Goal: Task Accomplishment & Management: Manage account settings

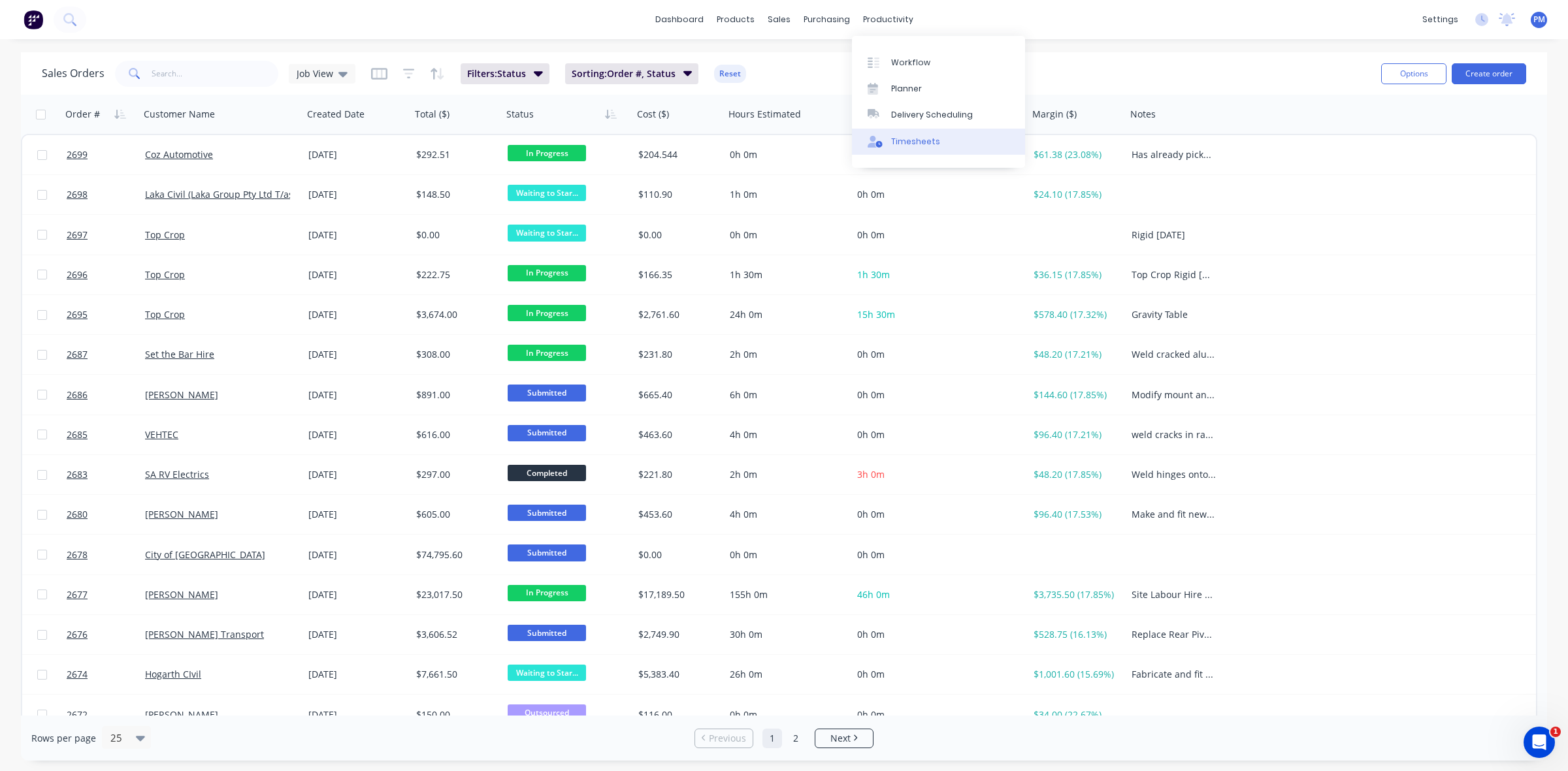
click at [927, 140] on div "Timesheets" at bounding box center [916, 141] width 49 height 12
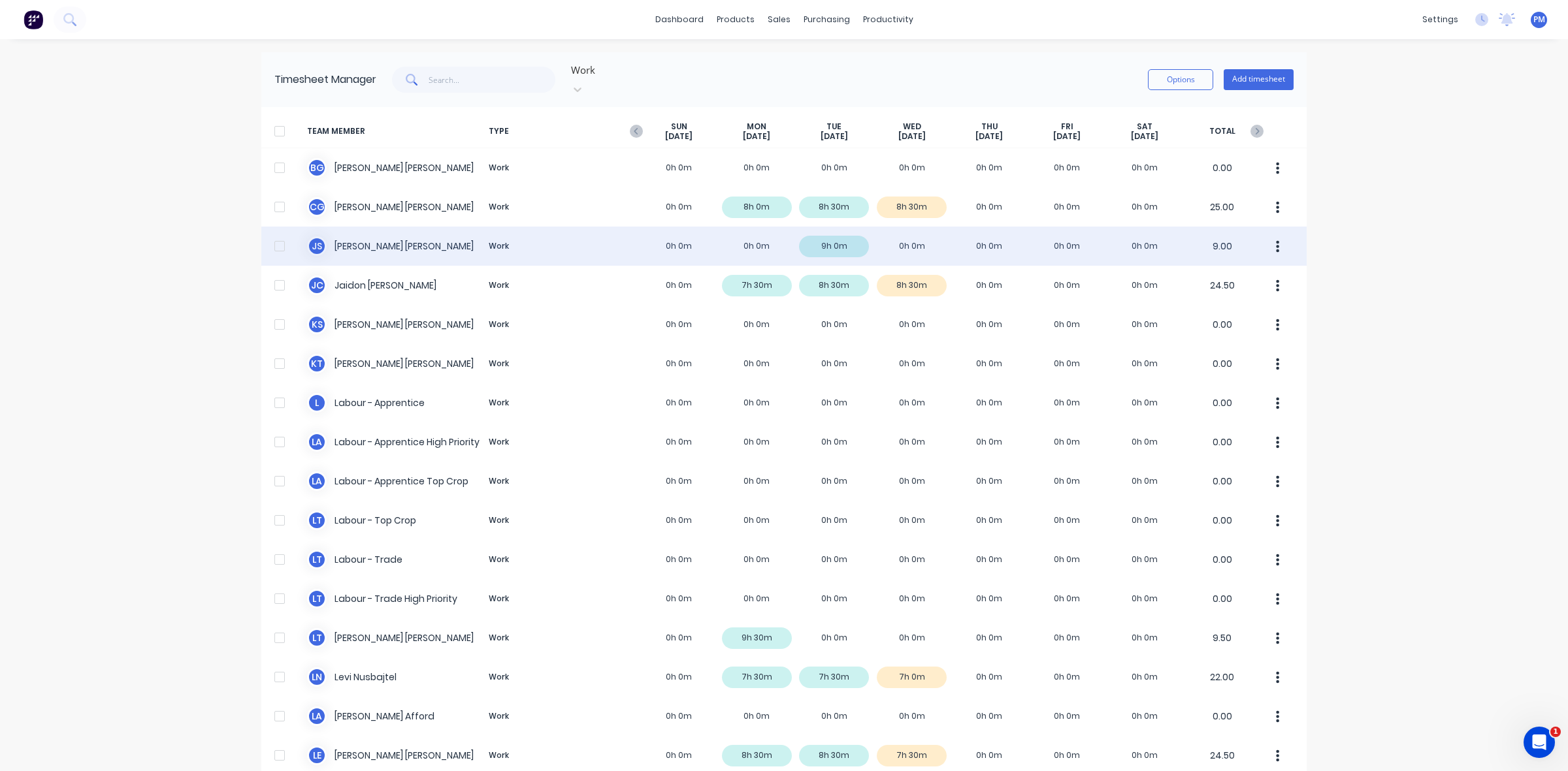
click at [912, 232] on div "J S Jacob Swann Work 0h 0m 0h 0m 9h 0m 0h 0m 0h 0m 0h 0m 0h 0m 9.00" at bounding box center [784, 246] width 1046 height 39
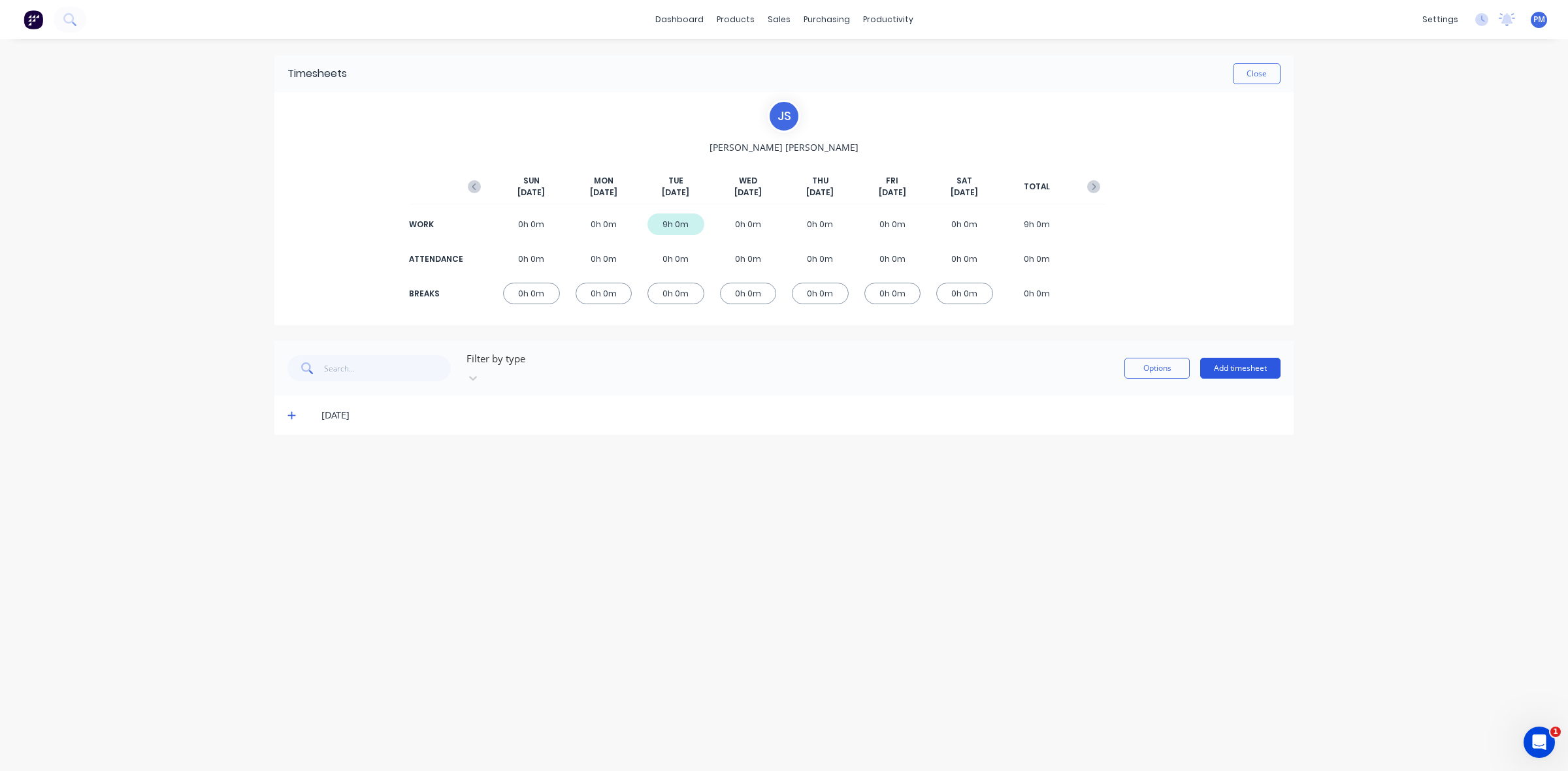
click at [1248, 361] on button "Add timesheet" at bounding box center [1240, 368] width 81 height 21
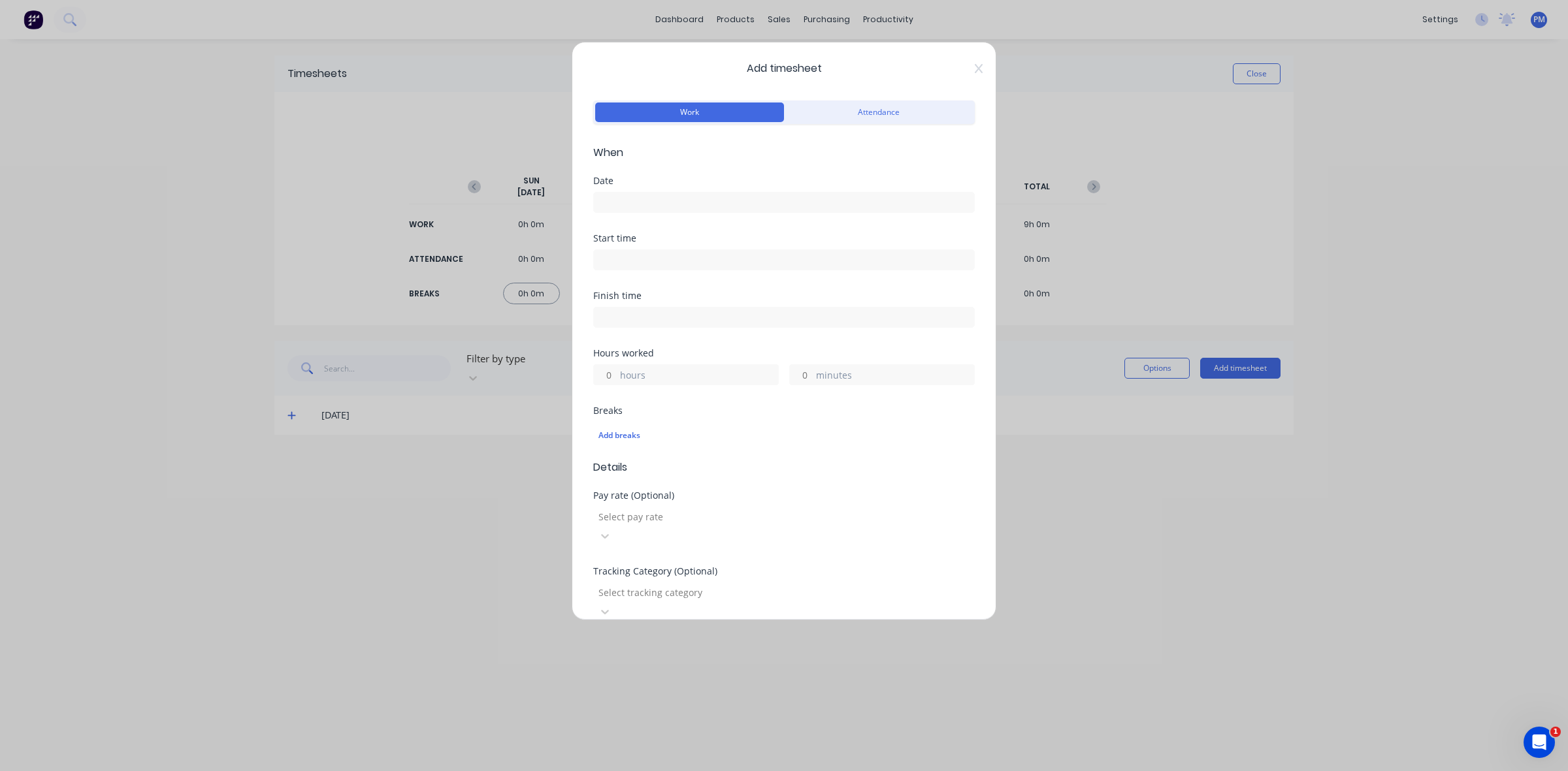
click at [635, 200] on input at bounding box center [784, 202] width 380 height 20
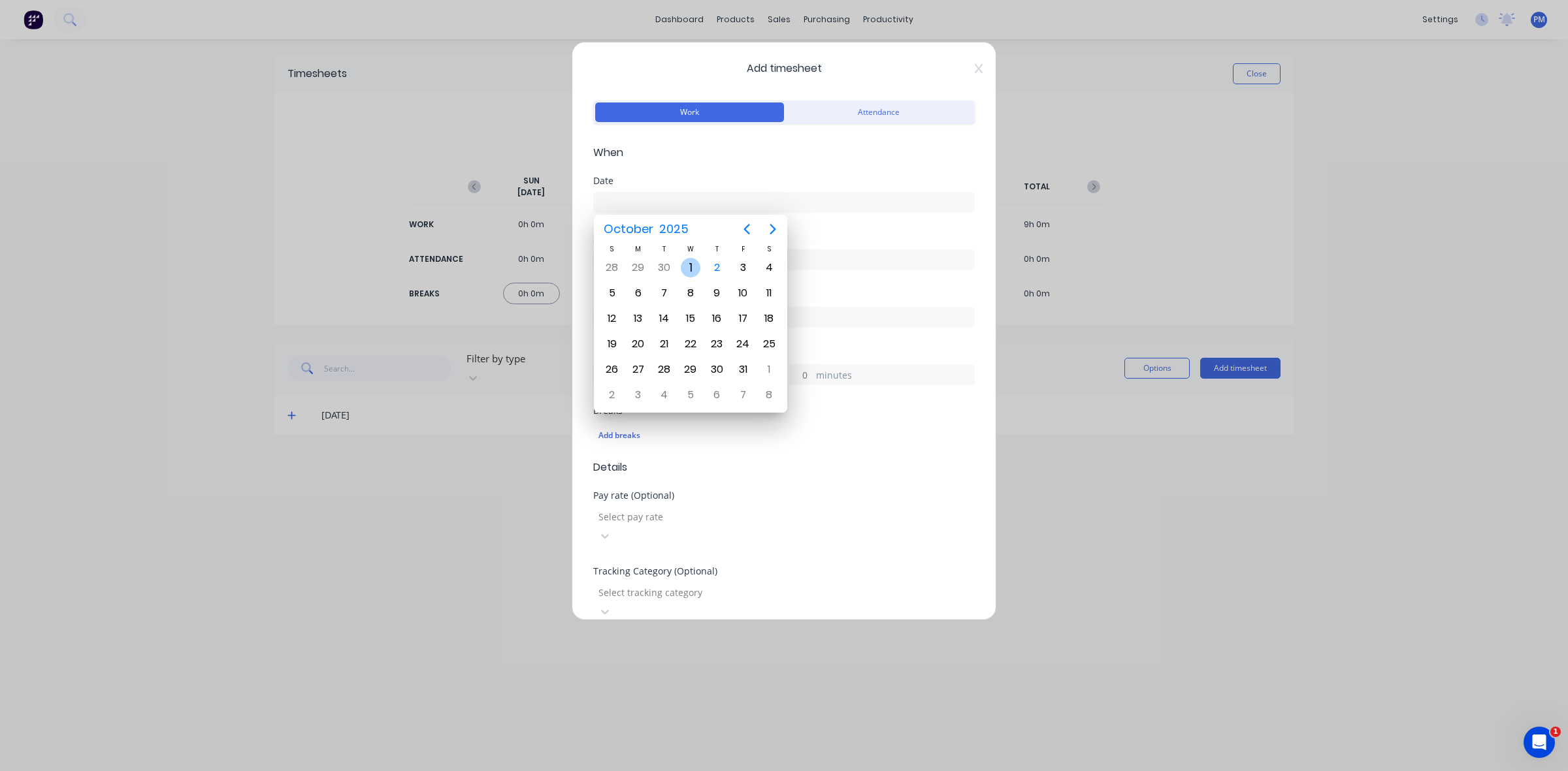
click at [690, 272] on div "1" at bounding box center [690, 268] width 20 height 20
type input "01/10/2025"
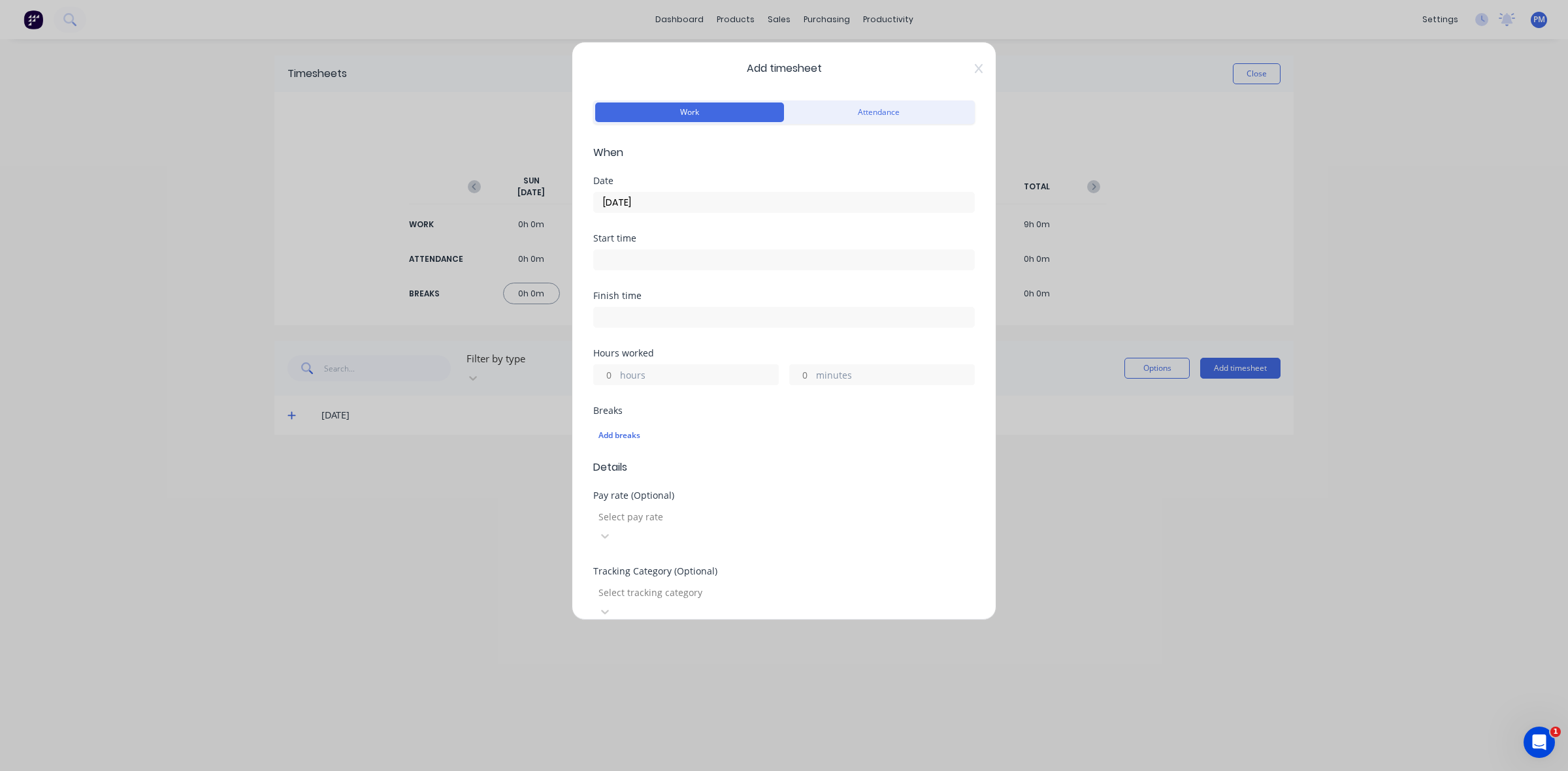
click at [635, 260] on input at bounding box center [784, 259] width 380 height 20
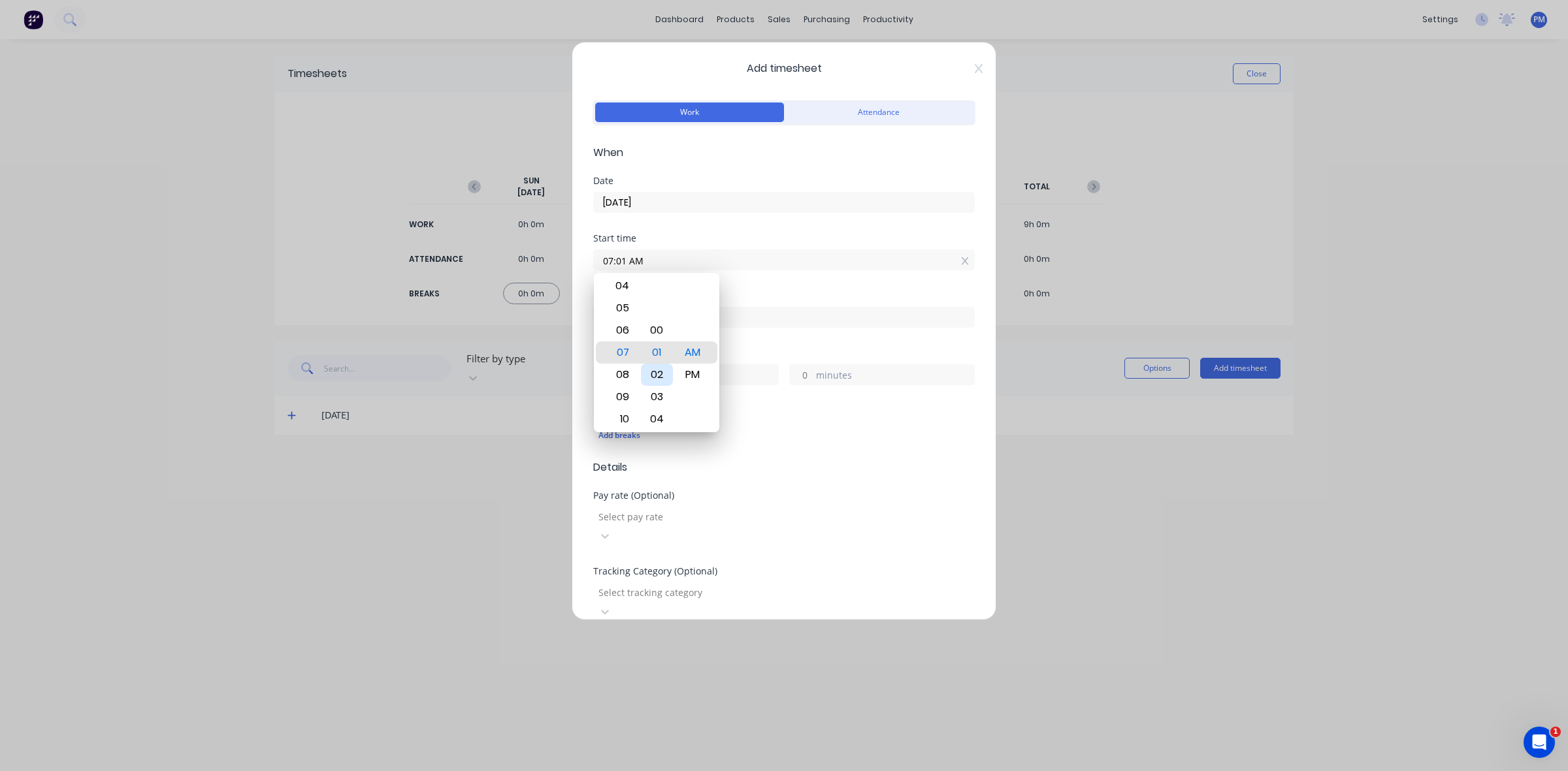
type input "07:00 AM"
click at [667, 354] on div "00" at bounding box center [657, 353] width 32 height 22
click at [565, 433] on div "Add timesheet Work Attendance When Date 01/10/2025 Start time 07:00 AM Finish t…" at bounding box center [784, 386] width 1568 height 771
click at [608, 374] on input "hours" at bounding box center [605, 374] width 22 height 20
type input "3"
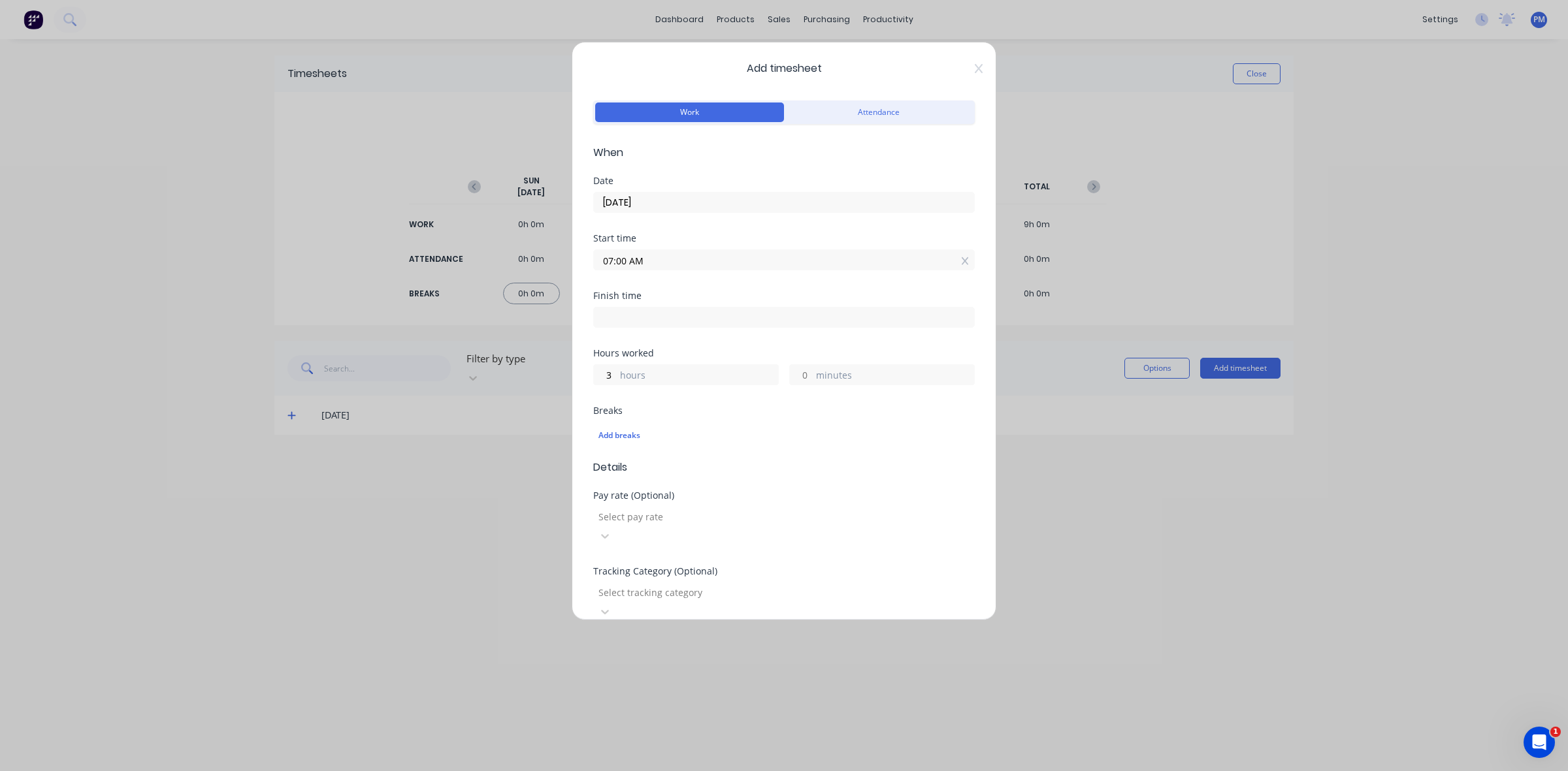
type input "10:00 AM"
type input "0"
click at [455, 491] on div "Add timesheet Work Attendance When Date 01/10/2025 Start time 07:00 AM Finish t…" at bounding box center [784, 386] width 1568 height 771
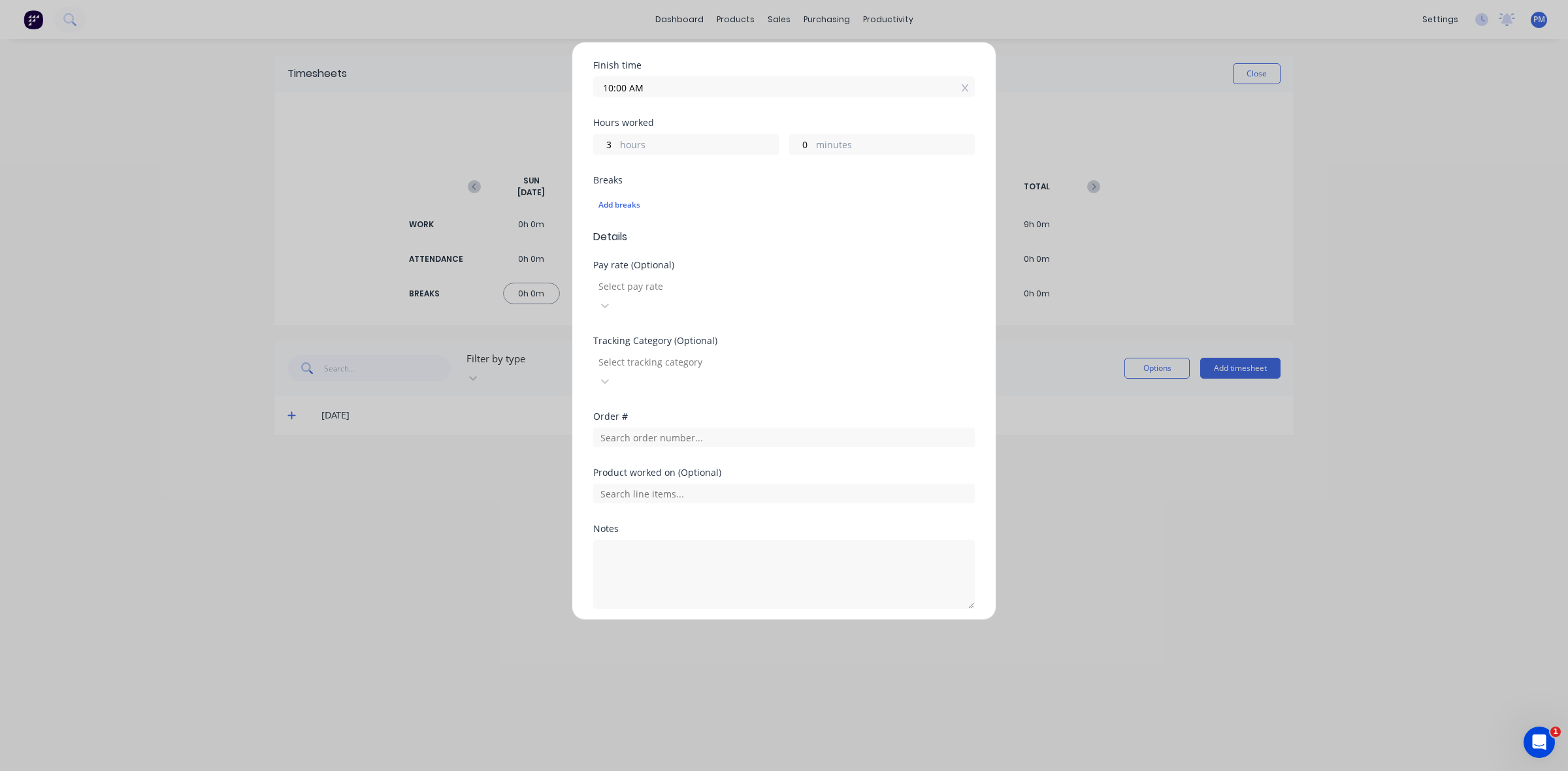
scroll to position [242, 0]
click at [625, 416] on input "text" at bounding box center [784, 426] width 382 height 20
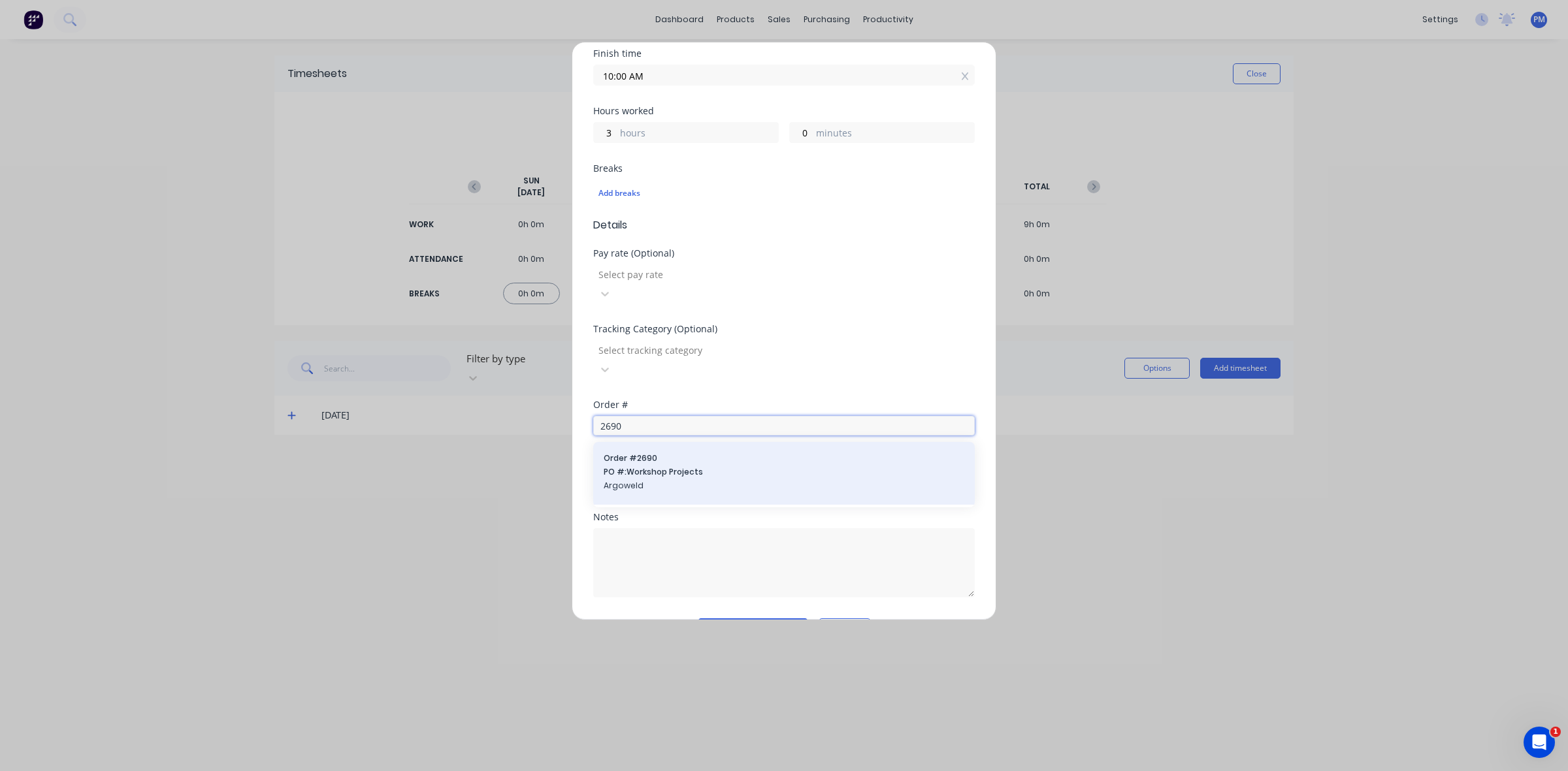
type input "2690"
click at [647, 466] on span "PO #: Workshop Projects" at bounding box center [784, 472] width 360 height 12
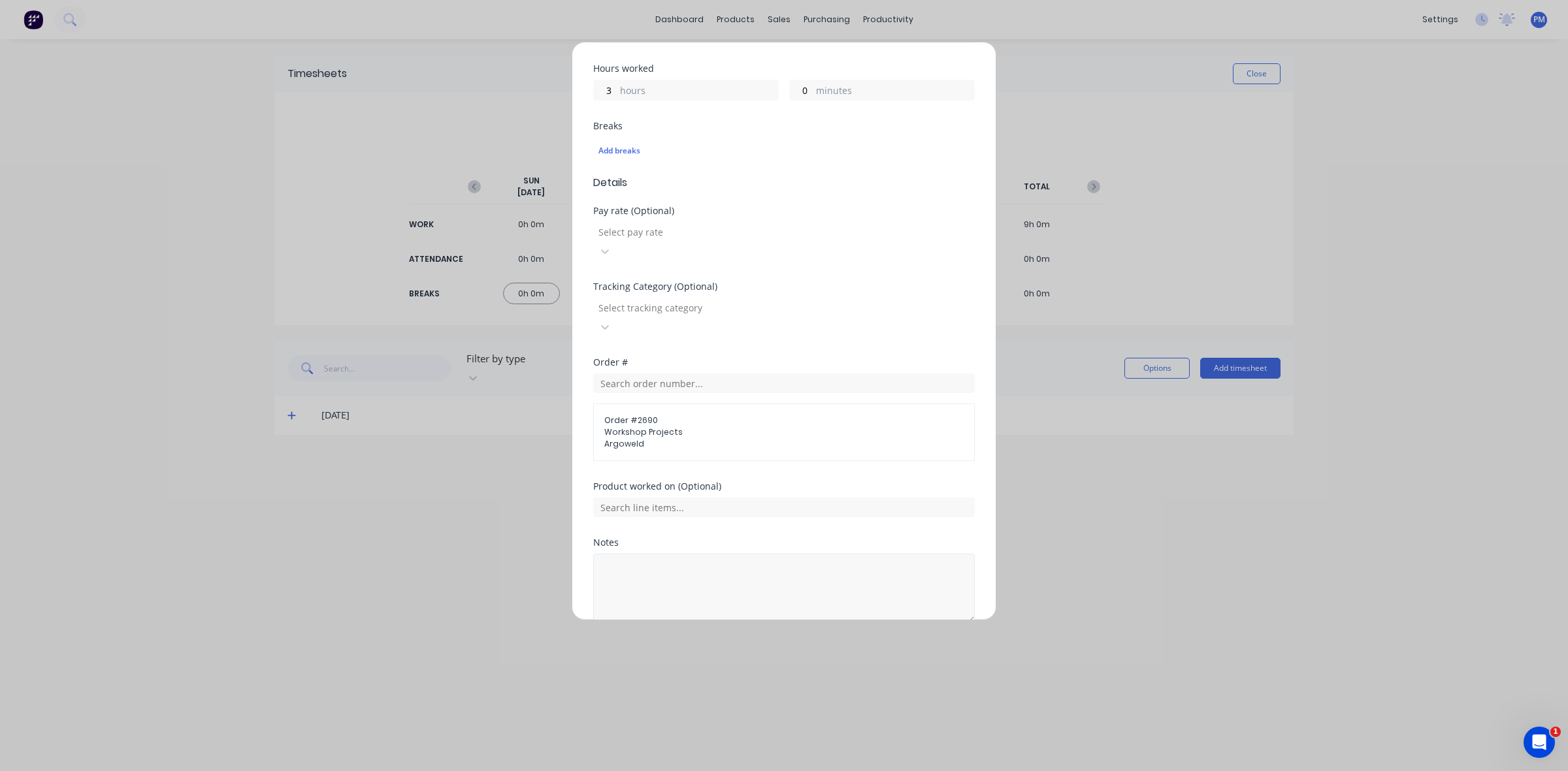
scroll to position [311, 0]
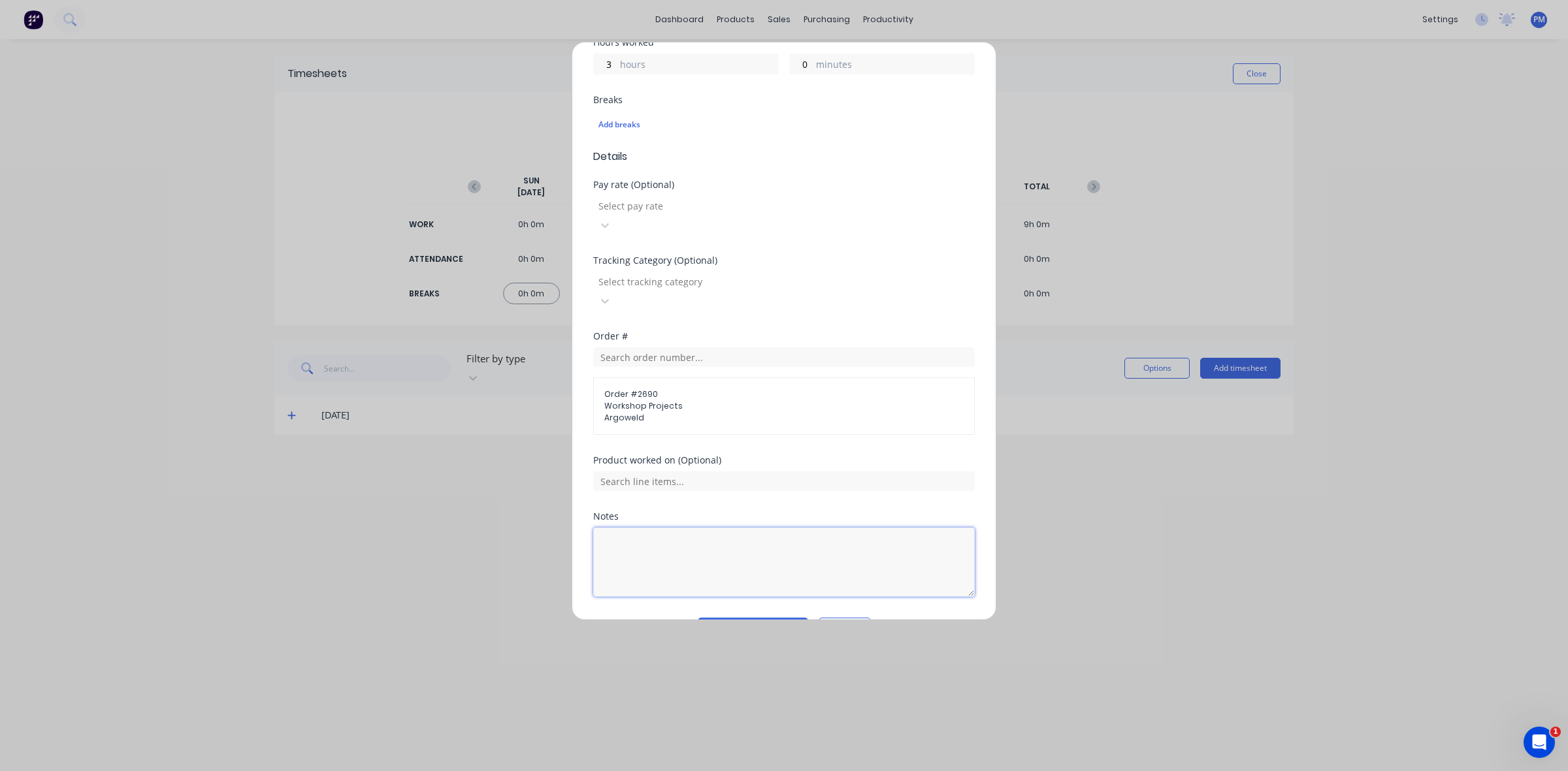
click at [626, 528] on textarea at bounding box center [784, 562] width 382 height 69
type textarea "TL Duties"
click at [739, 618] on button "Add manual time entry" at bounding box center [753, 628] width 110 height 21
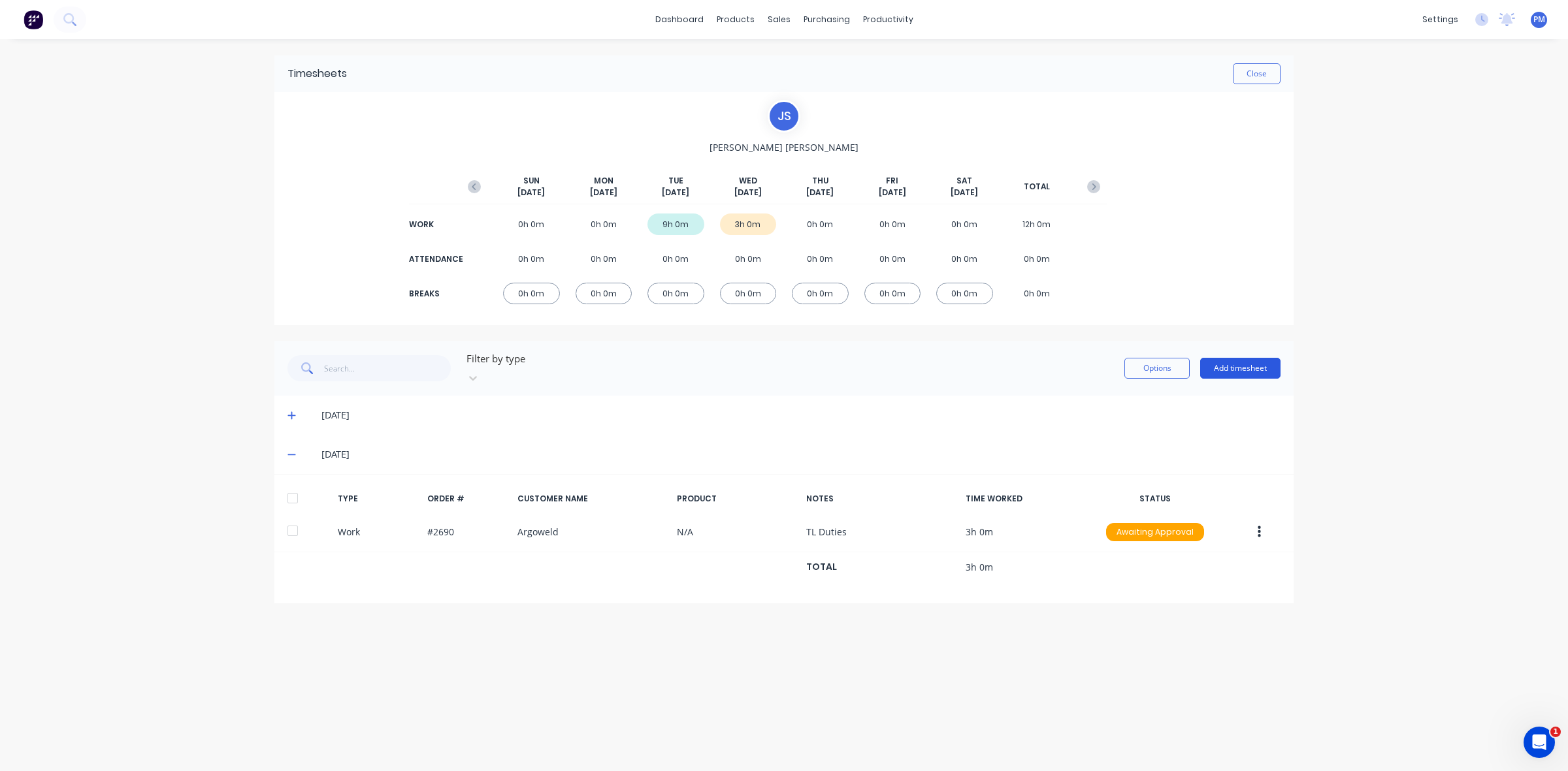
click at [1235, 364] on button "Add timesheet" at bounding box center [1240, 368] width 81 height 21
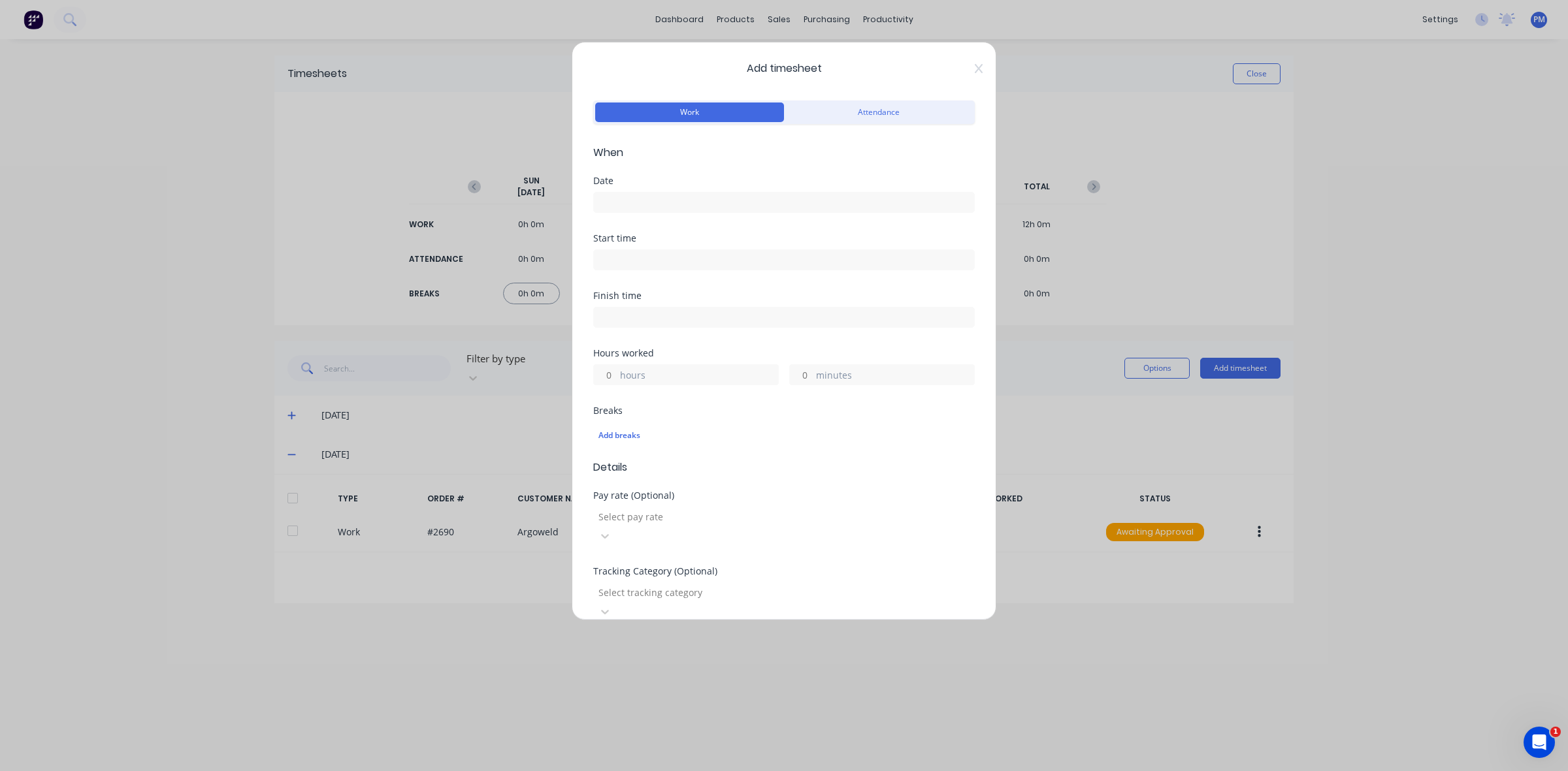
click at [619, 196] on input at bounding box center [784, 202] width 380 height 20
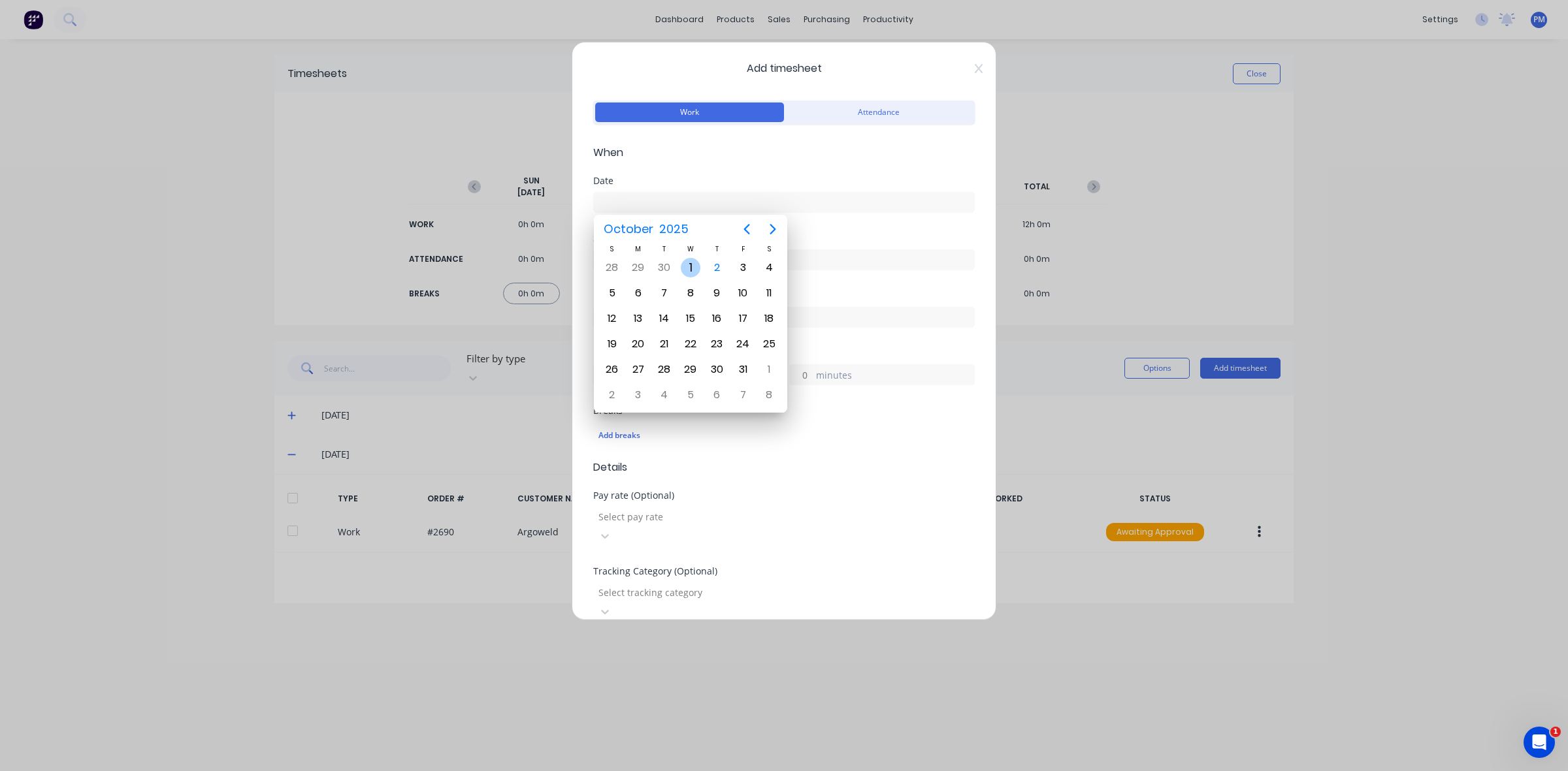
click at [686, 265] on div "1" at bounding box center [690, 268] width 20 height 20
type input "01/10/2025"
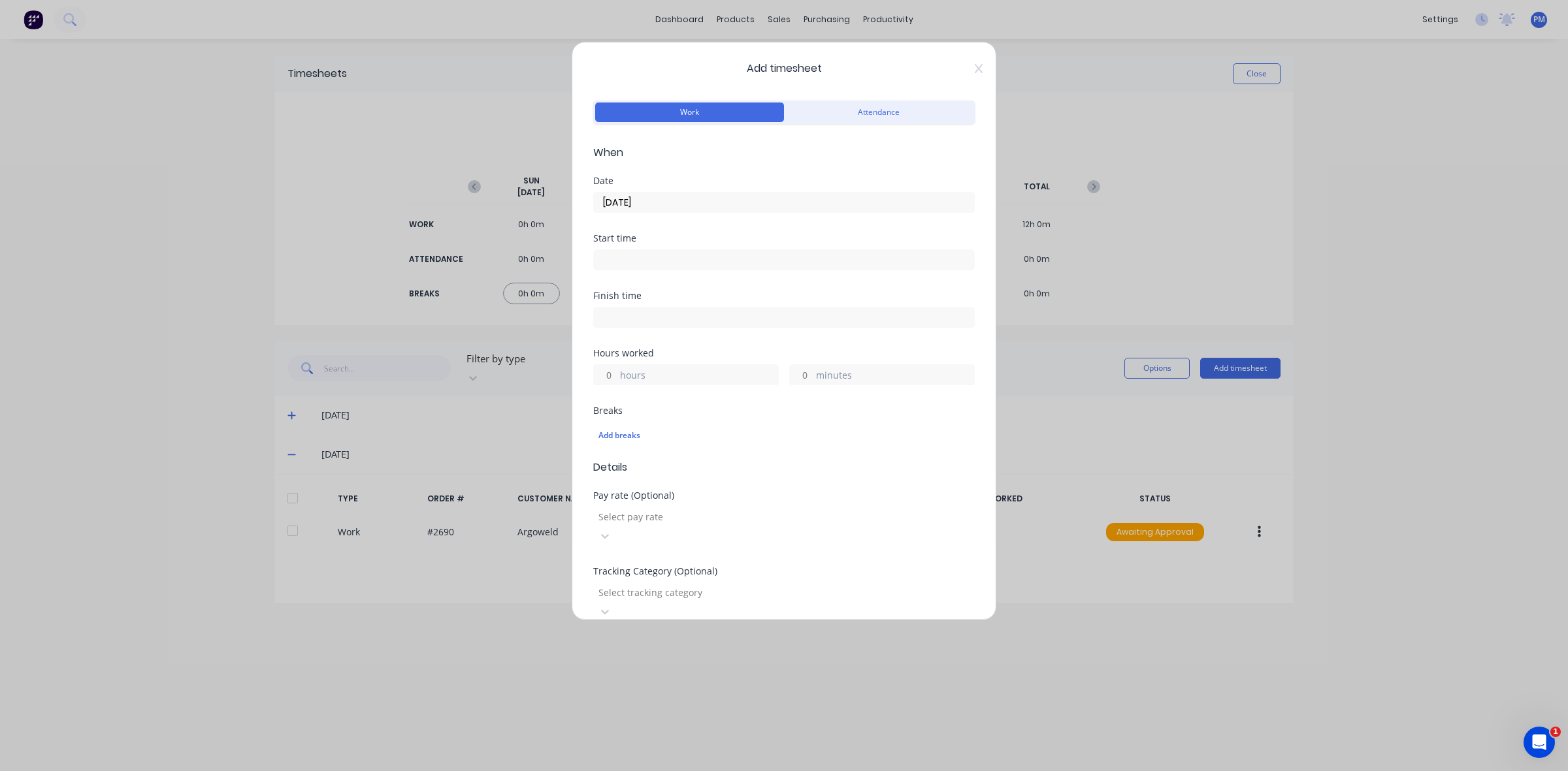
click at [645, 260] on input at bounding box center [784, 259] width 380 height 20
type input "10:00 AM"
click at [668, 353] on div "00" at bounding box center [657, 353] width 32 height 22
click at [585, 637] on div "Add timesheet Work Attendance When Date 01/10/2025 Start time 10:00 AM Finish t…" at bounding box center [784, 386] width 1568 height 771
click at [611, 379] on input "hours" at bounding box center [605, 374] width 22 height 20
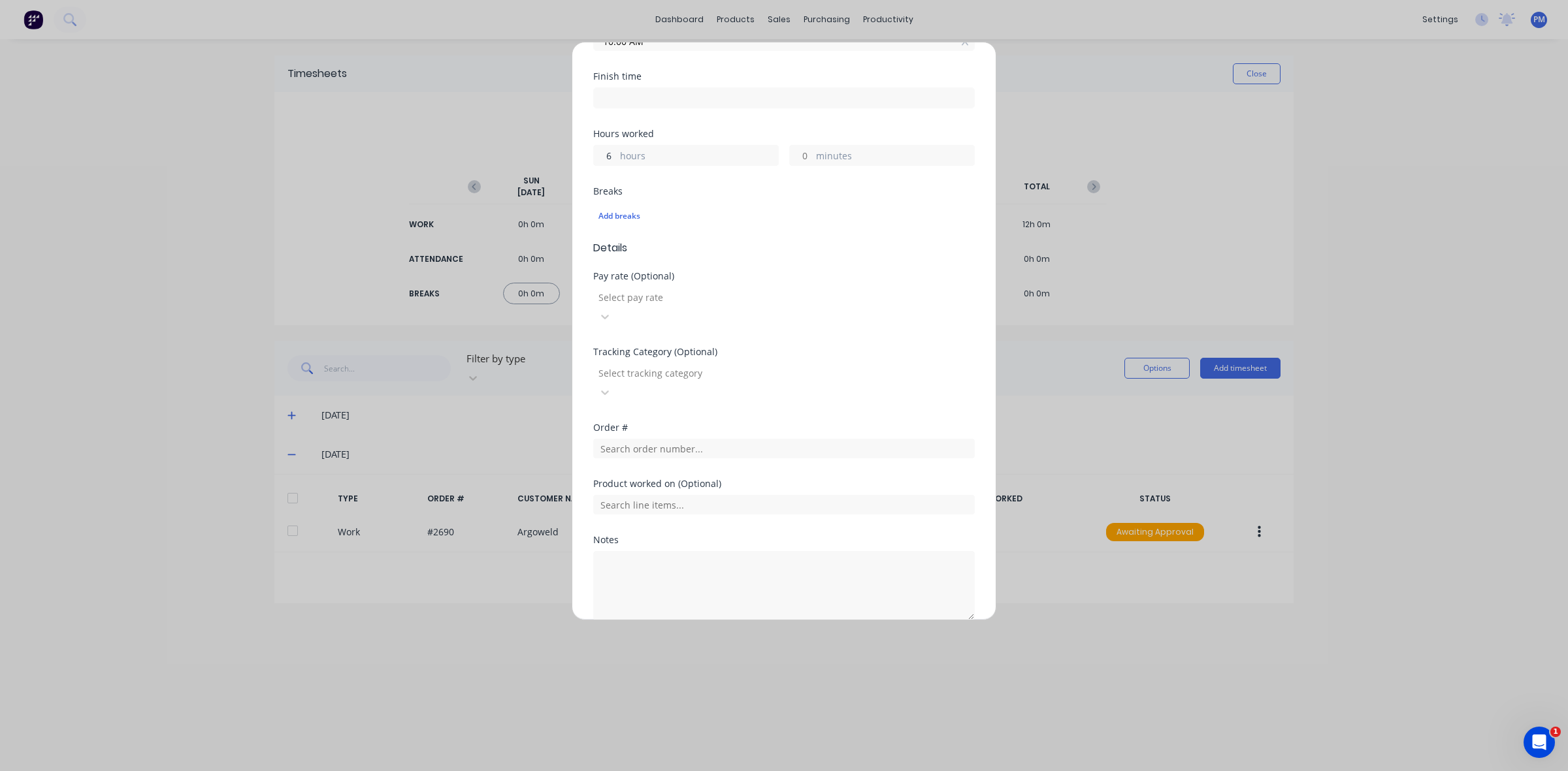
scroll to position [242, 0]
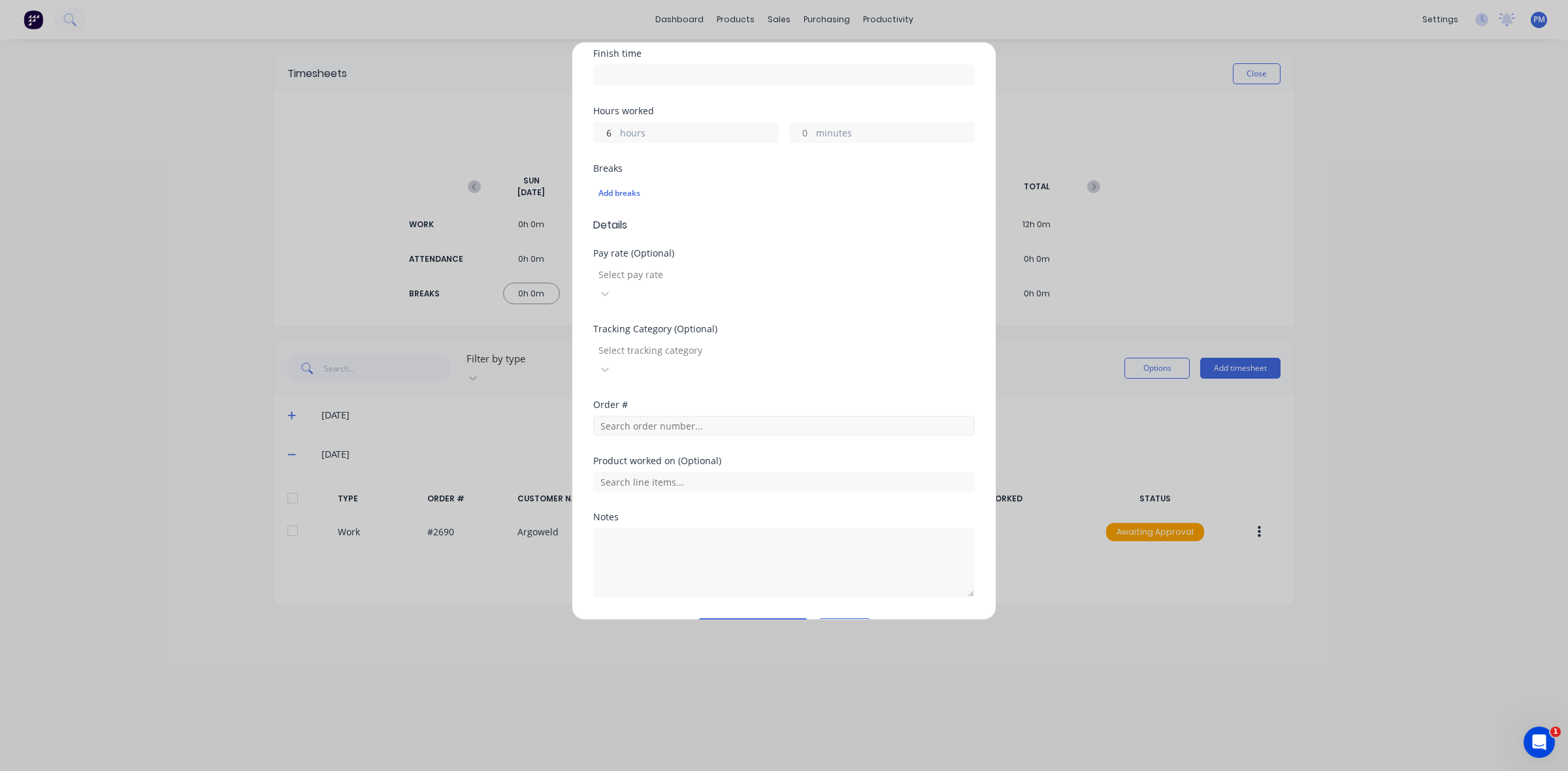
type input "6"
type input "04:00 PM"
type input "0"
click at [628, 416] on input "text" at bounding box center [784, 426] width 382 height 20
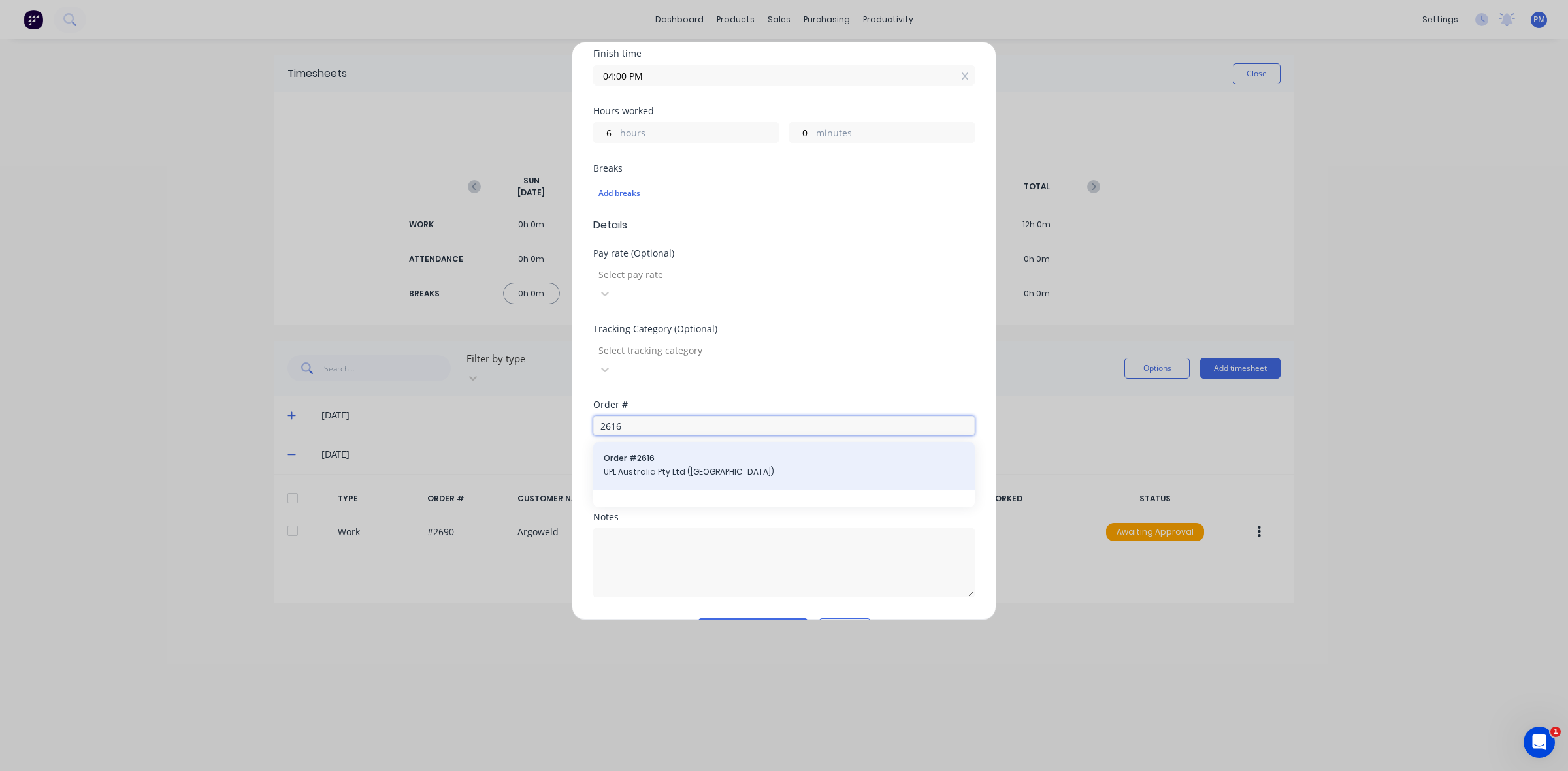
type input "2616"
click at [658, 466] on span "UPL Australia Pty Ltd ([GEOGRAPHIC_DATA])" at bounding box center [784, 472] width 360 height 12
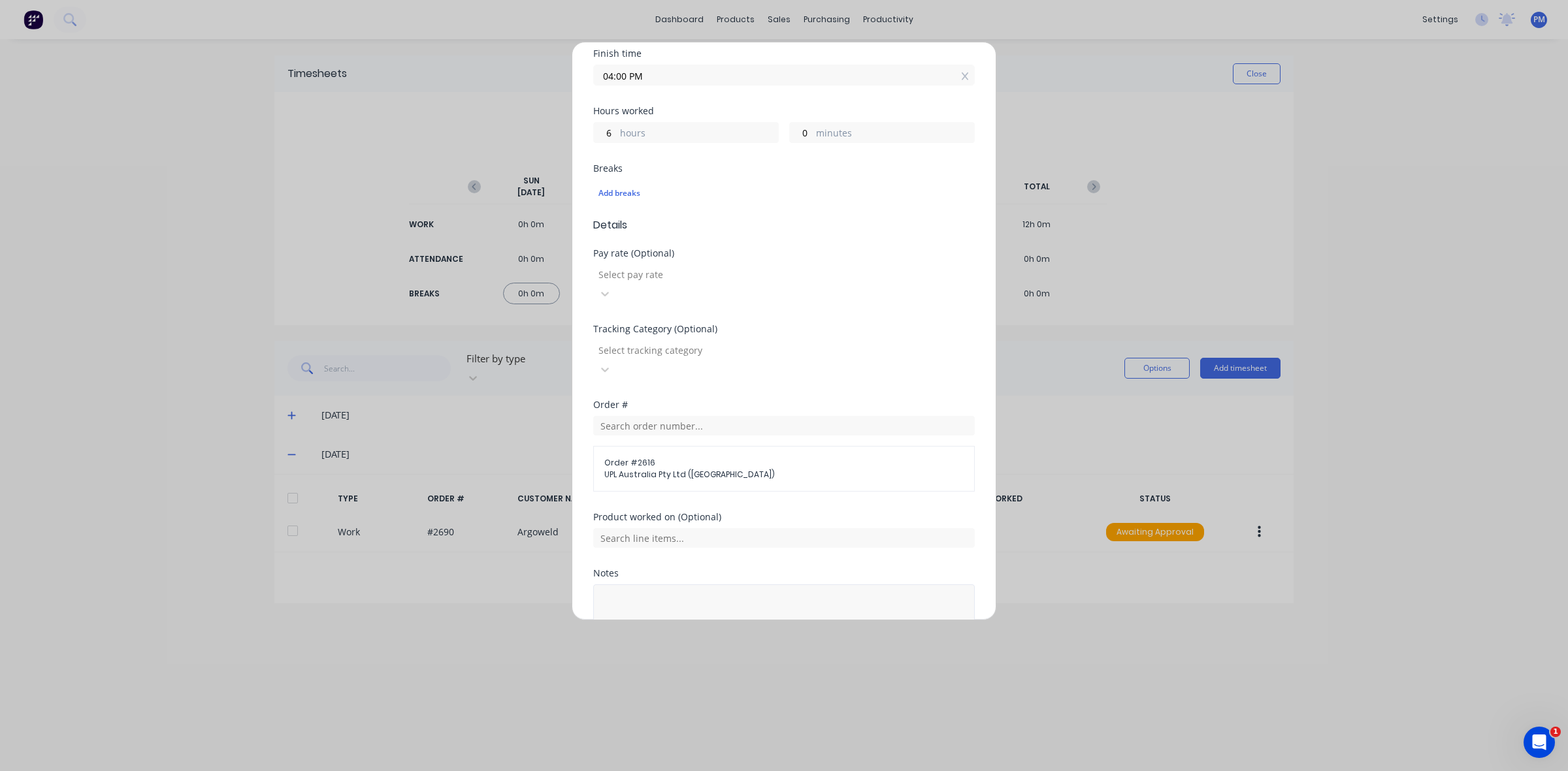
scroll to position [298, 0]
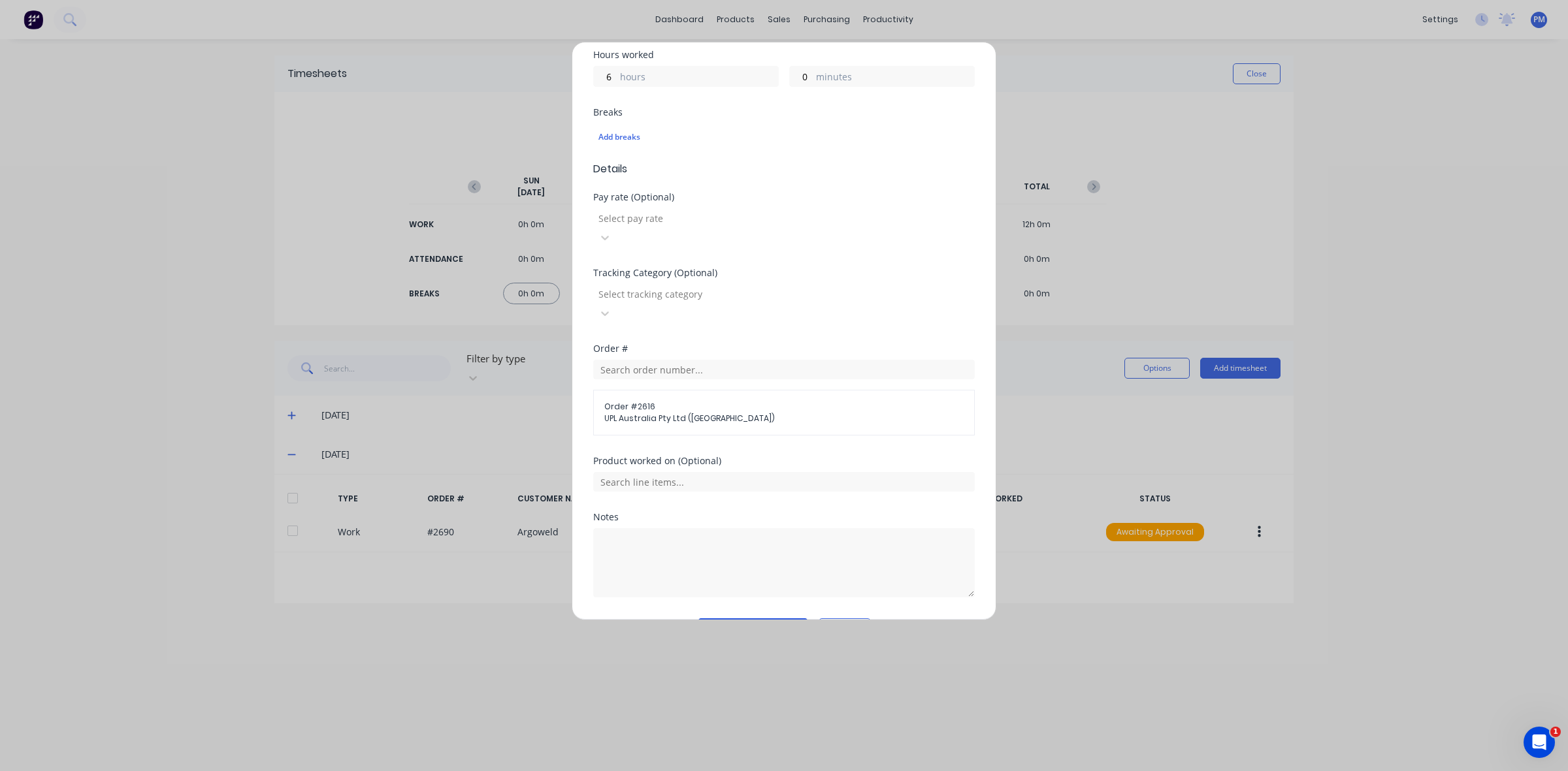
click at [740, 618] on button "Add manual time entry" at bounding box center [753, 629] width 110 height 21
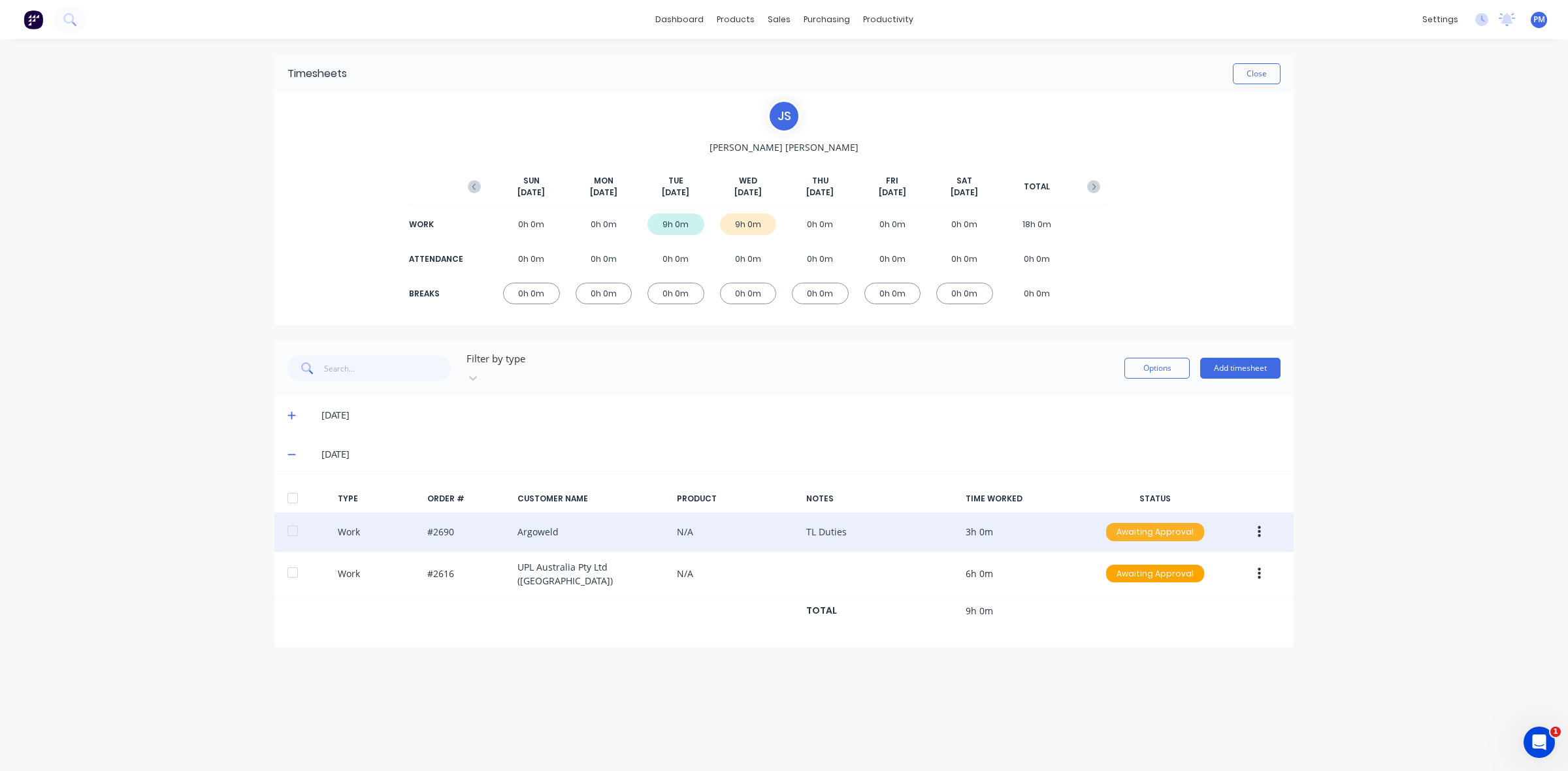
click at [1140, 523] on div "Awaiting Approval" at bounding box center [1154, 532] width 98 height 19
click at [1135, 589] on div "Approved" at bounding box center [1126, 598] width 107 height 19
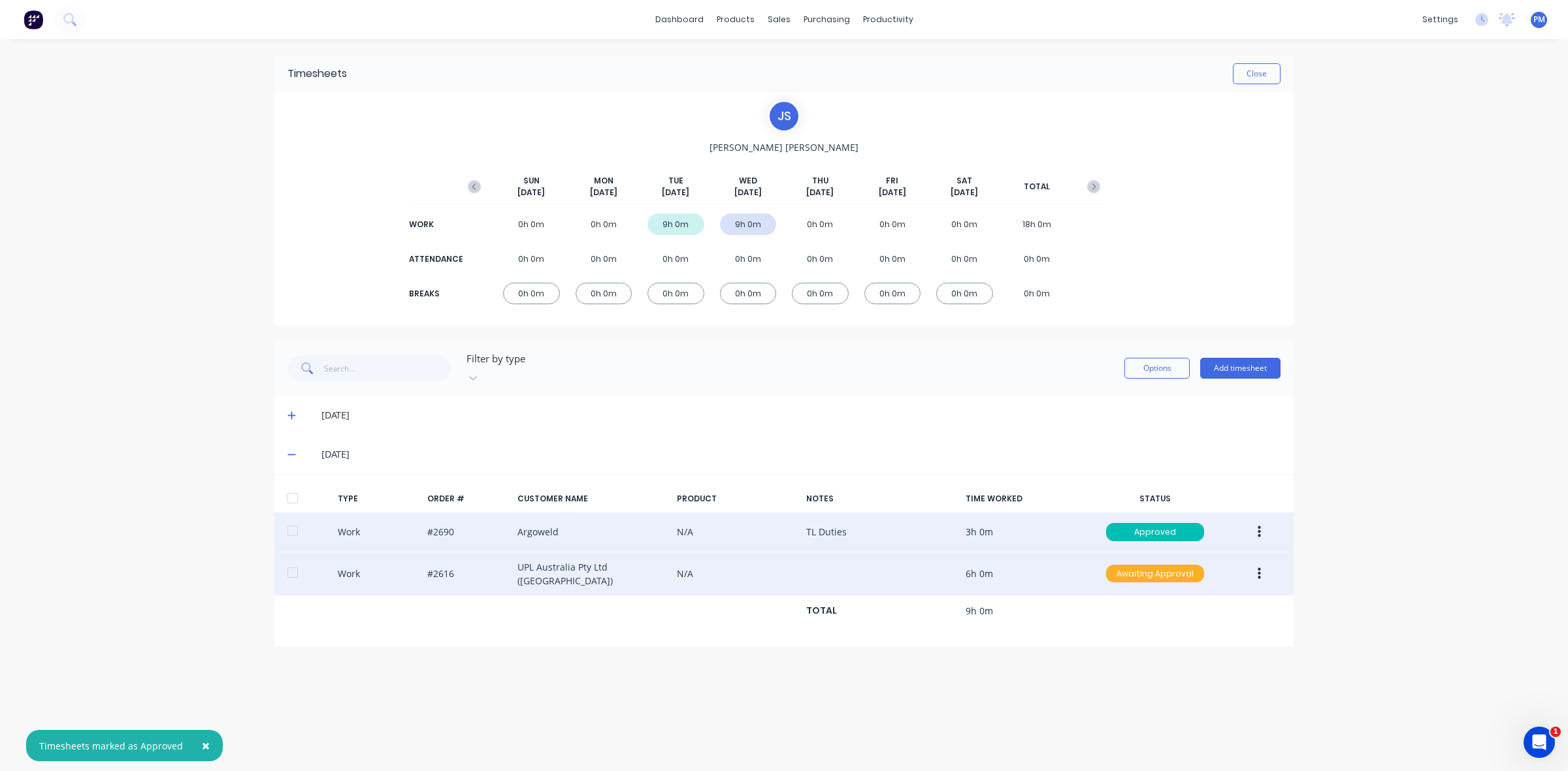
click at [1145, 565] on div "Awaiting Approval" at bounding box center [1154, 575] width 98 height 19
click at [1145, 631] on div "Approved" at bounding box center [1126, 640] width 107 height 19
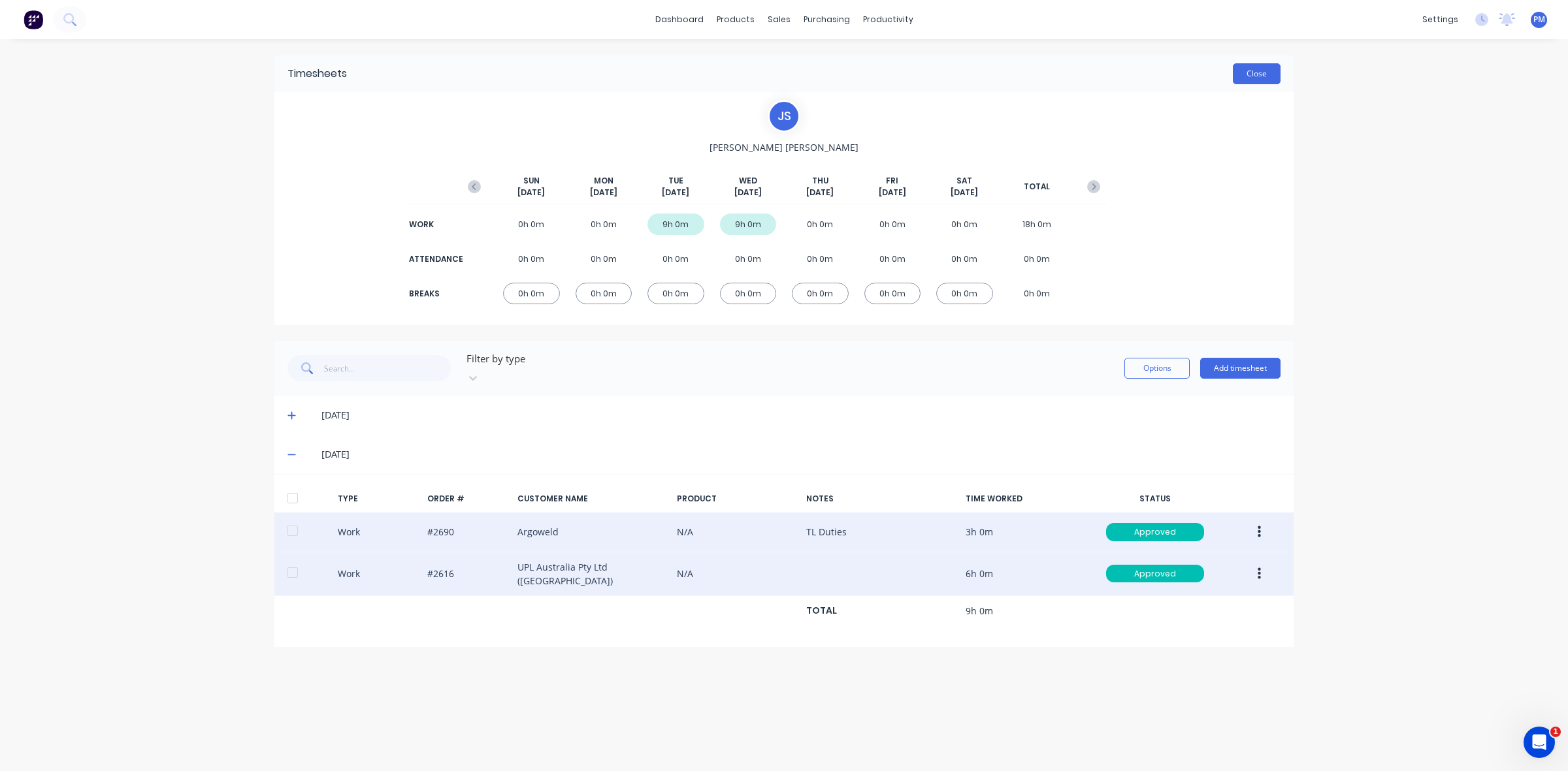
click at [1261, 80] on button "Close" at bounding box center [1256, 74] width 48 height 21
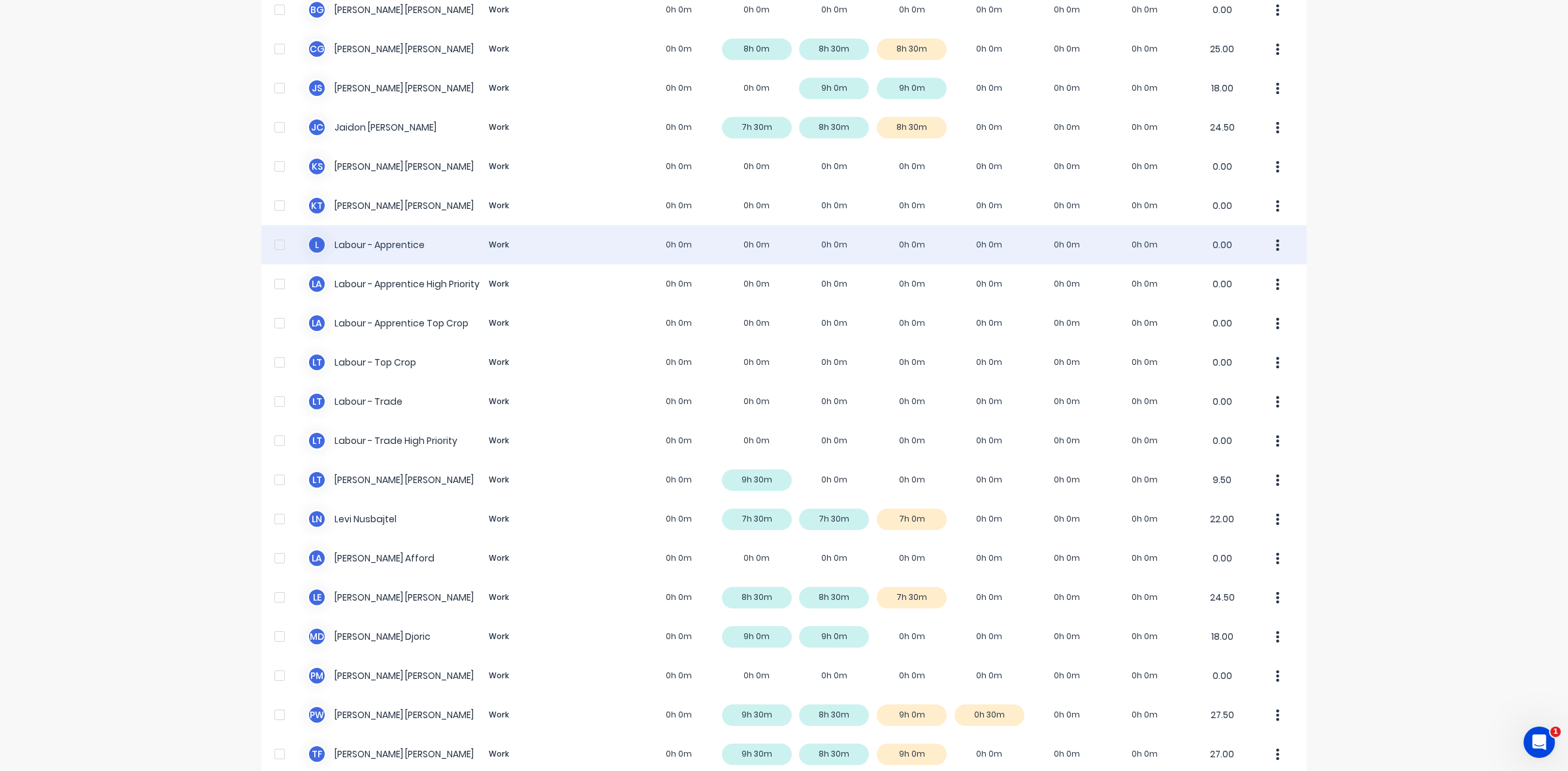
scroll to position [245, 0]
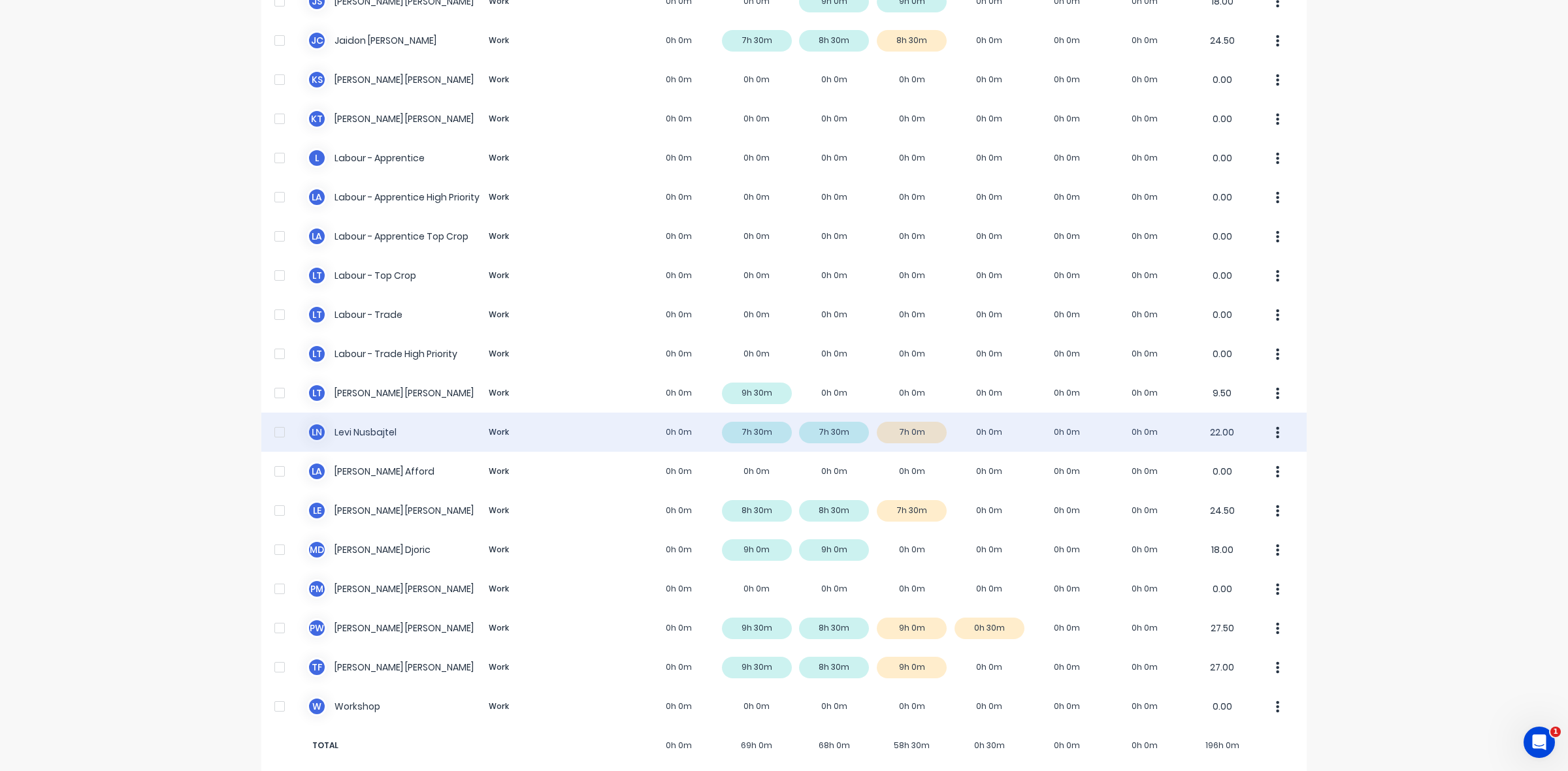
click at [923, 423] on div "L N Levi Nusbajtel Work 0h 0m 7h 30m 7h 30m 7h 0m 0h 0m 0h 0m 0h 0m 22.00" at bounding box center [784, 432] width 1046 height 39
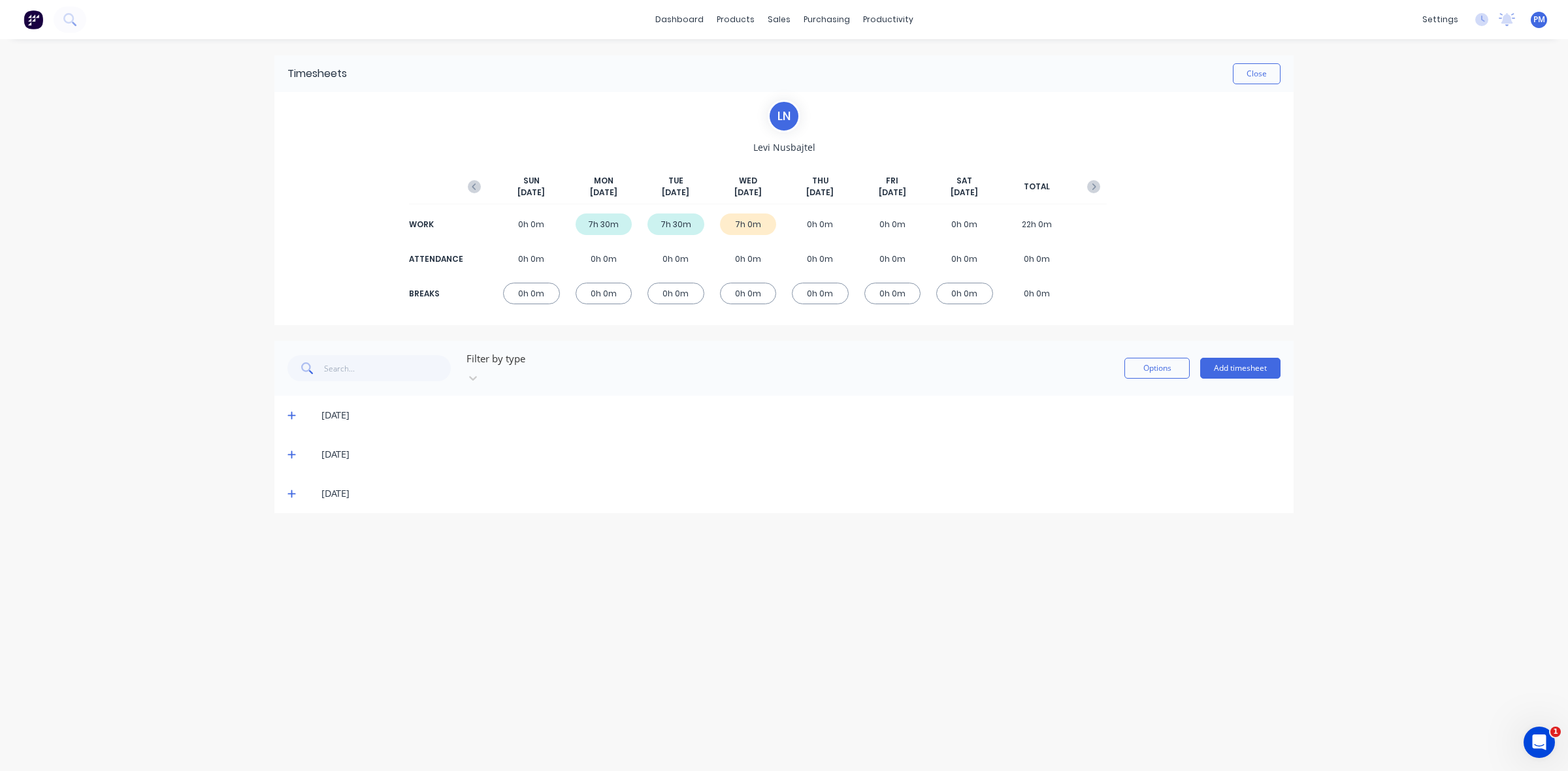
click at [285, 478] on div "[DATE]" at bounding box center [784, 494] width 1019 height 39
click at [291, 489] on icon at bounding box center [291, 494] width 8 height 9
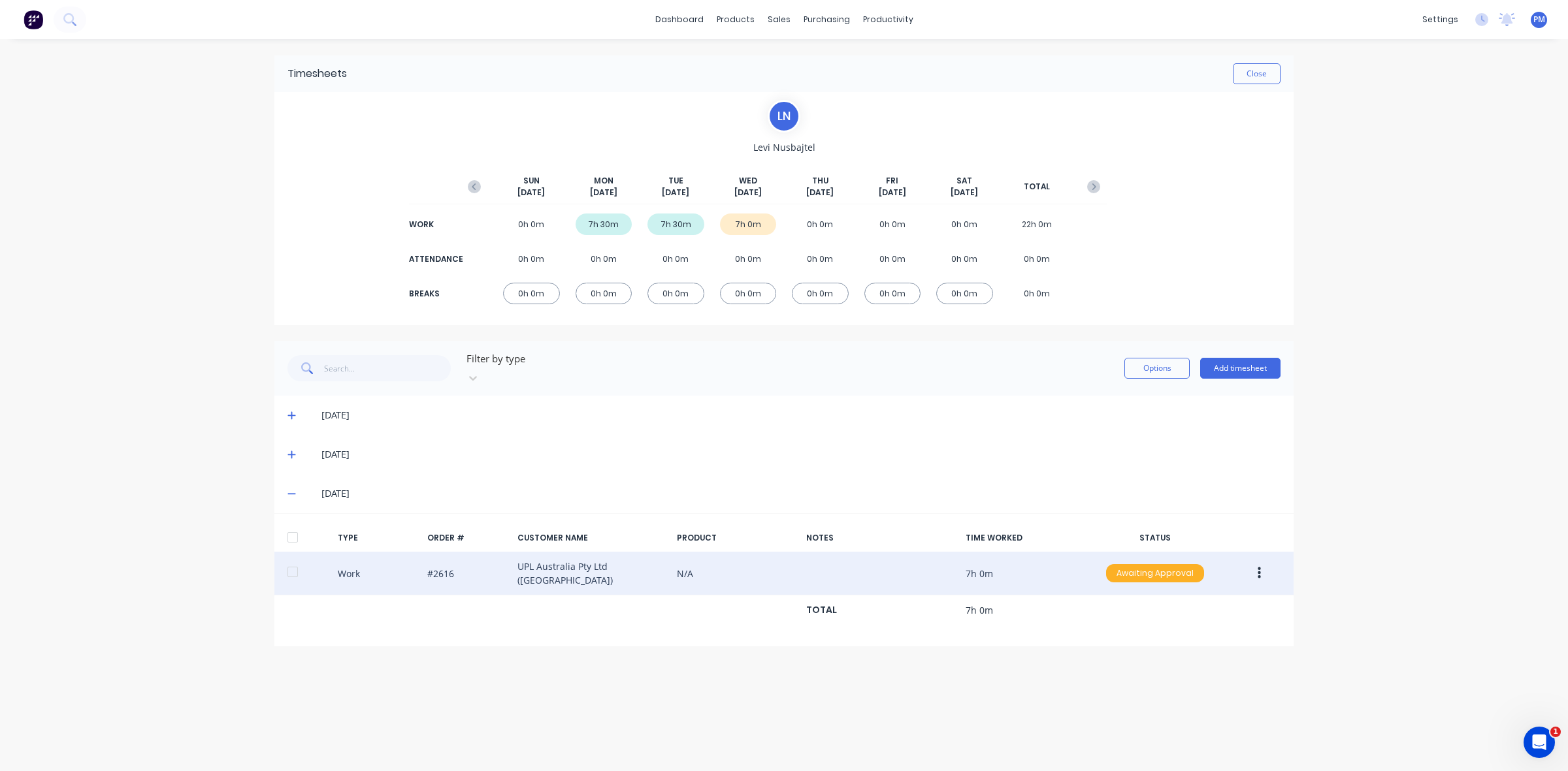
click at [1162, 564] on div "Awaiting Approval" at bounding box center [1154, 574] width 98 height 19
click at [1116, 630] on div "Approved" at bounding box center [1126, 639] width 107 height 19
click at [1257, 567] on icon "button" at bounding box center [1258, 573] width 3 height 12
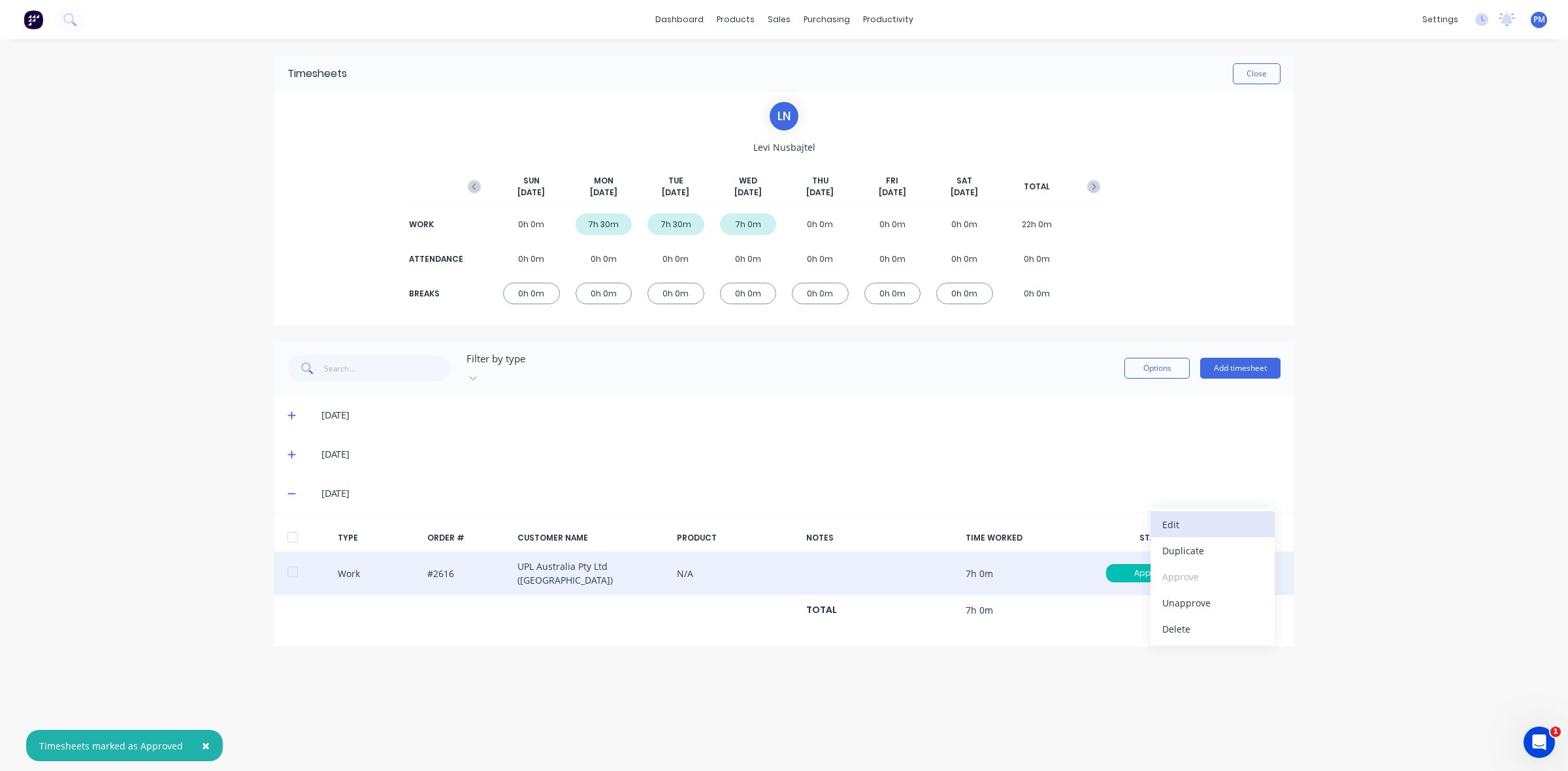
click at [1186, 516] on div "Edit" at bounding box center [1212, 525] width 100 height 19
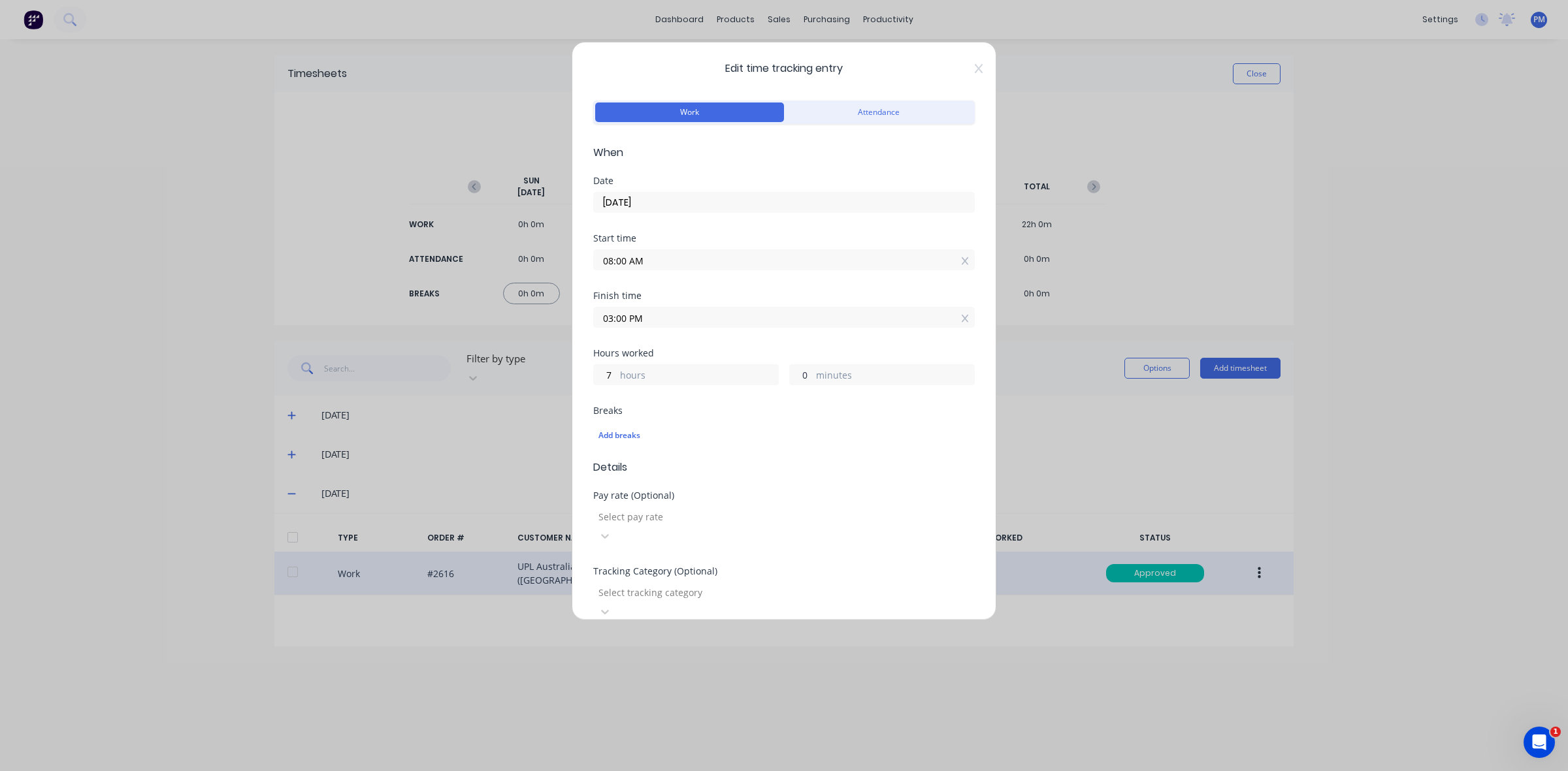
click at [797, 376] on input "0" at bounding box center [801, 374] width 22 height 20
type input "30"
type input "03:30 PM"
click at [611, 260] on input "08:00 AM" at bounding box center [784, 259] width 380 height 20
type input "07:00 AM"
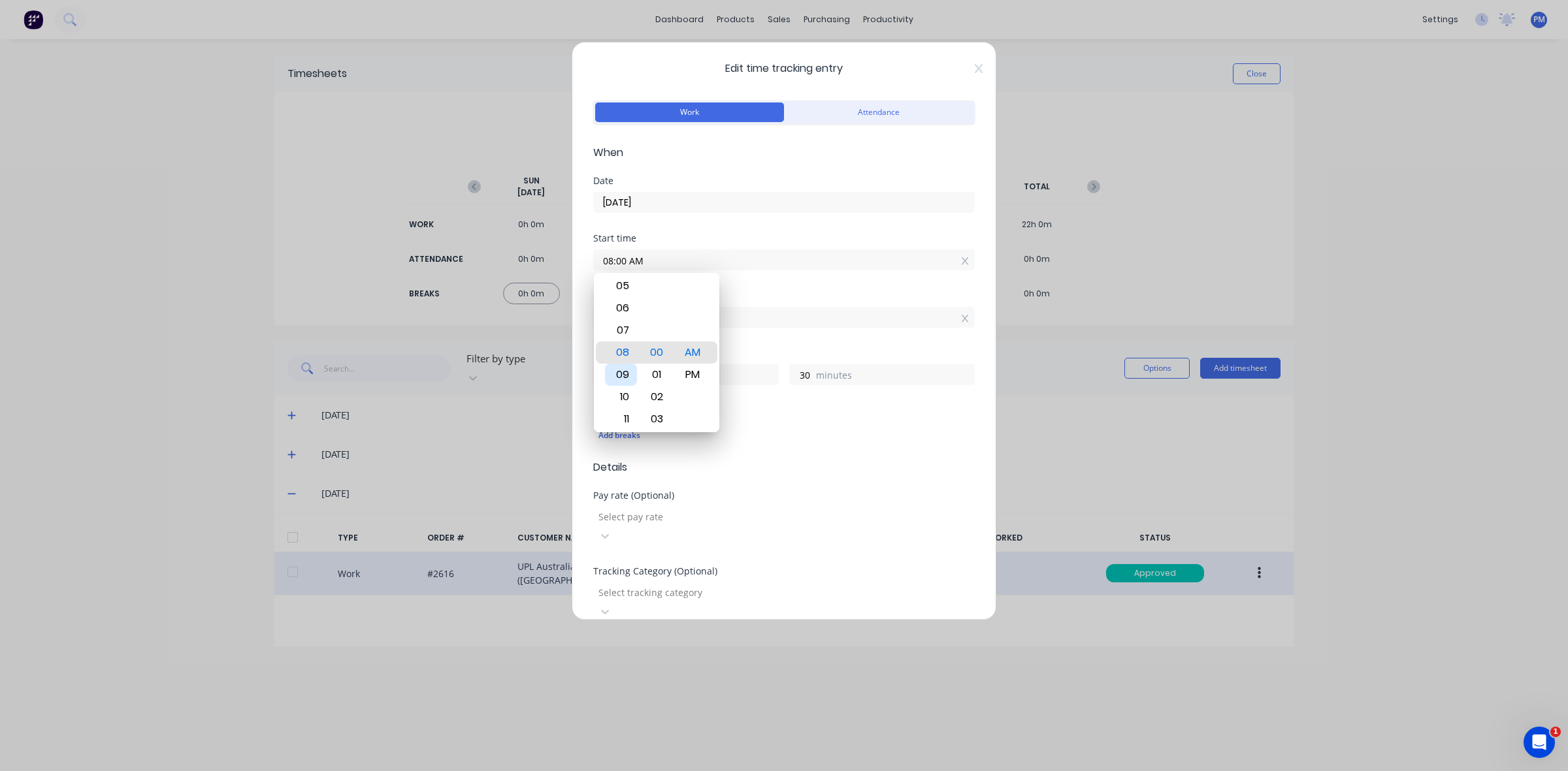
type input "8"
type input "07:04 AM"
type input "26"
type input "07:20 AM"
type input "10"
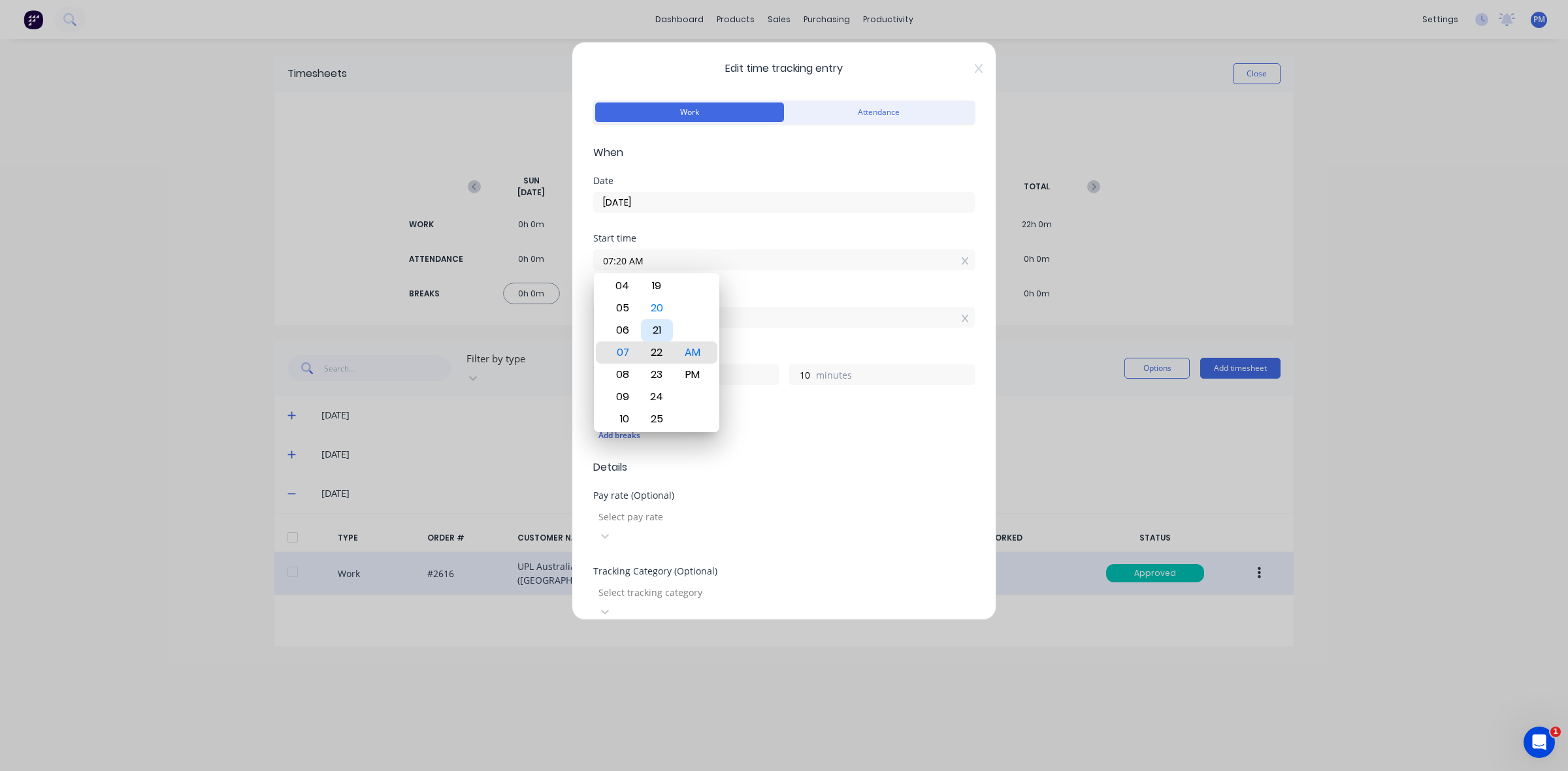
type input "07:23 AM"
type input "7"
type input "07:25 AM"
type input "5"
type input "07:27 AM"
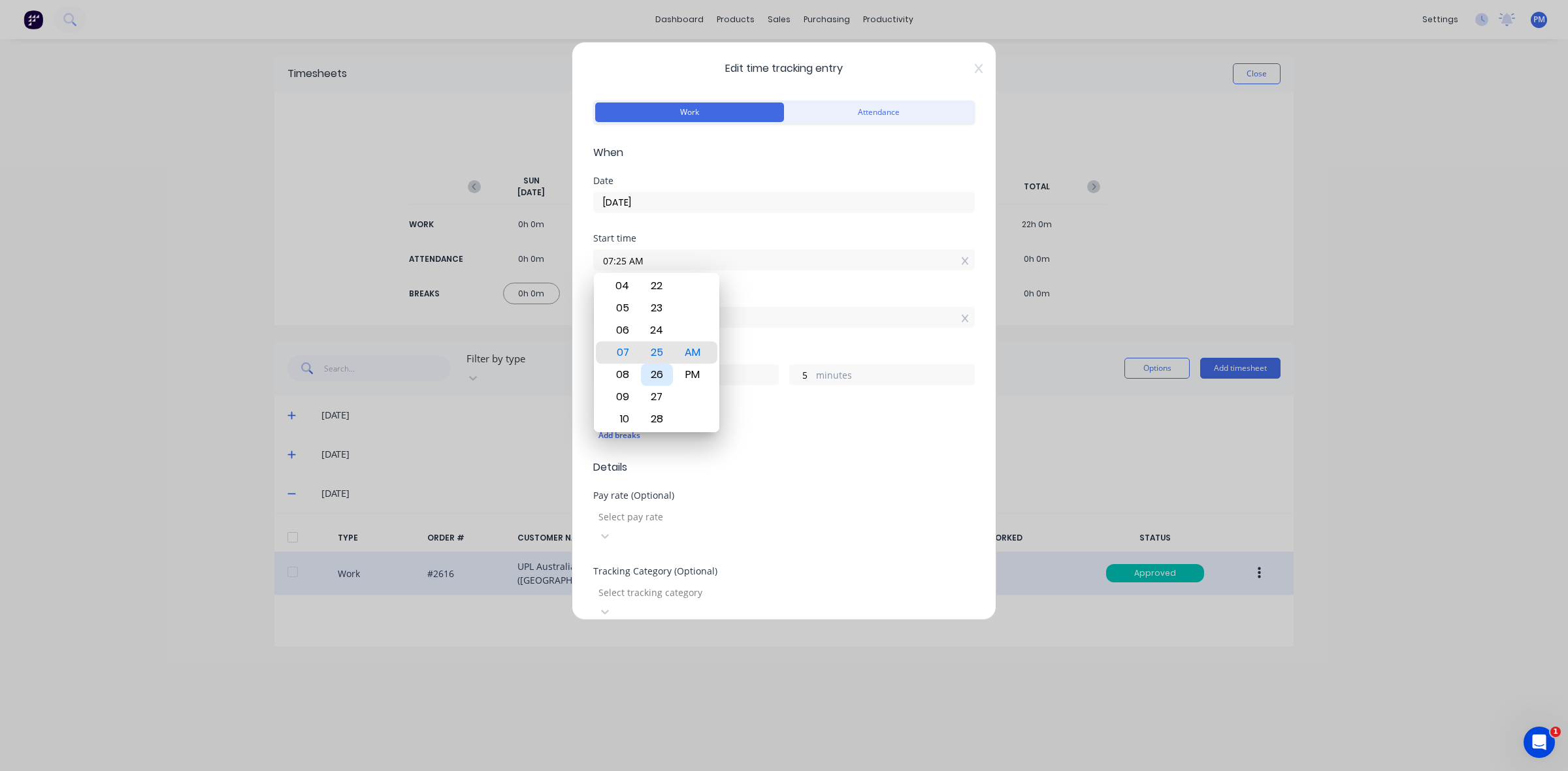
type input "3"
type input "07:29 AM"
type input "1"
type input "07:30 AM"
type input "0"
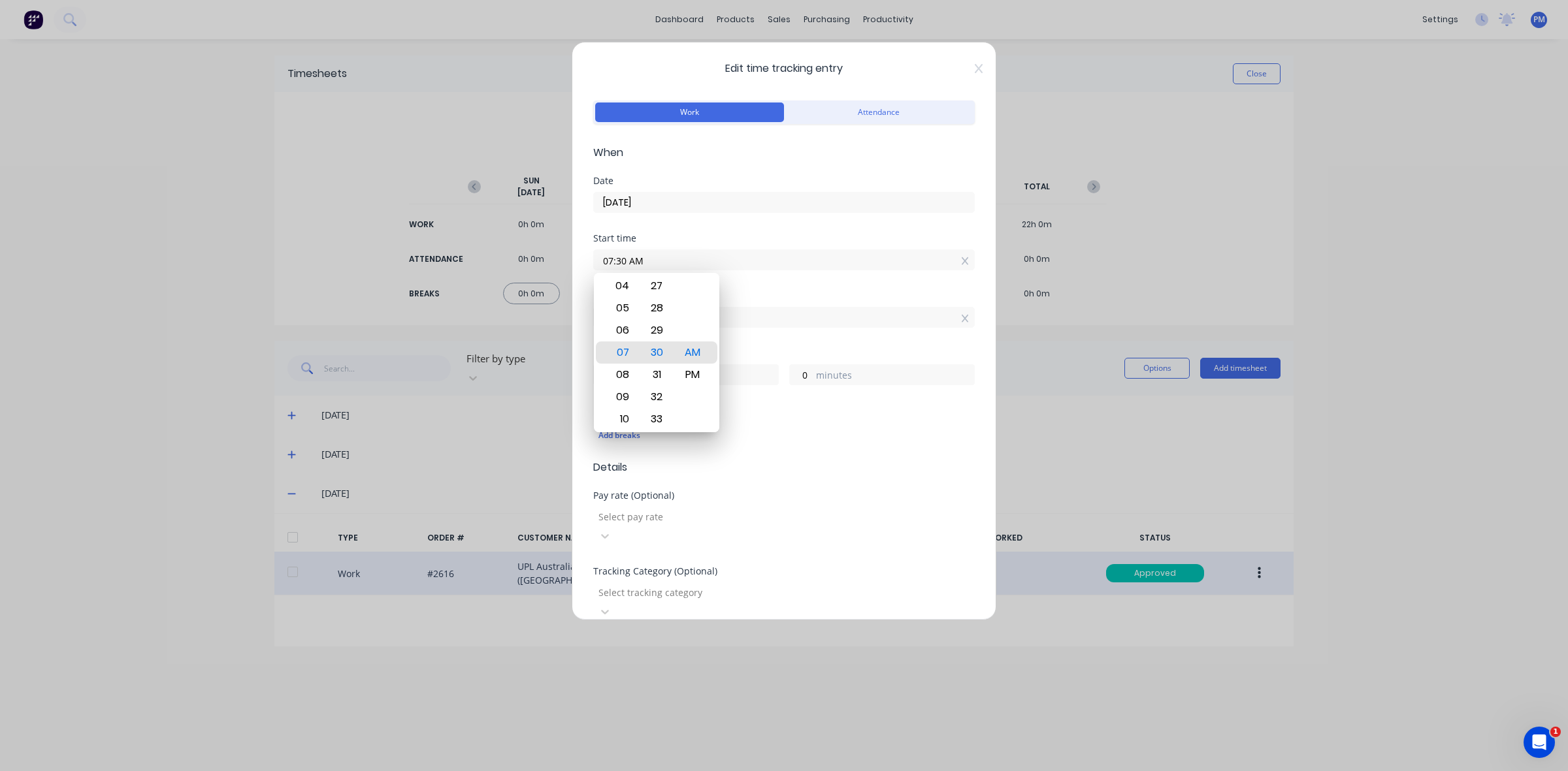
click at [742, 425] on div "Add breaks" at bounding box center [784, 435] width 382 height 27
drag, startPoint x: 614, startPoint y: 376, endPoint x: 607, endPoint y: 376, distance: 7.0
click at [607, 376] on input "8" at bounding box center [605, 374] width 22 height 20
type input "7"
type input "02:30 PM"
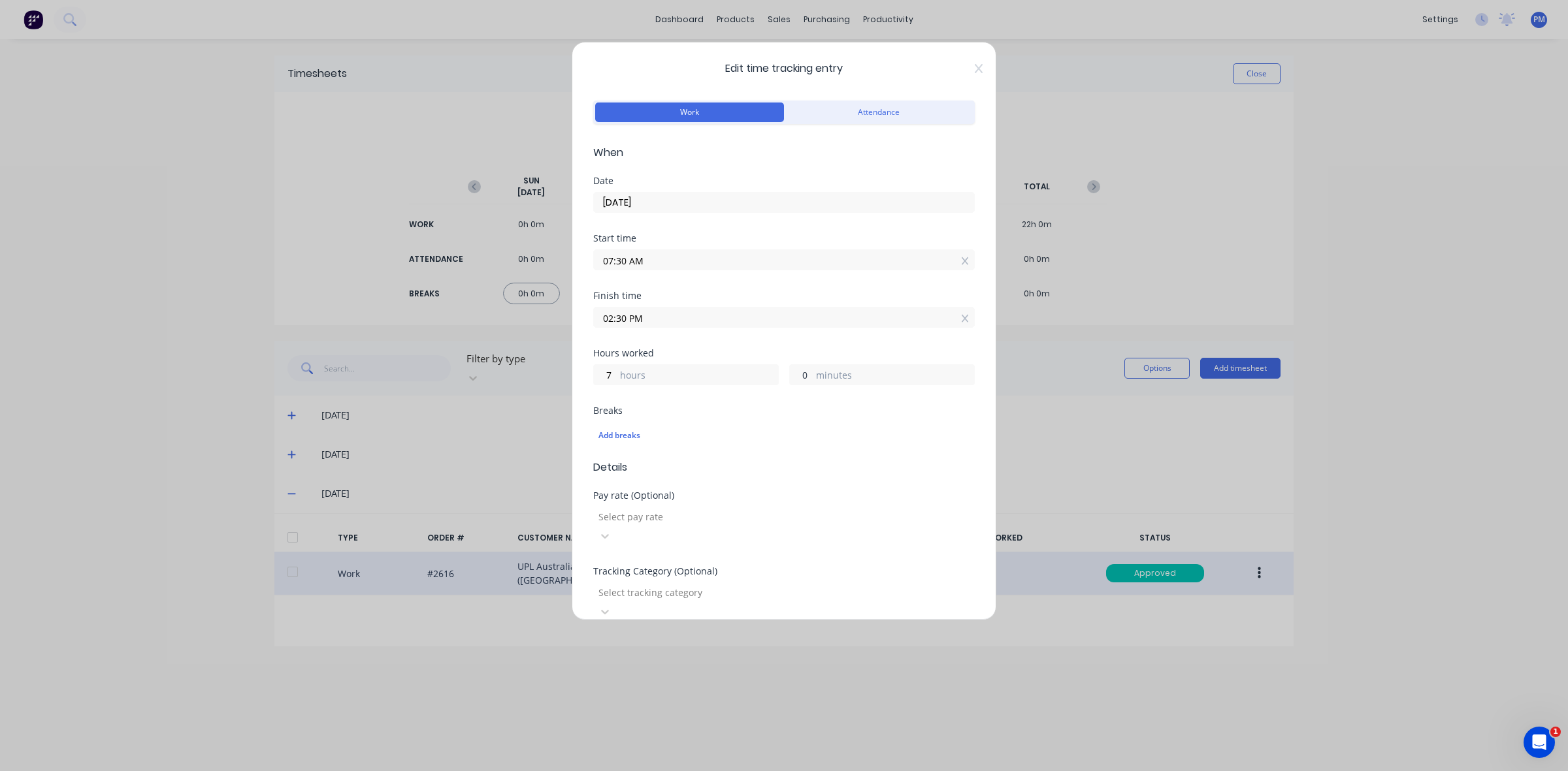
click at [795, 375] on input "0" at bounding box center [801, 374] width 22 height 20
click at [803, 441] on div "Add breaks" at bounding box center [784, 435] width 371 height 17
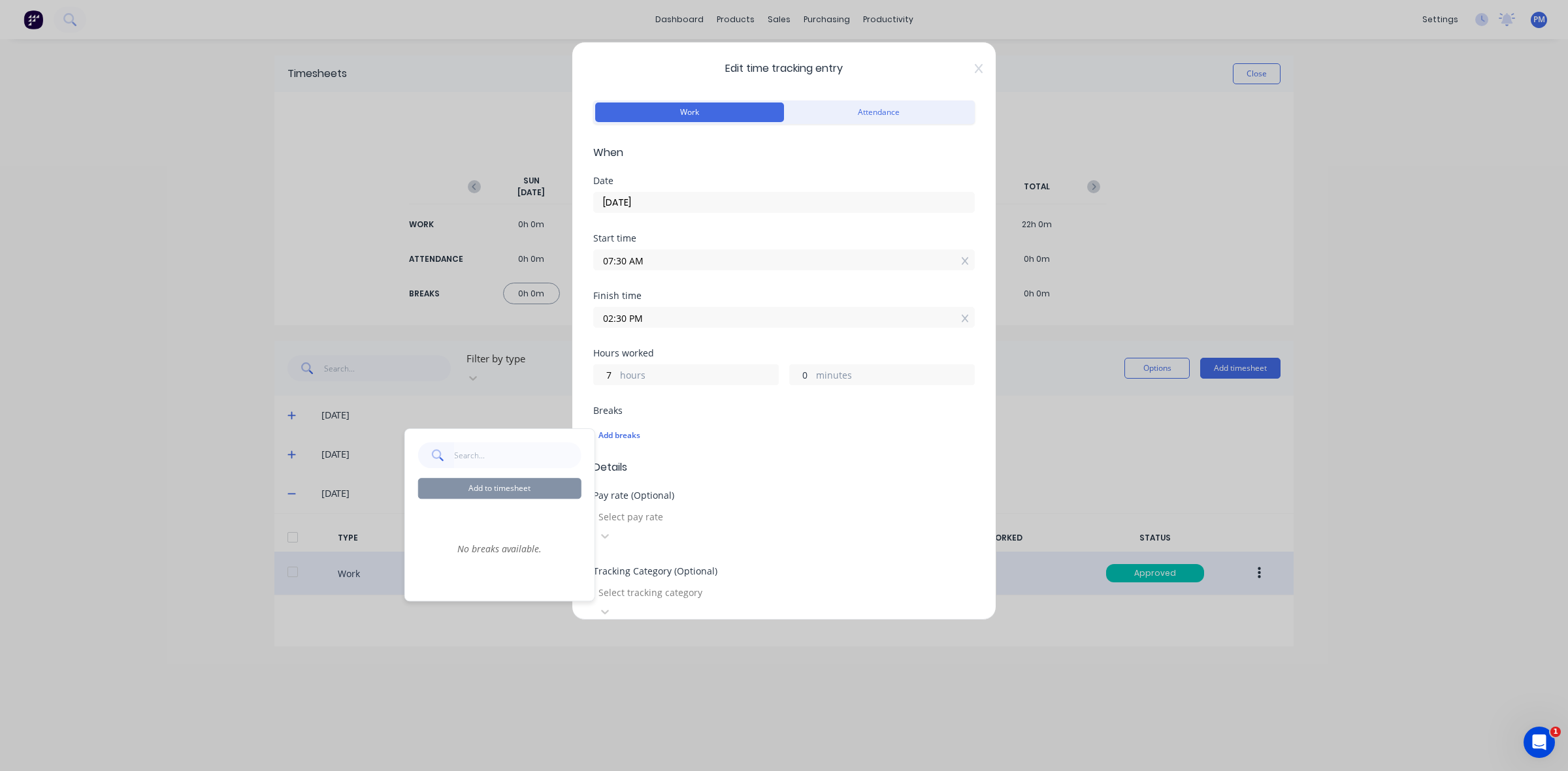
click at [795, 376] on input "0" at bounding box center [801, 374] width 22 height 20
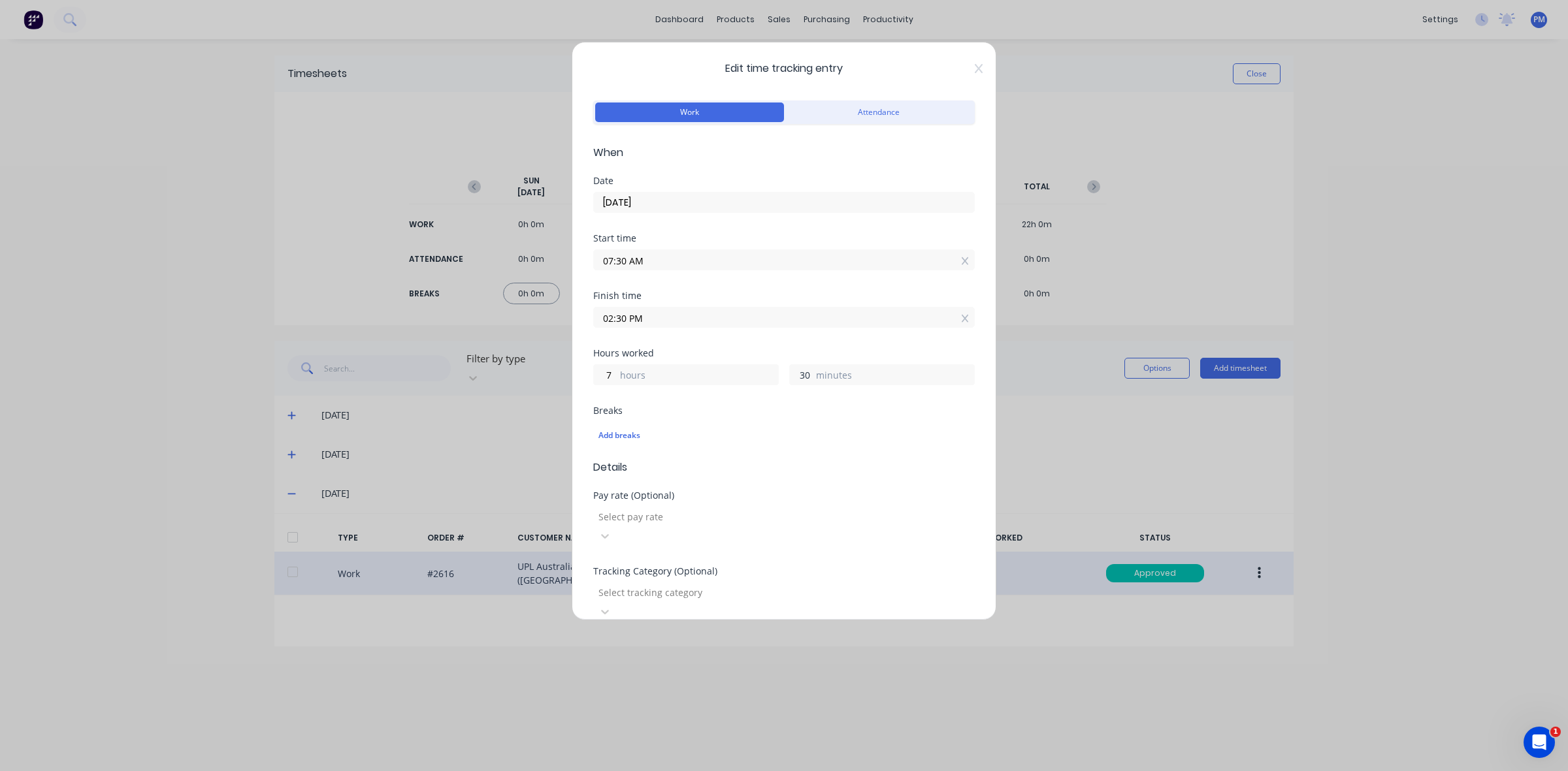
type input "30"
type input "03:00 PM"
click at [801, 419] on div "Add breaks" at bounding box center [784, 433] width 382 height 31
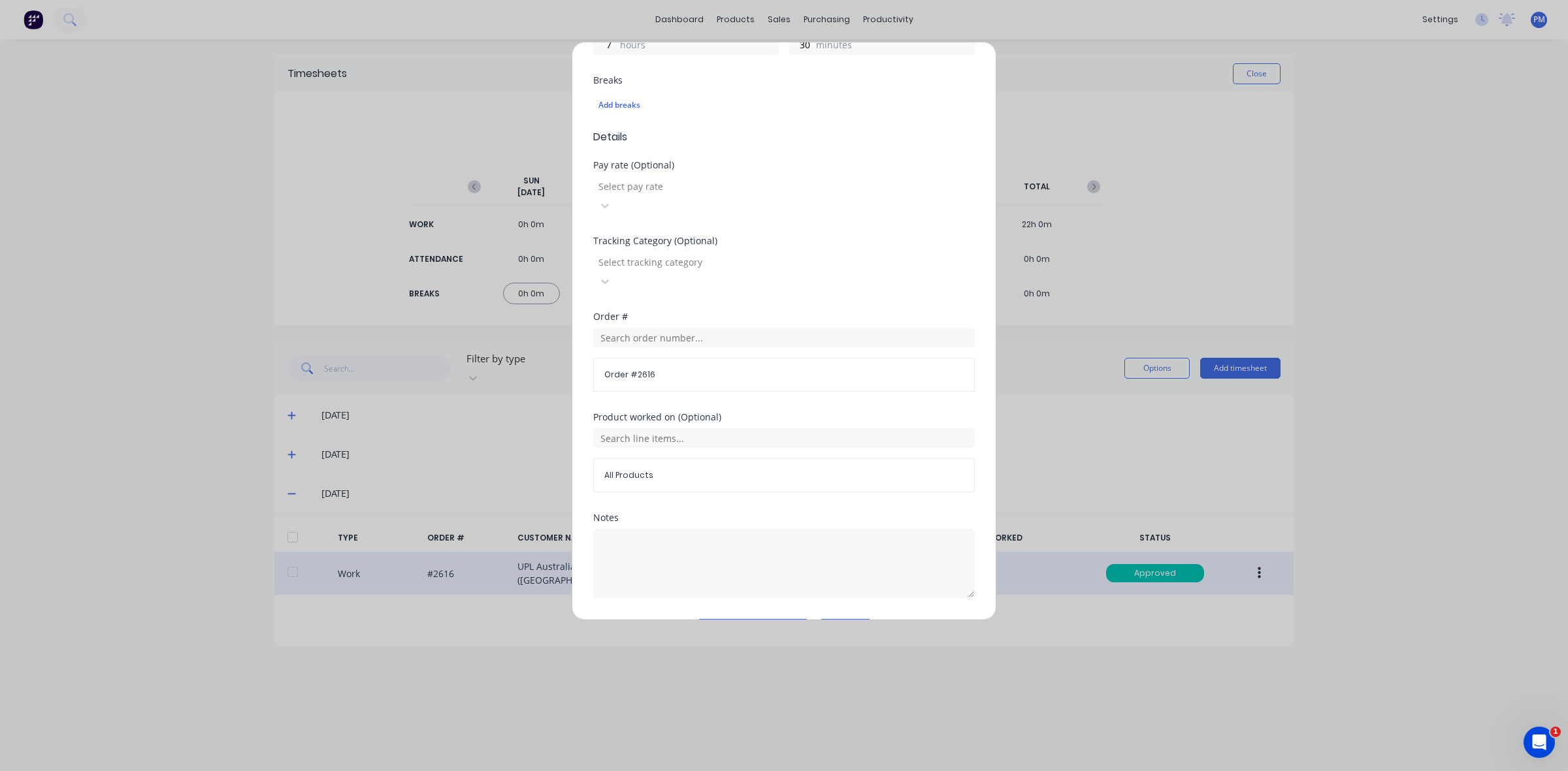
scroll to position [332, 0]
click at [775, 618] on button "Edit time tracking entry" at bounding box center [753, 628] width 111 height 21
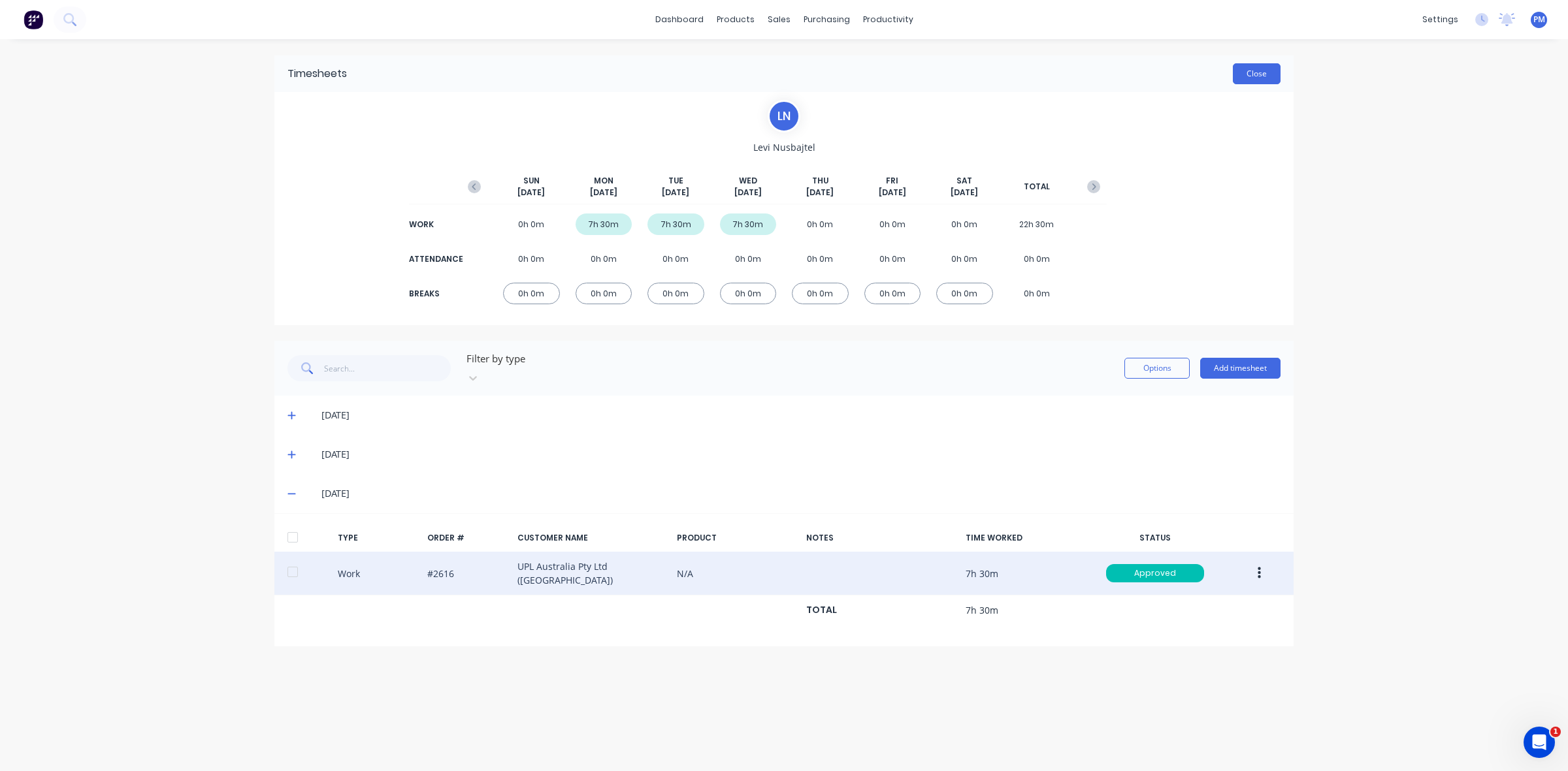
click at [1255, 77] on button "Close" at bounding box center [1256, 74] width 48 height 21
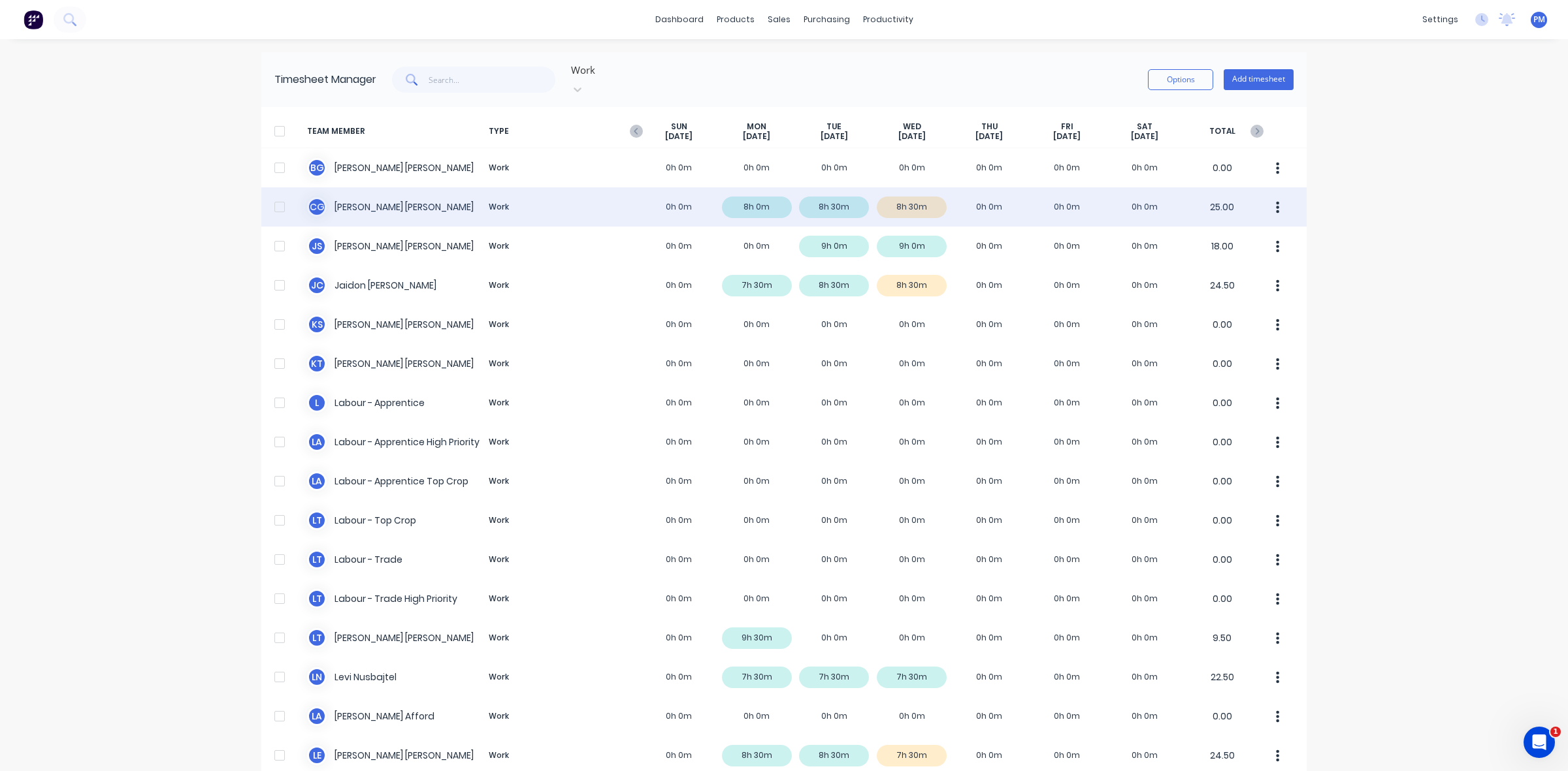
click at [899, 195] on div "C G Clayton Gilbert Work 0h 0m 8h 0m 8h 30m 8h 30m 0h 0m 0h 0m 0h 0m 25.00" at bounding box center [784, 207] width 1046 height 39
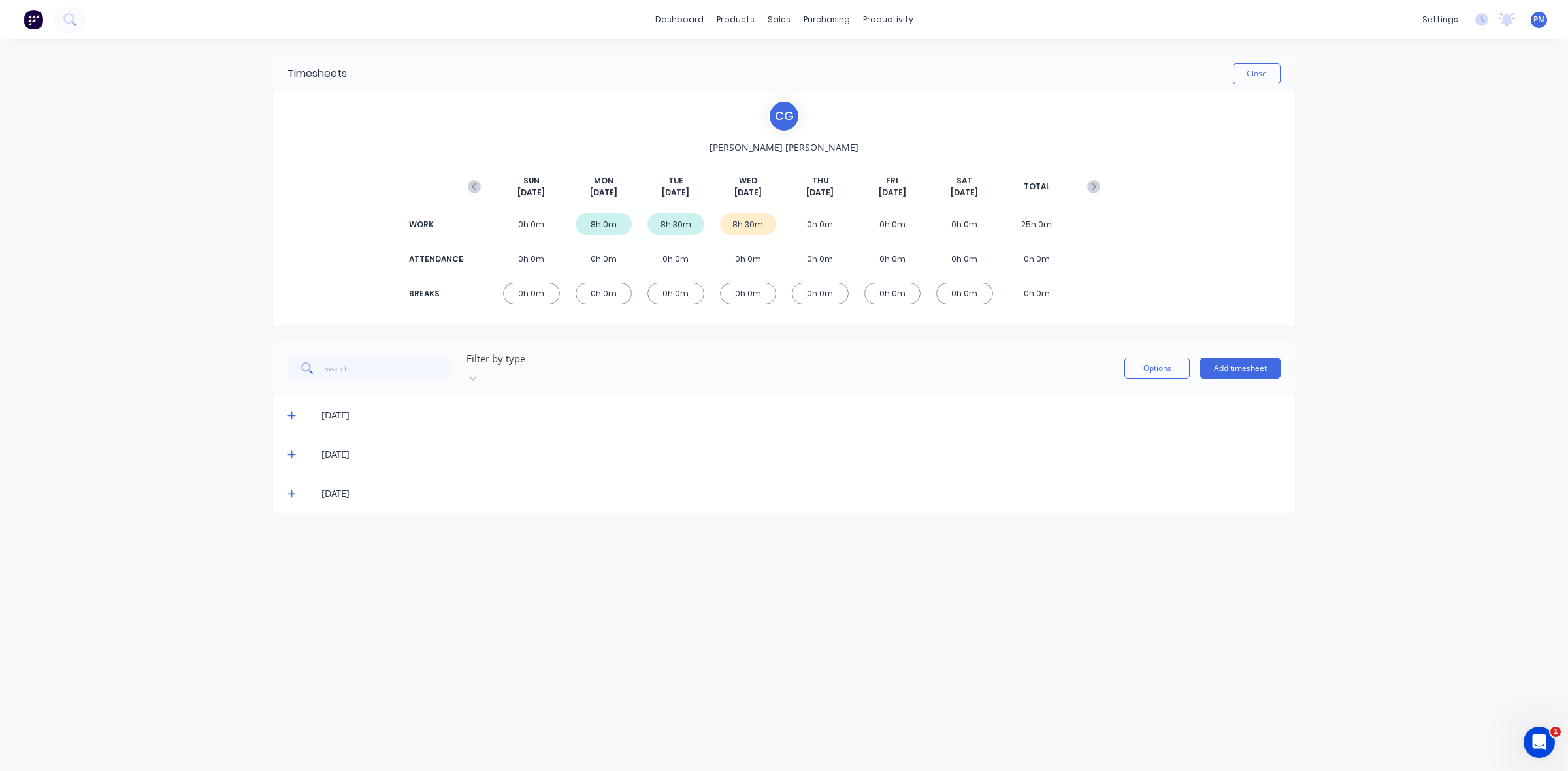
click at [291, 490] on icon at bounding box center [291, 494] width 7 height 7
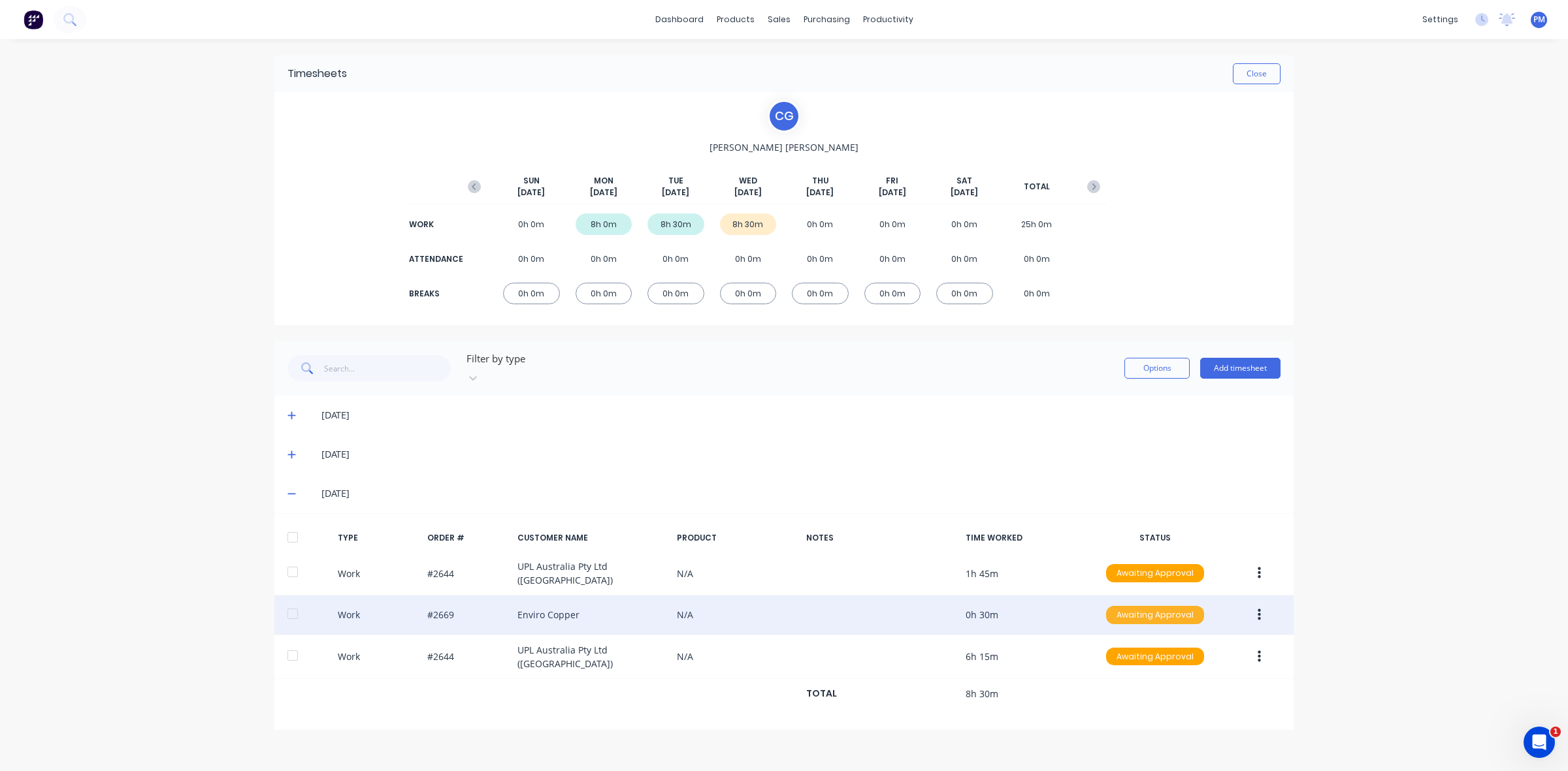
click at [1162, 606] on div "Awaiting Approval" at bounding box center [1154, 616] width 98 height 19
click at [1141, 672] on div "Approved" at bounding box center [1126, 681] width 107 height 19
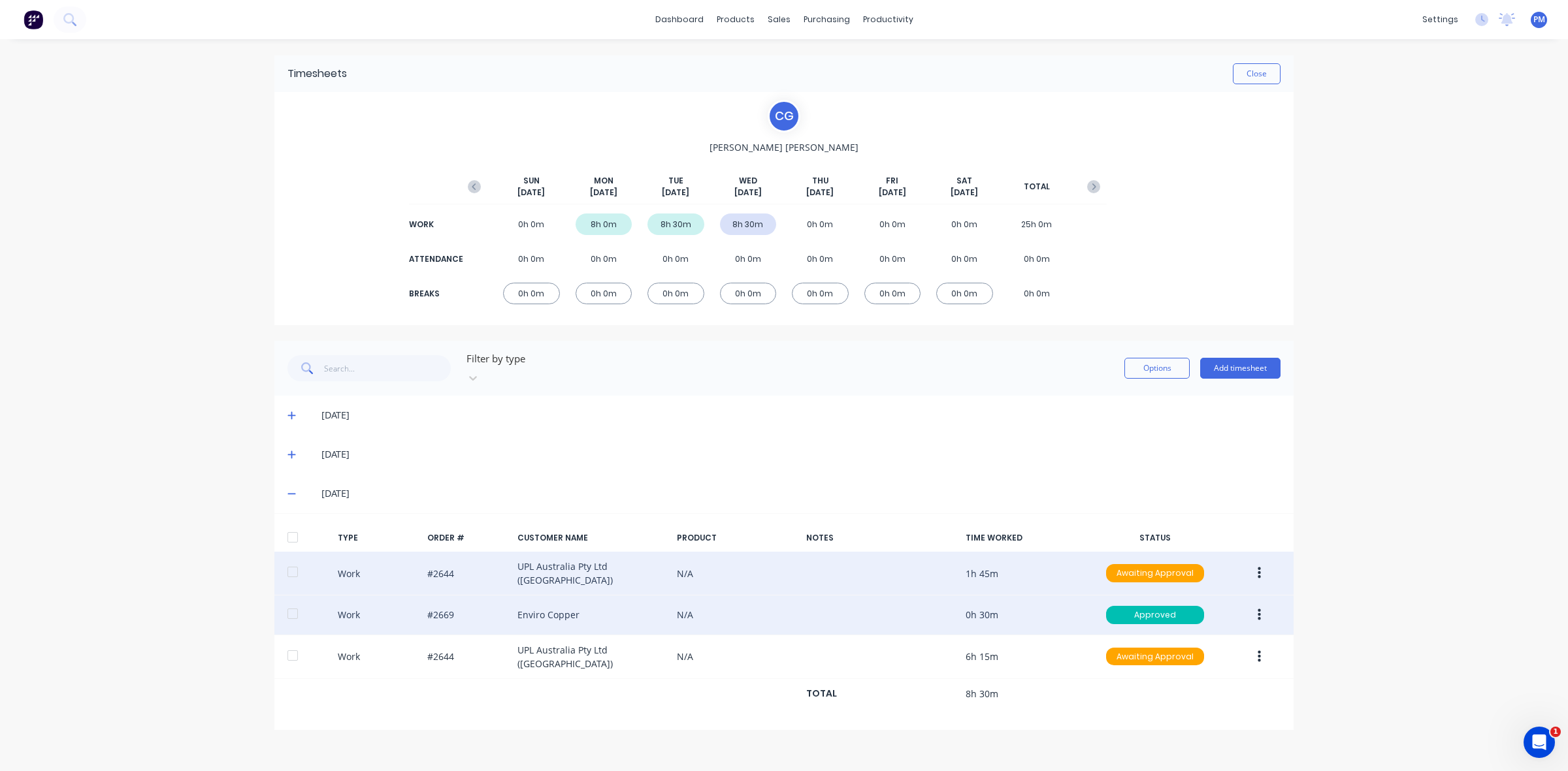
click at [1253, 561] on button "button" at bounding box center [1259, 573] width 31 height 23
click at [1184, 516] on div "Edit" at bounding box center [1212, 525] width 100 height 19
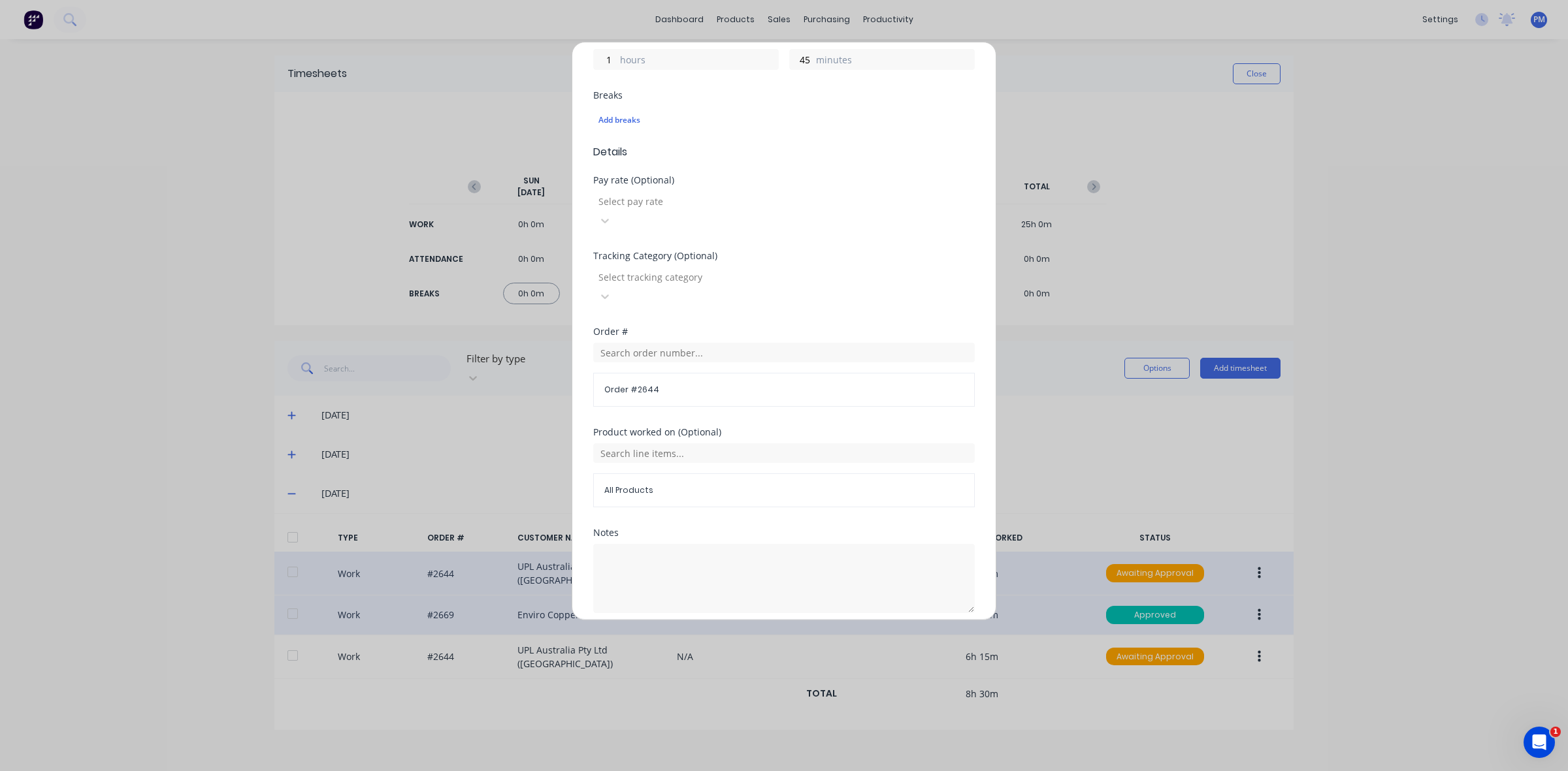
scroll to position [327, 0]
click at [645, 372] on span "Order # 2644" at bounding box center [784, 378] width 359 height 12
click at [655, 332] on input "text" at bounding box center [784, 342] width 382 height 20
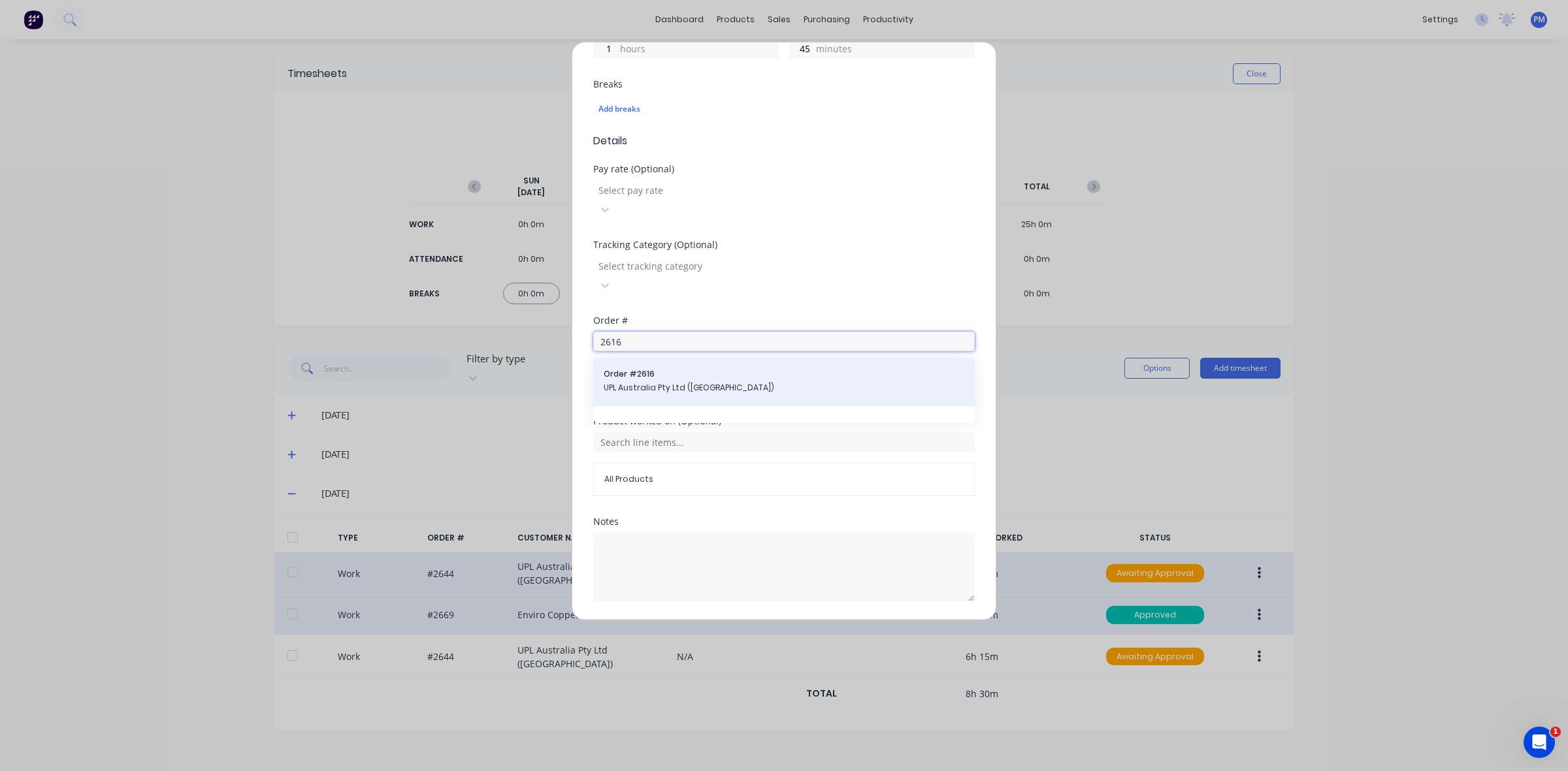
type input "2616"
click at [640, 369] on span "Order # 2616" at bounding box center [784, 374] width 360 height 12
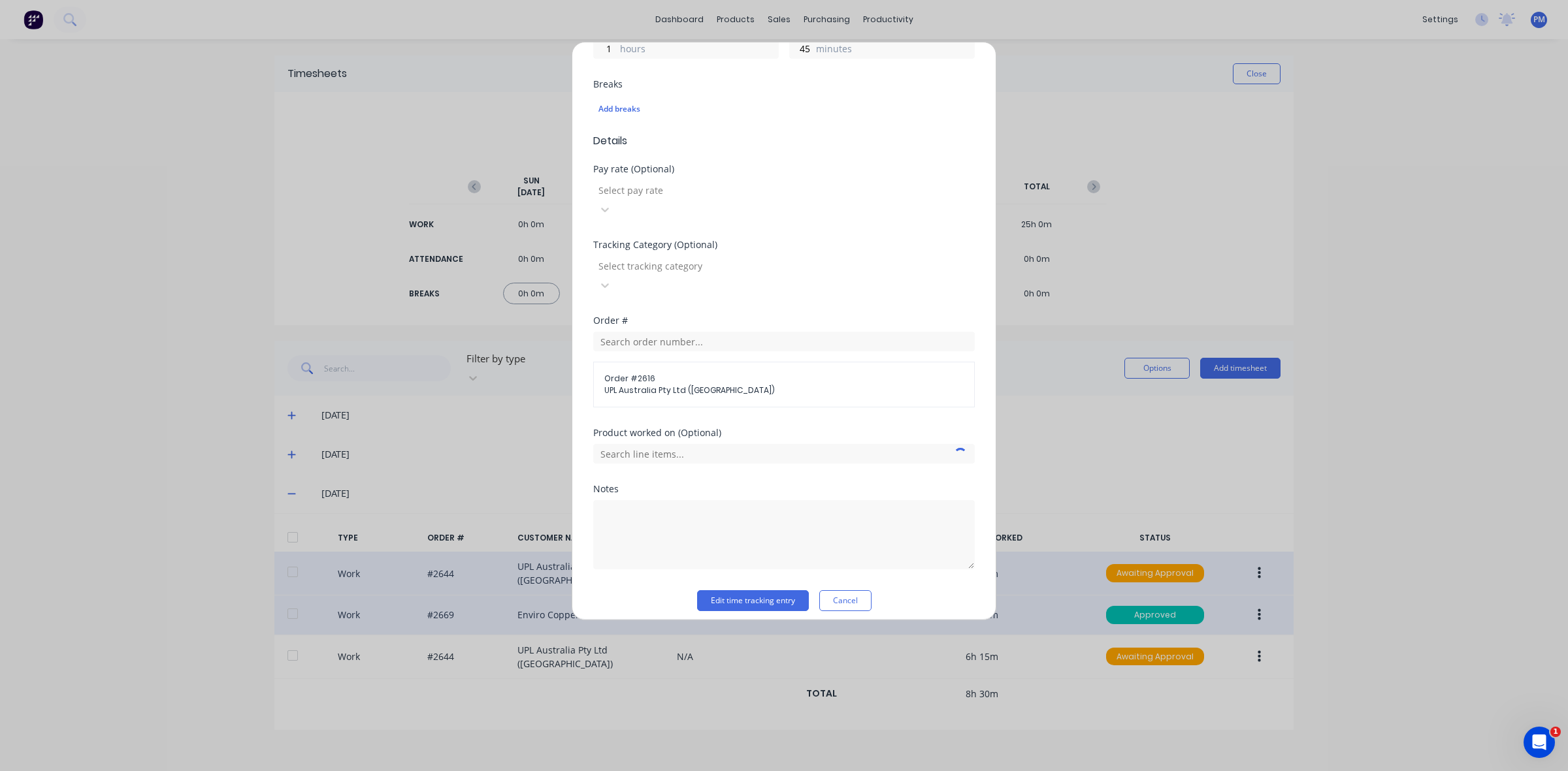
scroll to position [298, 0]
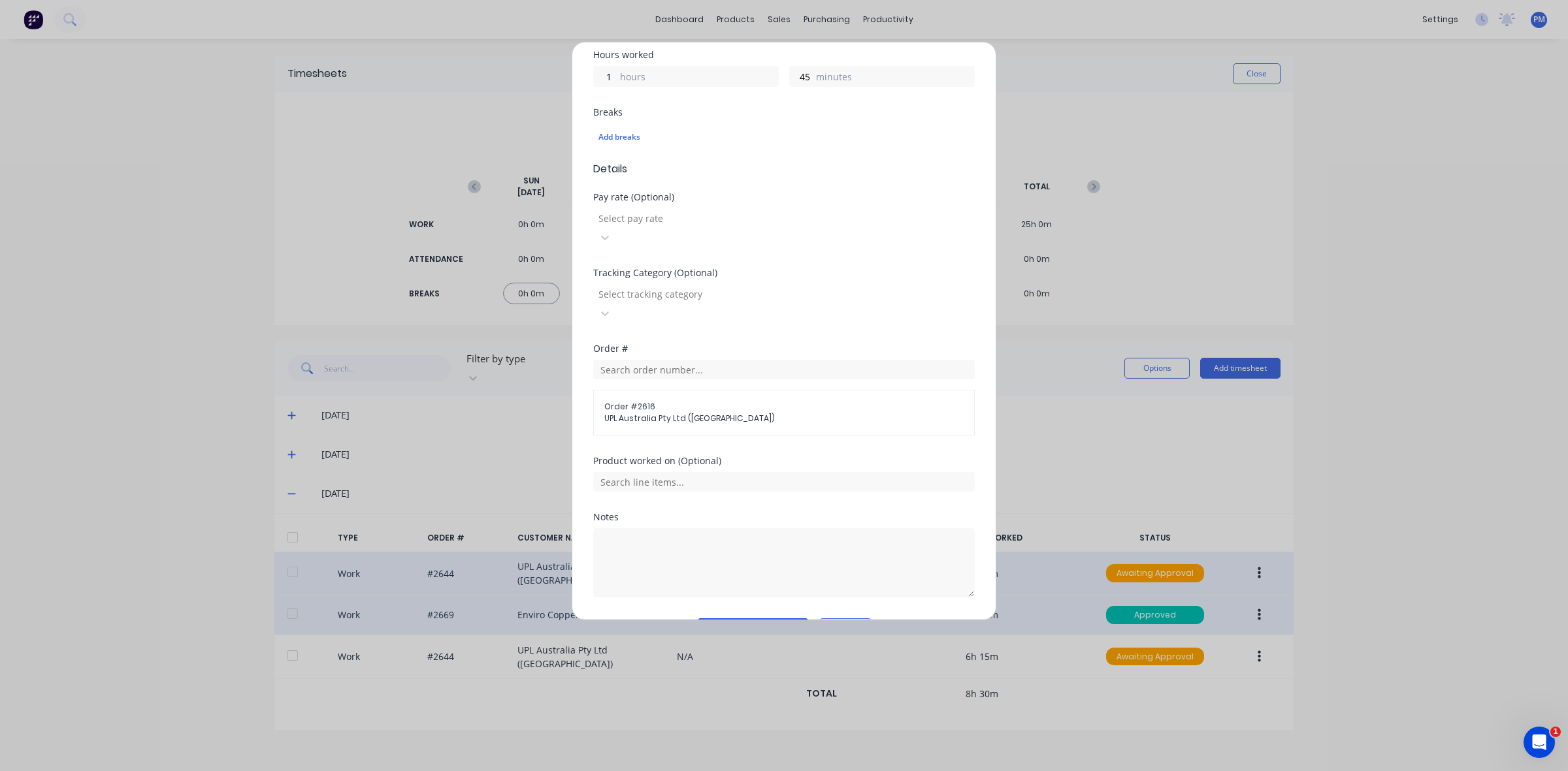
click at [745, 618] on button "Edit time tracking entry" at bounding box center [753, 629] width 111 height 21
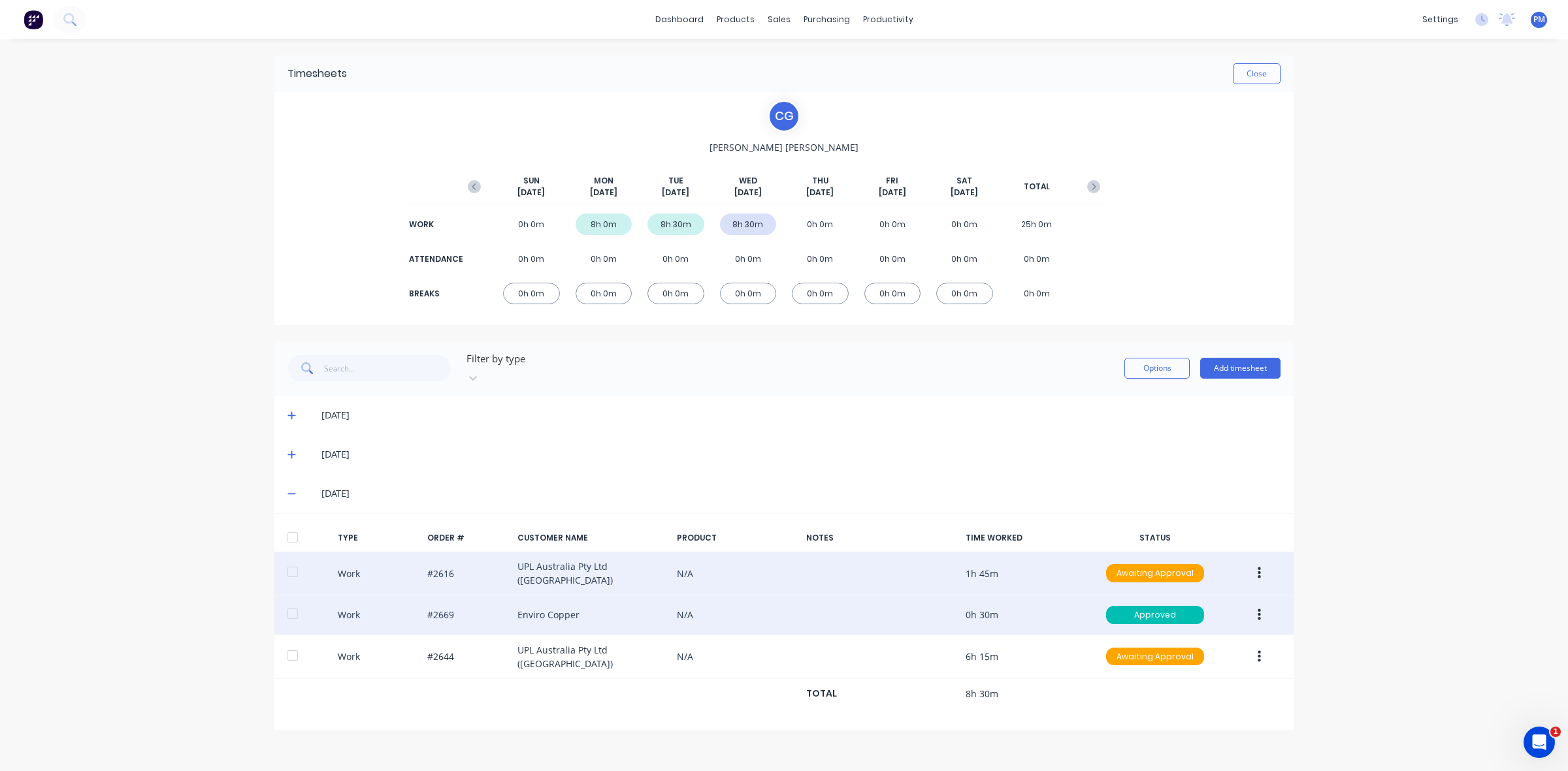
click at [1265, 561] on button "button" at bounding box center [1259, 573] width 31 height 23
click at [1167, 567] on div "Approve" at bounding box center [1212, 576] width 100 height 19
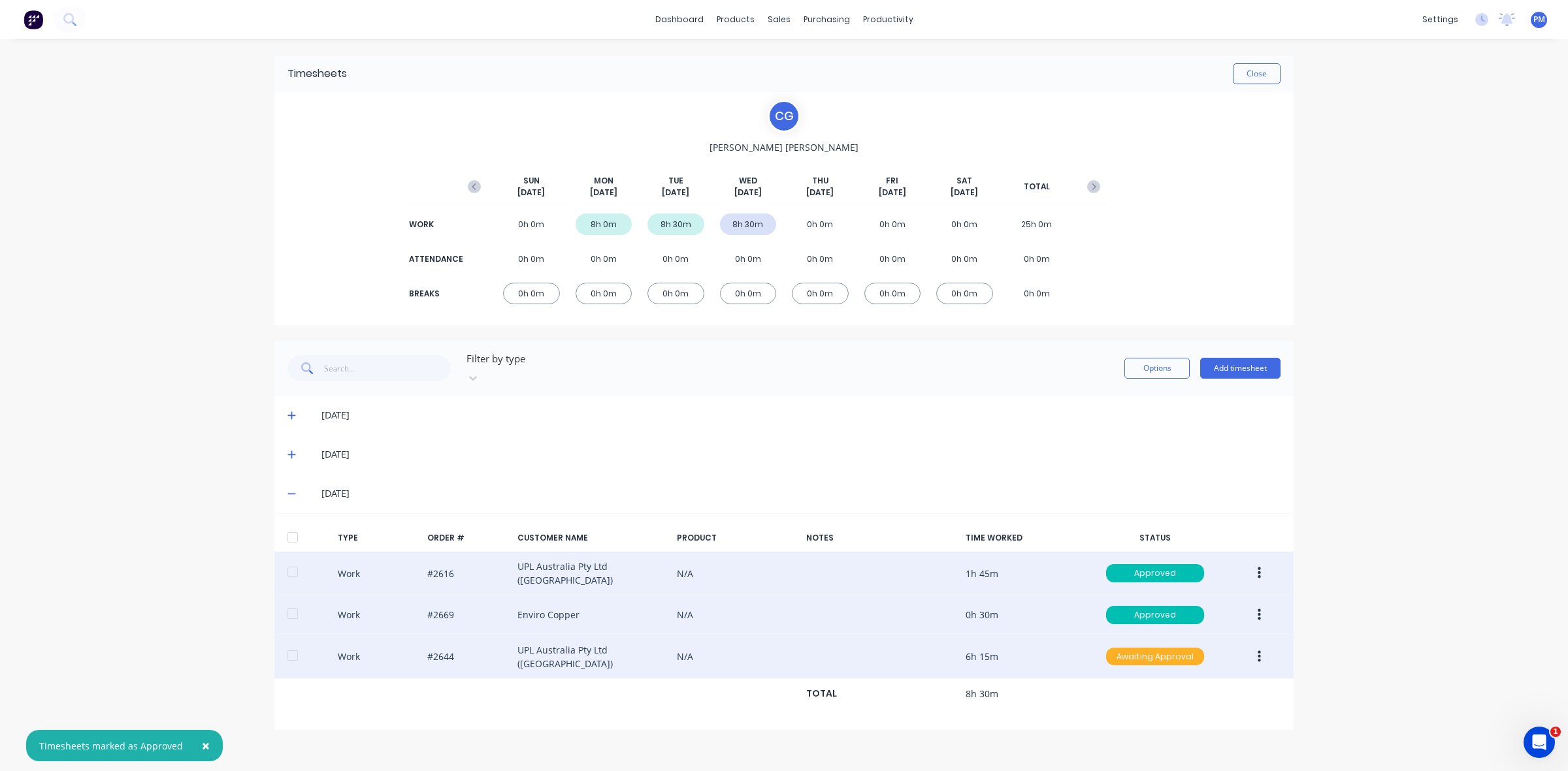
click at [1162, 647] on div "Awaiting Approval" at bounding box center [1154, 657] width 98 height 19
click at [1141, 714] on div "Approved" at bounding box center [1126, 723] width 107 height 19
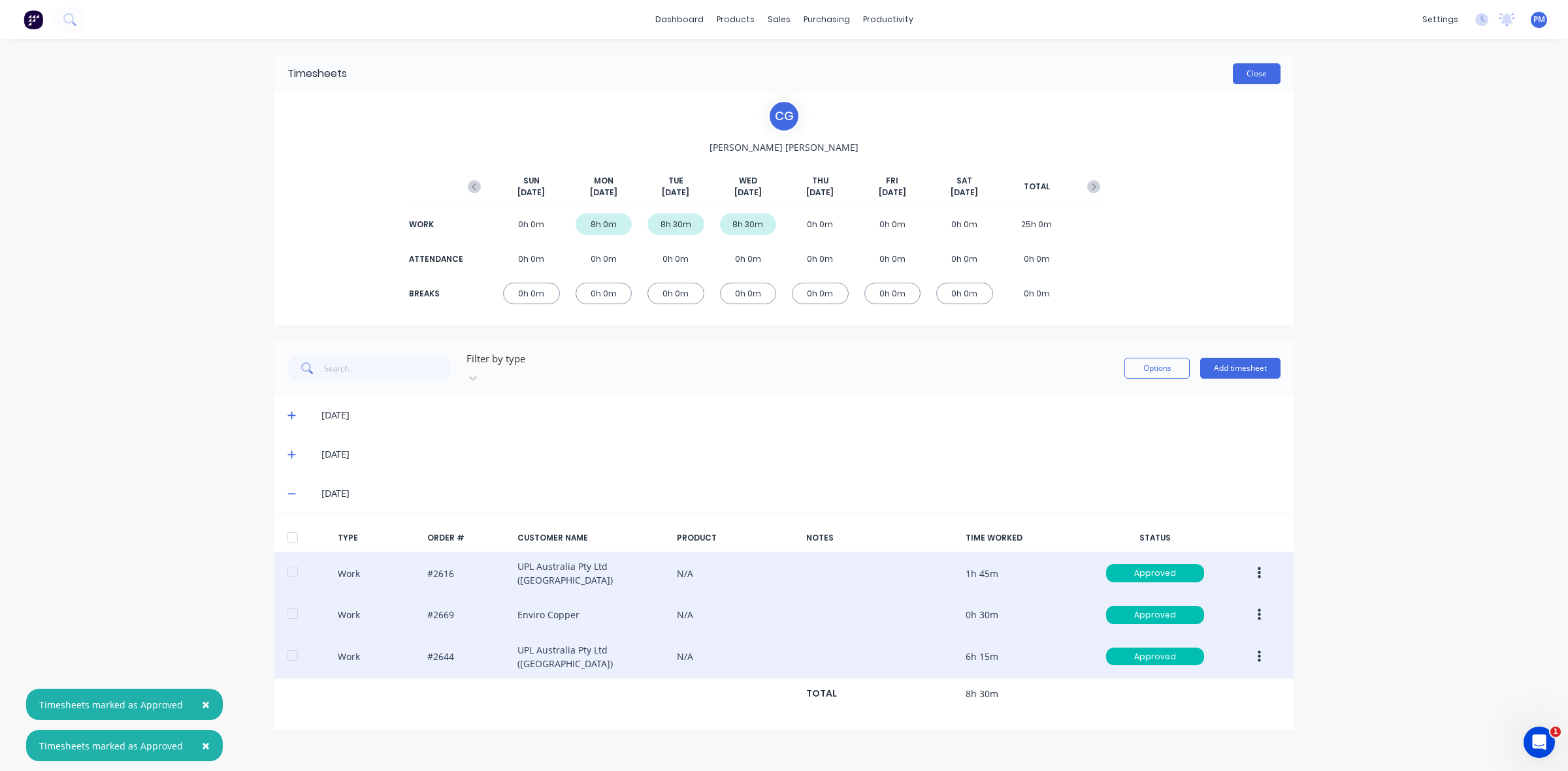
click at [1251, 74] on button "Close" at bounding box center [1256, 74] width 48 height 21
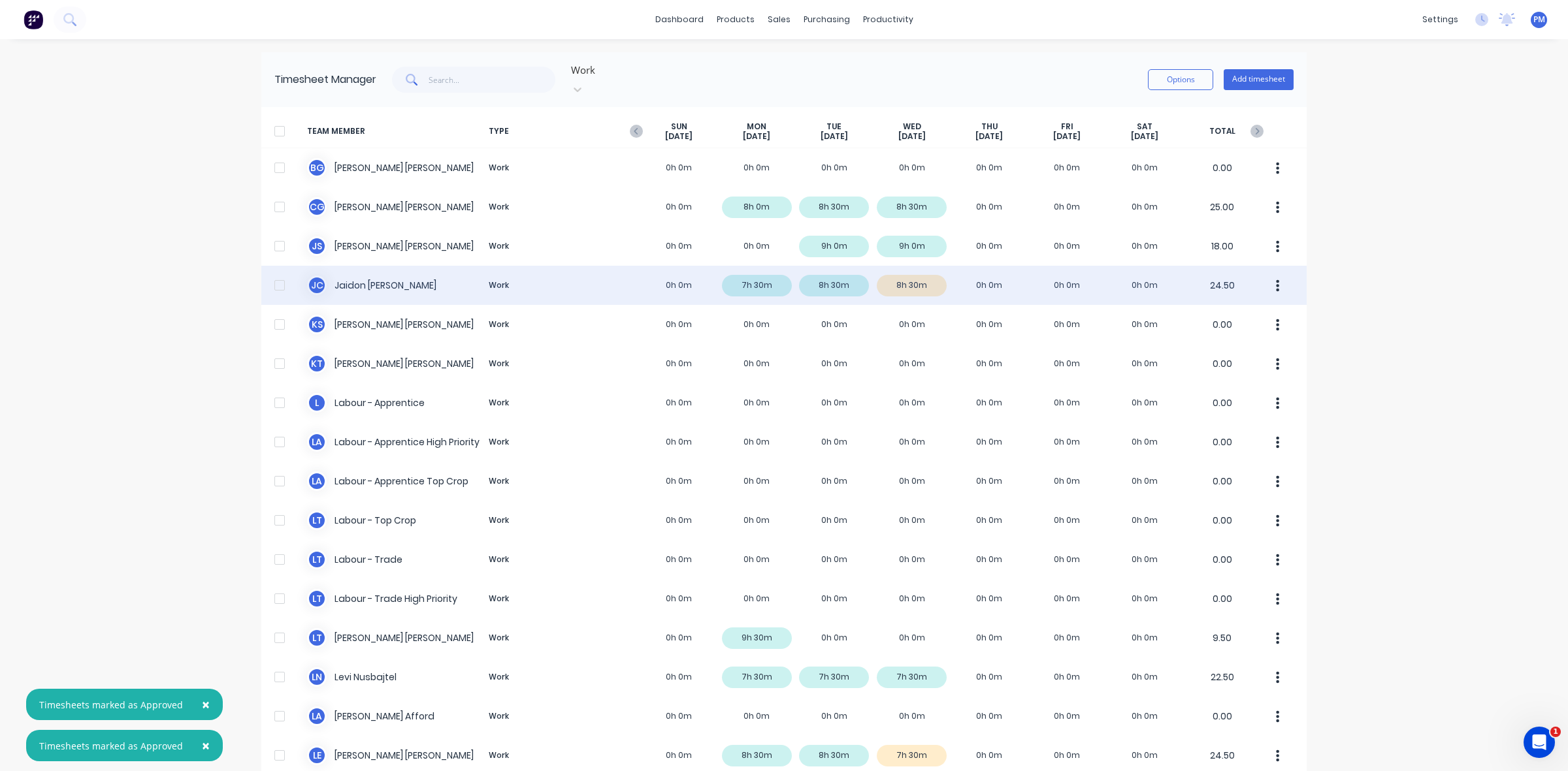
click at [908, 276] on div "J C Jaidon Clarke Work 0h 0m 7h 30m 8h 30m 8h 30m 0h 0m 0h 0m 0h 0m 24.50" at bounding box center [784, 285] width 1046 height 39
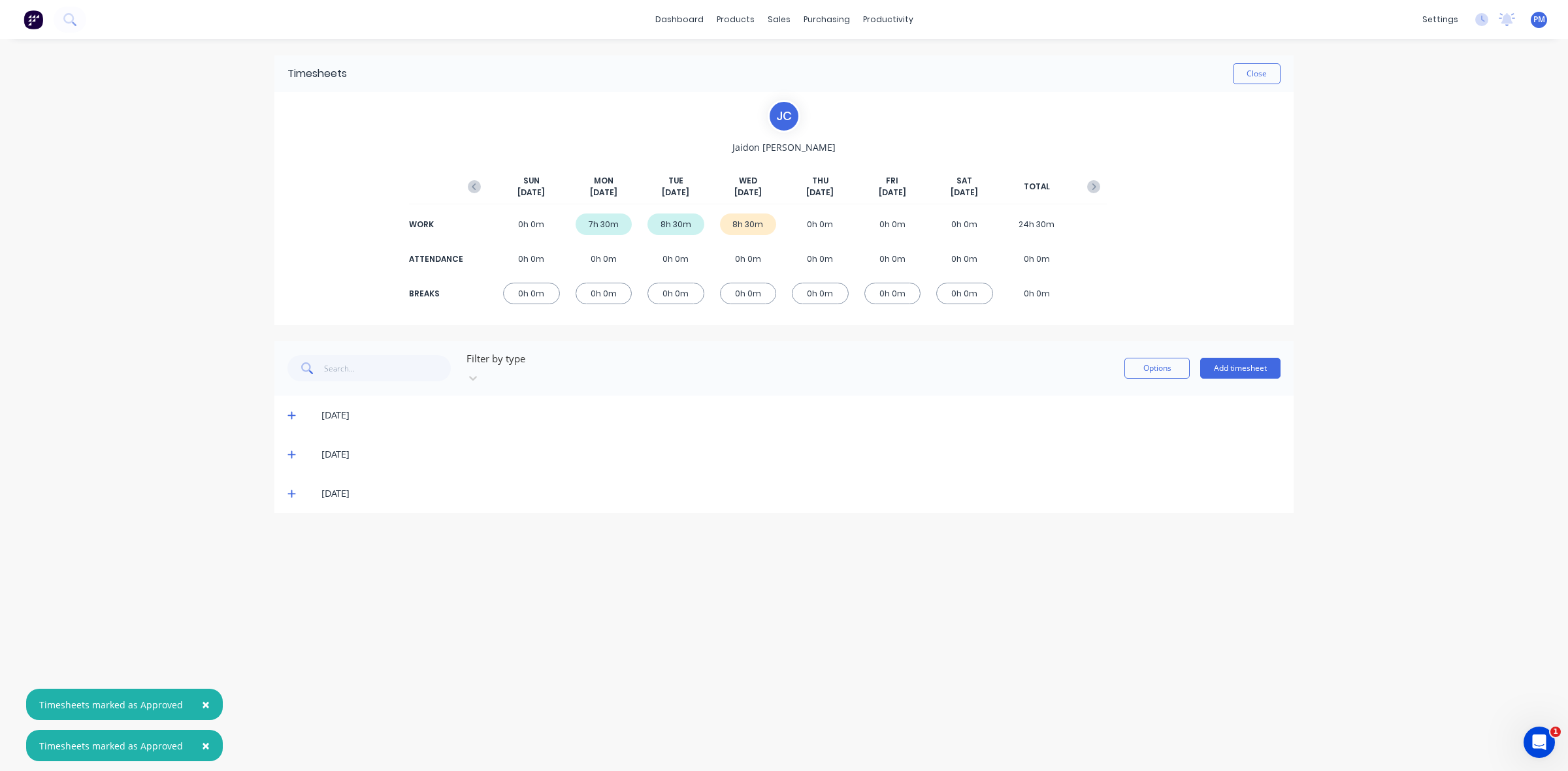
click at [293, 490] on icon at bounding box center [291, 494] width 7 height 7
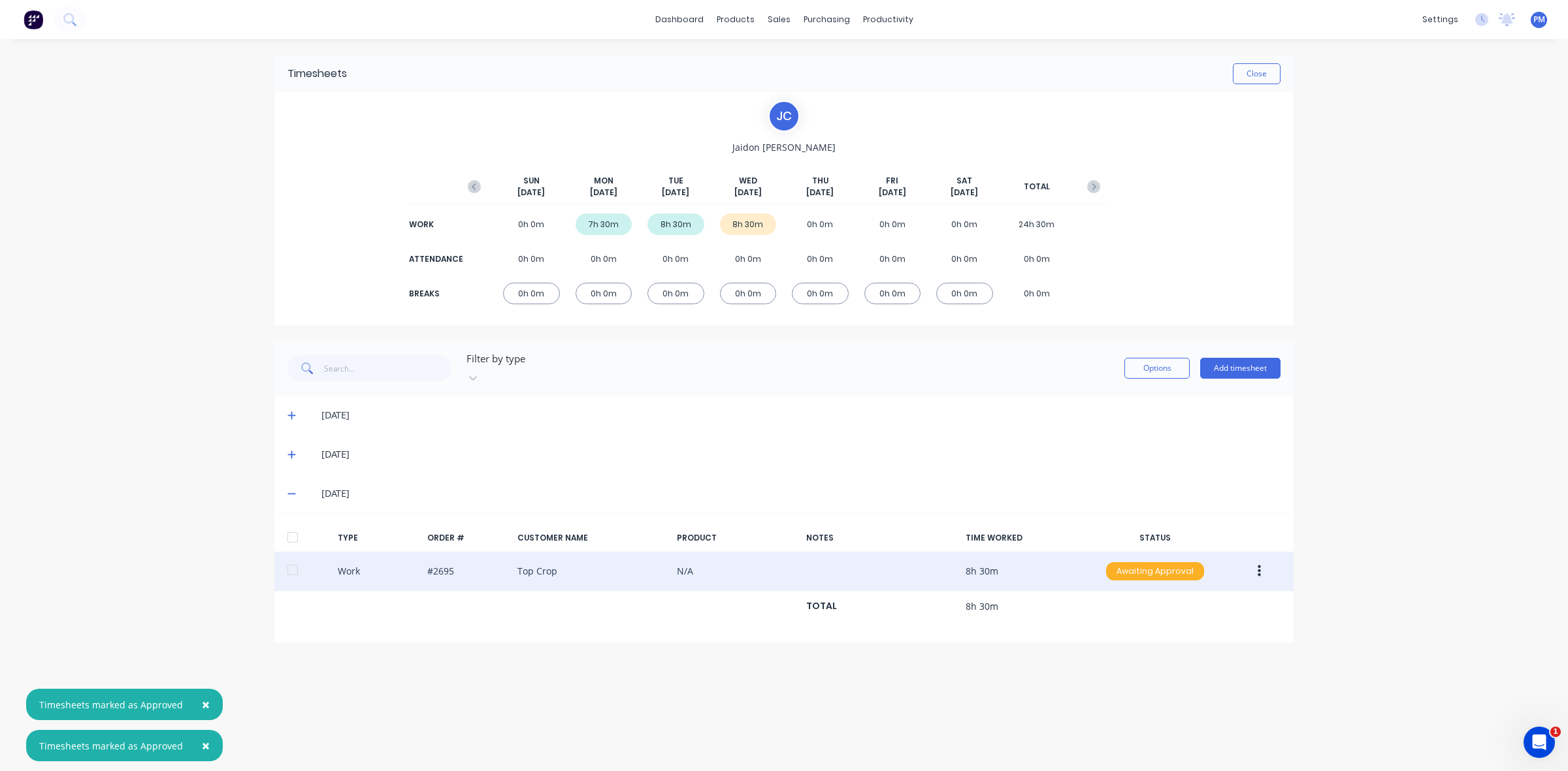
click at [1164, 562] on div "Awaiting Approval" at bounding box center [1154, 572] width 98 height 19
click at [1137, 628] on div "Approved" at bounding box center [1126, 637] width 107 height 19
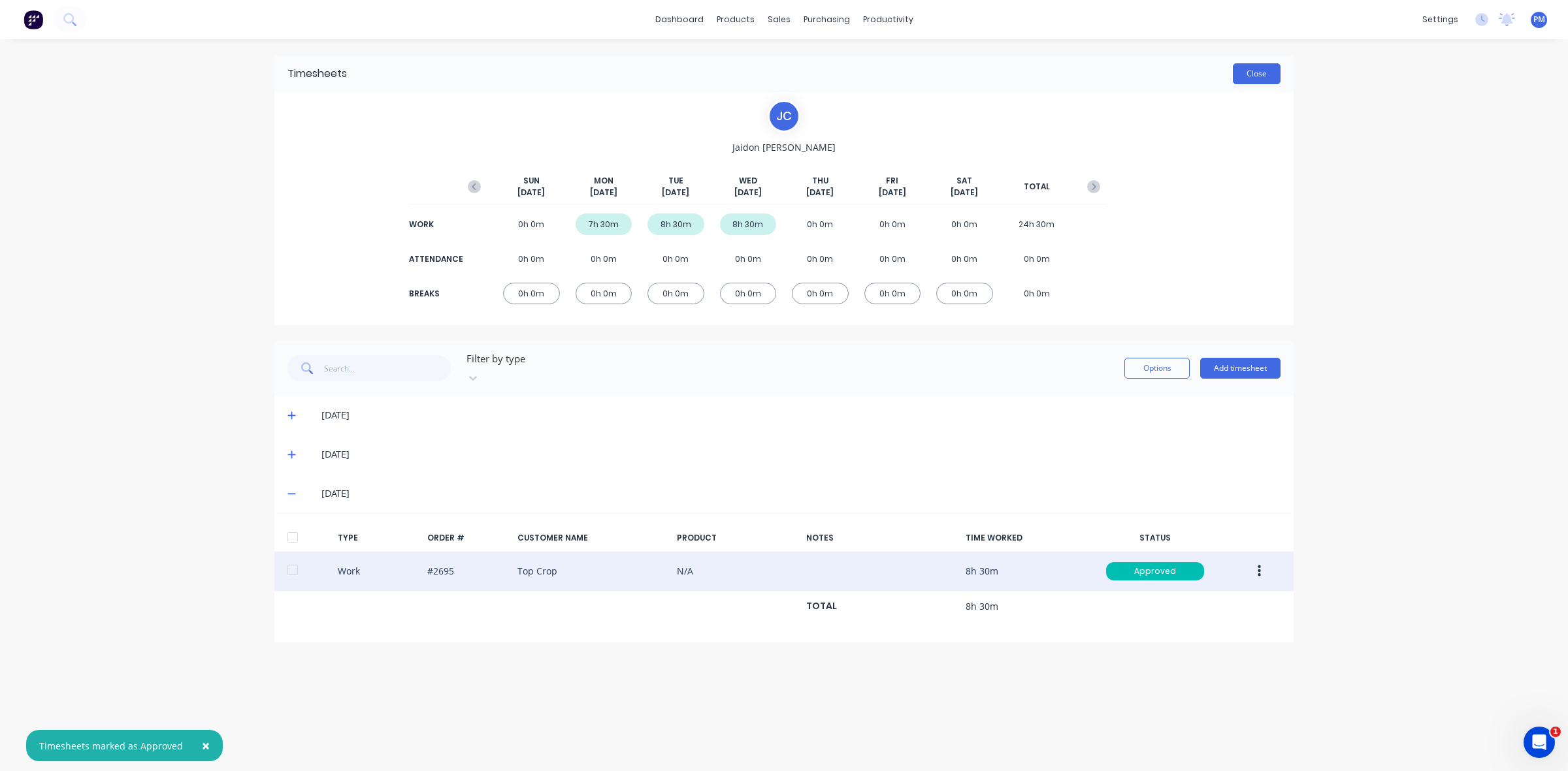
click at [1252, 72] on button "Close" at bounding box center [1256, 74] width 48 height 21
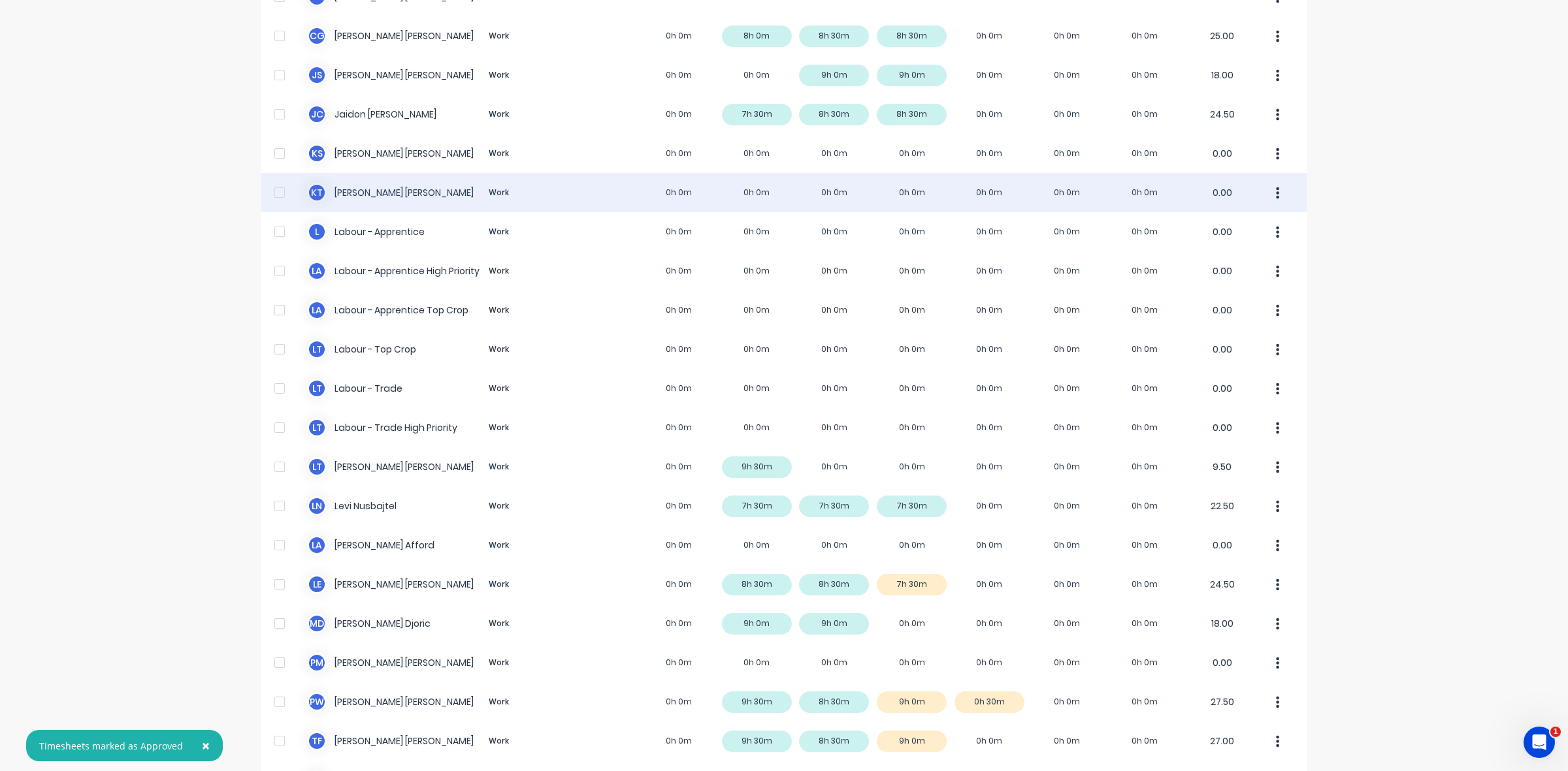
scroll to position [245, 0]
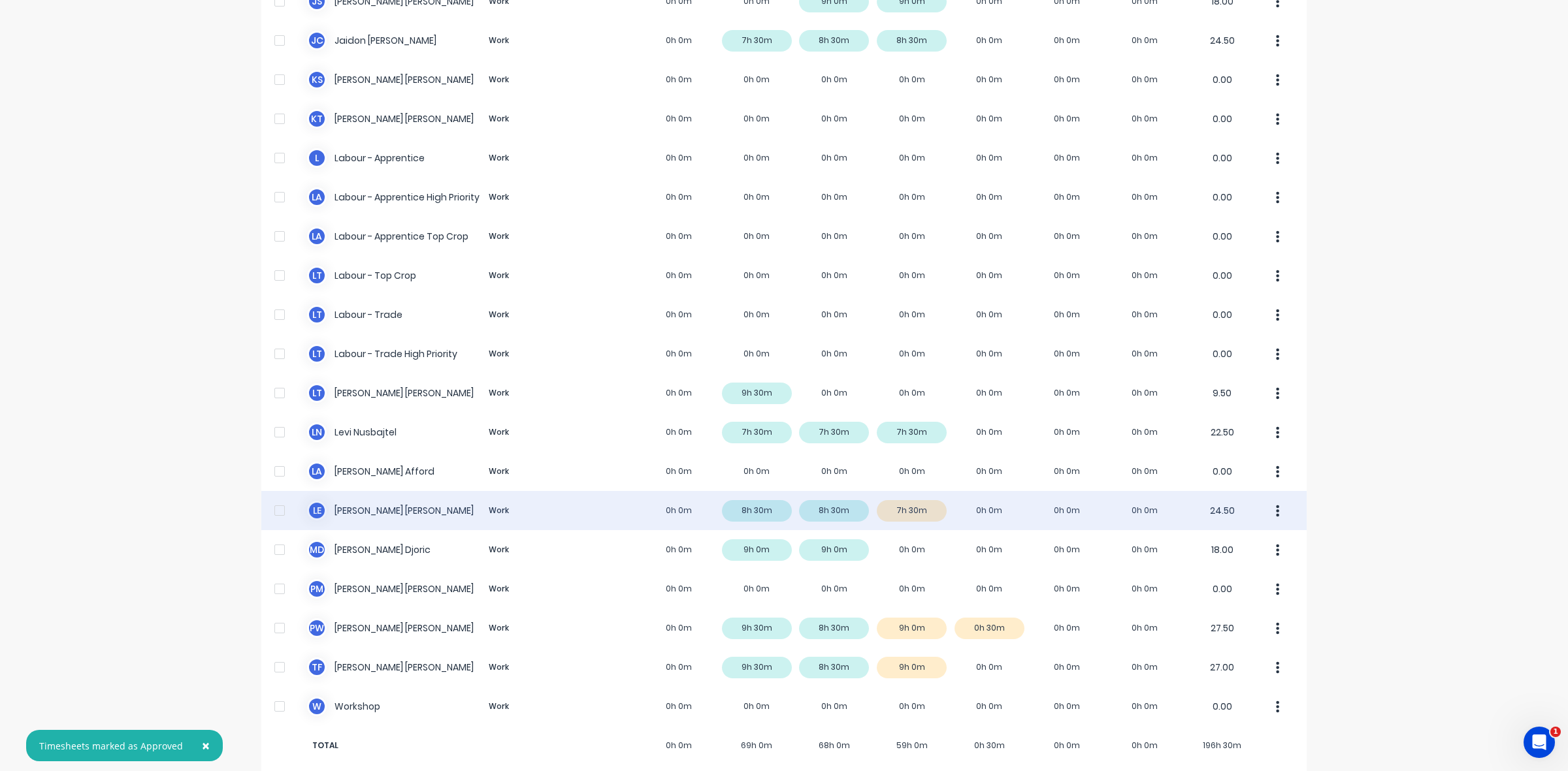
click at [924, 500] on div "L E Luke Ellis Work 0h 0m 8h 30m 8h 30m 7h 30m 0h 0m 0h 0m 0h 0m 24.50" at bounding box center [784, 511] width 1046 height 39
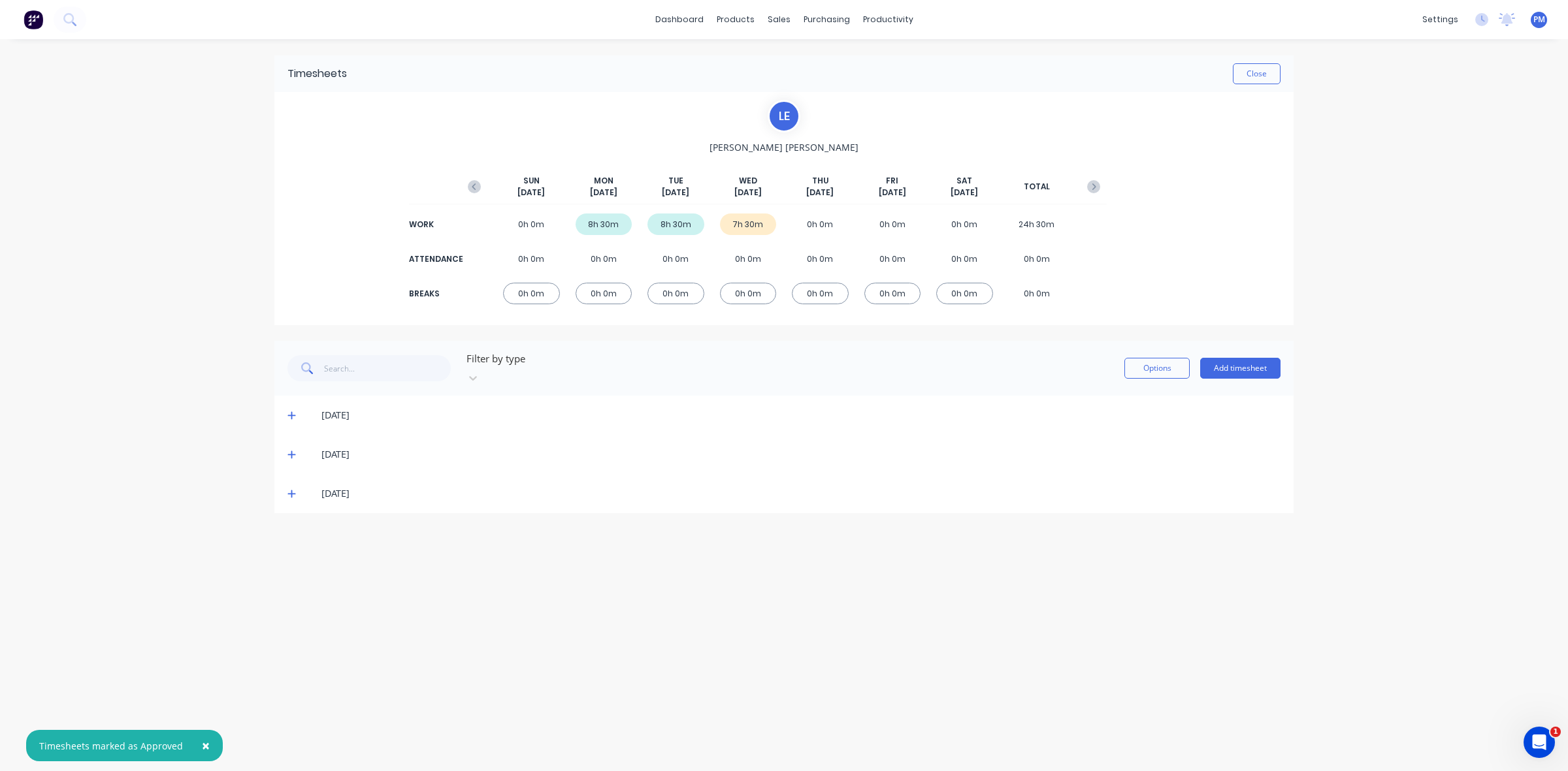
click at [291, 489] on icon at bounding box center [291, 494] width 8 height 9
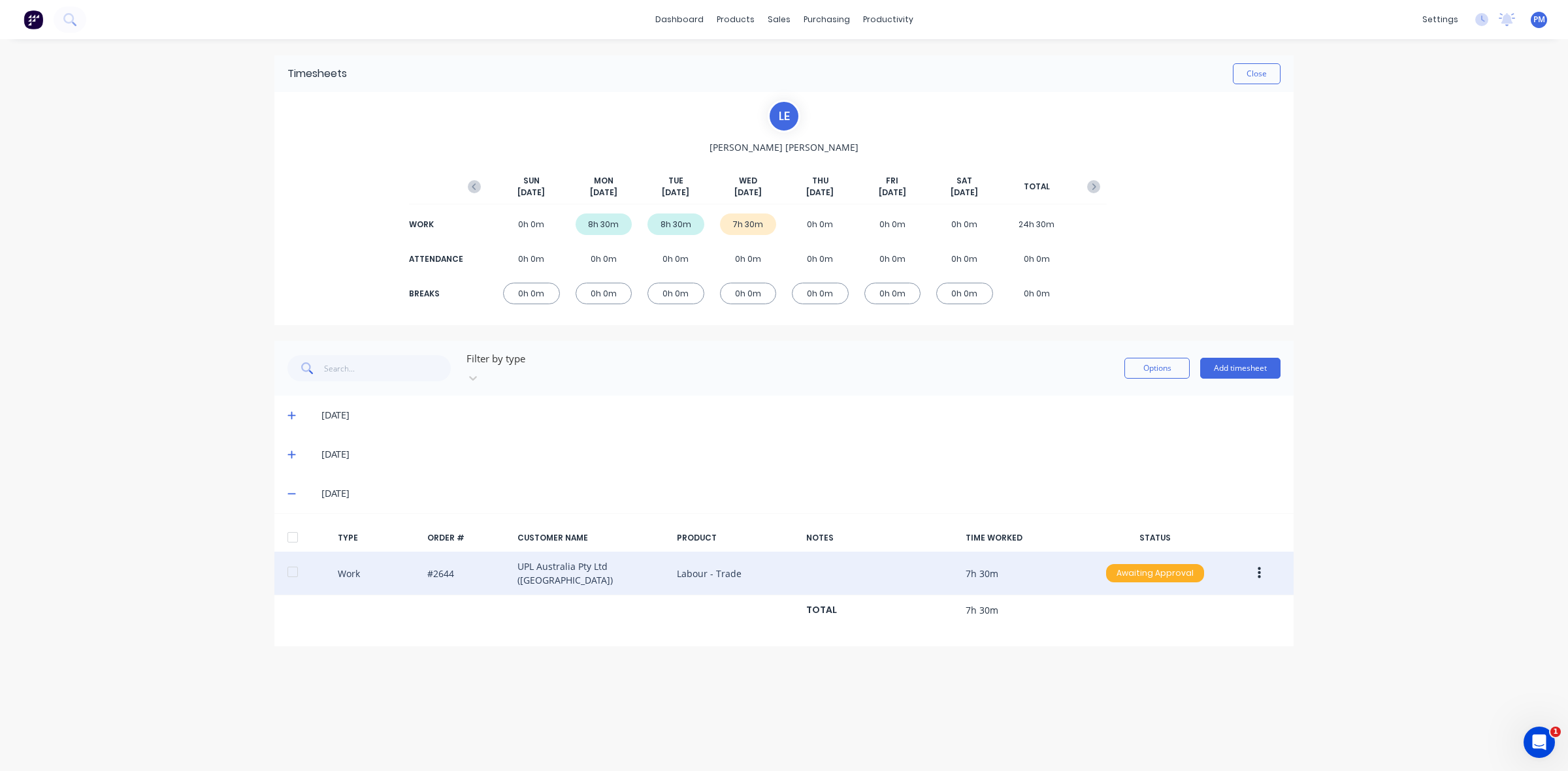
click at [1158, 564] on div "Awaiting Approval" at bounding box center [1154, 574] width 98 height 19
click at [1128, 630] on div "Approved" at bounding box center [1126, 639] width 107 height 19
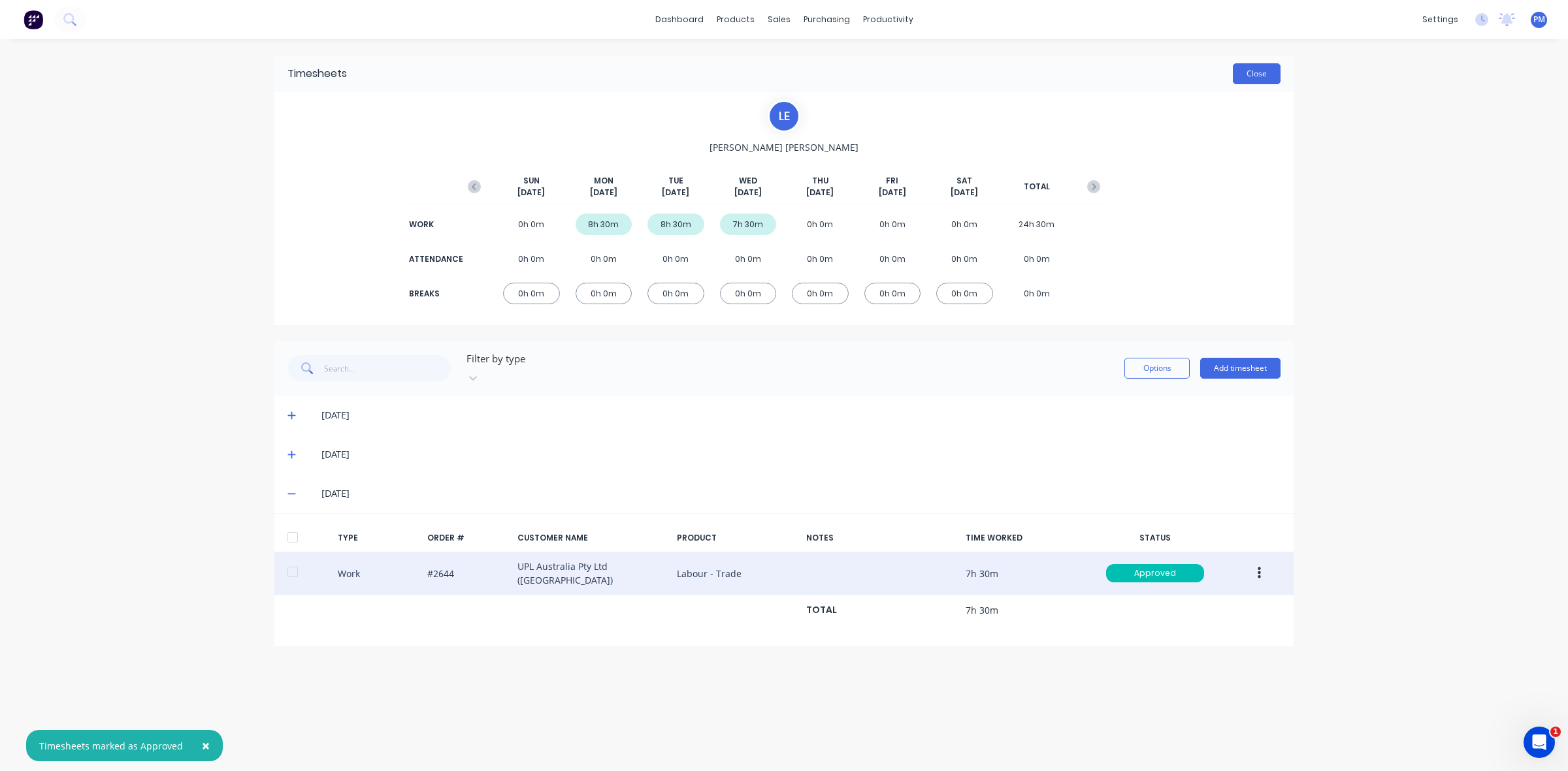
click at [1258, 72] on button "Close" at bounding box center [1256, 74] width 48 height 21
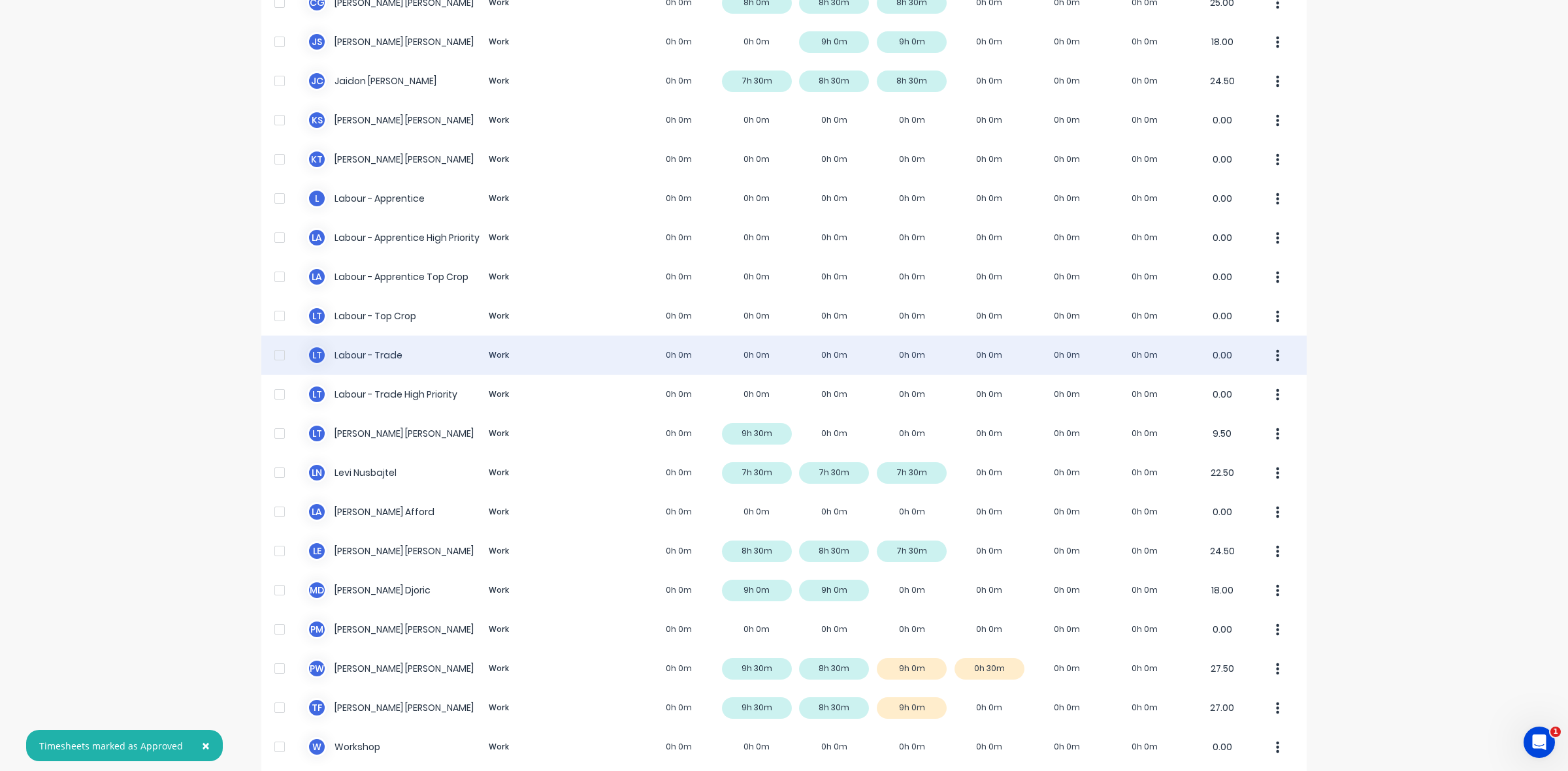
scroll to position [247, 0]
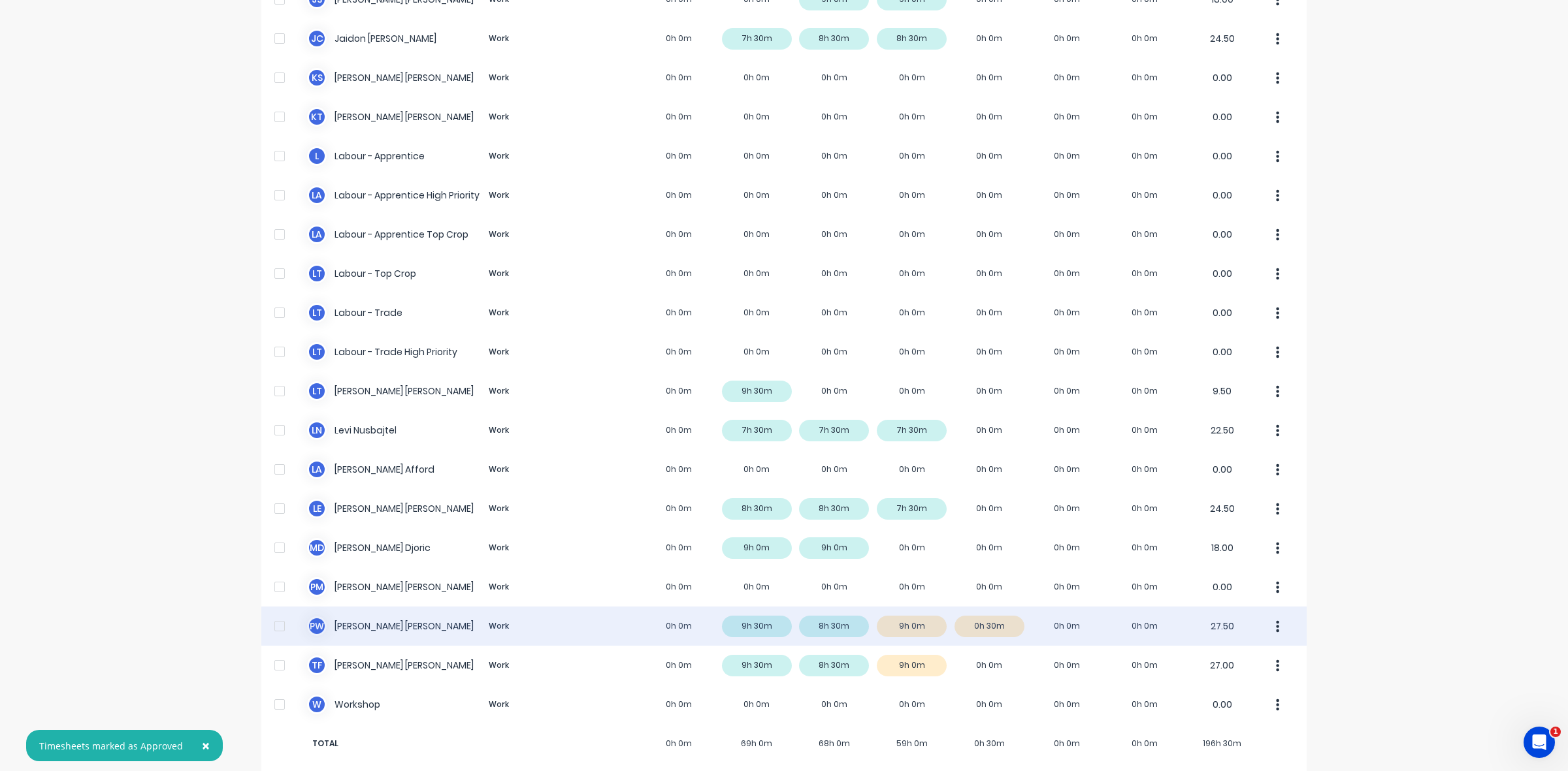
click at [1007, 612] on div "P W Paul Wieczorek Work 0h 0m 9h 30m 8h 30m 9h 0m 0h 30m 0h 0m 0h 0m 27.50" at bounding box center [784, 626] width 1046 height 39
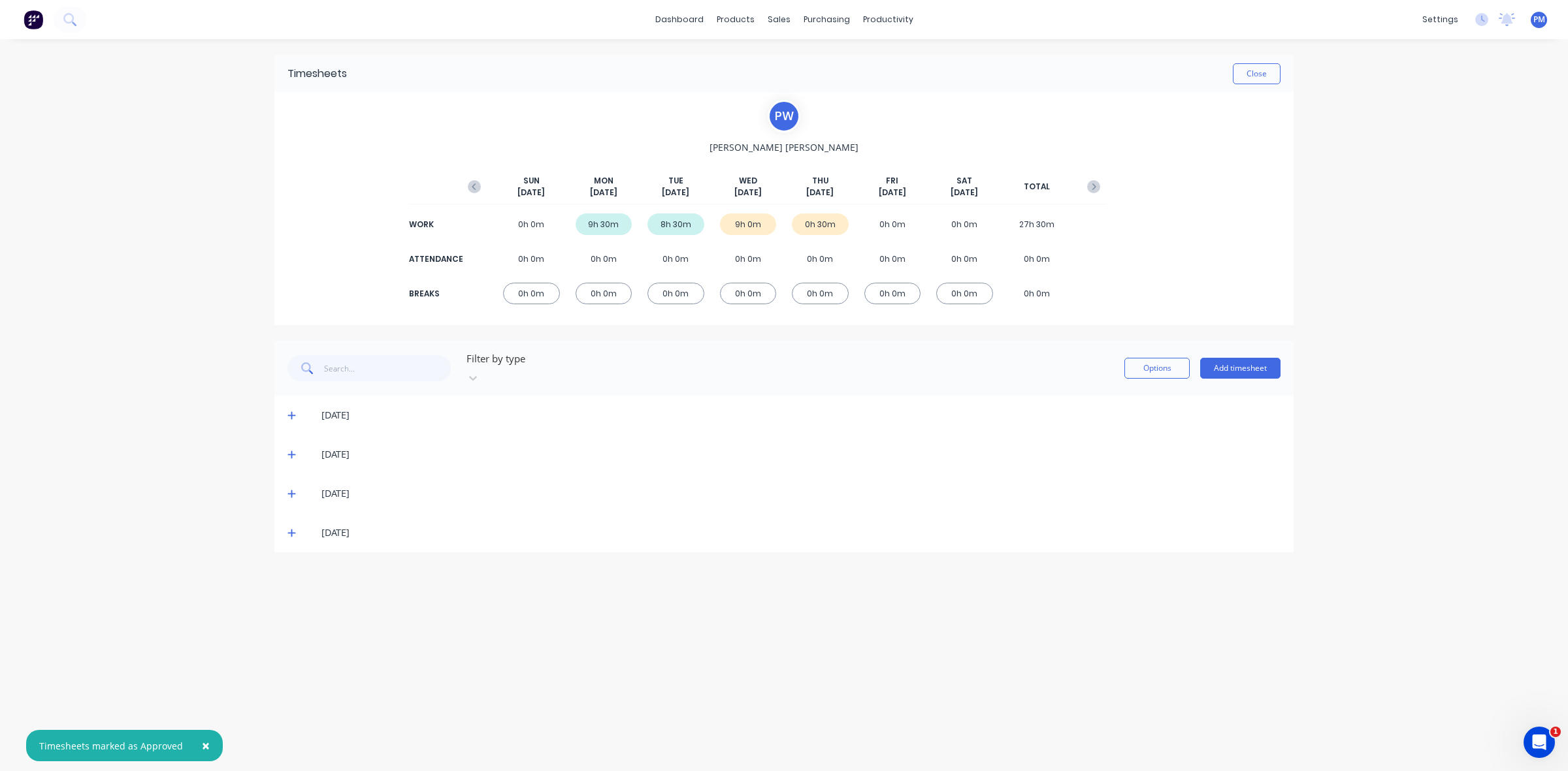
click at [293, 530] on icon at bounding box center [291, 533] width 7 height 7
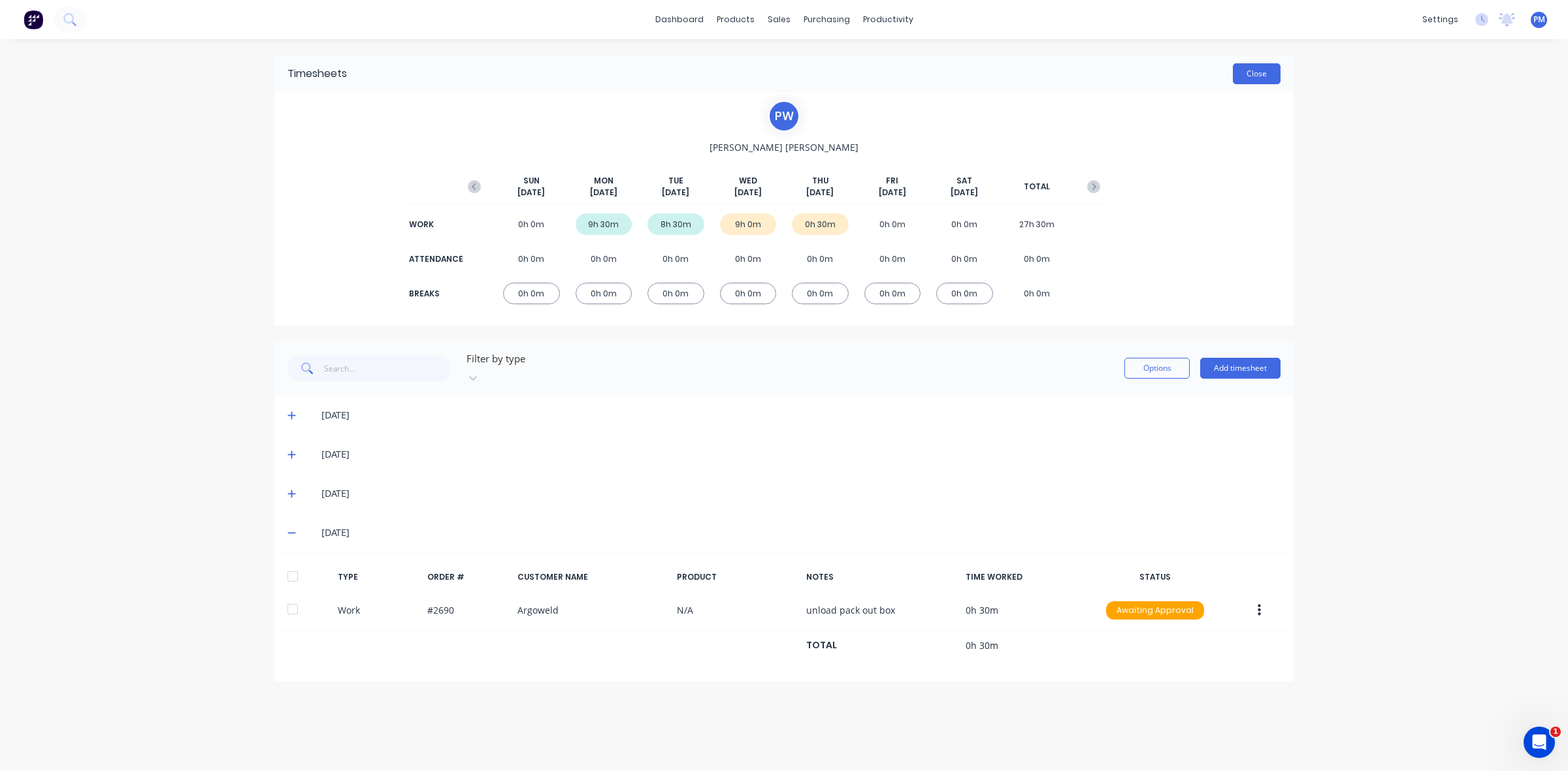
click at [1255, 73] on button "Close" at bounding box center [1256, 74] width 48 height 21
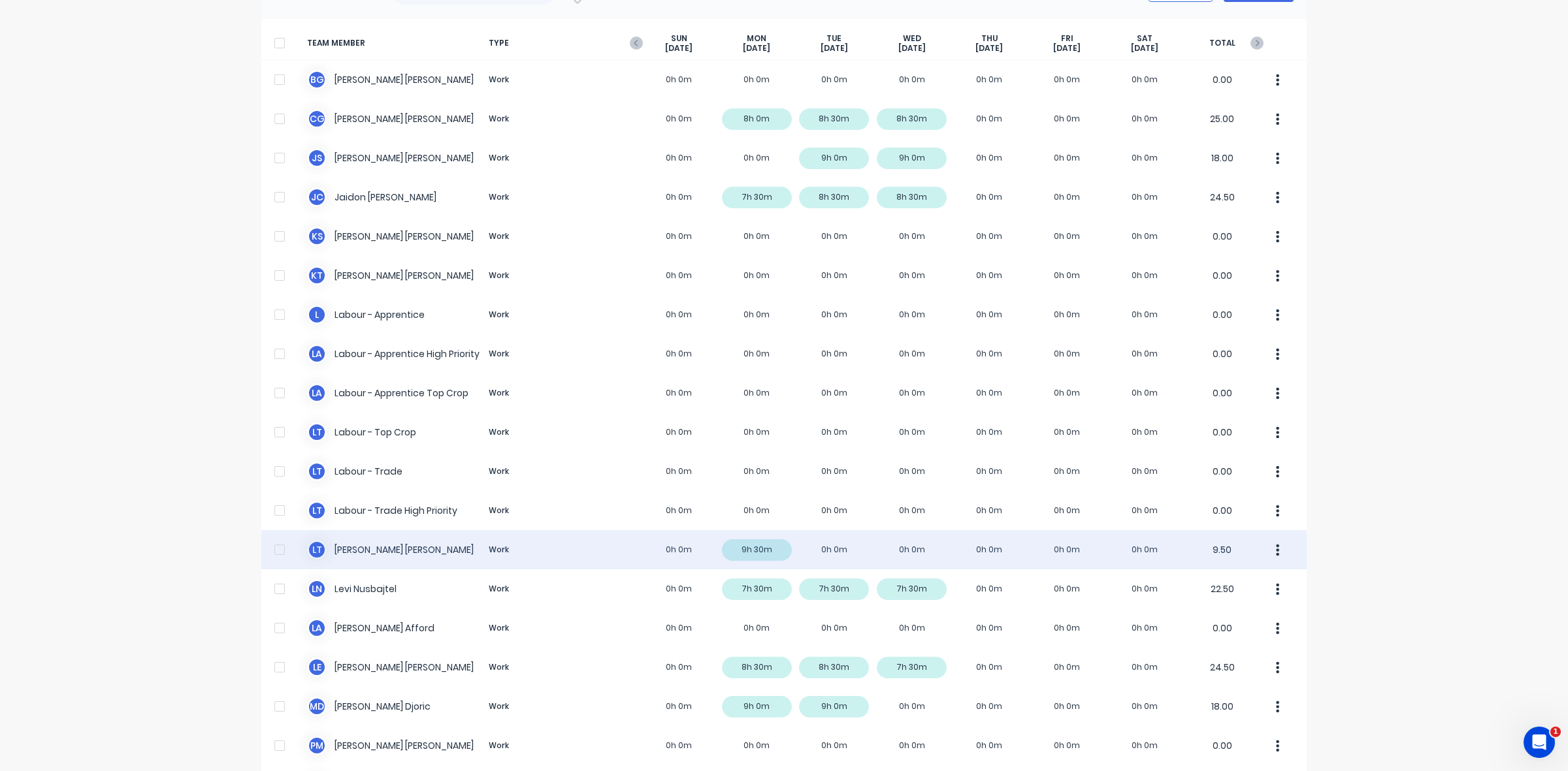
scroll to position [247, 0]
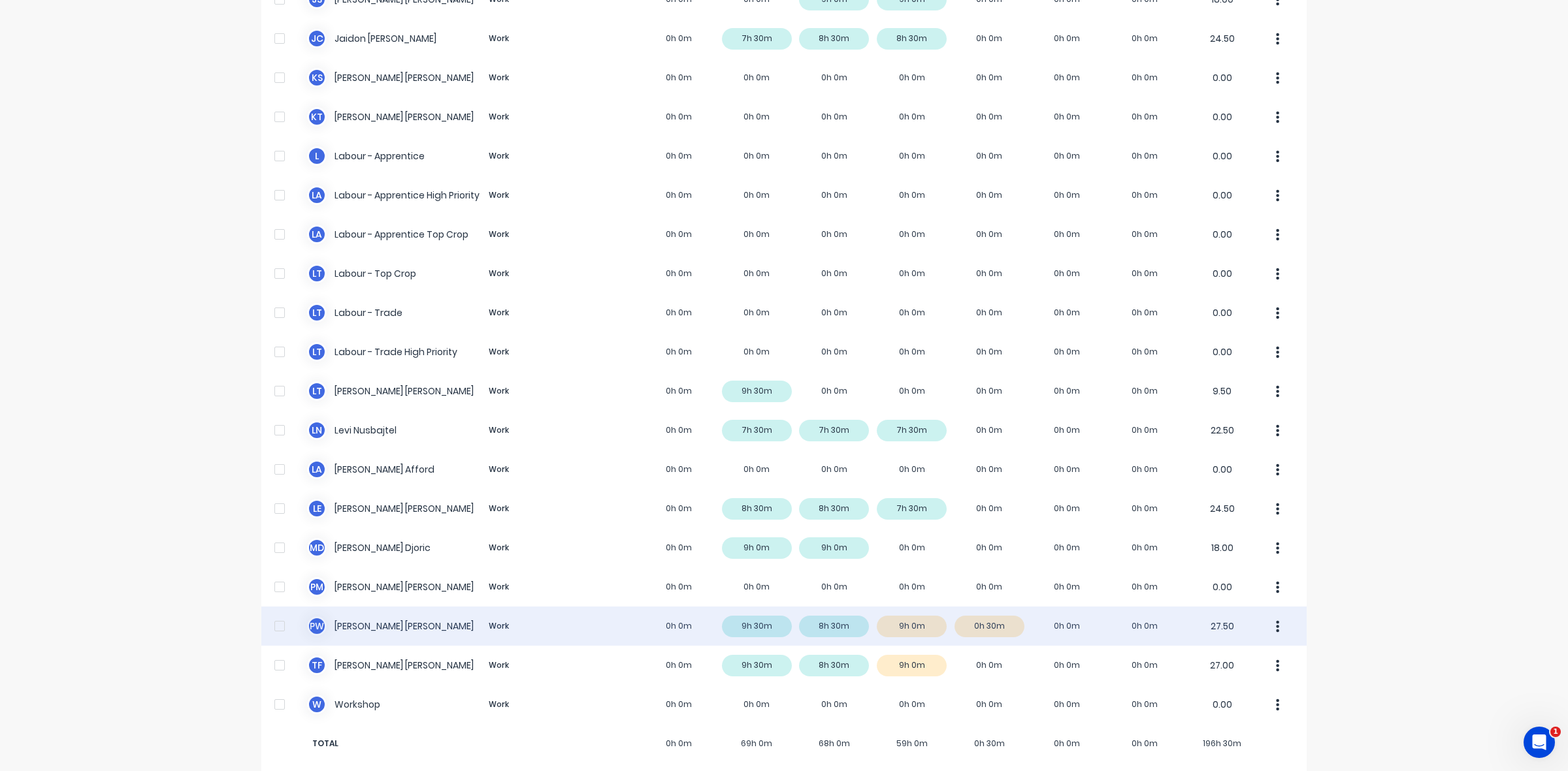
click at [917, 615] on div "P W Paul Wieczorek Work 0h 0m 9h 30m 8h 30m 9h 0m 0h 30m 0h 0m 0h 0m 27.50" at bounding box center [784, 626] width 1046 height 39
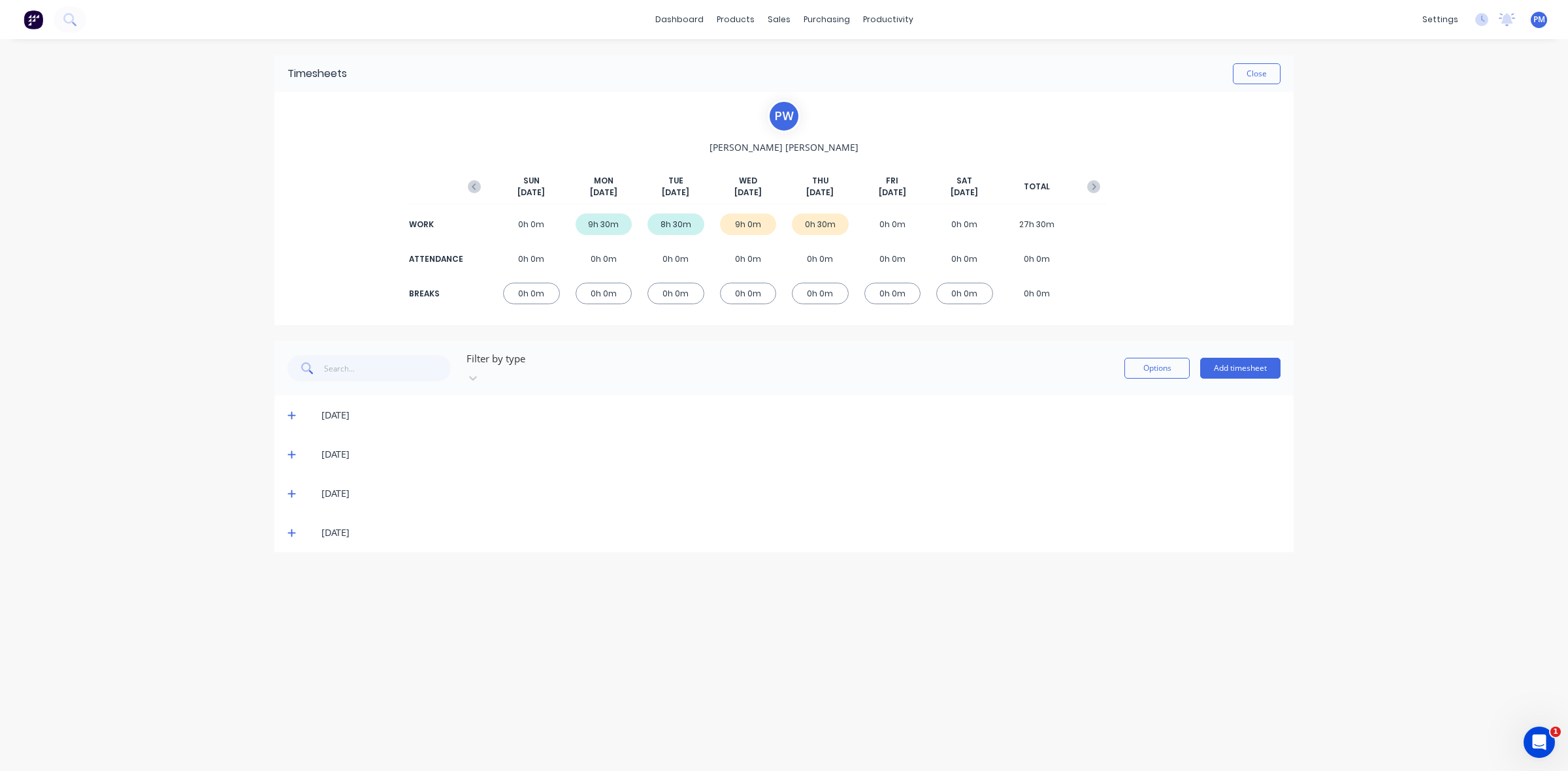
click at [288, 529] on icon at bounding box center [291, 533] width 8 height 9
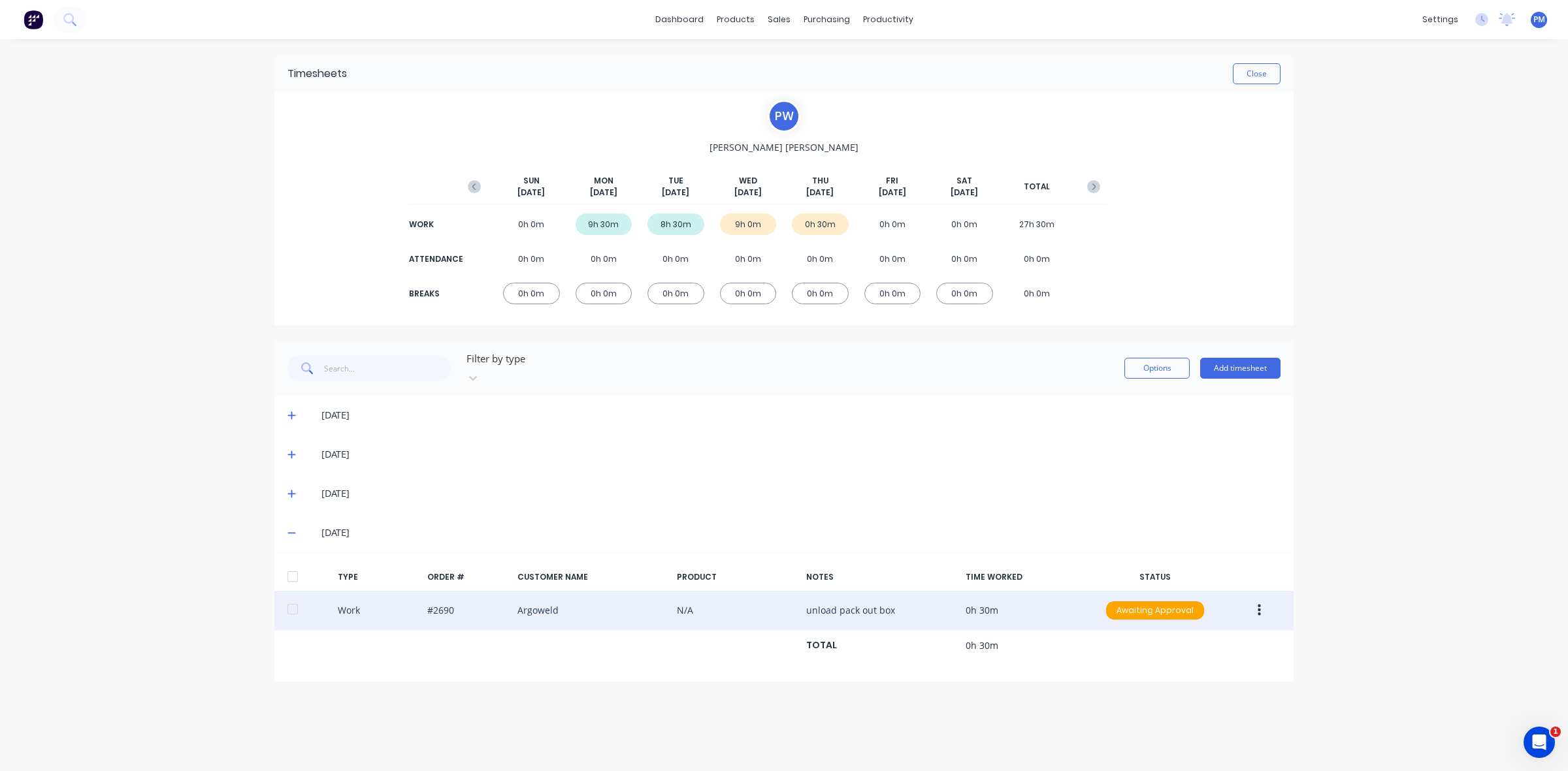
click at [1259, 604] on icon "button" at bounding box center [1258, 610] width 3 height 12
click at [1175, 552] on div "Edit" at bounding box center [1212, 561] width 100 height 19
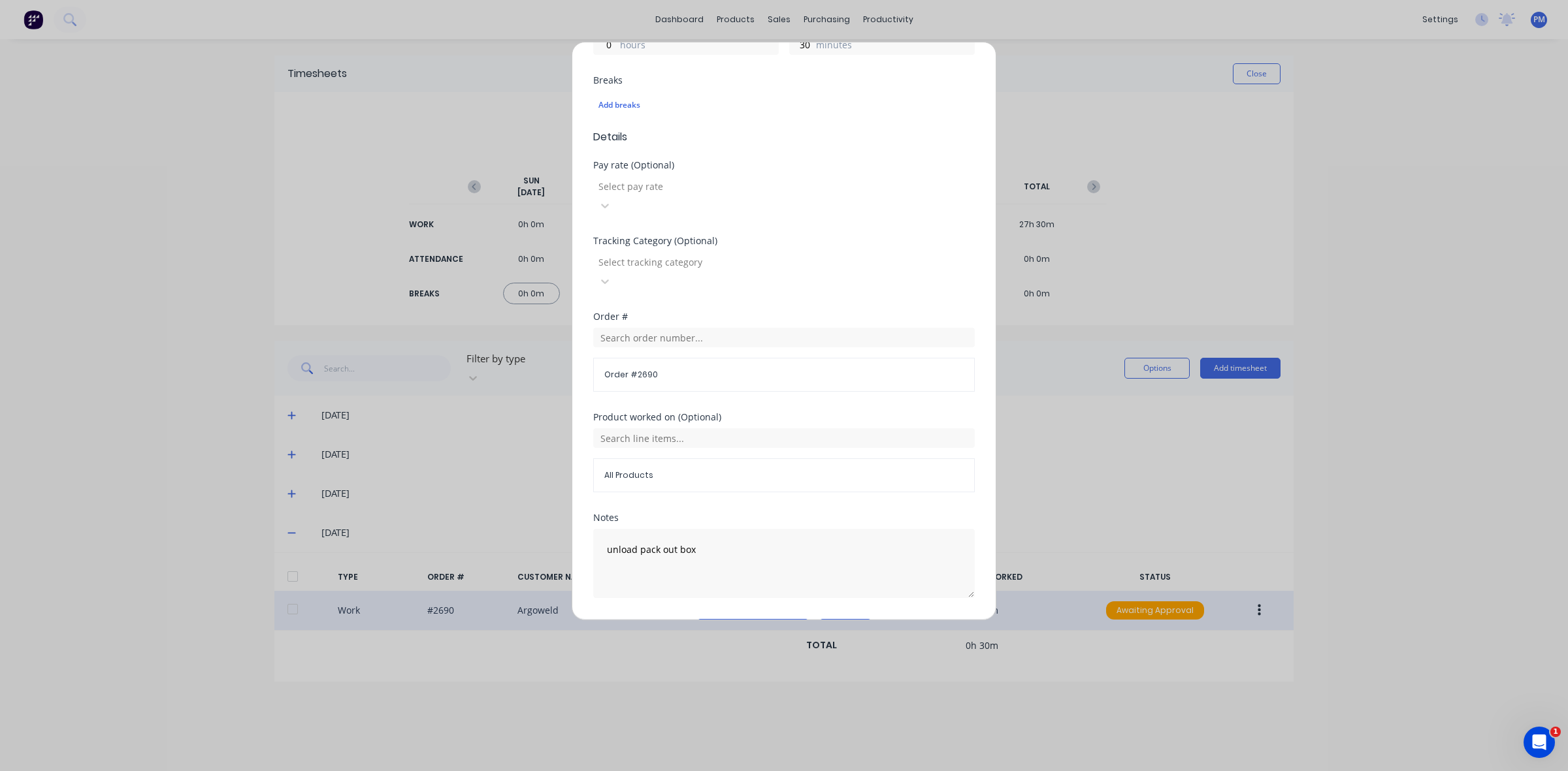
scroll to position [332, 0]
click at [654, 327] on input "text" at bounding box center [784, 336] width 382 height 20
drag, startPoint x: 653, startPoint y: 301, endPoint x: 582, endPoint y: 295, distance: 71.3
click at [585, 298] on div "Edit time tracking entry Work Attendance When Date 02/10/2025 Start time 07:00 …" at bounding box center [784, 331] width 425 height 578
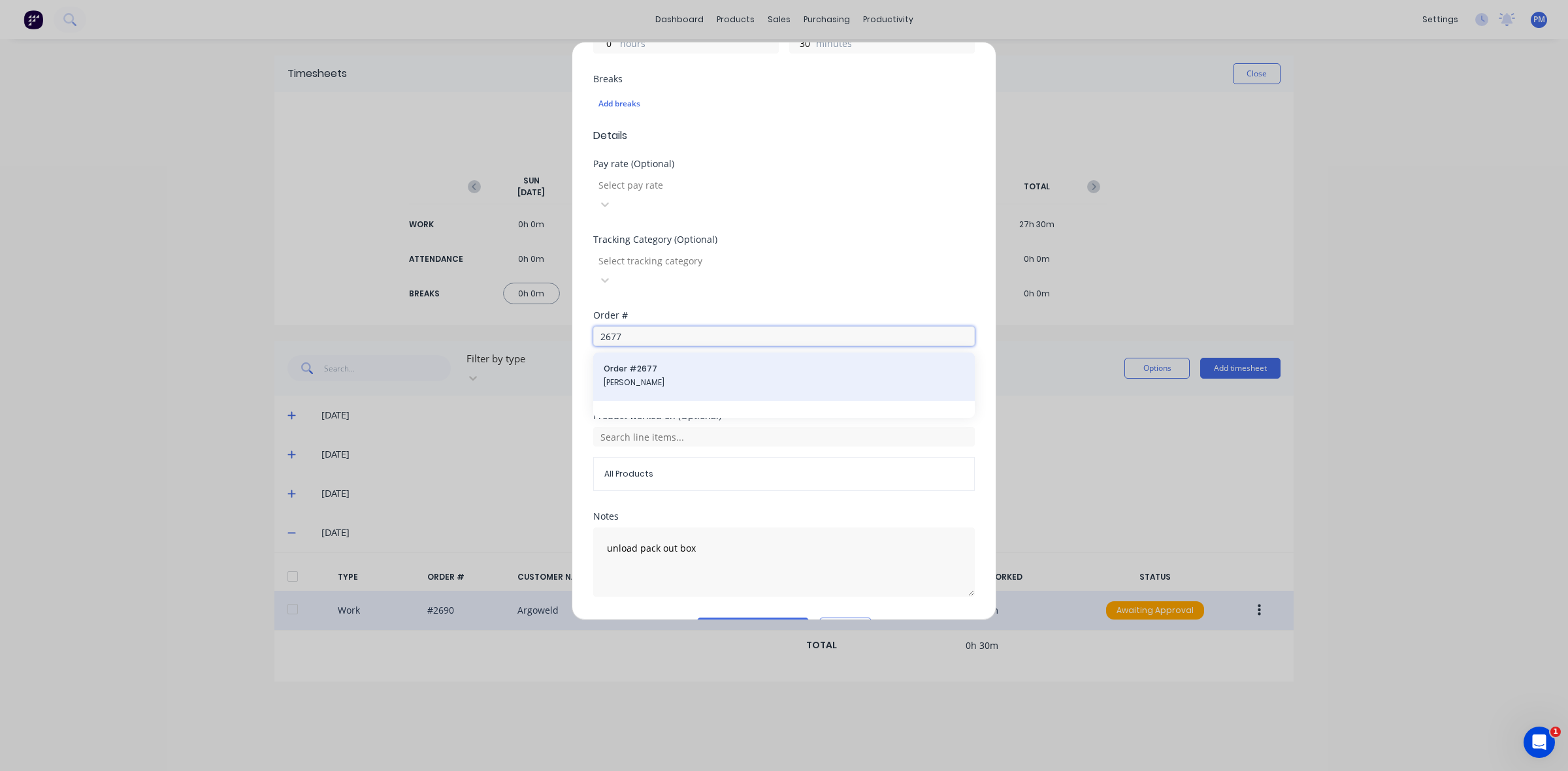
type input "2677"
click at [627, 363] on span "Order # 2677" at bounding box center [784, 369] width 360 height 12
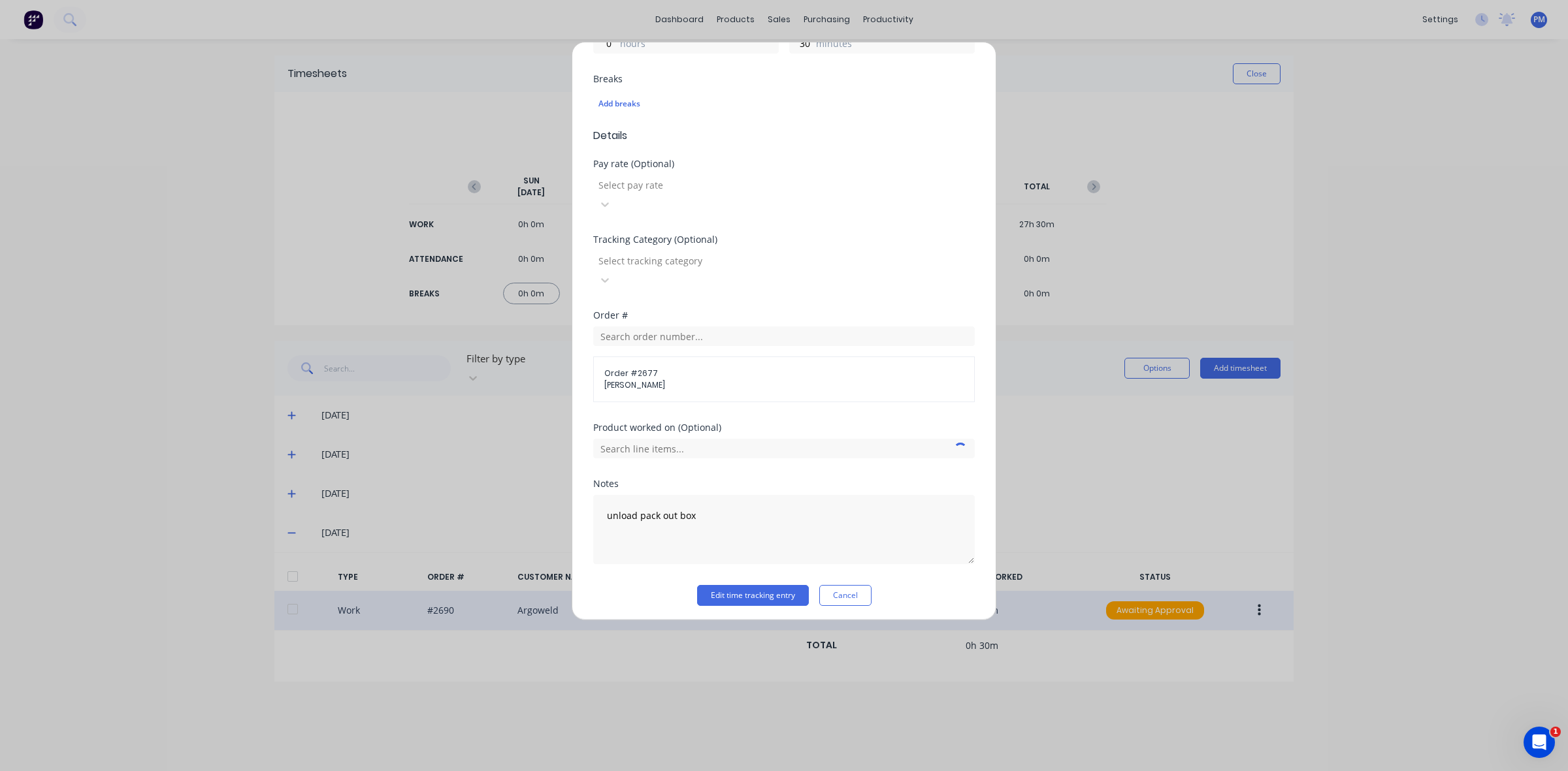
scroll to position [298, 0]
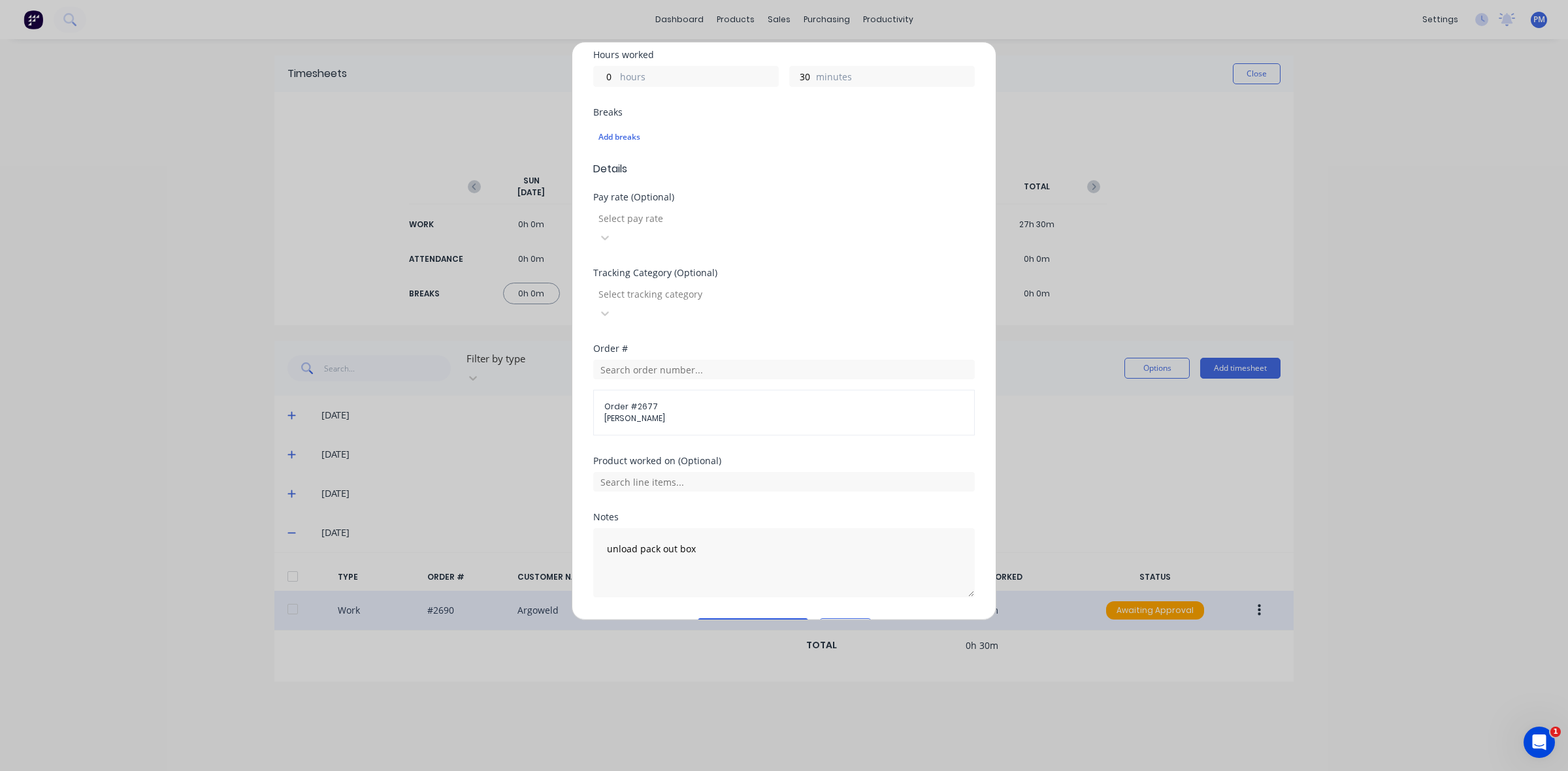
click at [749, 618] on button "Edit time tracking entry" at bounding box center [753, 629] width 111 height 21
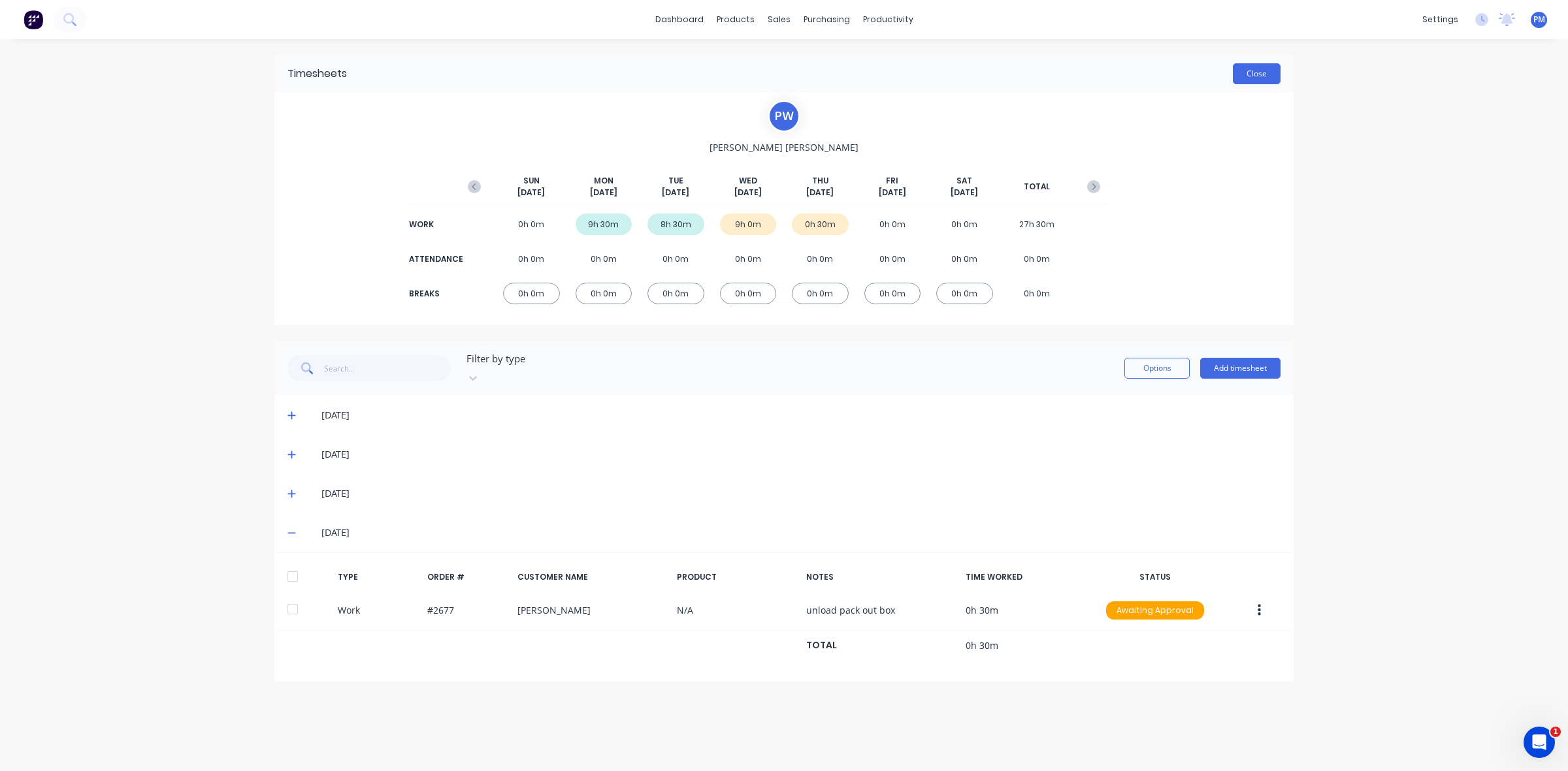
click at [1256, 77] on button "Close" at bounding box center [1256, 74] width 48 height 21
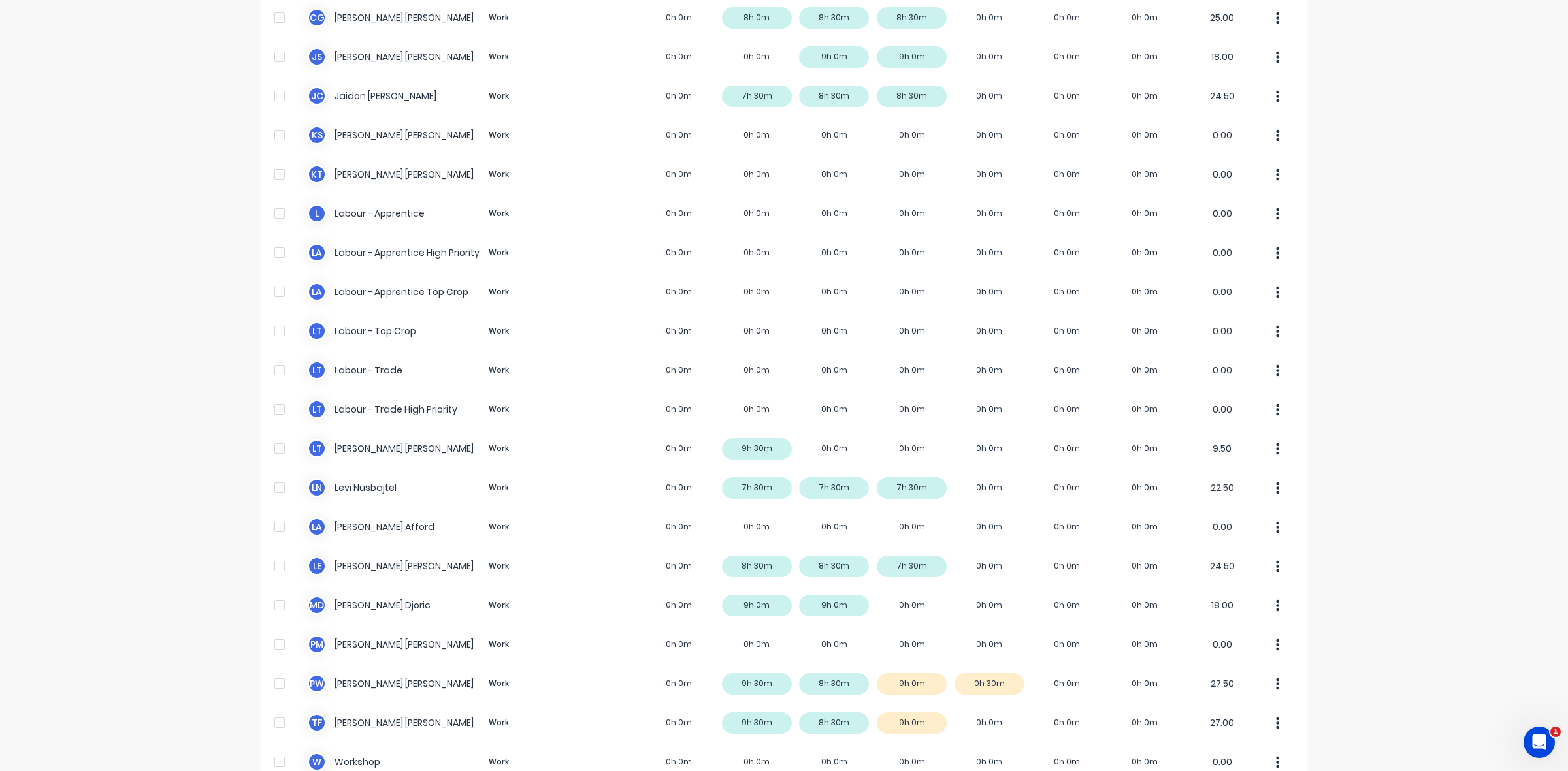
scroll to position [247, 0]
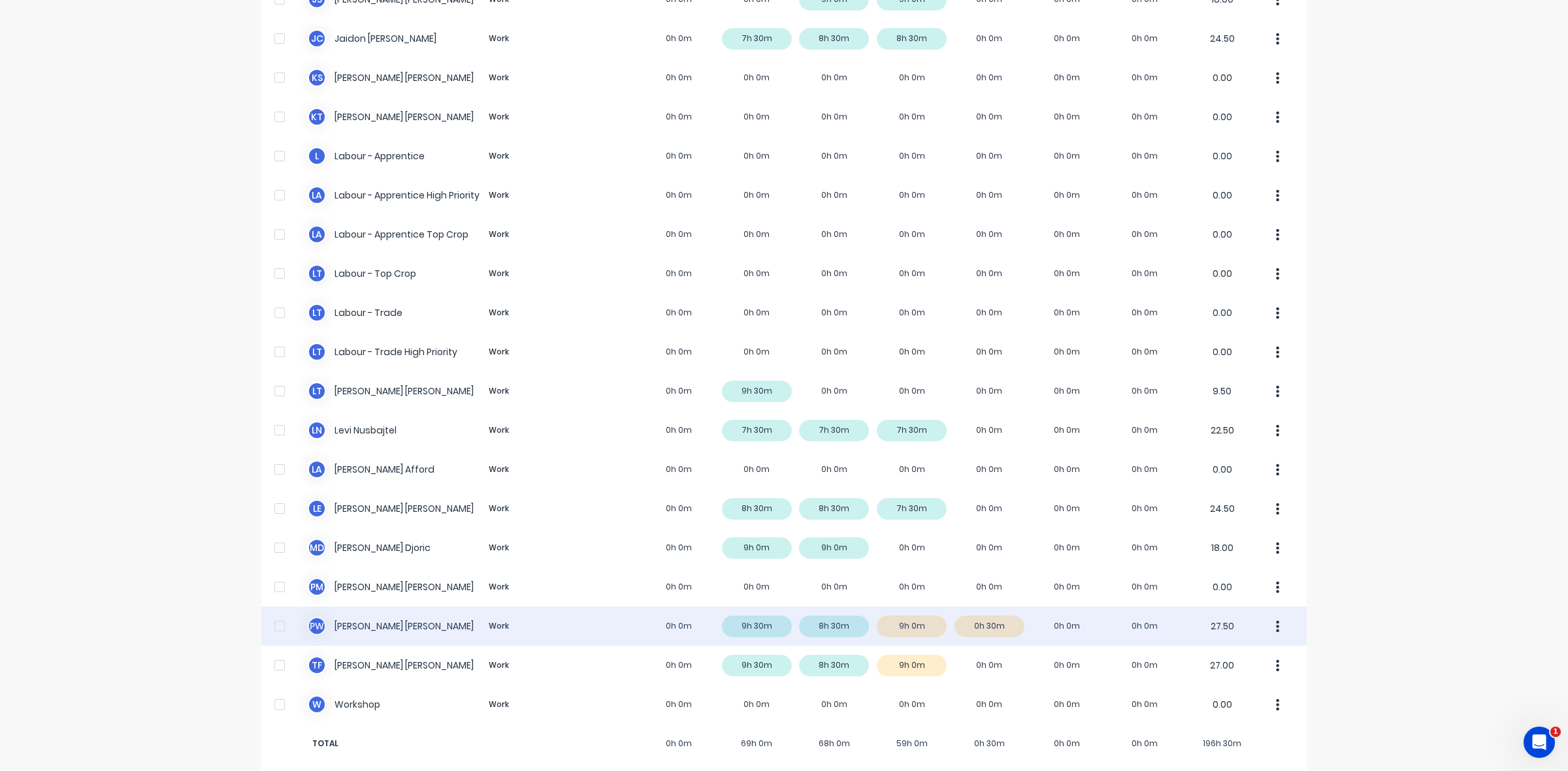
click at [892, 608] on div "P W Paul Wieczorek Work 0h 0m 9h 30m 8h 30m 9h 0m 0h 30m 0h 0m 0h 0m 27.50" at bounding box center [784, 626] width 1046 height 39
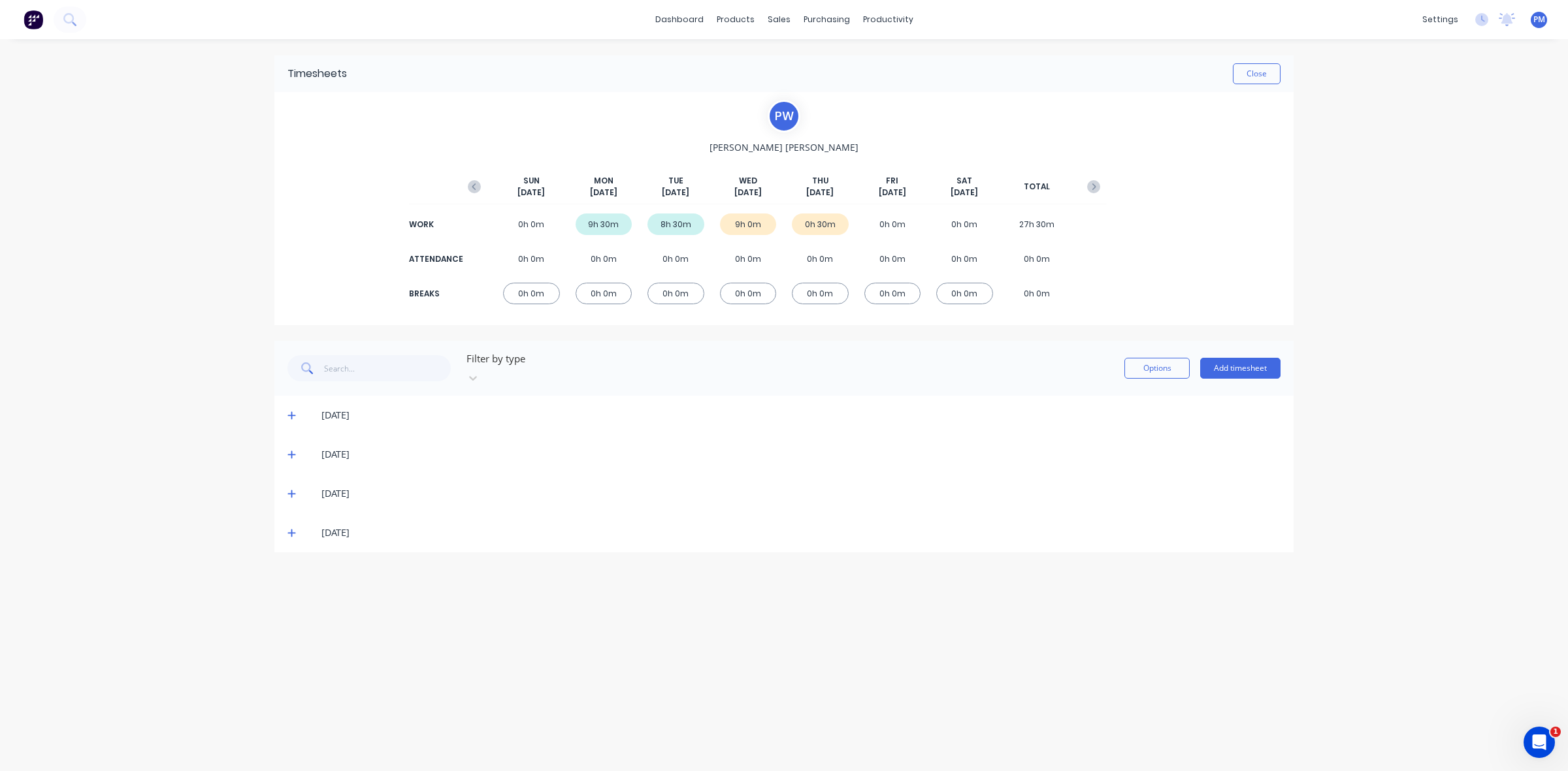
click at [287, 529] on icon at bounding box center [291, 533] width 8 height 9
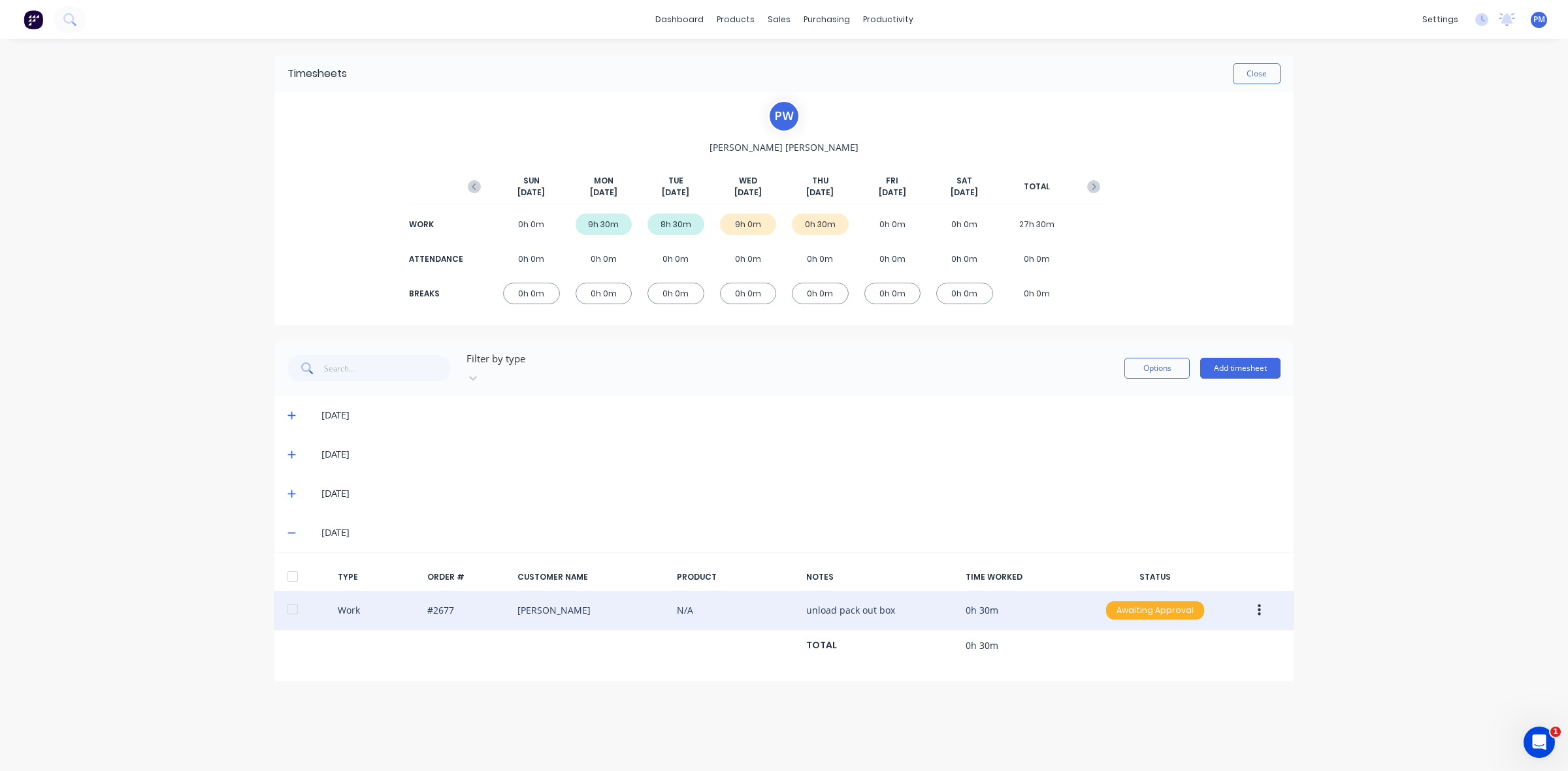
click at [1153, 602] on div "Awaiting Approval" at bounding box center [1154, 611] width 98 height 19
click at [1108, 667] on div "Approved" at bounding box center [1126, 676] width 107 height 19
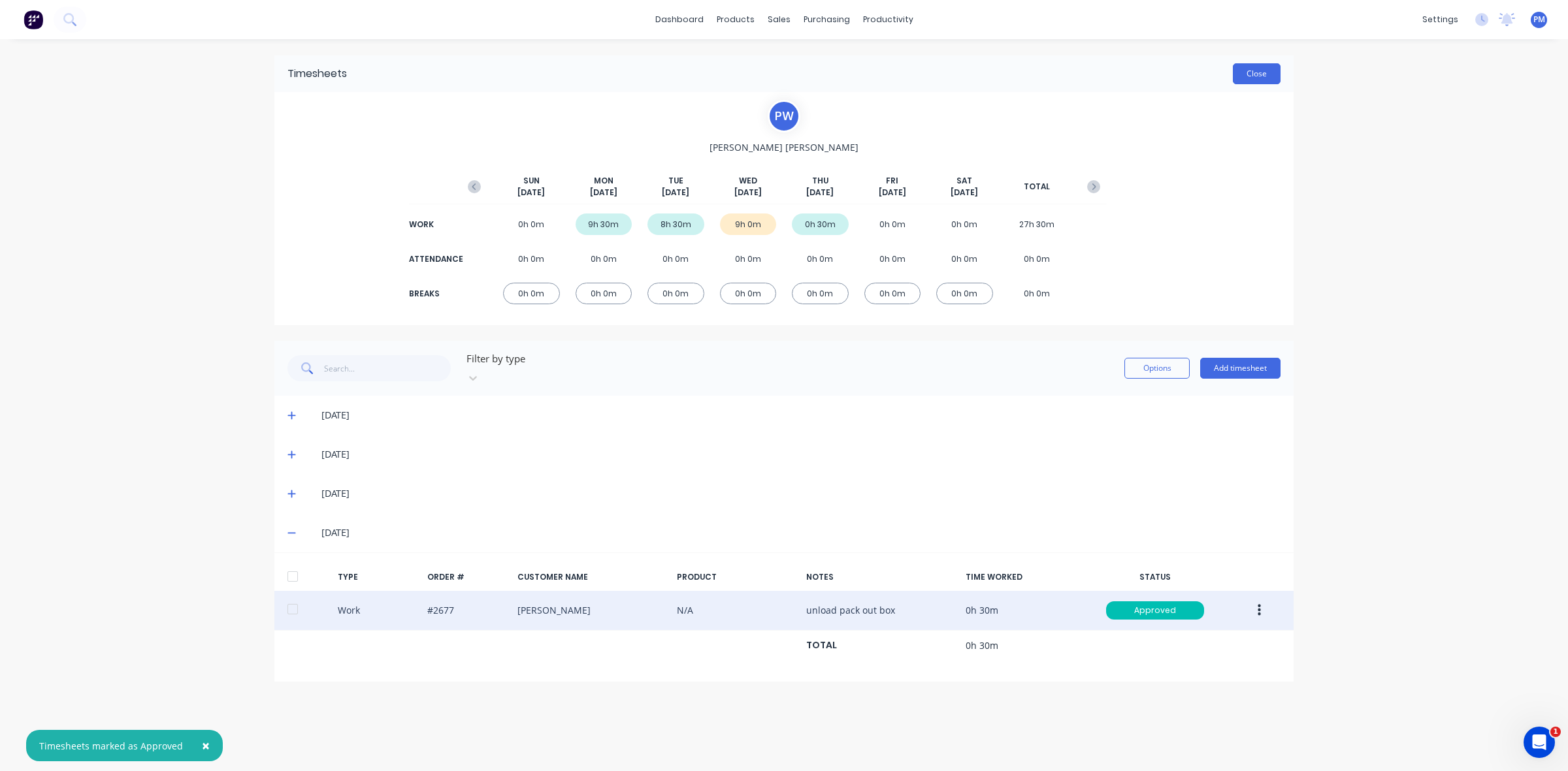
click at [1244, 77] on button "Close" at bounding box center [1256, 74] width 48 height 21
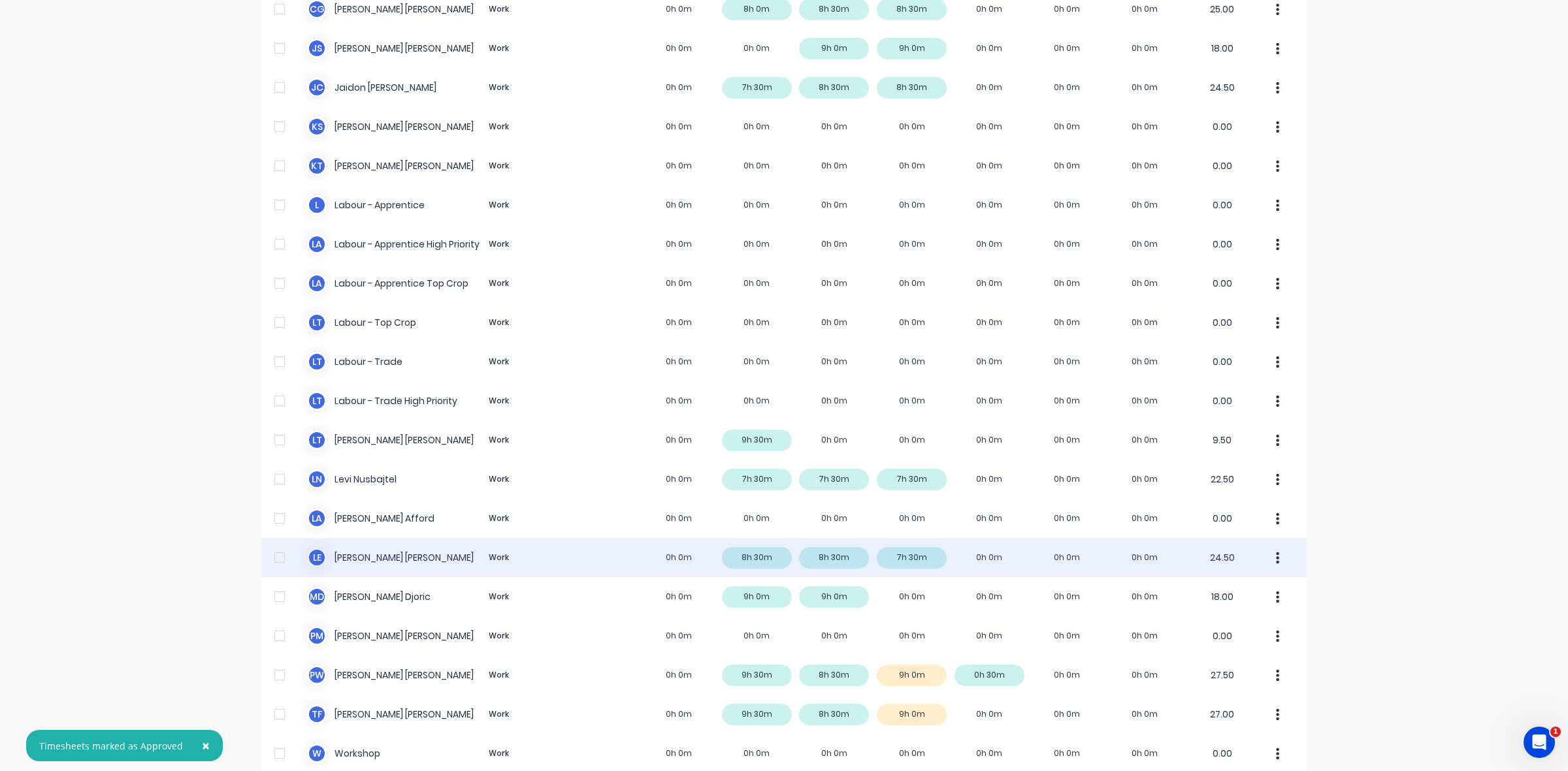
scroll to position [247, 0]
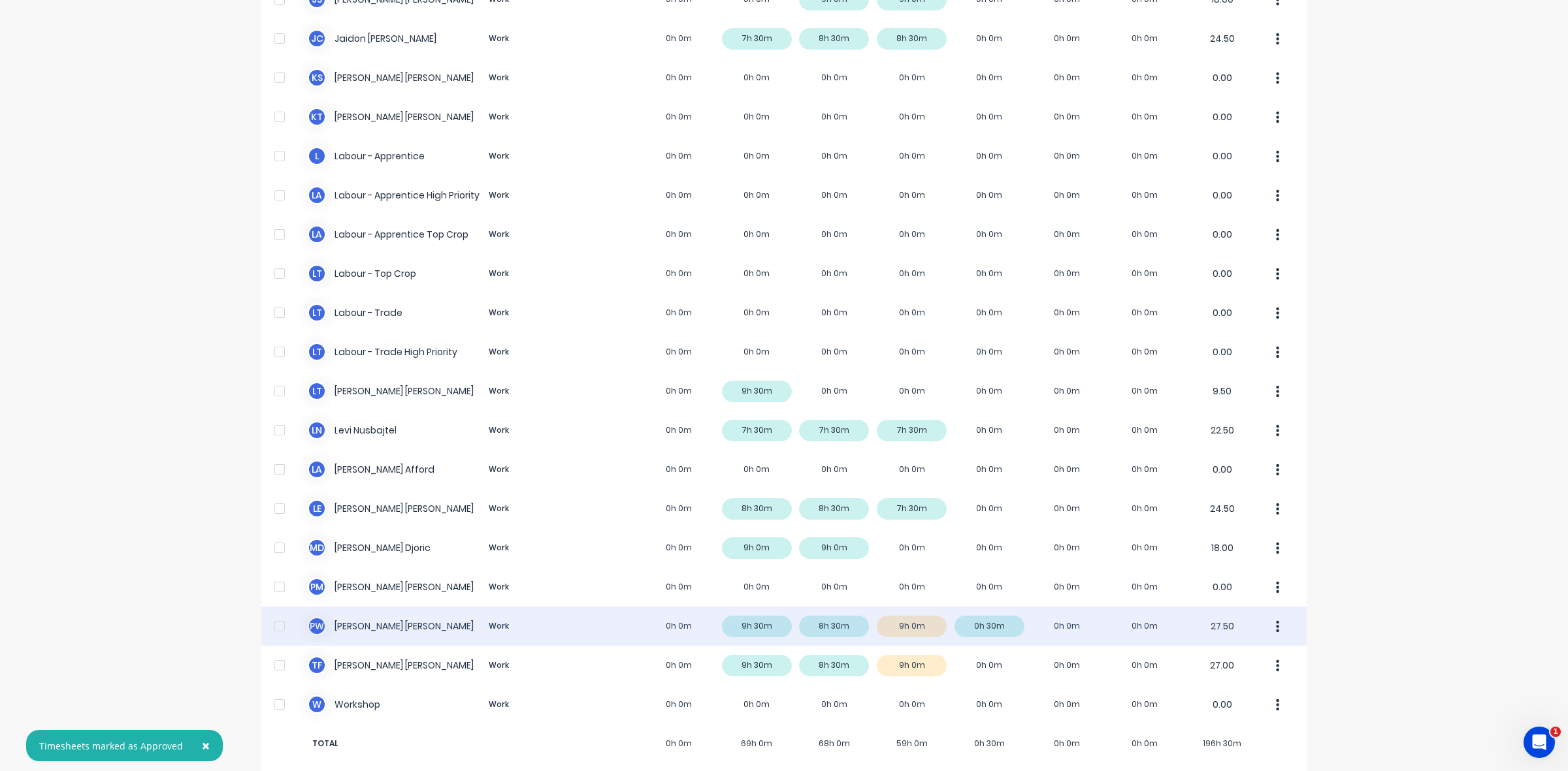
click at [983, 615] on div "P W Paul Wieczorek Work 0h 0m 9h 30m 8h 30m 9h 0m 0h 30m 0h 0m 0h 0m 27.50" at bounding box center [784, 626] width 1046 height 39
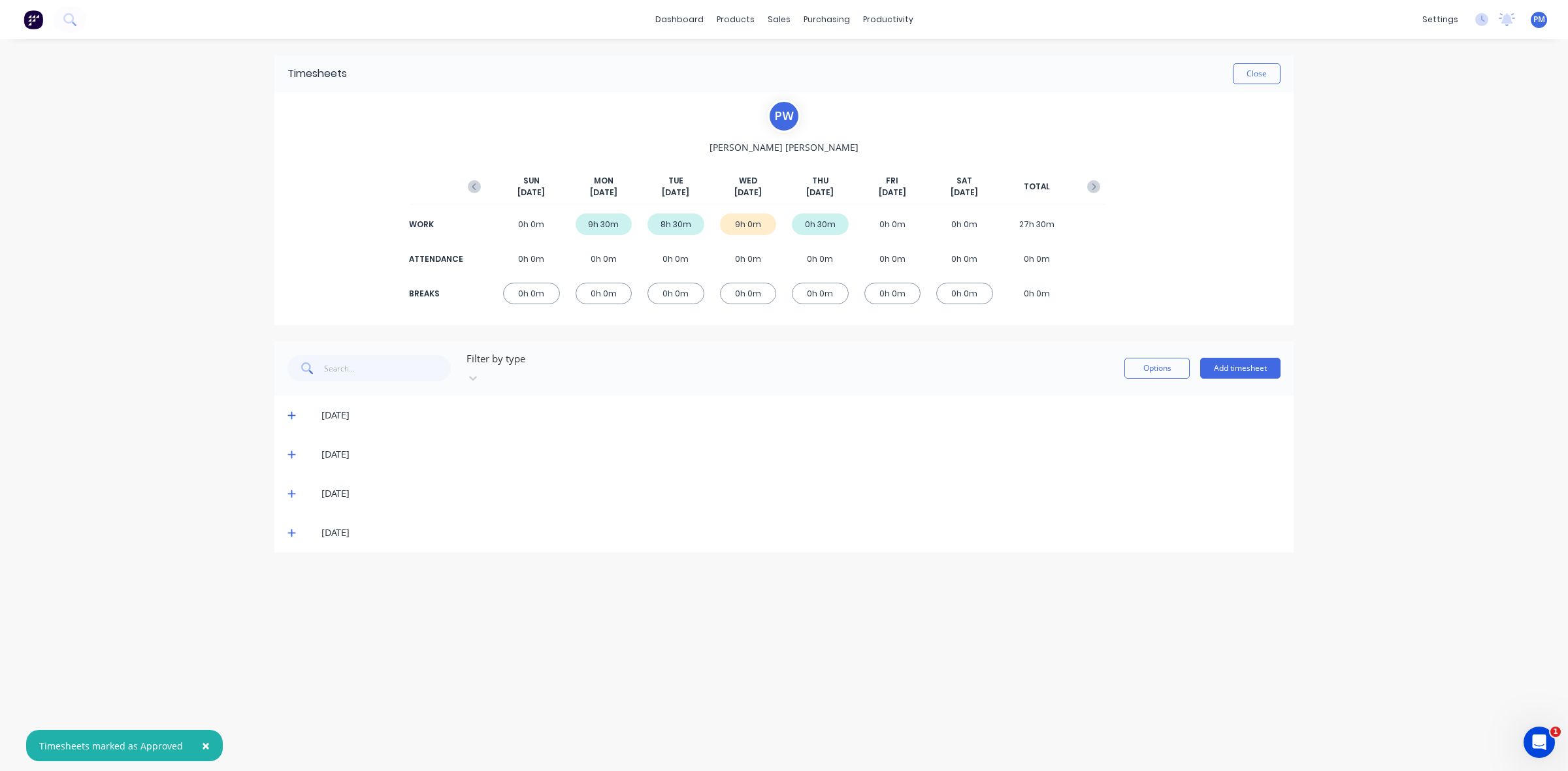
click at [291, 530] on icon at bounding box center [291, 533] width 7 height 7
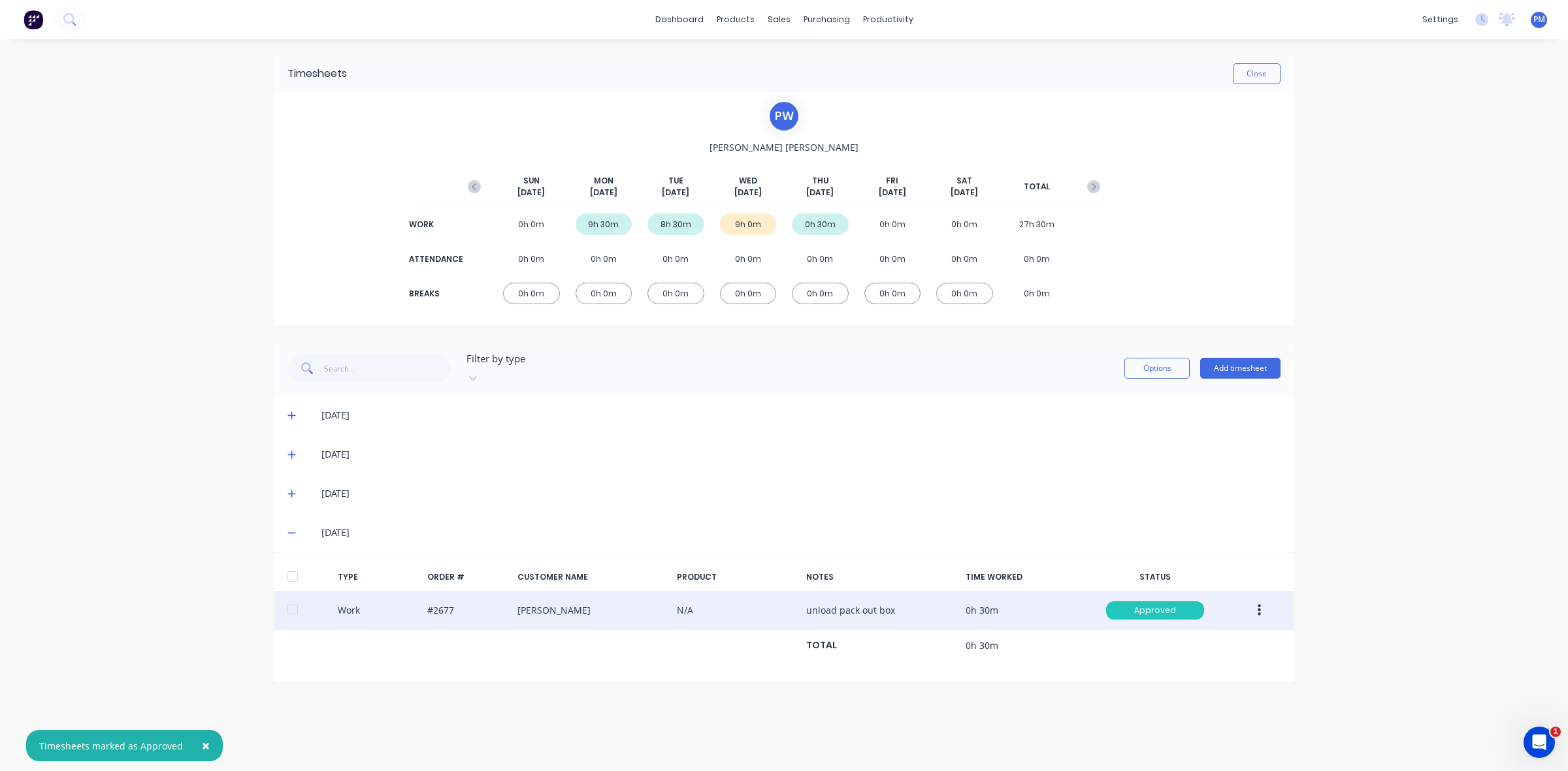
click at [1151, 602] on div "Approved" at bounding box center [1154, 611] width 98 height 19
click at [1132, 641] on div "Awaiting Approval" at bounding box center [1126, 650] width 107 height 19
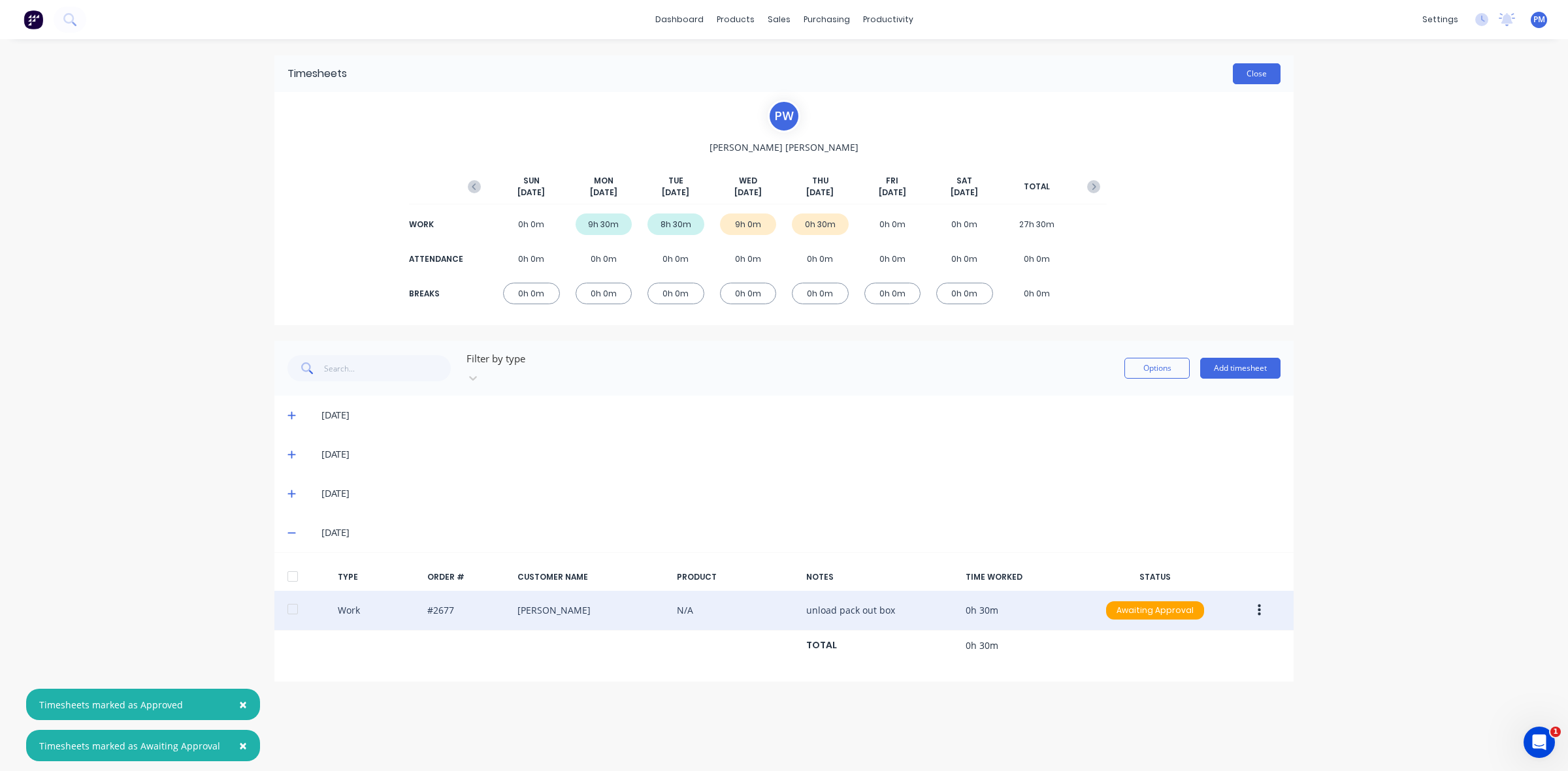
click at [1258, 75] on button "Close" at bounding box center [1256, 74] width 48 height 21
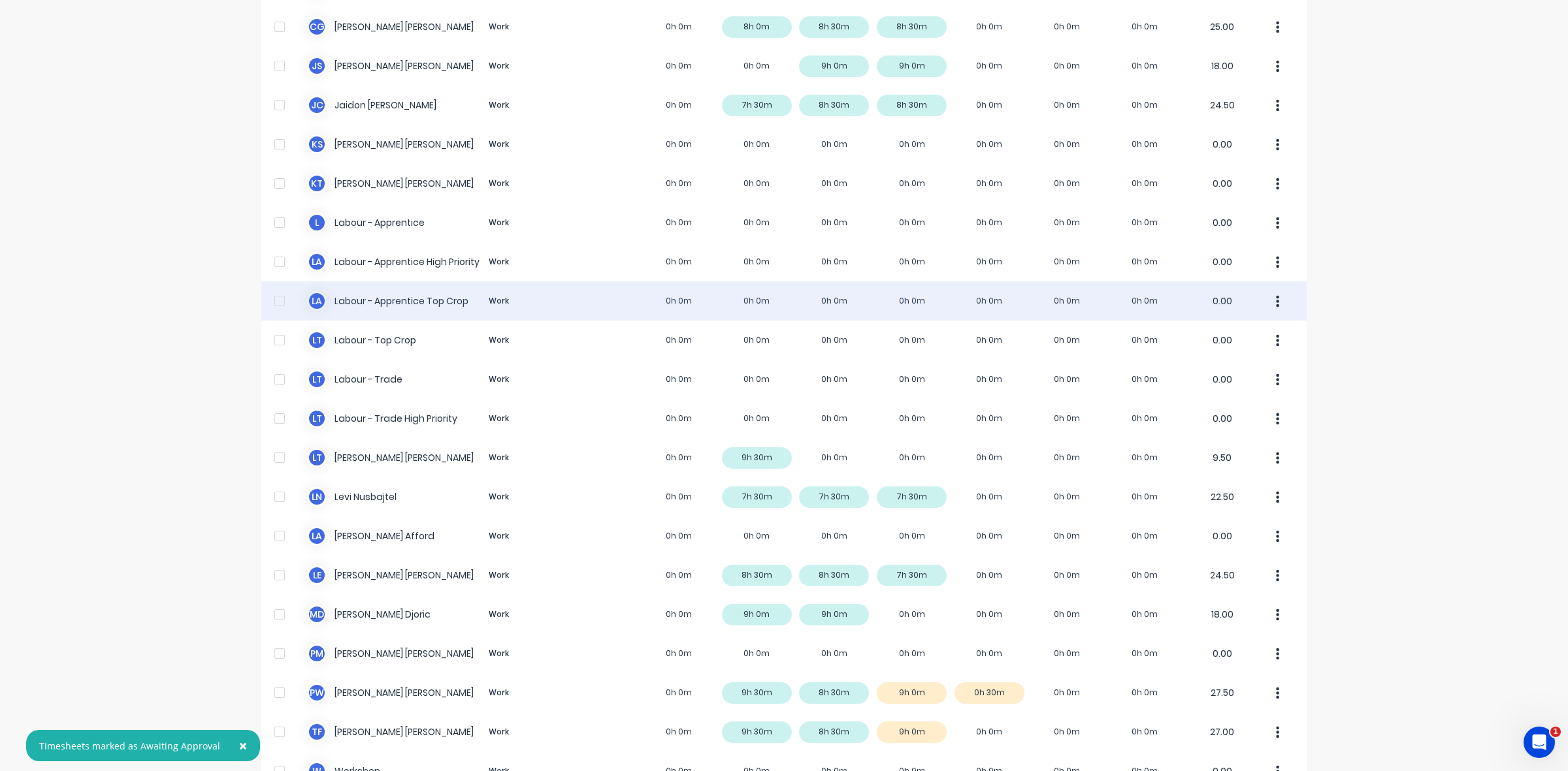
scroll to position [247, 0]
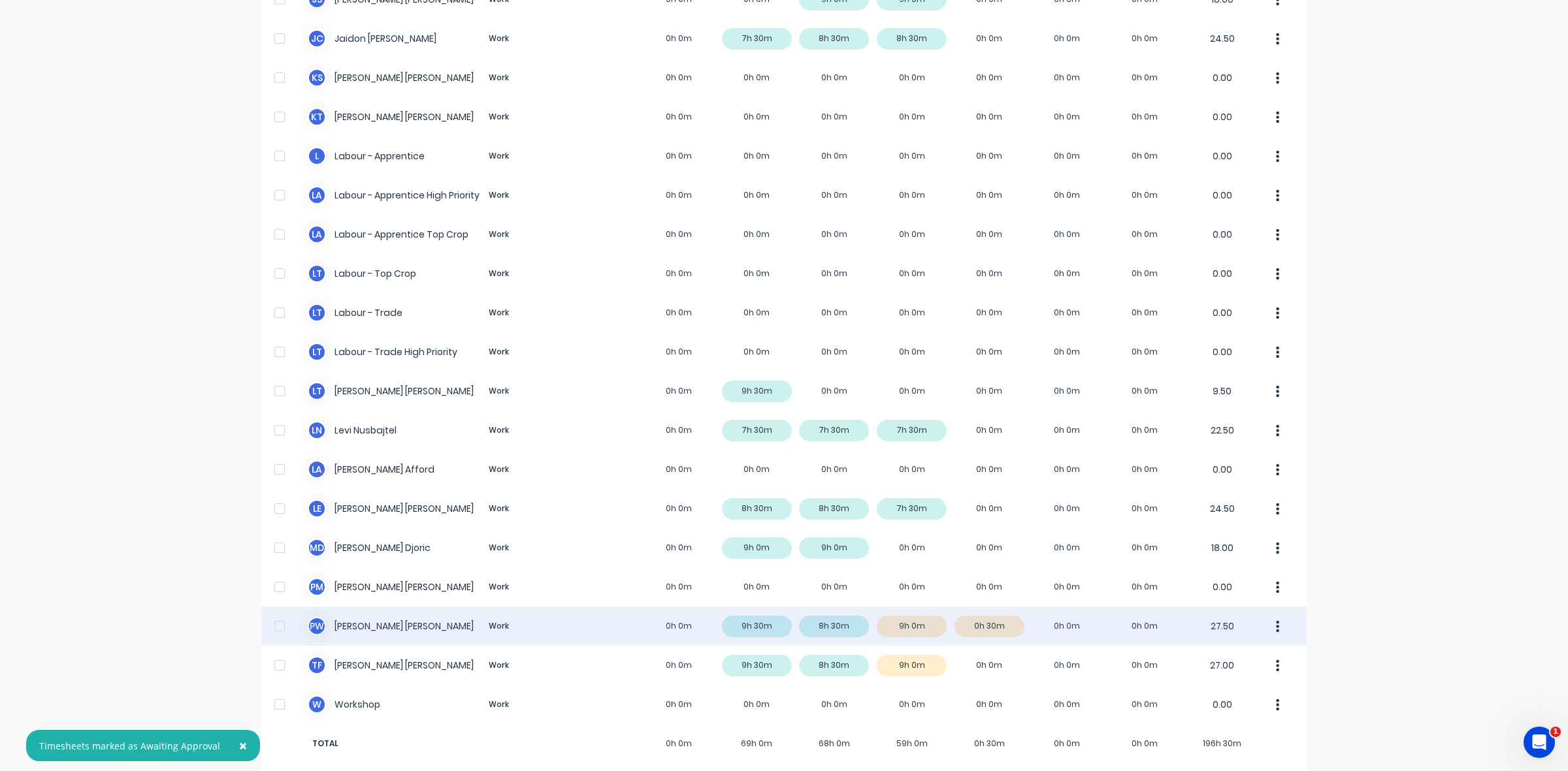
click at [912, 614] on div "P W Paul Wieczorek Work 0h 0m 9h 30m 8h 30m 9h 0m 0h 30m 0h 0m 0h 0m 27.50" at bounding box center [784, 626] width 1046 height 39
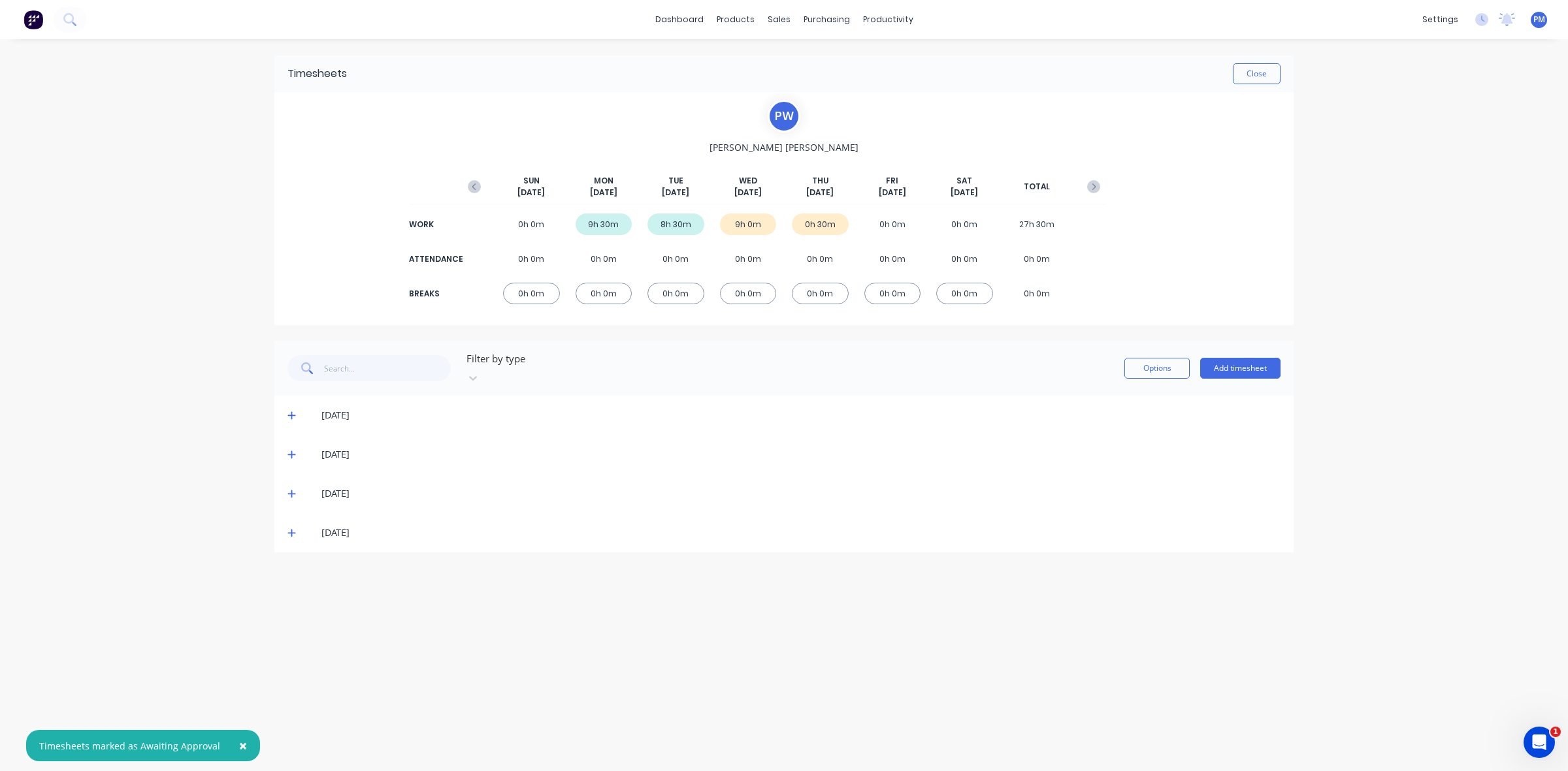
click at [292, 490] on icon at bounding box center [291, 494] width 7 height 7
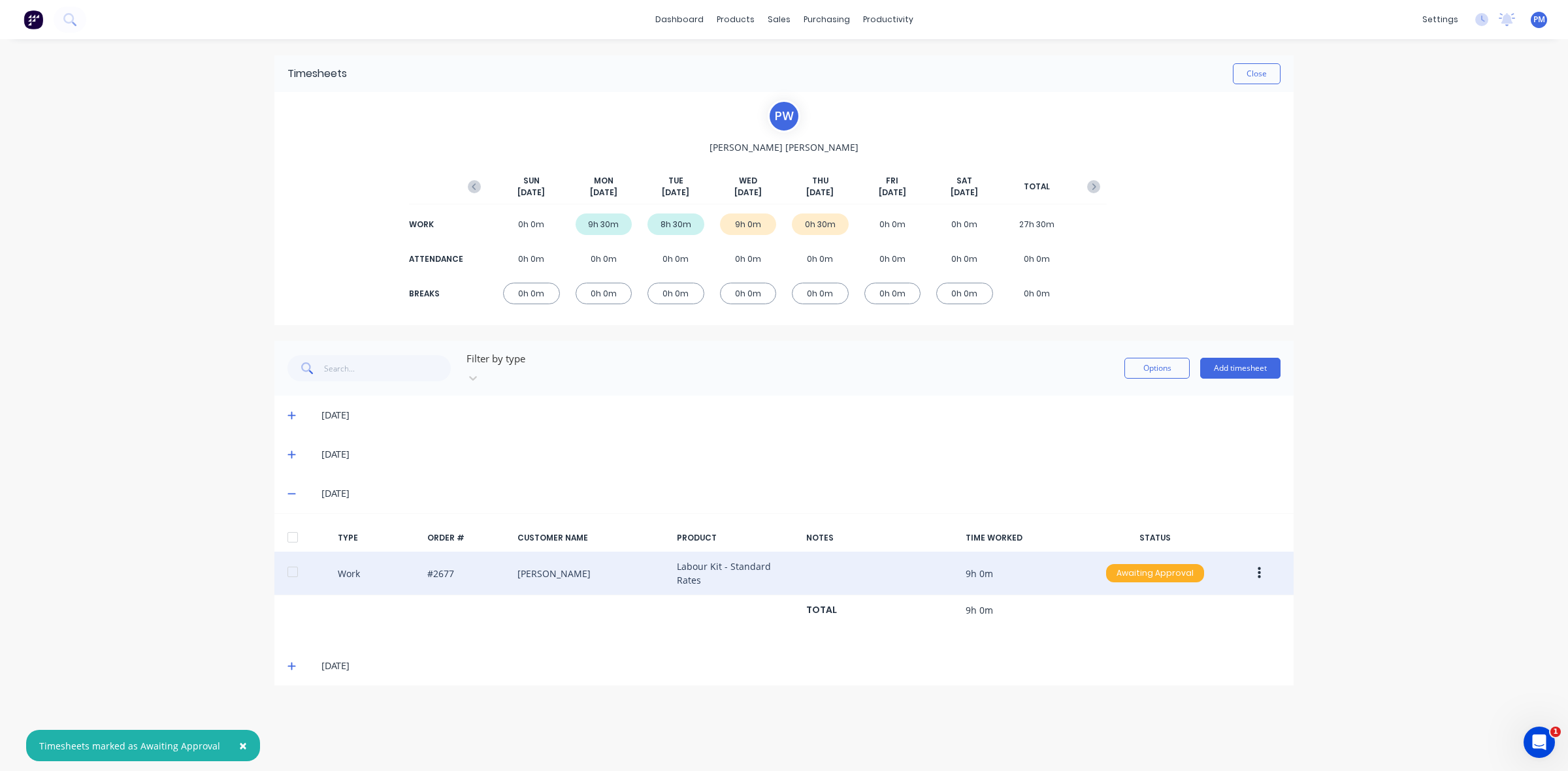
click at [1123, 564] on div "Awaiting Approval" at bounding box center [1154, 574] width 98 height 19
click at [1119, 630] on div "Approved" at bounding box center [1126, 639] width 107 height 19
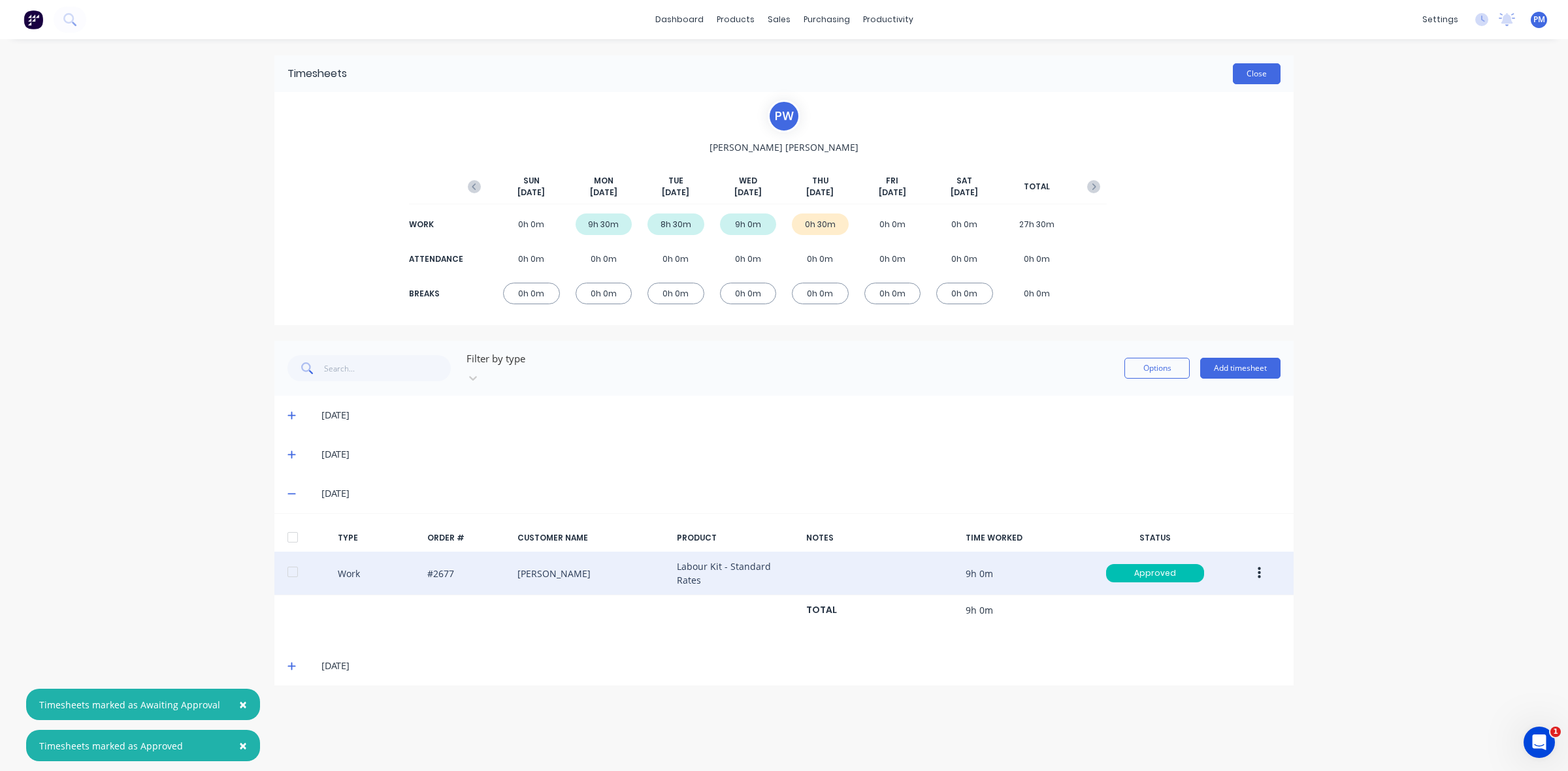
click at [1259, 73] on button "Close" at bounding box center [1256, 74] width 48 height 21
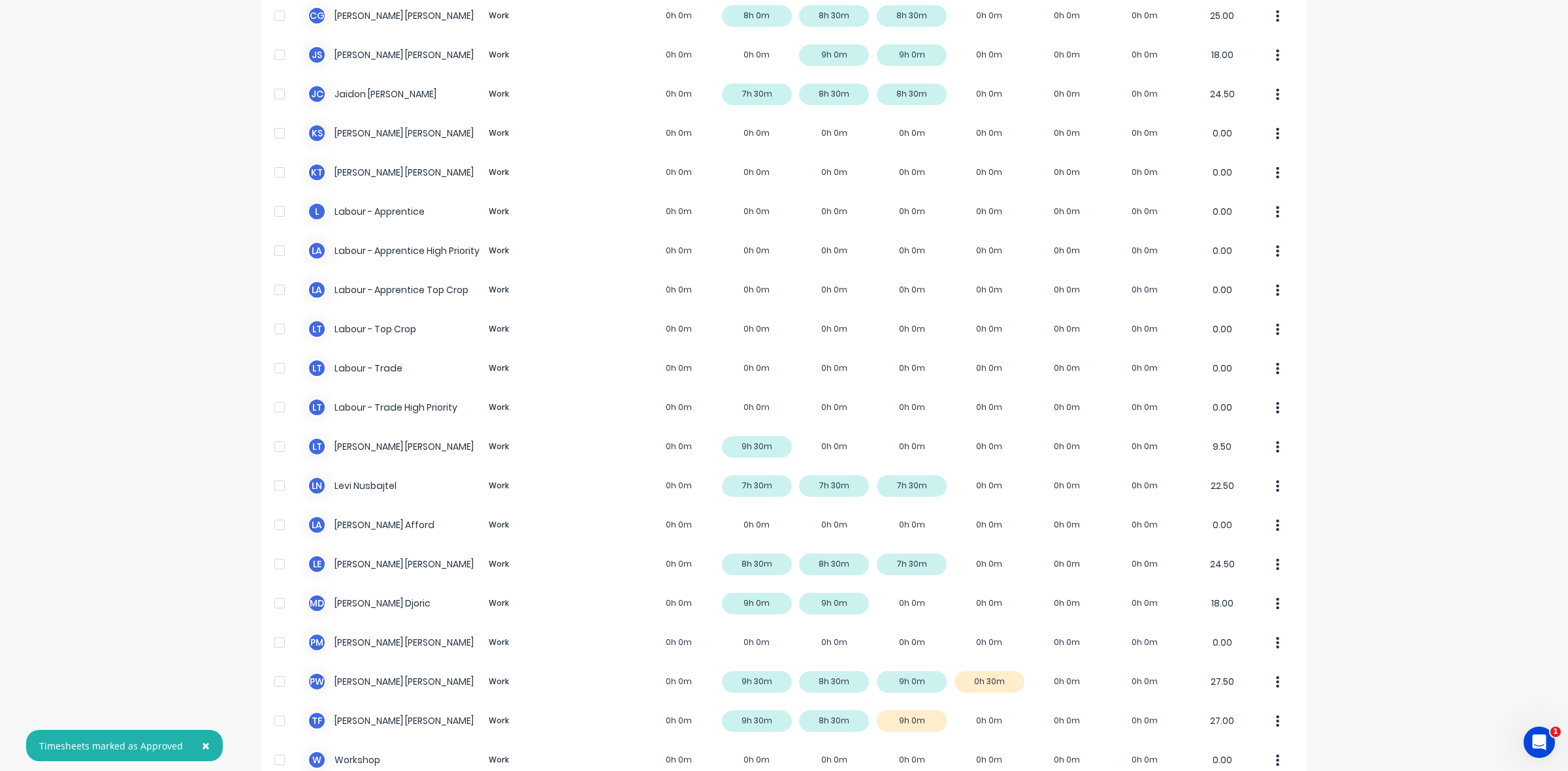
scroll to position [247, 0]
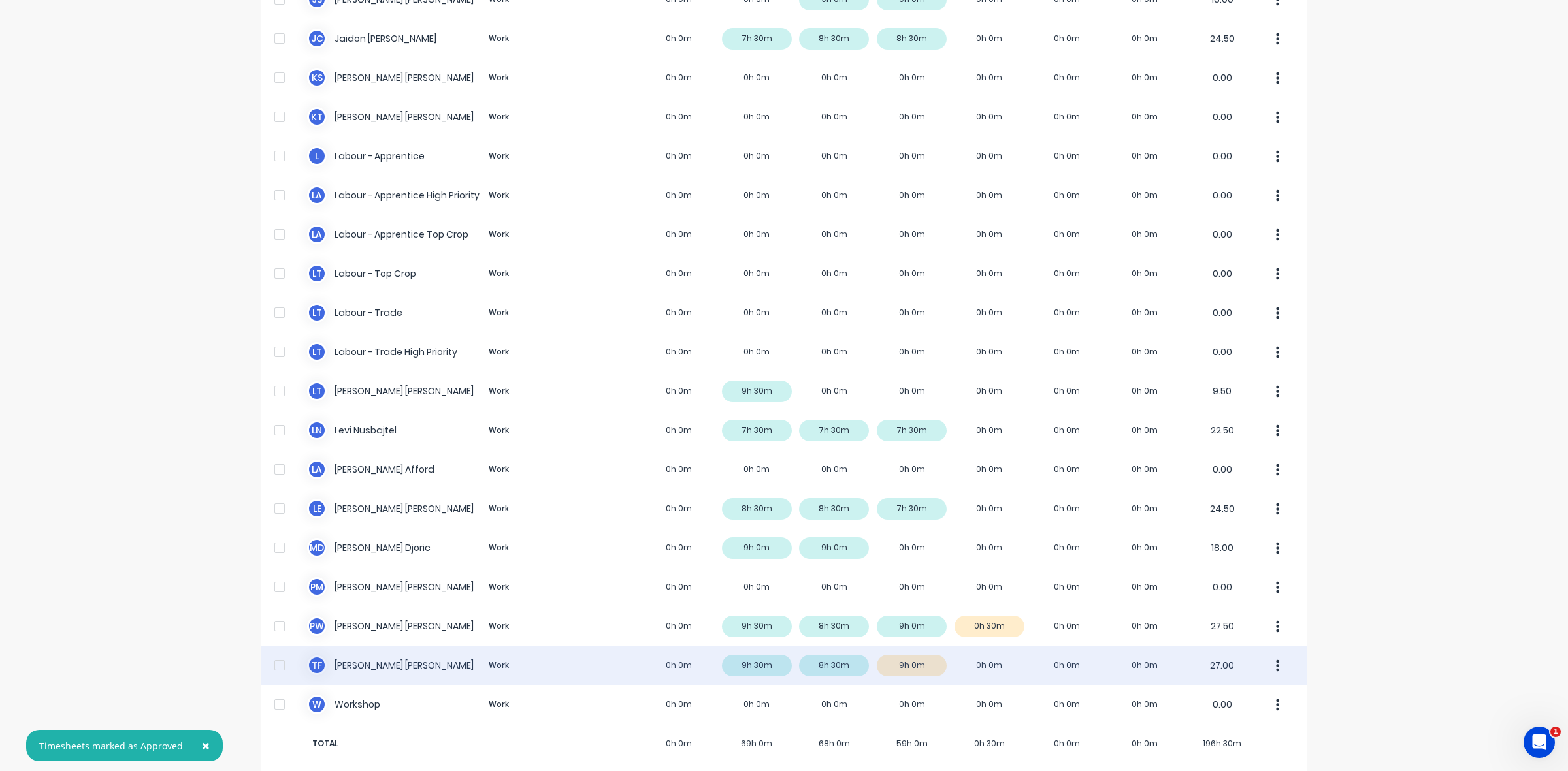
click at [916, 655] on div "T F Todd Fauser Work 0h 0m 9h 30m 8h 30m 9h 0m 0h 0m 0h 0m 0h 0m 27.00" at bounding box center [784, 665] width 1046 height 39
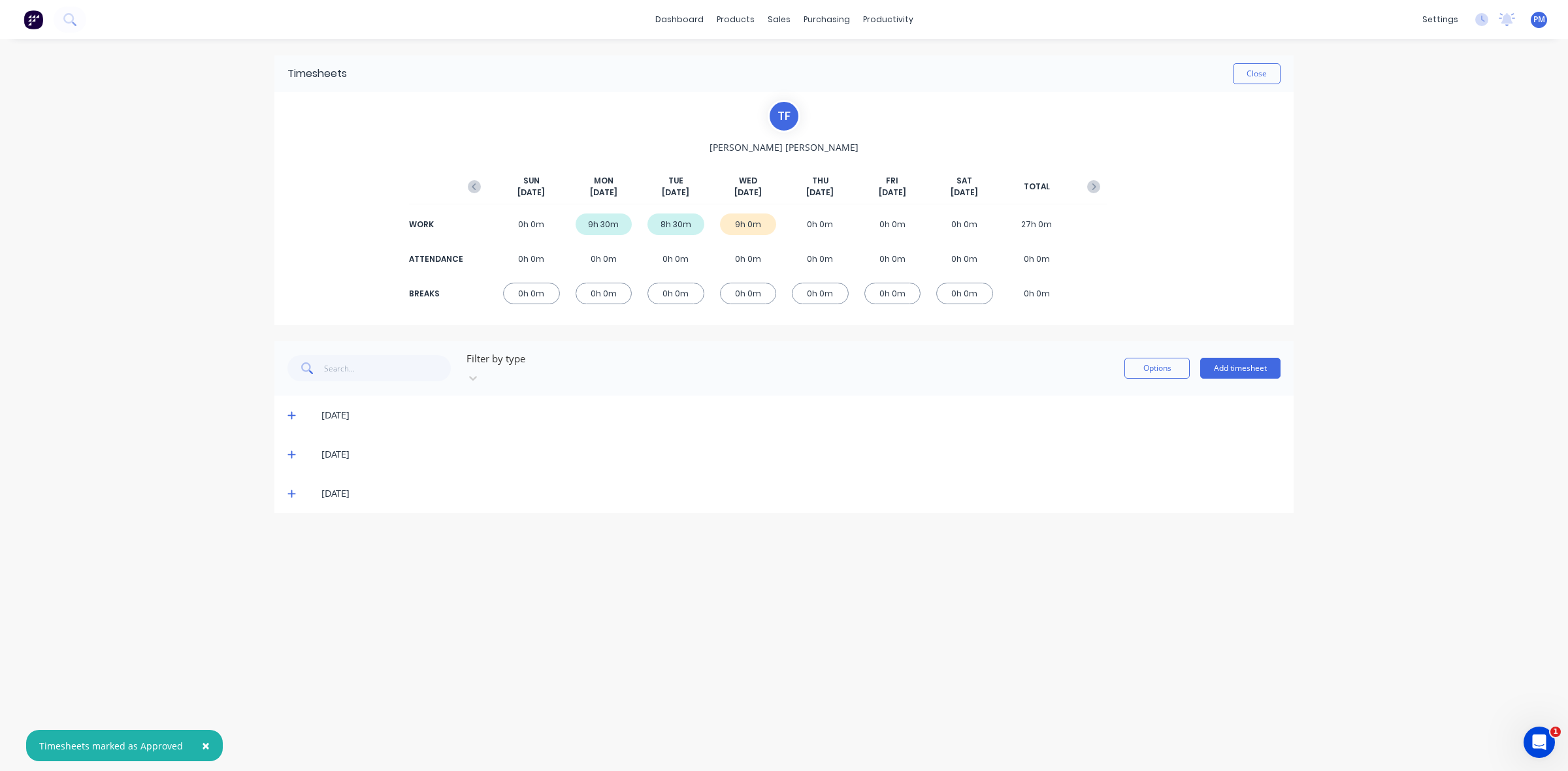
click at [291, 490] on icon at bounding box center [291, 494] width 7 height 7
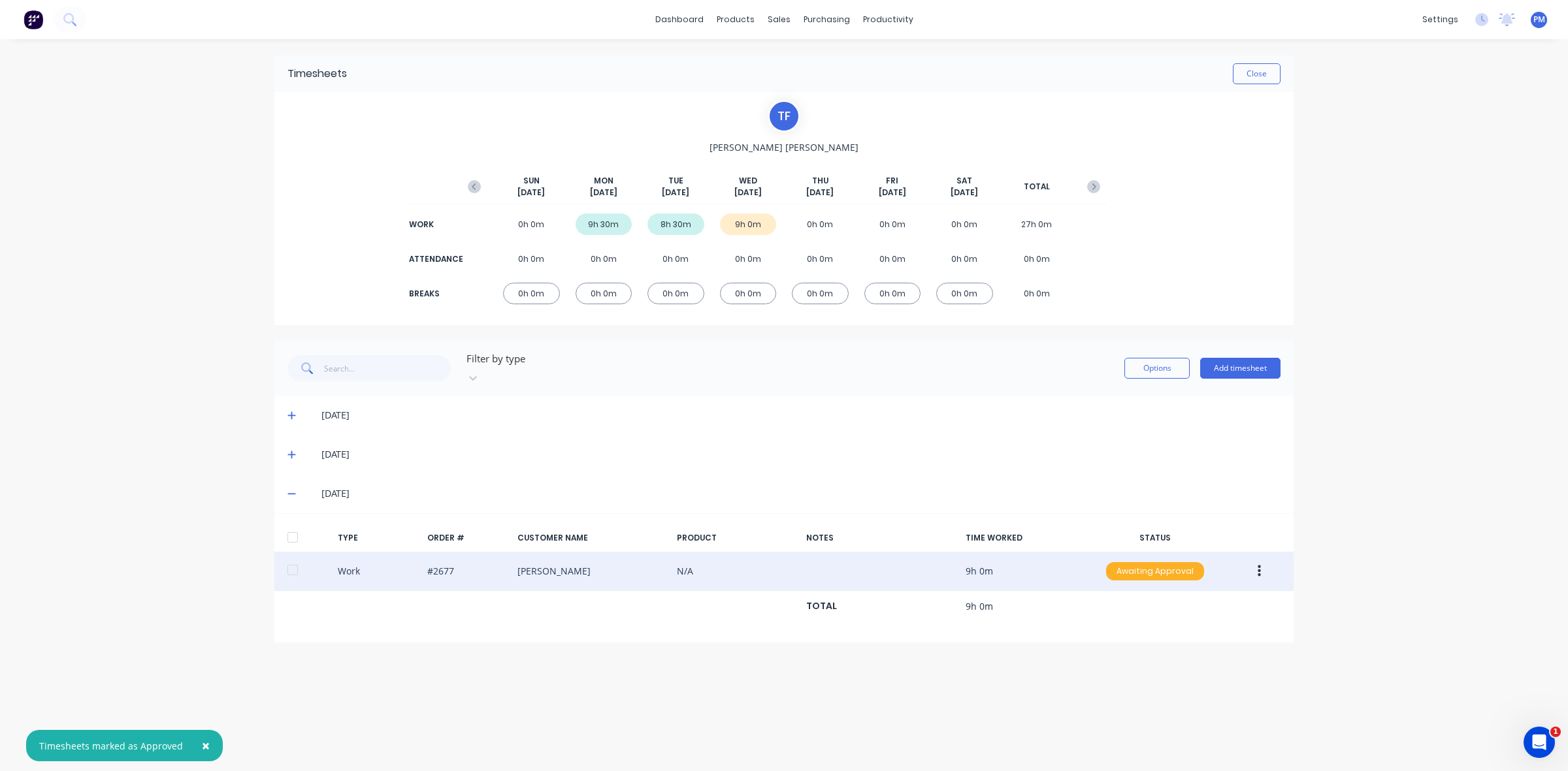
click at [1153, 563] on div "Awaiting Approval" at bounding box center [1154, 572] width 98 height 19
click at [1121, 628] on div "Approved" at bounding box center [1126, 637] width 107 height 19
click at [1250, 70] on button "Close" at bounding box center [1256, 74] width 48 height 21
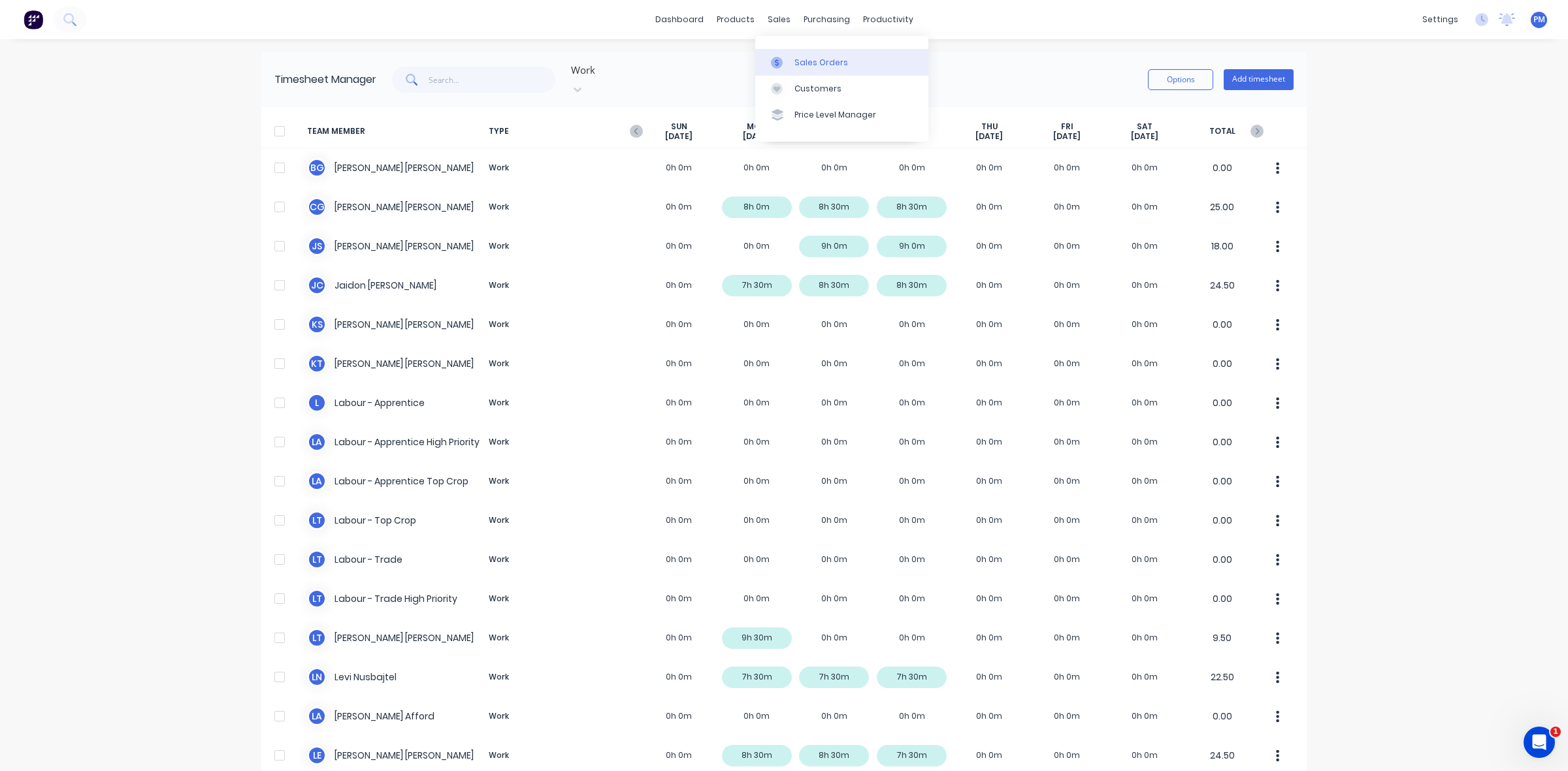
click at [796, 57] on div "Sales Orders" at bounding box center [821, 63] width 53 height 12
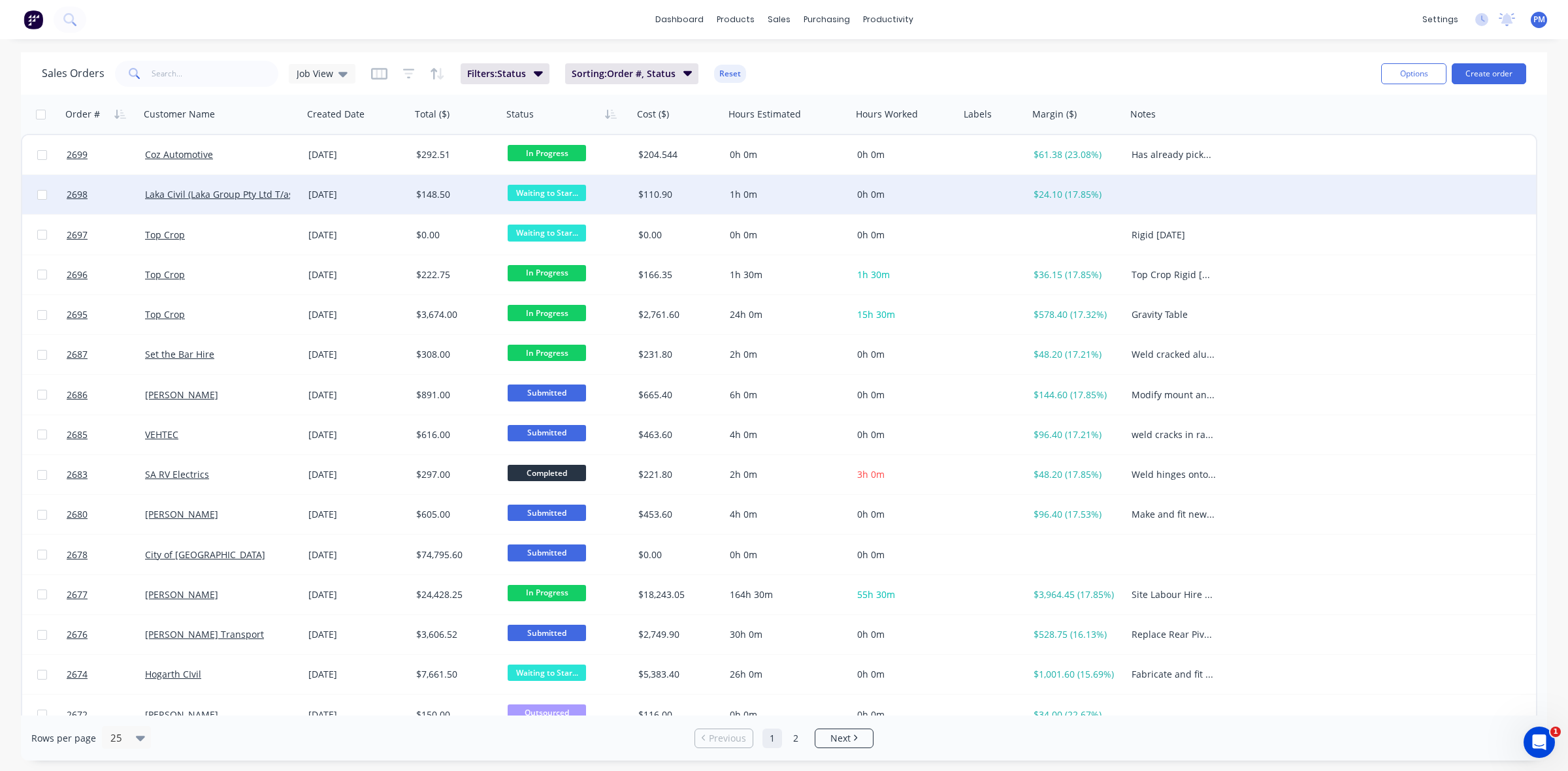
click at [388, 194] on div "[DATE]" at bounding box center [357, 195] width 97 height 13
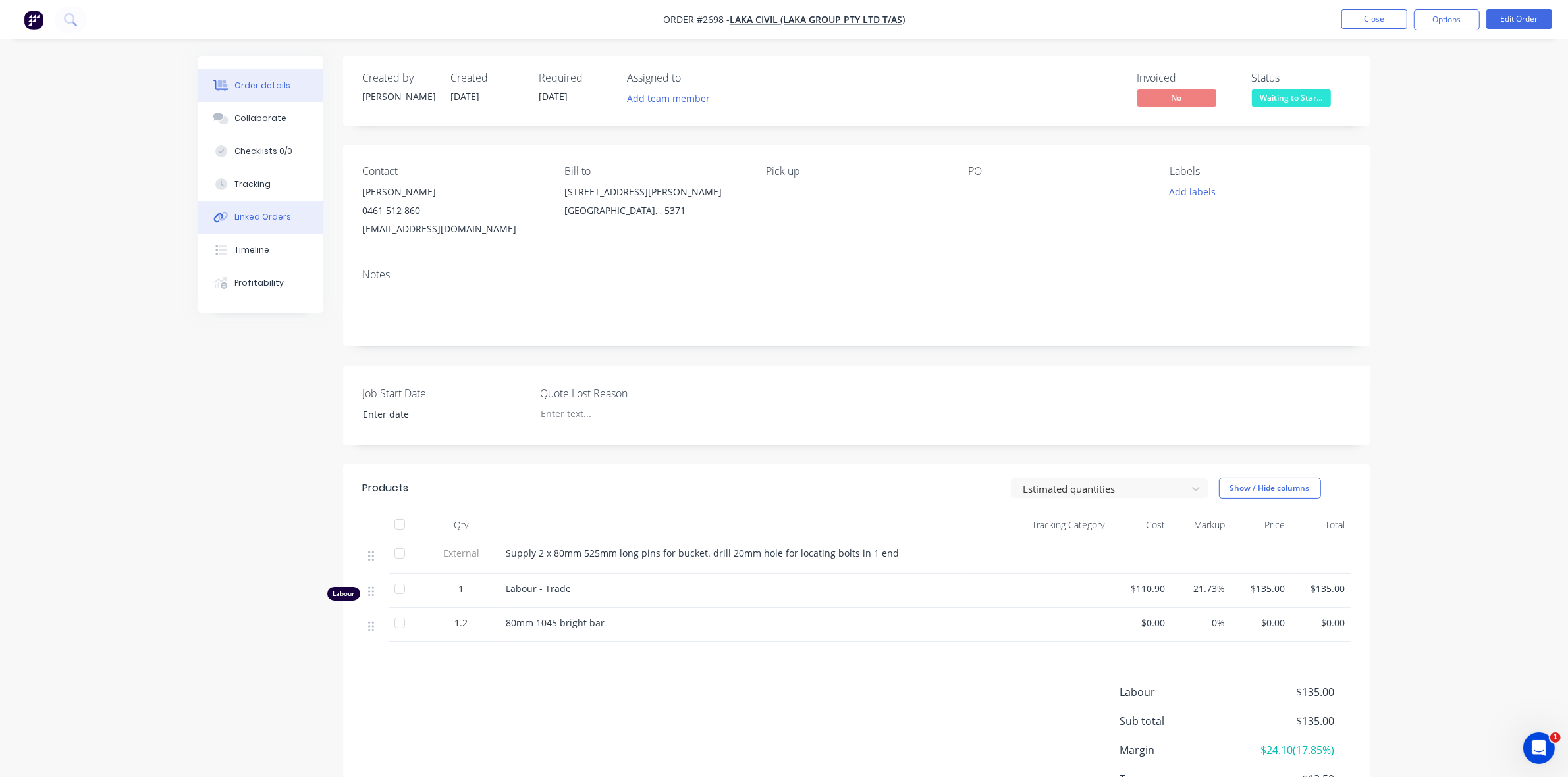
click at [277, 211] on div "Linked Orders" at bounding box center [262, 217] width 57 height 12
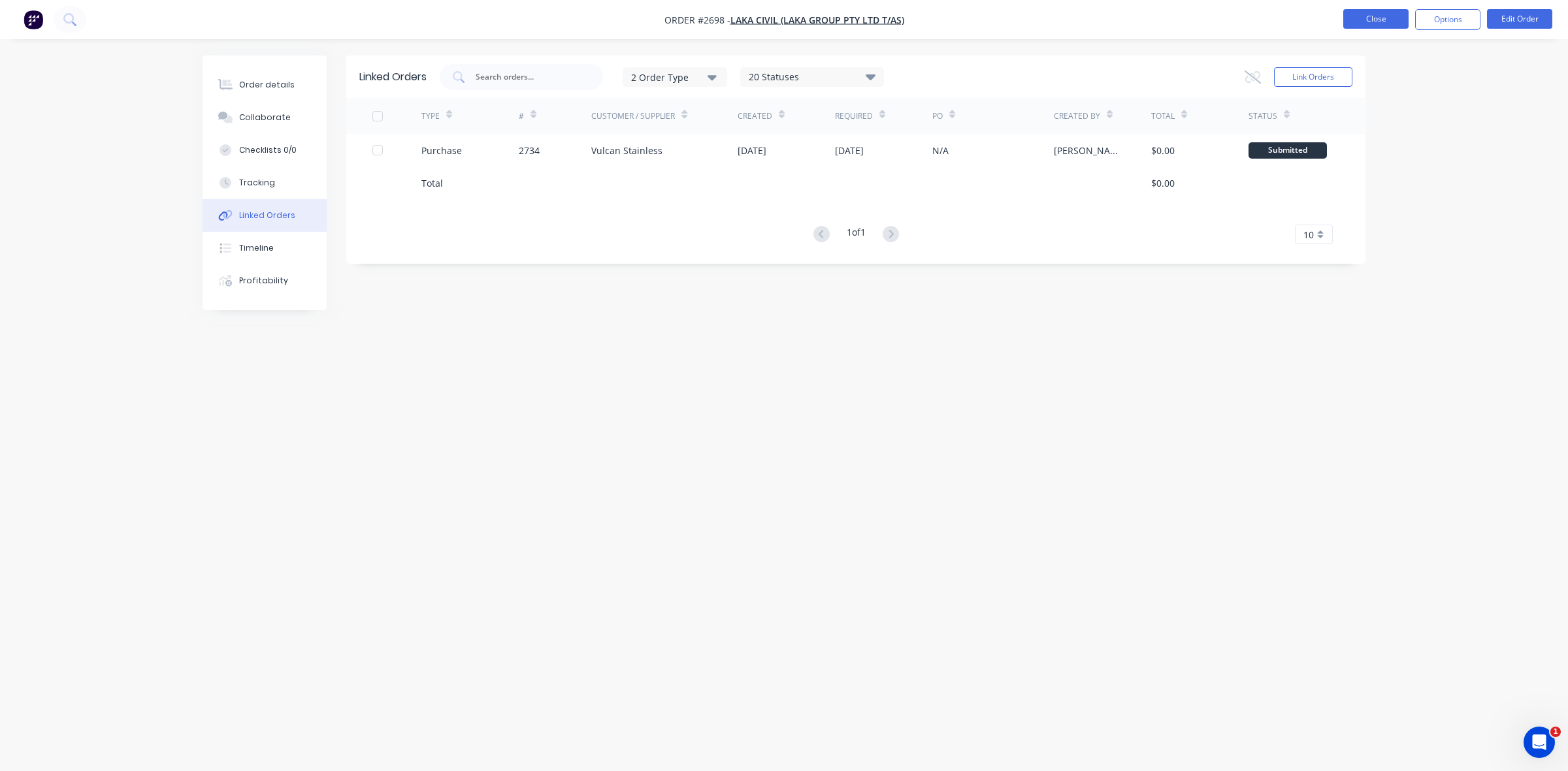
click at [1355, 17] on button "Close" at bounding box center [1376, 19] width 66 height 20
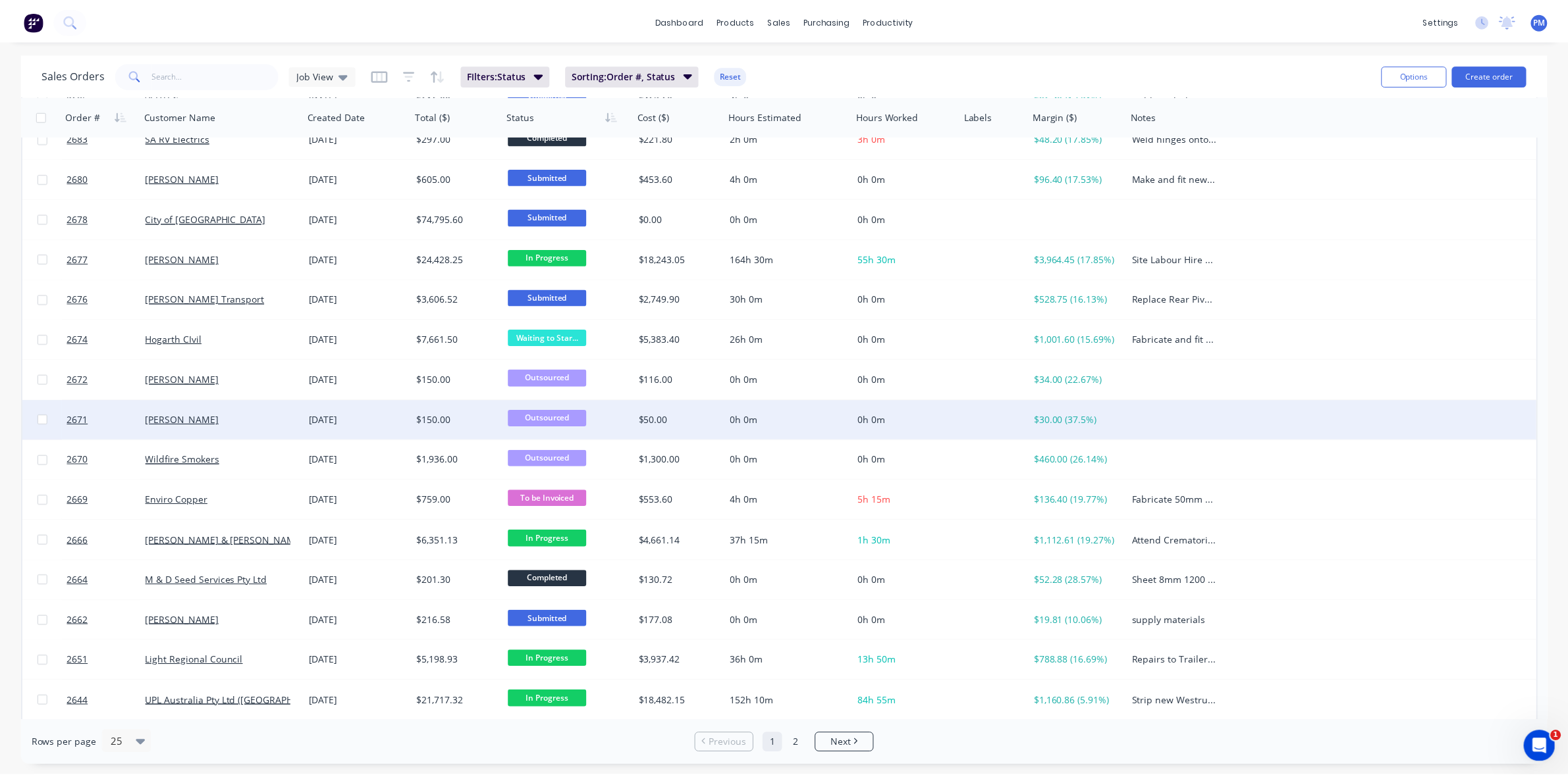
scroll to position [339, 0]
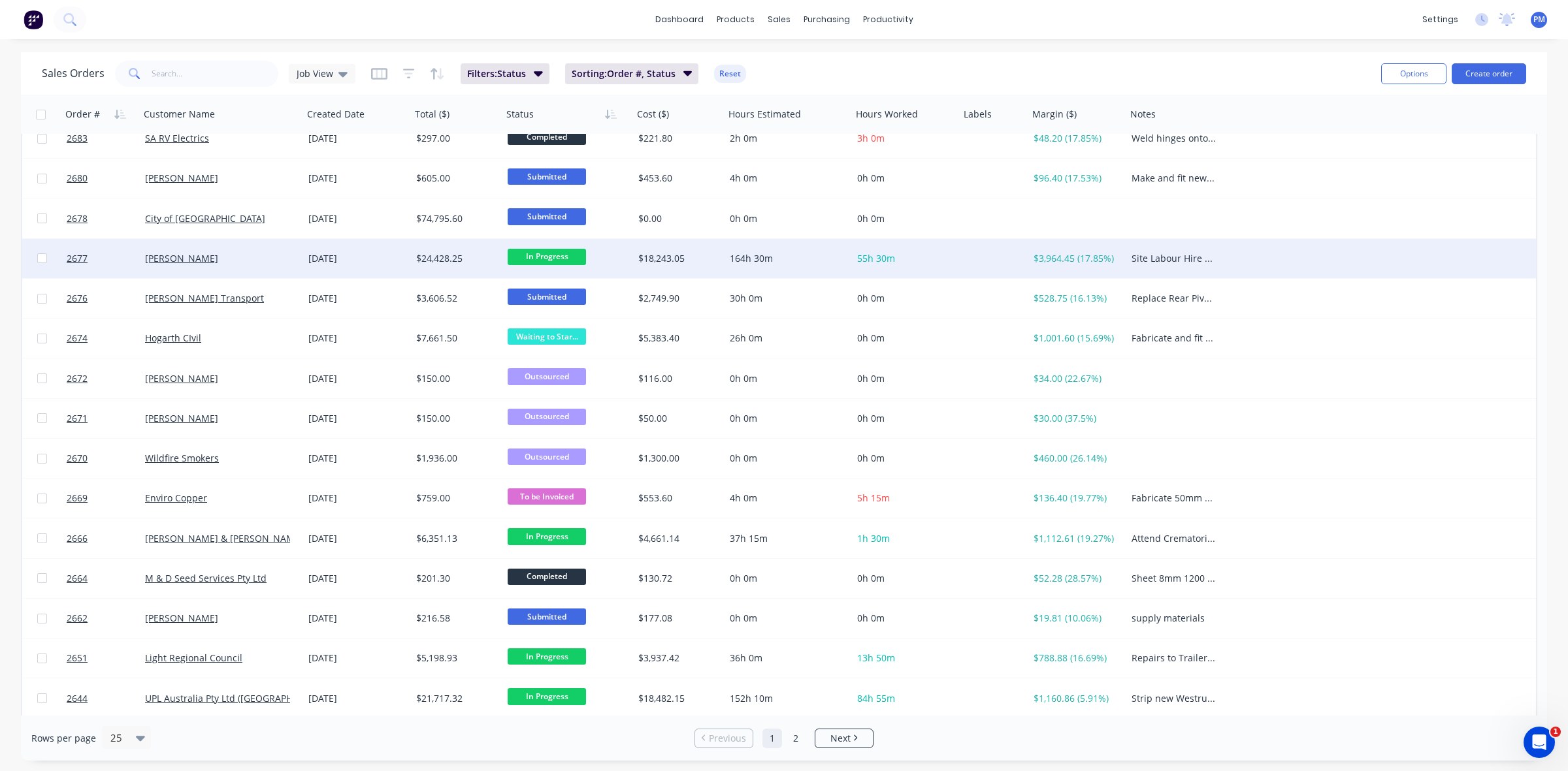
click at [261, 258] on div "[PERSON_NAME]" at bounding box center [217, 258] width 145 height 13
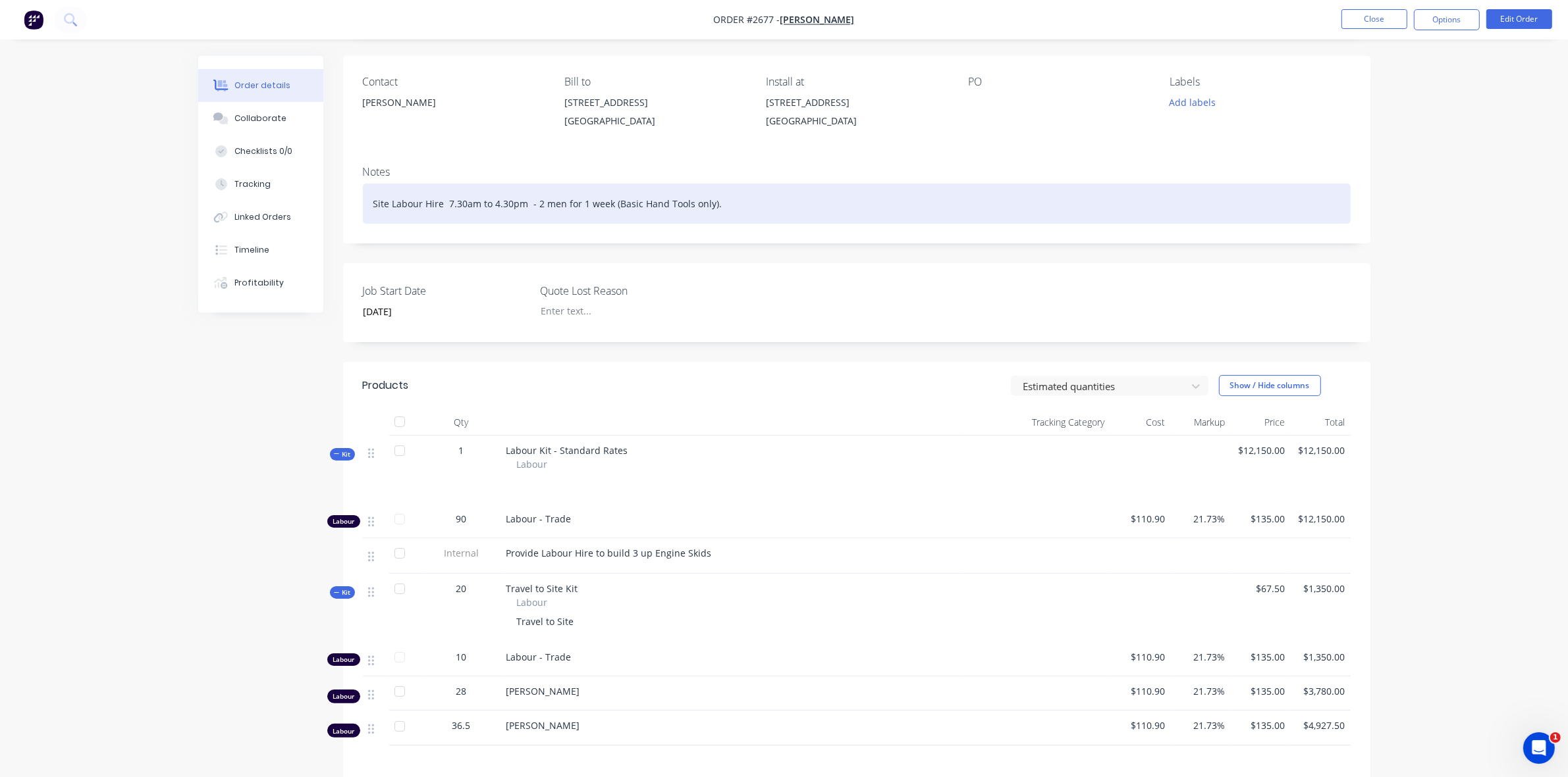
scroll to position [49, 0]
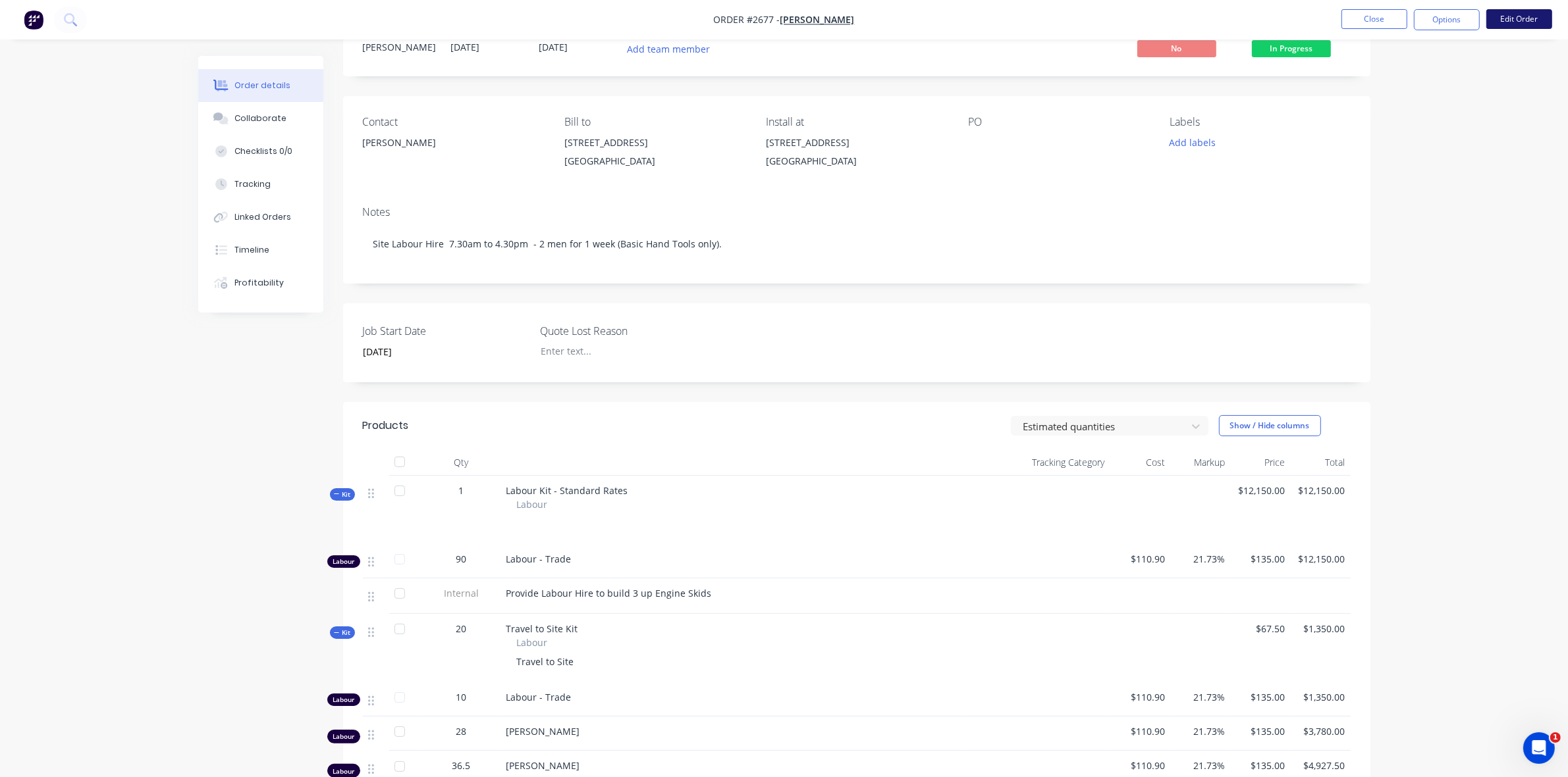
click at [1516, 21] on button "Edit Order" at bounding box center [1519, 19] width 66 height 20
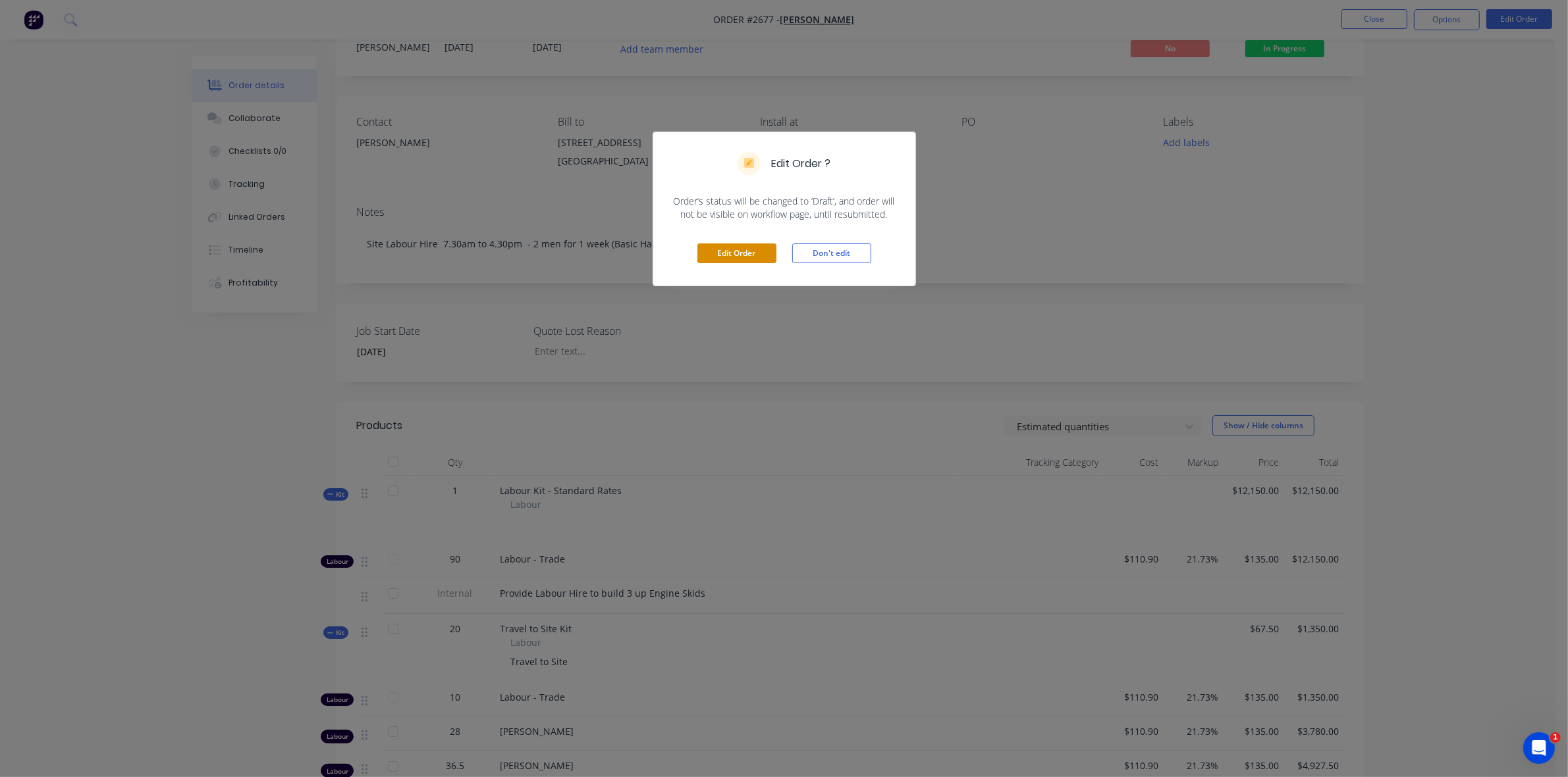
click at [738, 254] on button "Edit Order" at bounding box center [737, 253] width 79 height 20
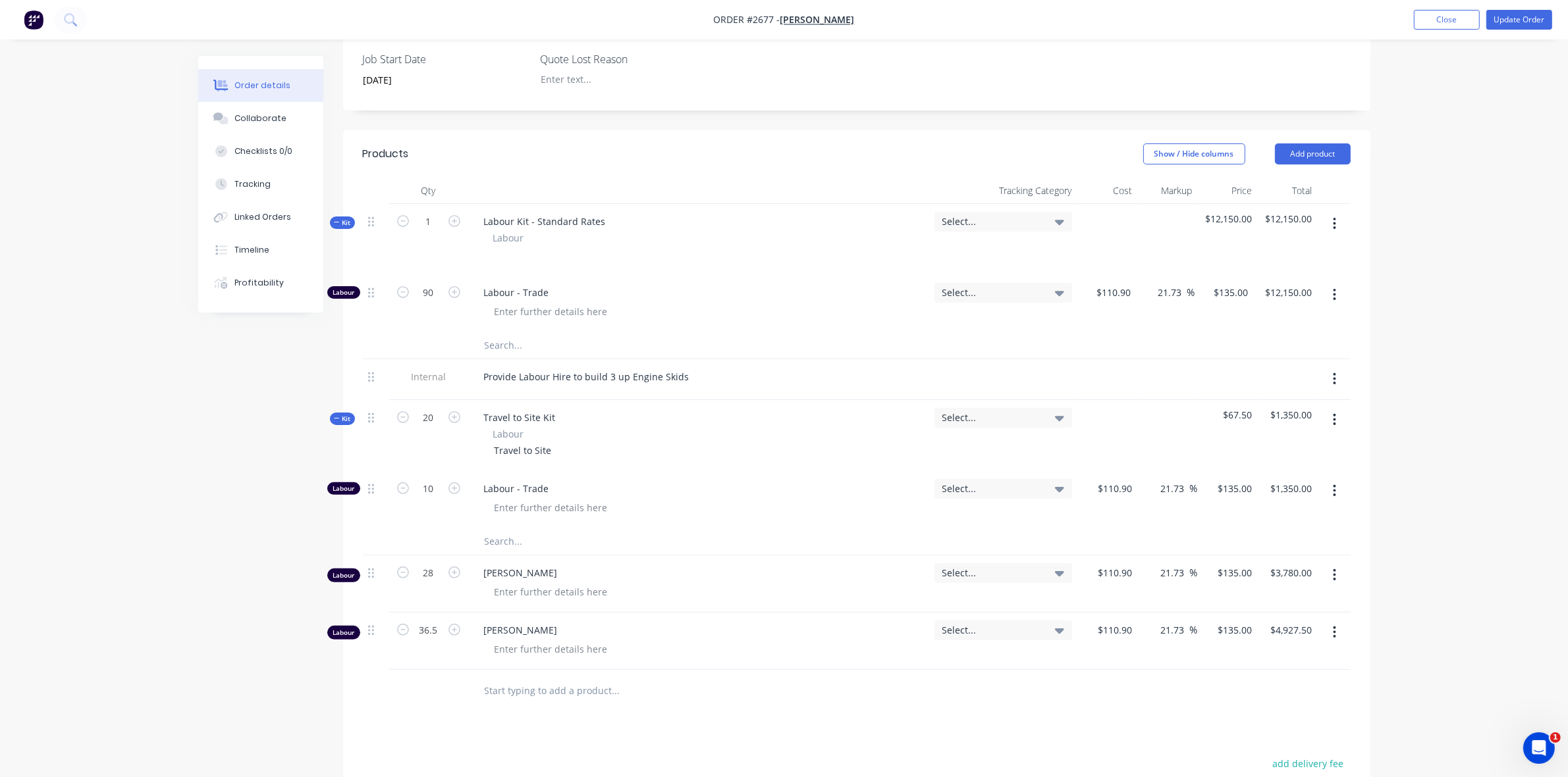
scroll to position [329, 0]
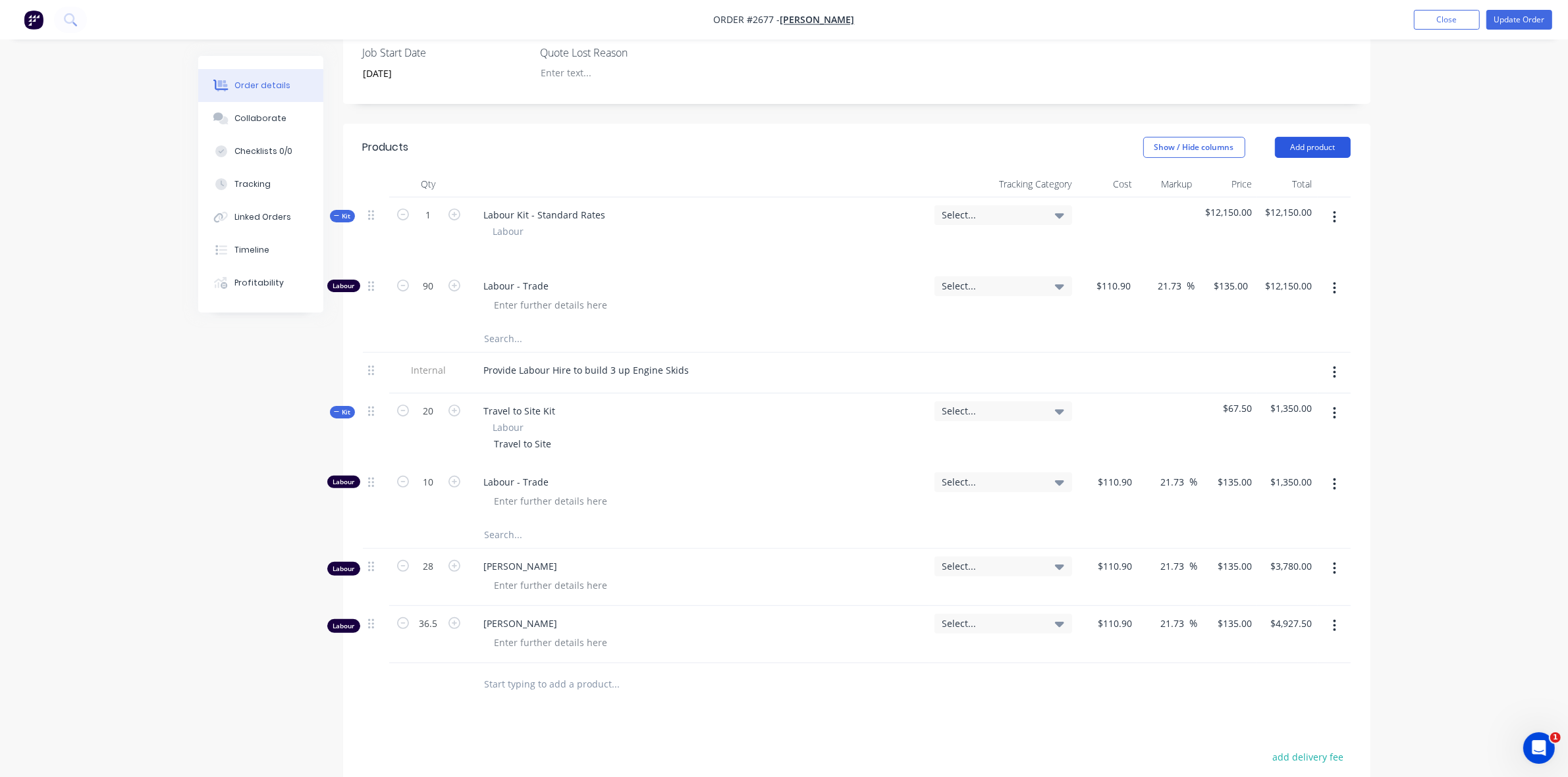
click at [1321, 157] on button "Add product" at bounding box center [1312, 147] width 75 height 21
click at [1251, 217] on div "Basic product" at bounding box center [1287, 207] width 101 height 19
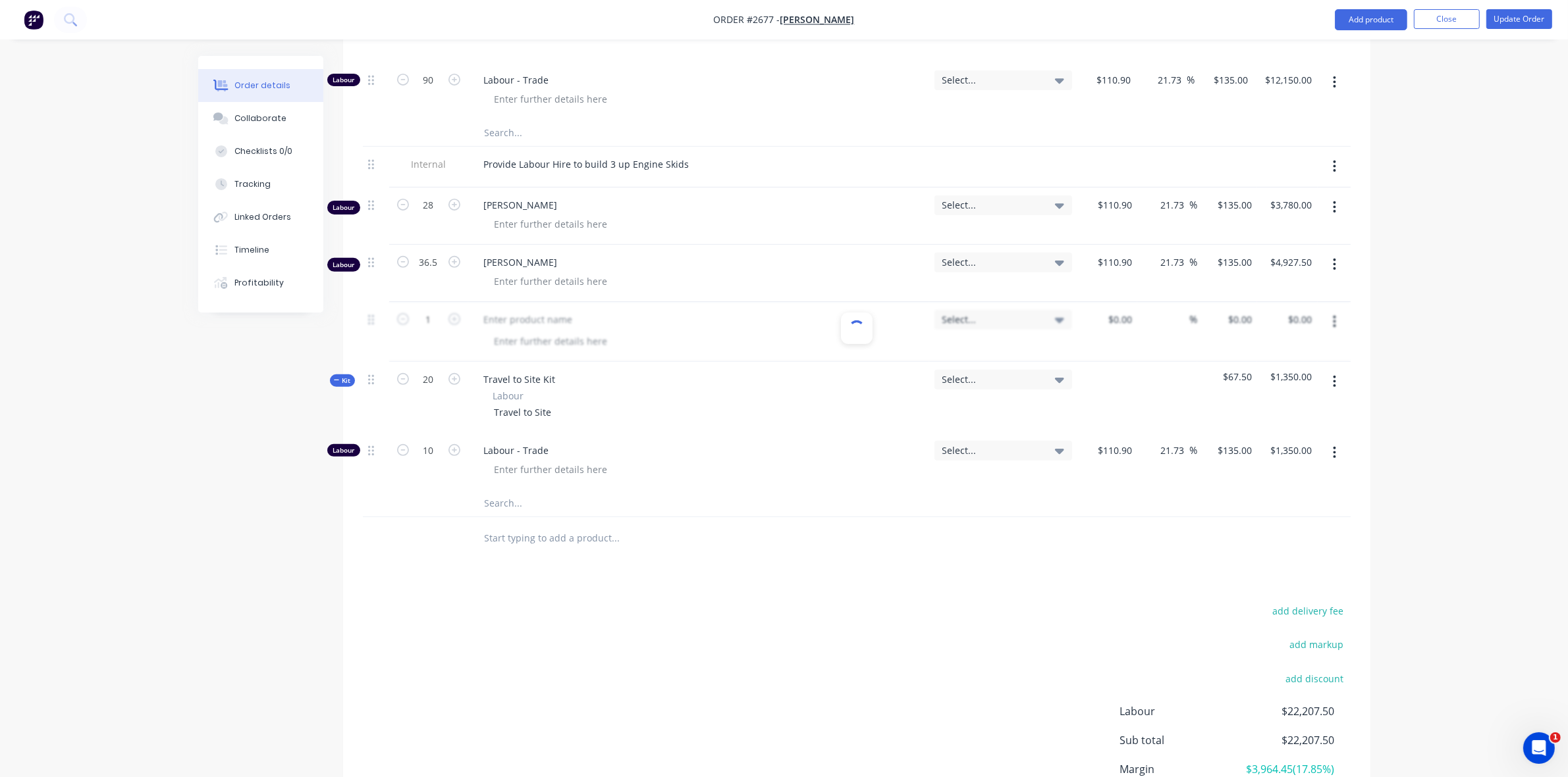
scroll to position [493, 0]
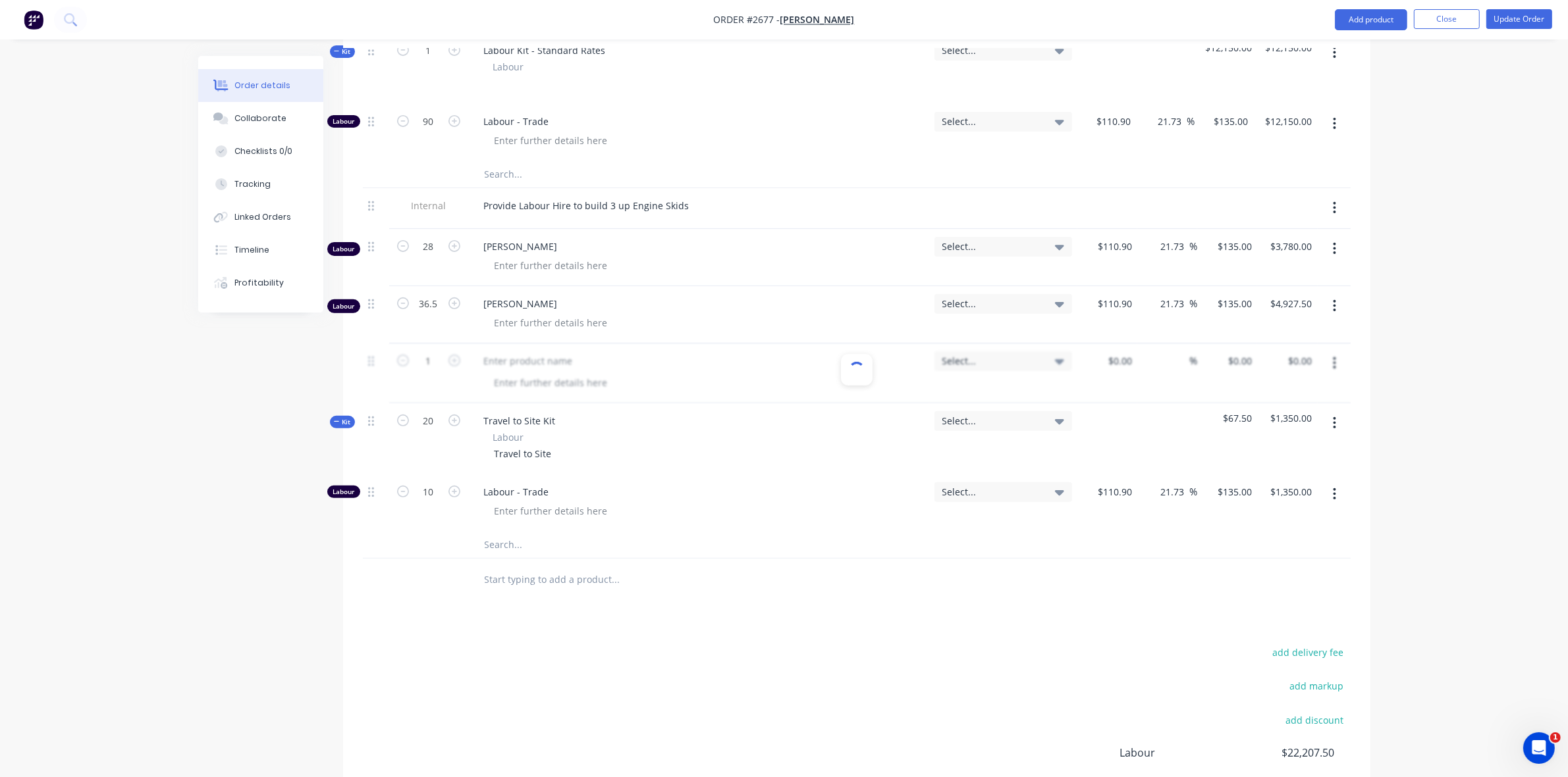
click at [531, 384] on div at bounding box center [857, 373] width 988 height 60
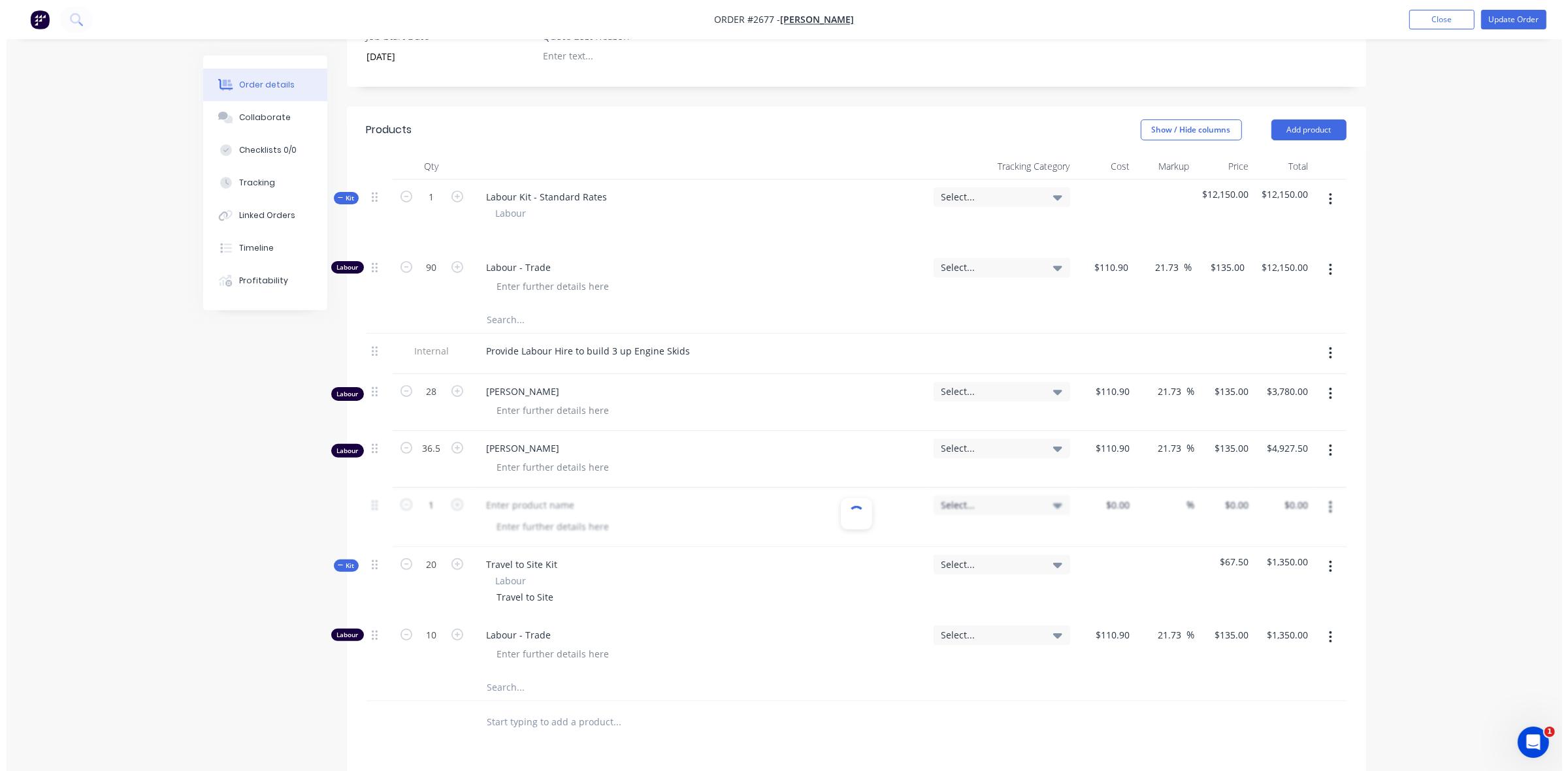
scroll to position [327, 0]
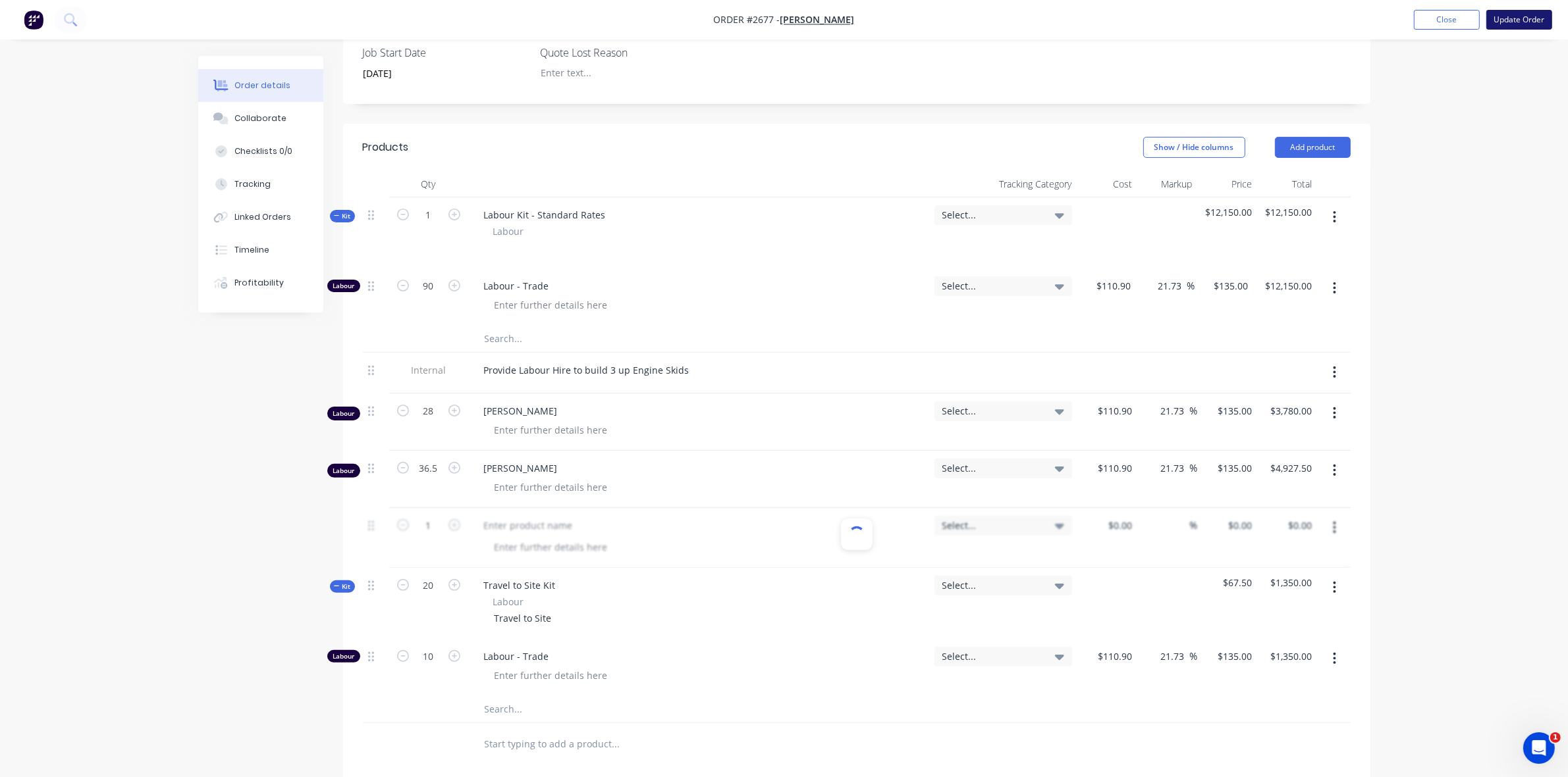
click at [1511, 14] on button "Update Order" at bounding box center [1519, 19] width 66 height 20
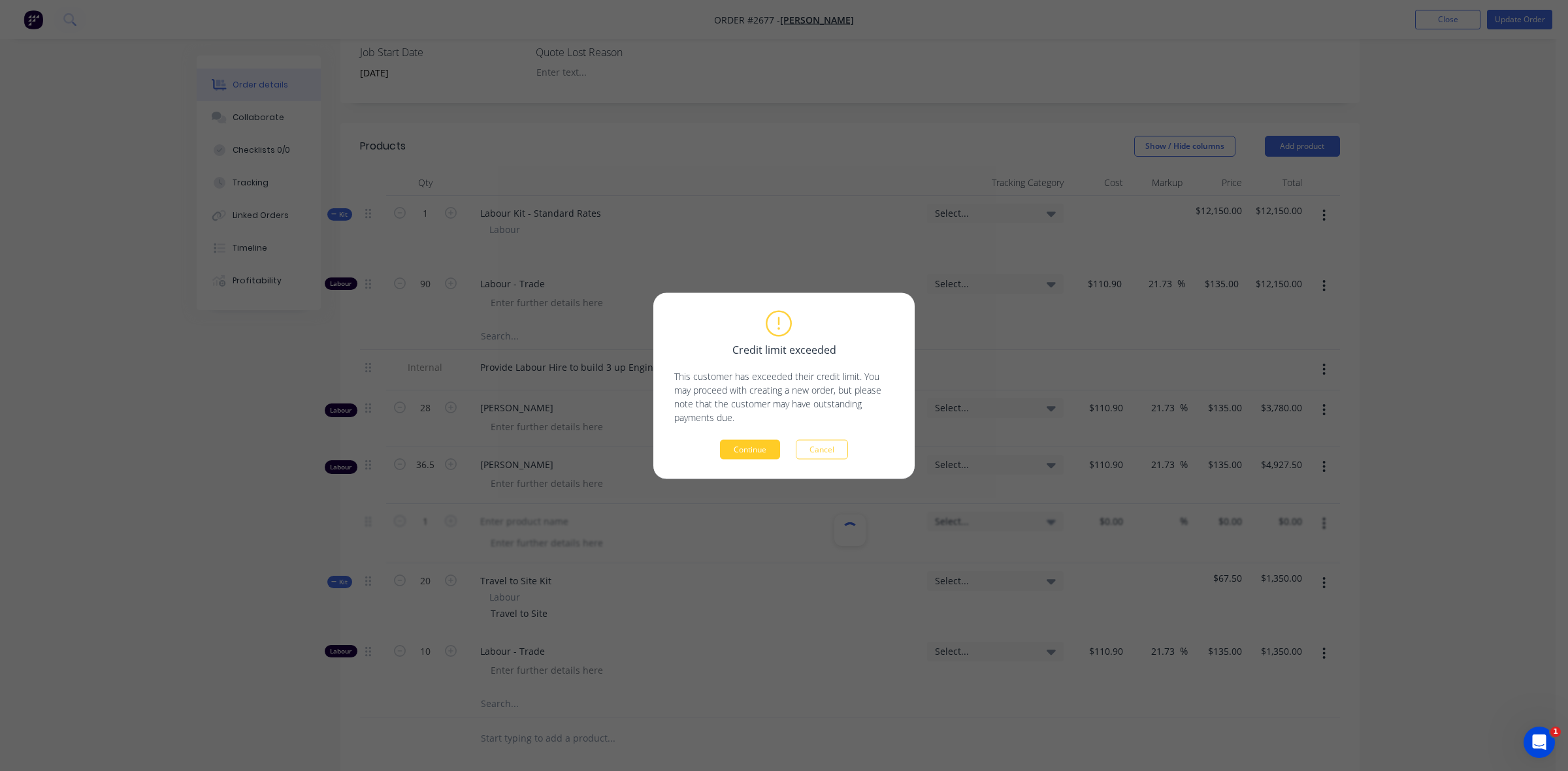
click at [755, 452] on button "Continue" at bounding box center [750, 449] width 60 height 20
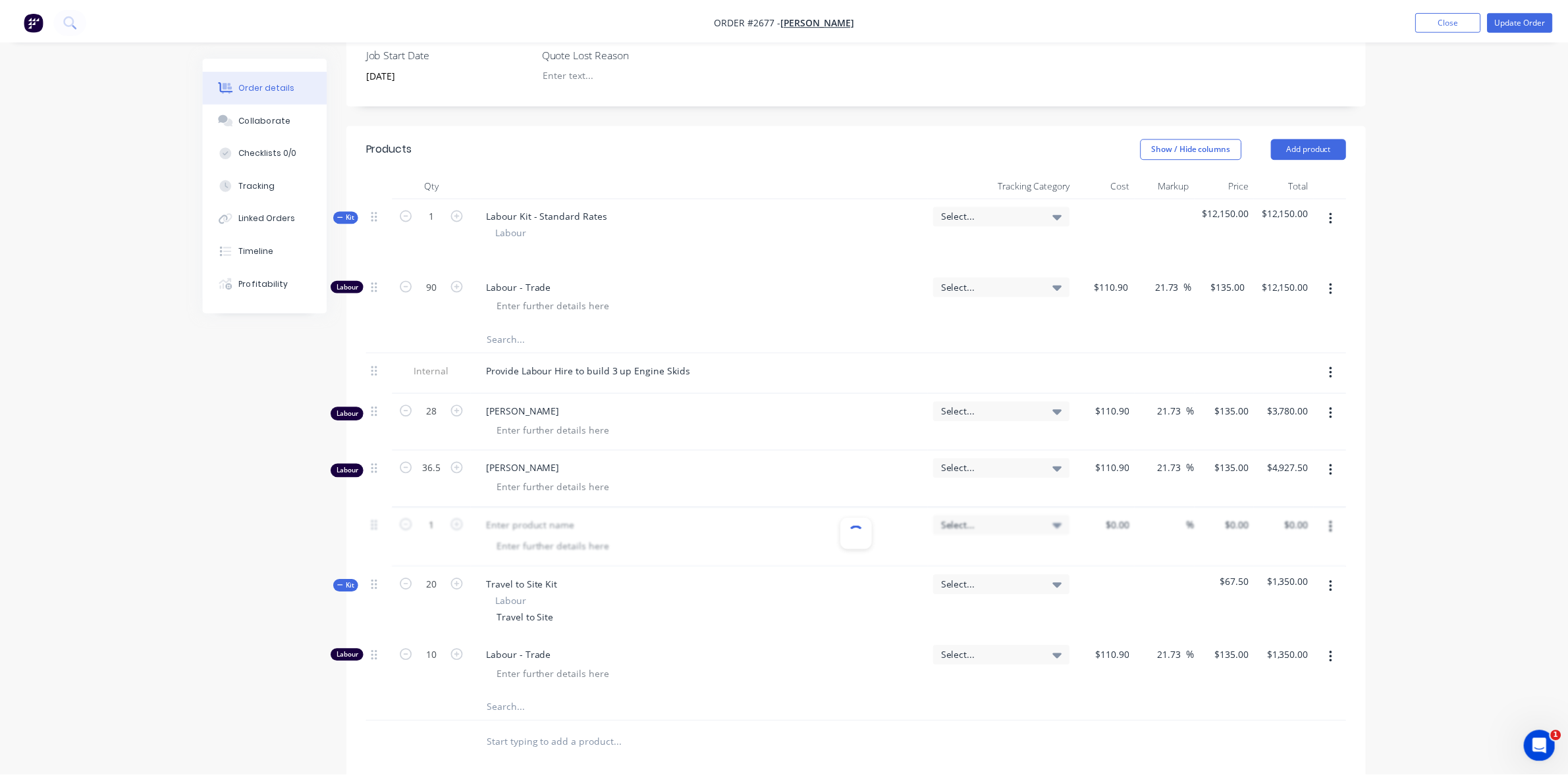
scroll to position [0, 0]
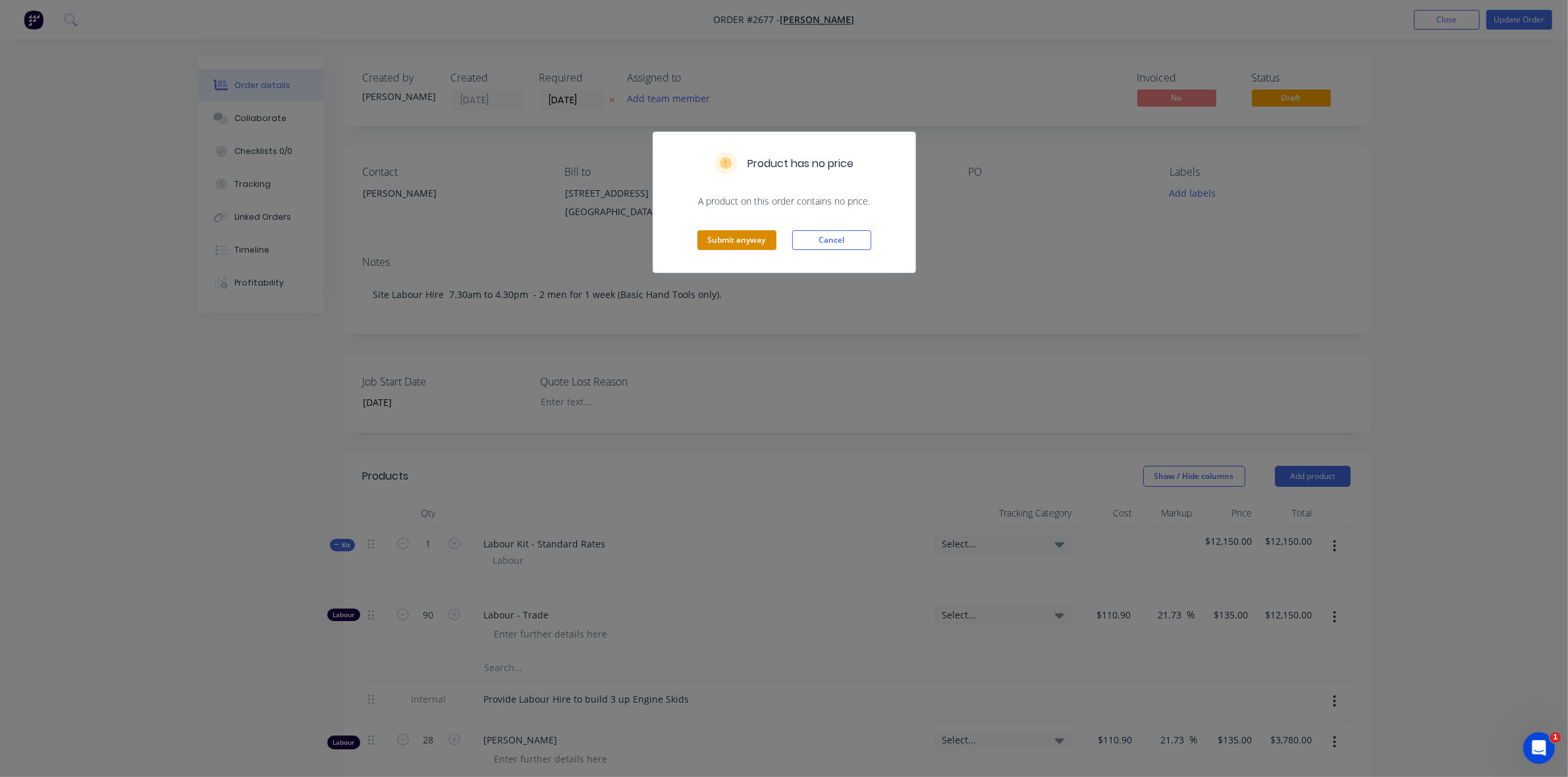
click at [740, 239] on button "Submit anyway" at bounding box center [737, 240] width 79 height 20
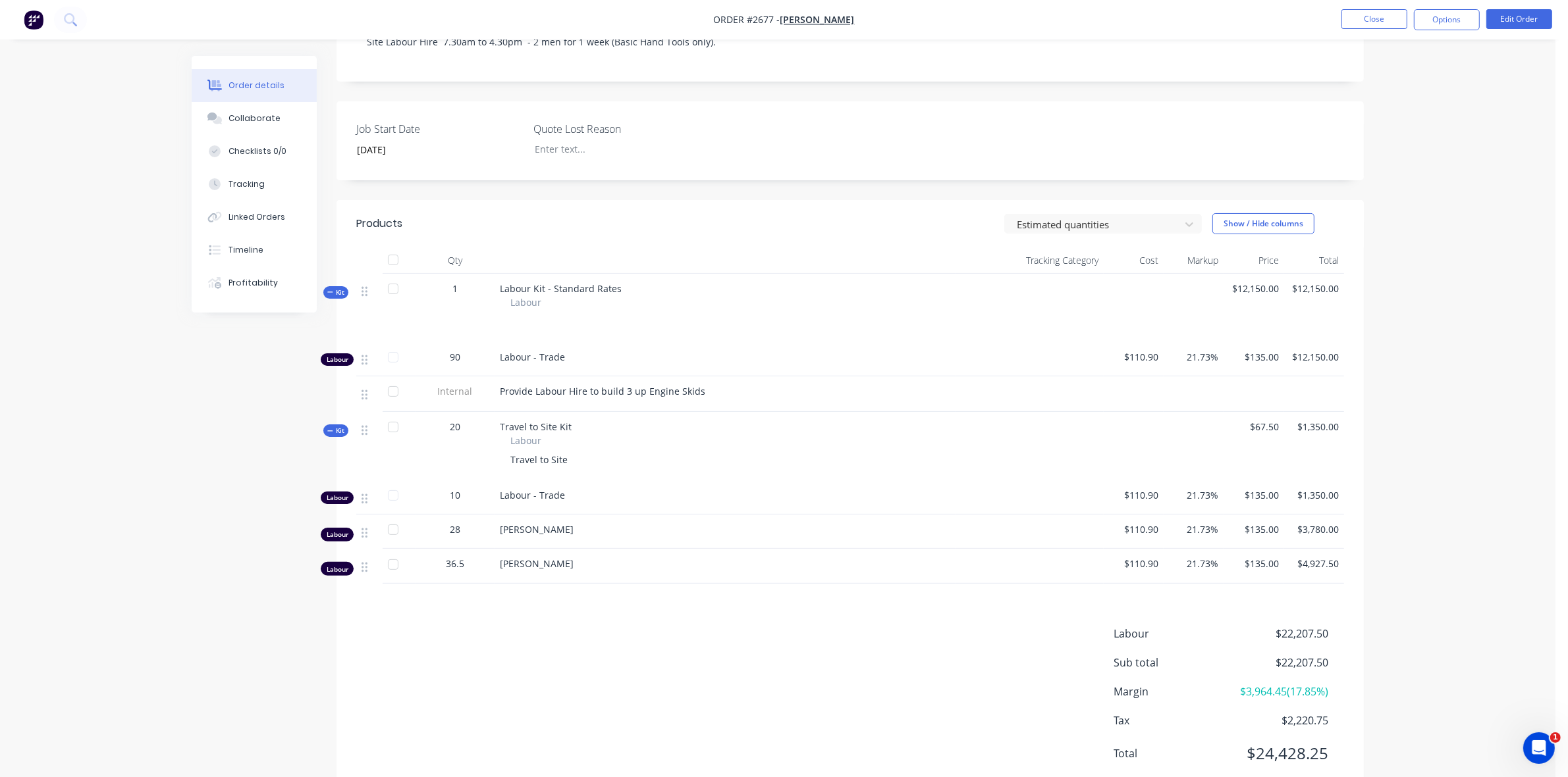
scroll to position [296, 0]
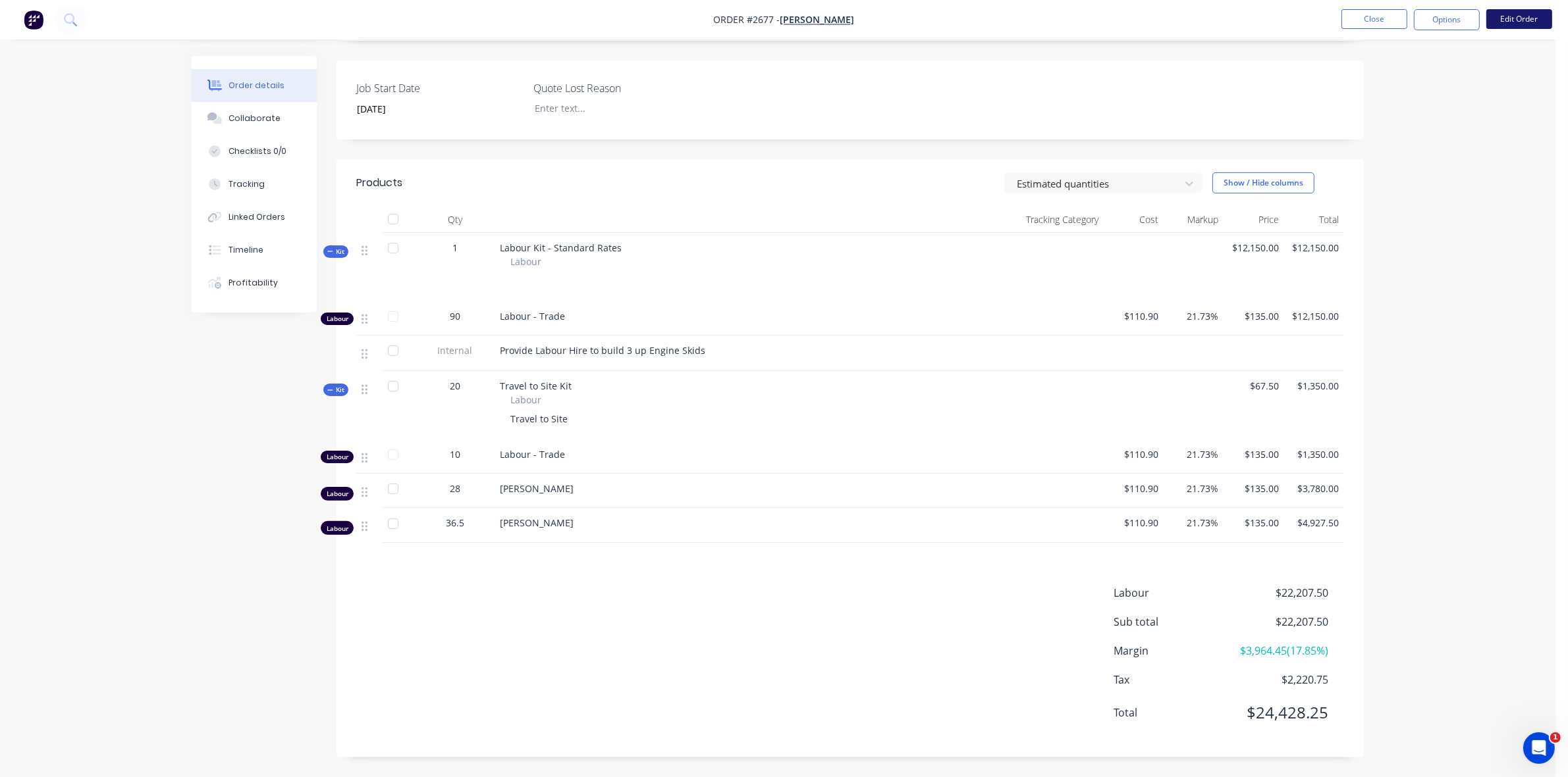
click at [1510, 12] on button "Edit Order" at bounding box center [1519, 19] width 66 height 20
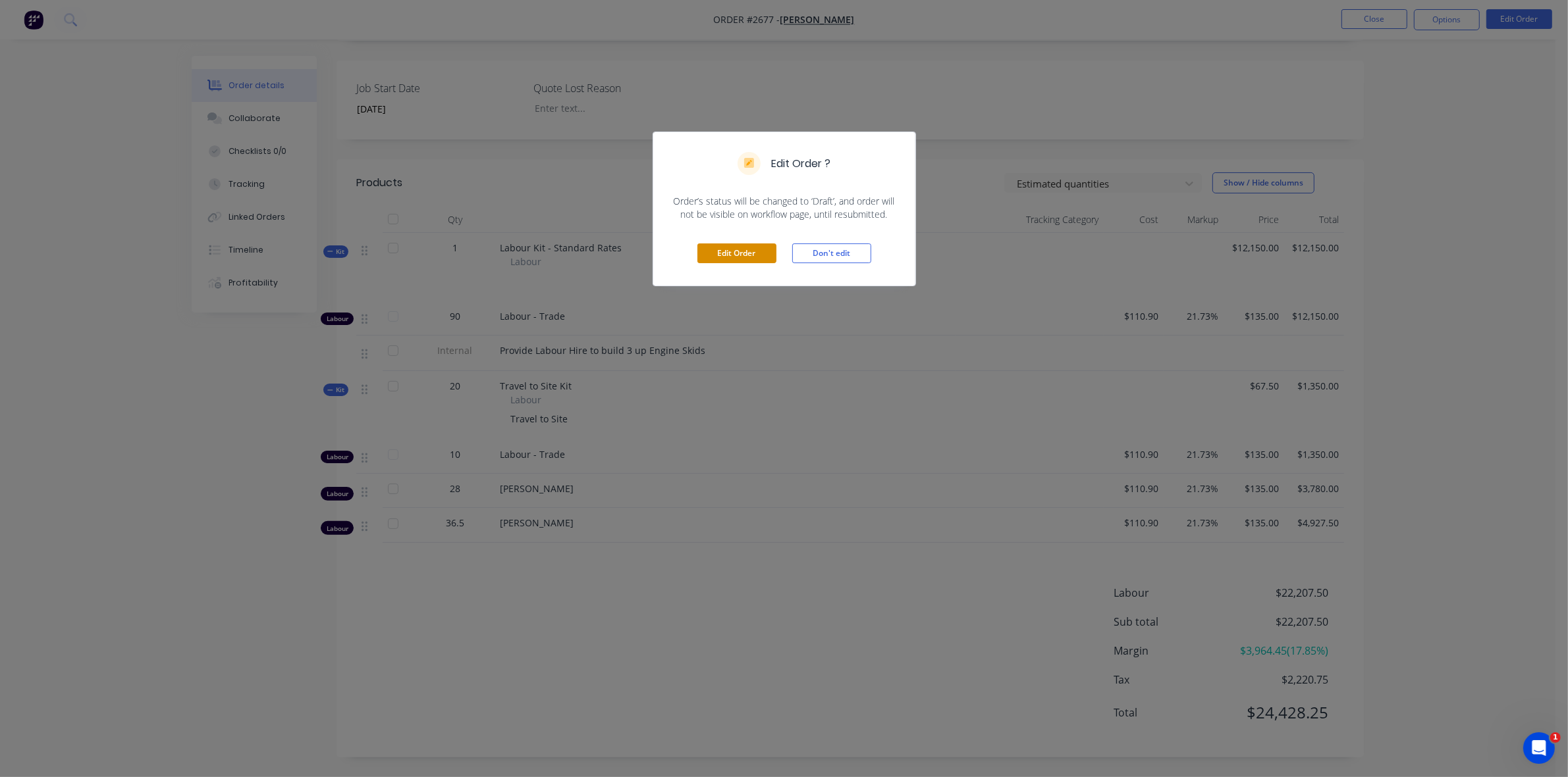
click at [731, 248] on button "Edit Order" at bounding box center [737, 253] width 79 height 20
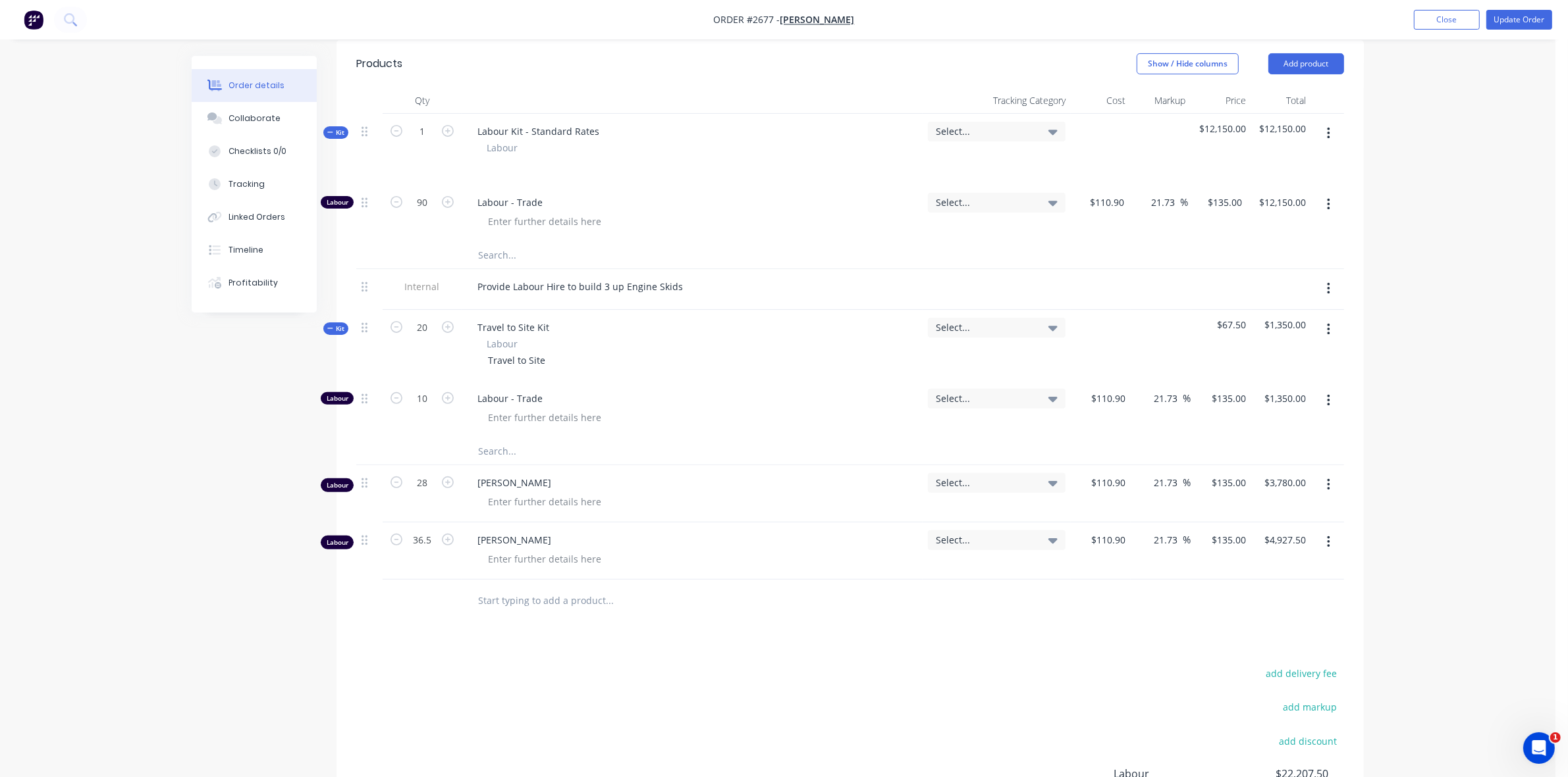
scroll to position [411, 0]
click at [1306, 75] on button "Add product" at bounding box center [1306, 65] width 75 height 21
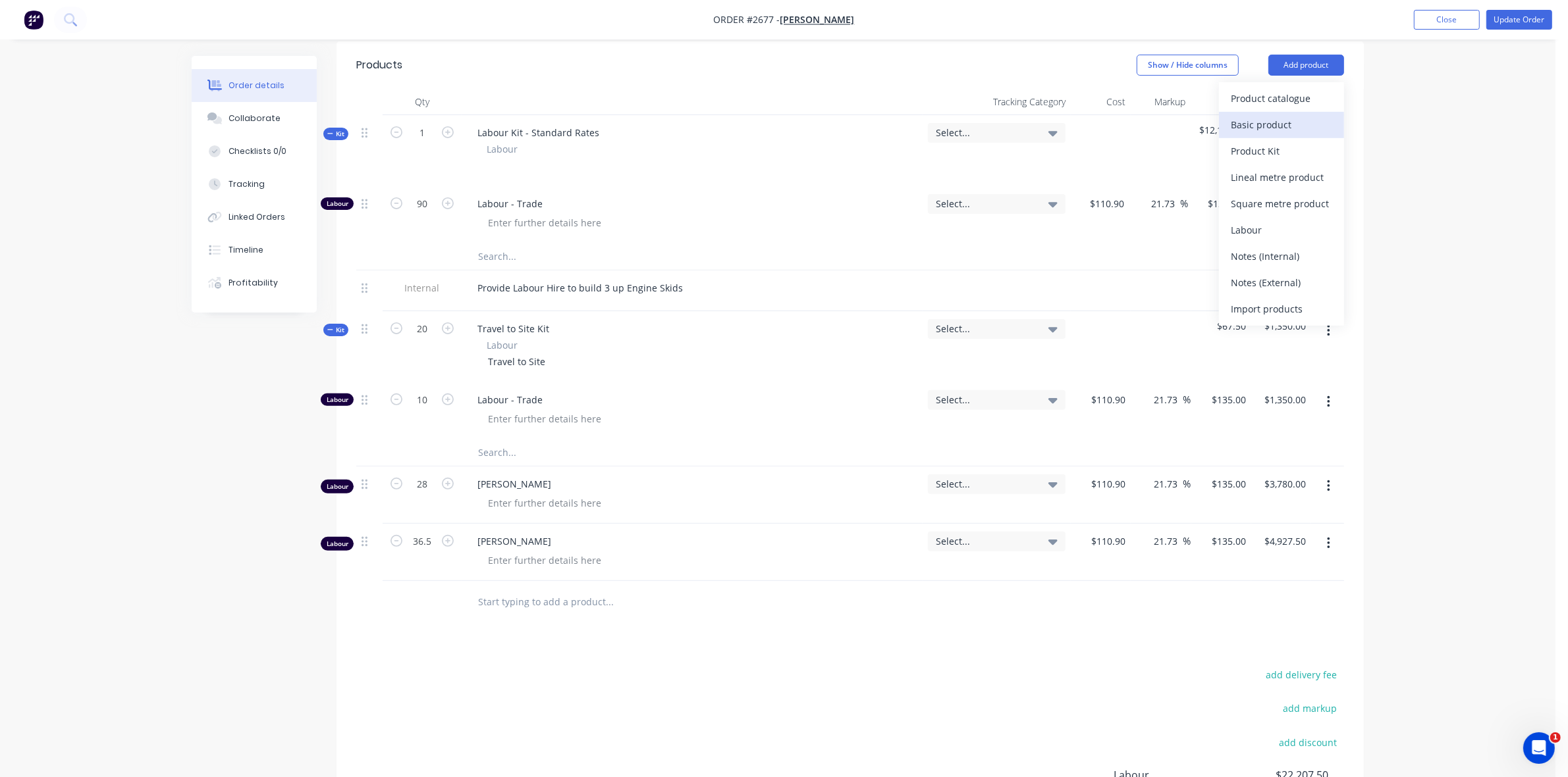
click at [1242, 134] on div "Basic product" at bounding box center [1280, 124] width 101 height 19
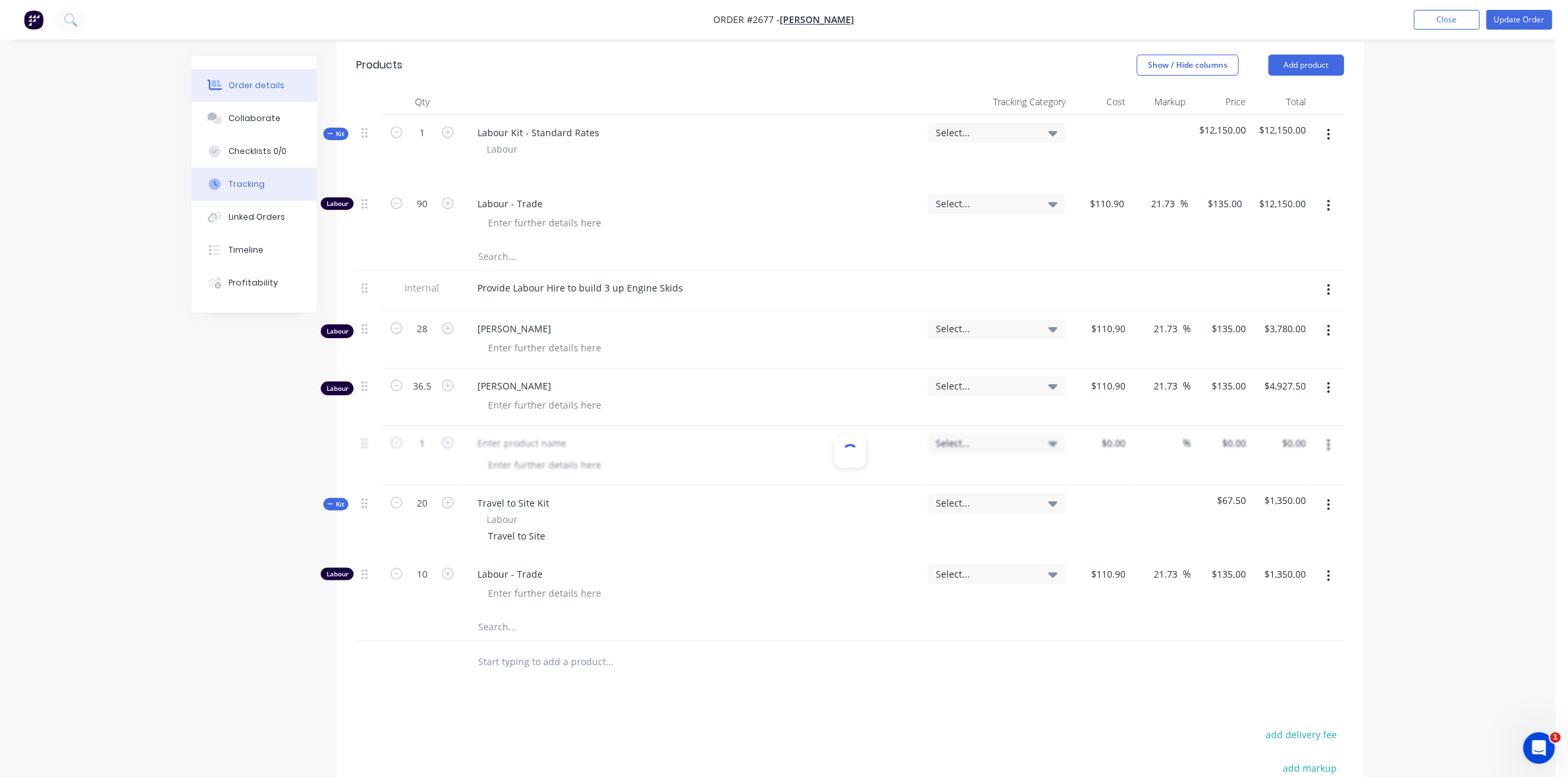
click at [239, 181] on div "Tracking" at bounding box center [246, 184] width 36 height 12
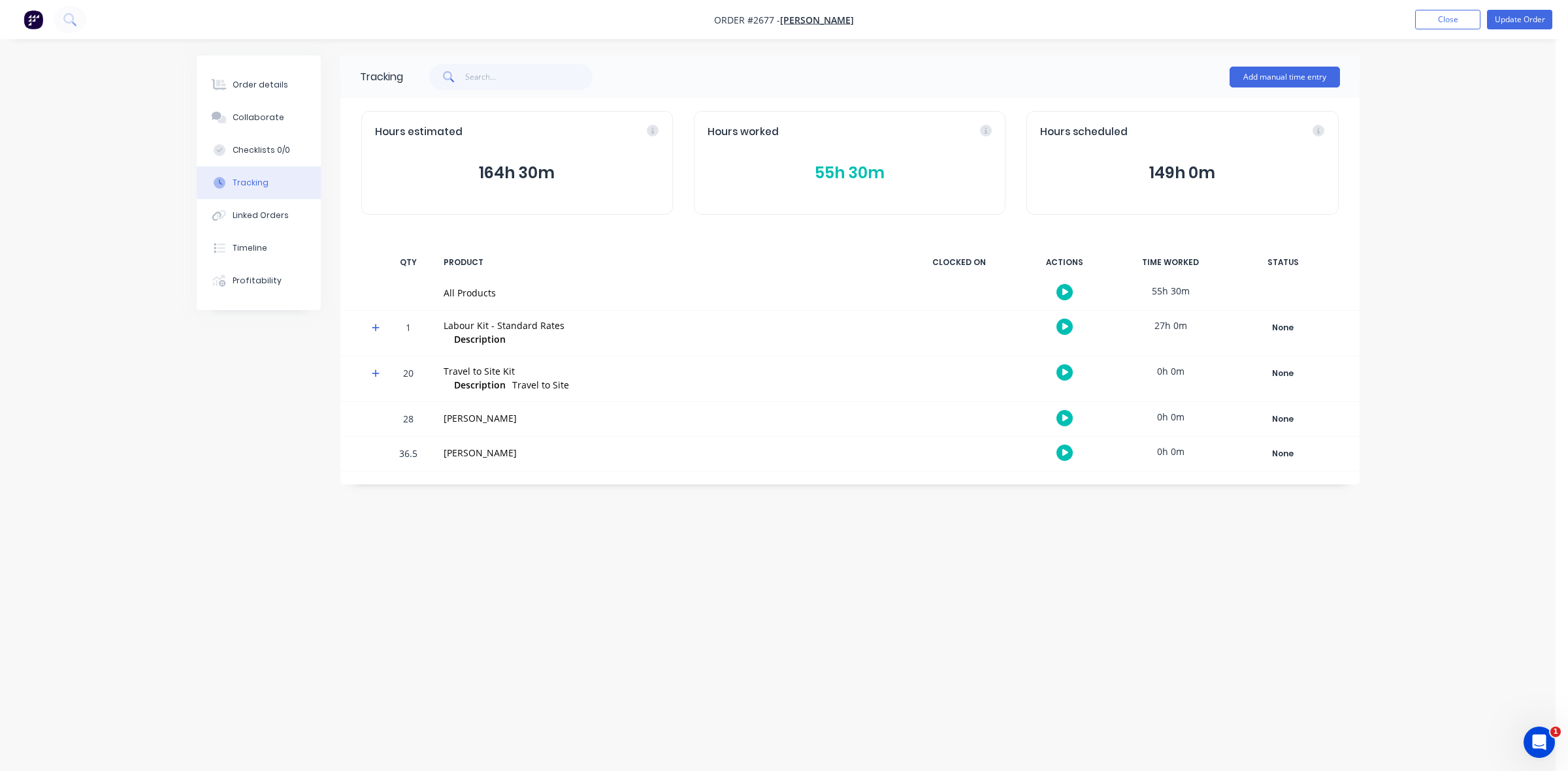
click at [831, 174] on button "55h 30m" at bounding box center [850, 173] width 285 height 25
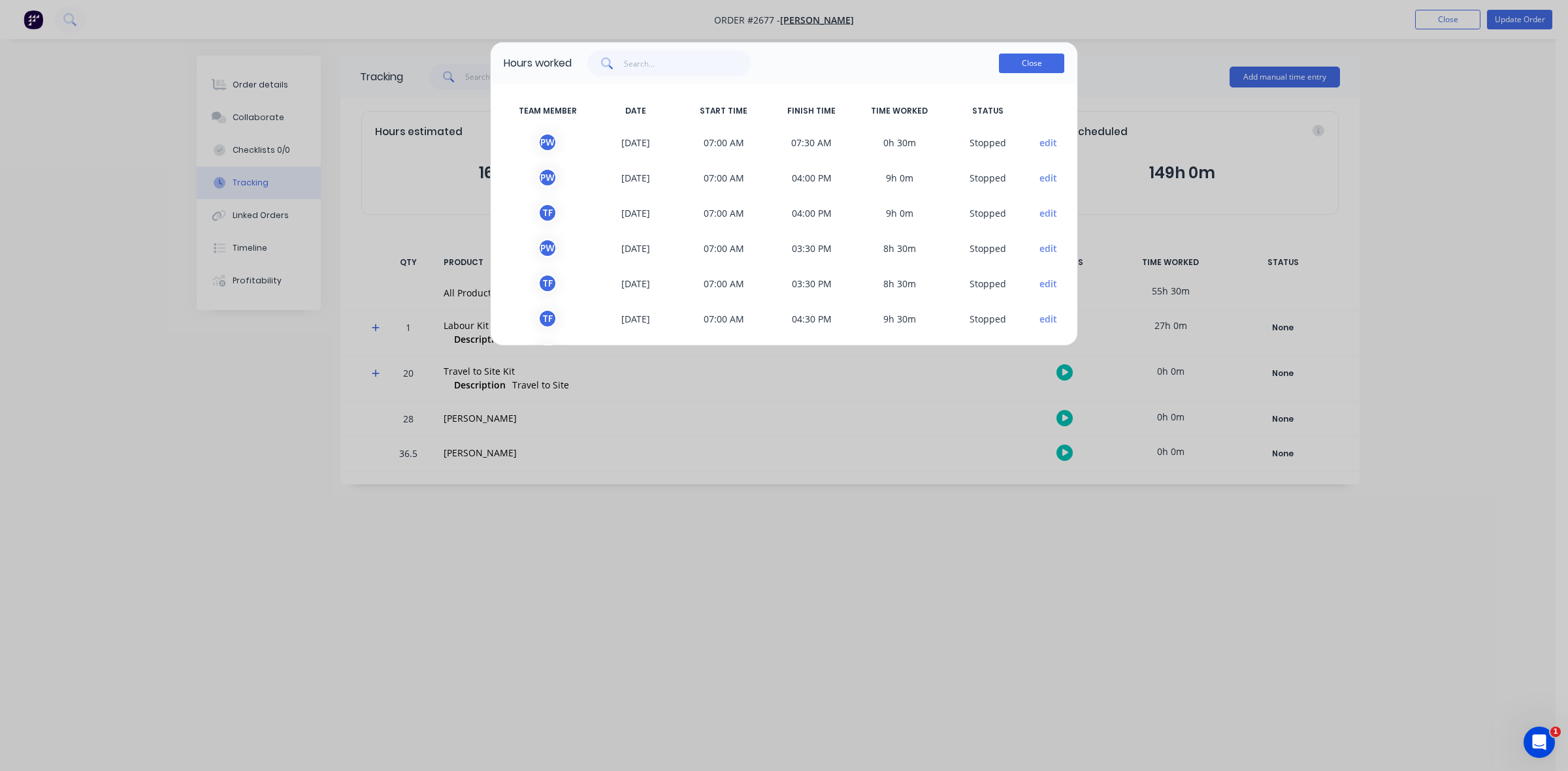
click at [1020, 64] on button "Close" at bounding box center [1032, 63] width 66 height 20
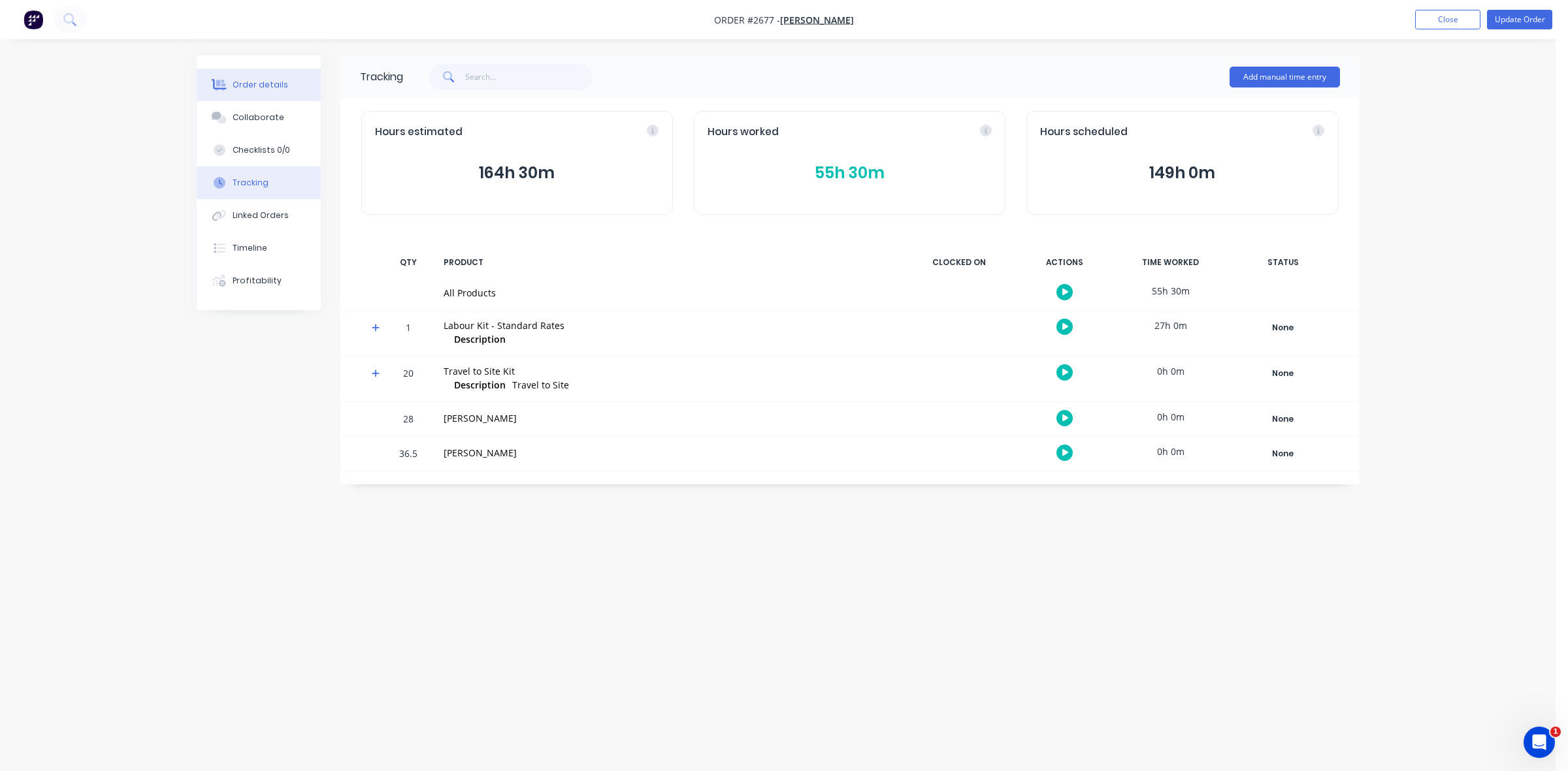
click at [255, 88] on div "Order details" at bounding box center [259, 84] width 55 height 12
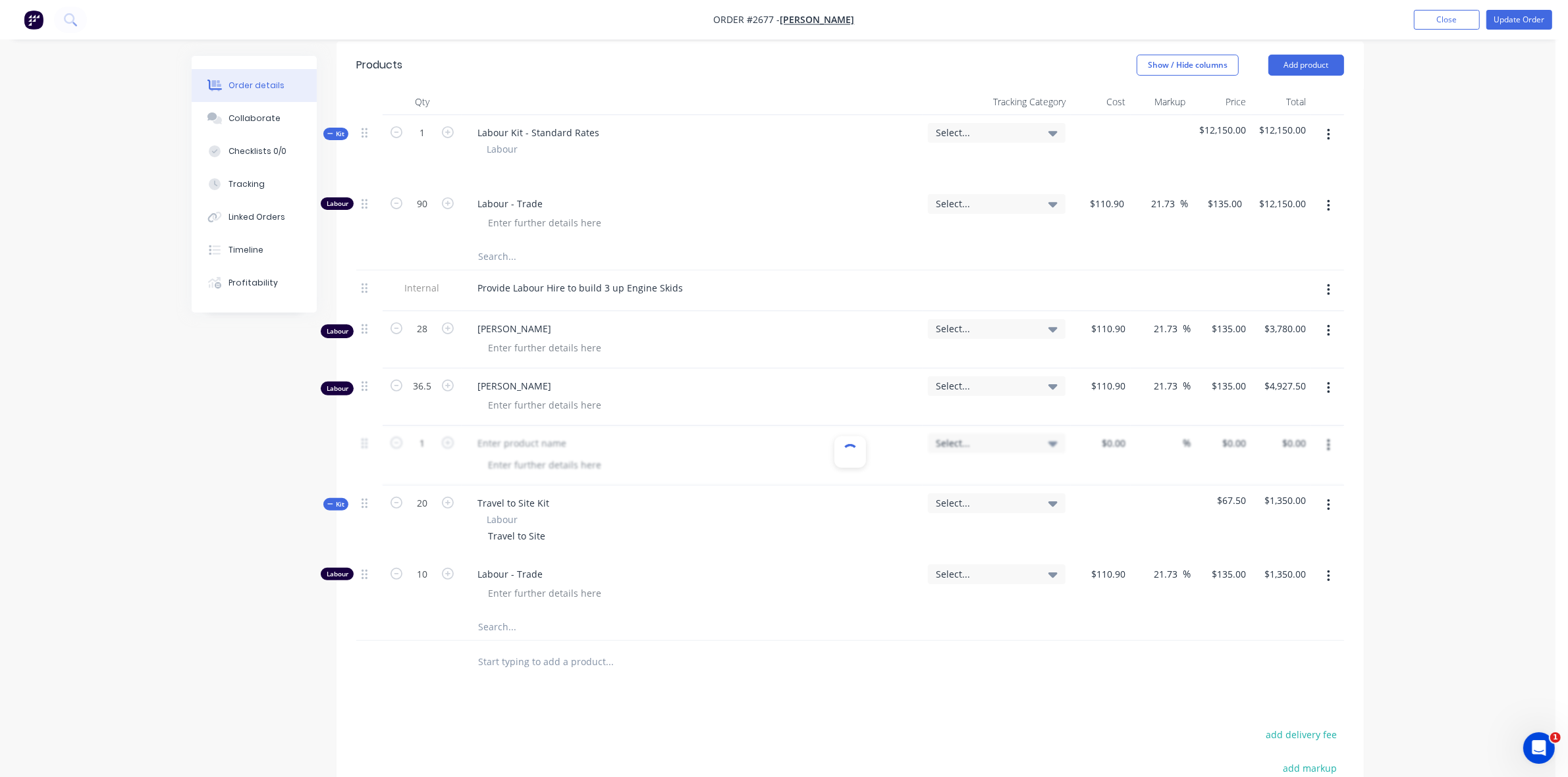
scroll to position [493, 0]
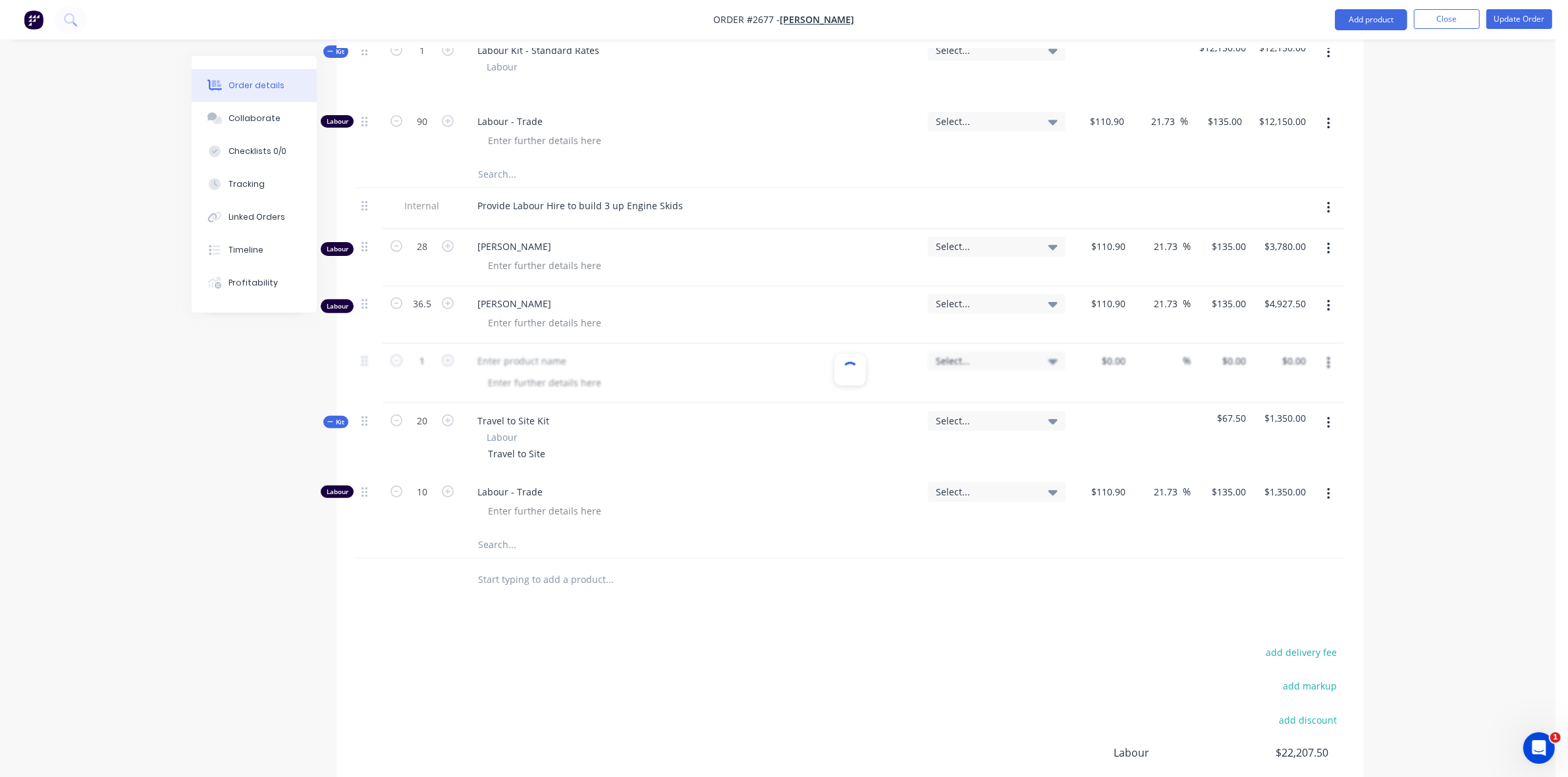
click at [1328, 502] on icon "button" at bounding box center [1327, 493] width 3 height 14
click at [1246, 591] on div "Delete" at bounding box center [1280, 581] width 101 height 19
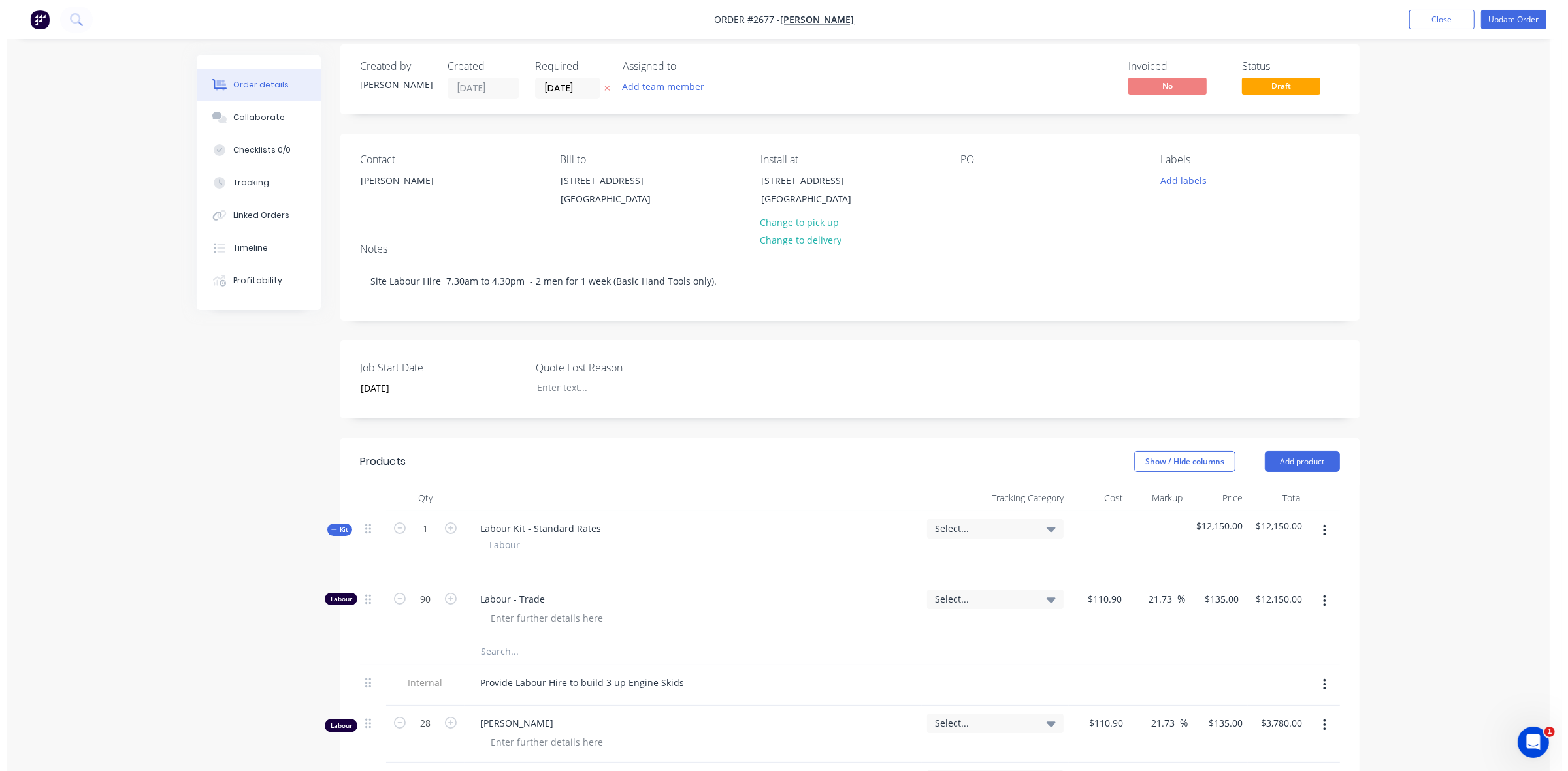
scroll to position [0, 0]
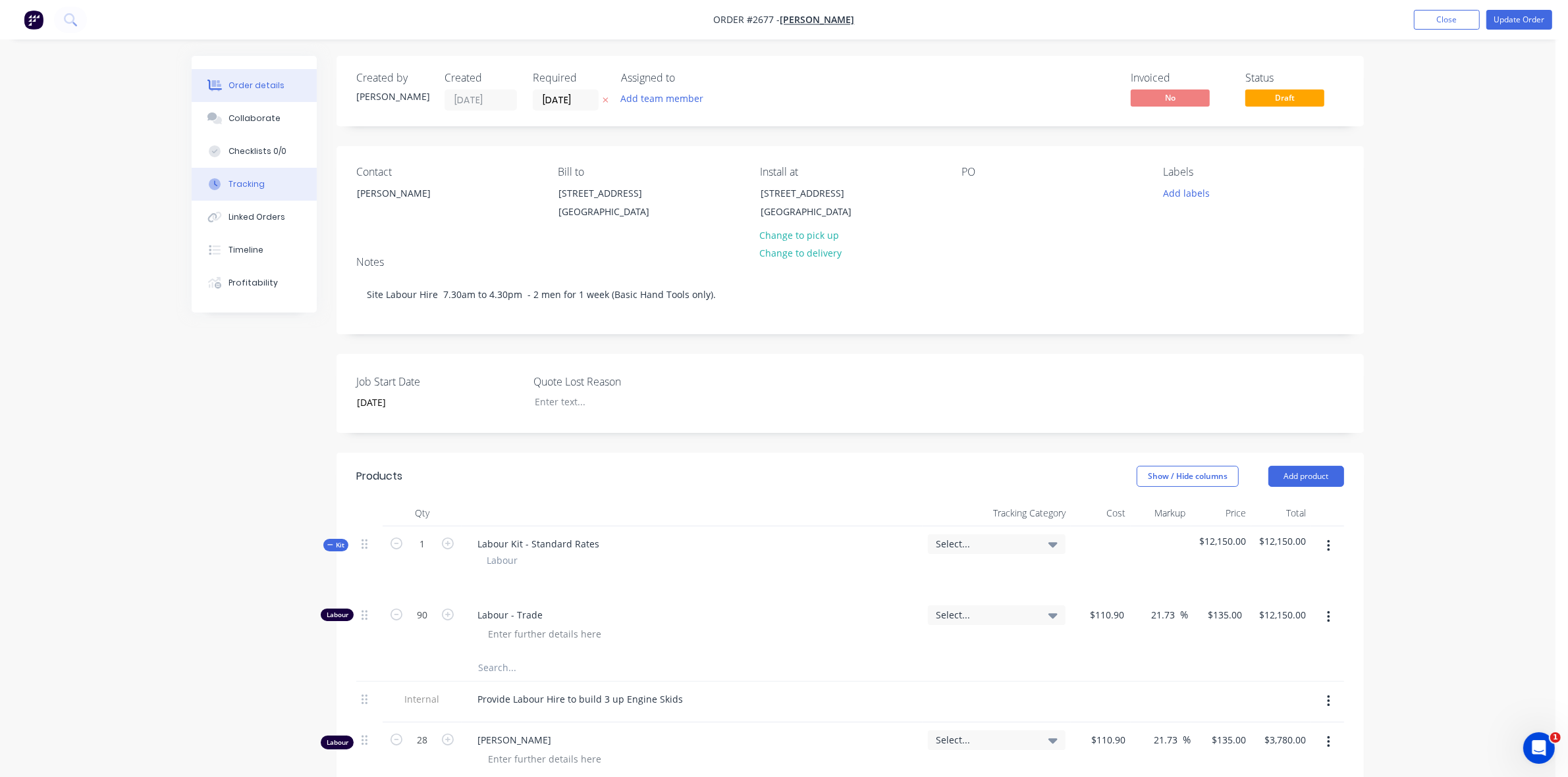
click at [227, 181] on button "Tracking" at bounding box center [254, 184] width 125 height 33
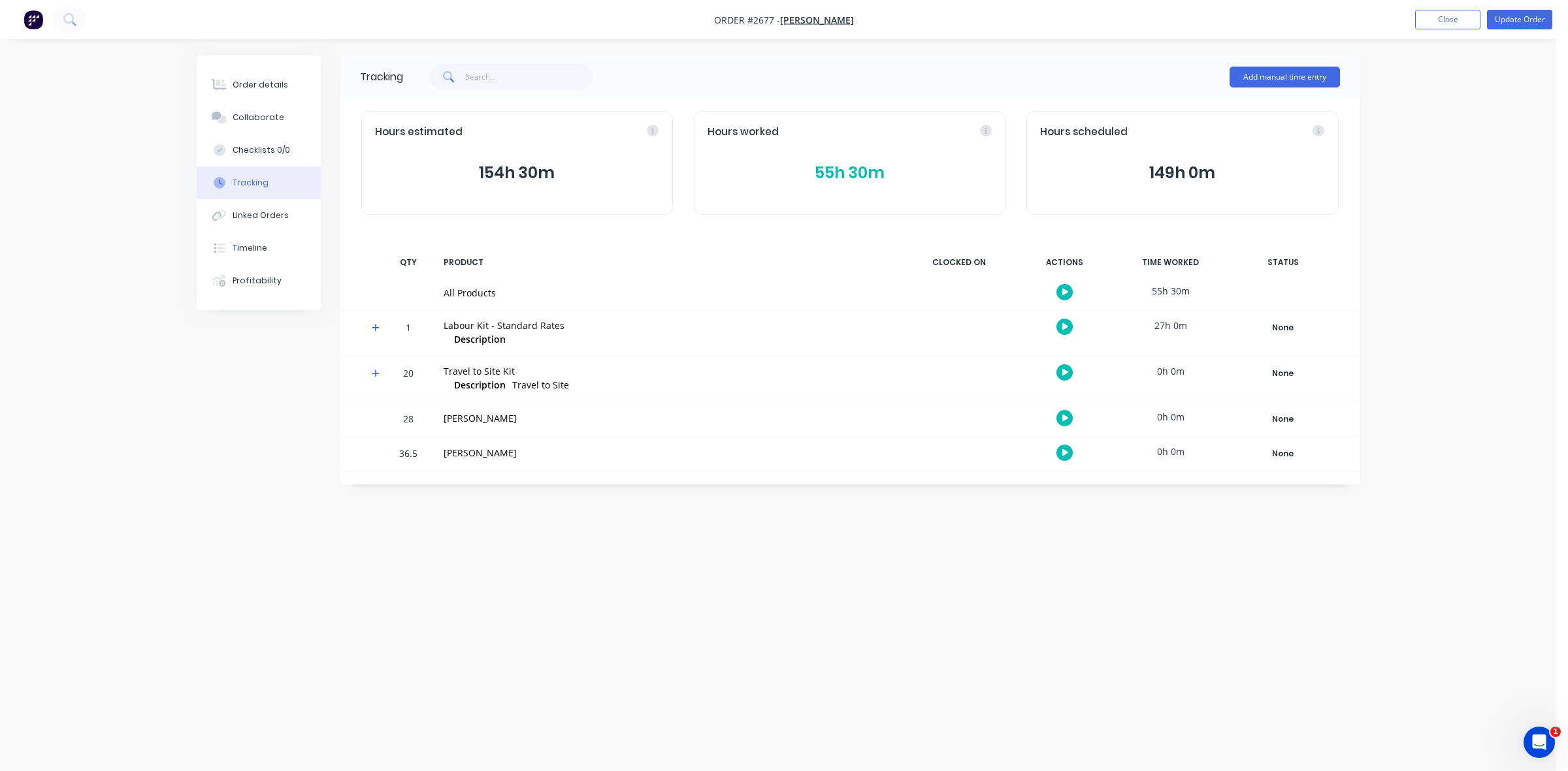
click at [840, 172] on button "55h 30m" at bounding box center [850, 173] width 285 height 25
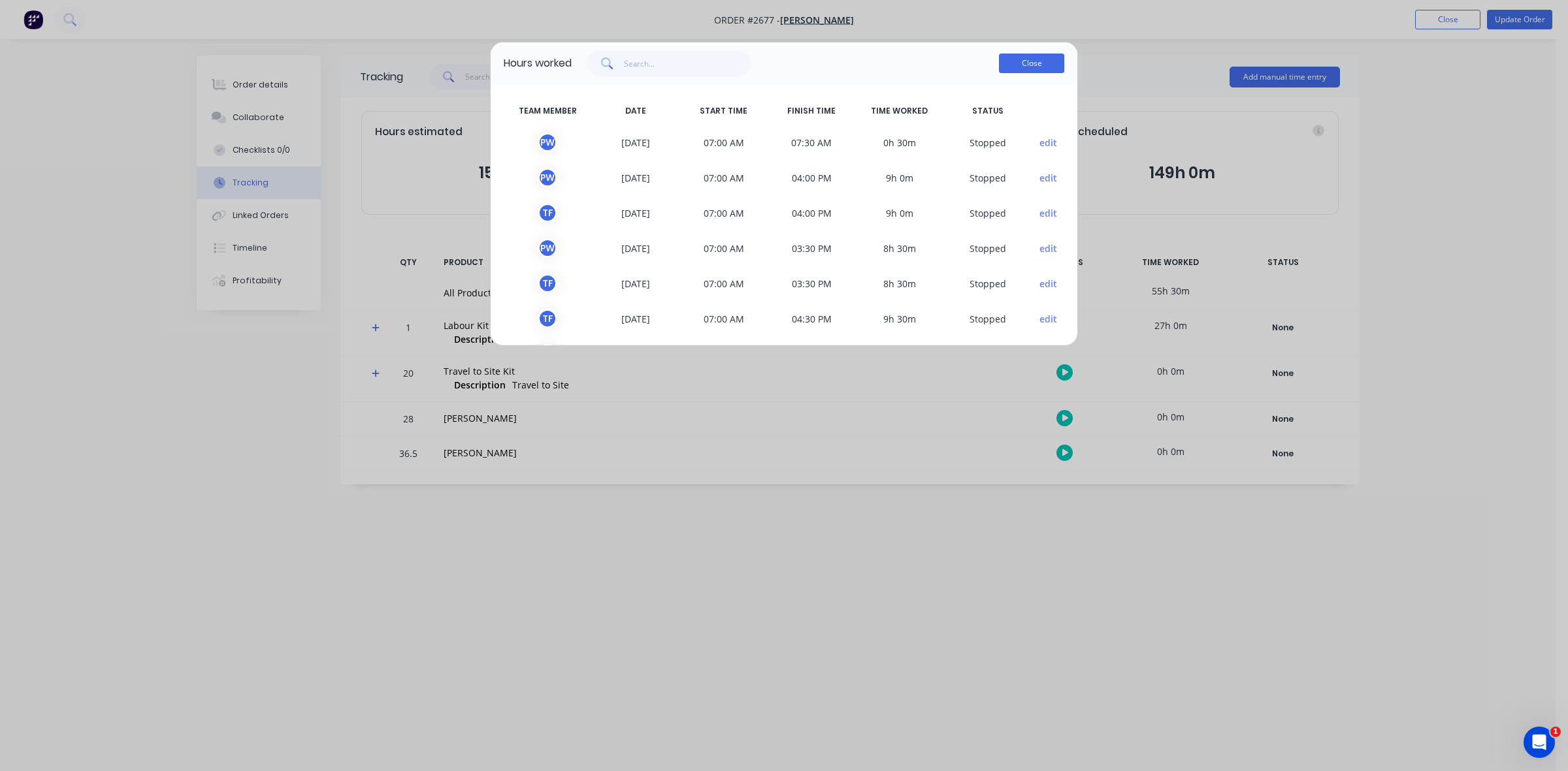
click at [1021, 65] on button "Close" at bounding box center [1032, 63] width 66 height 20
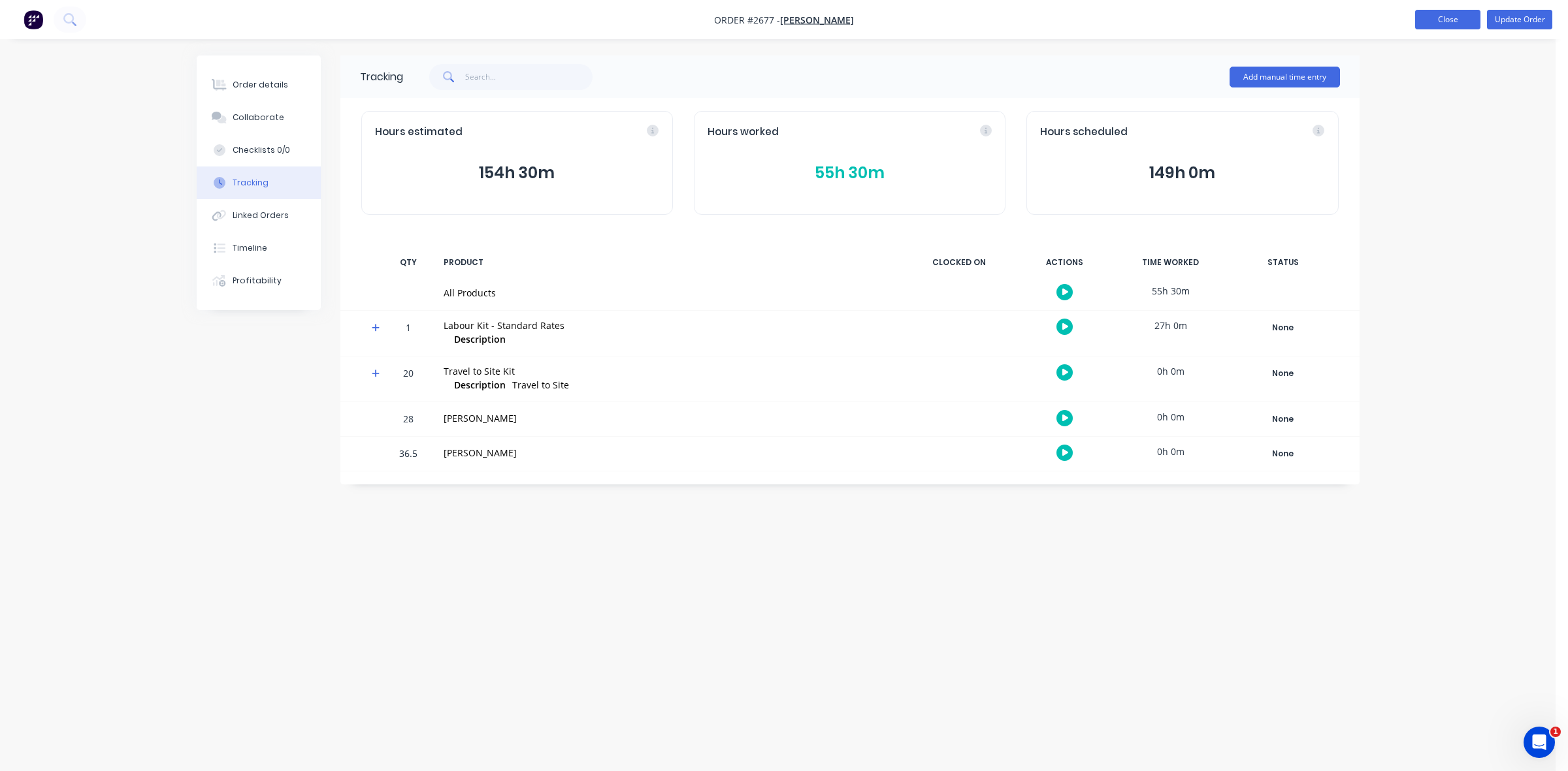
click at [1437, 21] on button "Close" at bounding box center [1448, 19] width 66 height 20
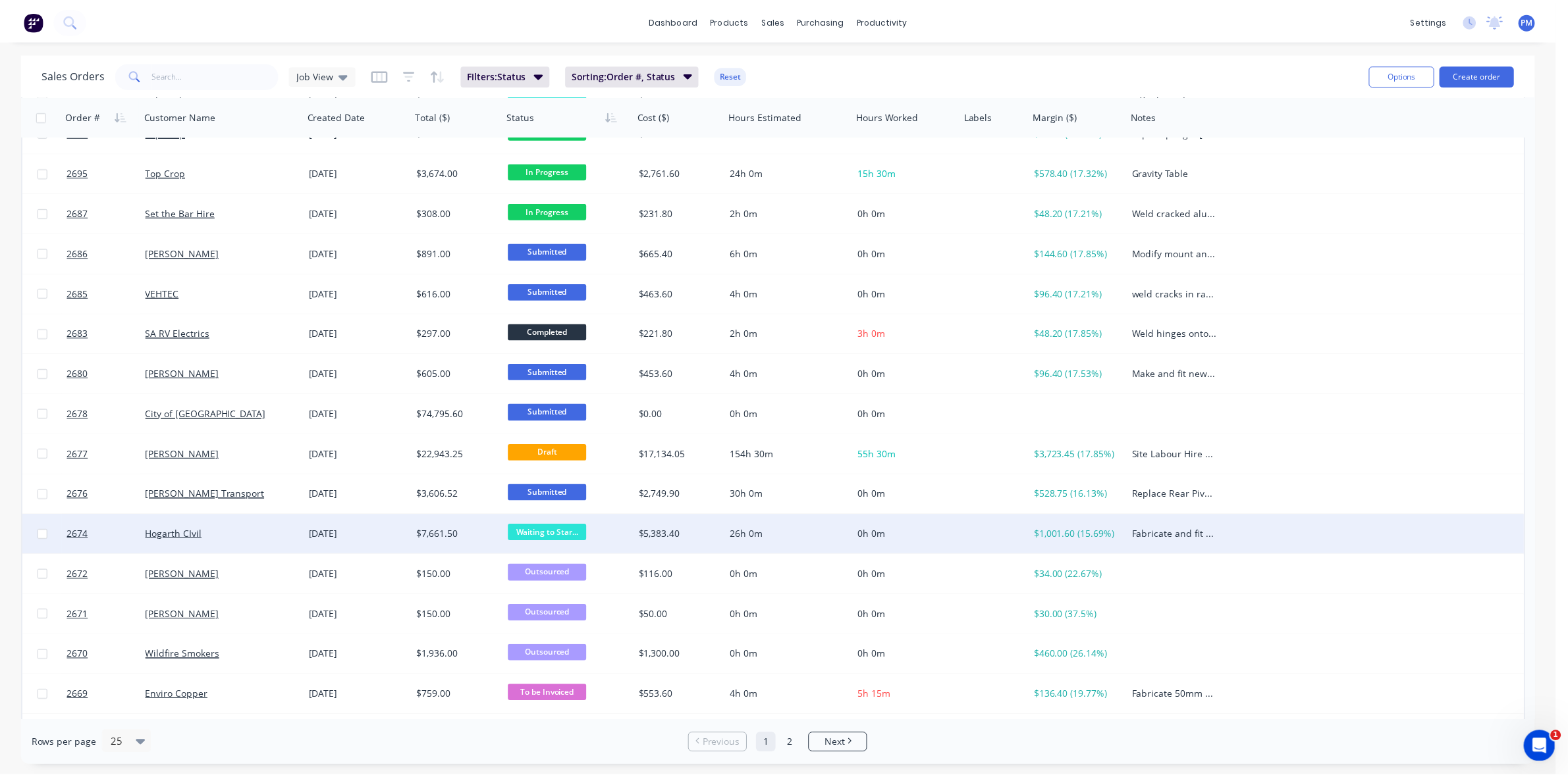
scroll to position [164, 0]
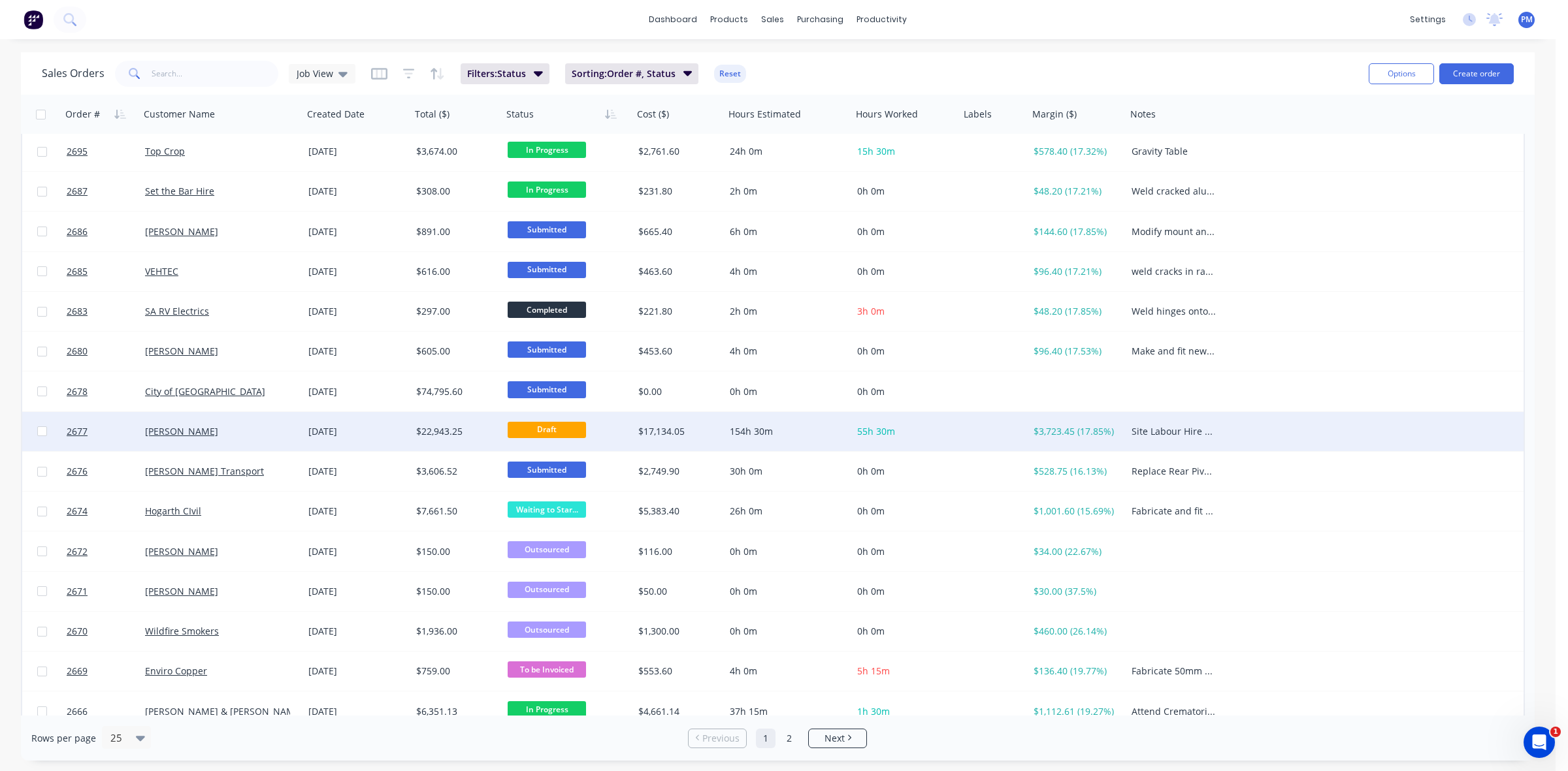
click at [265, 433] on div "[PERSON_NAME]" at bounding box center [217, 431] width 145 height 13
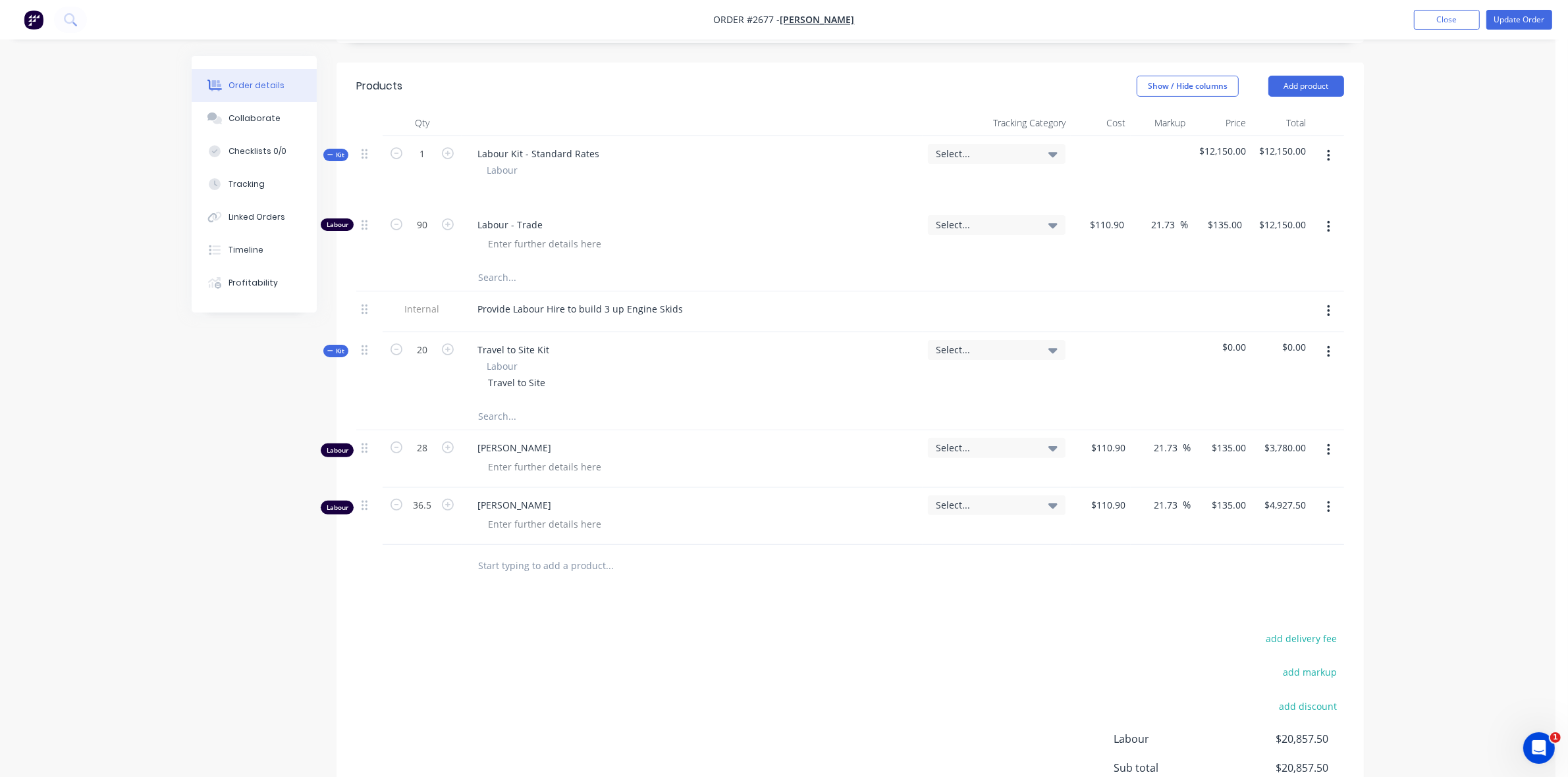
scroll to position [411, 0]
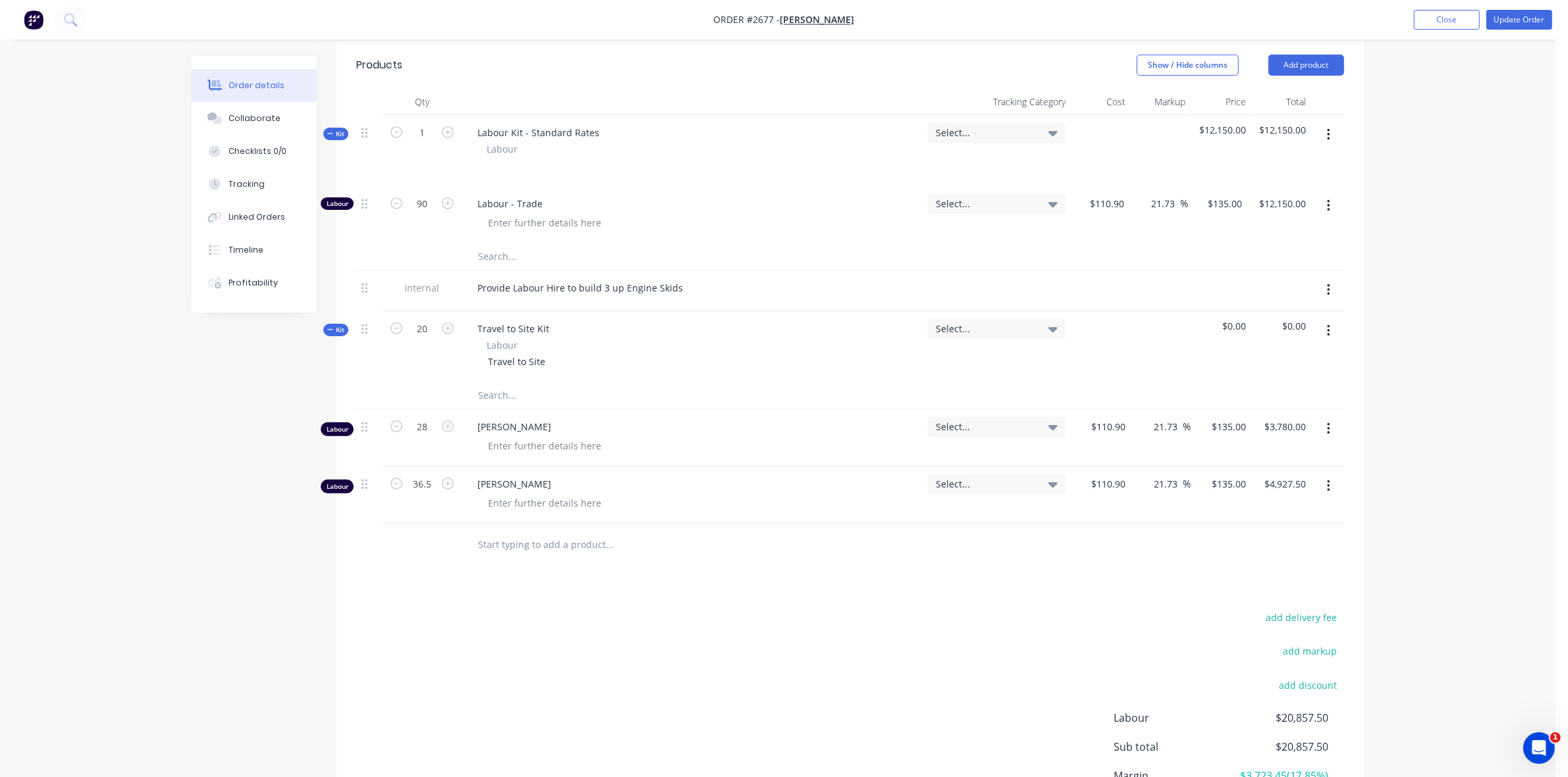
click at [502, 558] on input "text" at bounding box center [609, 545] width 263 height 26
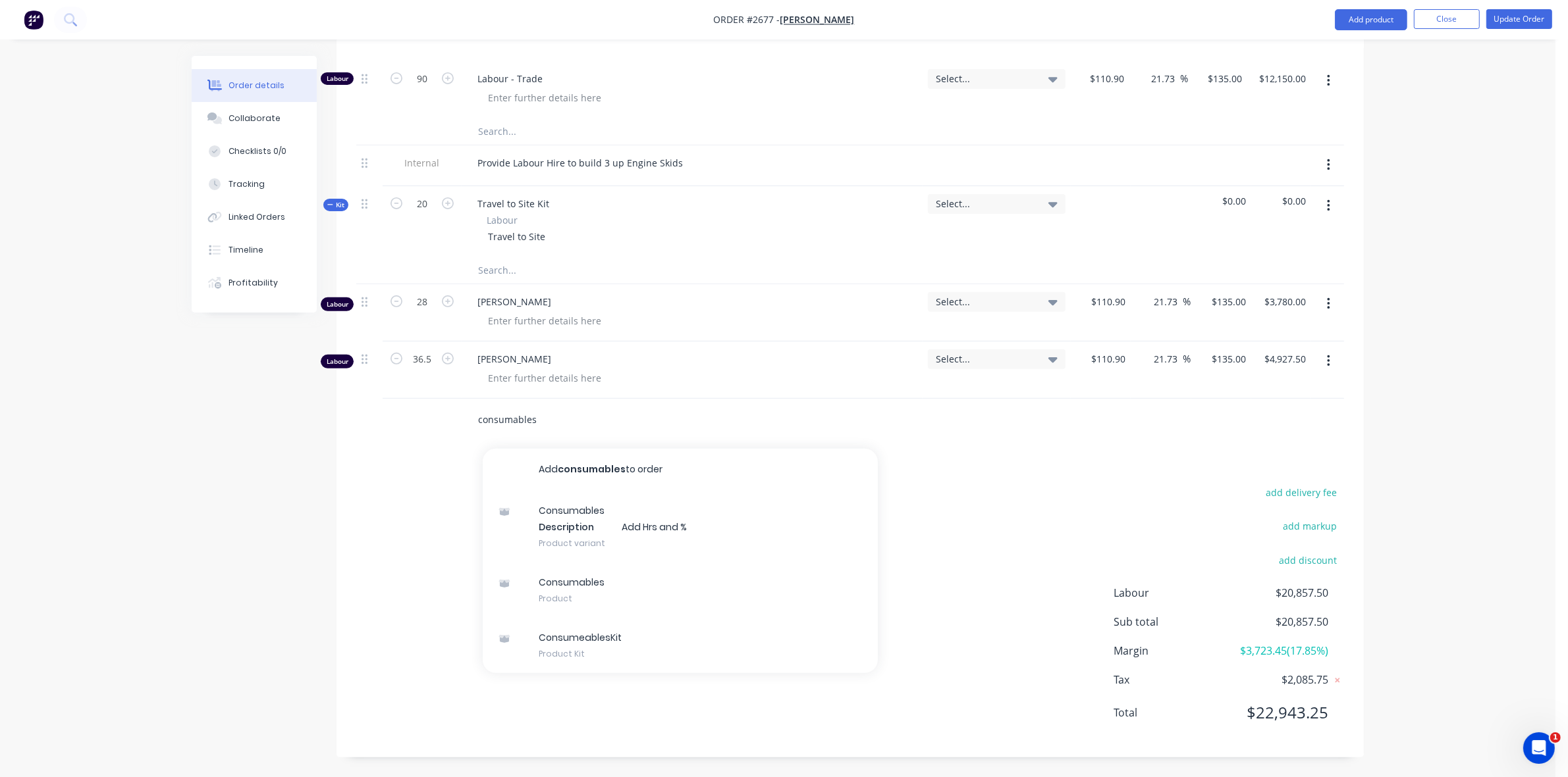
scroll to position [553, 0]
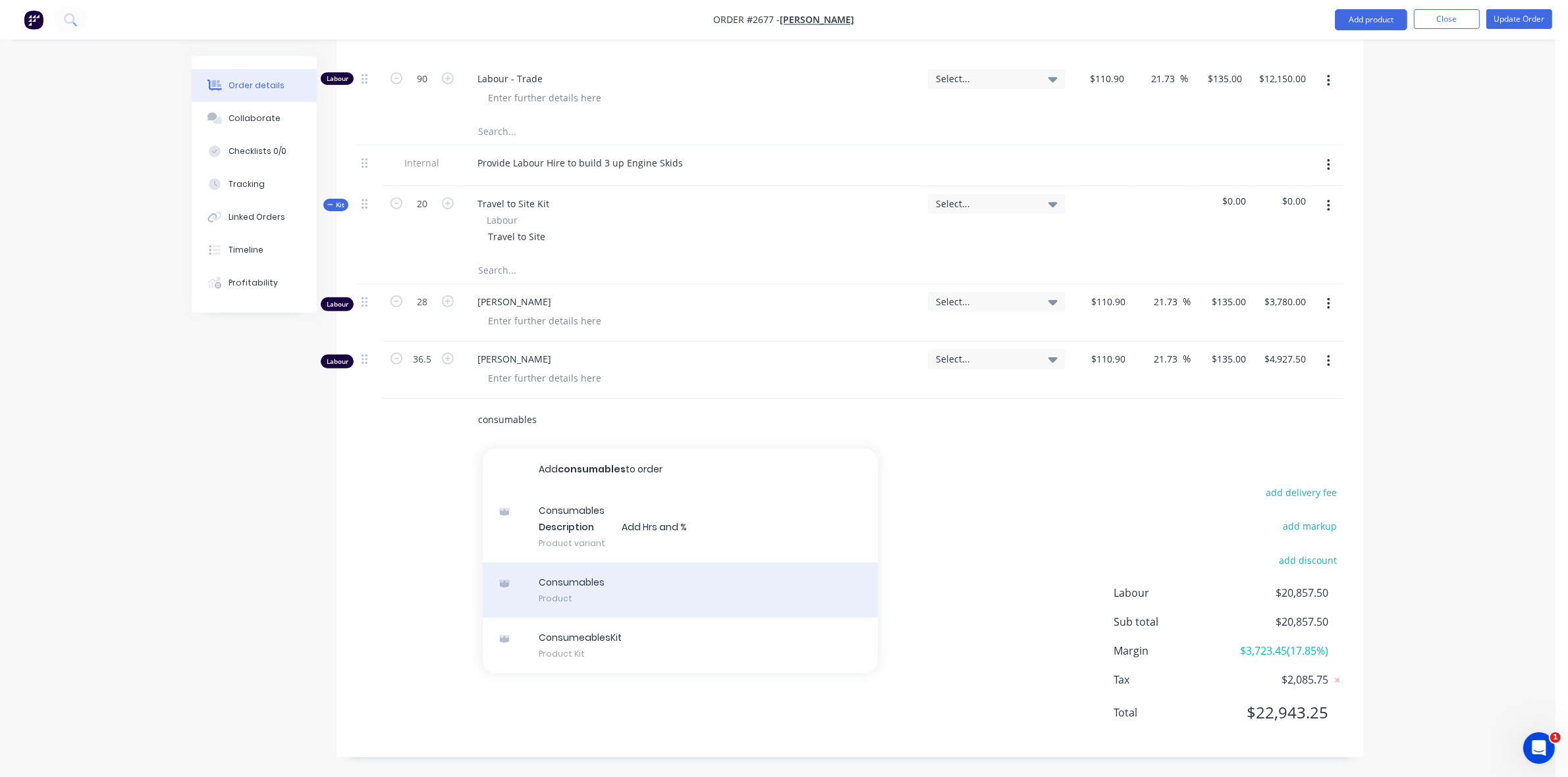
type input "consumables"
click at [559, 590] on div "Consumables Product" at bounding box center [680, 590] width 395 height 56
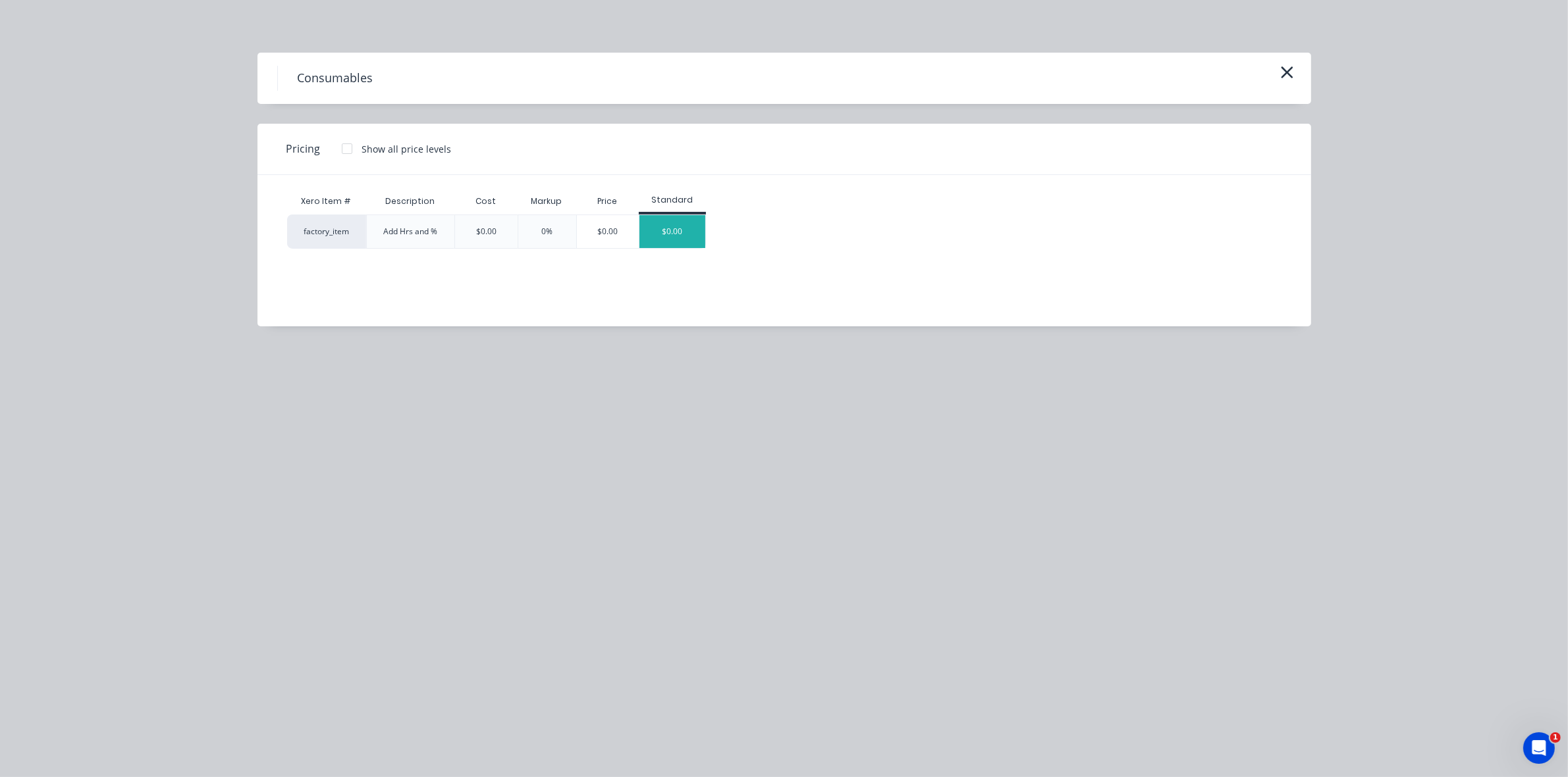
click at [659, 223] on div "$0.00" at bounding box center [673, 231] width 66 height 33
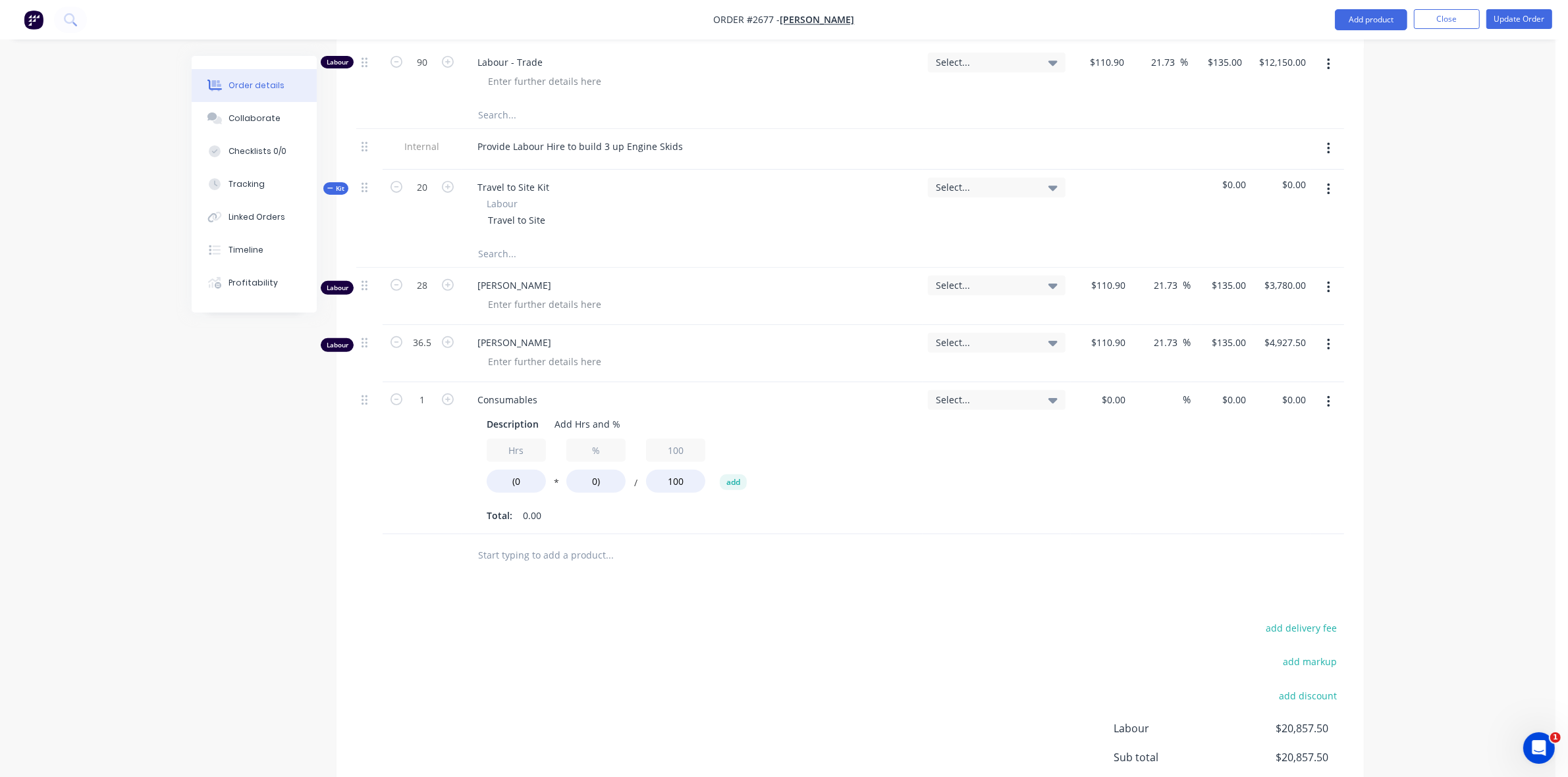
click at [1327, 408] on icon "button" at bounding box center [1327, 402] width 3 height 12
click at [1252, 446] on div "Edit" at bounding box center [1280, 437] width 101 height 19
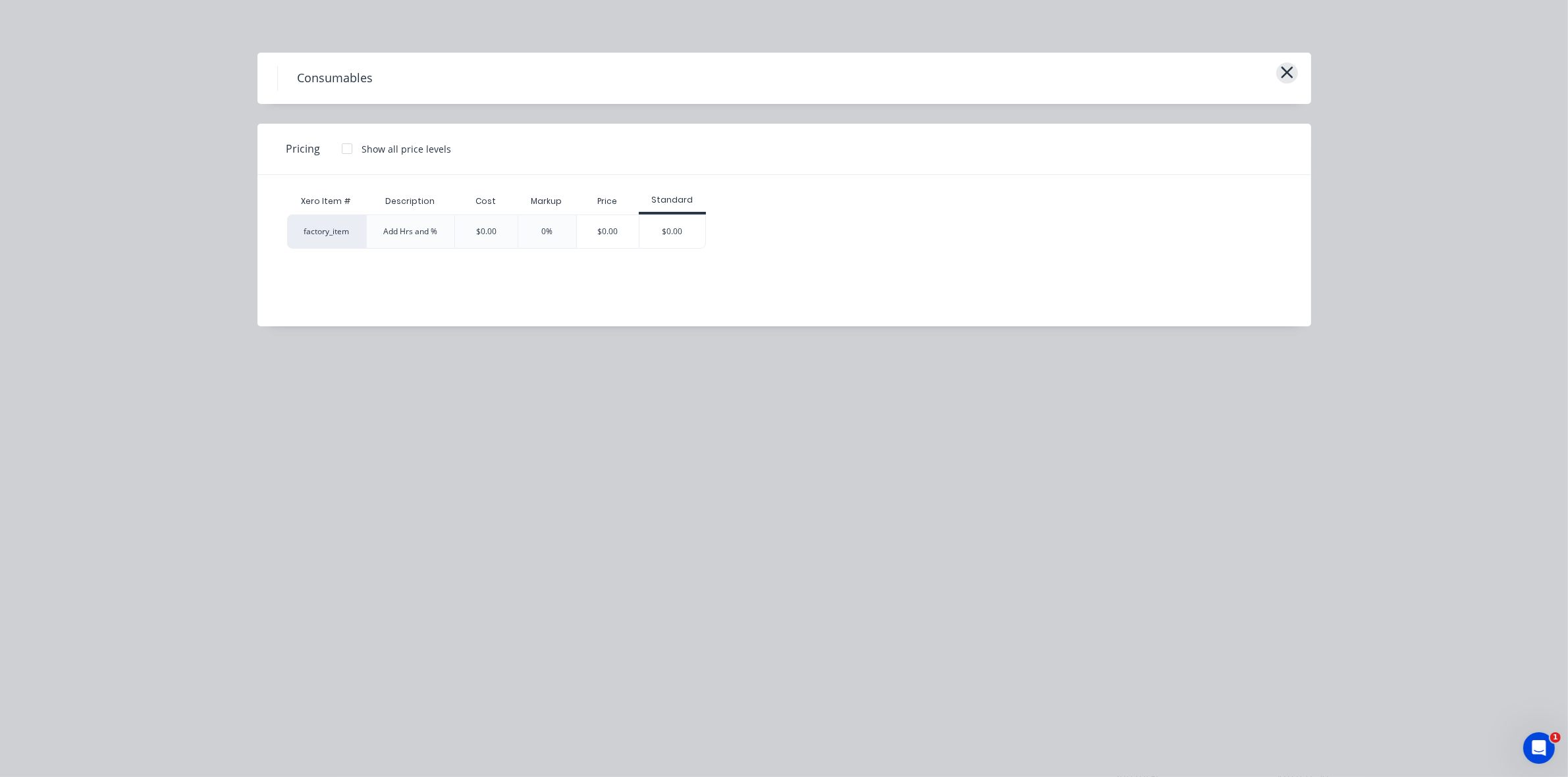
click at [1288, 70] on icon "button" at bounding box center [1286, 72] width 12 height 12
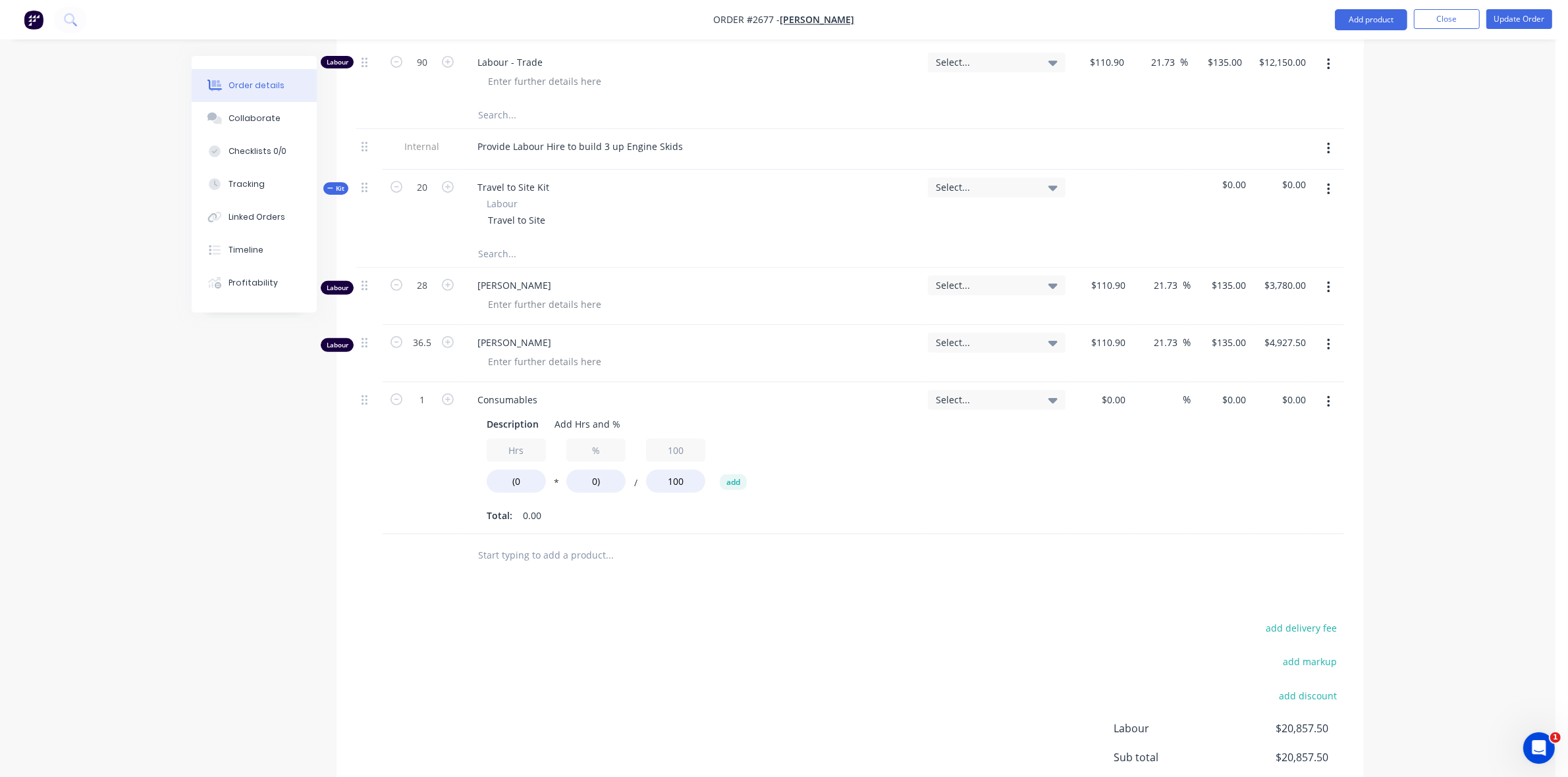
click at [1320, 414] on button "button" at bounding box center [1328, 402] width 31 height 24
click at [1245, 525] on div "Delete" at bounding box center [1280, 516] width 101 height 19
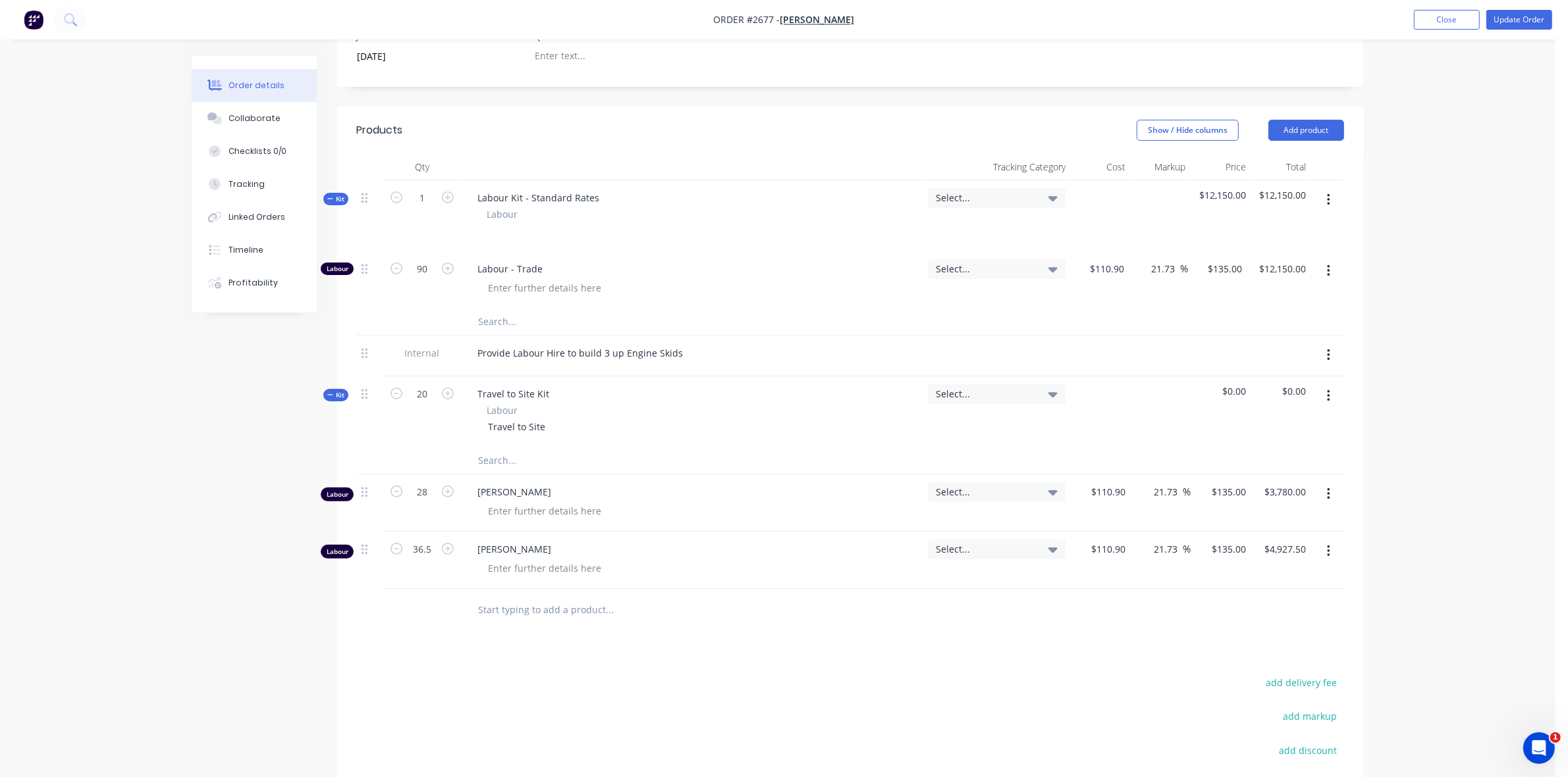
scroll to position [306, 0]
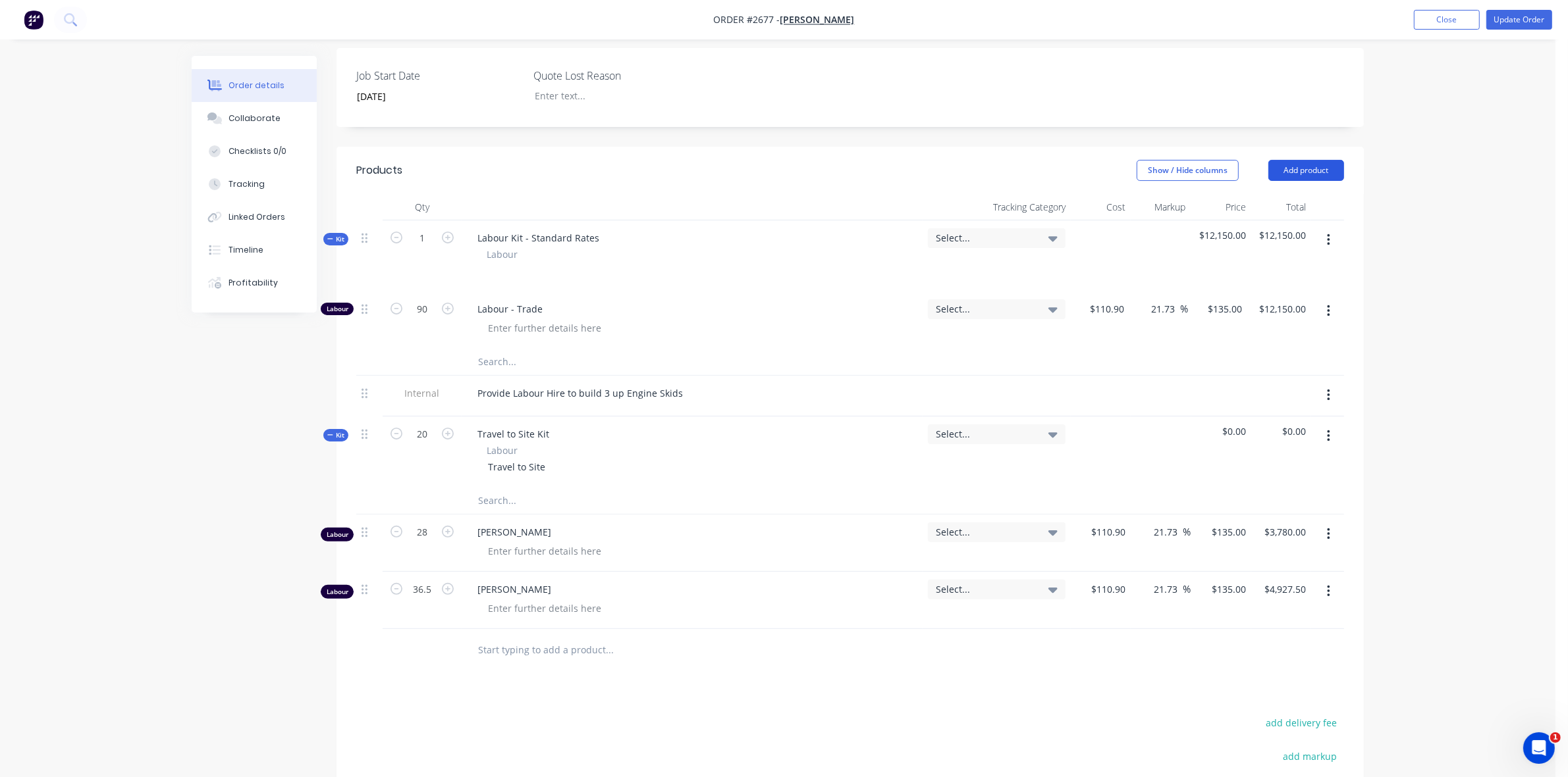
click at [1309, 181] on button "Add product" at bounding box center [1306, 171] width 75 height 21
click at [1252, 240] on div "Basic product" at bounding box center [1280, 230] width 101 height 19
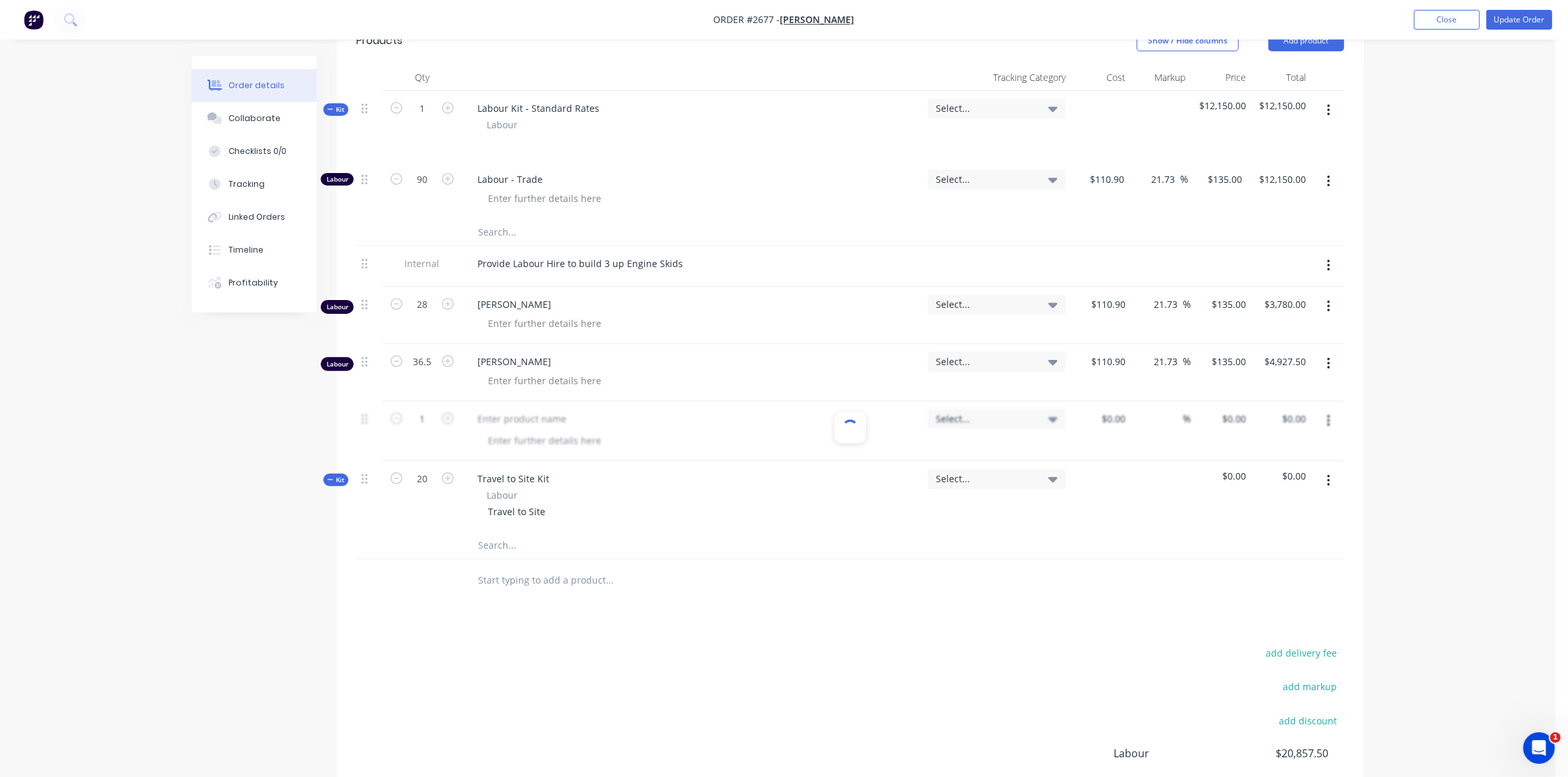
scroll to position [471, 0]
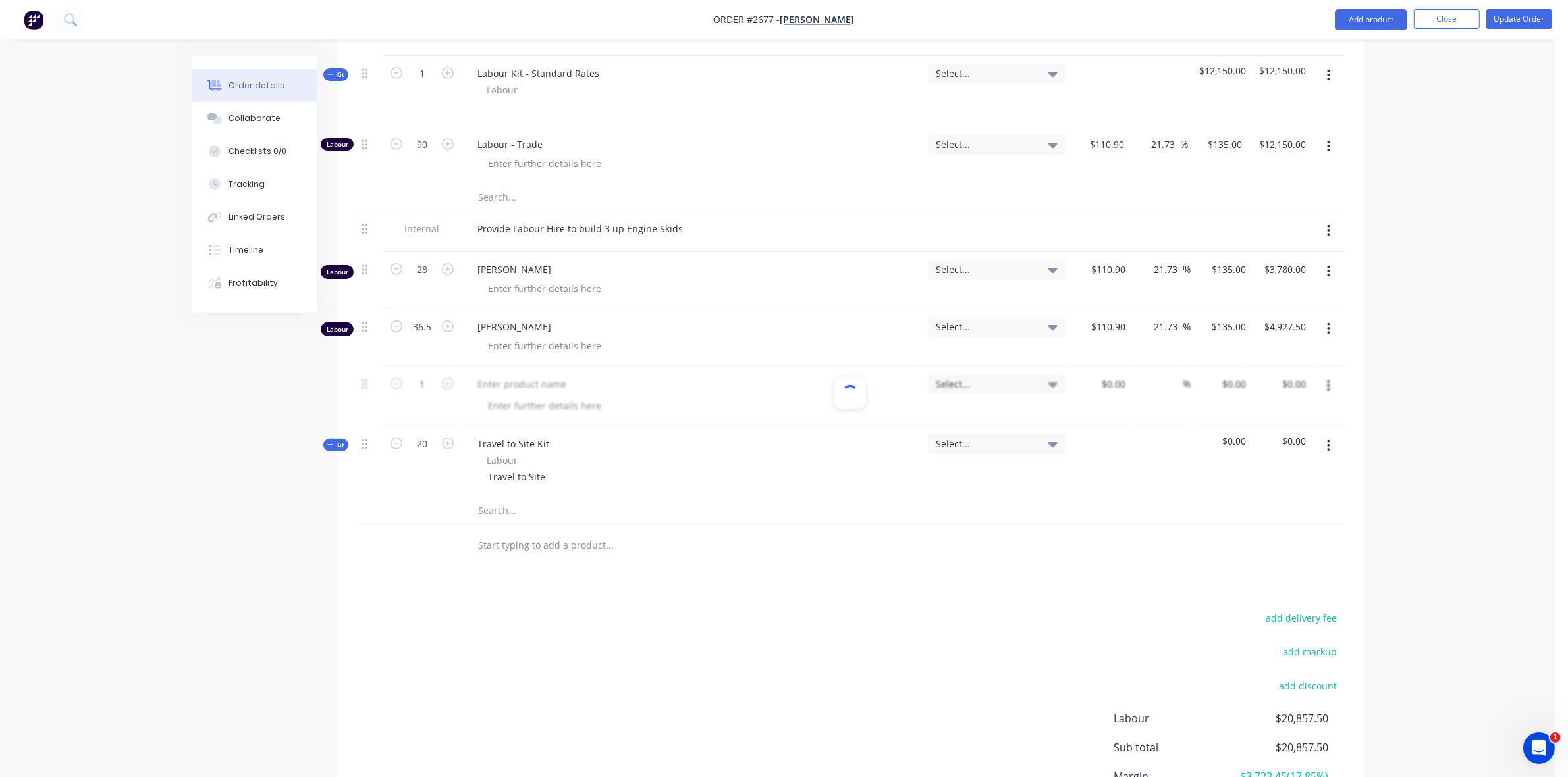
click at [826, 467] on div "Labour" at bounding box center [692, 460] width 410 height 14
click at [1159, 455] on div at bounding box center [1160, 461] width 60 height 71
click at [1455, 19] on button "Close" at bounding box center [1446, 19] width 66 height 20
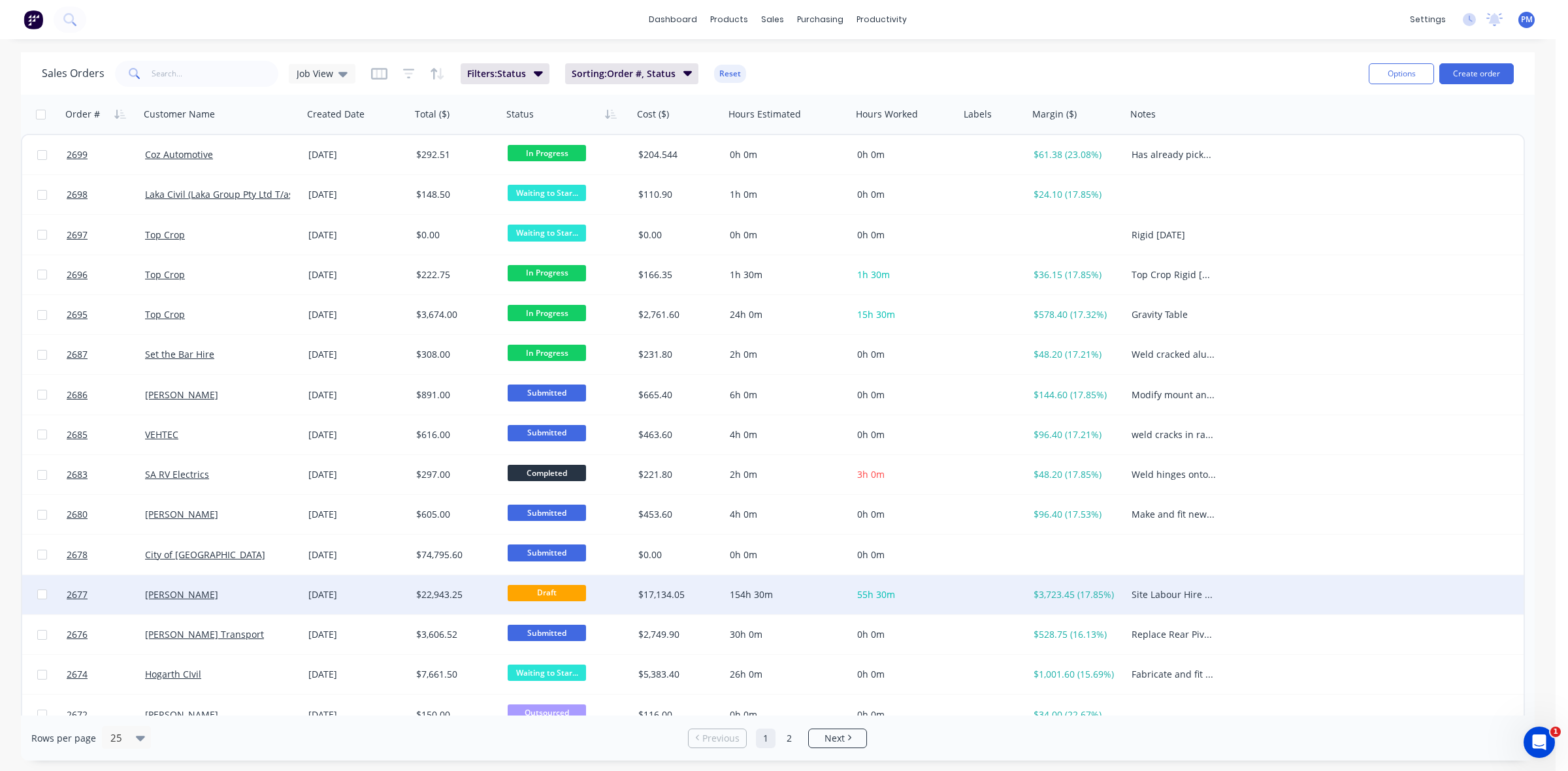
click at [211, 595] on div "[PERSON_NAME]" at bounding box center [217, 595] width 145 height 13
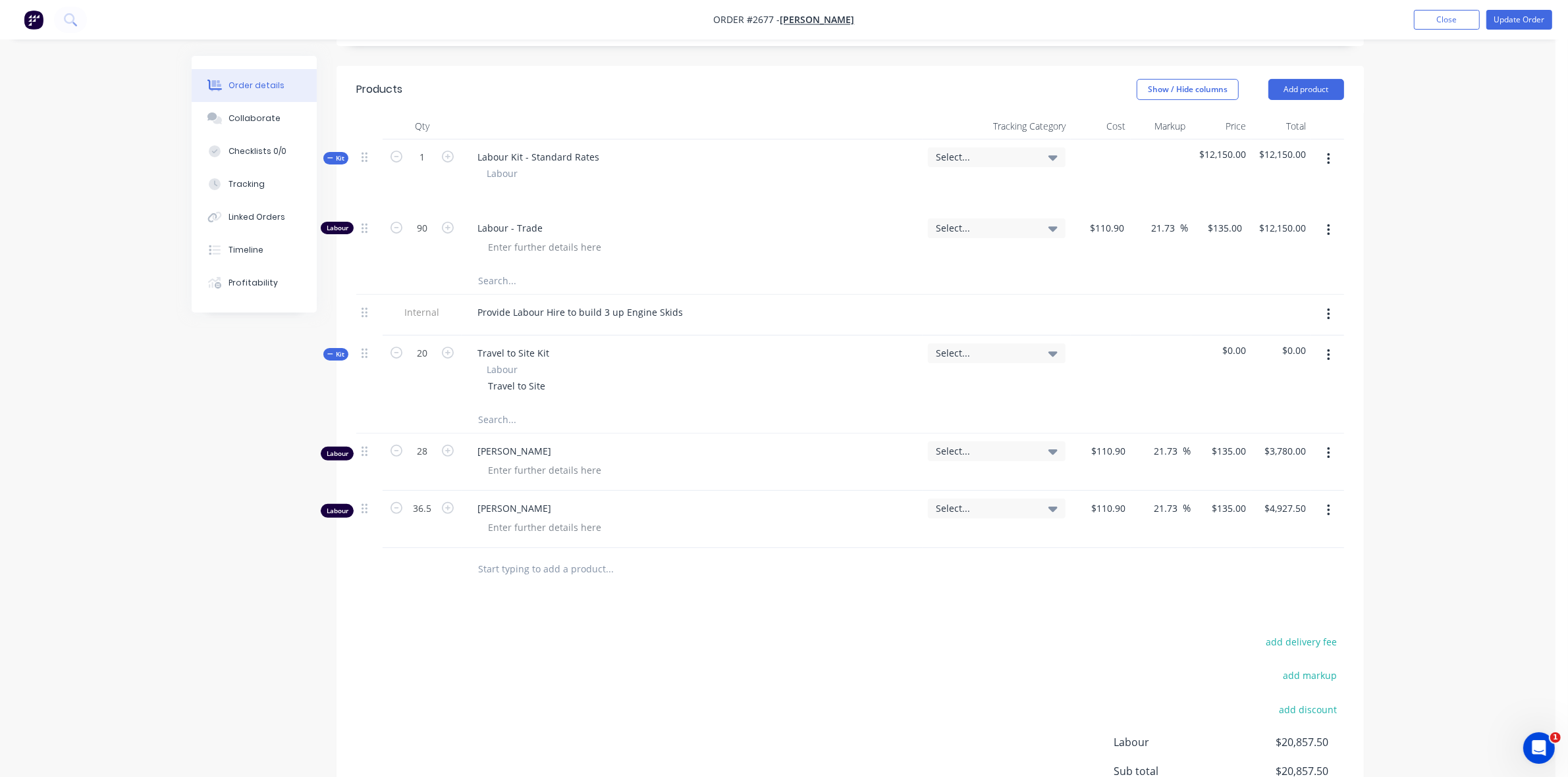
scroll to position [411, 0]
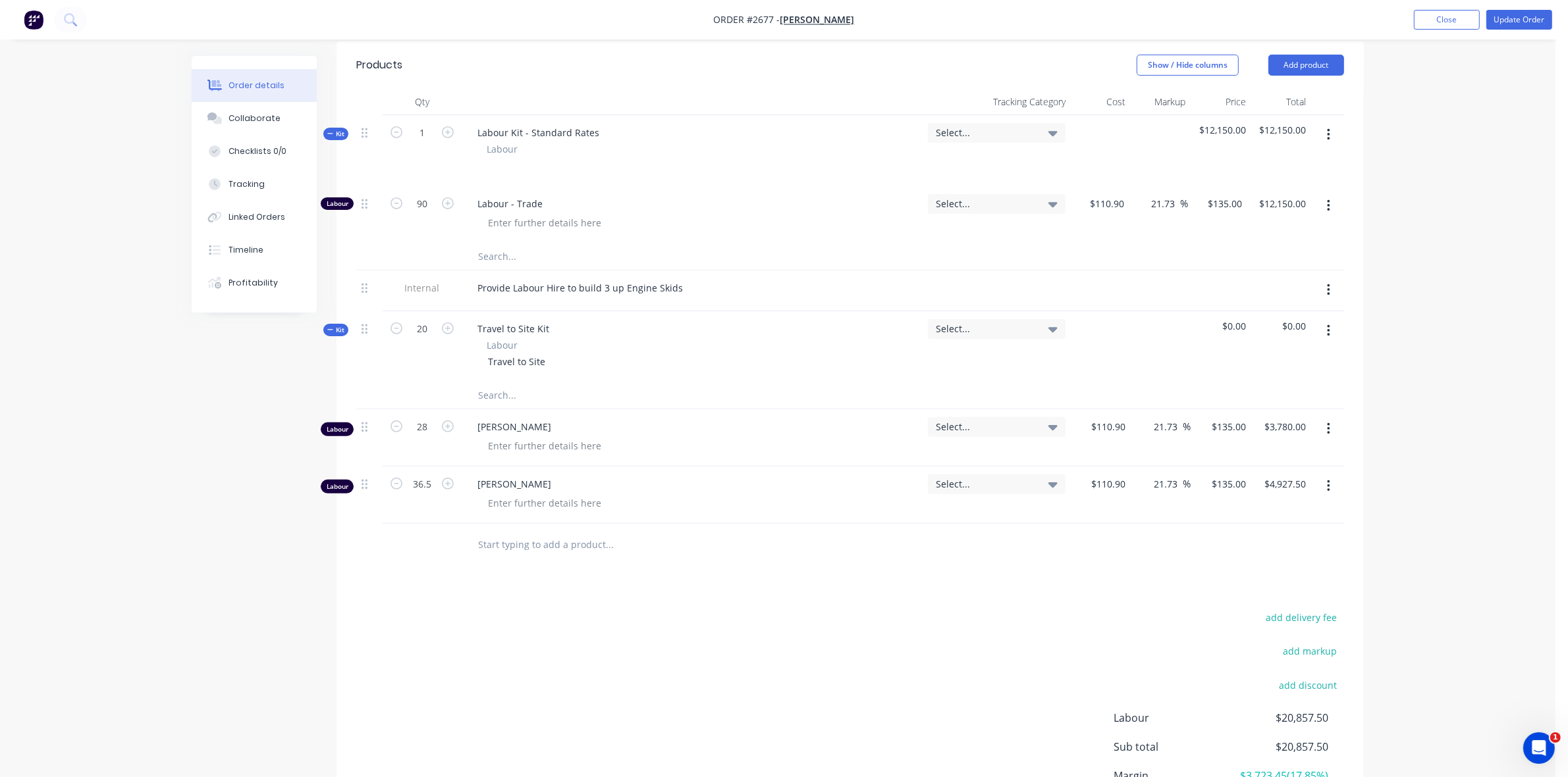
click at [1107, 349] on div at bounding box center [1101, 346] width 60 height 71
click at [1054, 332] on icon at bounding box center [1053, 330] width 9 height 6
click at [1113, 345] on div at bounding box center [1101, 346] width 60 height 71
click at [332, 333] on icon "button" at bounding box center [330, 329] width 6 height 7
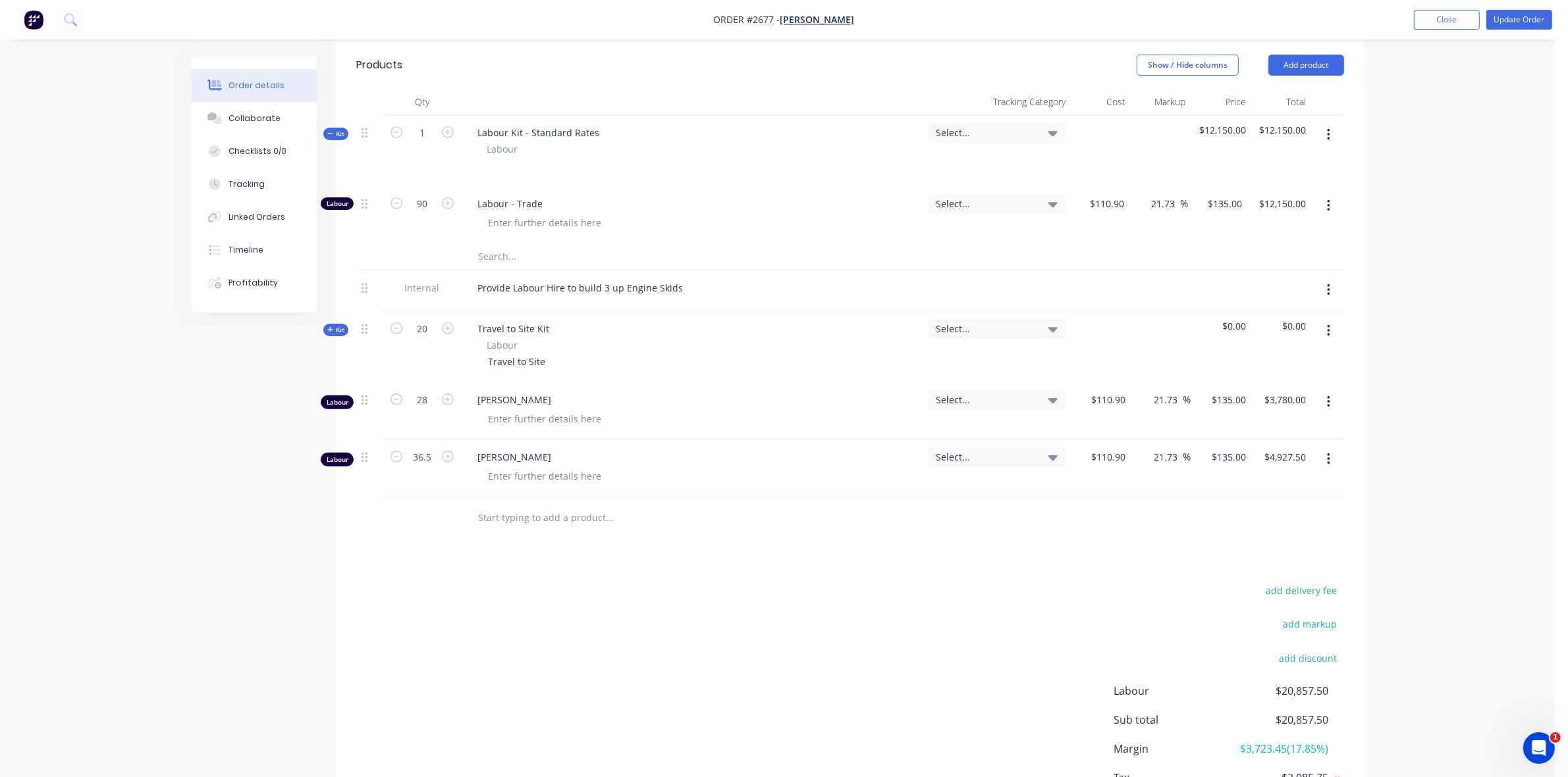
click at [328, 332] on icon "button" at bounding box center [330, 330] width 6 height 6
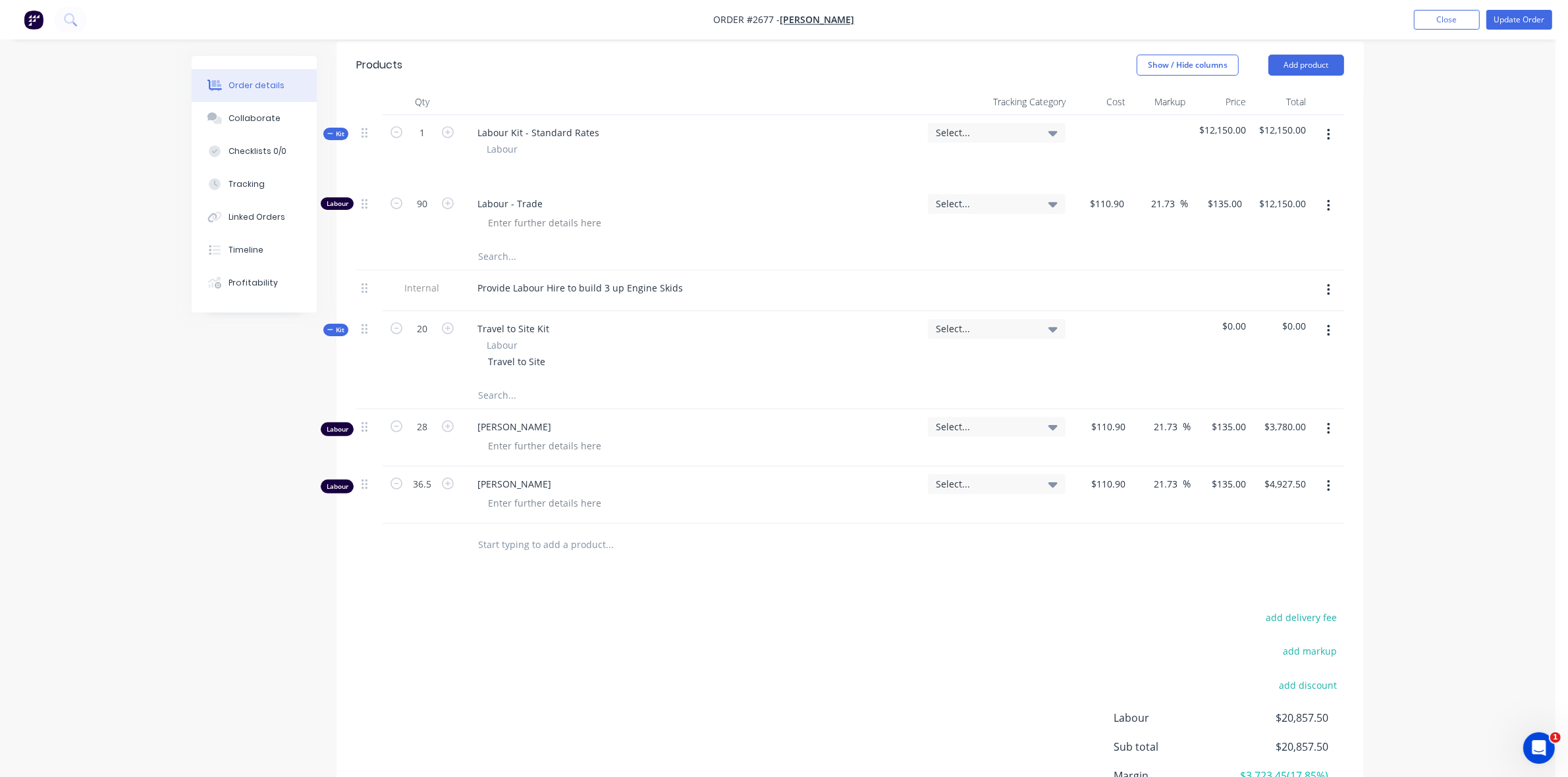
click at [1017, 336] on span "Select..." at bounding box center [985, 328] width 99 height 14
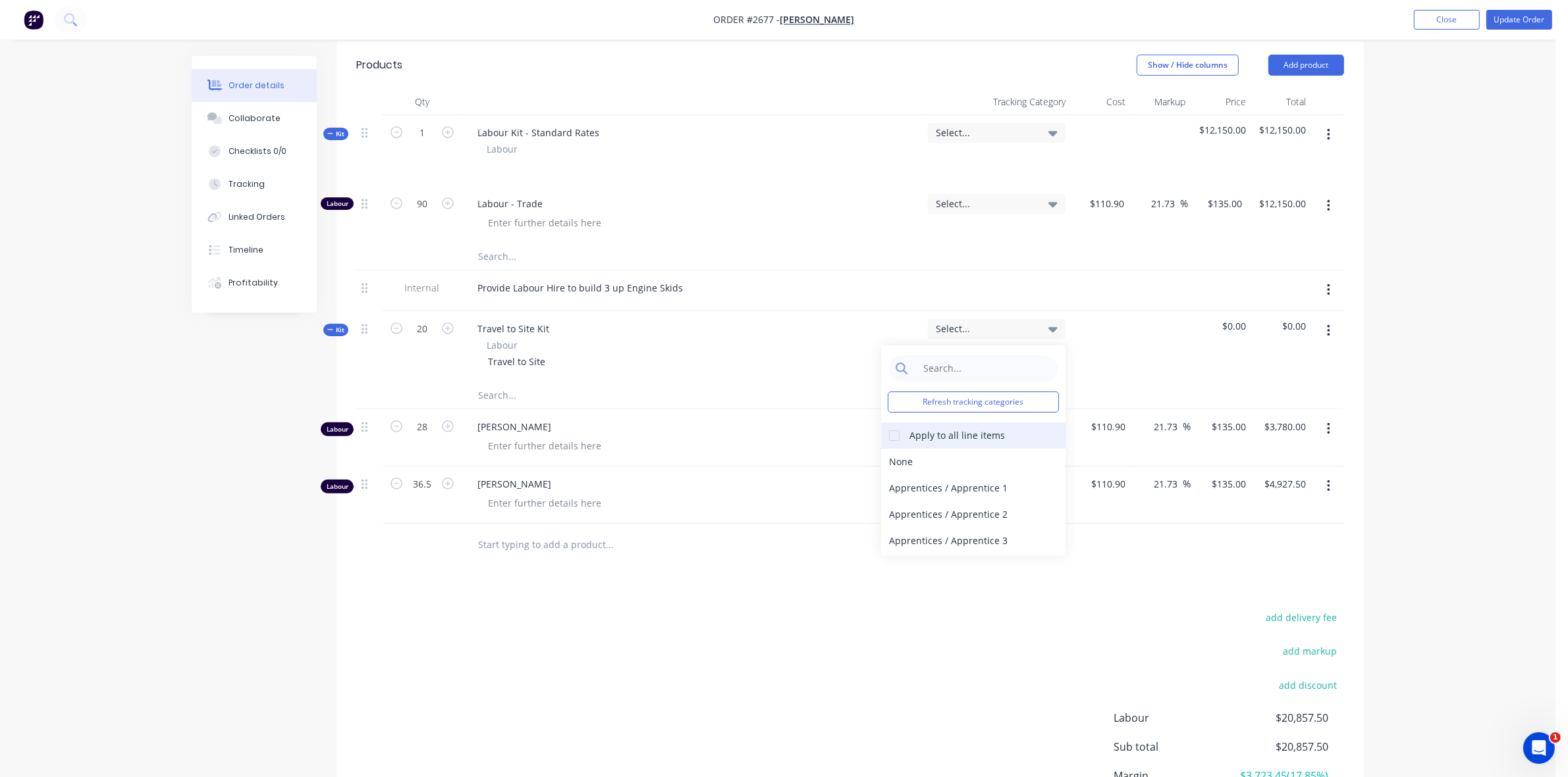
scroll to position [25, 0]
click at [938, 477] on div "Apprentices / Apprentice 1" at bounding box center [973, 464] width 184 height 26
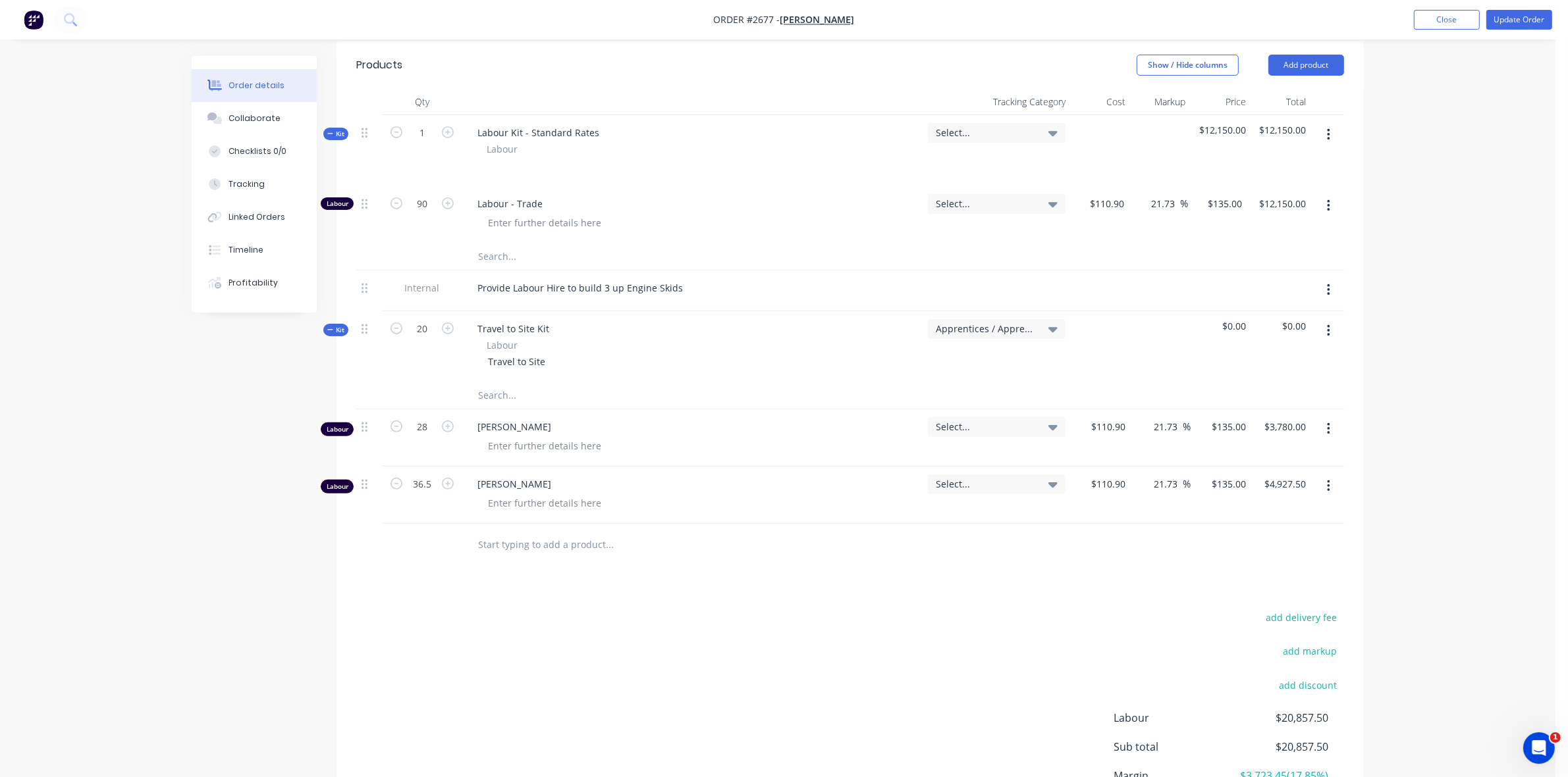
click at [1126, 356] on div at bounding box center [1101, 346] width 60 height 71
click at [1055, 337] on icon at bounding box center [1053, 328] width 9 height 14
click at [907, 474] on div "None" at bounding box center [973, 462] width 184 height 26
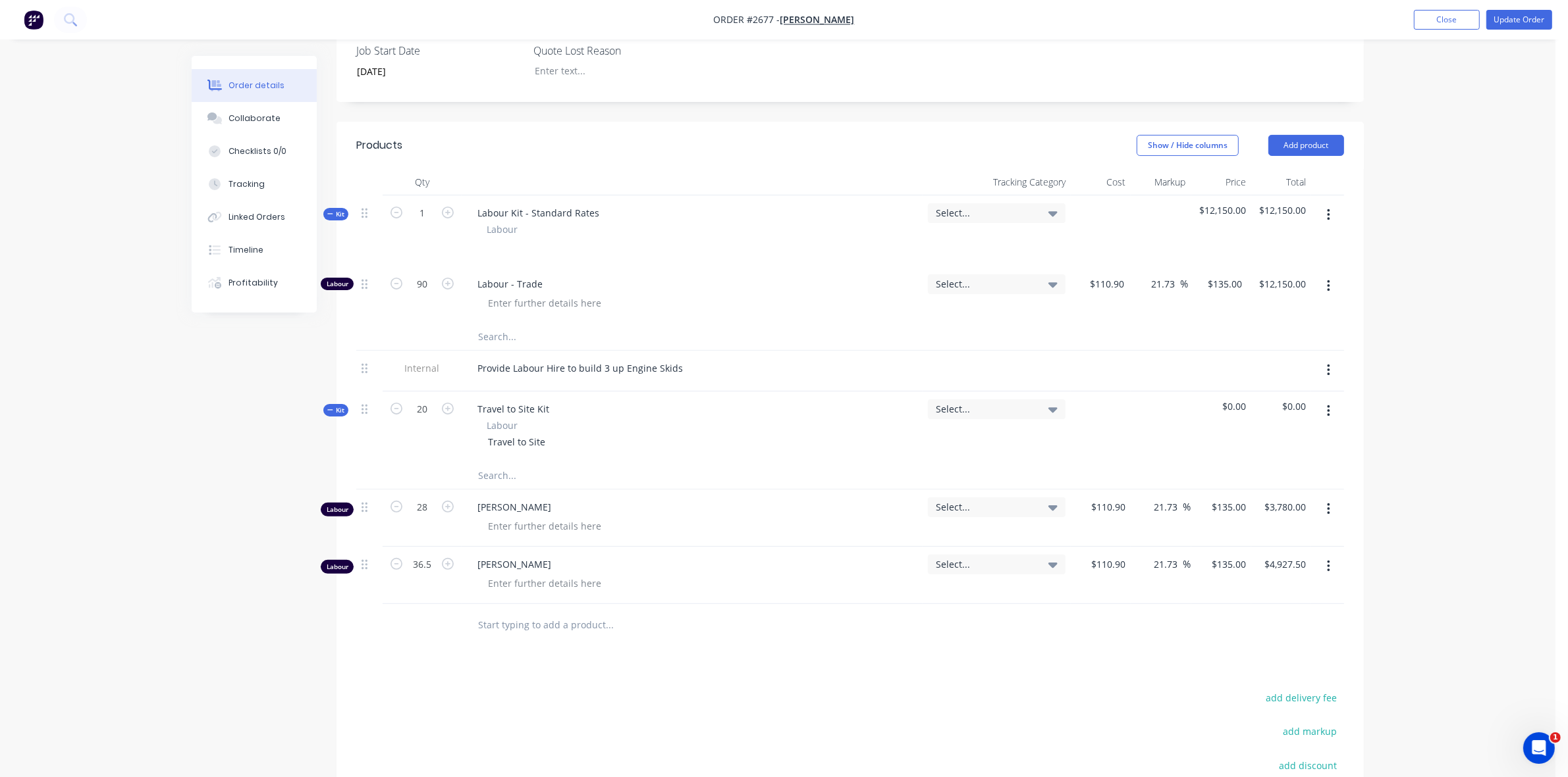
scroll to position [329, 0]
click at [1108, 435] on div at bounding box center [1101, 428] width 60 height 71
click at [491, 491] on input "text" at bounding box center [609, 478] width 263 height 26
click at [492, 491] on input "text" at bounding box center [609, 478] width 263 height 26
click at [395, 417] on icon "button" at bounding box center [396, 410] width 12 height 12
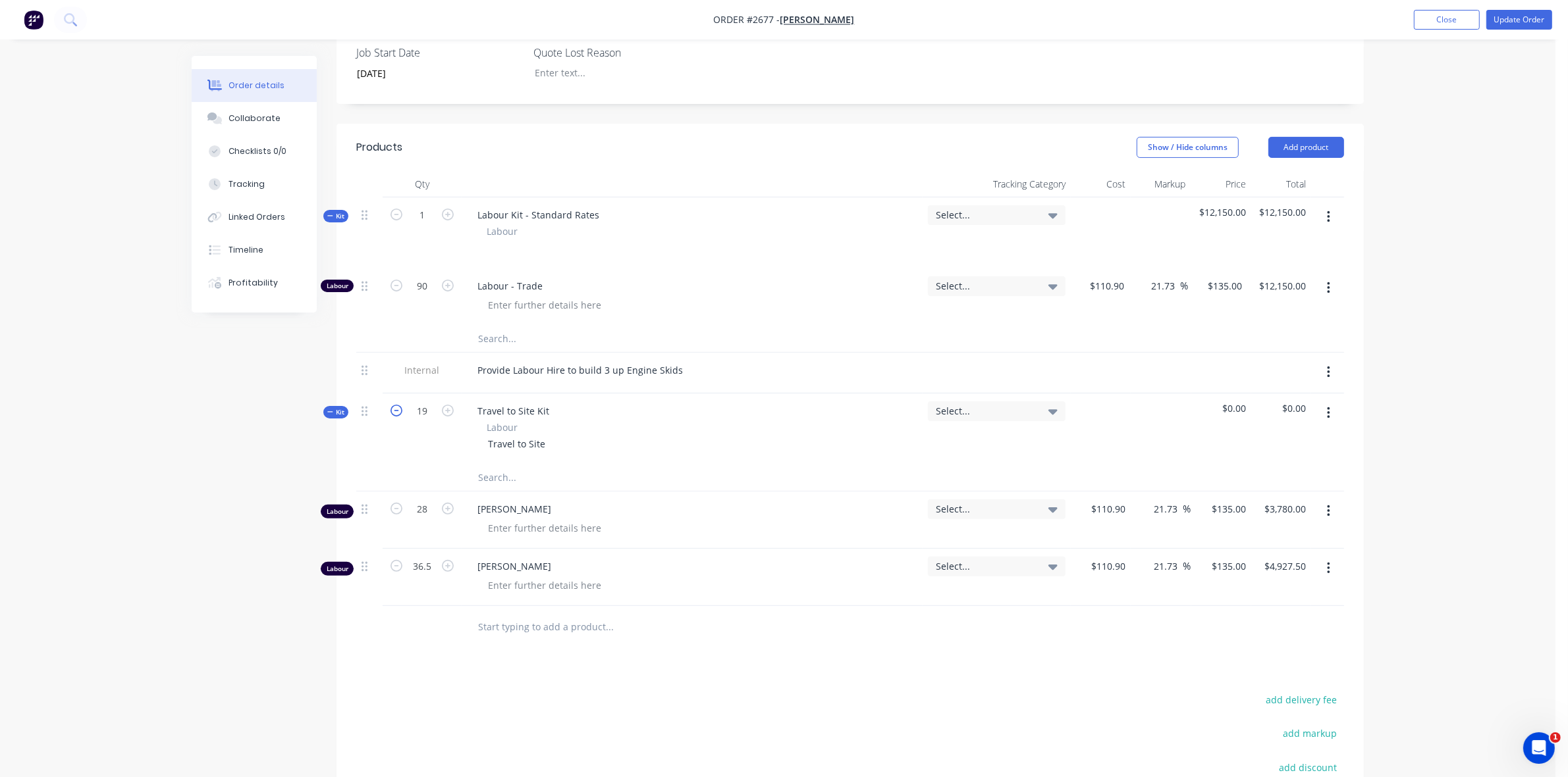
click at [395, 417] on icon "button" at bounding box center [396, 410] width 12 height 12
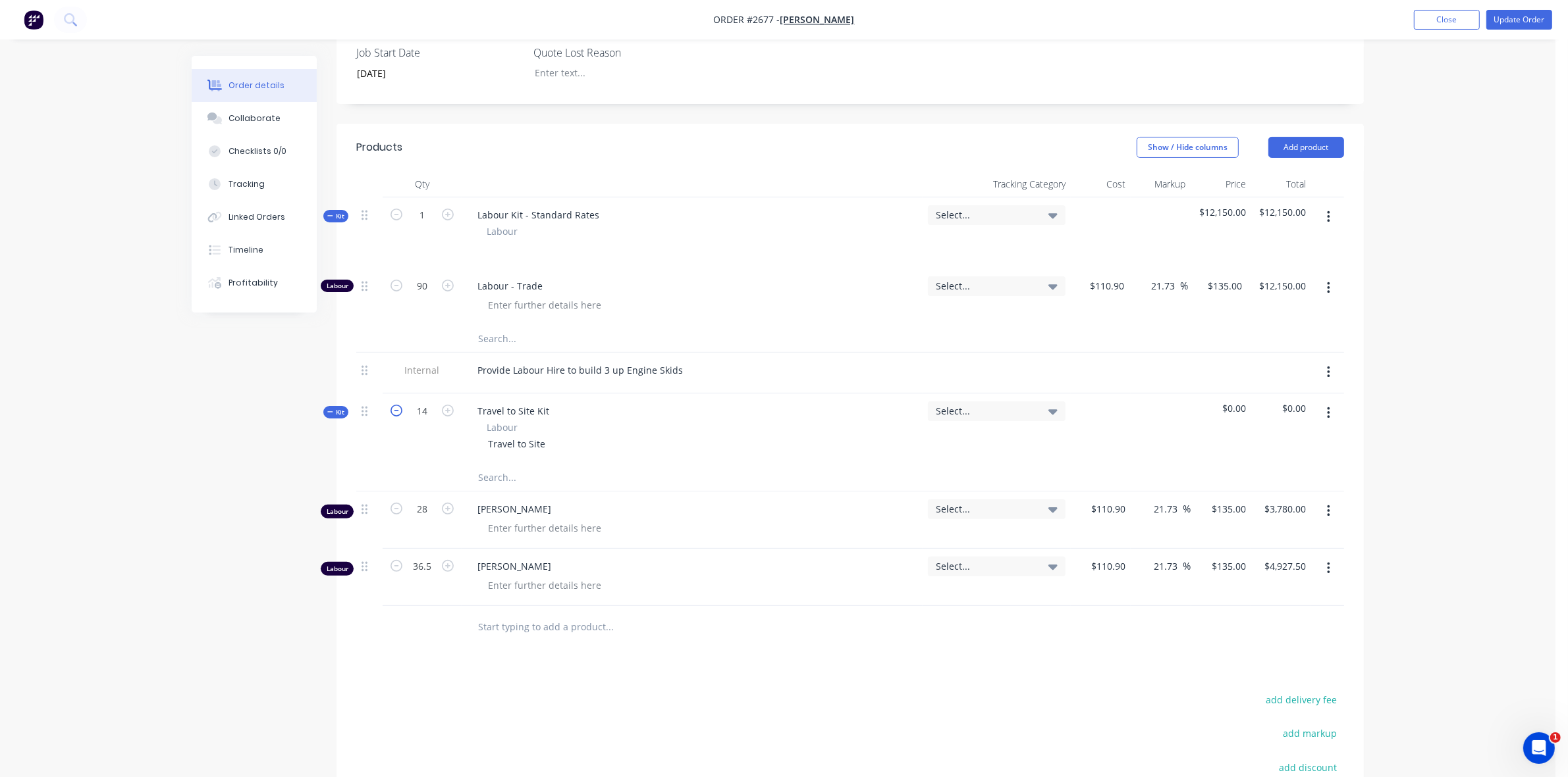
click at [395, 417] on icon "button" at bounding box center [396, 410] width 12 height 12
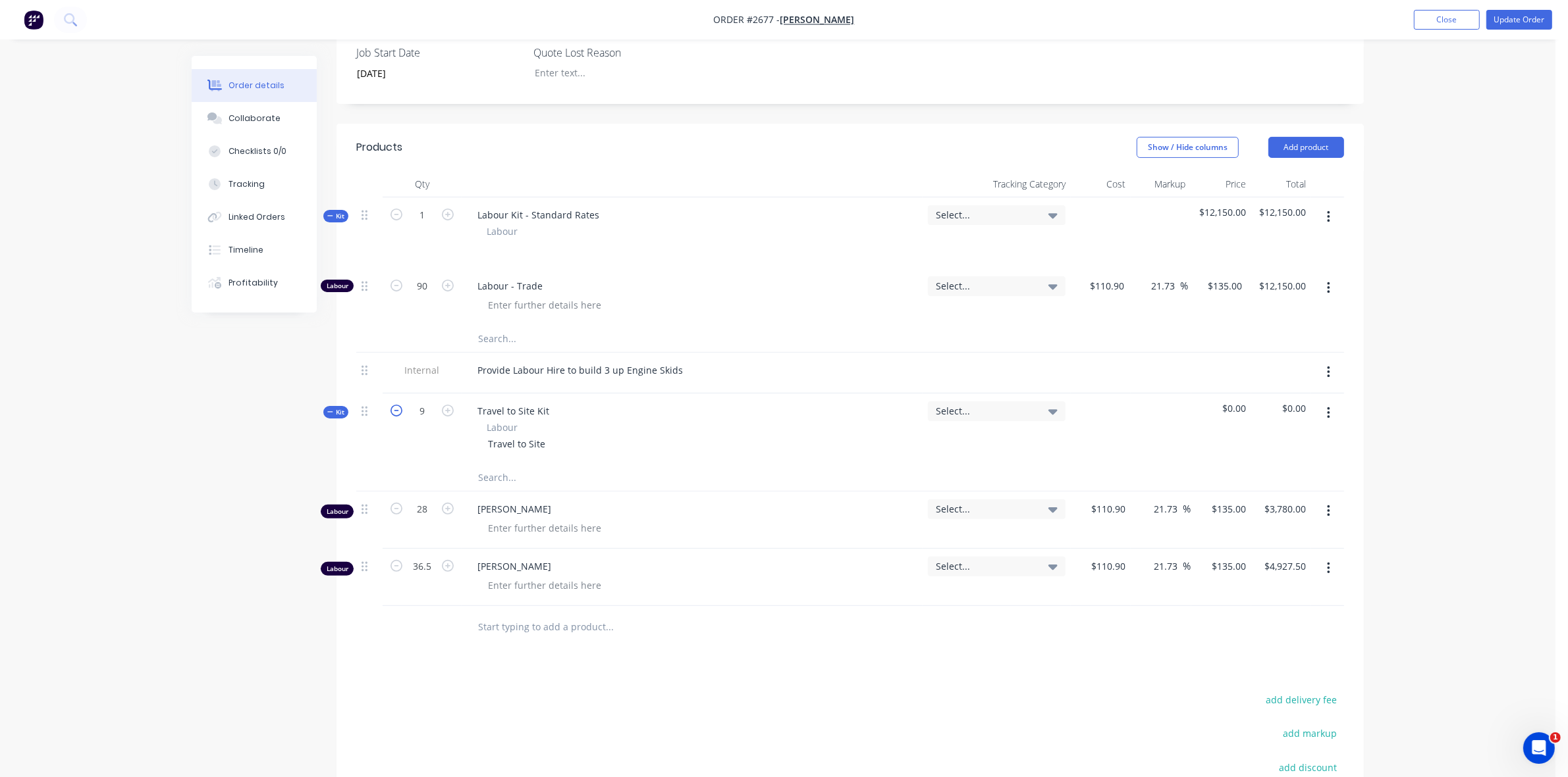
click at [395, 417] on icon "button" at bounding box center [396, 410] width 12 height 12
type input "6"
click at [420, 455] on div "6" at bounding box center [422, 428] width 79 height 71
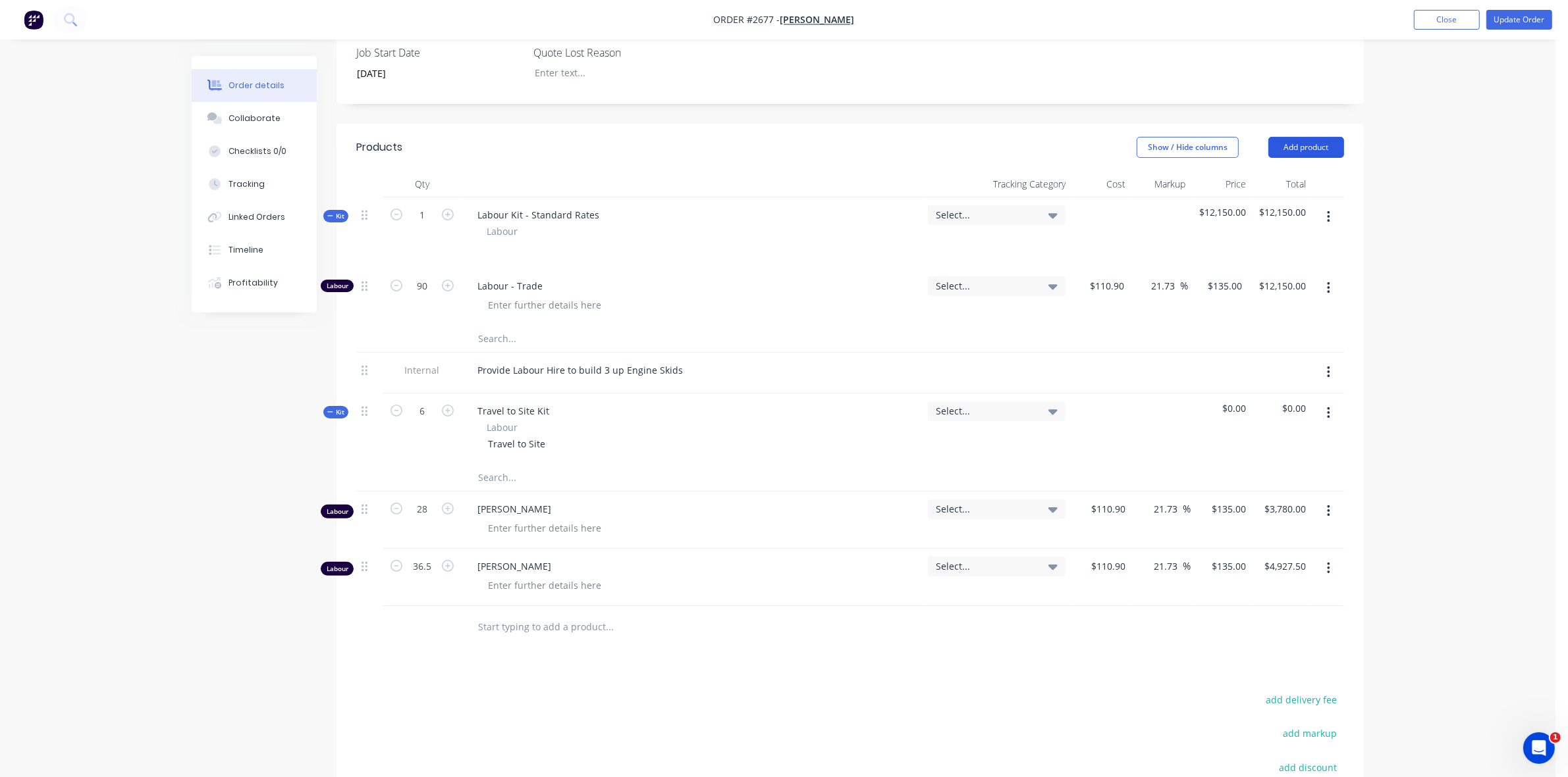
click at [1299, 157] on button "Add product" at bounding box center [1306, 147] width 75 height 21
click at [1241, 217] on div "Basic product" at bounding box center [1280, 207] width 101 height 19
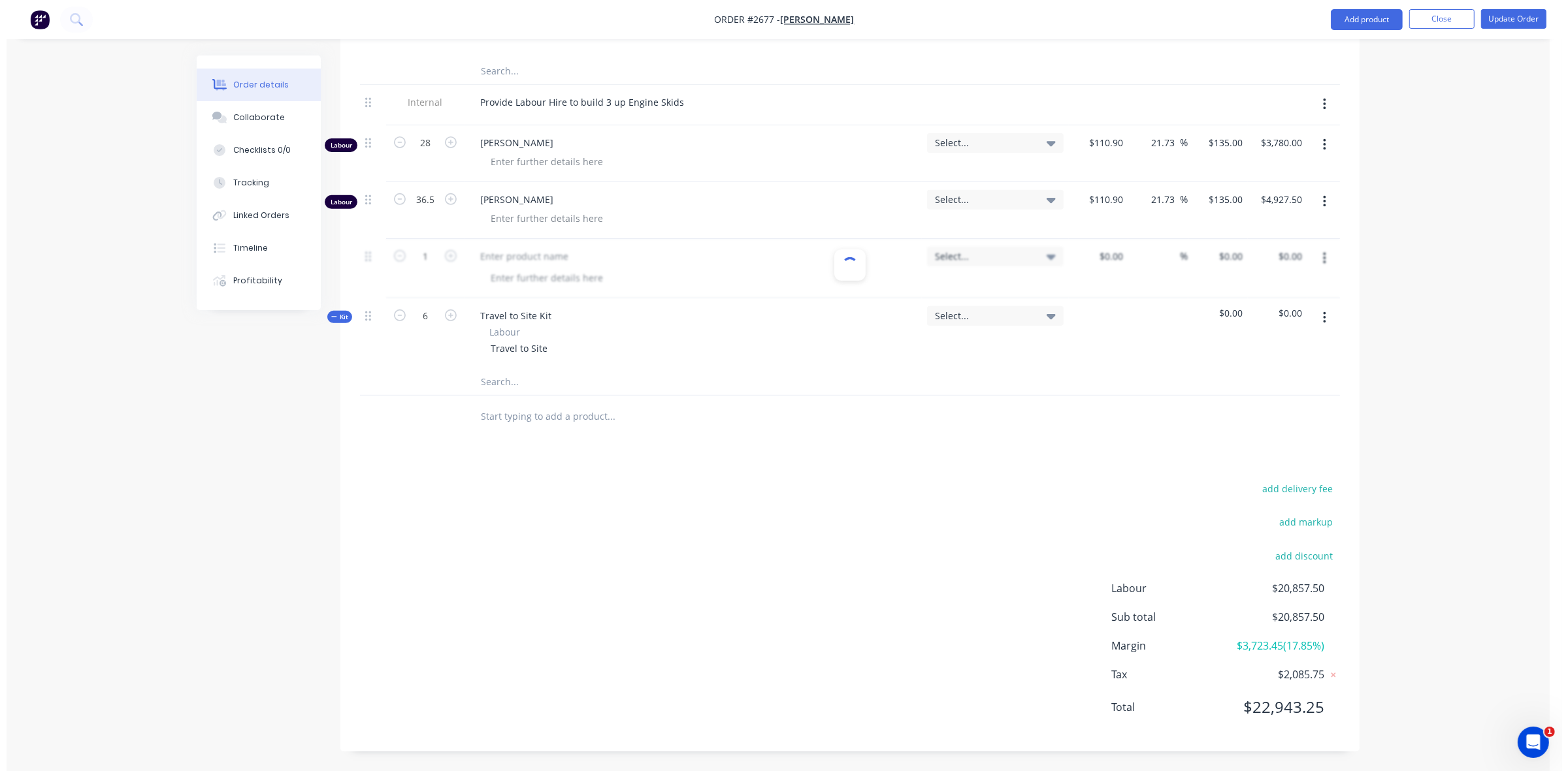
scroll to position [608, 0]
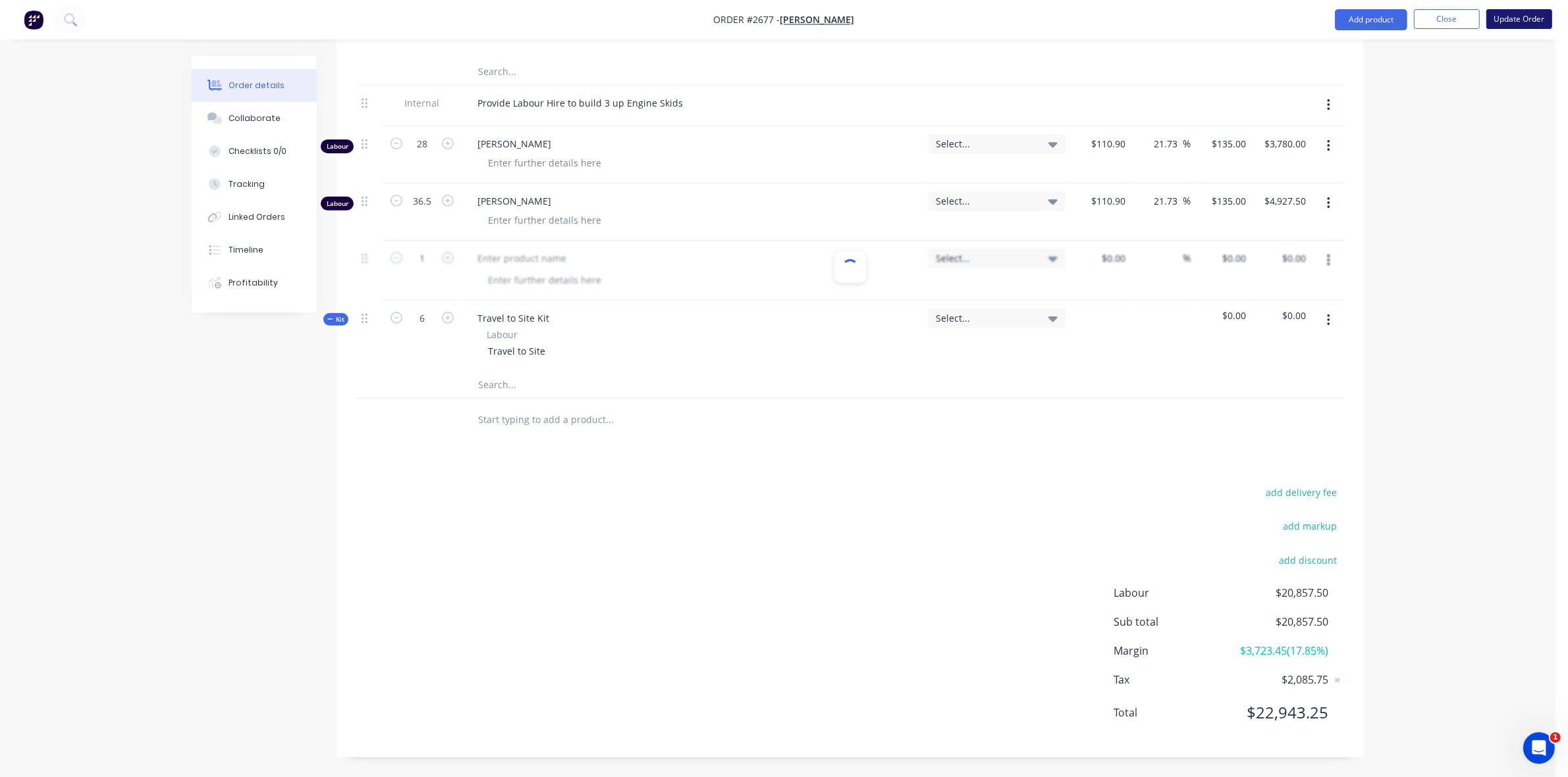
click at [1511, 18] on button "Update Order" at bounding box center [1519, 19] width 66 height 20
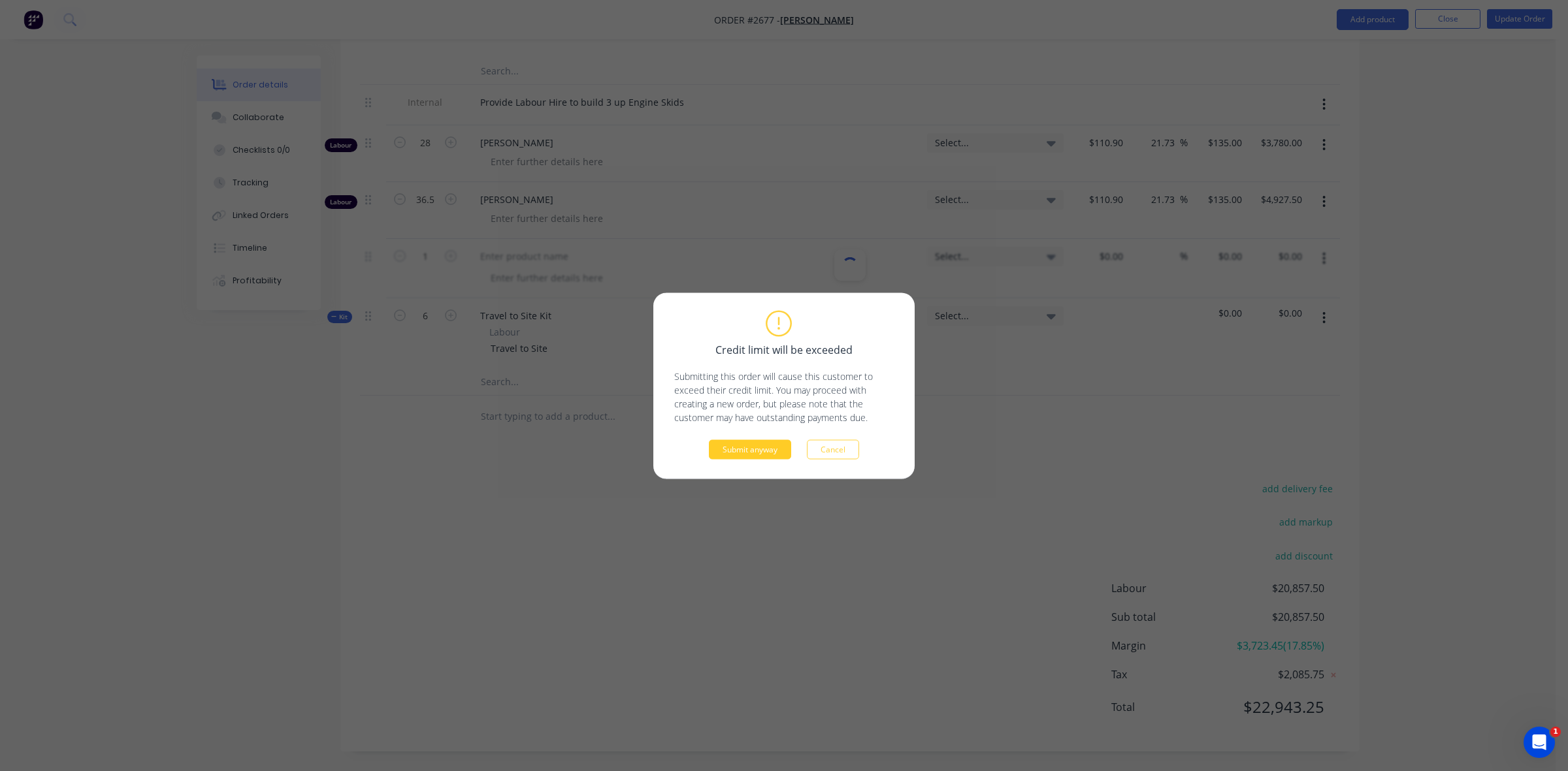
click at [755, 448] on button "Submit anyway" at bounding box center [750, 449] width 82 height 20
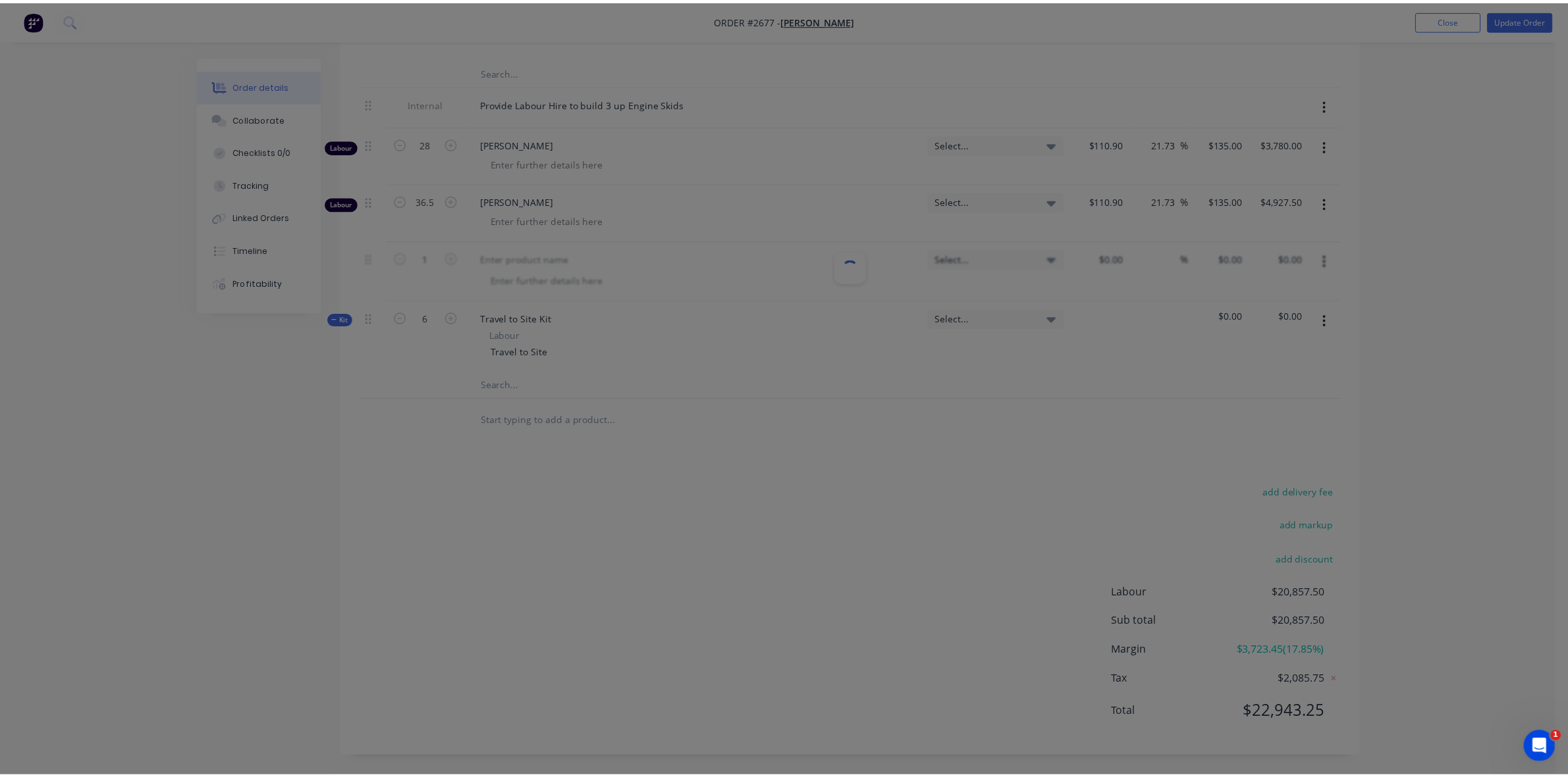
scroll to position [0, 0]
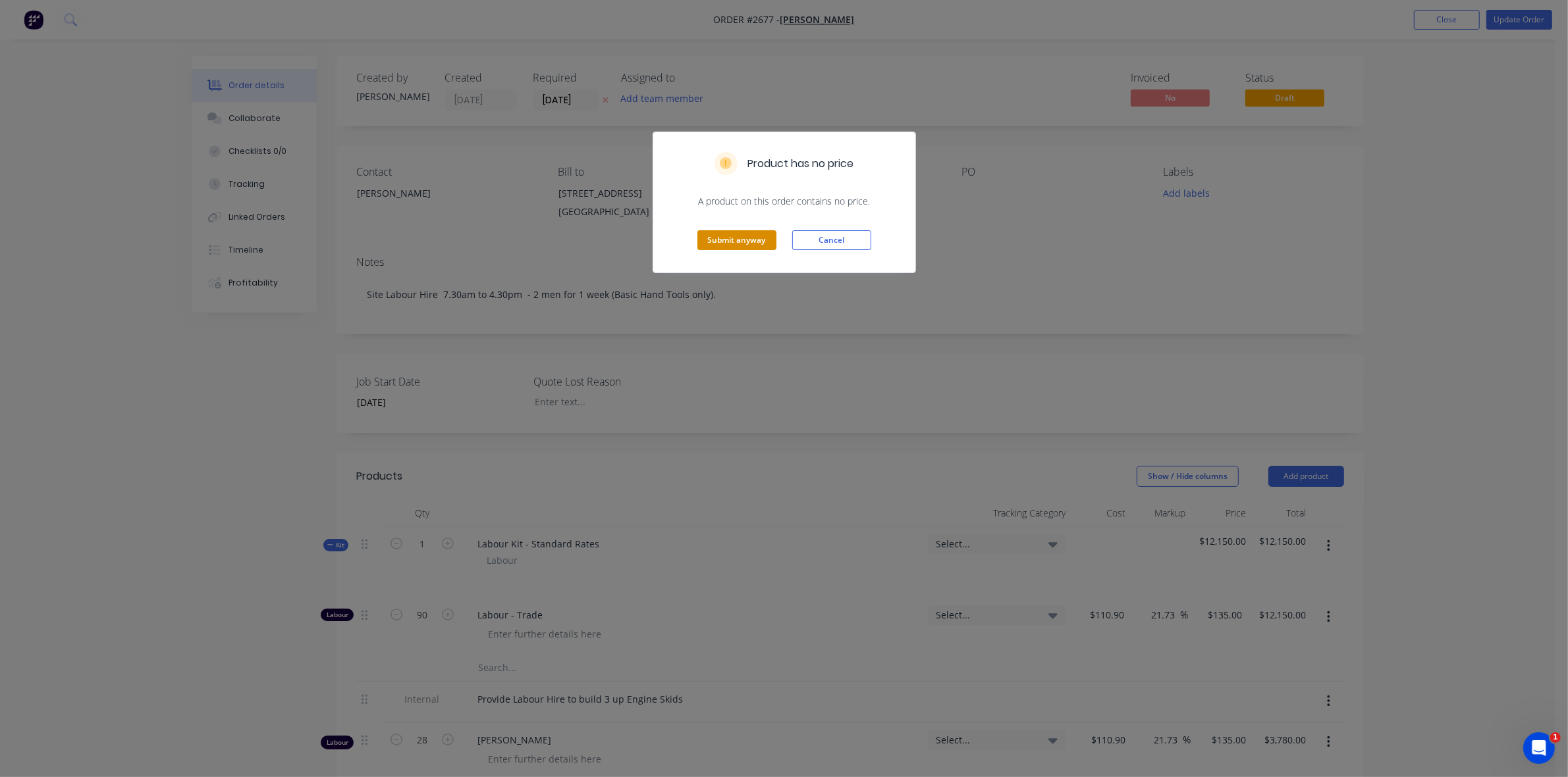
click at [731, 241] on button "Submit anyway" at bounding box center [737, 240] width 79 height 20
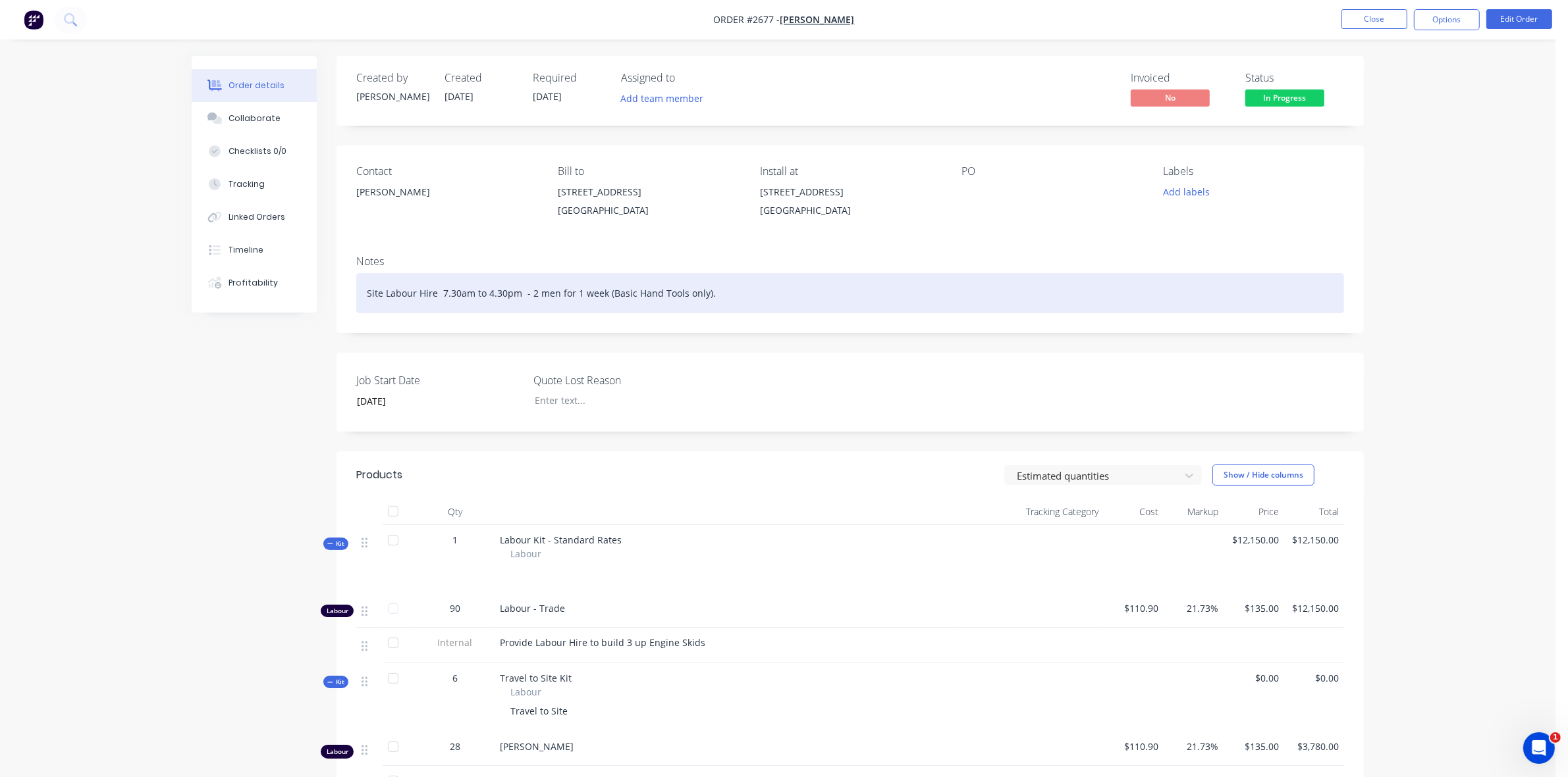
click at [752, 289] on div "Site Labour Hire 7.30am to 4.30pm - 2 men for 1 week (Basic Hand Tools only)." at bounding box center [850, 293] width 988 height 41
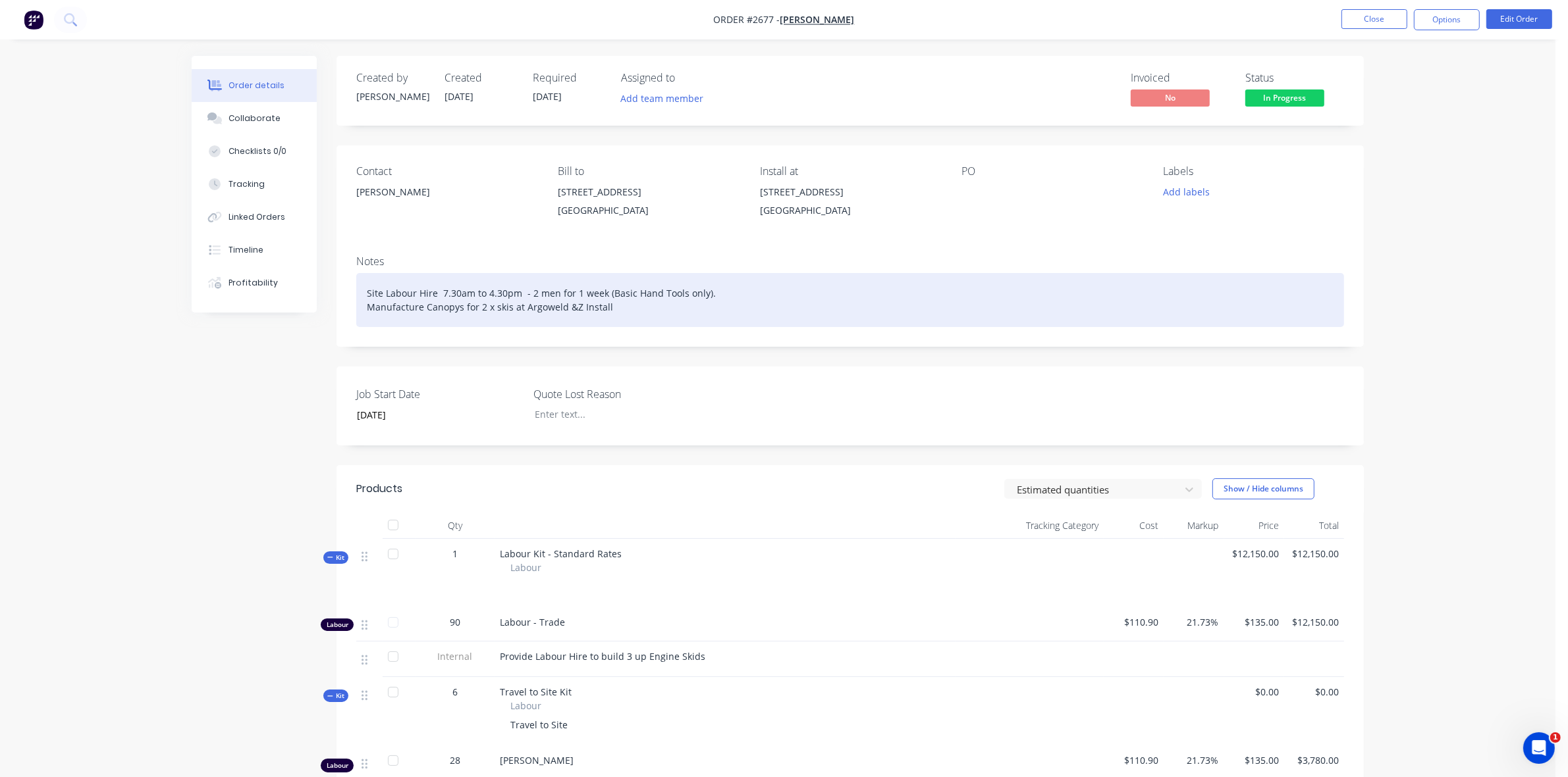
click at [573, 304] on div "Site Labour Hire 7.30am to 4.30pm - 2 men for 1 week (Basic Hand Tools only). M…" at bounding box center [850, 300] width 988 height 54
click at [574, 304] on div "Site Labour Hire 7.30am to 4.30pm - 2 men for 1 week (Basic Hand Tools only). M…" at bounding box center [850, 300] width 988 height 54
click at [442, 303] on div "Site Labour Hire 7.30am to 4.30pm - 2 men for 1 week (Basic Hand Tools only). M…" at bounding box center [850, 300] width 988 height 54
click at [776, 313] on div "Site Labour Hire 7.30am to 4.30pm - 2 men for 1 week (Basic Hand Tools only). M…" at bounding box center [850, 300] width 988 height 54
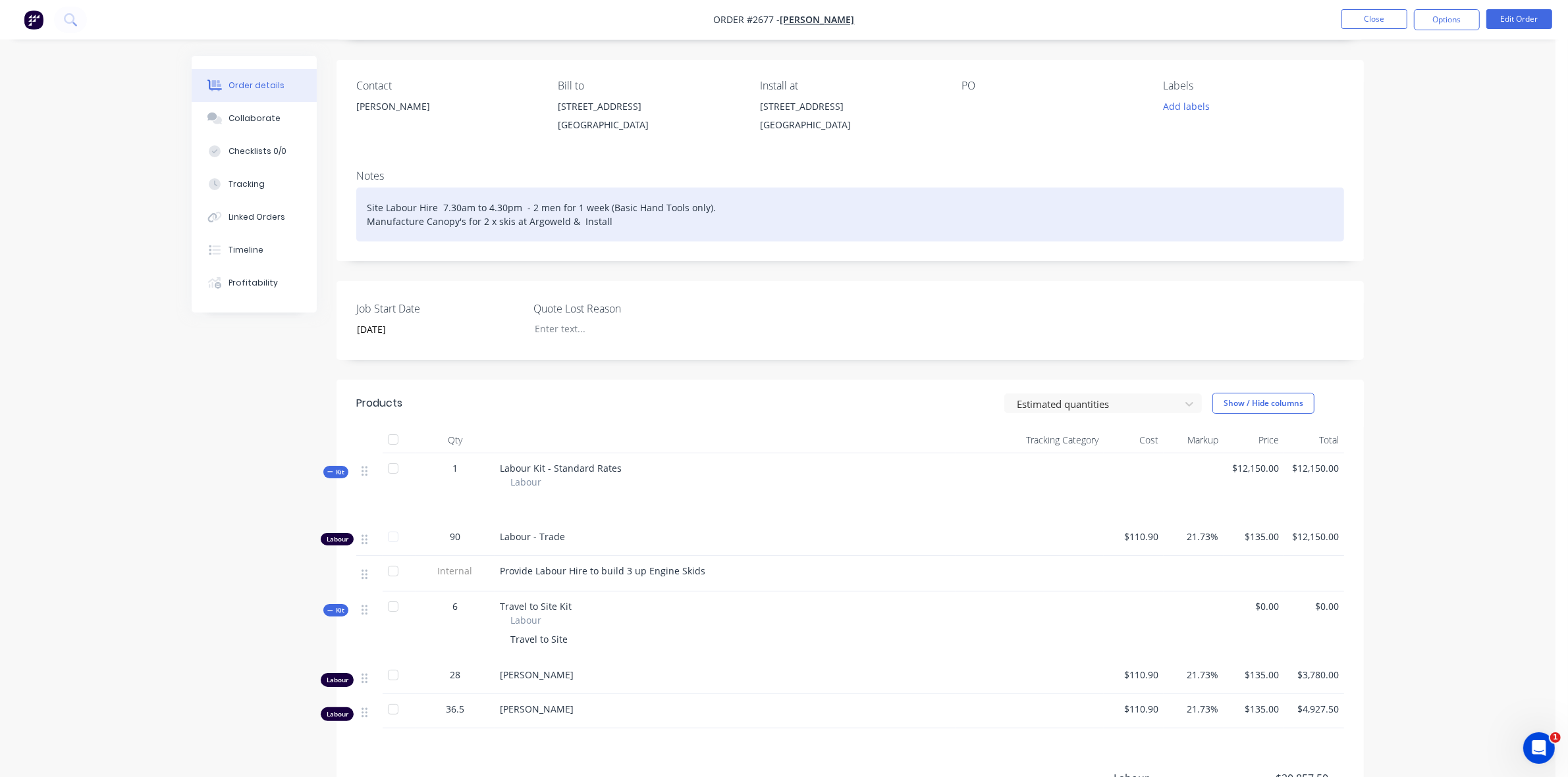
scroll to position [82, 0]
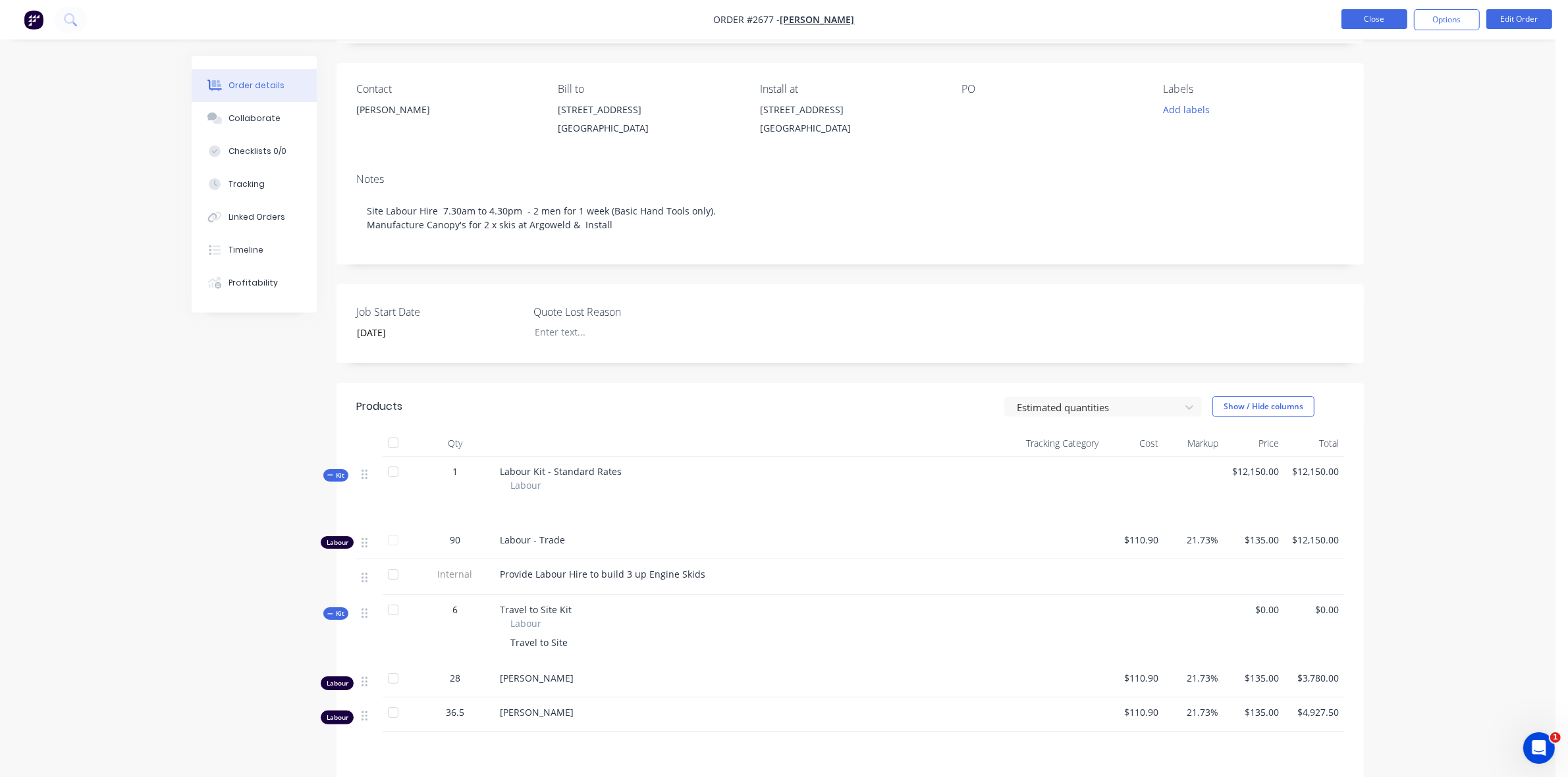
click at [1379, 25] on button "Close" at bounding box center [1375, 19] width 66 height 20
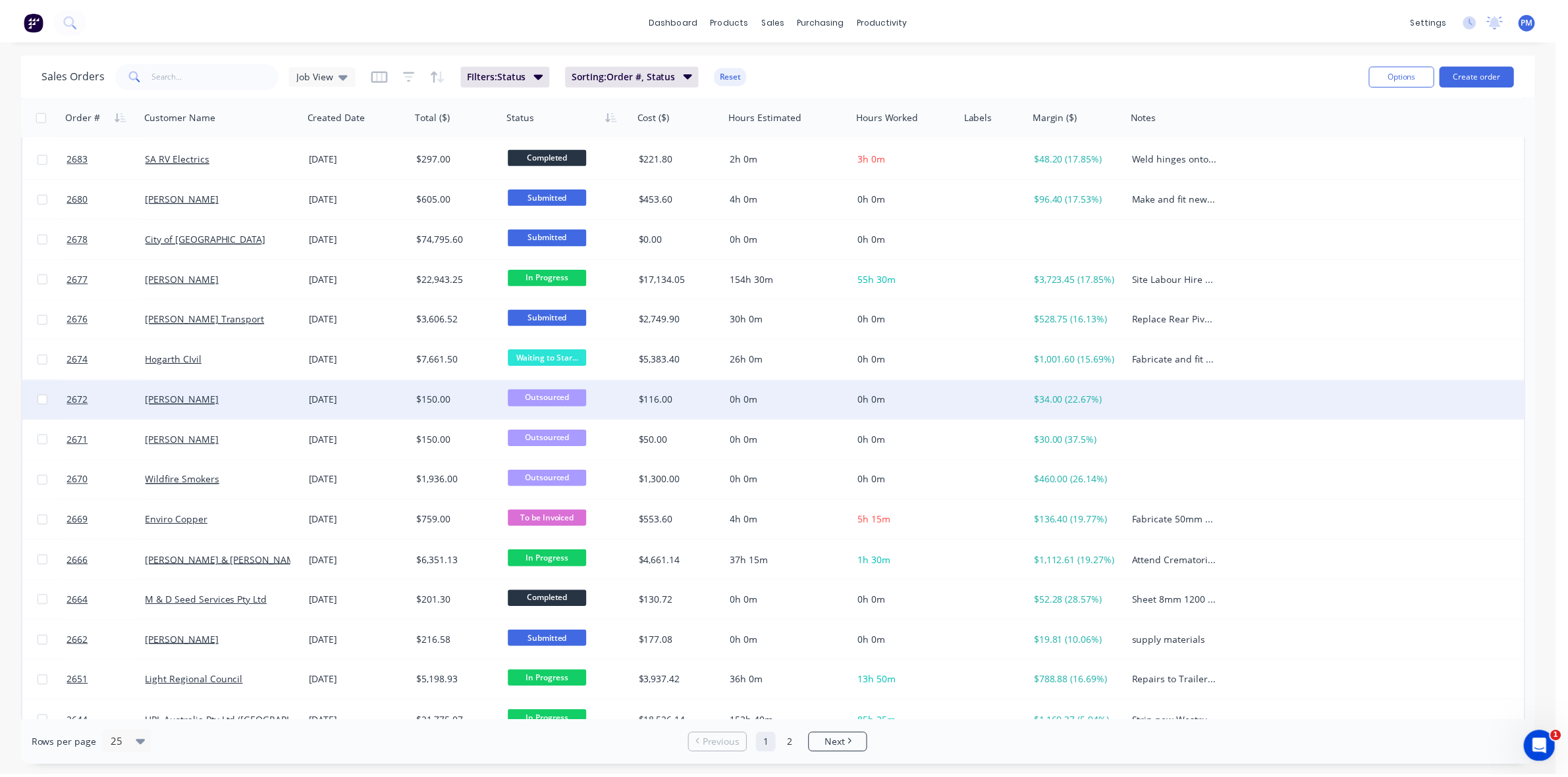
scroll to position [329, 0]
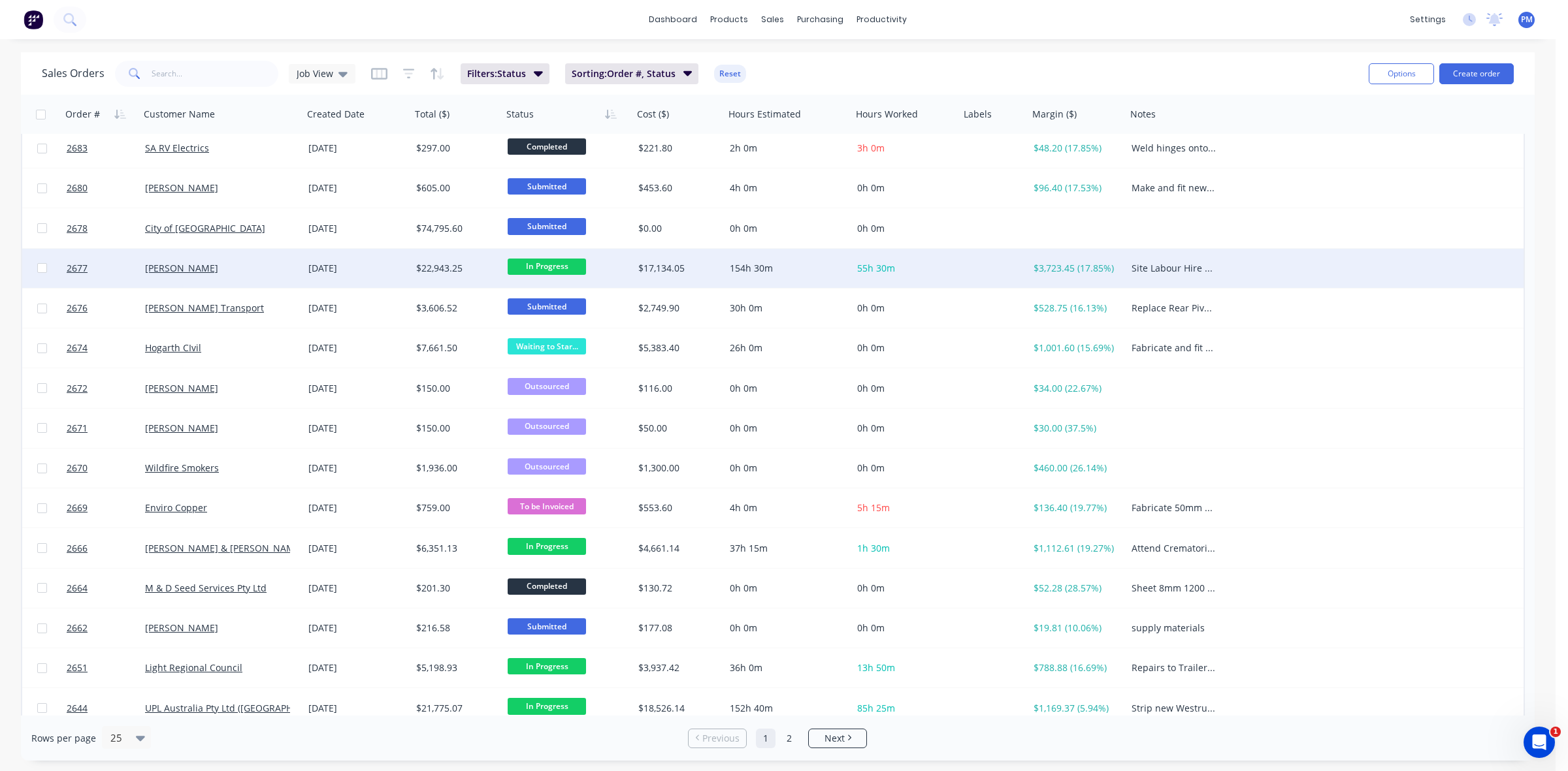
click at [247, 269] on div "[PERSON_NAME]" at bounding box center [217, 269] width 145 height 13
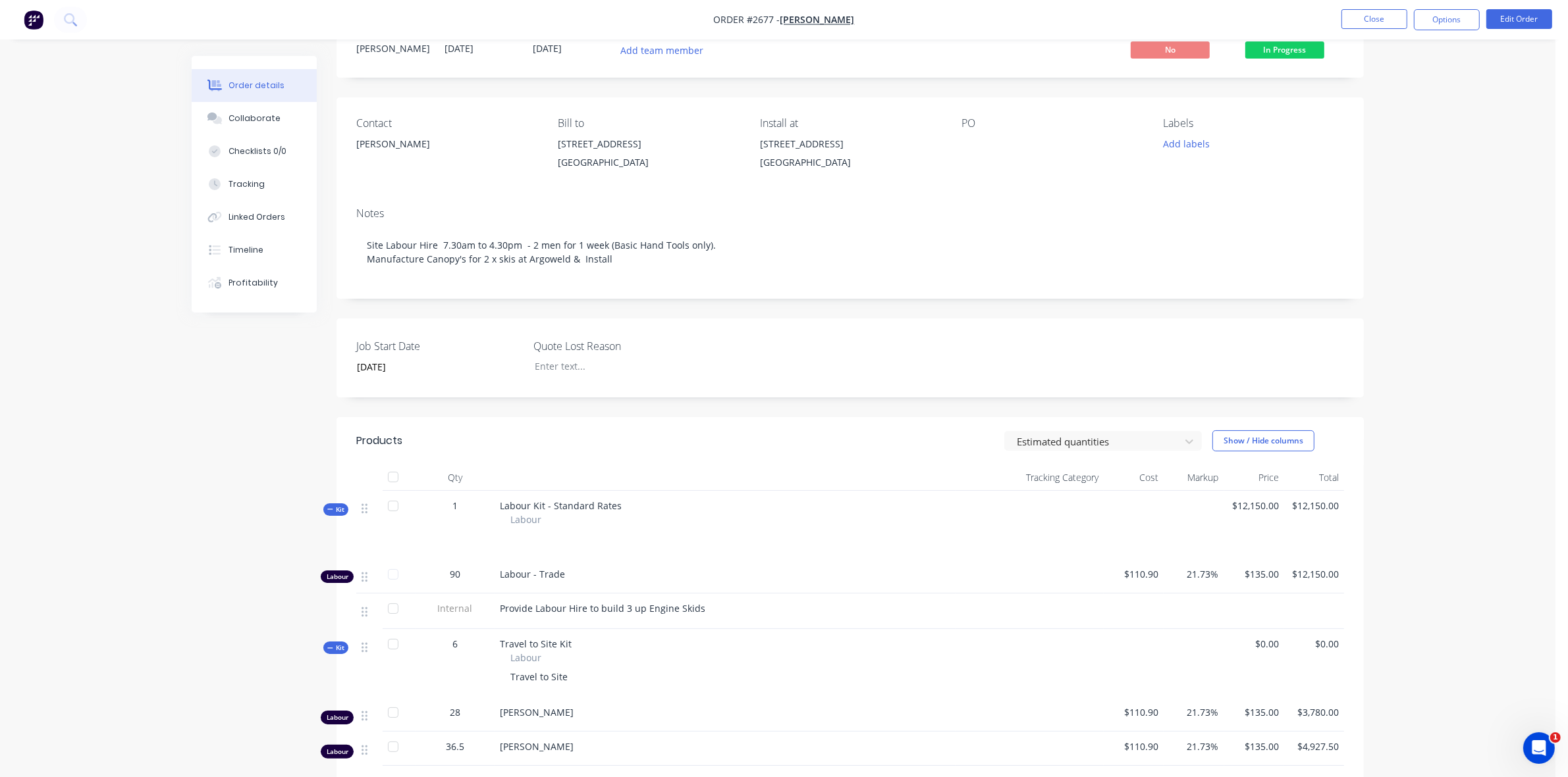
scroll to position [82, 0]
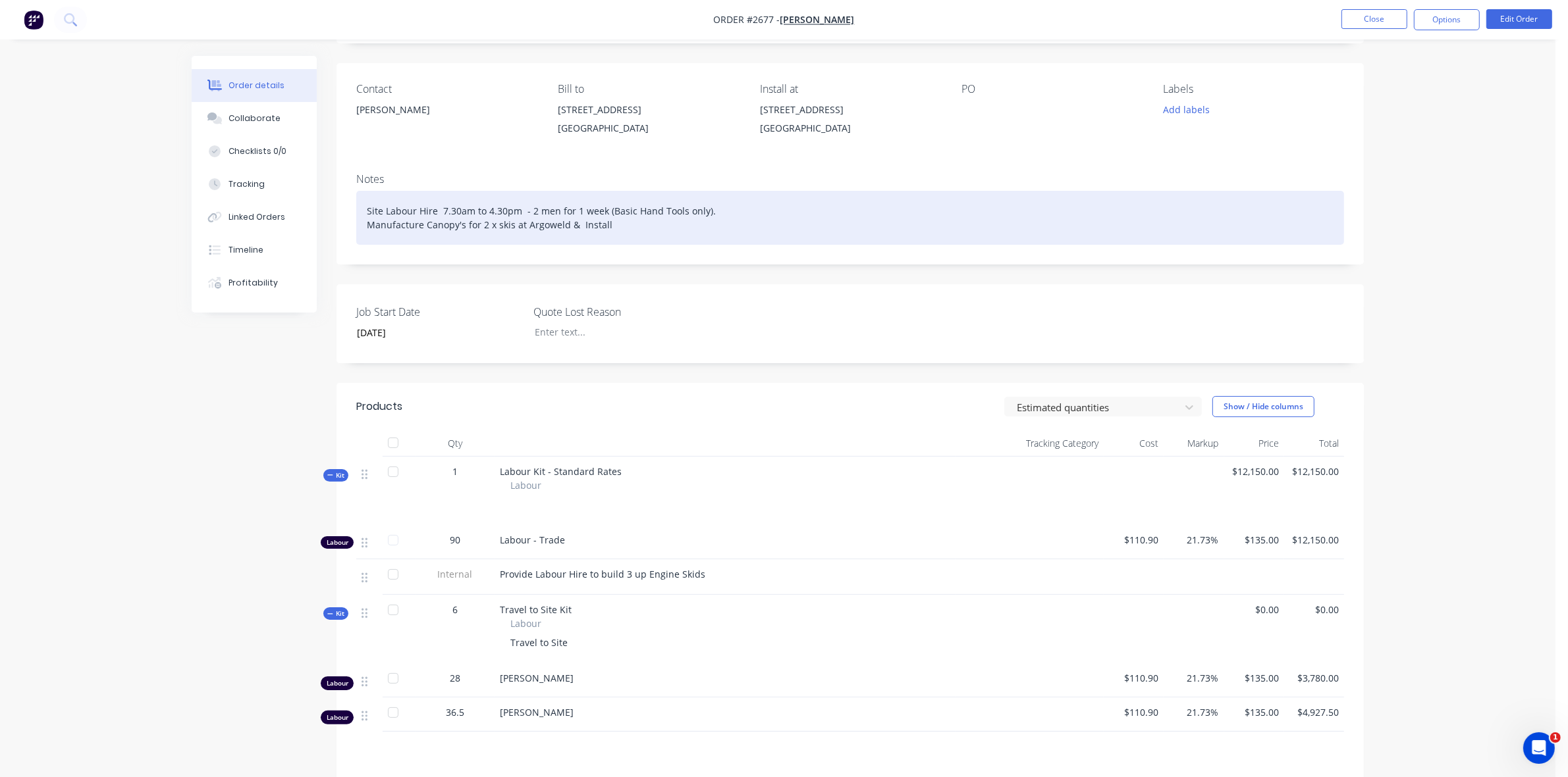
click at [577, 225] on div "Site Labour Hire 7.30am to 4.30pm - 2 men for 1 week (Basic Hand Tools only). M…" at bounding box center [850, 217] width 988 height 54
click at [575, 222] on div "Site Labour Hire 7.30am to 4.30pm - 2 men for 1 week (Basic Hand Tools only). M…" at bounding box center [850, 217] width 988 height 54
click at [570, 224] on div "Site Labour Hire 7.30am to 4.30pm - 2 men for 1 week (Basic Hand Tools only). M…" at bounding box center [850, 217] width 988 height 54
drag, startPoint x: 571, startPoint y: 225, endPoint x: 583, endPoint y: 225, distance: 12.0
click at [571, 224] on div "Site Labour Hire 7.30am to 4.30pm - 2 men for 1 week (Basic Hand Tools only). M…" at bounding box center [850, 217] width 988 height 54
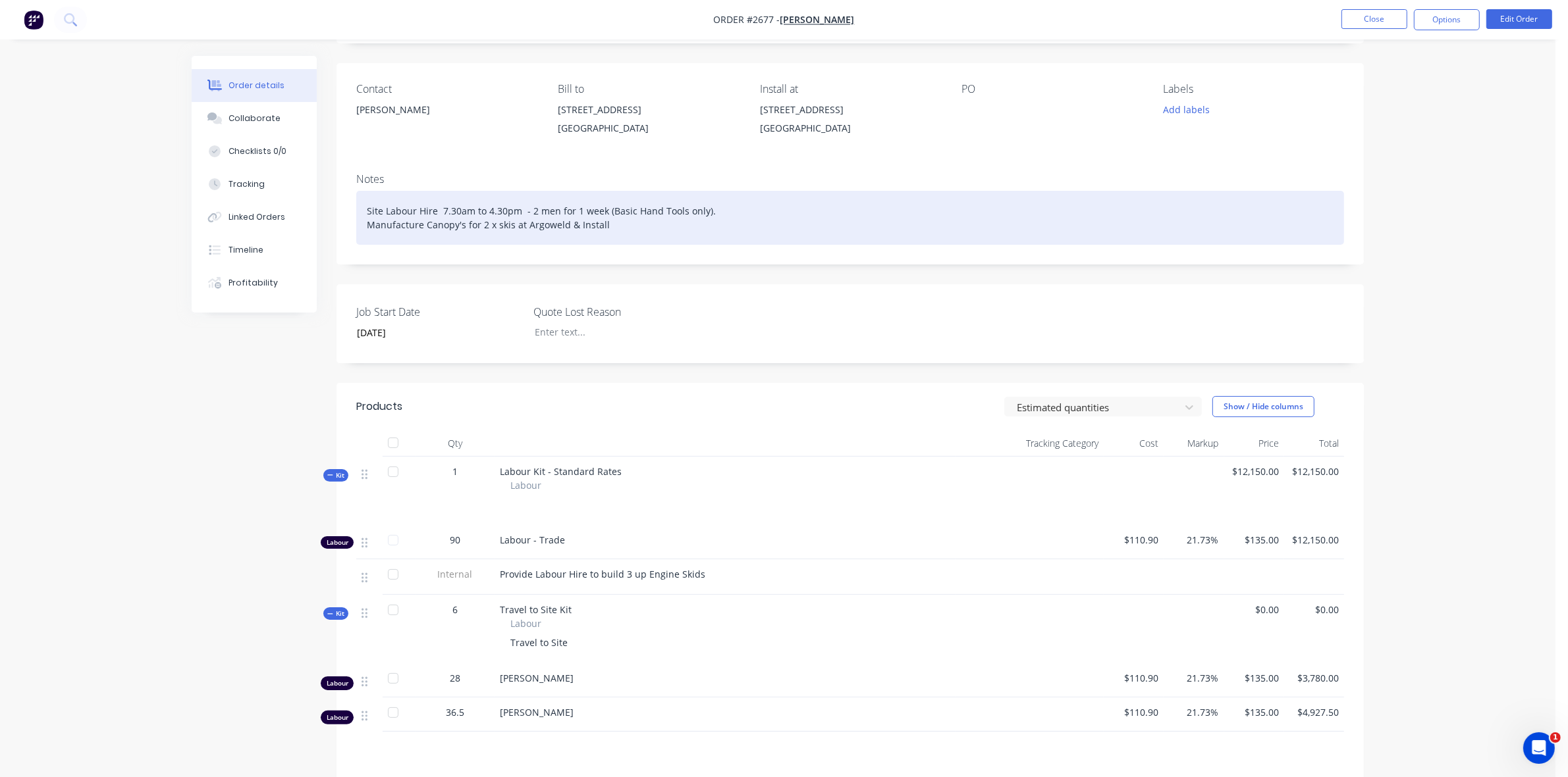
click at [612, 225] on div "Site Labour Hire 7.30am to 4.30pm - 2 men for 1 week (Basic Hand Tools only). M…" at bounding box center [850, 217] width 988 height 54
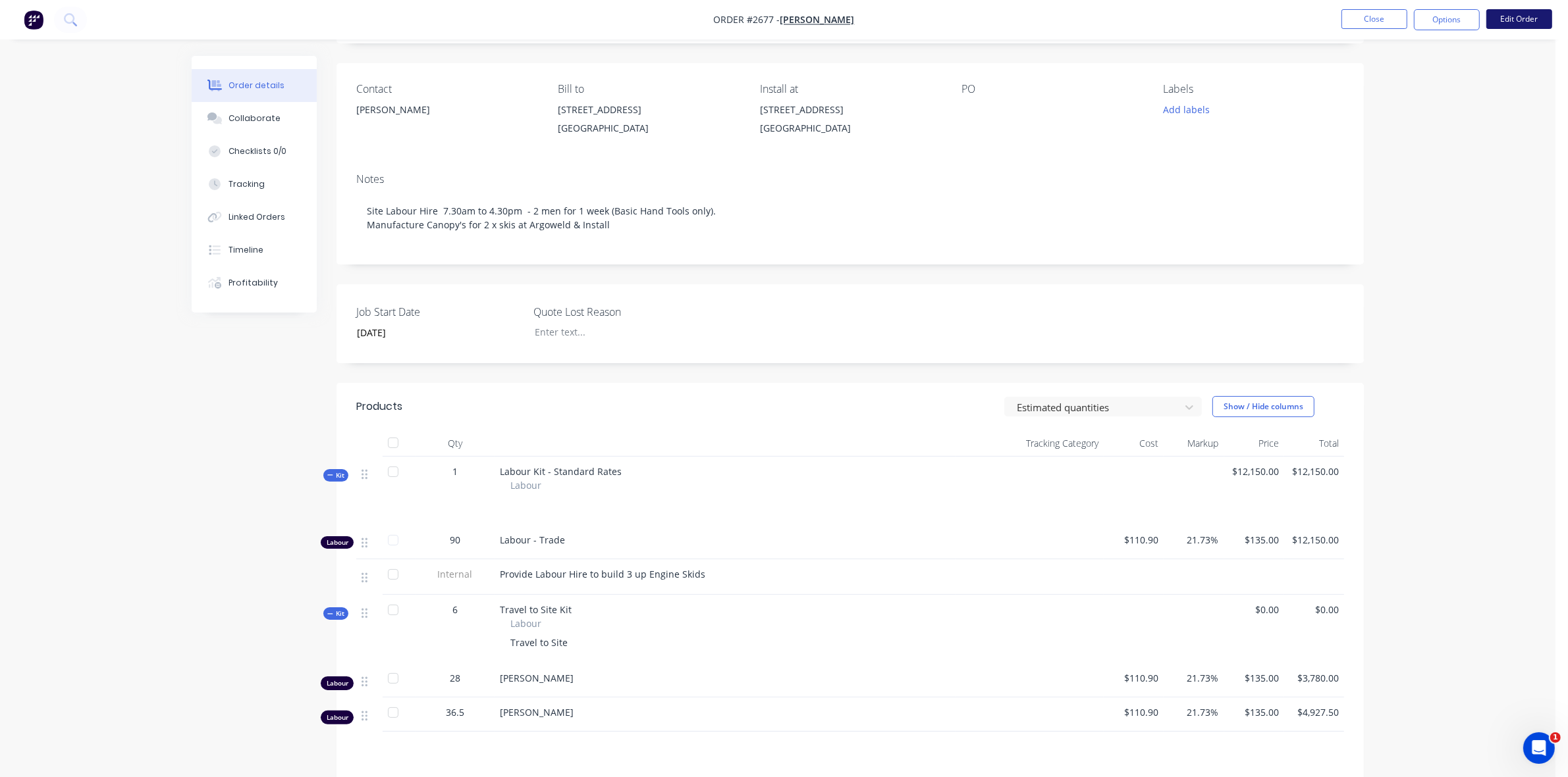
click at [1513, 17] on button "Edit Order" at bounding box center [1519, 19] width 66 height 20
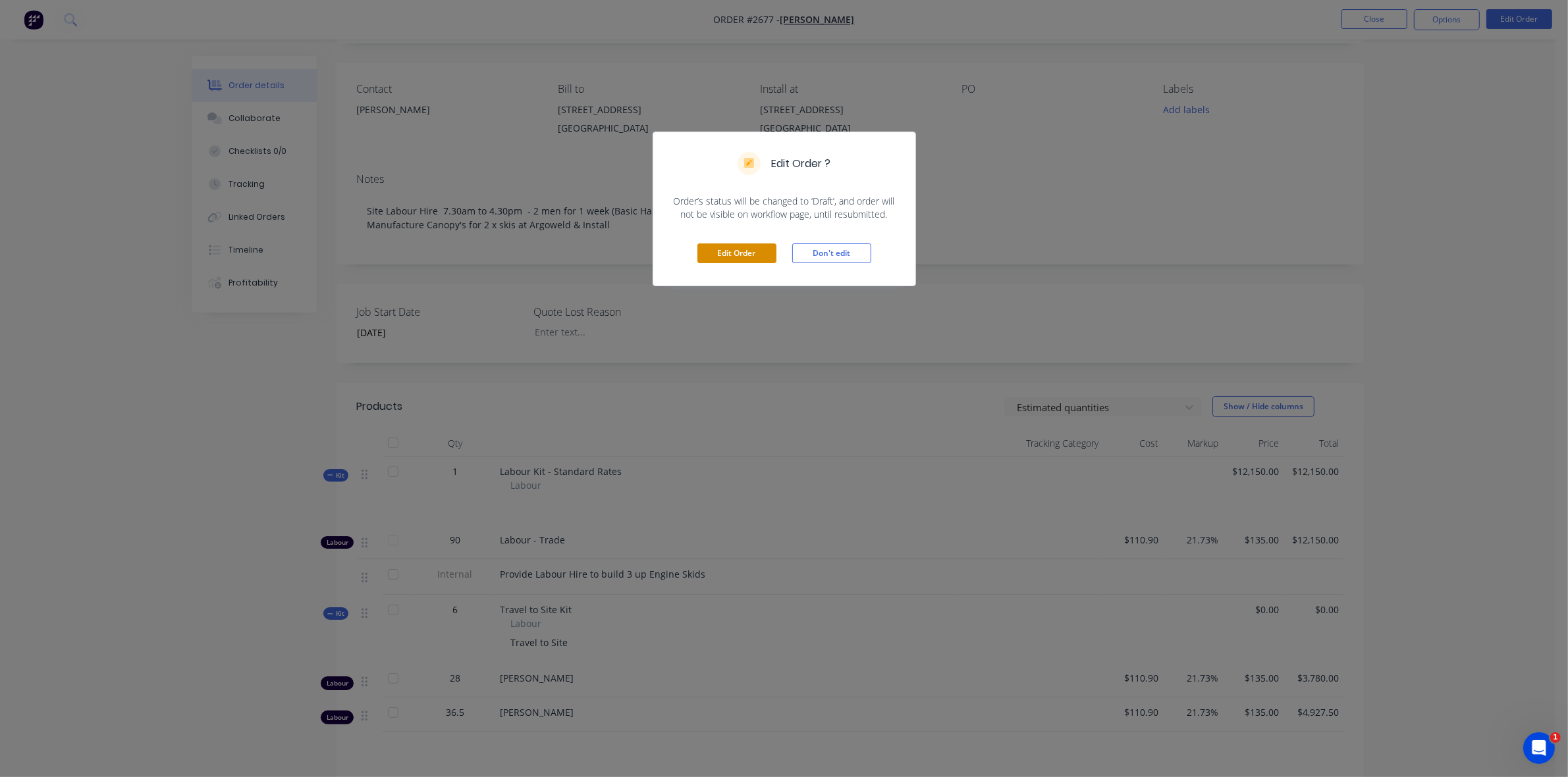
click at [738, 249] on button "Edit Order" at bounding box center [737, 253] width 79 height 20
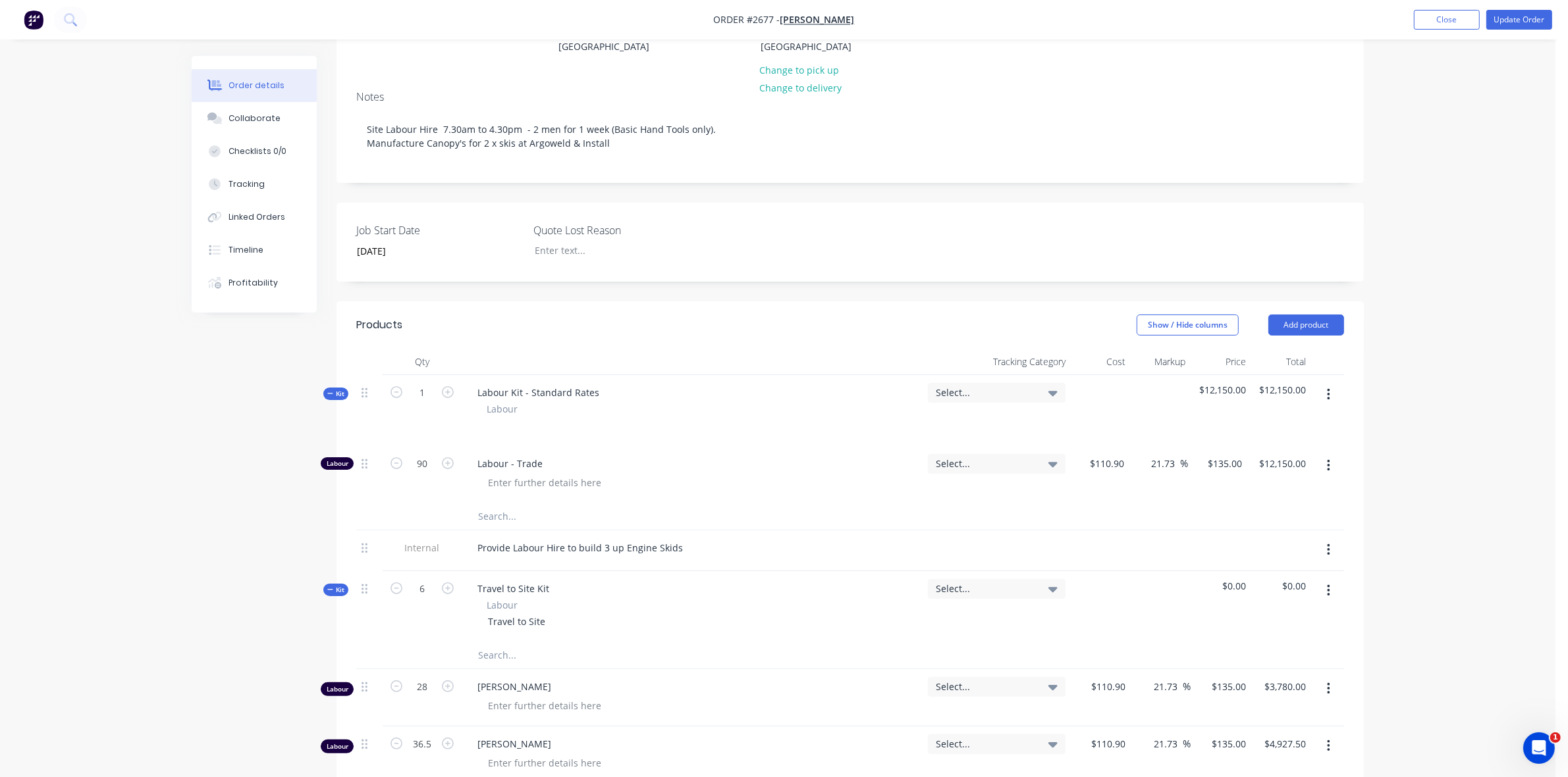
scroll to position [164, 0]
click at [1315, 337] on button "Add product" at bounding box center [1306, 325] width 75 height 21
click at [1240, 422] on div "Product Kit" at bounding box center [1280, 411] width 101 height 19
click at [1376, 415] on div "Order details Collaborate Checklists 0/0 Tracking Linked Orders Timeline Profit…" at bounding box center [777, 500] width 1555 height 1328
click at [1315, 337] on button "Add product" at bounding box center [1306, 325] width 75 height 21
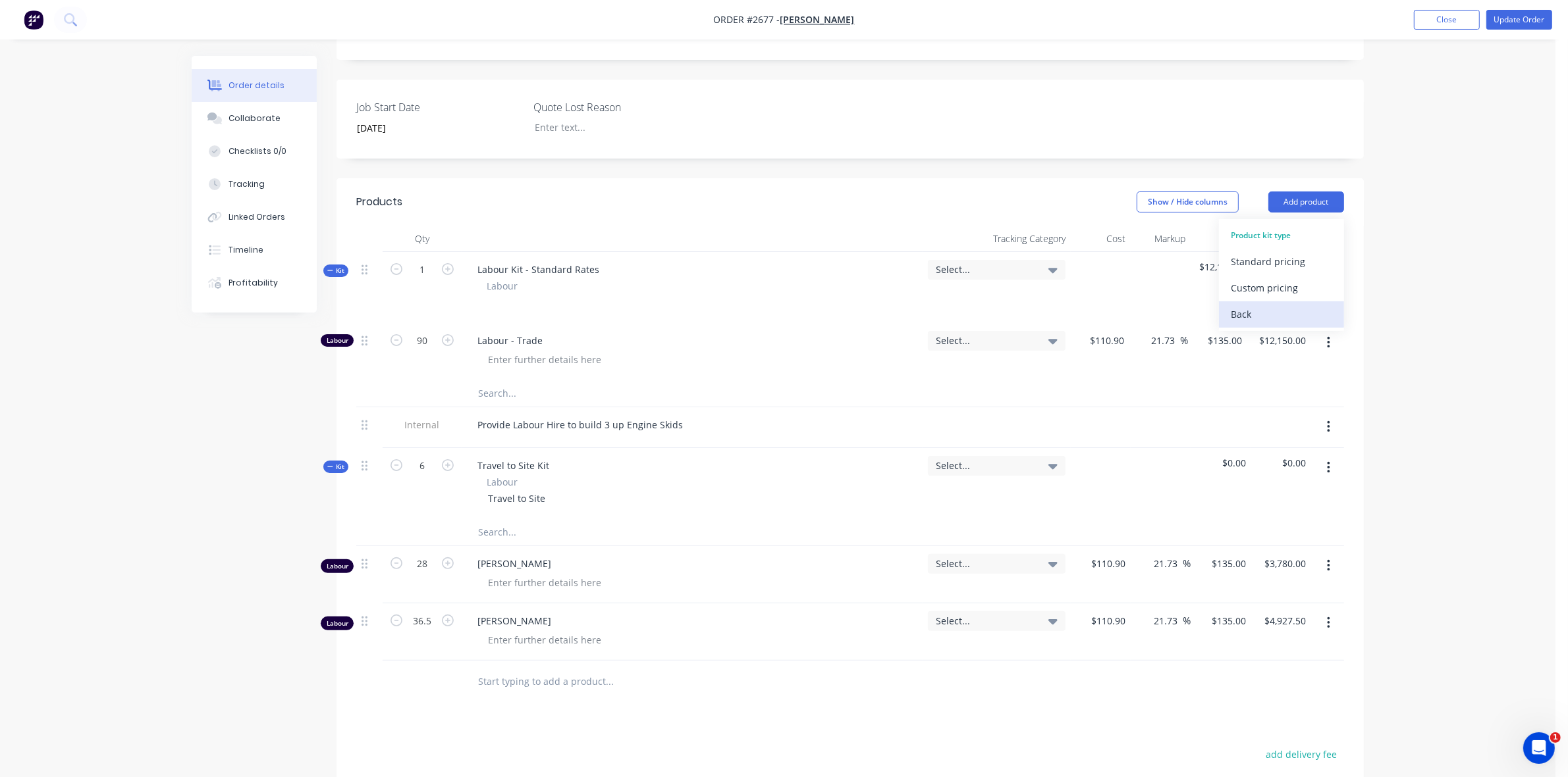
scroll to position [329, 0]
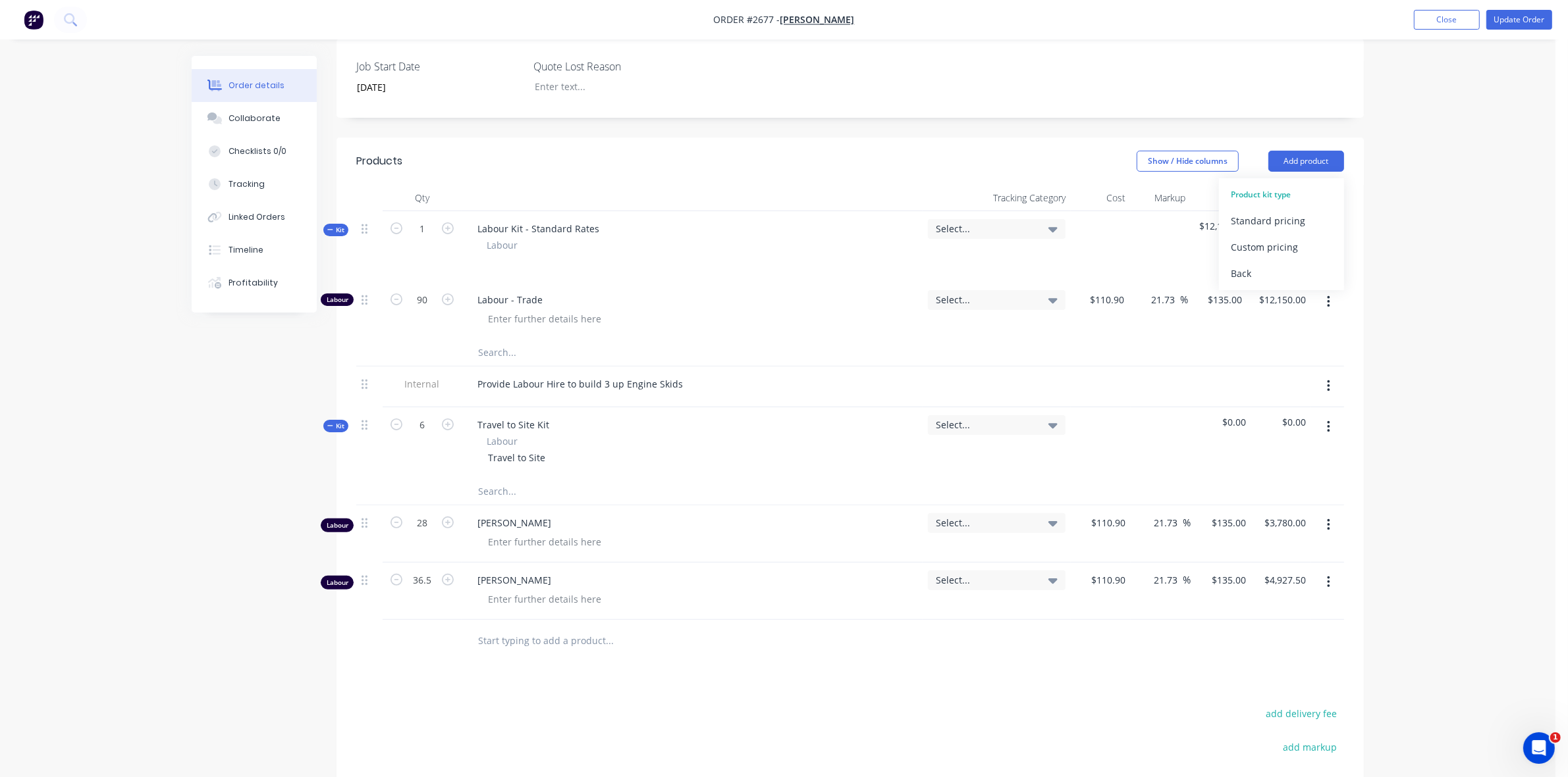
click at [1367, 210] on div "Order details Collaborate Checklists 0/0 Tracking Linked Orders Timeline Profit…" at bounding box center [777, 362] width 1198 height 1271
click at [1311, 172] on button "Add product" at bounding box center [1306, 161] width 75 height 21
click at [1261, 204] on div "Product kit type" at bounding box center [1280, 194] width 101 height 17
click at [1243, 283] on div "Back" at bounding box center [1280, 273] width 101 height 19
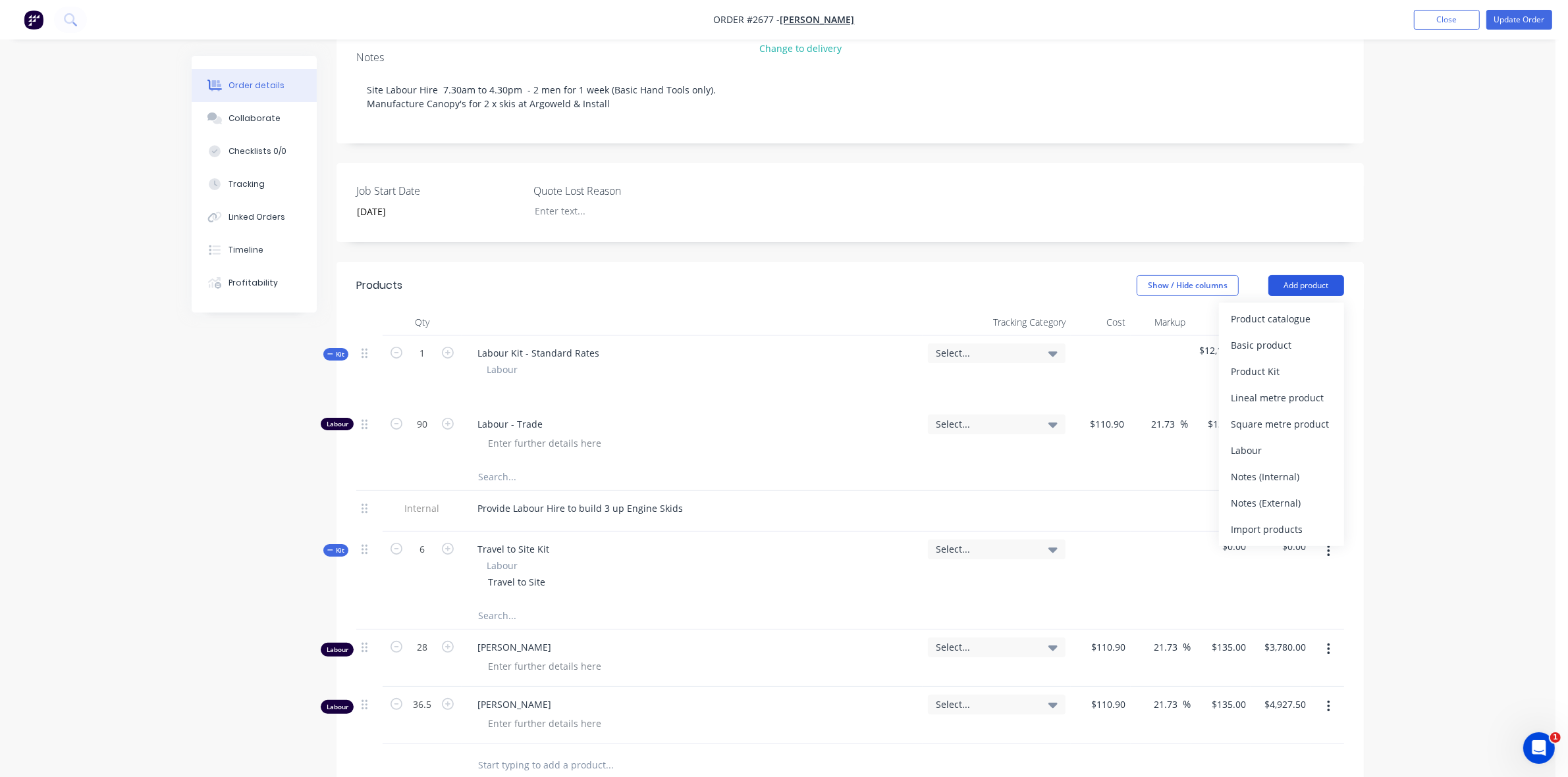
scroll to position [164, 0]
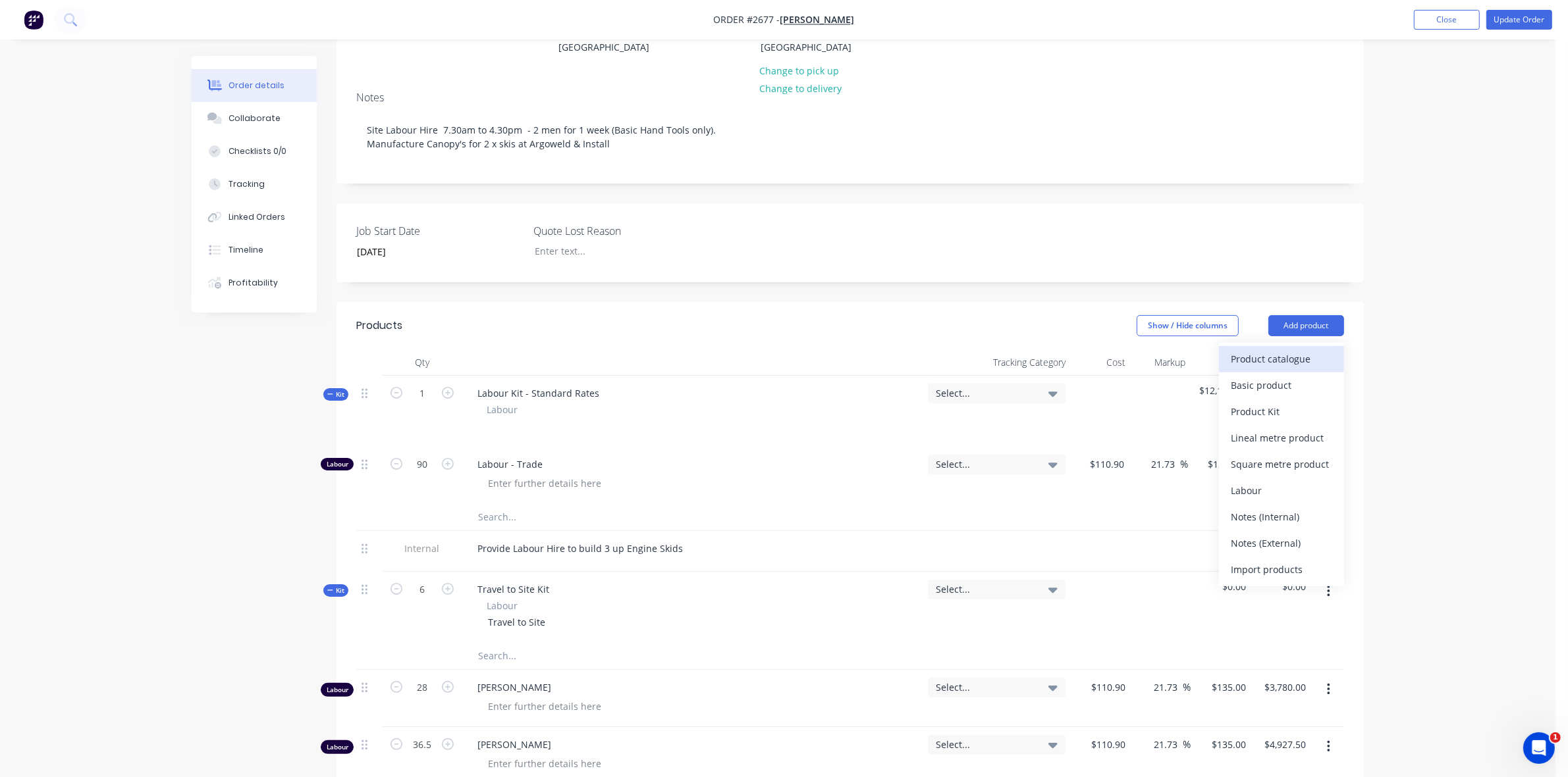
click at [1268, 369] on div "Product catalogue" at bounding box center [1280, 359] width 101 height 19
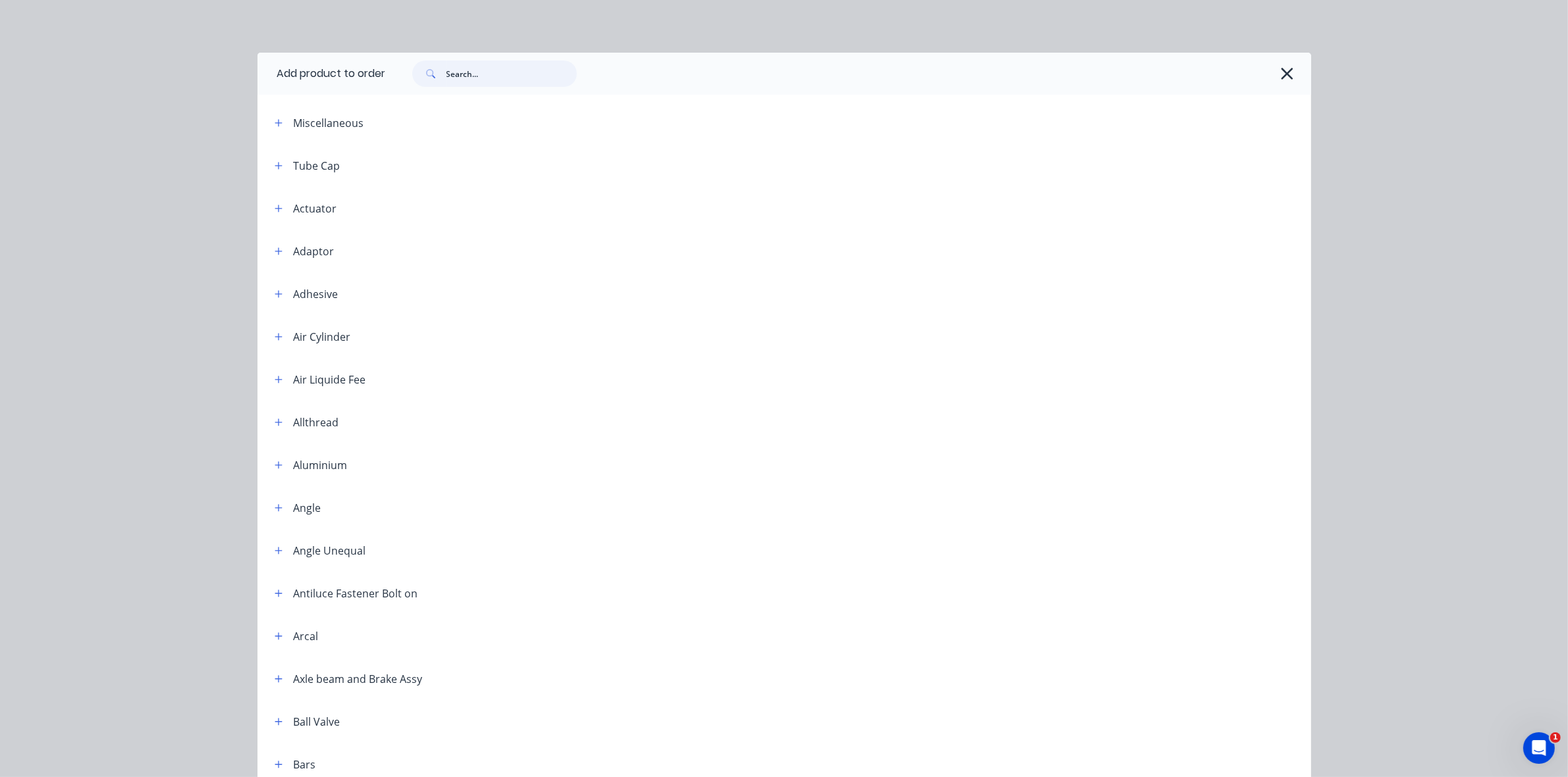
click at [463, 79] on input "text" at bounding box center [511, 74] width 130 height 26
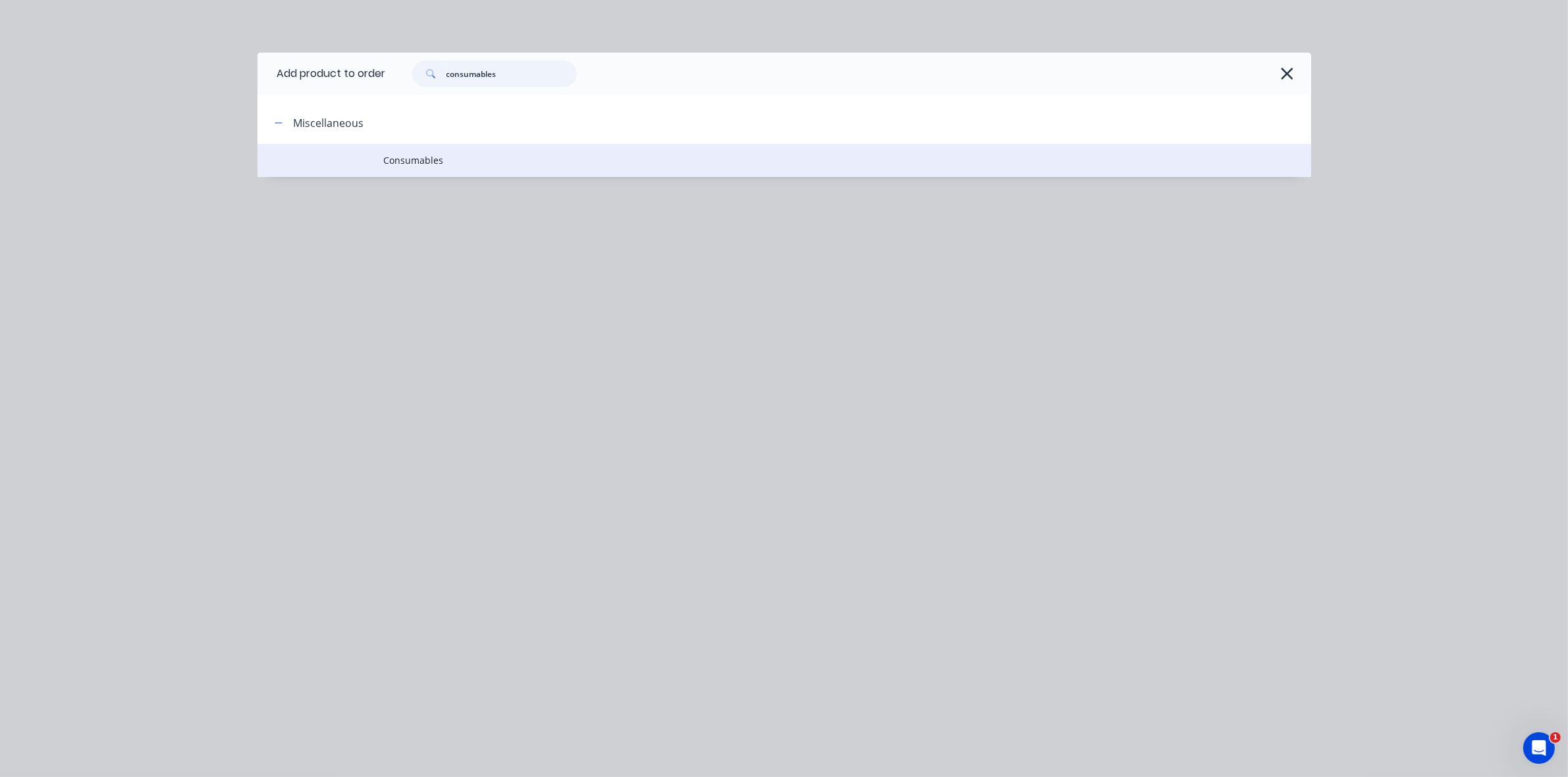
type input "consumables"
click at [415, 160] on span "Consumables" at bounding box center [755, 160] width 742 height 14
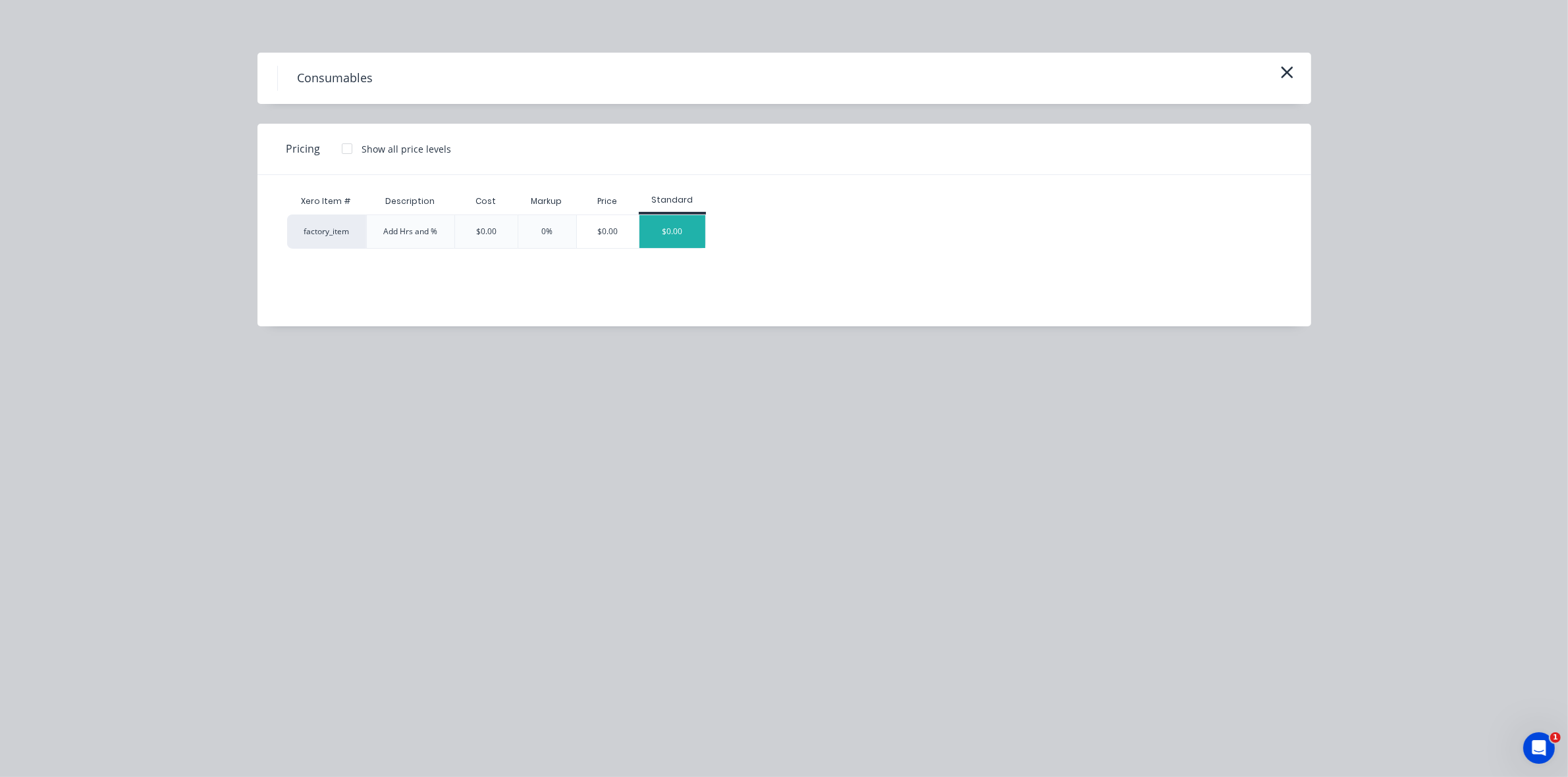
click at [659, 232] on div "$0.00" at bounding box center [673, 231] width 66 height 33
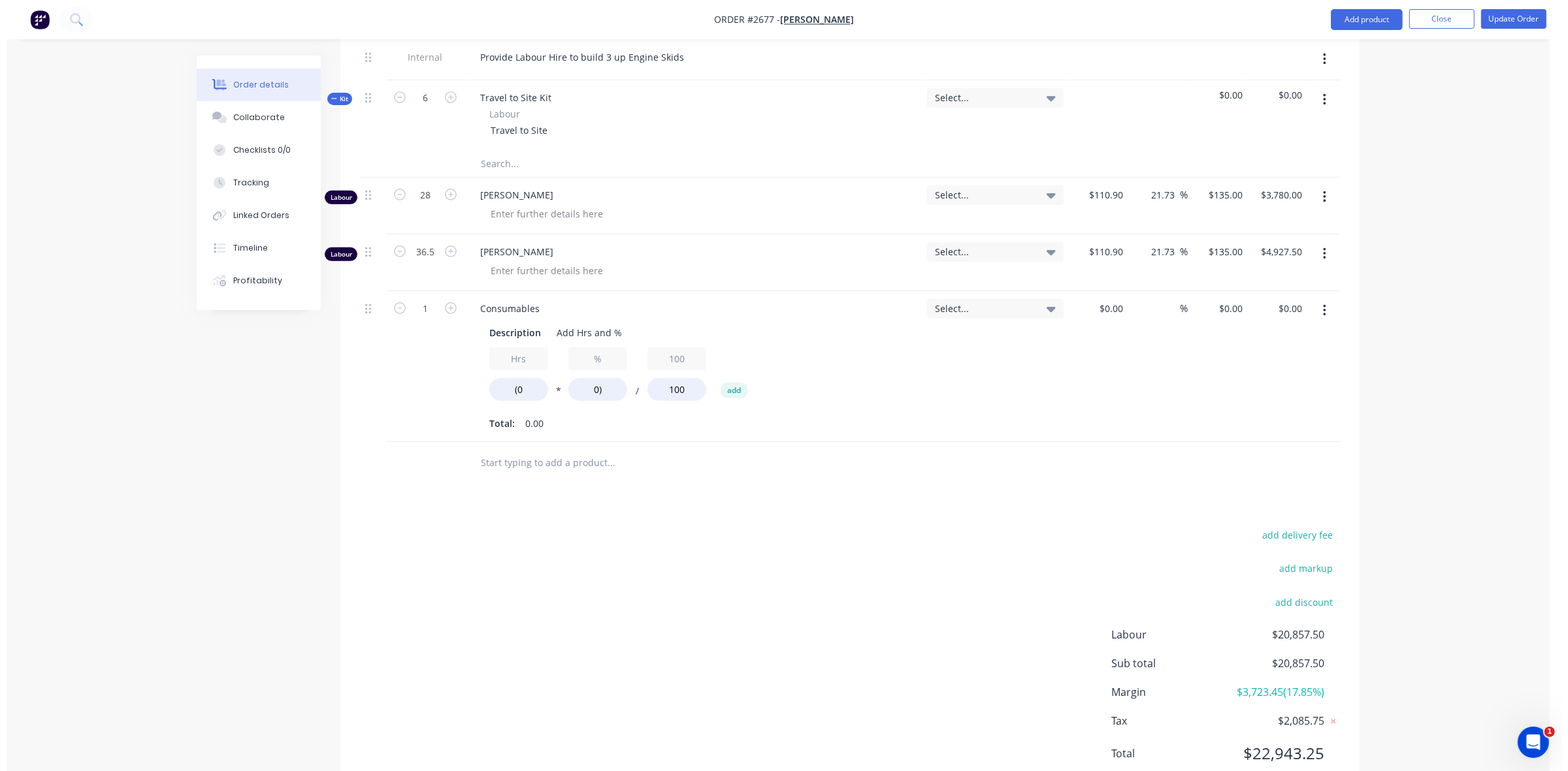
scroll to position [653, 0]
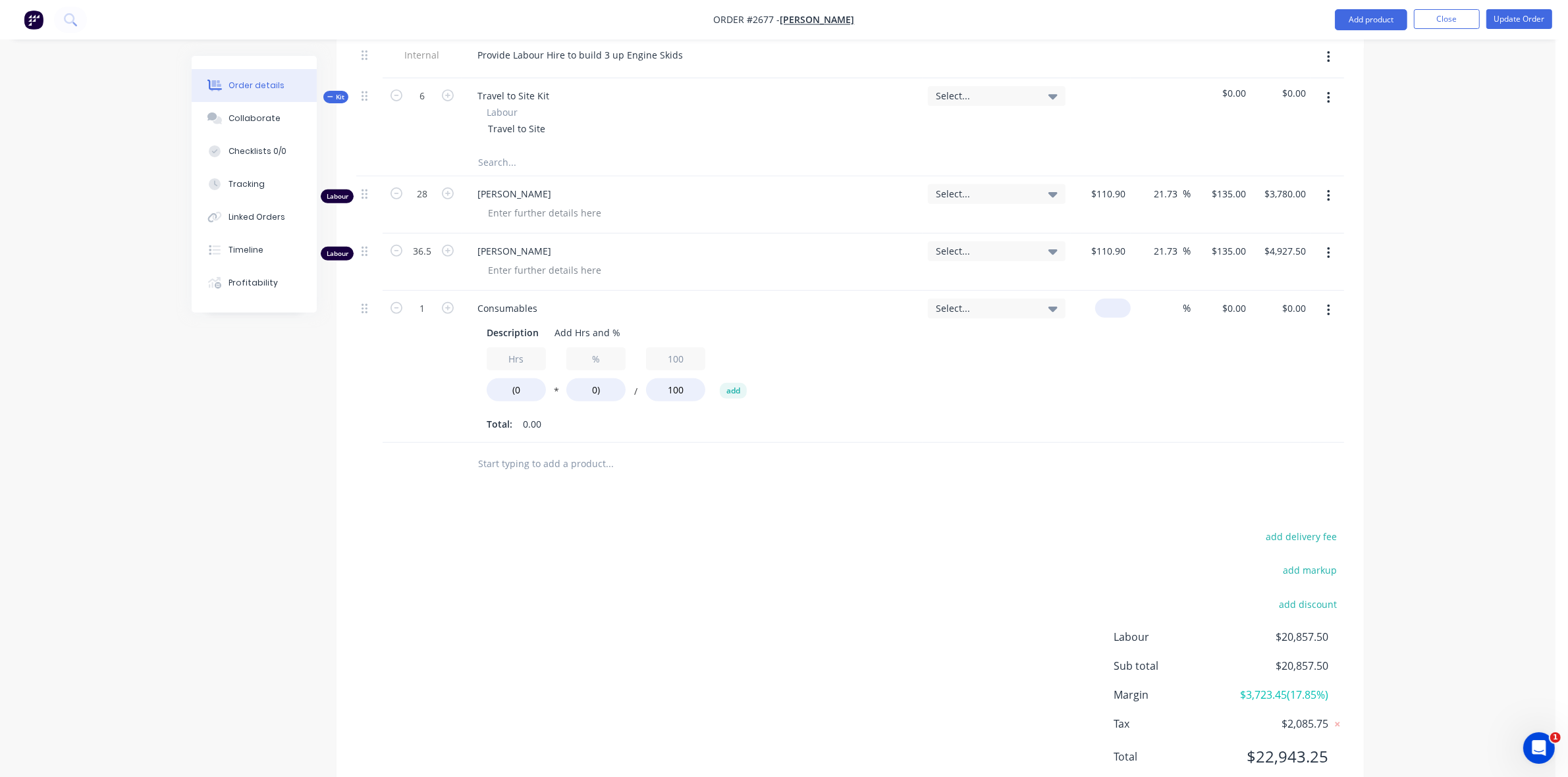
click at [1107, 320] on div "$0.00" at bounding box center [1101, 366] width 60 height 152
type input "$75.00"
click at [1082, 364] on div "$75.00 $75.00" at bounding box center [1101, 366] width 60 height 152
click at [1509, 15] on button "Update Order" at bounding box center [1519, 19] width 66 height 20
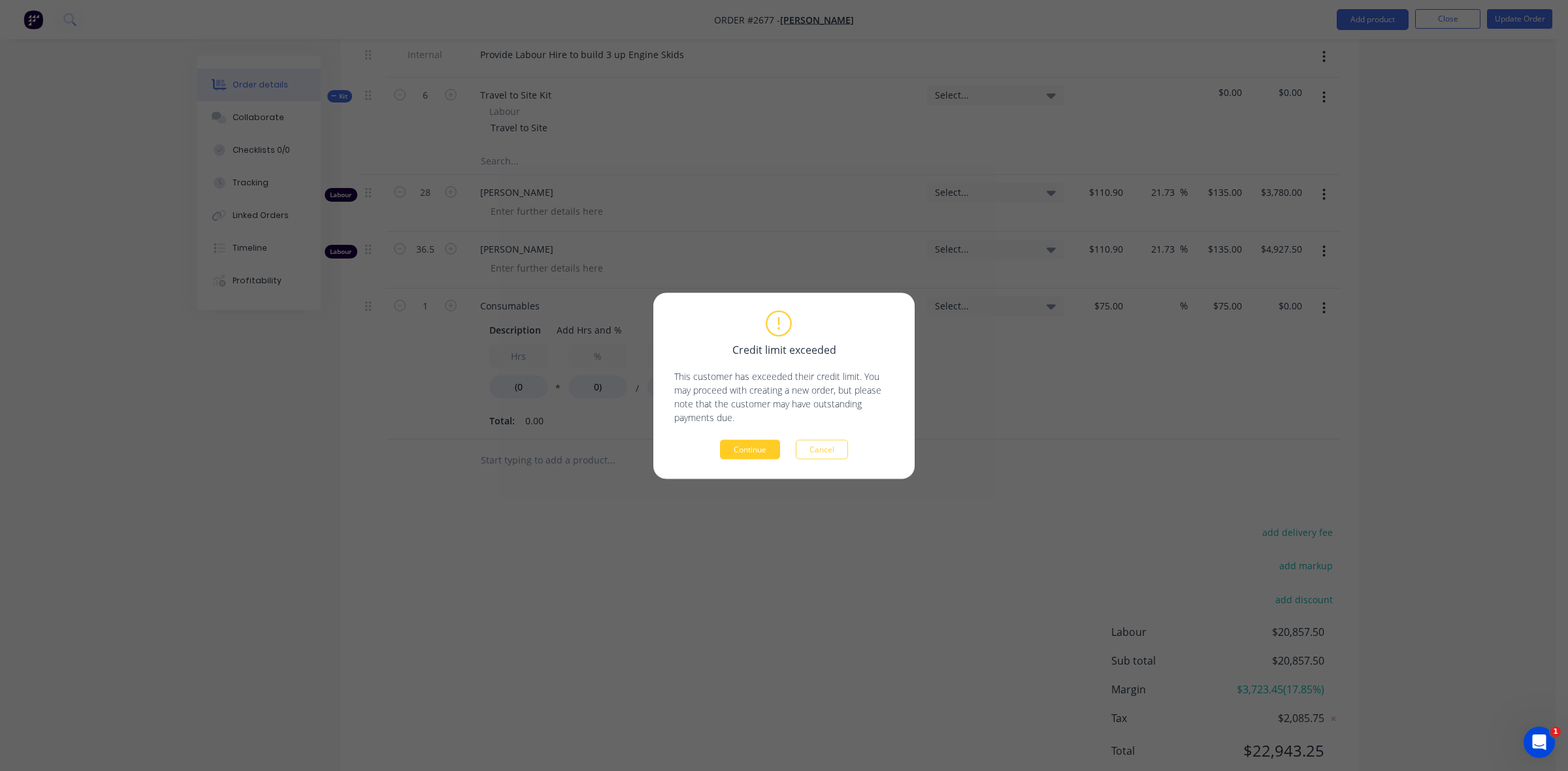
click at [735, 444] on button "Continue" at bounding box center [750, 449] width 60 height 20
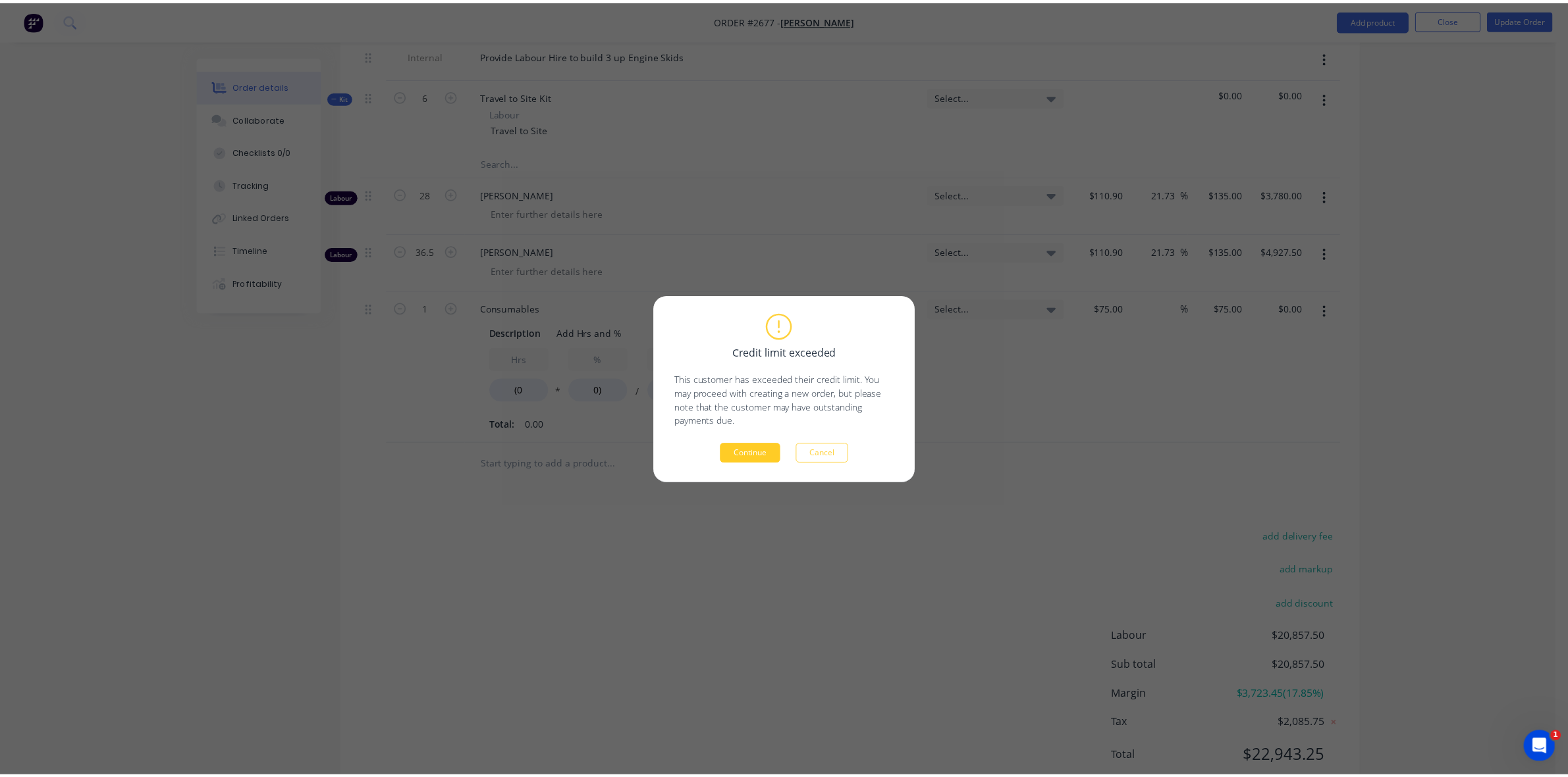
scroll to position [0, 0]
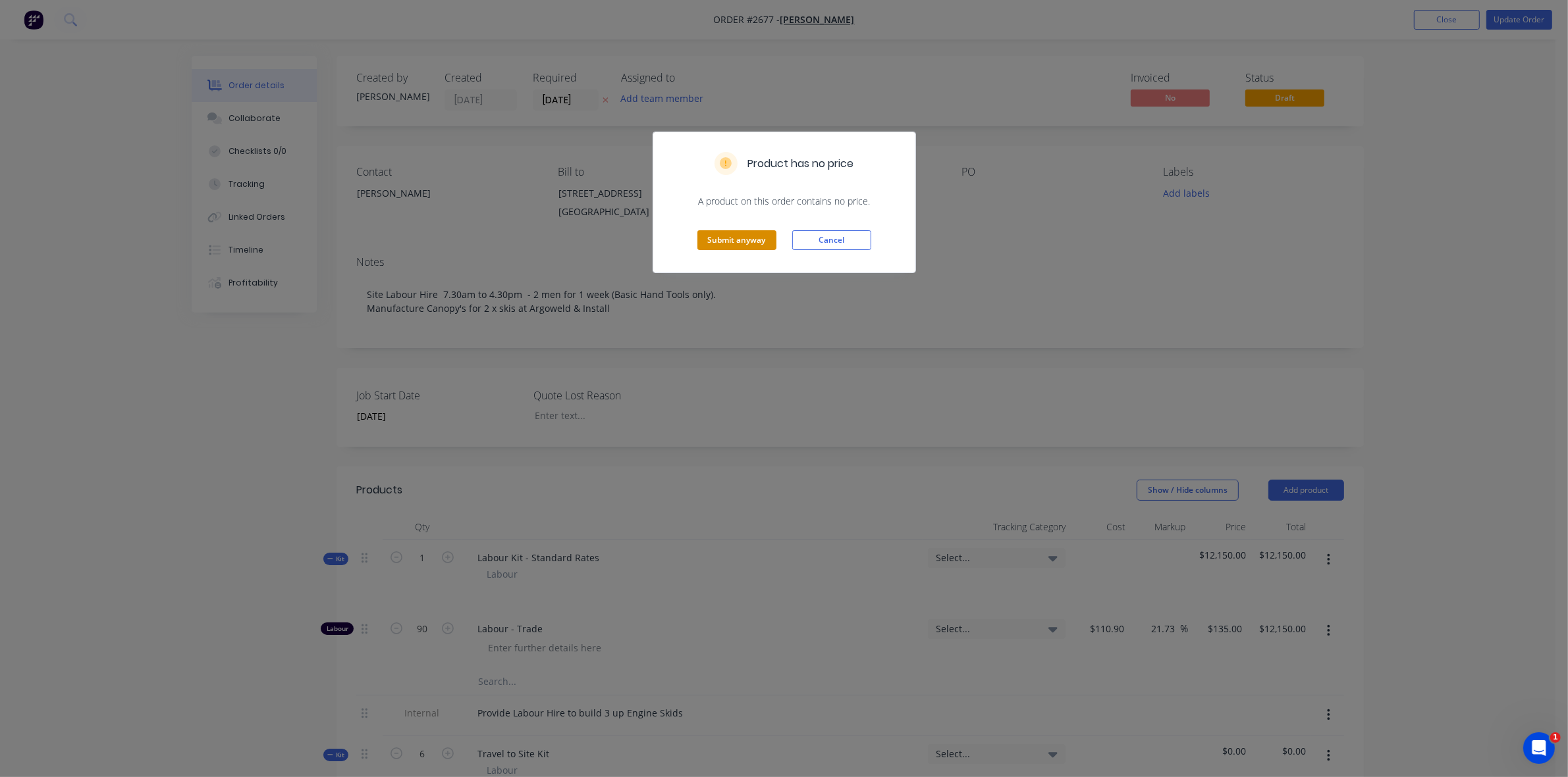
click at [732, 243] on button "Submit anyway" at bounding box center [737, 240] width 79 height 20
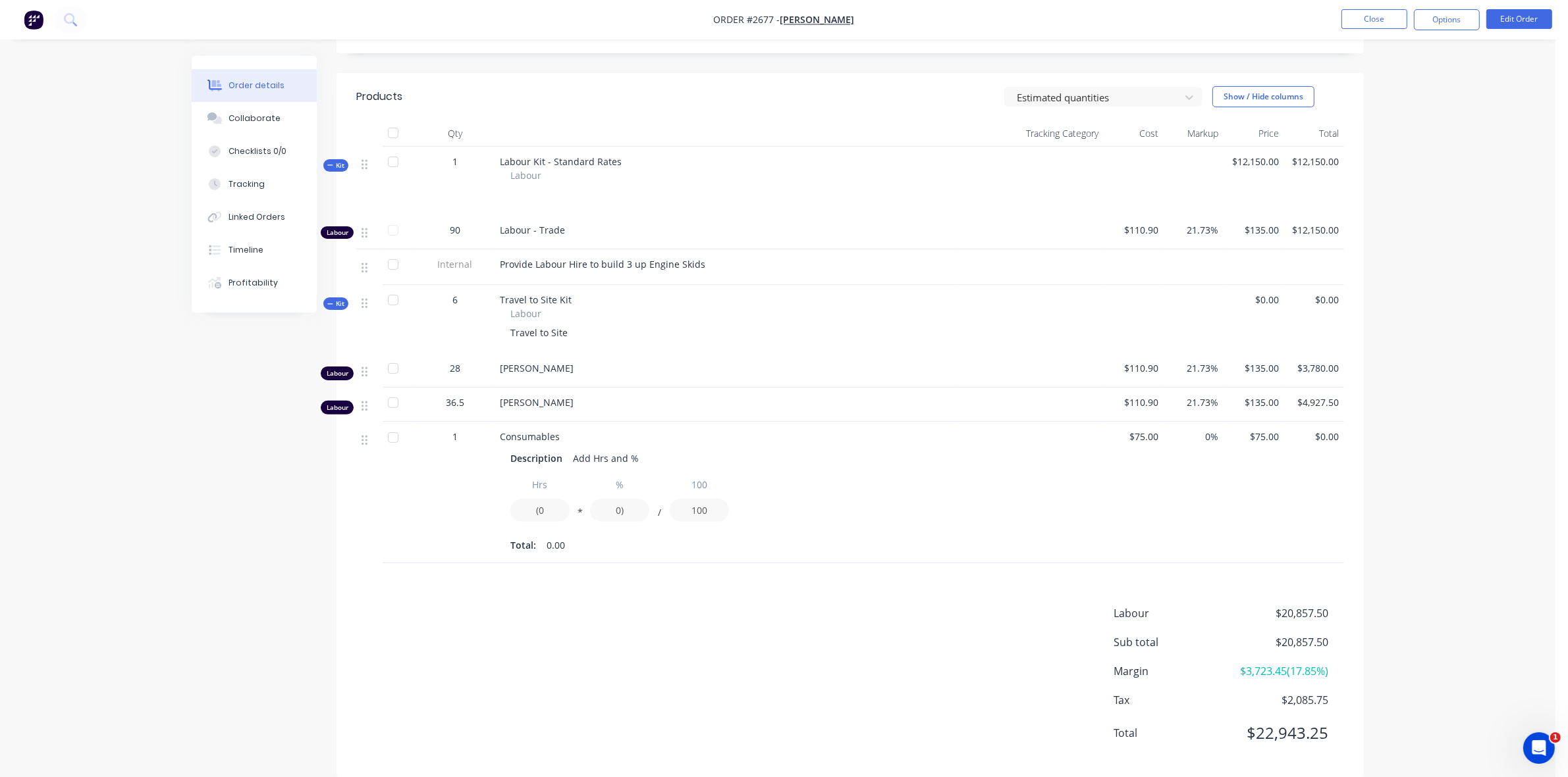
scroll to position [416, 0]
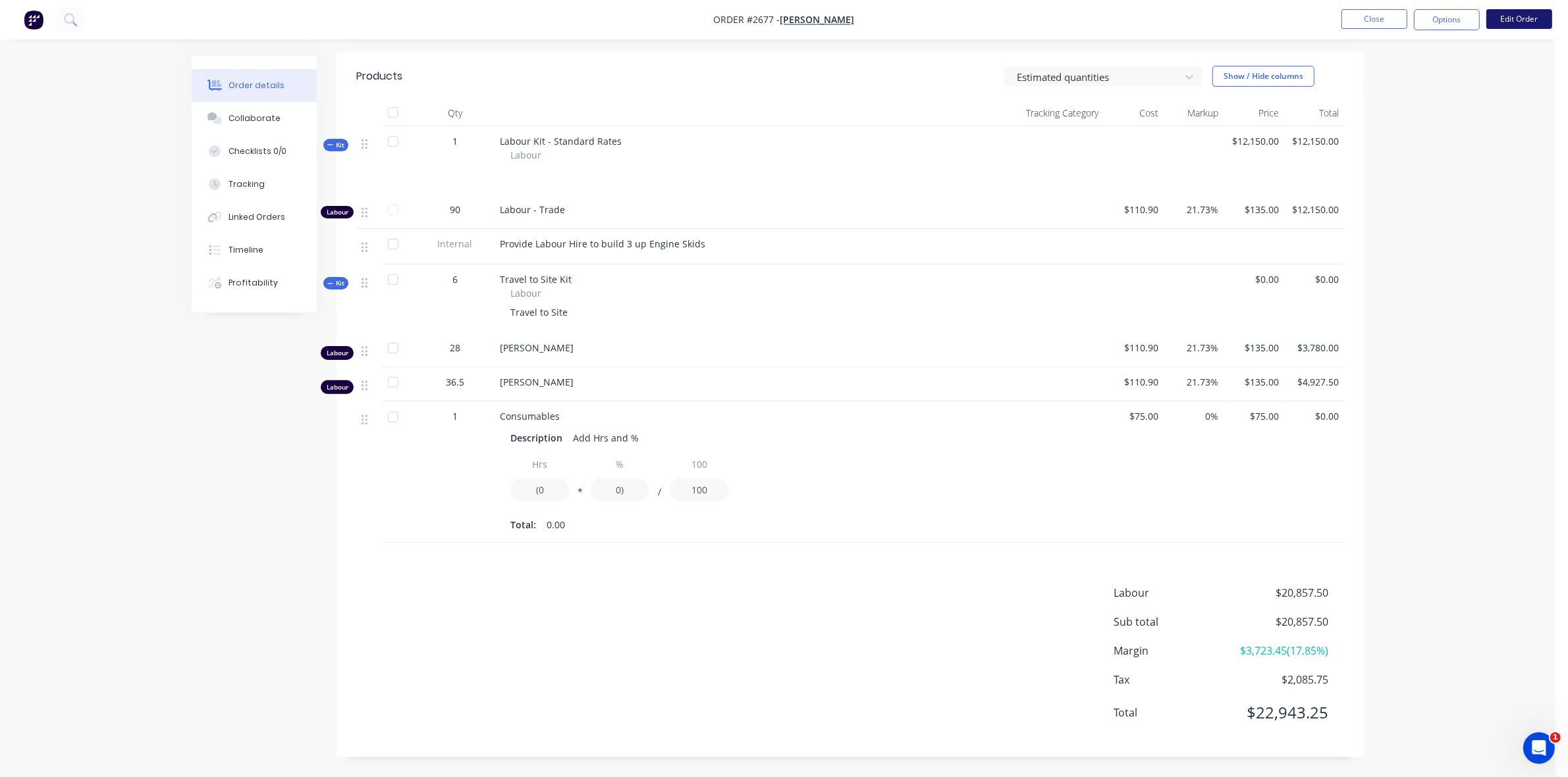
click at [1515, 21] on button "Edit Order" at bounding box center [1519, 19] width 66 height 20
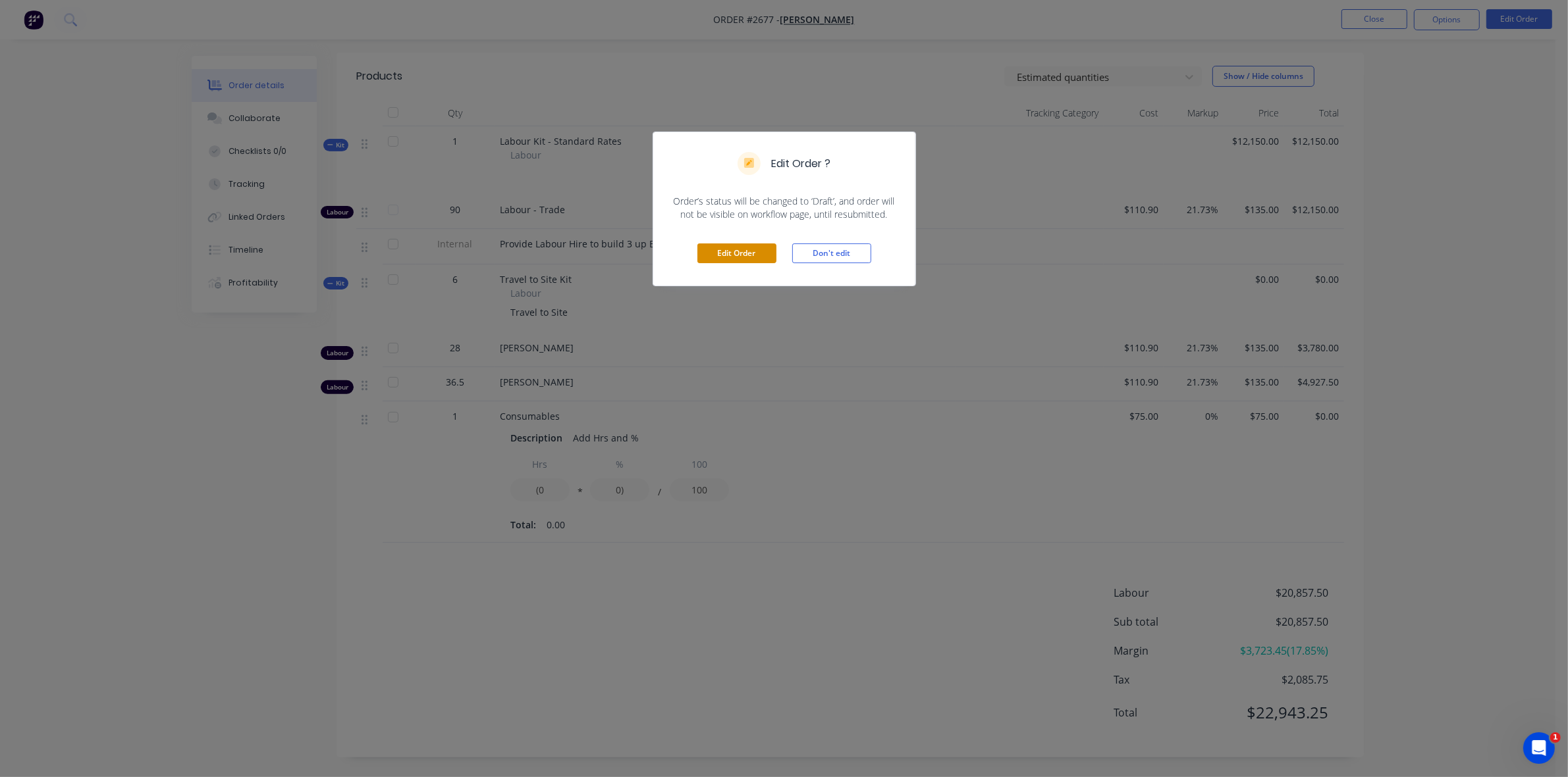
click at [749, 254] on button "Edit Order" at bounding box center [737, 253] width 79 height 20
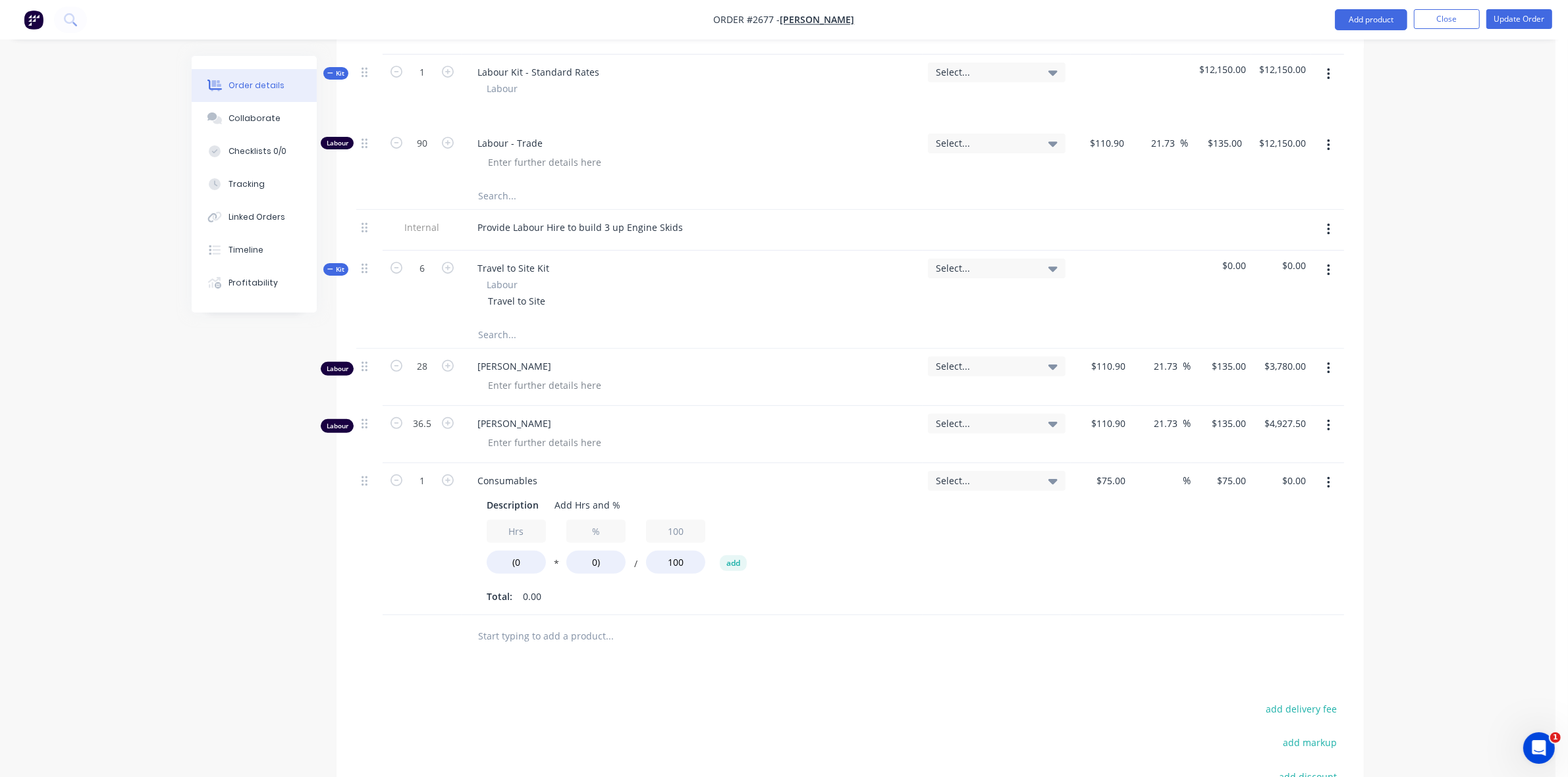
scroll to position [576, 0]
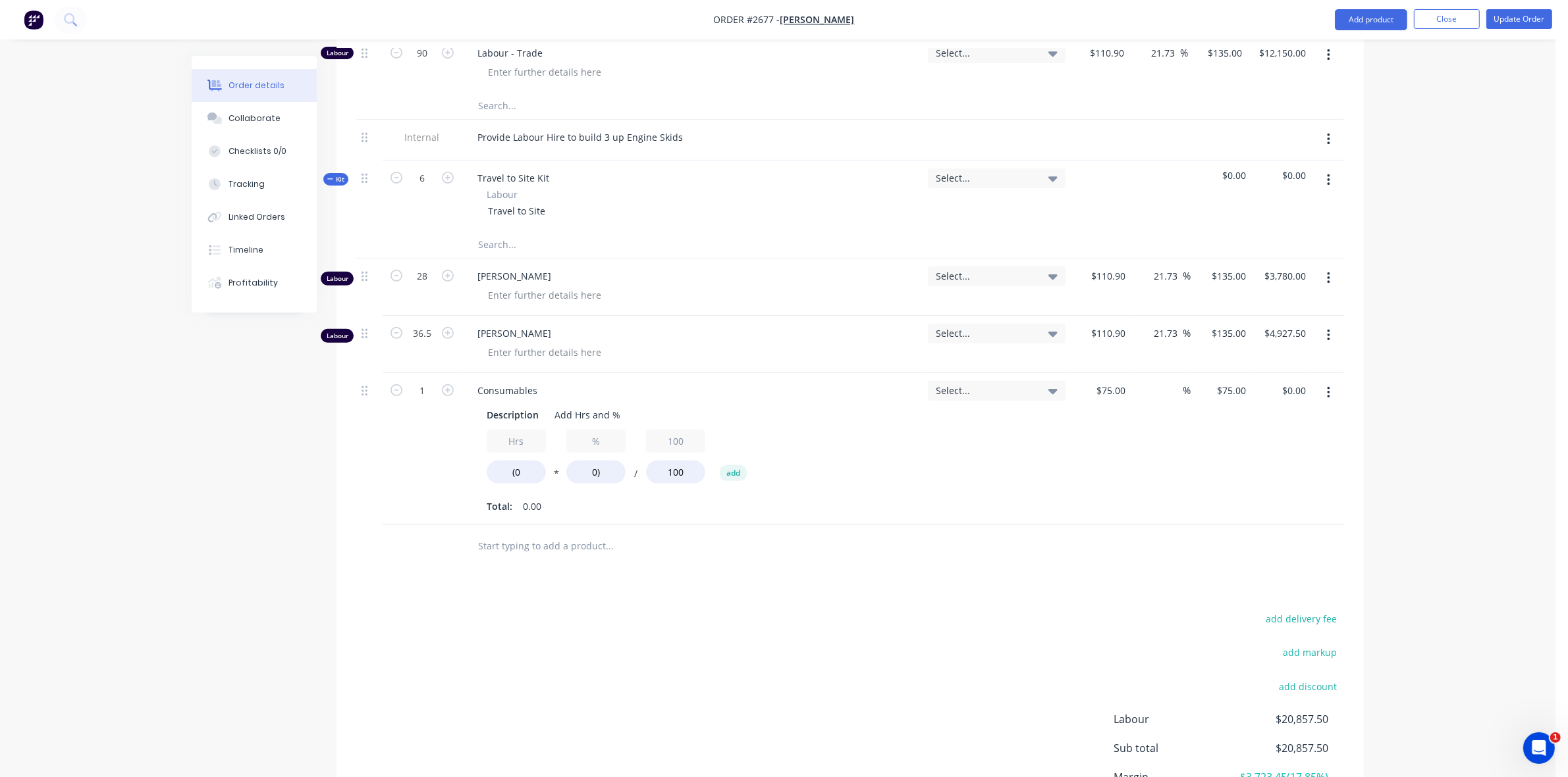
click at [1322, 405] on button "button" at bounding box center [1328, 392] width 31 height 24
click at [1249, 516] on div "Delete" at bounding box center [1280, 506] width 101 height 19
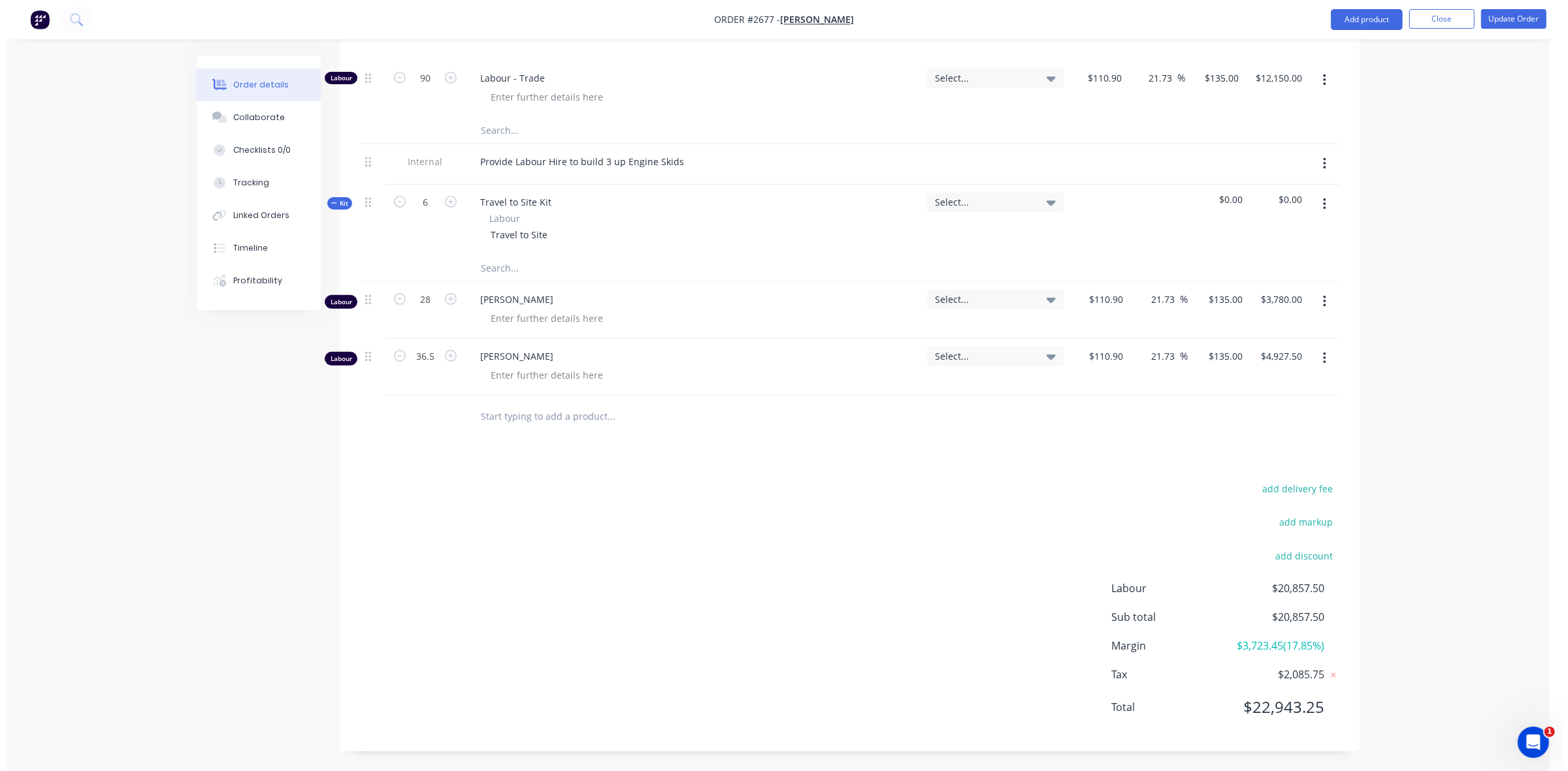
scroll to position [562, 0]
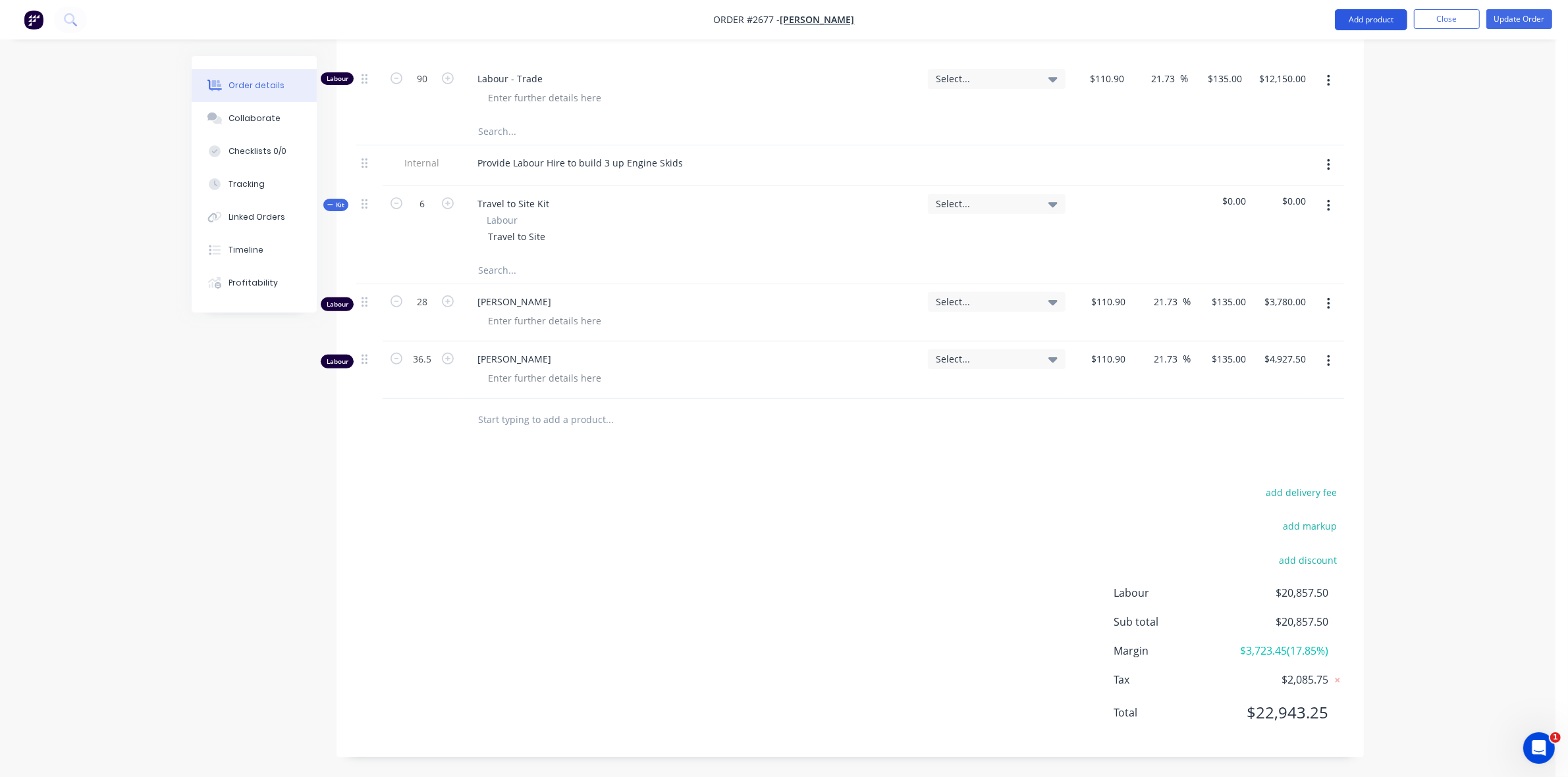
click at [1374, 19] on button "Add product" at bounding box center [1371, 20] width 73 height 21
click at [1322, 77] on div "Basic product" at bounding box center [1343, 80] width 101 height 19
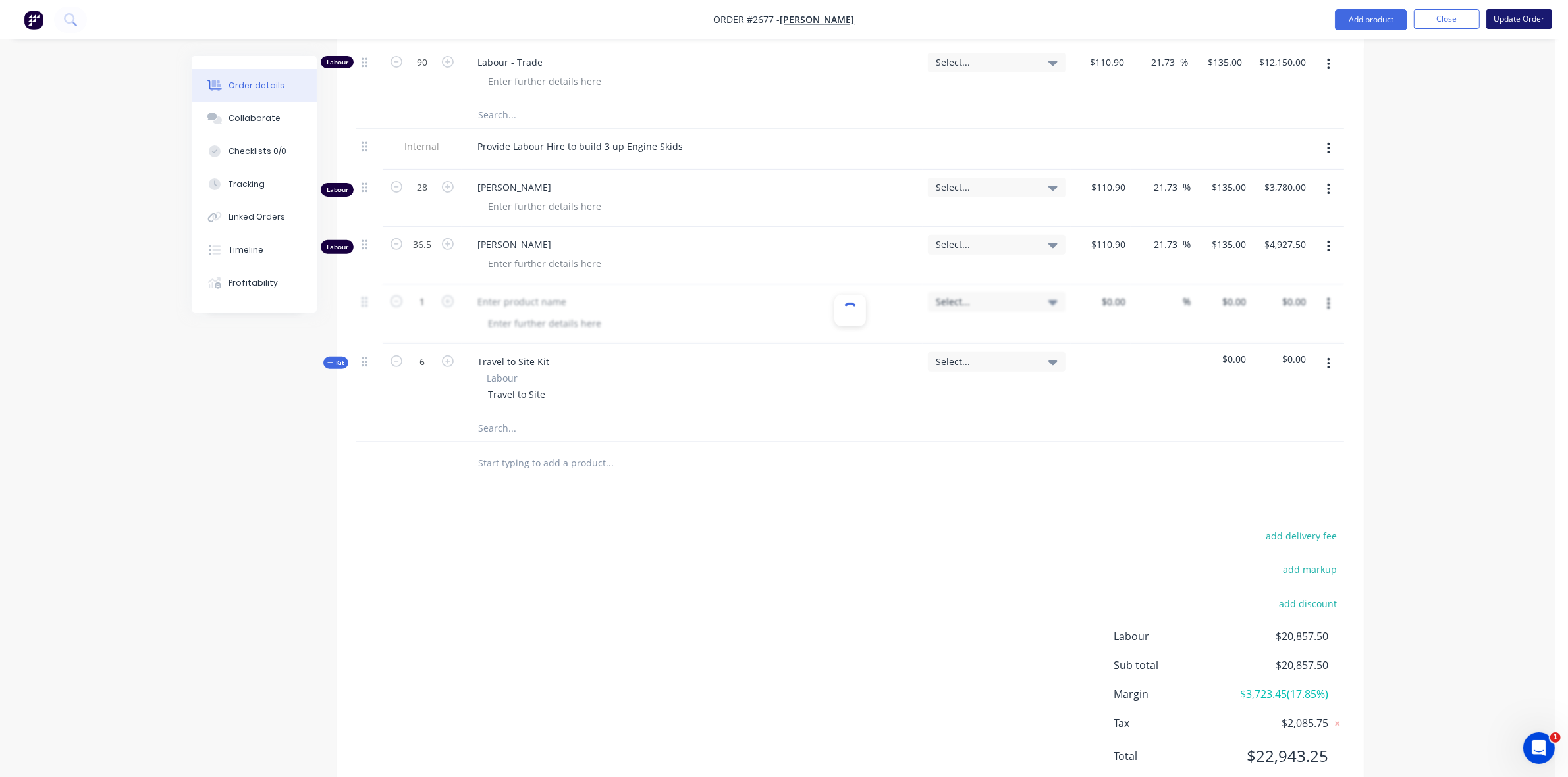
click at [1512, 21] on button "Update Order" at bounding box center [1519, 19] width 66 height 20
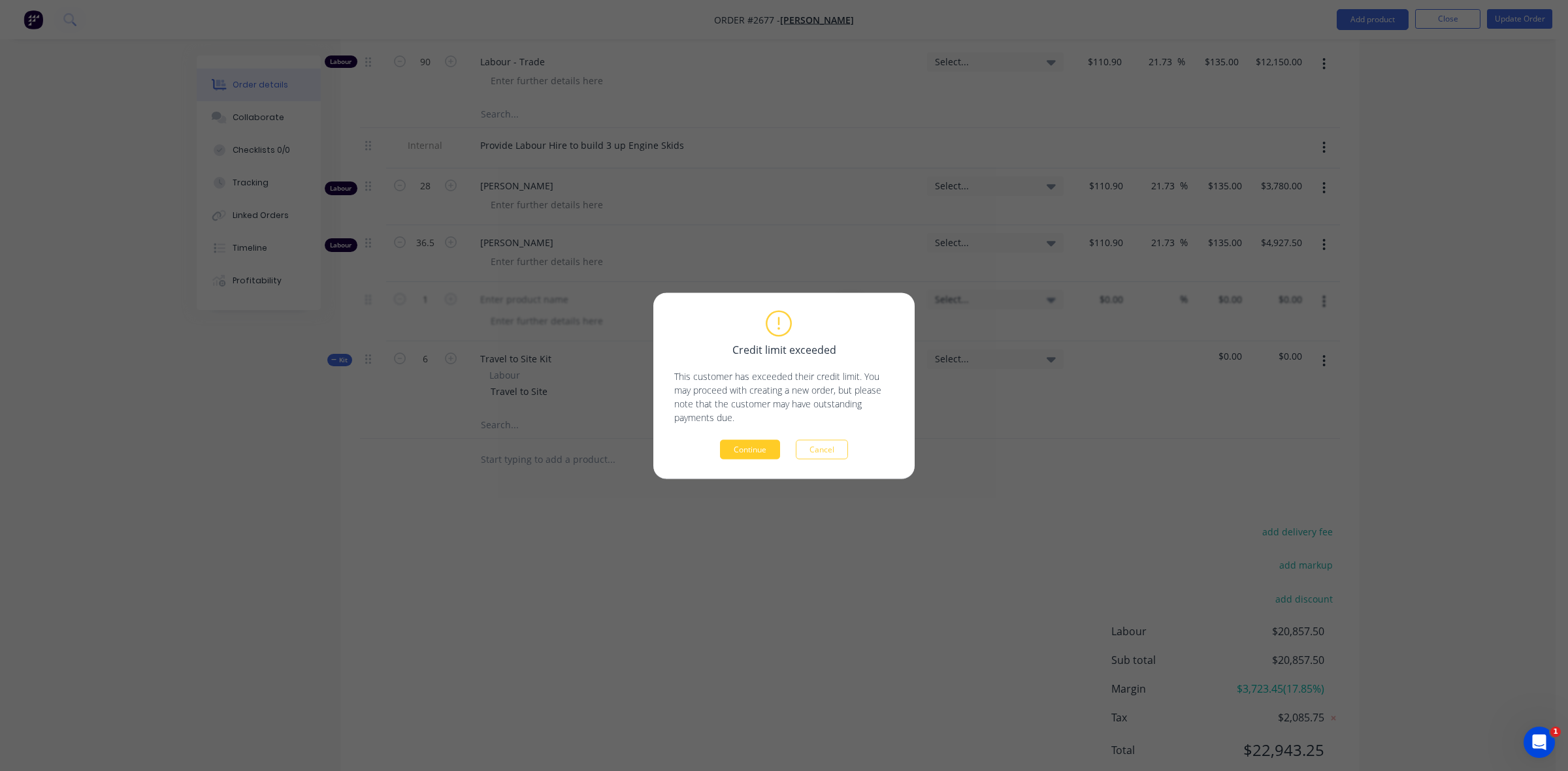
click at [748, 447] on button "Continue" at bounding box center [750, 449] width 60 height 20
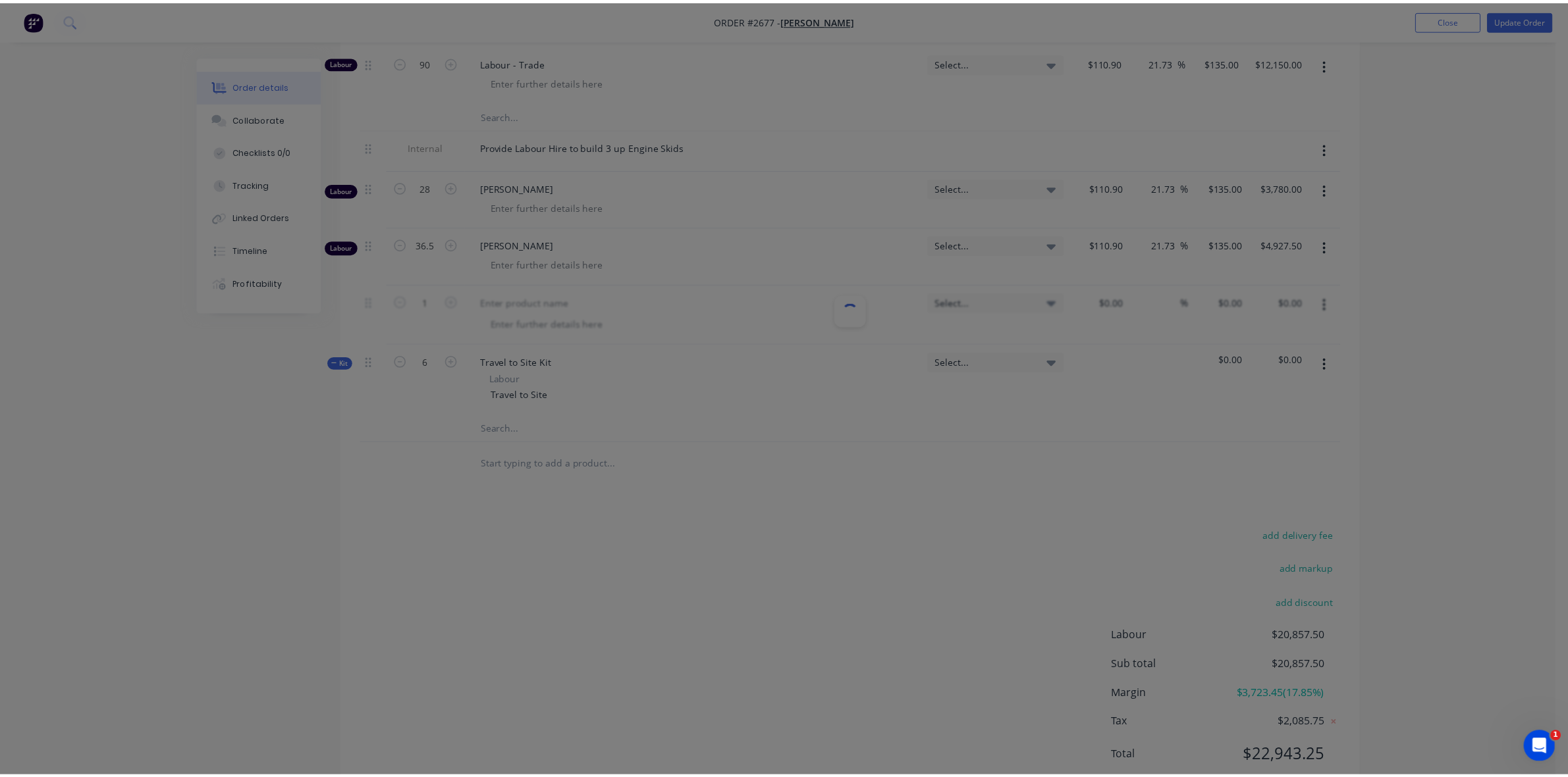
scroll to position [0, 0]
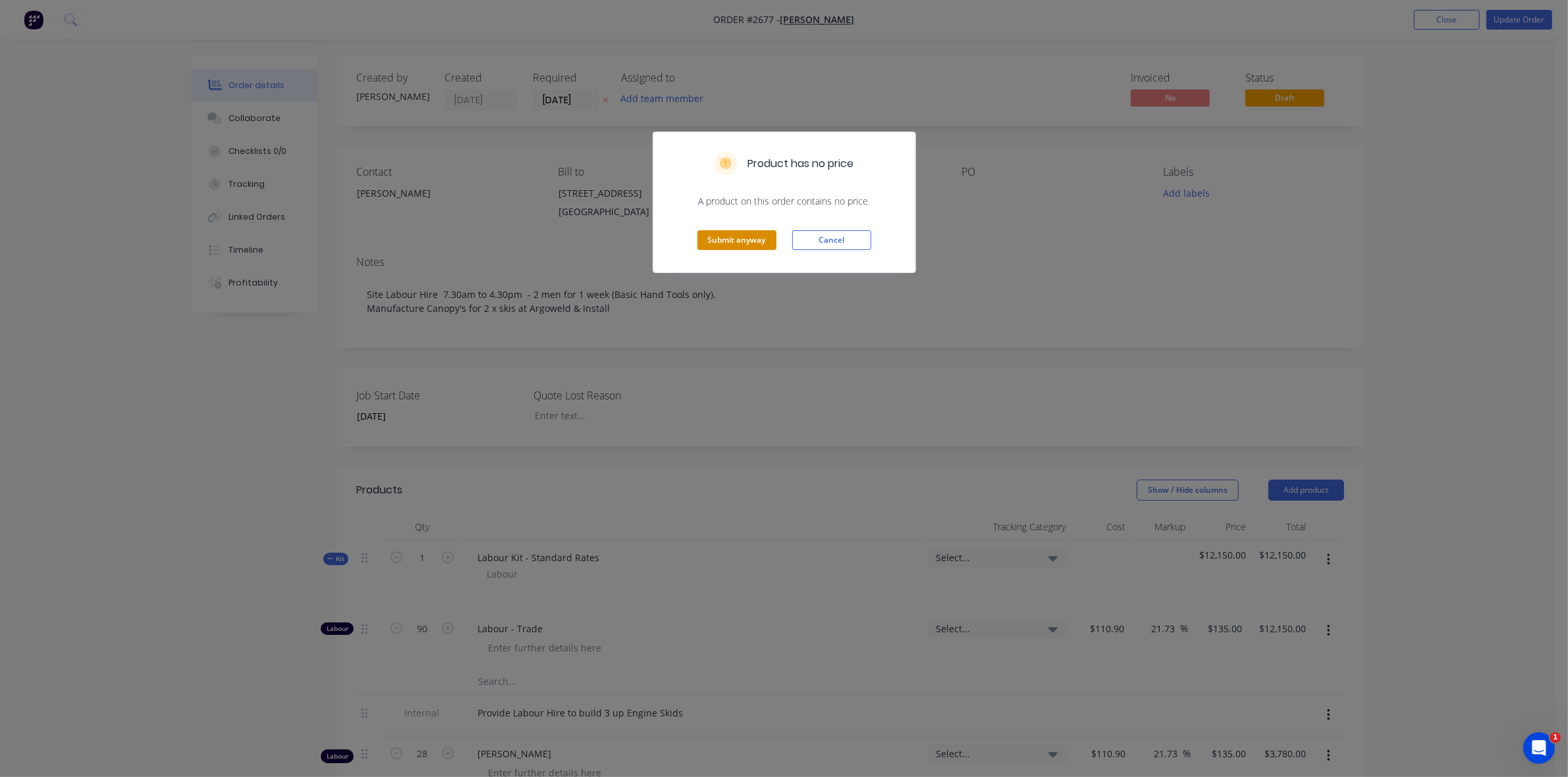
click at [726, 240] on button "Submit anyway" at bounding box center [737, 240] width 79 height 20
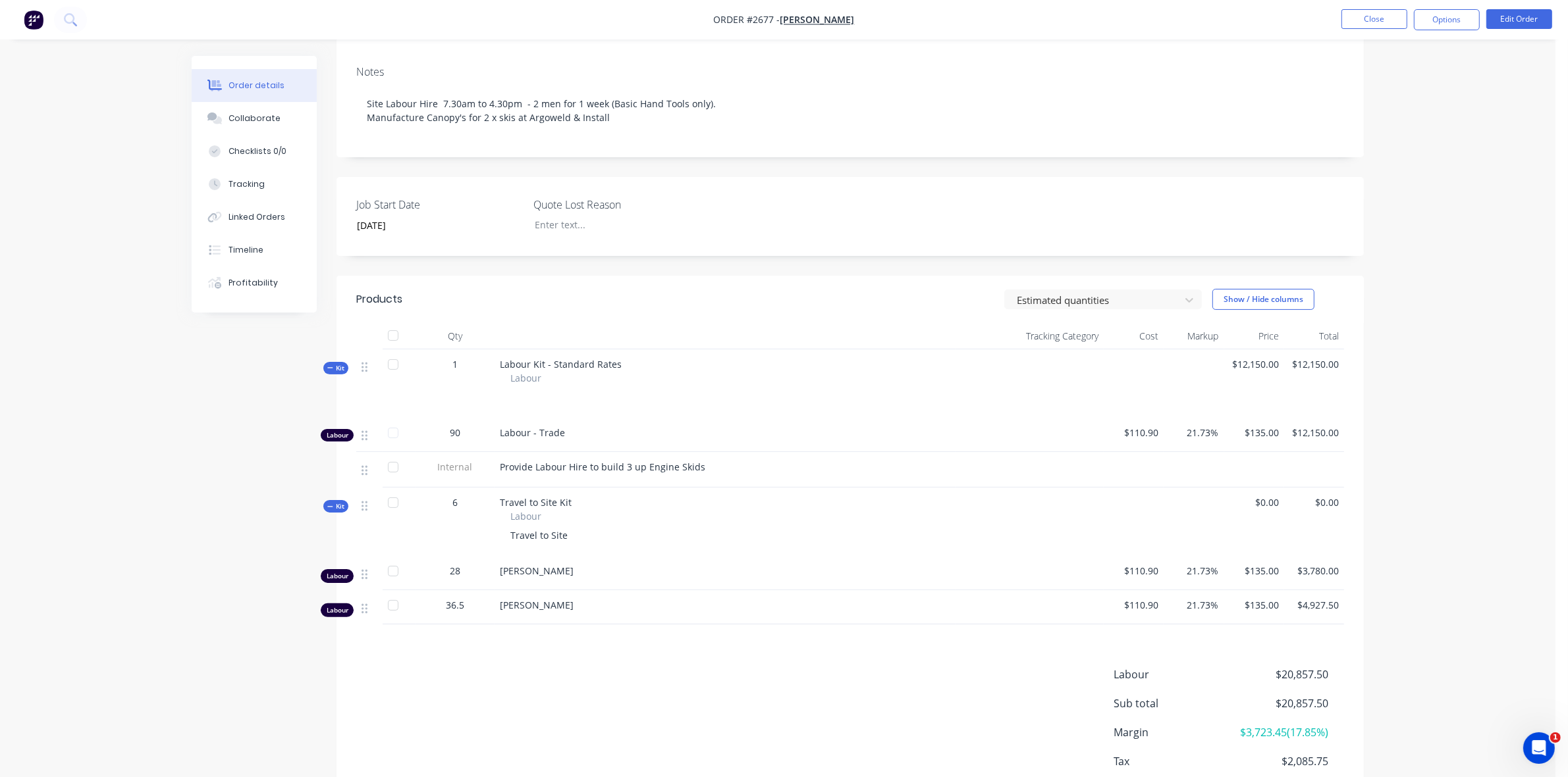
scroll to position [192, 0]
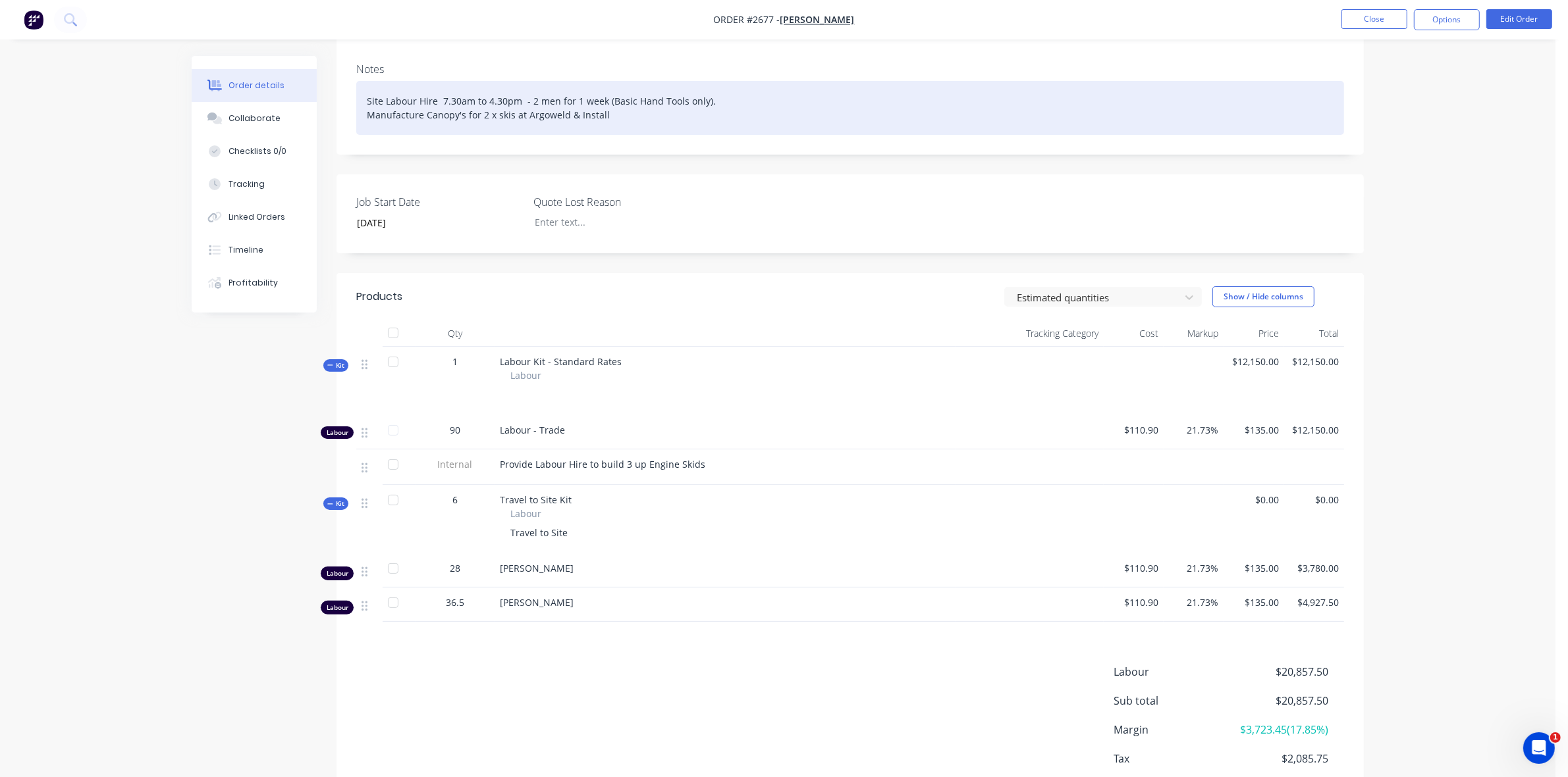
click at [518, 97] on div "Site Labour Hire 7.30am to 4.30pm - 2 men for 1 week (Basic Hand Tools only). M…" at bounding box center [850, 107] width 988 height 54
drag, startPoint x: 604, startPoint y: 114, endPoint x: 646, endPoint y: 112, distance: 42.0
click at [646, 112] on div "Site Labour Hire 7.30am to 4.30pm - 2 men for 1 week (Basic Hand Tools only). M…" at bounding box center [850, 107] width 988 height 54
drag, startPoint x: 409, startPoint y: 99, endPoint x: 363, endPoint y: 92, distance: 46.5
click at [363, 92] on div "plus traveSite Labour Hire 7.30am to 4.30pm - 2 men for 1 week (Basic Hand Tool…" at bounding box center [850, 107] width 988 height 54
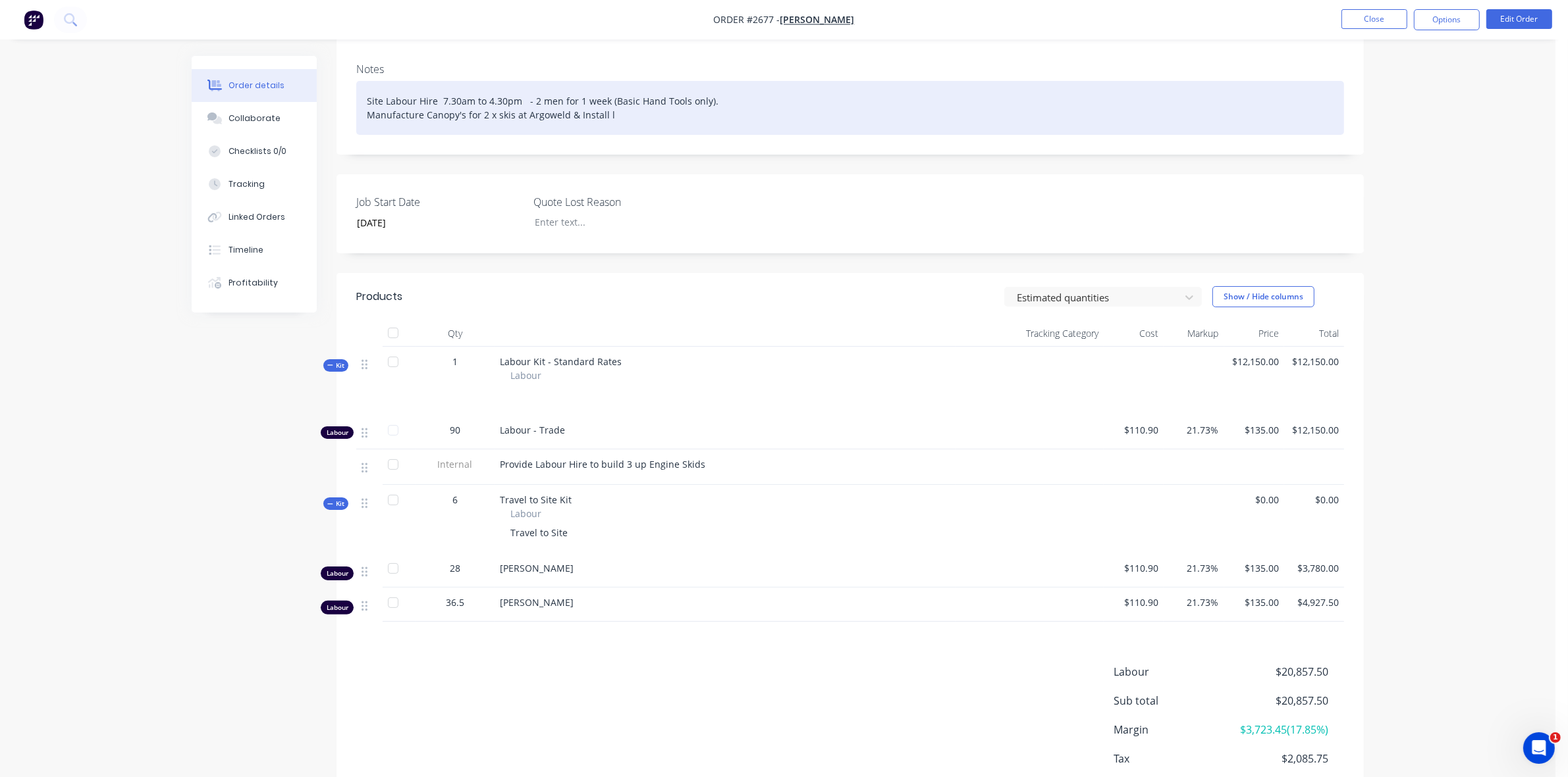
click at [601, 113] on div "Site Labour Hire 7.30am to 4.30pm - 2 men for 1 week (Basic Hand Tools only). M…" at bounding box center [850, 107] width 988 height 54
click at [600, 113] on div "Site Labour Hire 7.30am to 4.30pm - 2 men for 1 week (Basic Hand Tools only). M…" at bounding box center [850, 107] width 988 height 54
click at [620, 119] on div "Site Labour Hire 7.30am to 4.30pm - 2 men for 1 week (Basic Hand Tools only). M…" at bounding box center [850, 107] width 988 height 54
click at [517, 100] on div "Site Labour Hire 7.30am to 4.30pm - 2 men for 1 week (Basic Hand Tools only). M…" at bounding box center [850, 107] width 988 height 54
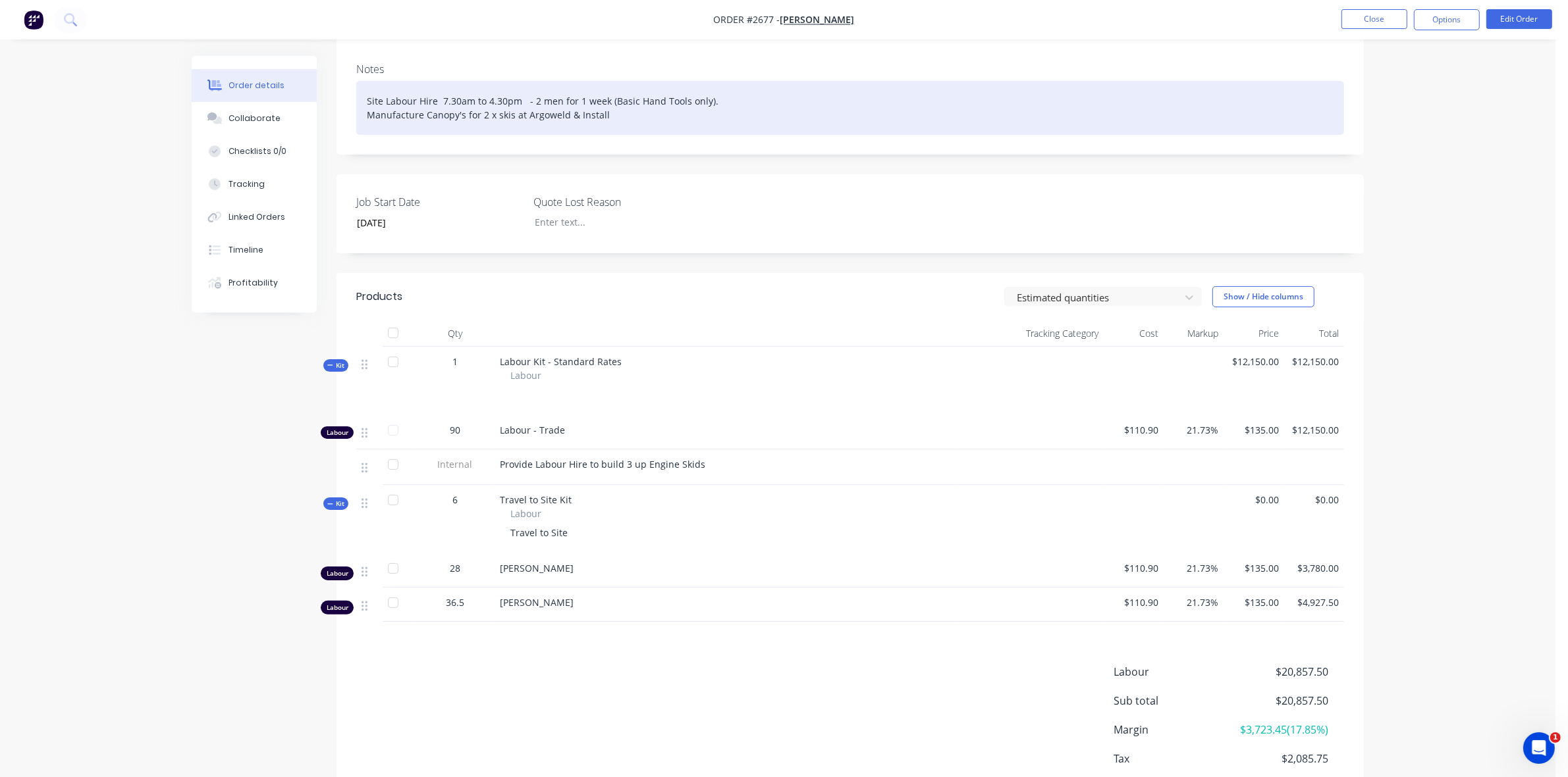
click at [538, 104] on div "Site Labour Hire 7.30am to 4.30pm - 2 men for 1 week (Basic Hand Tools only). M…" at bounding box center [850, 107] width 988 height 54
click at [517, 104] on div "Site Labour Hire 7.30am to 4.30pm - 2 men for 1 week (Basic Hand Tools only). M…" at bounding box center [850, 107] width 988 height 54
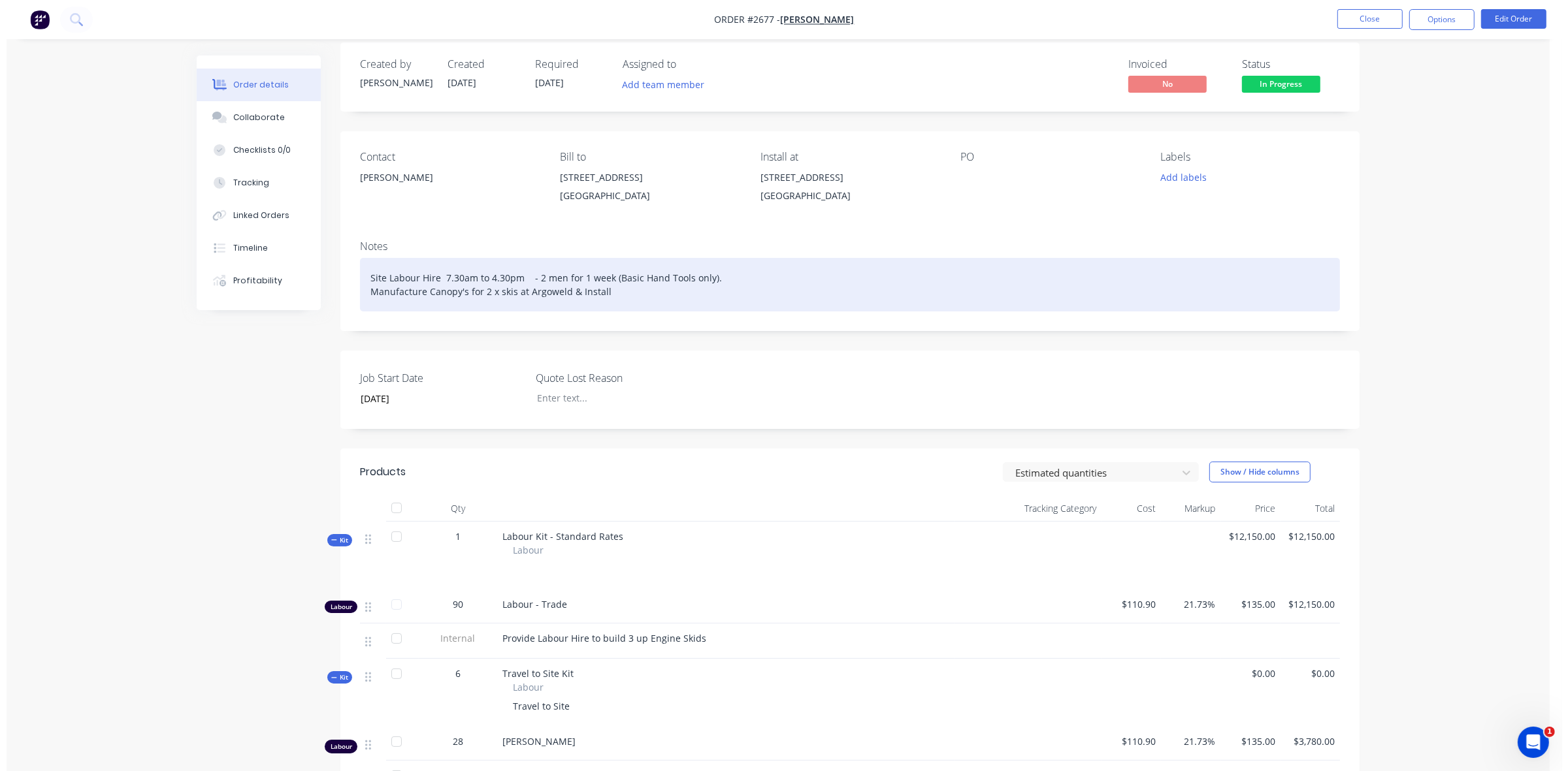
scroll to position [0, 0]
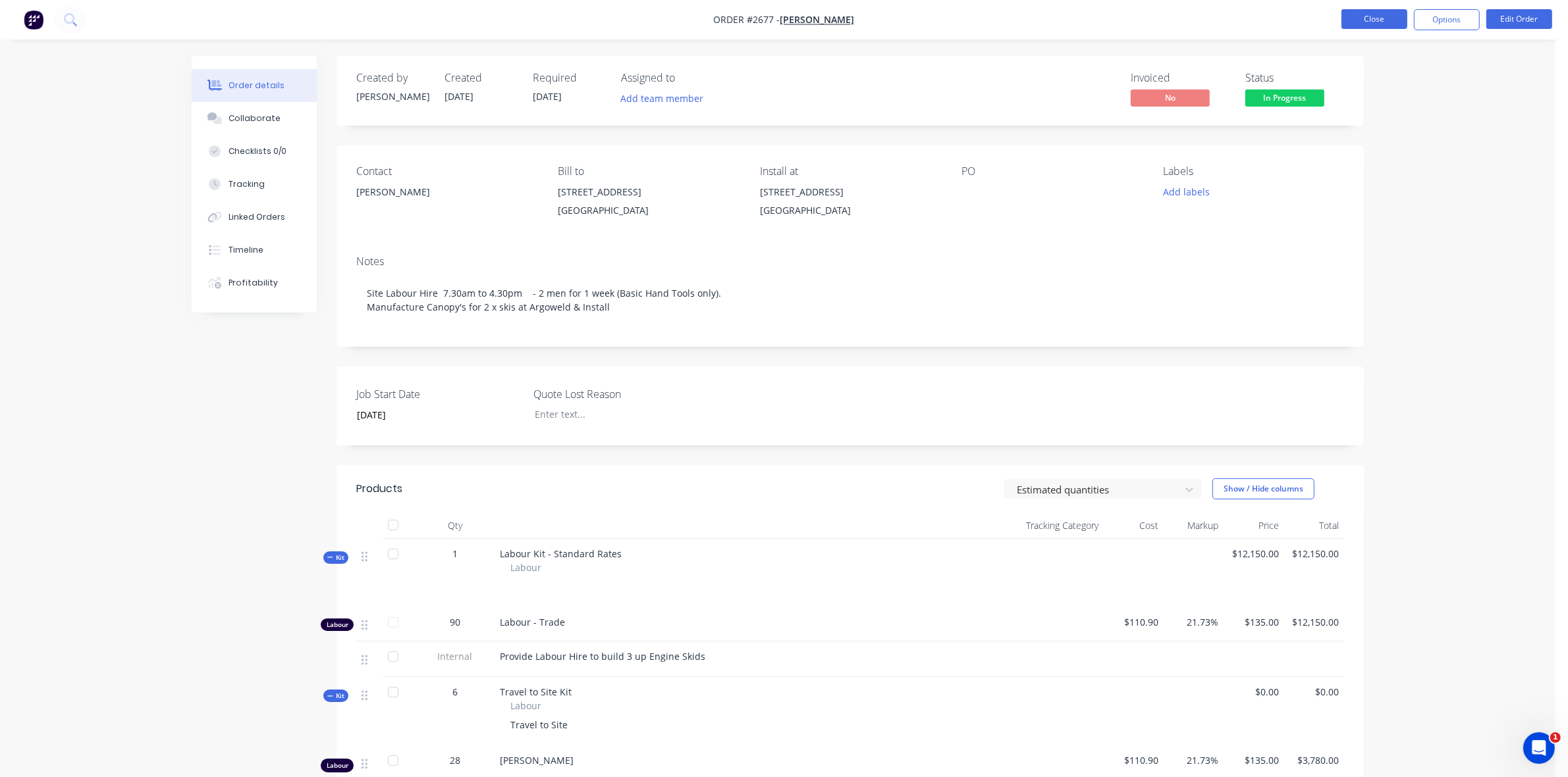
click at [1373, 23] on button "Close" at bounding box center [1375, 19] width 66 height 20
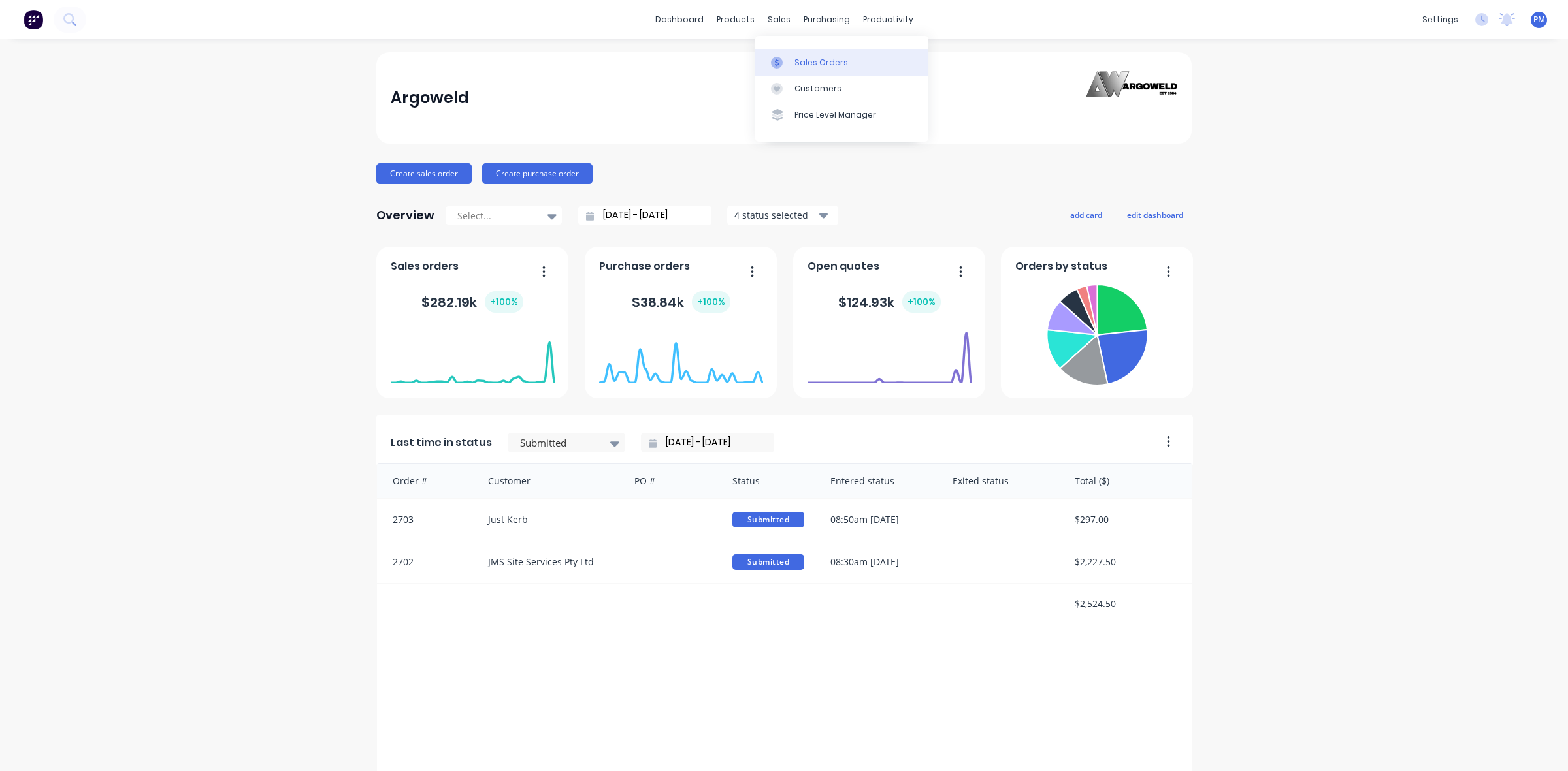
click at [800, 57] on div "Sales Orders" at bounding box center [821, 63] width 53 height 12
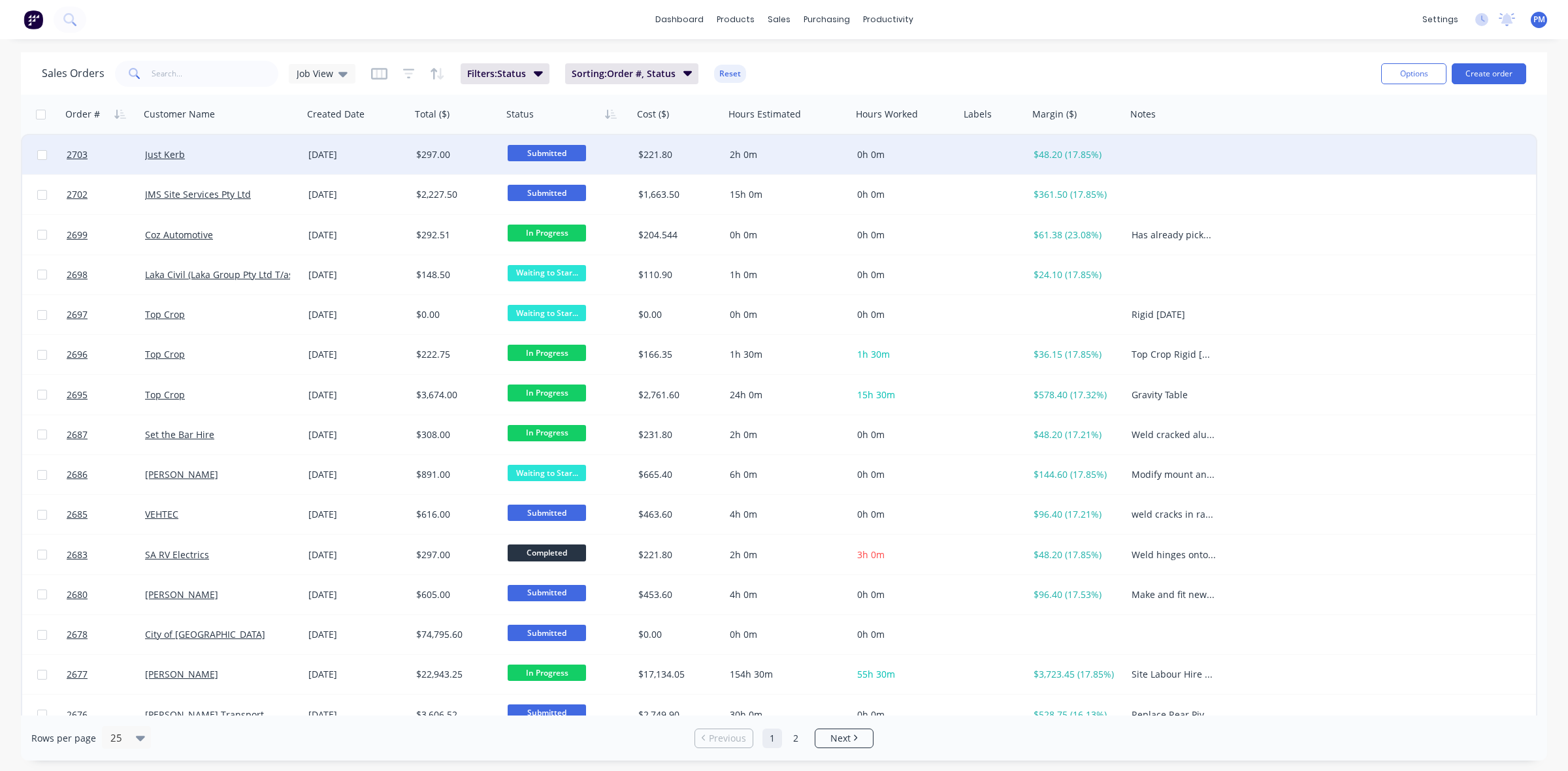
click at [248, 154] on div "Just Kerb" at bounding box center [217, 154] width 145 height 13
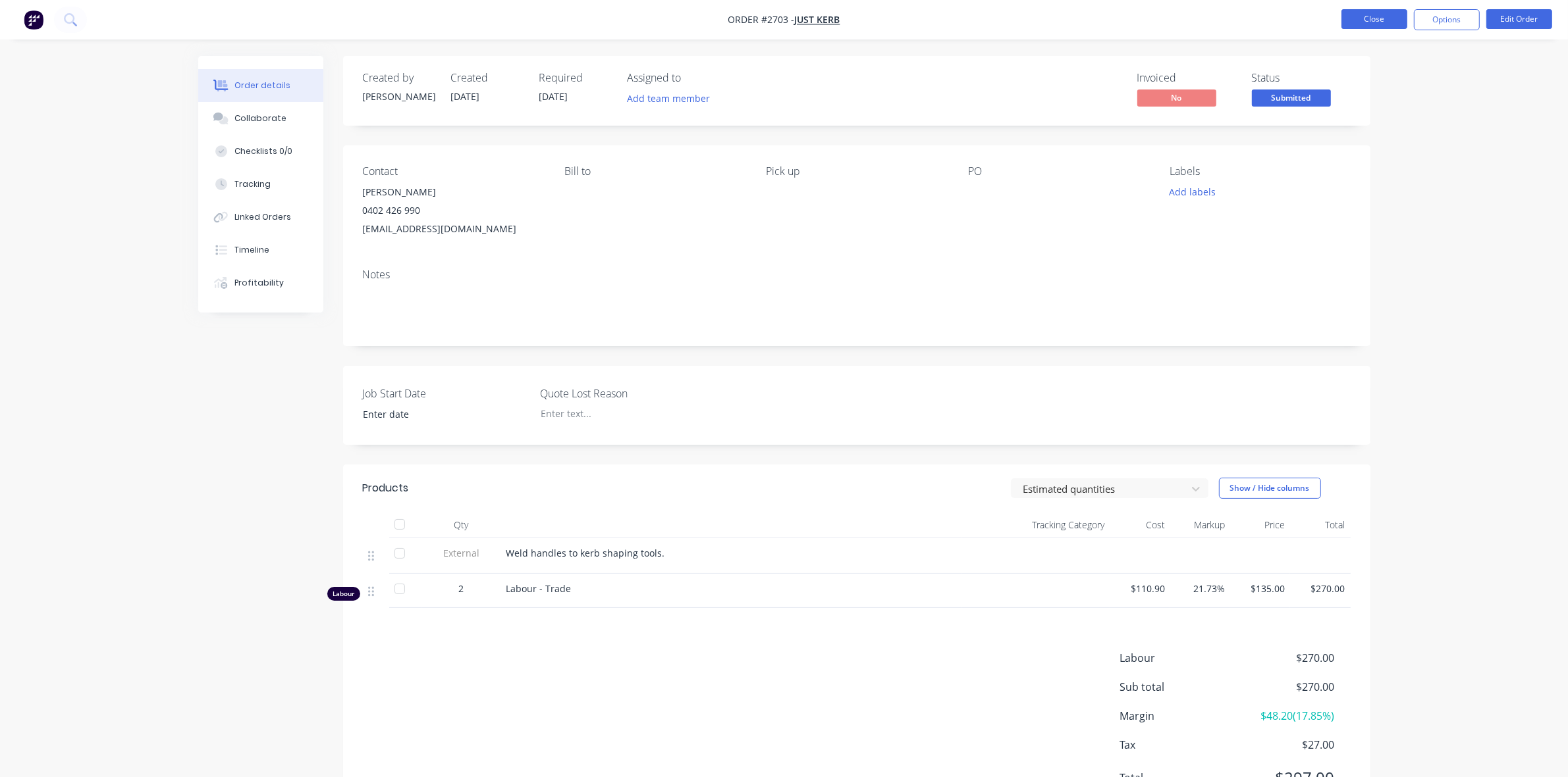
click at [1368, 20] on button "Close" at bounding box center [1375, 19] width 66 height 20
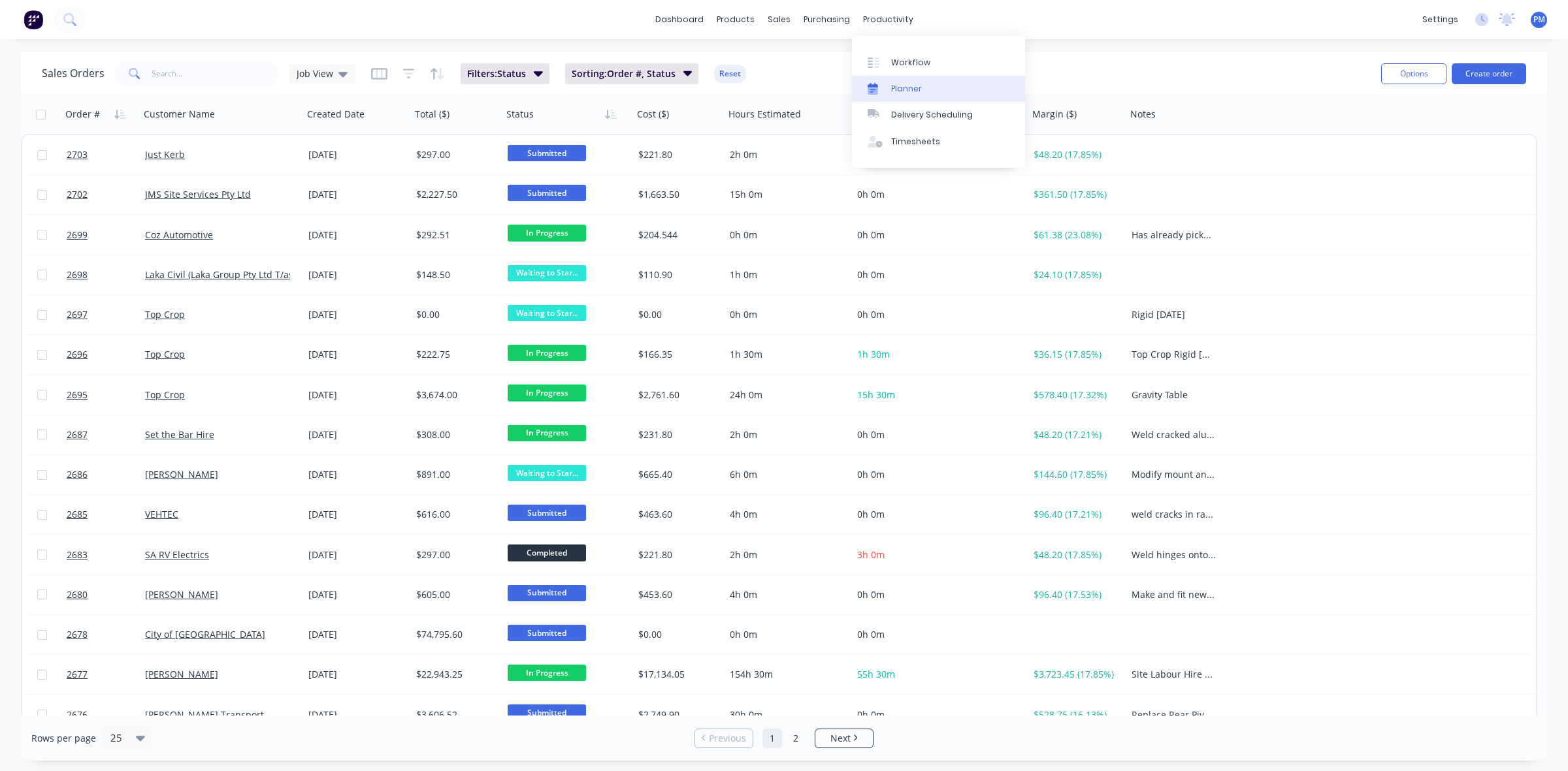
click at [909, 83] on div "Planner" at bounding box center [906, 89] width 31 height 12
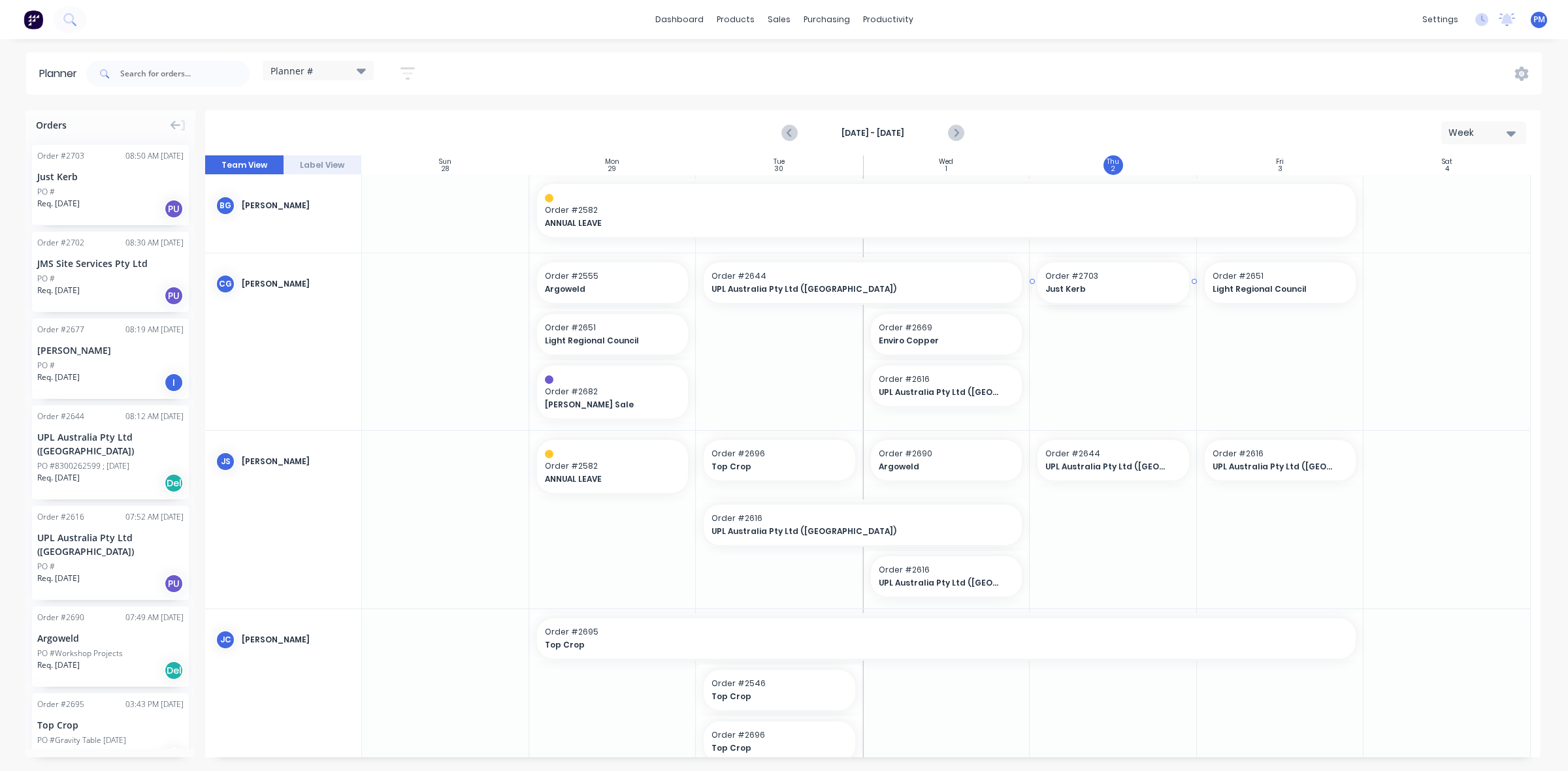
drag, startPoint x: 112, startPoint y: 174, endPoint x: 1065, endPoint y: 350, distance: 969.1
click at [111, 279] on div "PO #" at bounding box center [110, 279] width 146 height 12
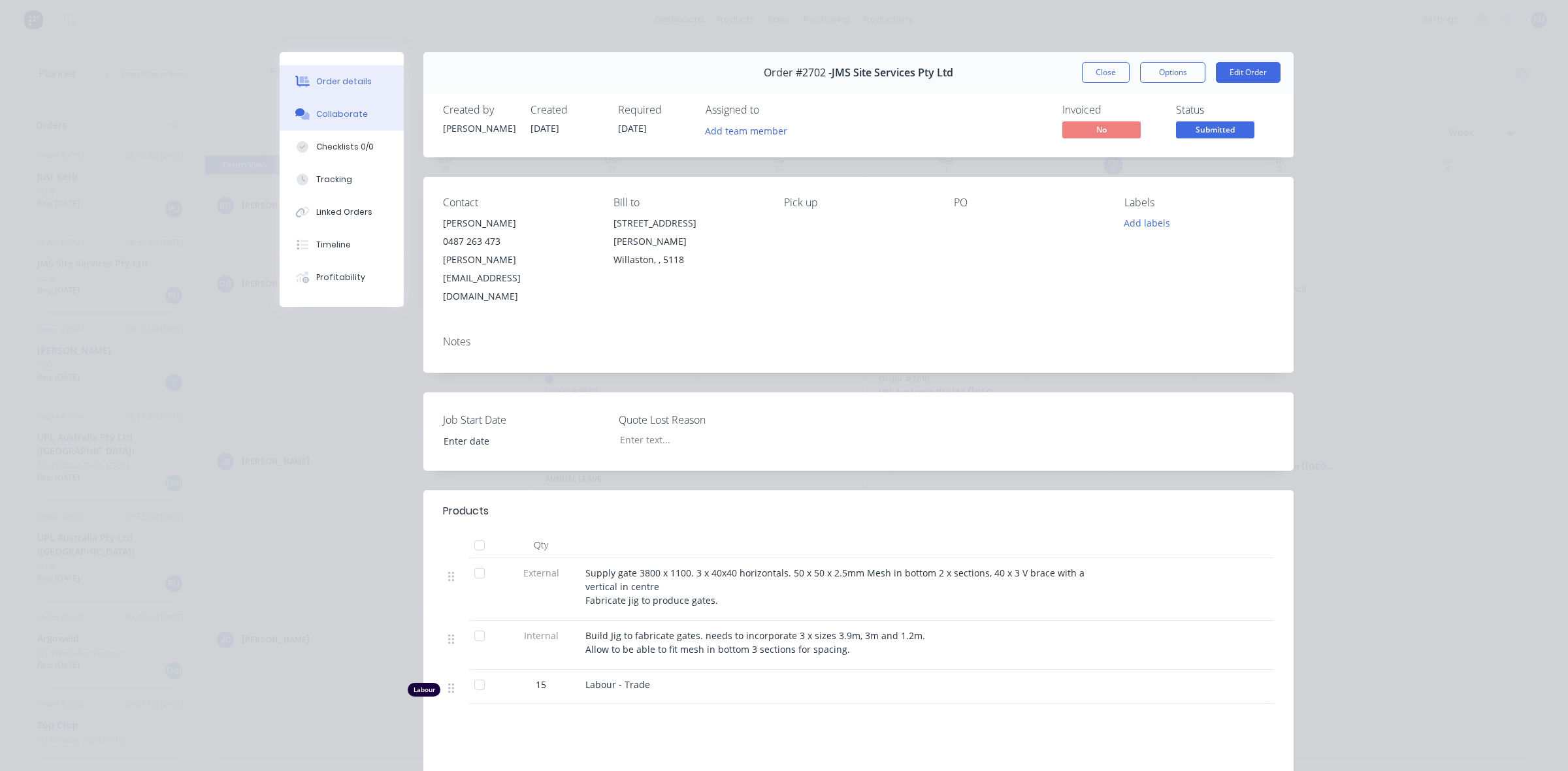
click at [319, 118] on div "Collaborate" at bounding box center [342, 114] width 51 height 12
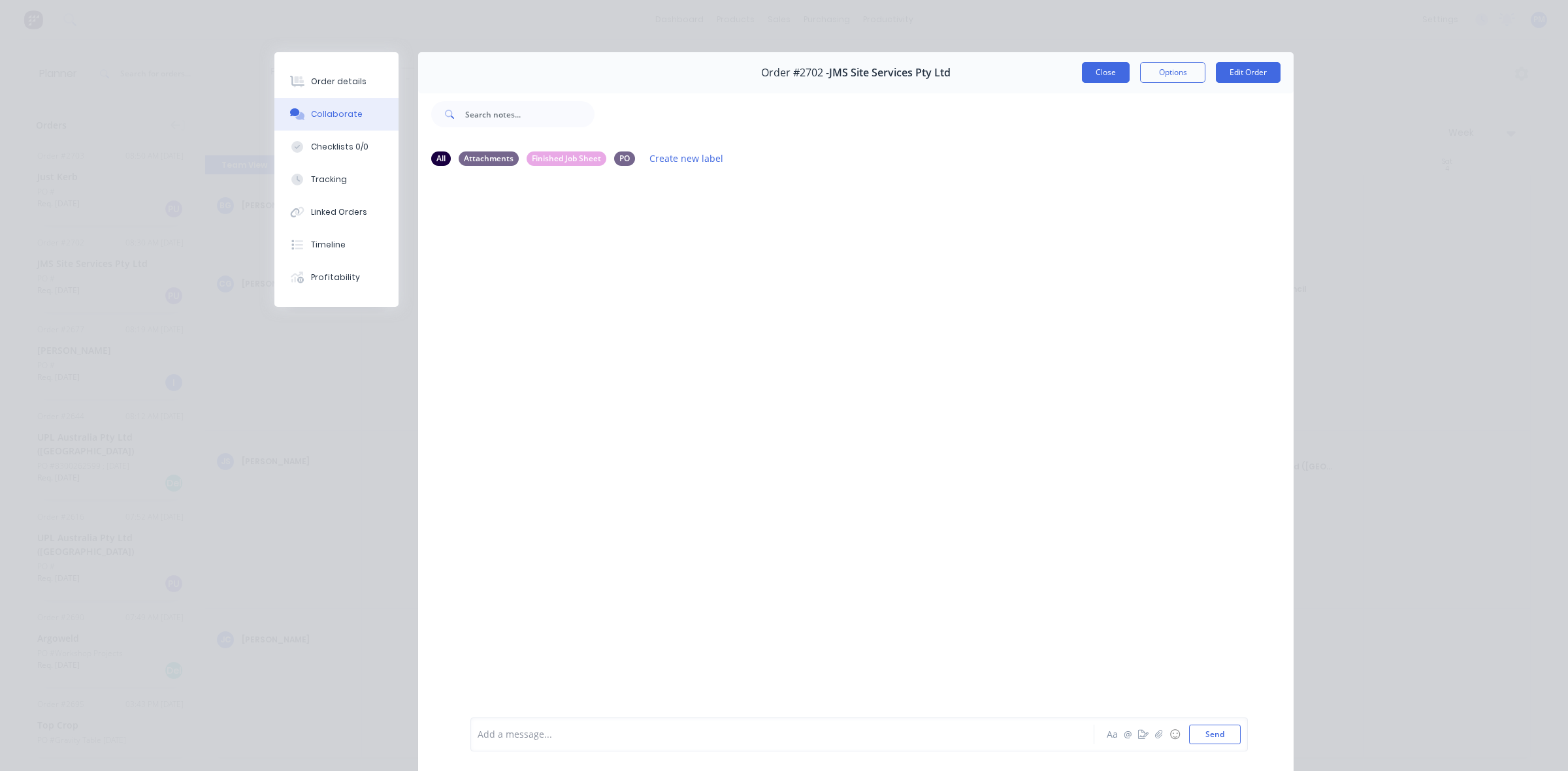
click at [1107, 76] on button "Close" at bounding box center [1106, 72] width 48 height 21
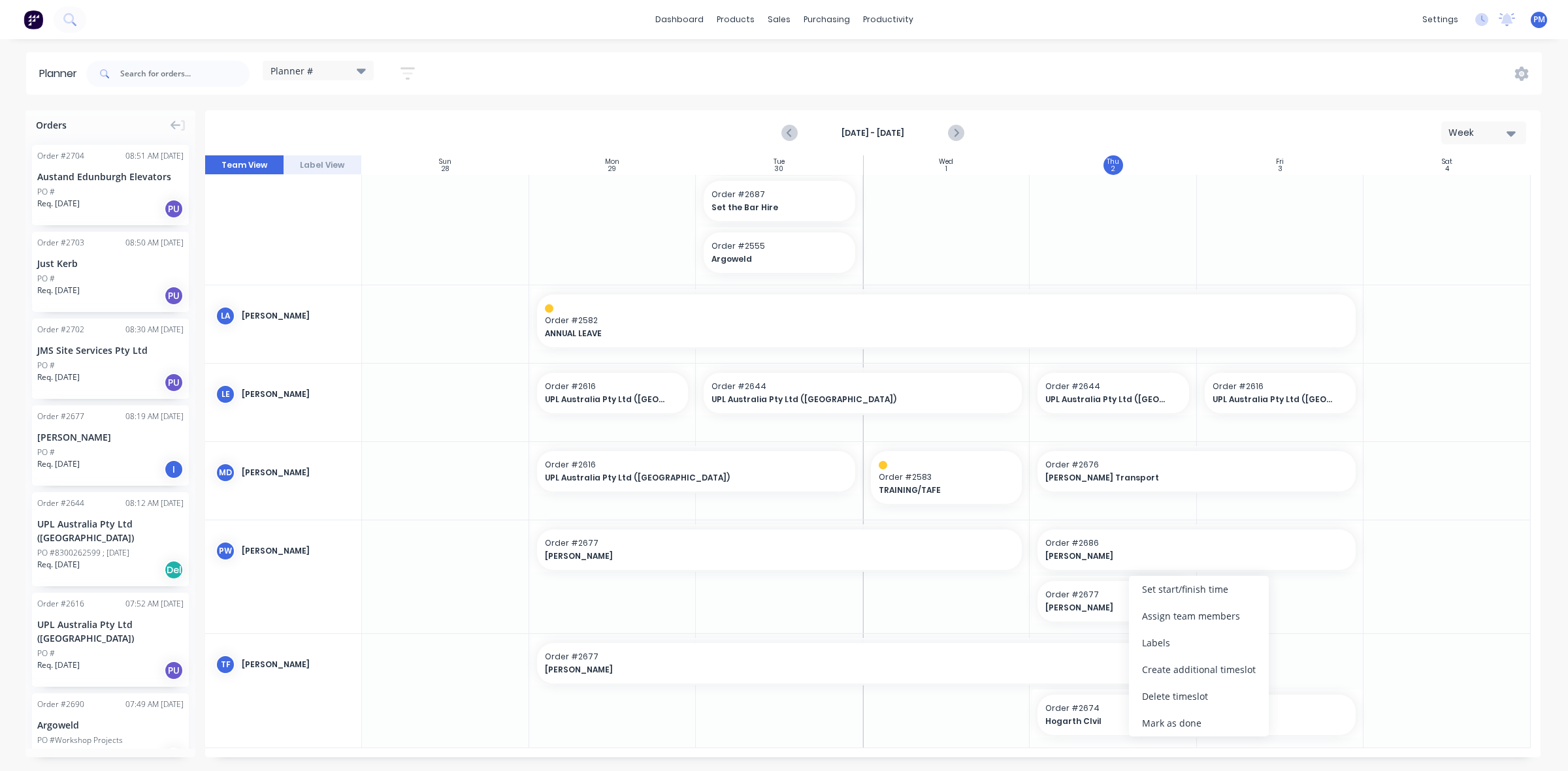
scroll to position [709, 0]
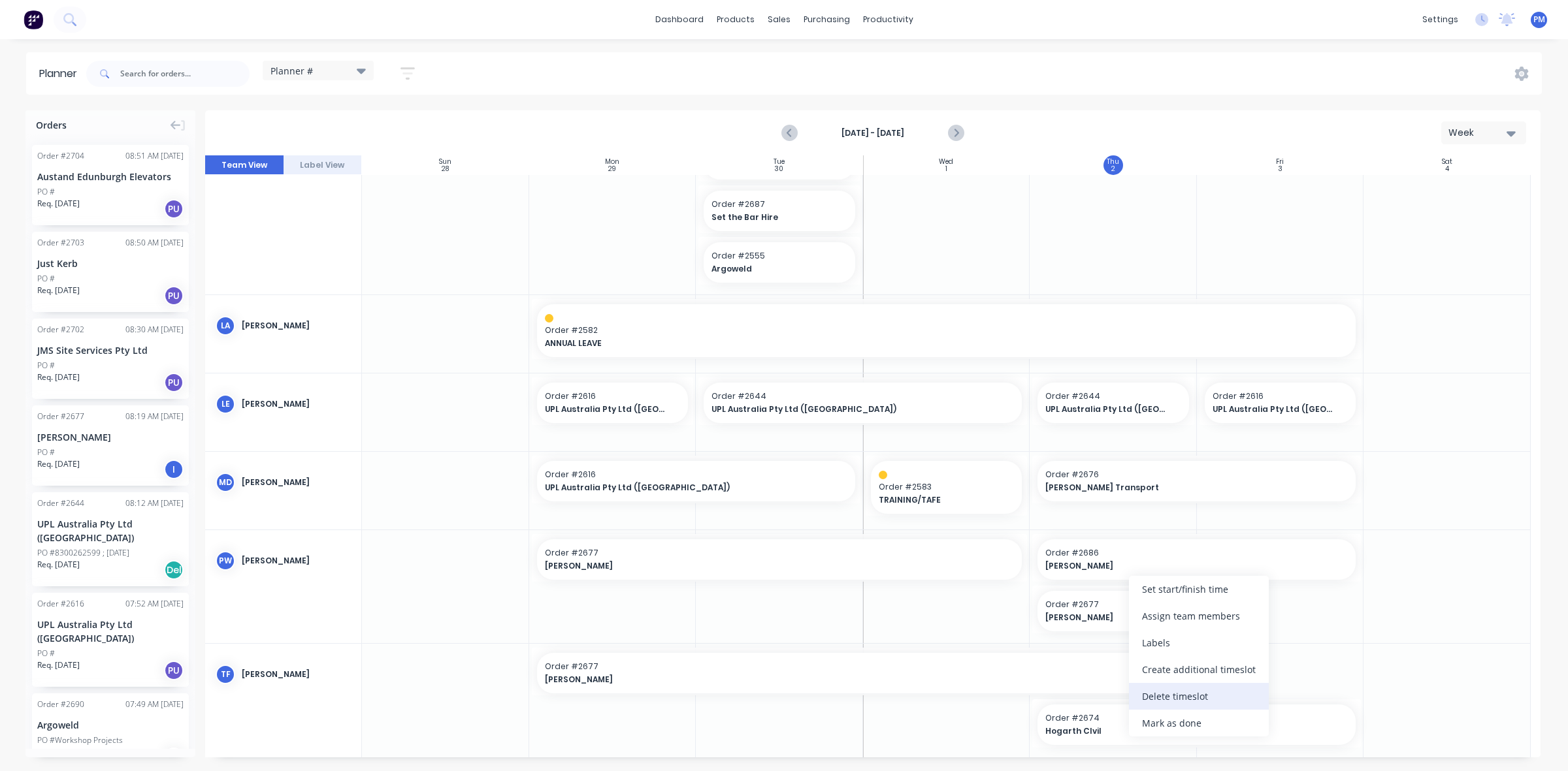
click at [1180, 694] on div "Delete timeslot" at bounding box center [1198, 696] width 139 height 27
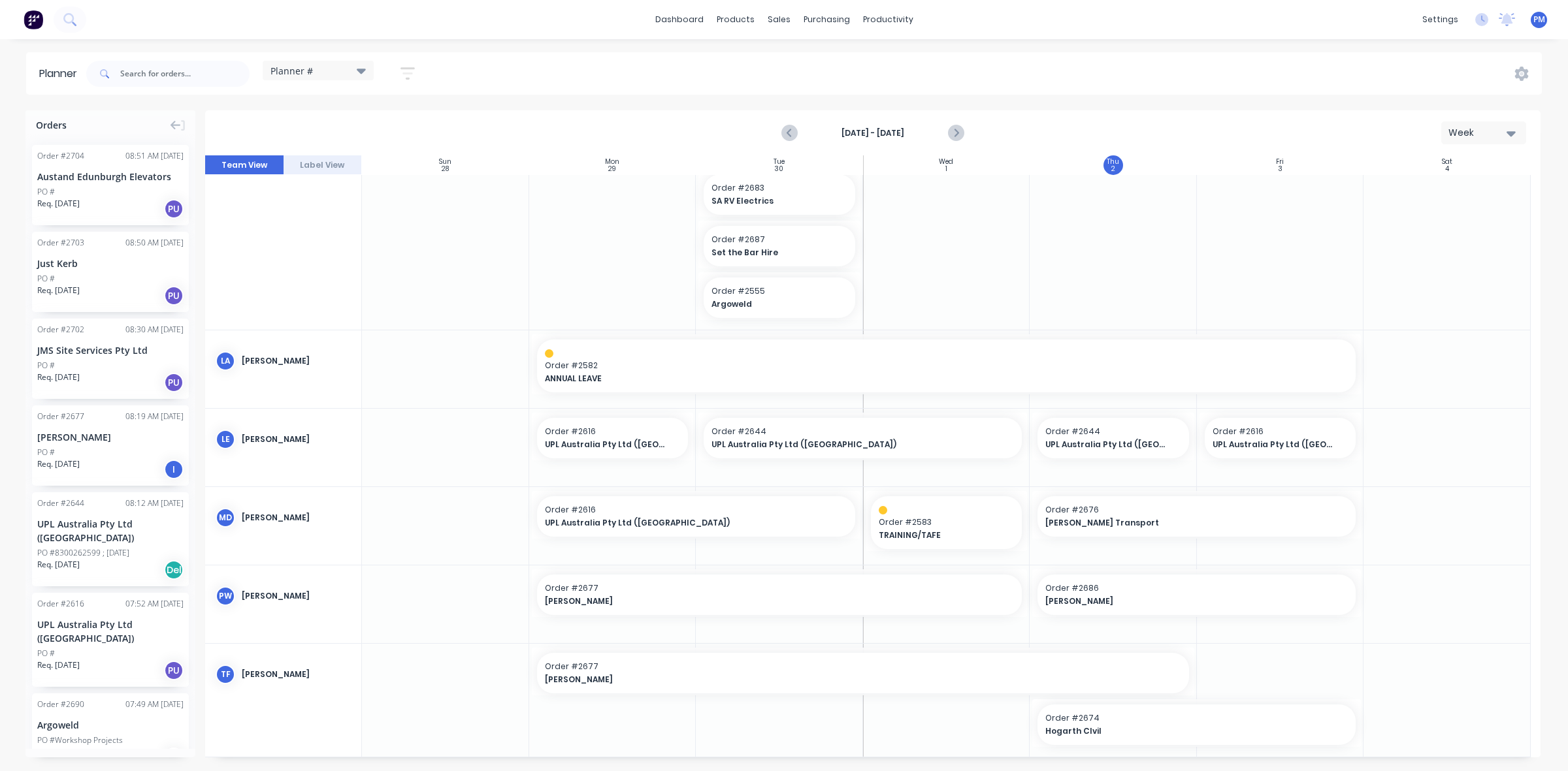
scroll to position [683, 0]
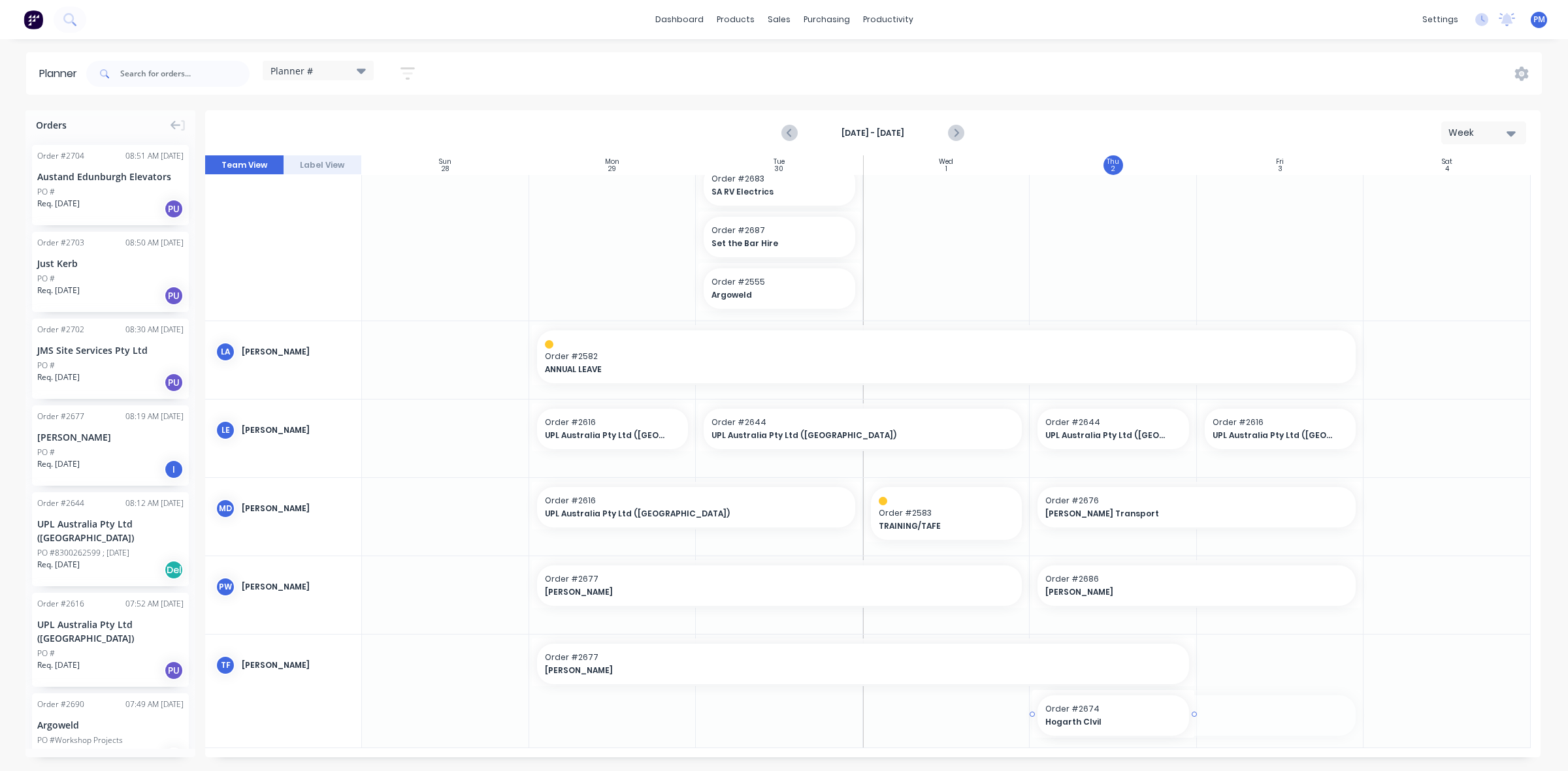
drag, startPoint x: 1356, startPoint y: 714, endPoint x: 1194, endPoint y: 716, distance: 162.0
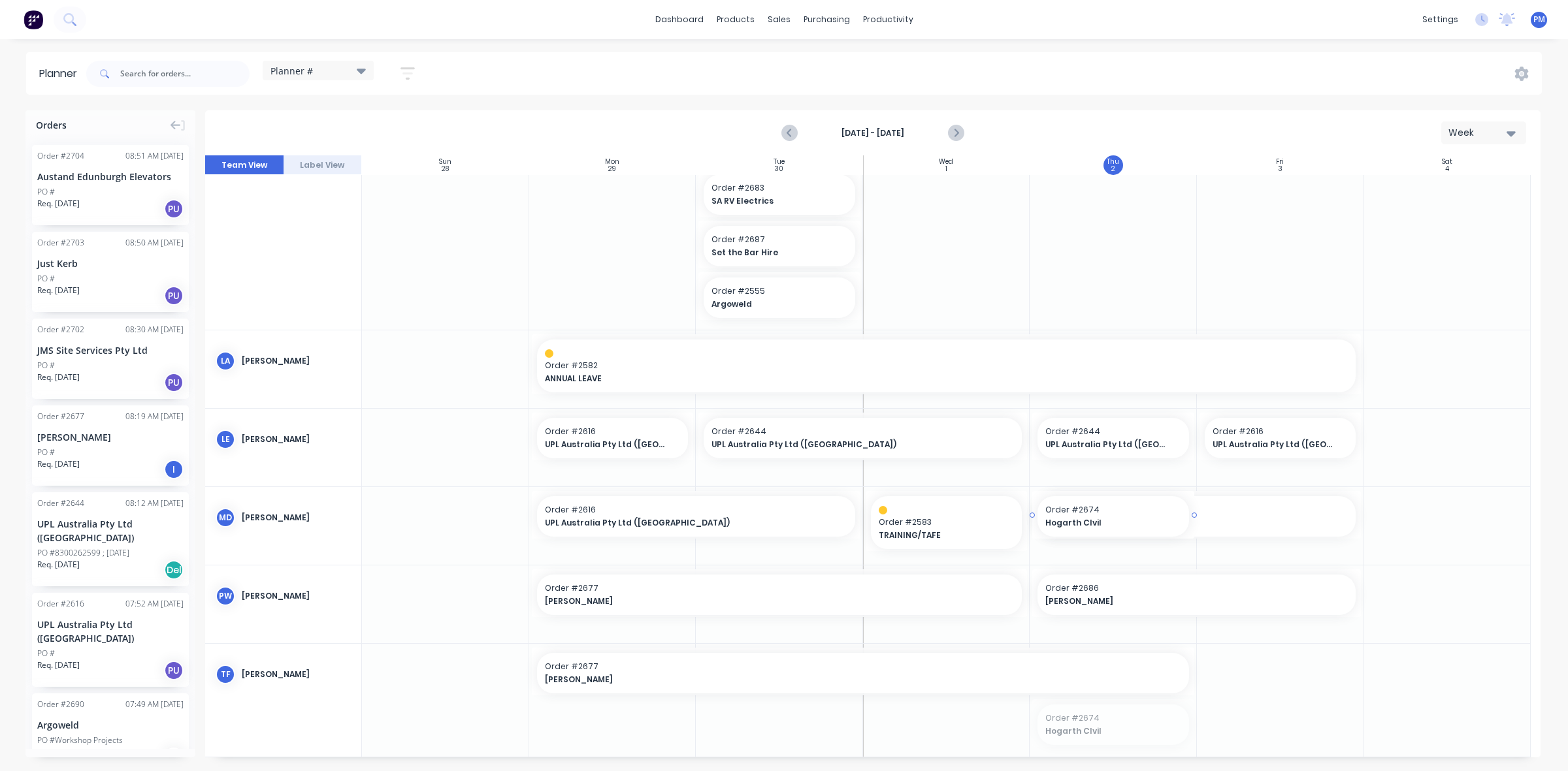
drag, startPoint x: 1145, startPoint y: 719, endPoint x: 1128, endPoint y: 559, distance: 160.9
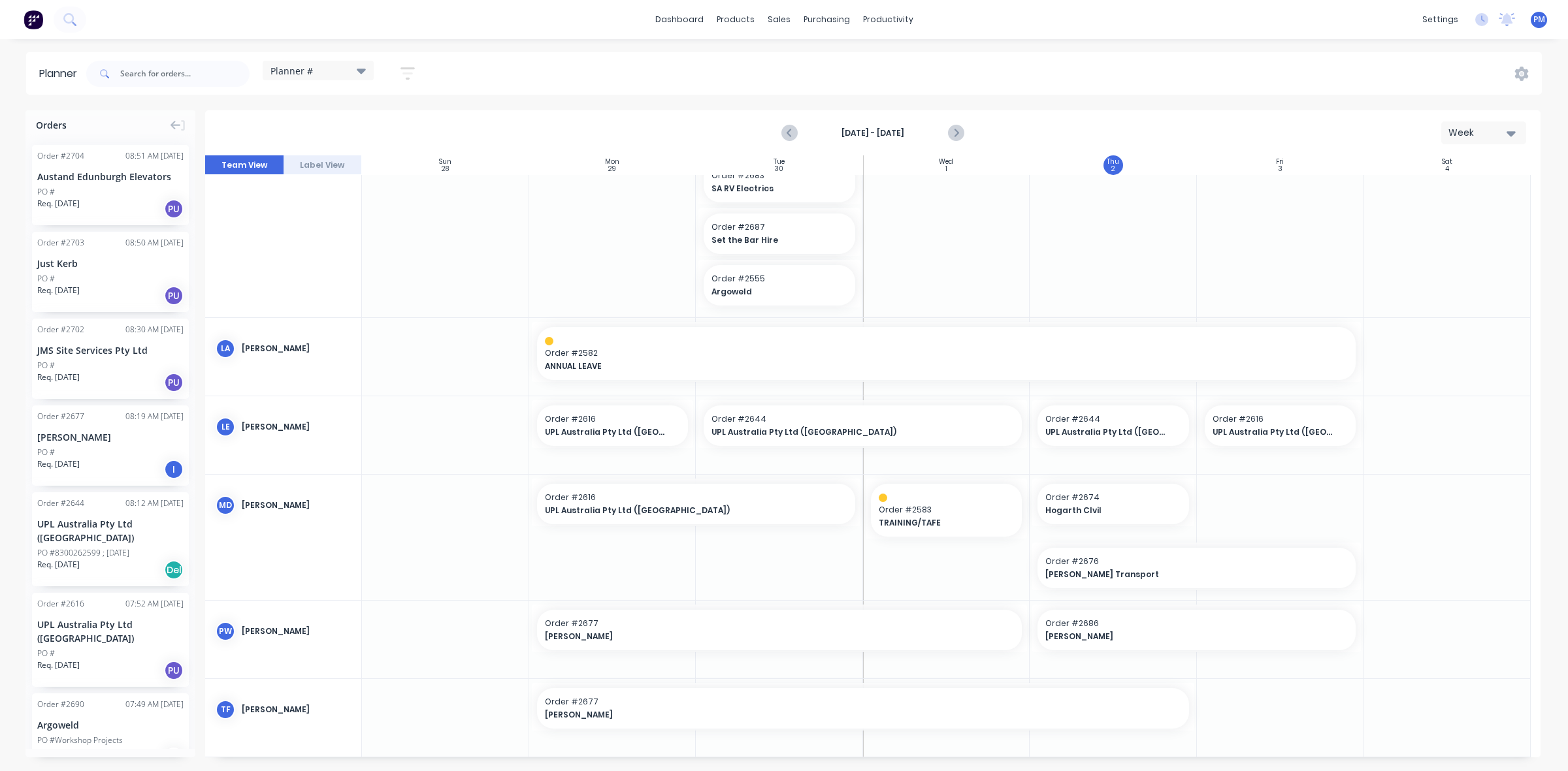
scroll to position [696, 0]
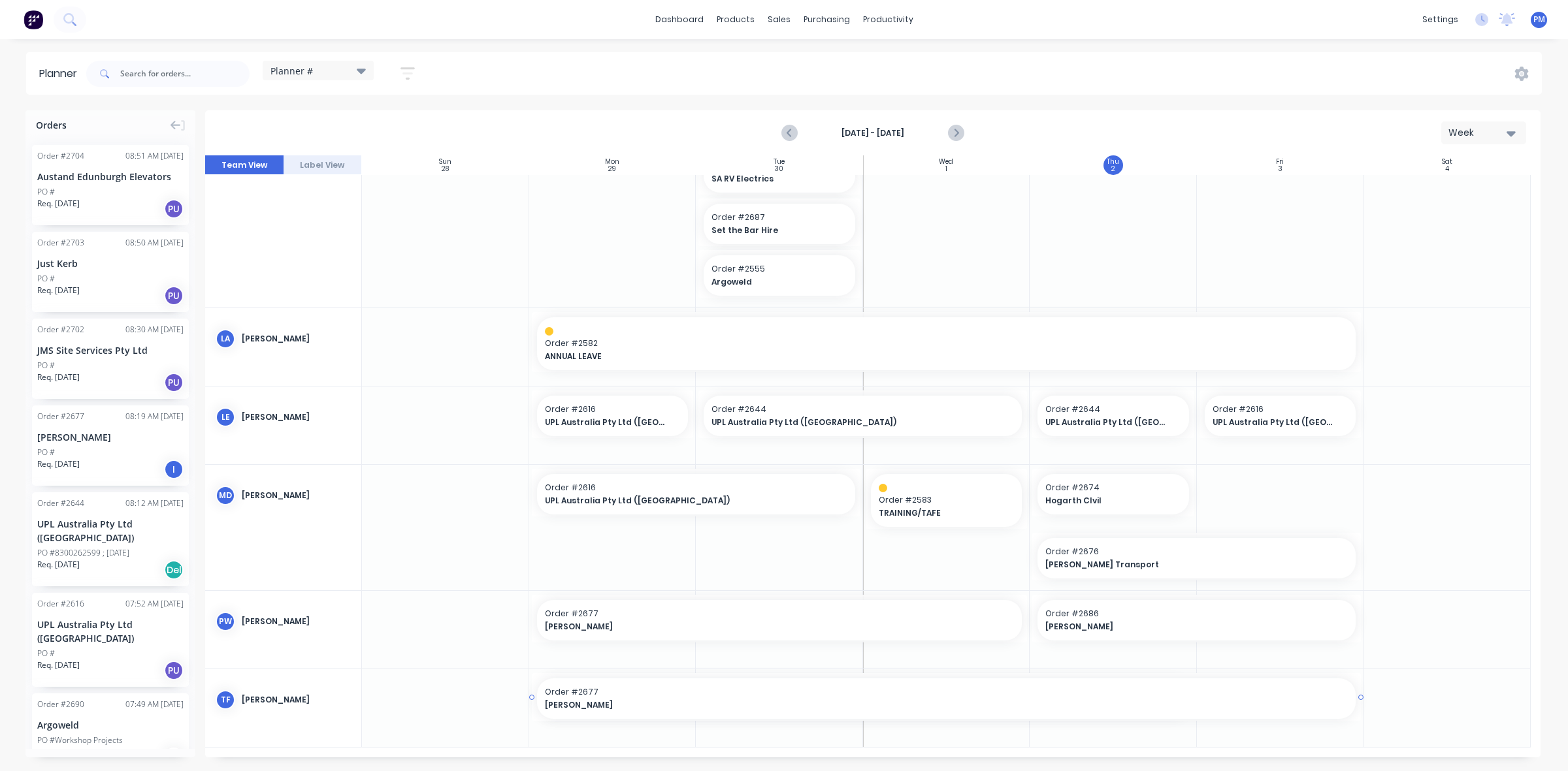
drag, startPoint x: 1190, startPoint y: 695, endPoint x: 1285, endPoint y: 695, distance: 95.0
drag, startPoint x: 1282, startPoint y: 278, endPoint x: 1284, endPoint y: 660, distance: 382.0
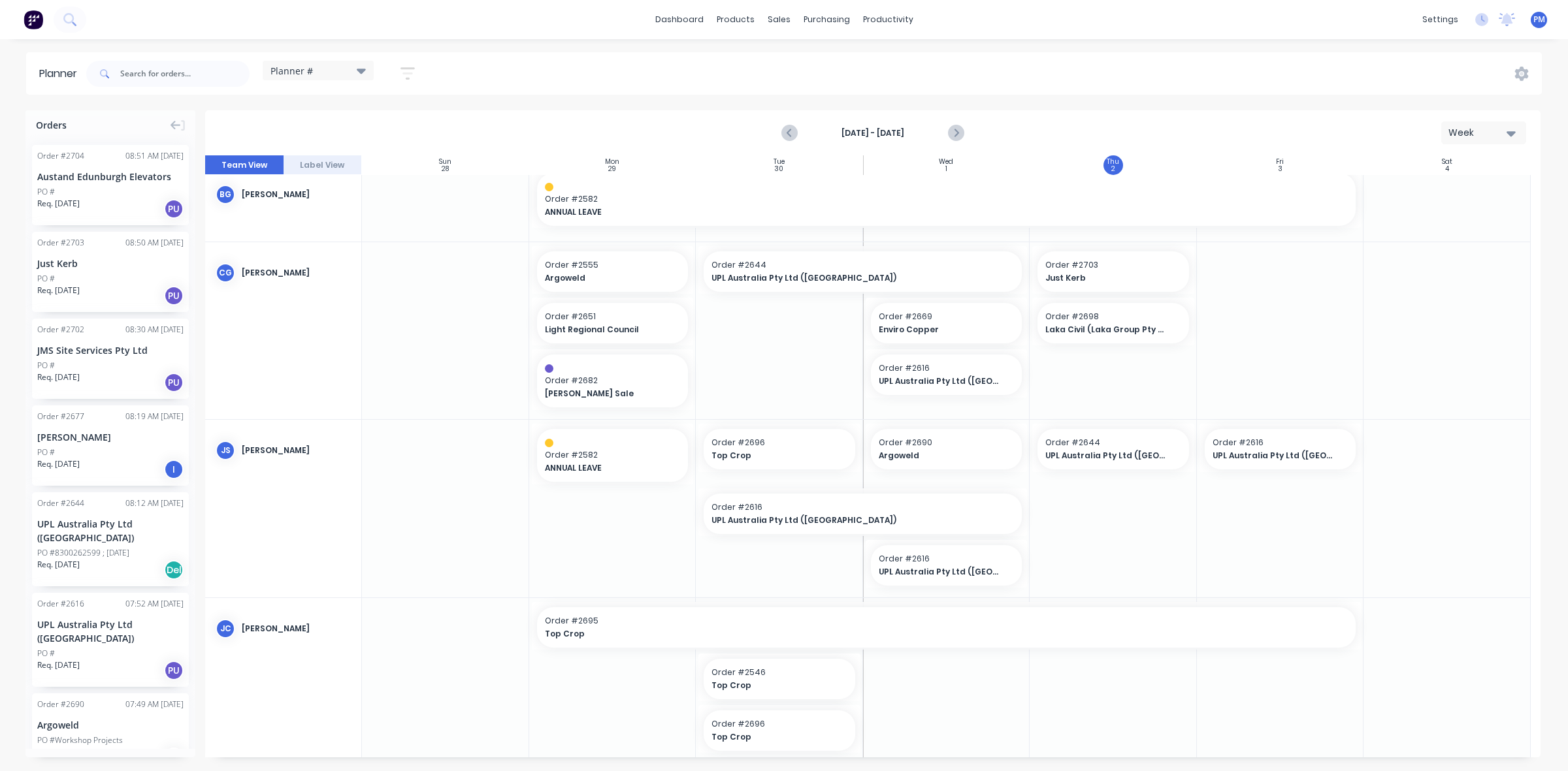
scroll to position [0, 0]
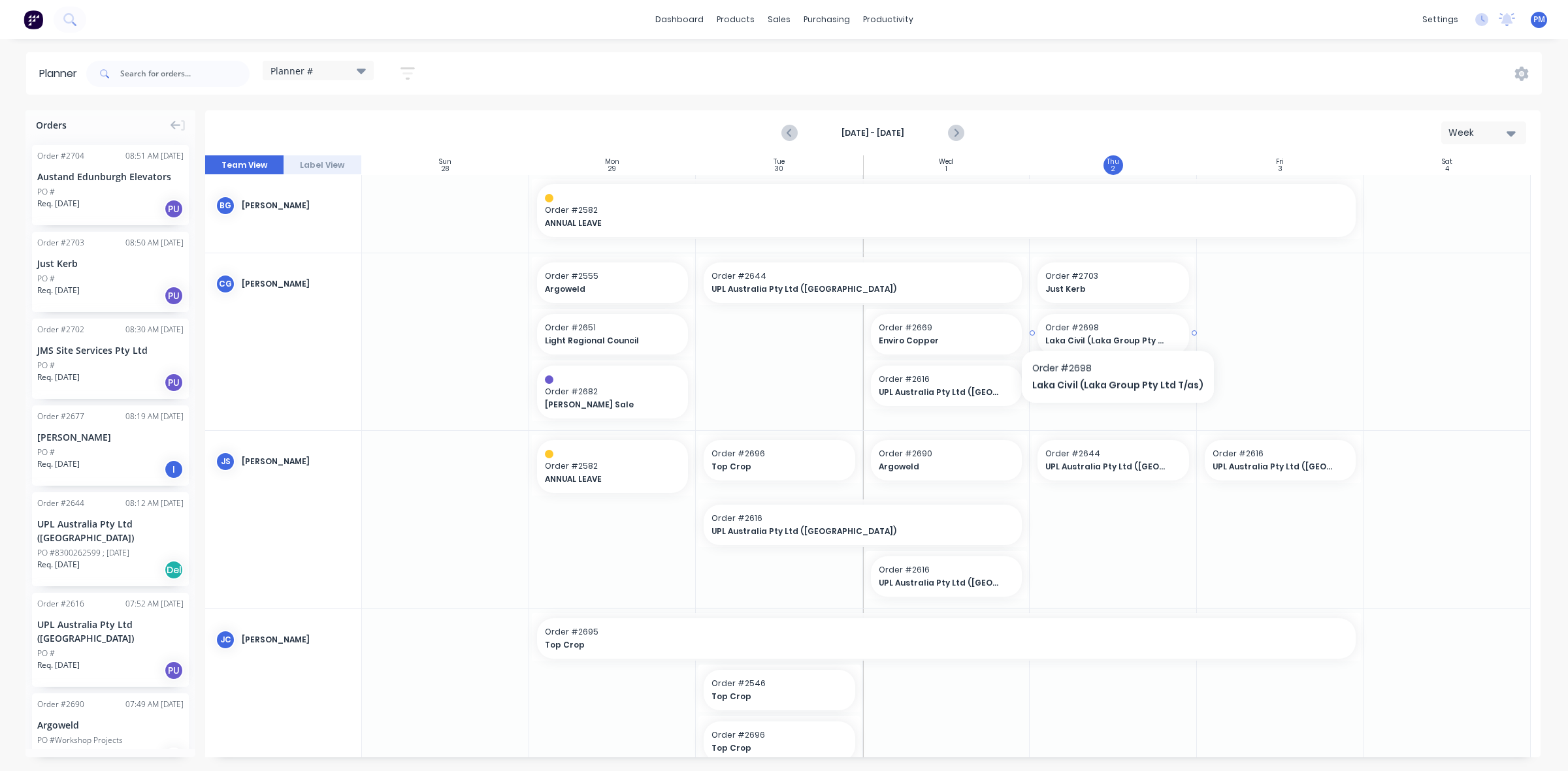
click at [1111, 327] on span "Order # 2698" at bounding box center [1113, 327] width 136 height 12
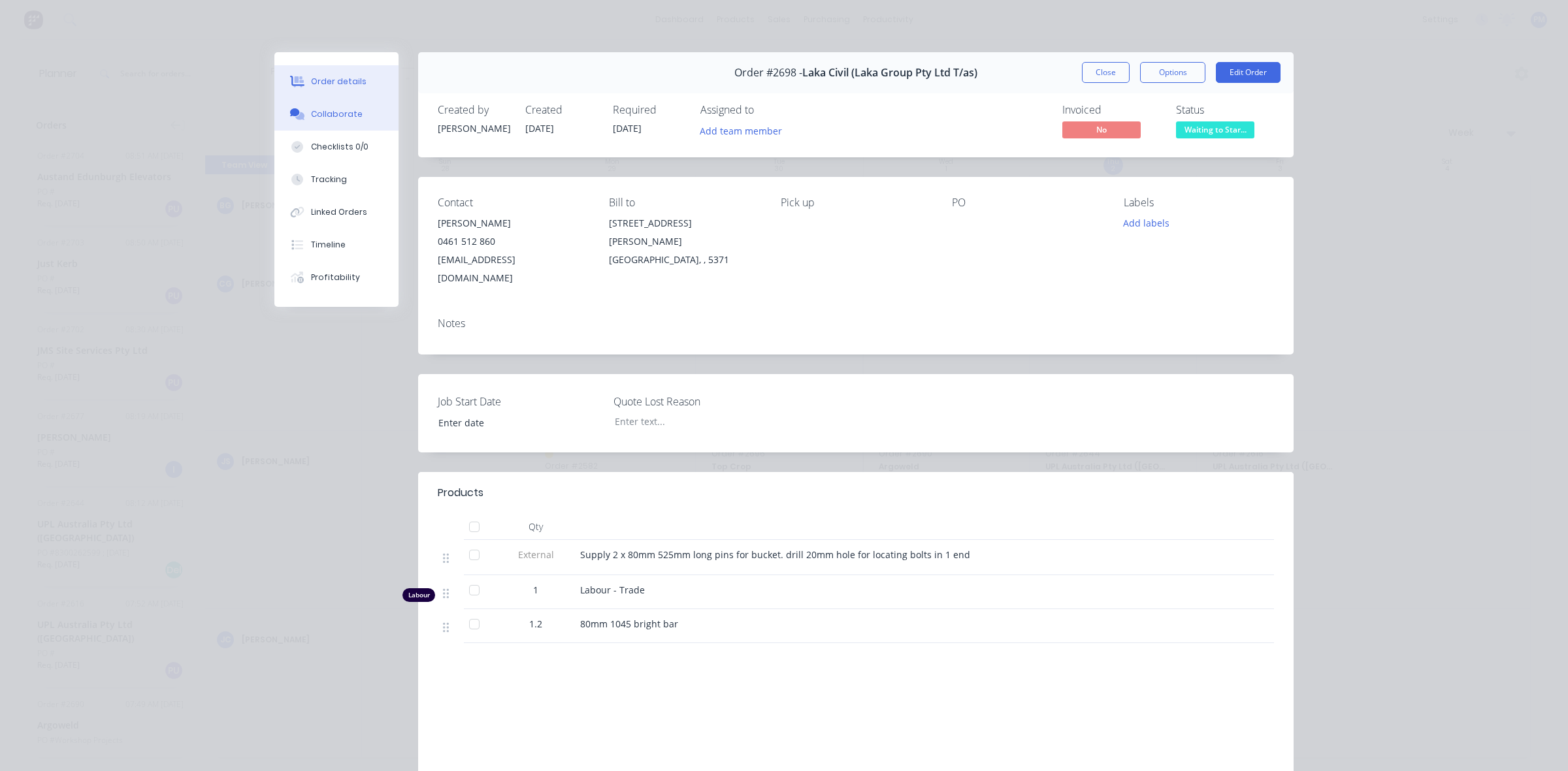
click at [348, 118] on div "Collaborate" at bounding box center [336, 114] width 51 height 12
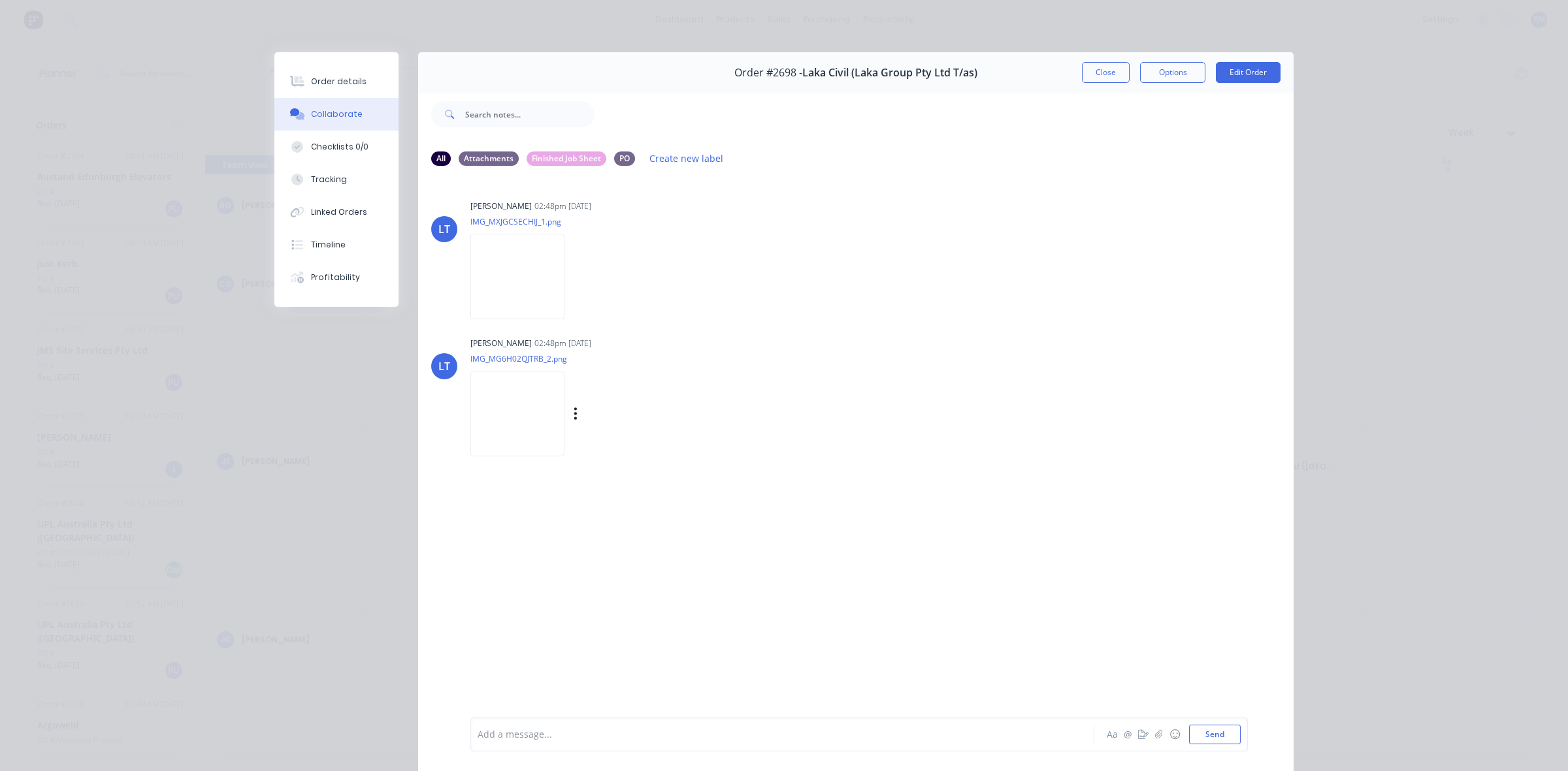
click at [494, 416] on img at bounding box center [517, 413] width 94 height 85
click at [344, 77] on div "Order details" at bounding box center [338, 81] width 55 height 12
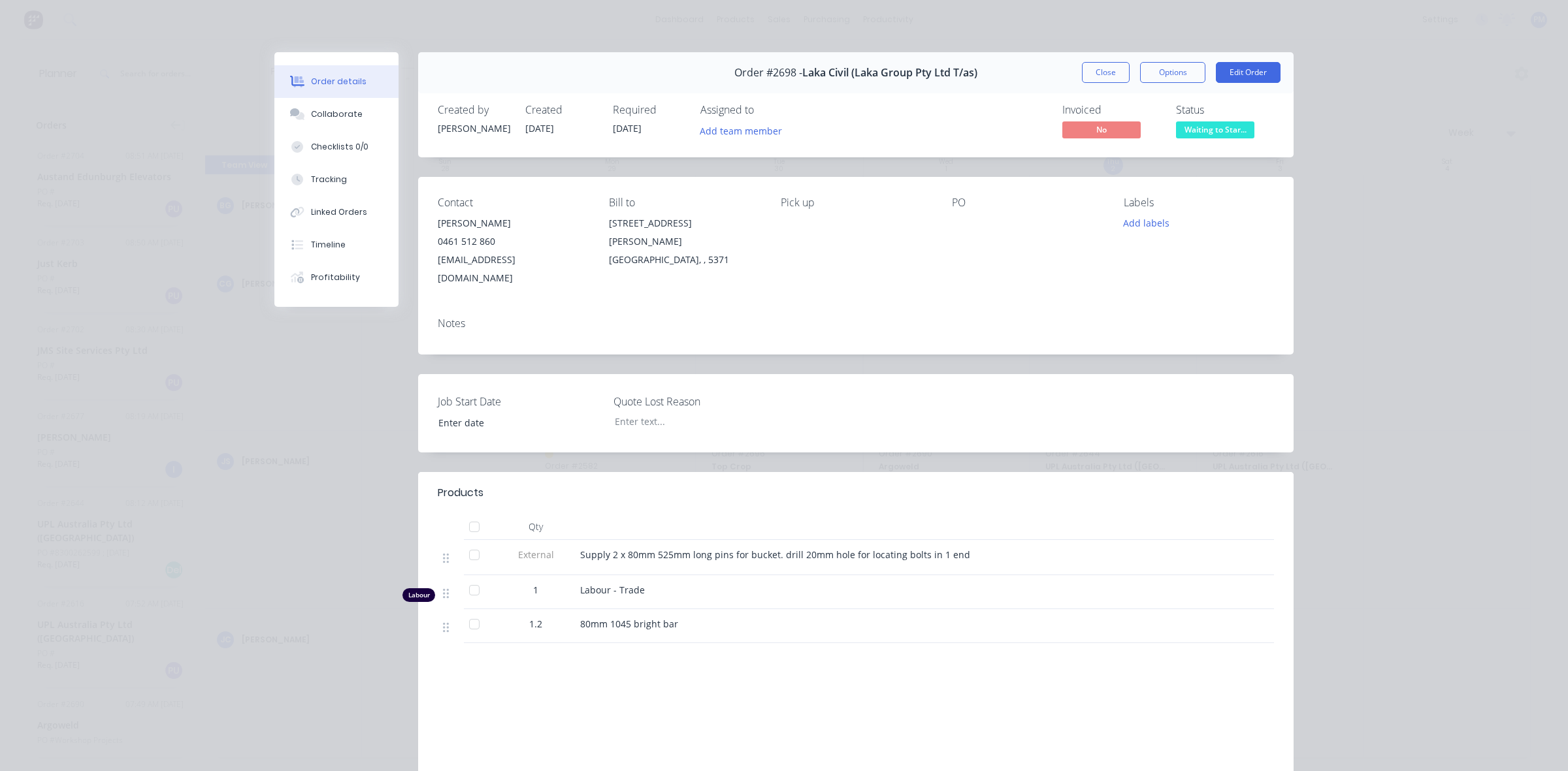
click at [1099, 72] on button "Close" at bounding box center [1106, 72] width 48 height 21
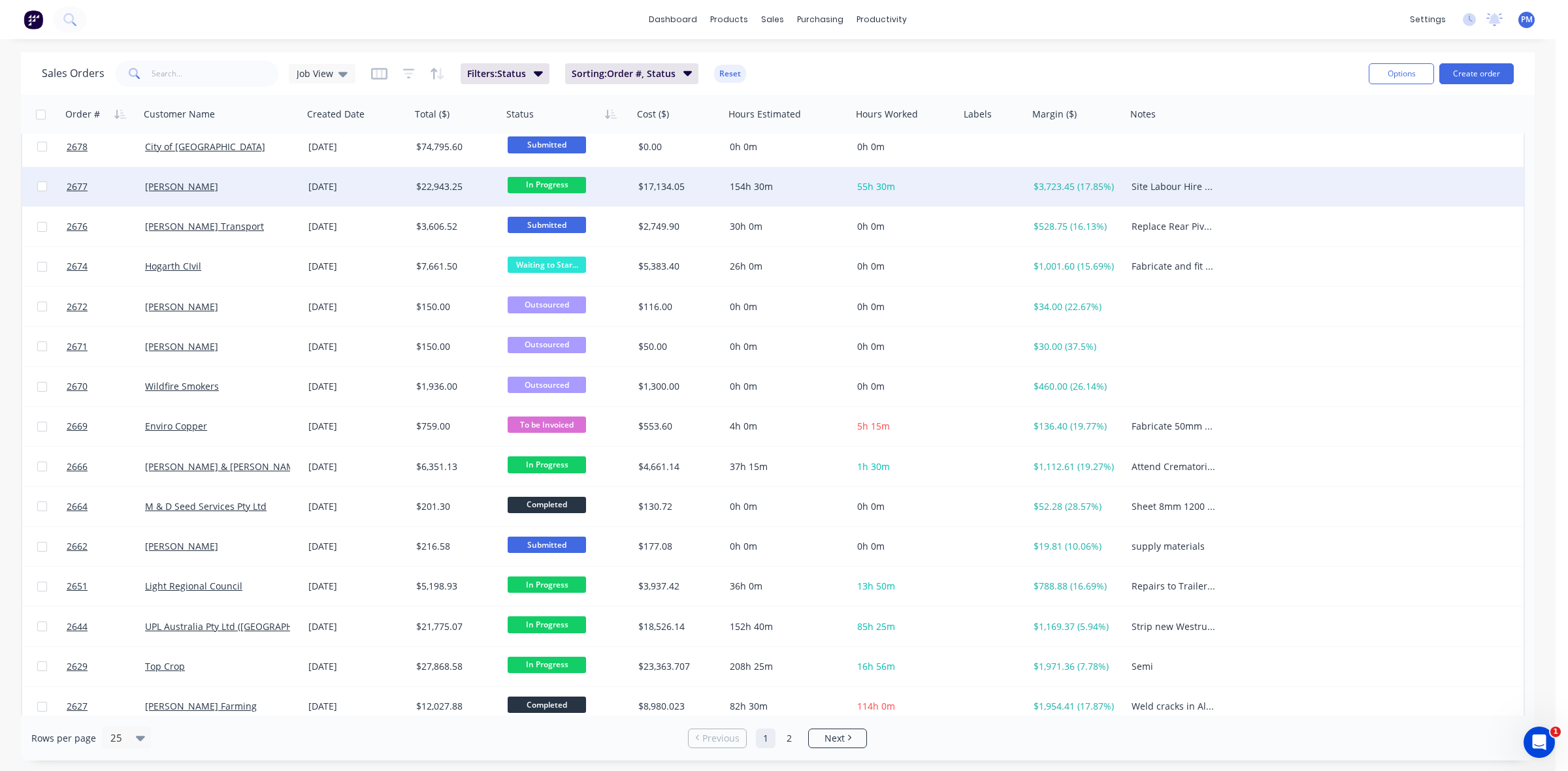
scroll to position [418, 0]
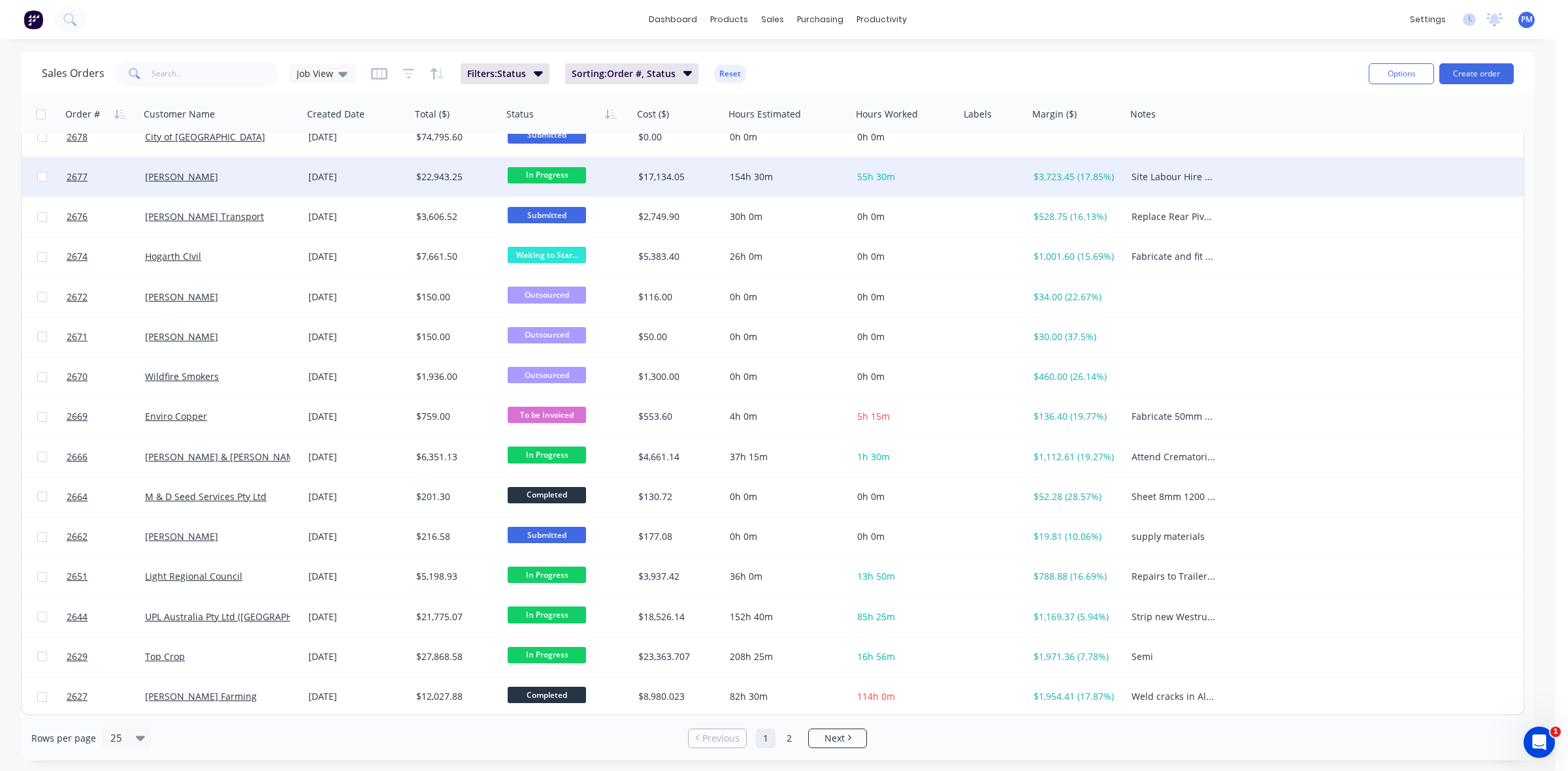
click at [253, 182] on div "[PERSON_NAME]" at bounding box center [217, 177] width 145 height 13
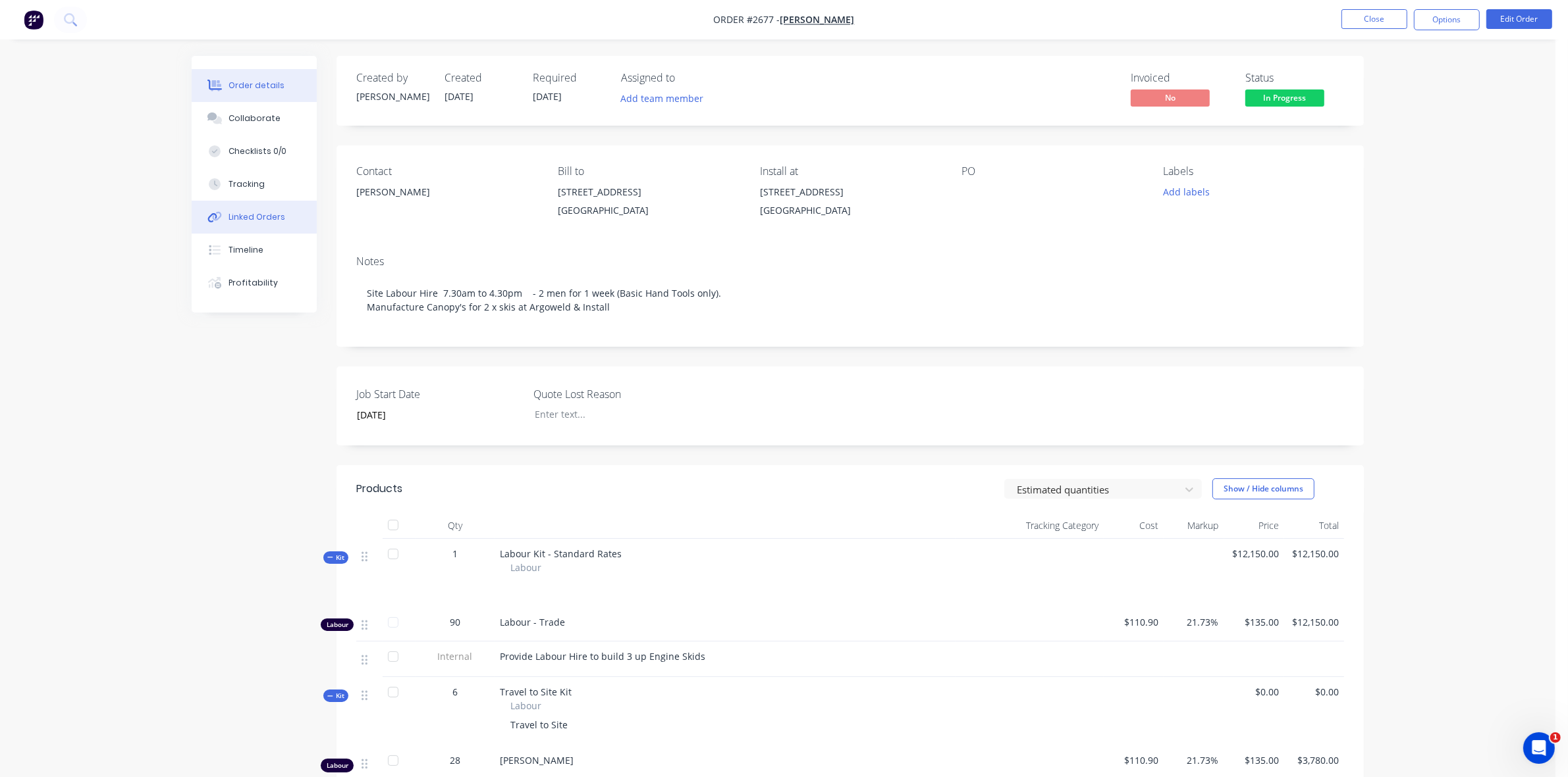
click at [258, 214] on div "Linked Orders" at bounding box center [257, 217] width 57 height 12
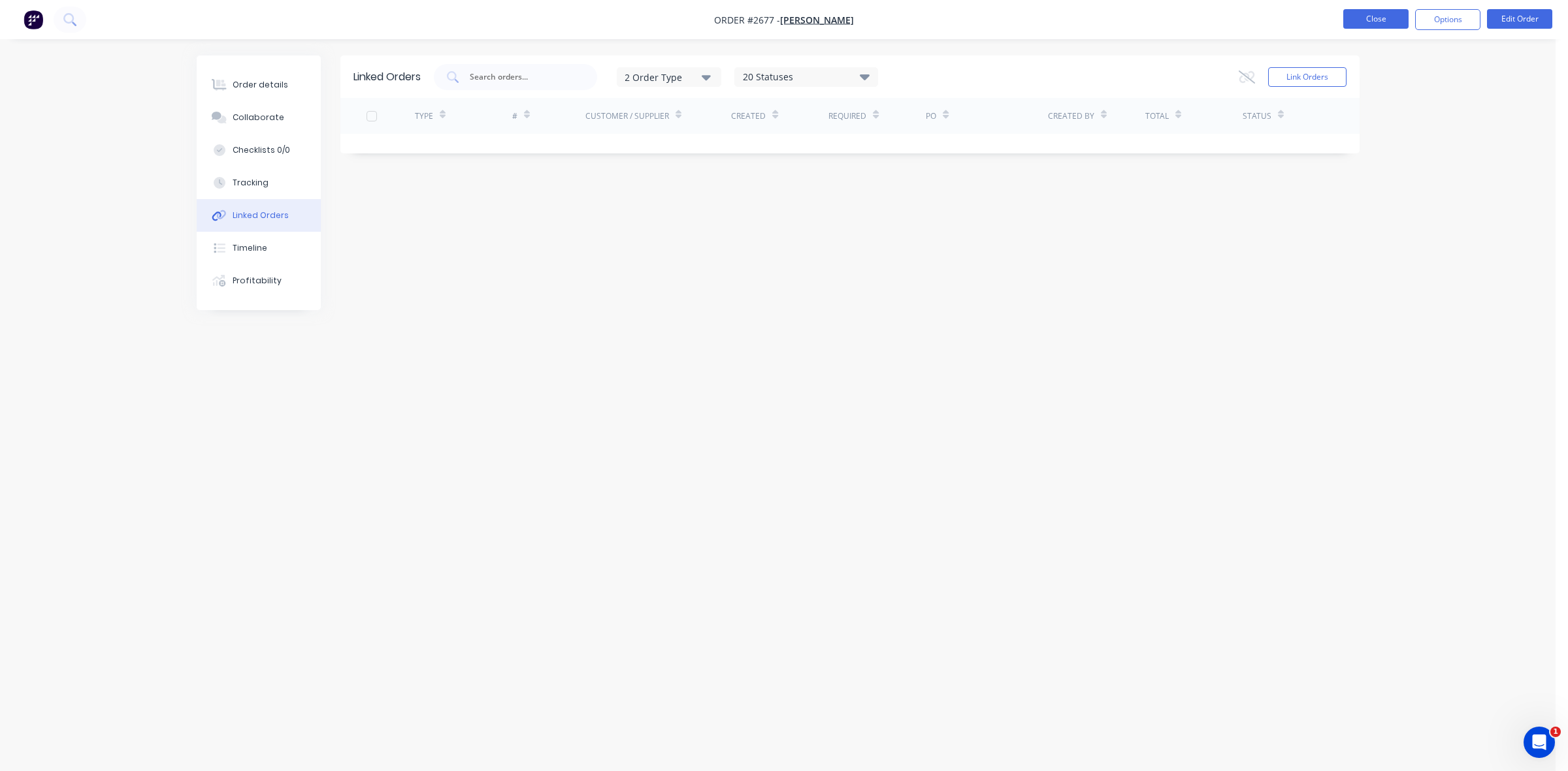
click at [1370, 14] on button "Close" at bounding box center [1376, 19] width 66 height 20
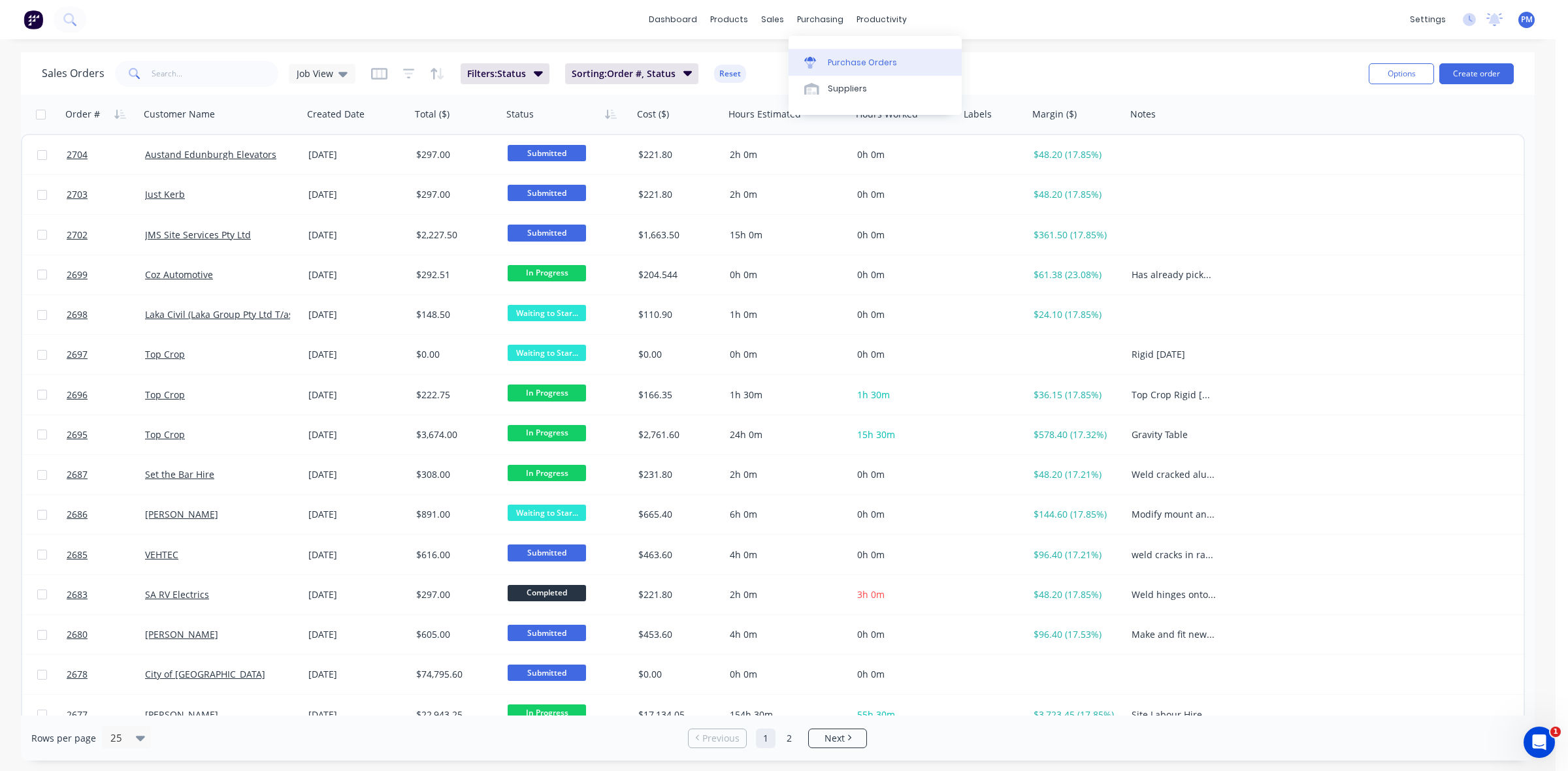
click at [844, 63] on div "Purchase Orders" at bounding box center [862, 63] width 69 height 12
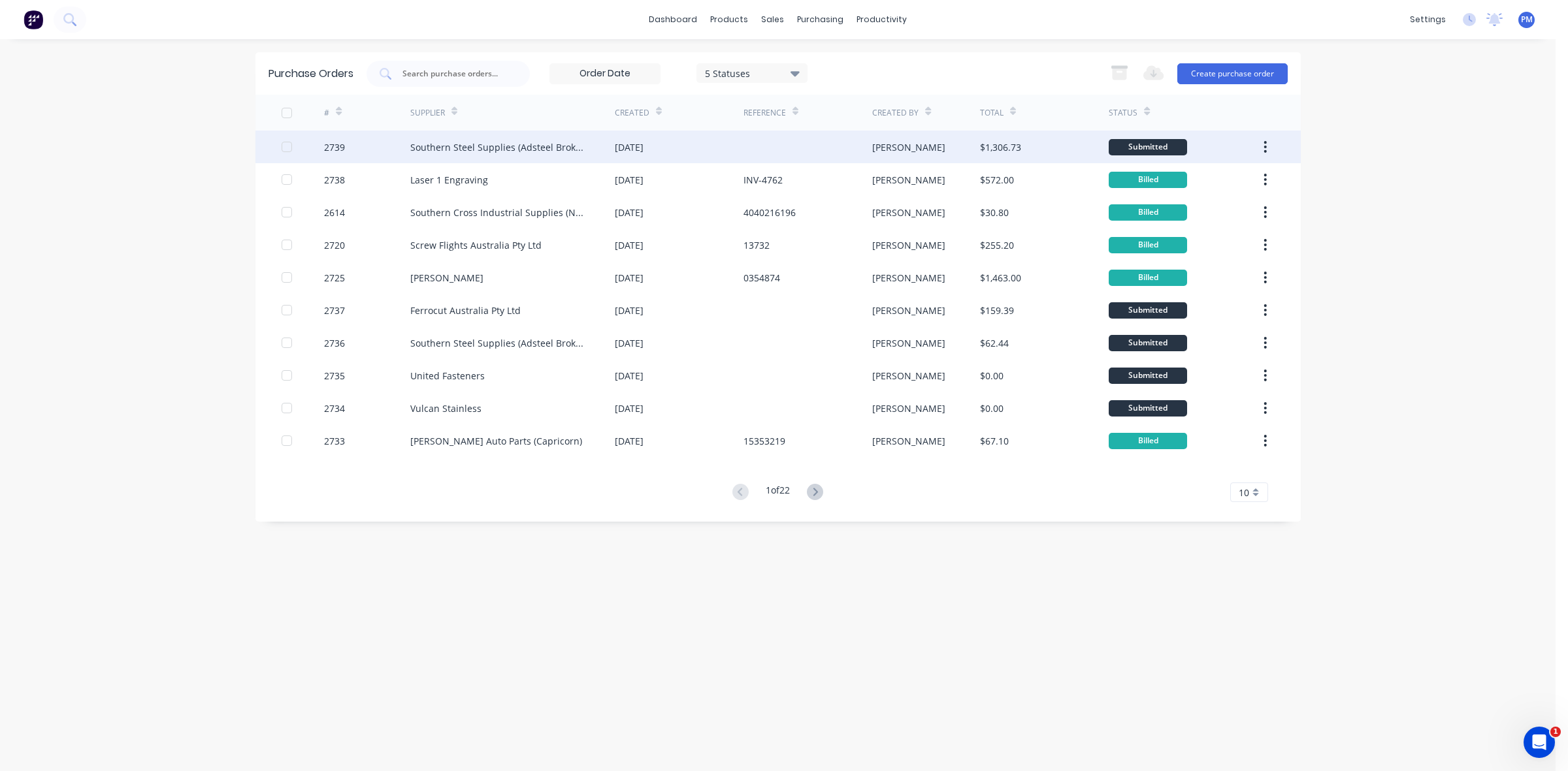
click at [701, 145] on div "[DATE]" at bounding box center [679, 147] width 128 height 33
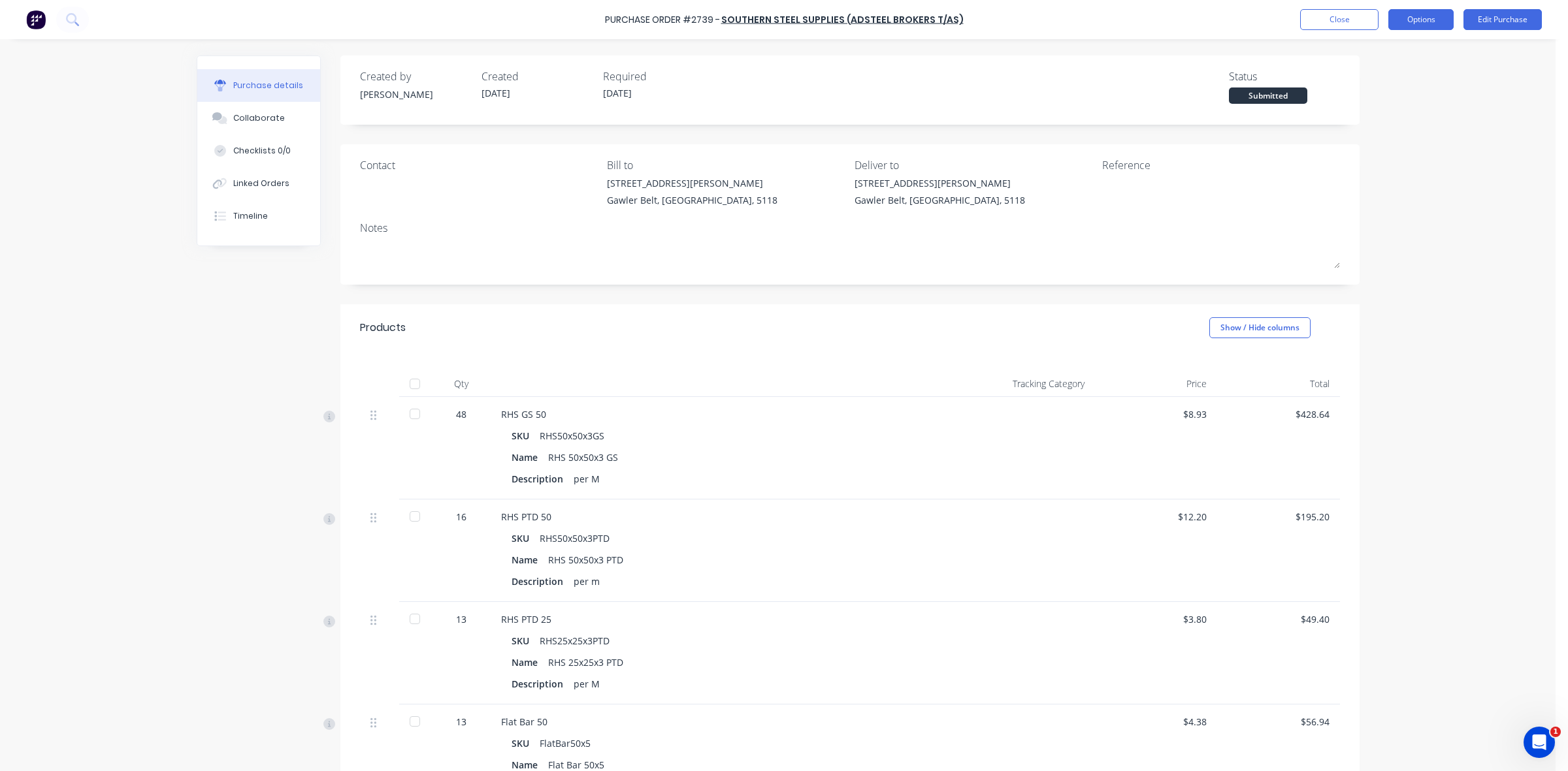
click at [1409, 21] on button "Options" at bounding box center [1421, 20] width 66 height 21
click at [1366, 50] on div "Print / Email" at bounding box center [1391, 53] width 100 height 19
click at [1364, 103] on div "Without pricing" at bounding box center [1391, 106] width 100 height 19
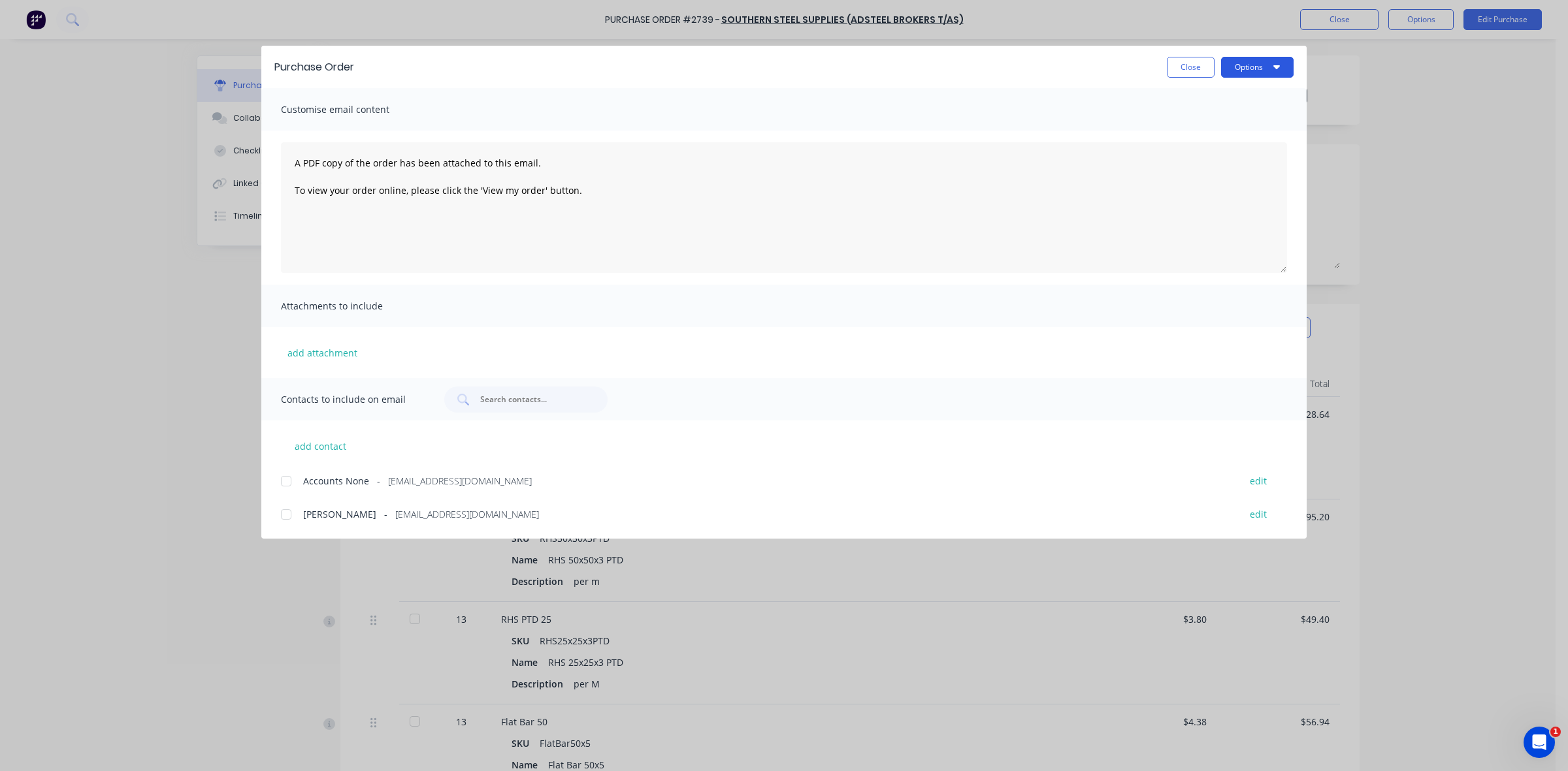
click at [1253, 70] on button "Options" at bounding box center [1256, 67] width 72 height 21
click at [1215, 123] on div "Print" at bounding box center [1231, 126] width 100 height 19
click at [1180, 74] on button "Close" at bounding box center [1190, 67] width 48 height 21
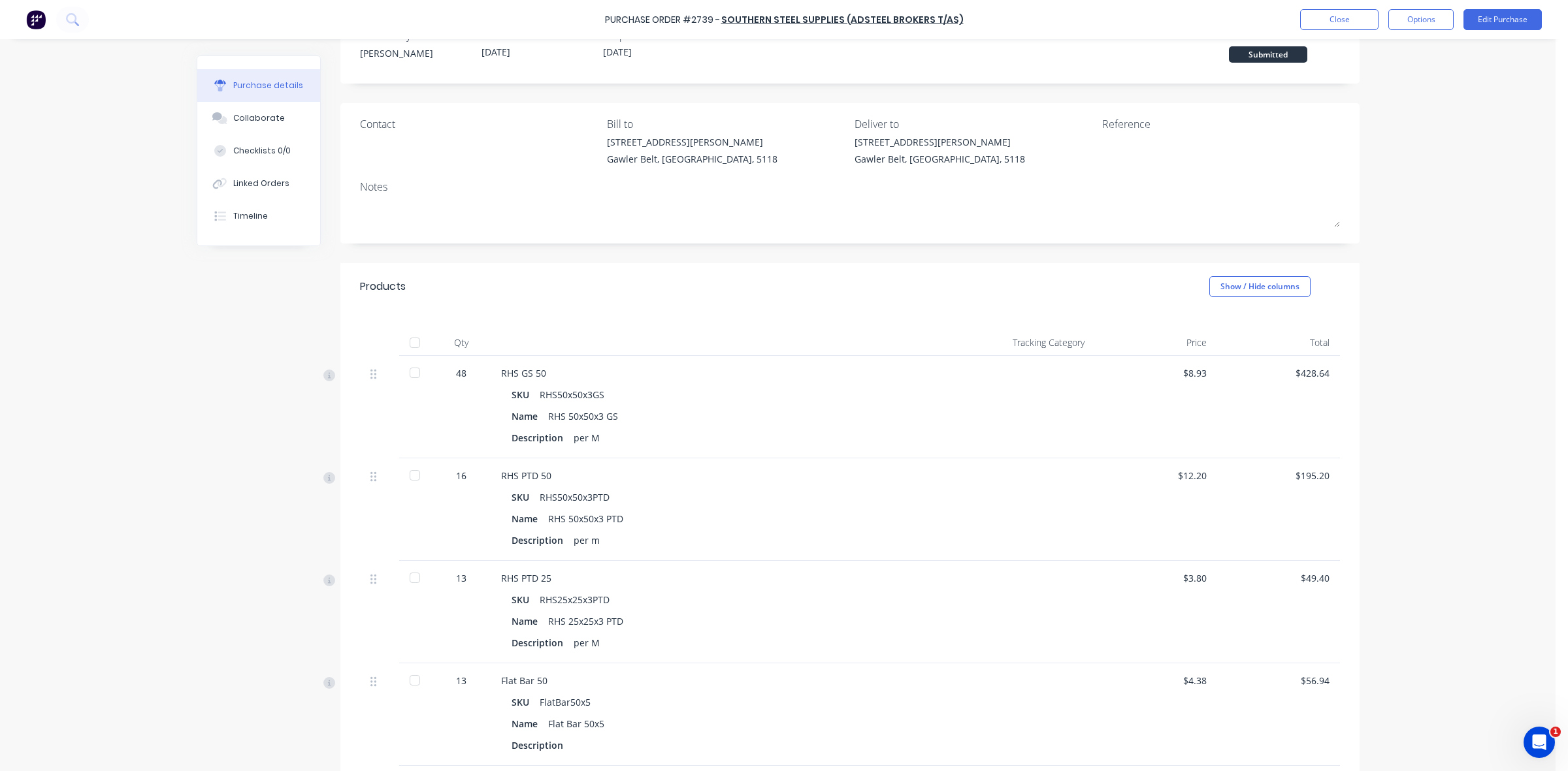
scroll to position [163, 0]
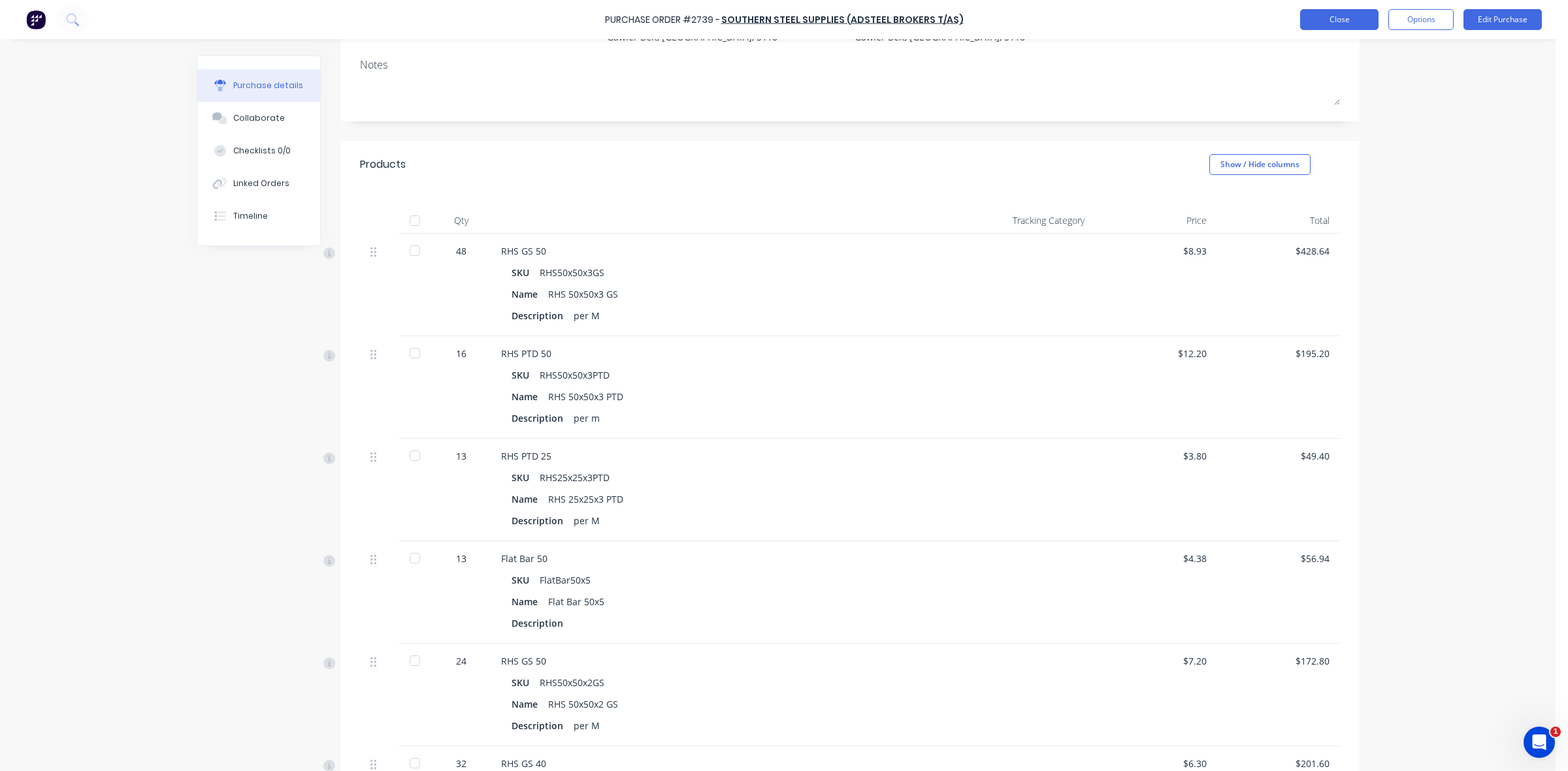
click at [1325, 26] on button "Close" at bounding box center [1340, 20] width 79 height 21
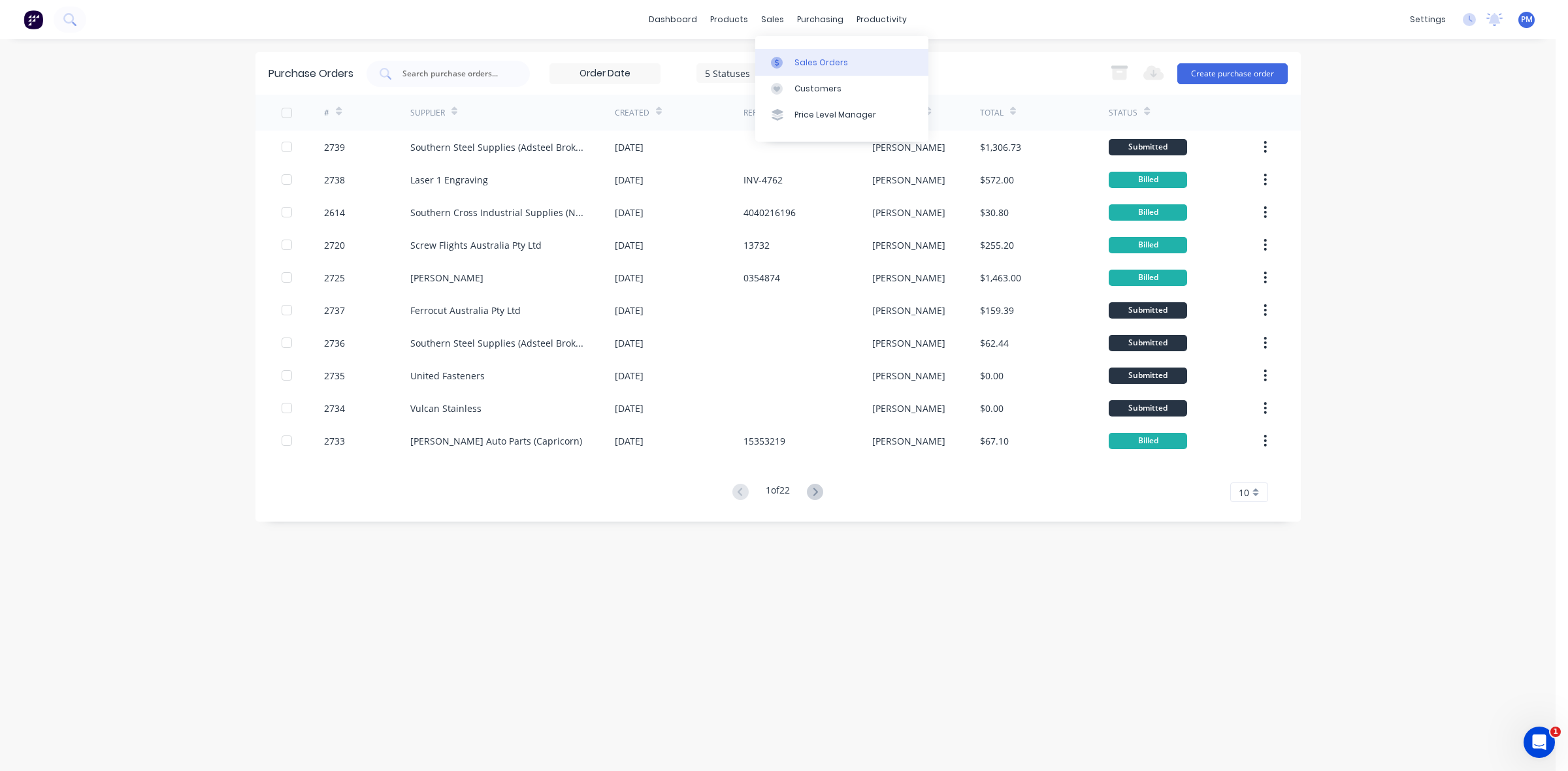
click at [798, 64] on div "Sales Orders" at bounding box center [821, 63] width 53 height 12
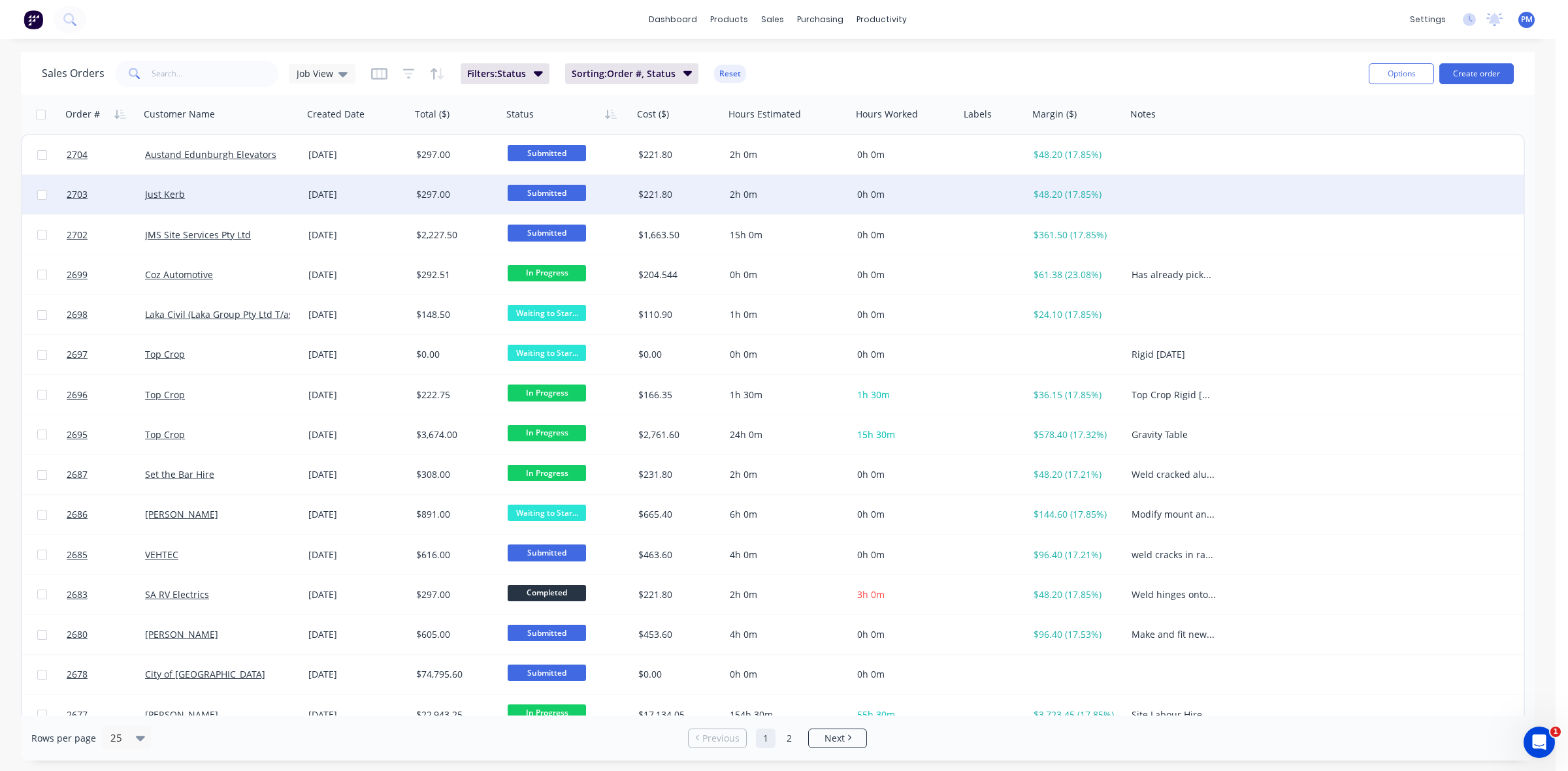
click at [543, 191] on span "Submitted" at bounding box center [547, 192] width 79 height 16
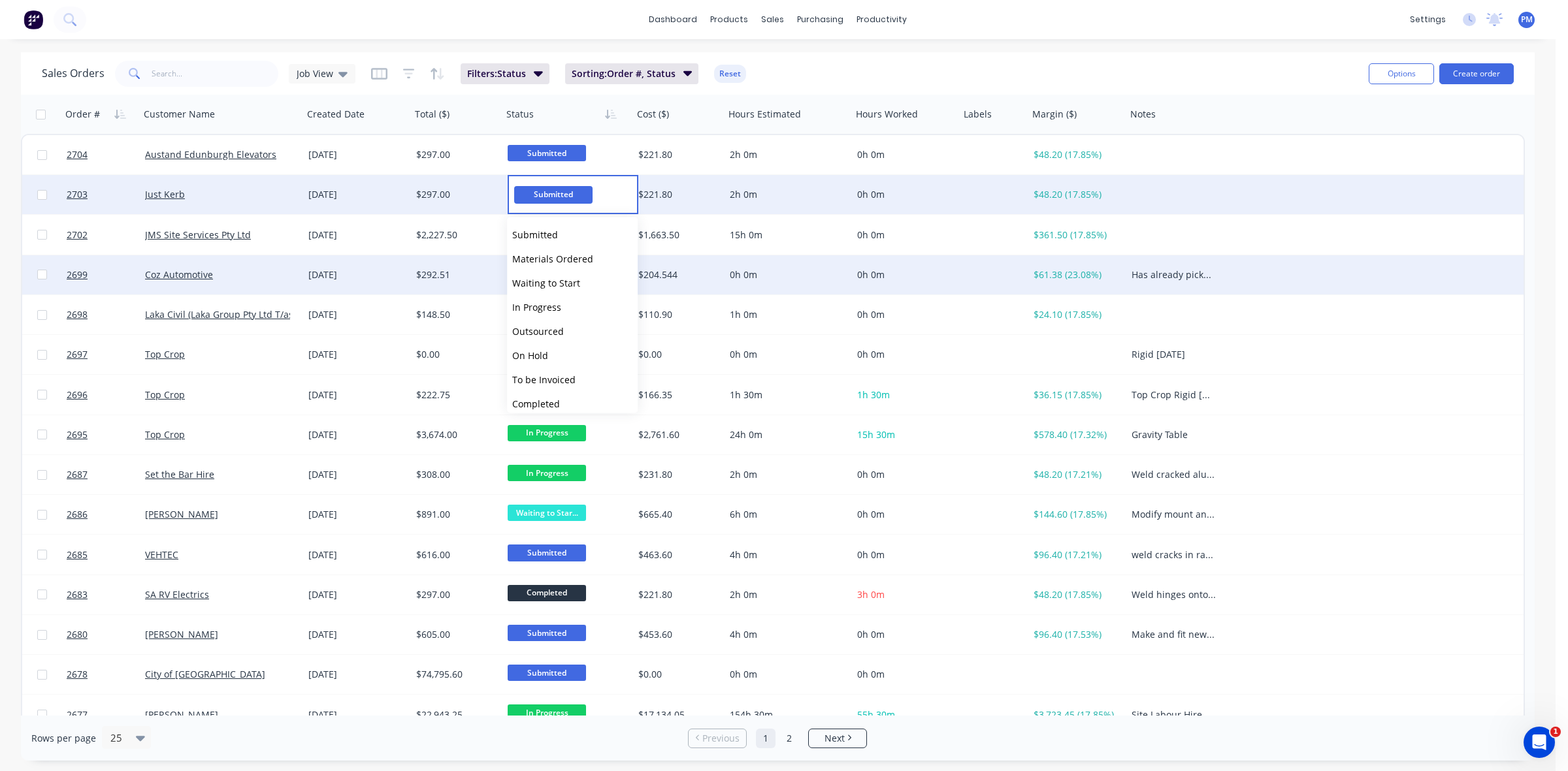
click at [544, 282] on span "Waiting to Start" at bounding box center [546, 283] width 68 height 12
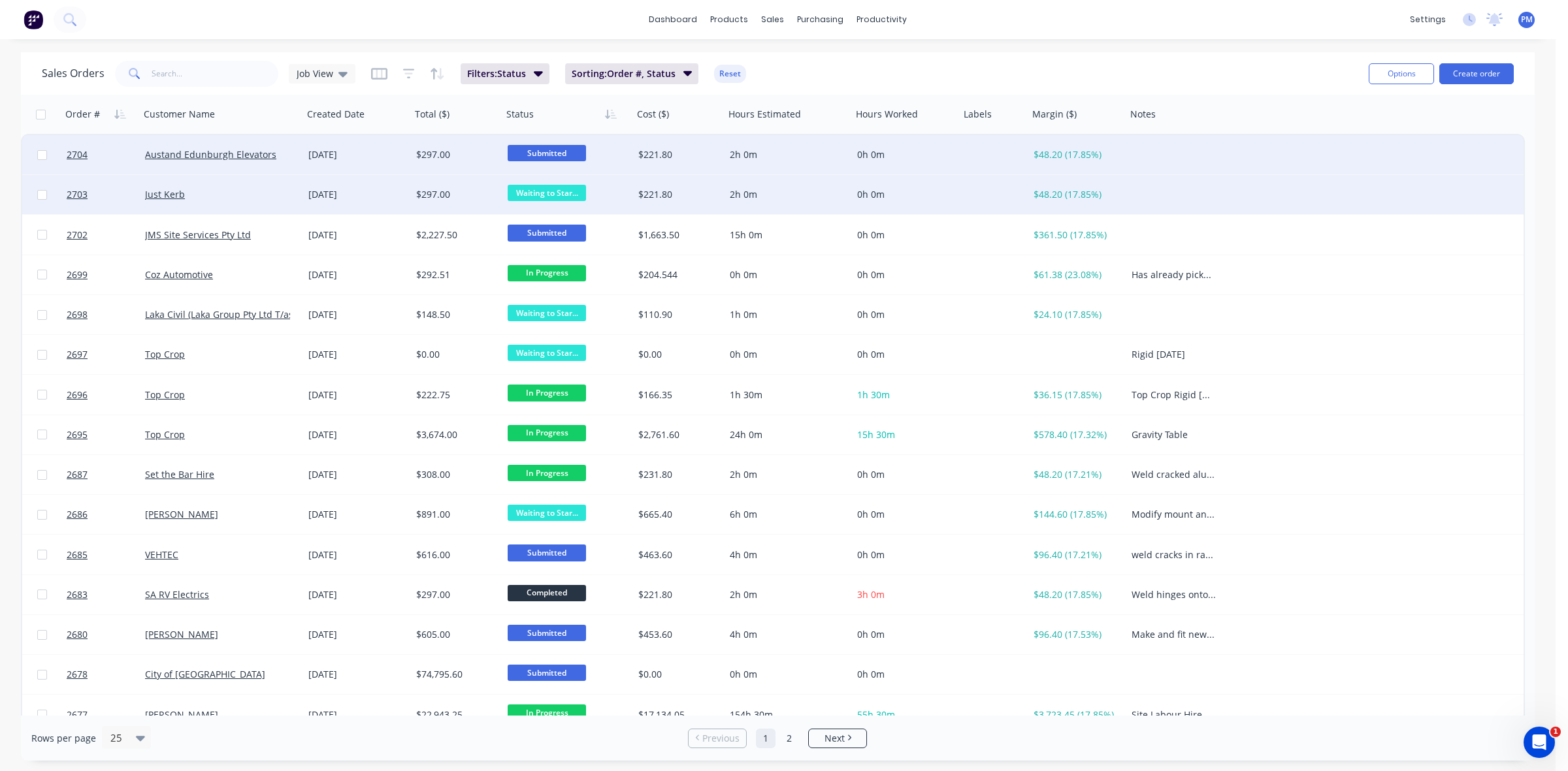
click at [382, 152] on div "[DATE]" at bounding box center [357, 154] width 97 height 13
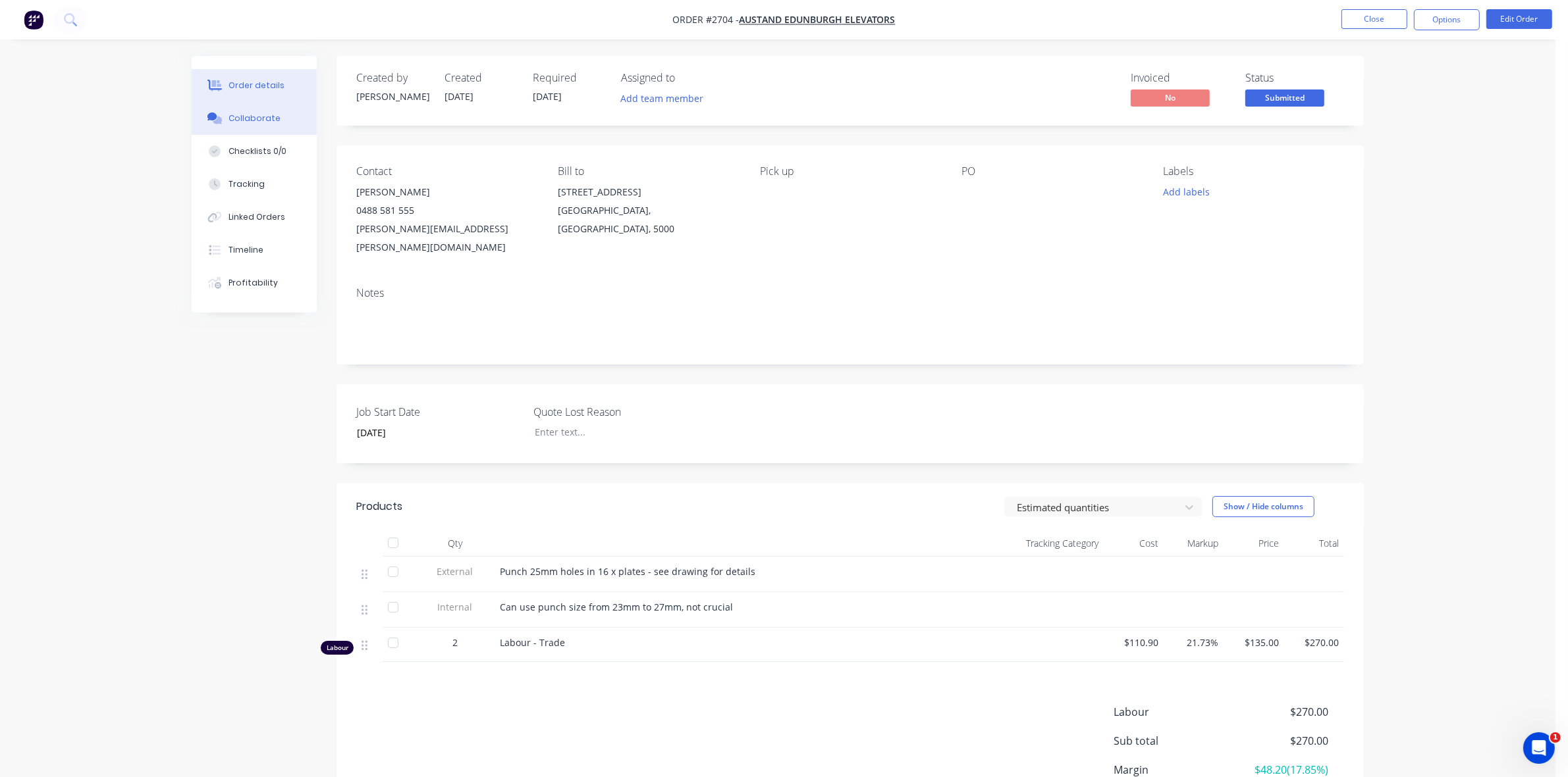
click at [256, 121] on div "Collaborate" at bounding box center [254, 118] width 52 height 12
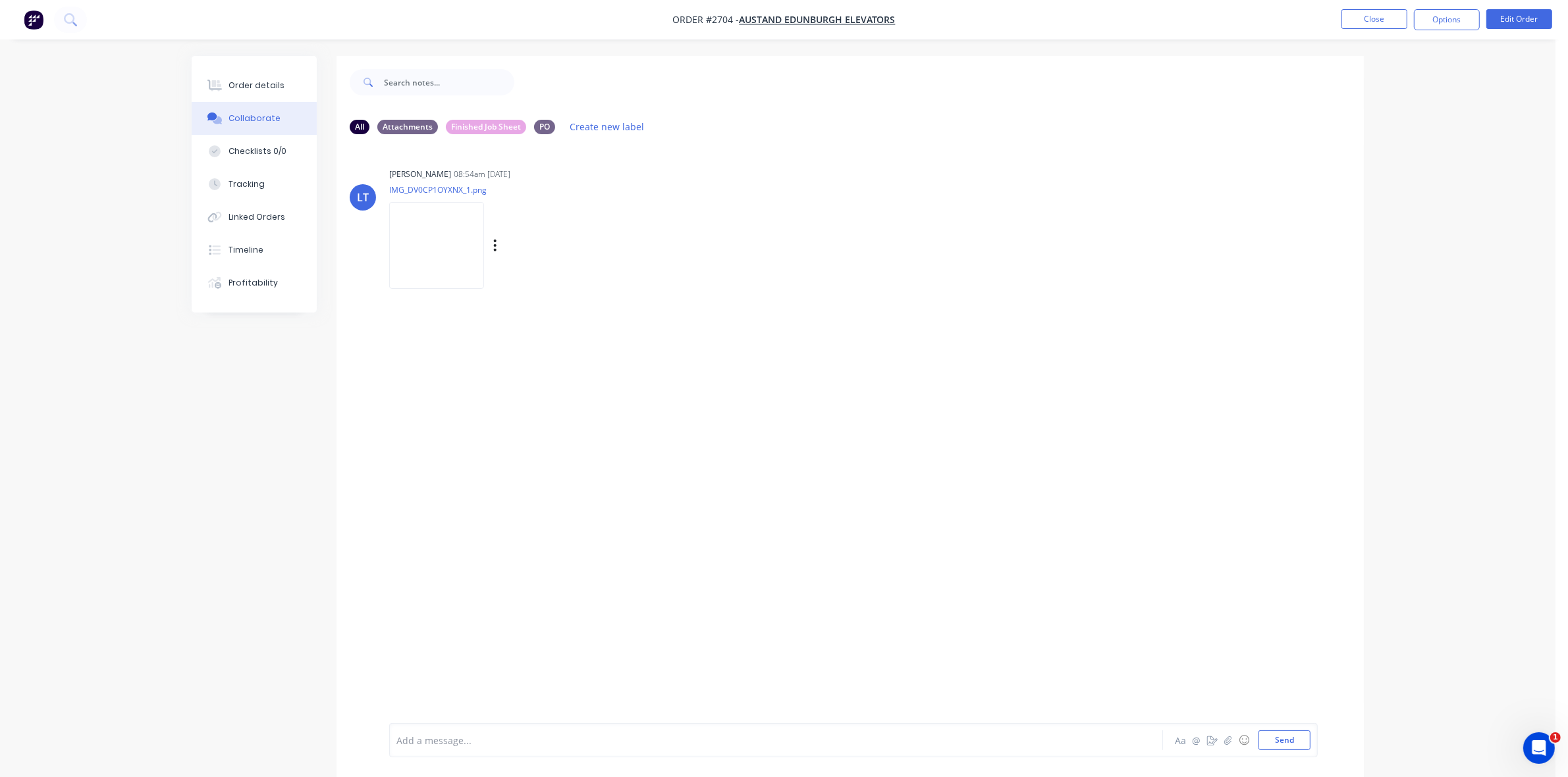
click at [438, 240] on img at bounding box center [436, 244] width 94 height 86
click at [263, 79] on div "Order details" at bounding box center [256, 85] width 56 height 12
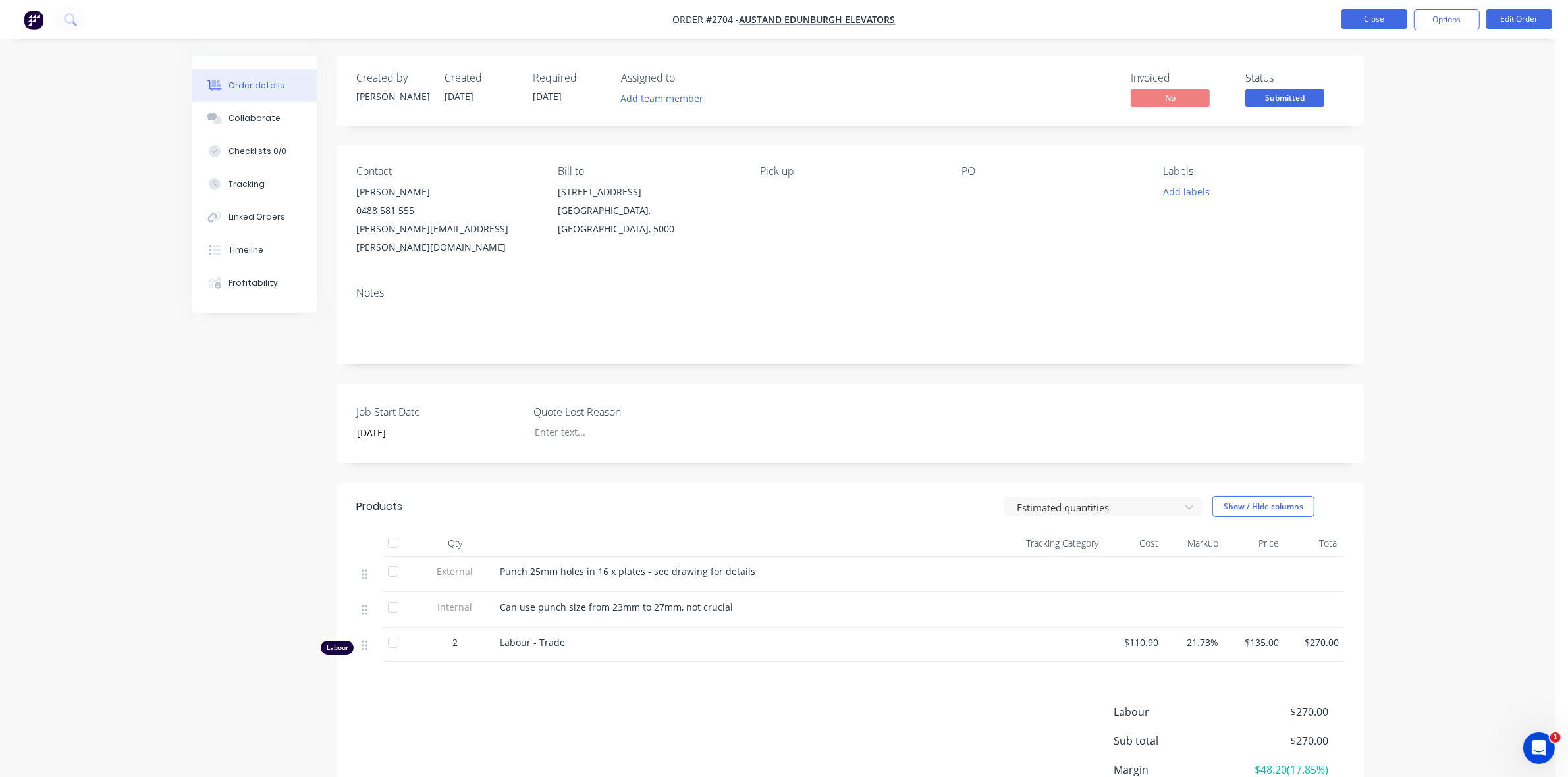
click at [1375, 18] on button "Close" at bounding box center [1375, 19] width 66 height 20
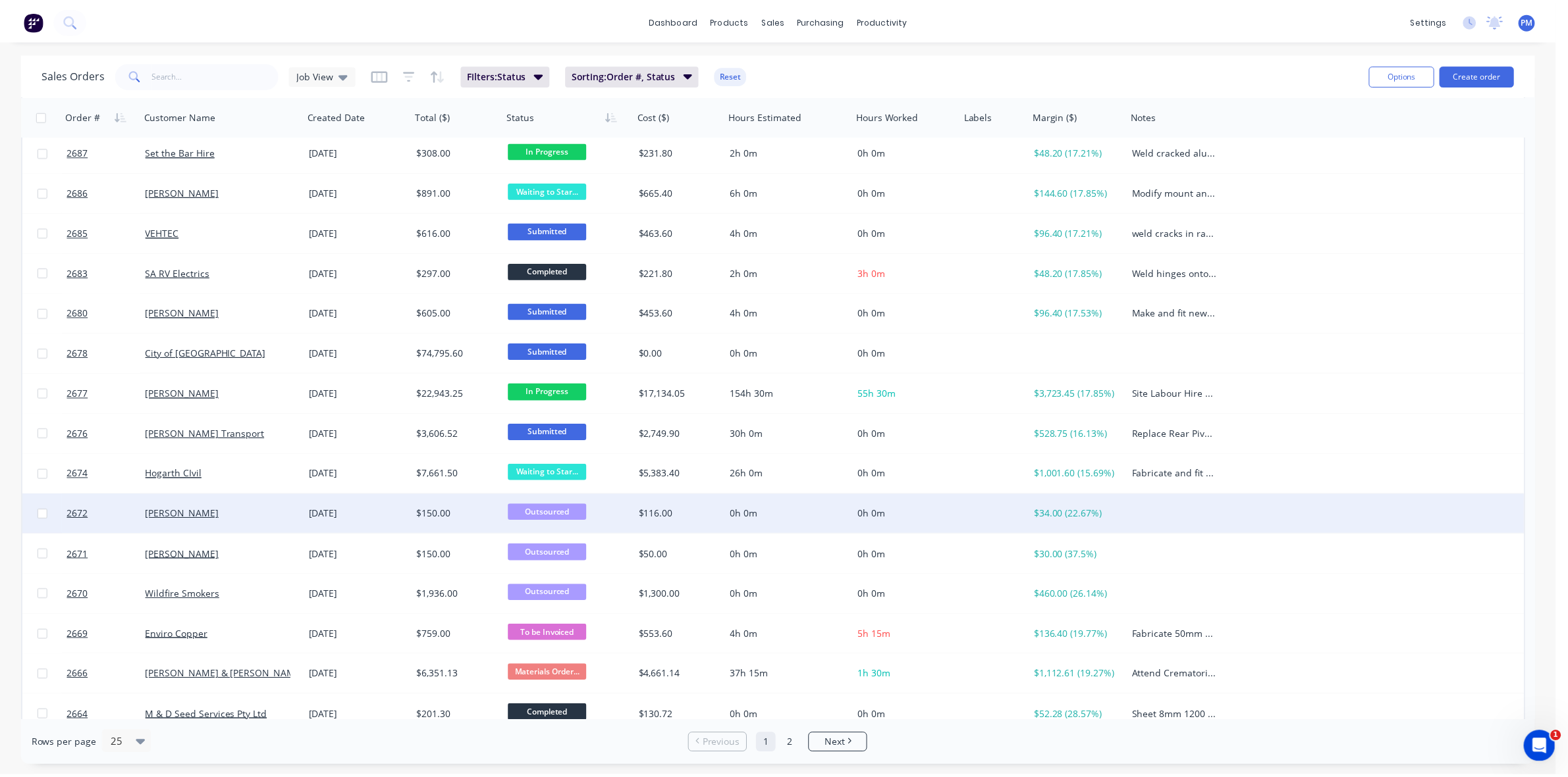
scroll to position [329, 0]
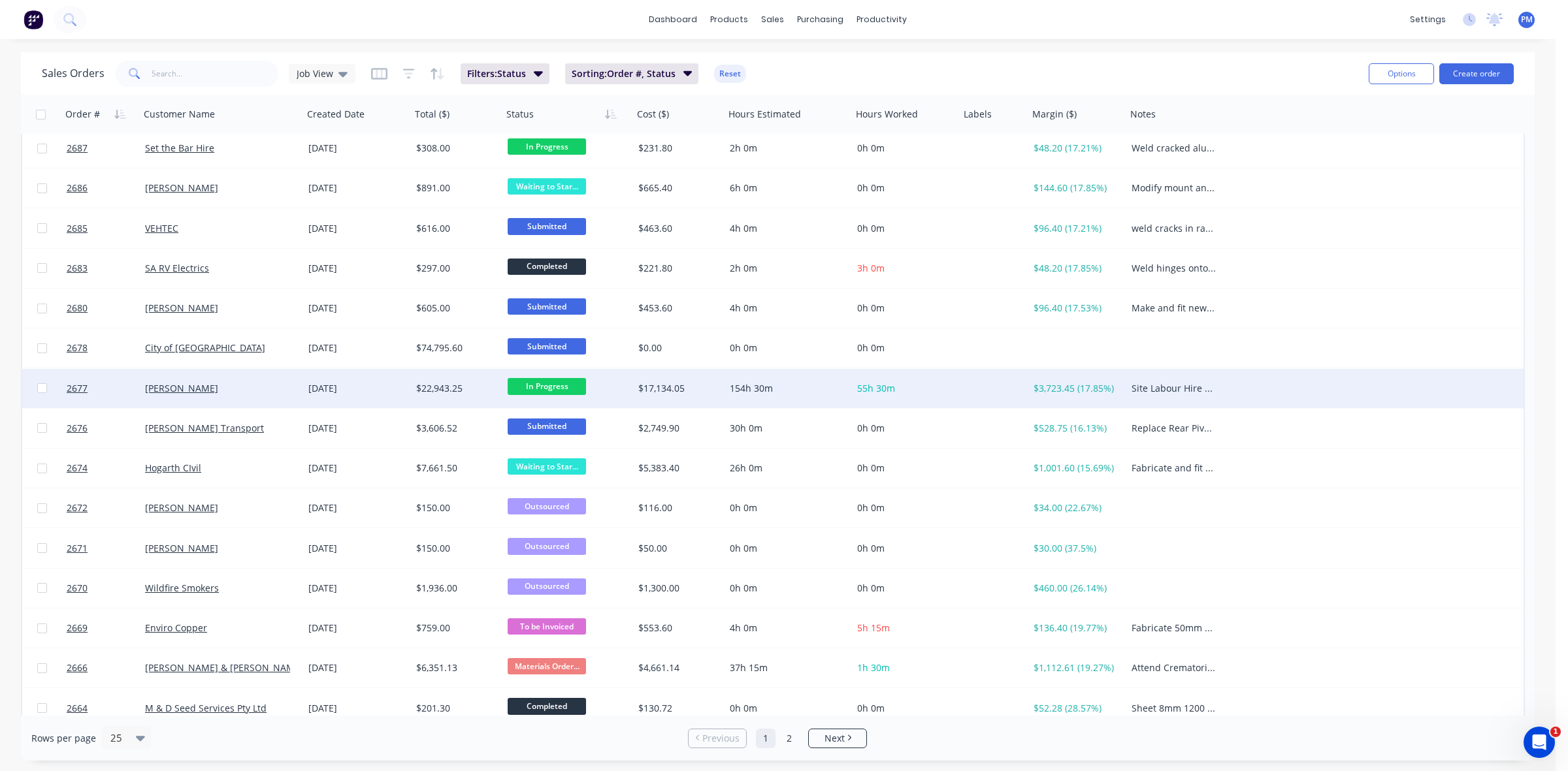
click at [261, 383] on div "[PERSON_NAME]" at bounding box center [217, 388] width 145 height 13
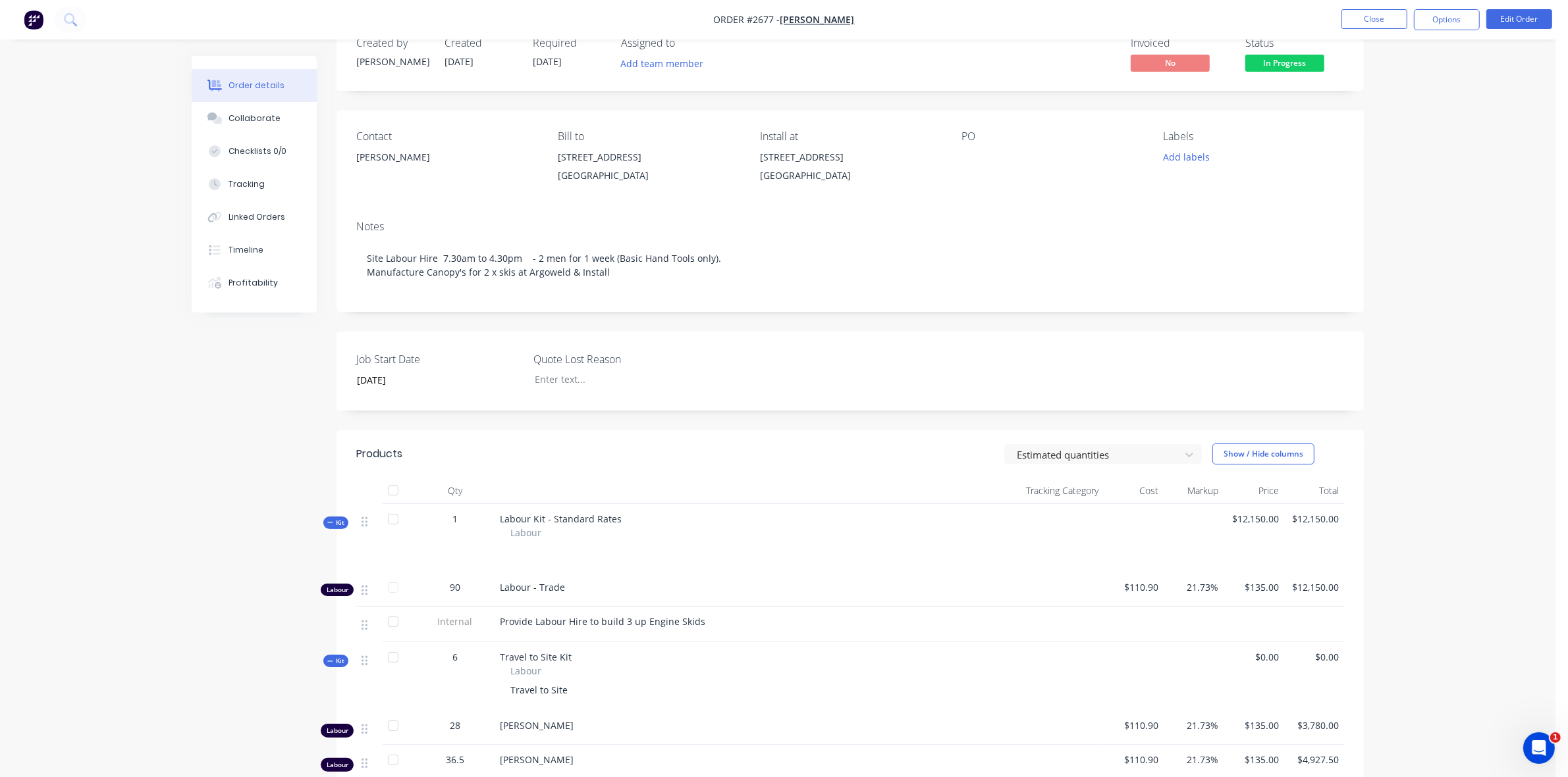
scroll to position [27, 0]
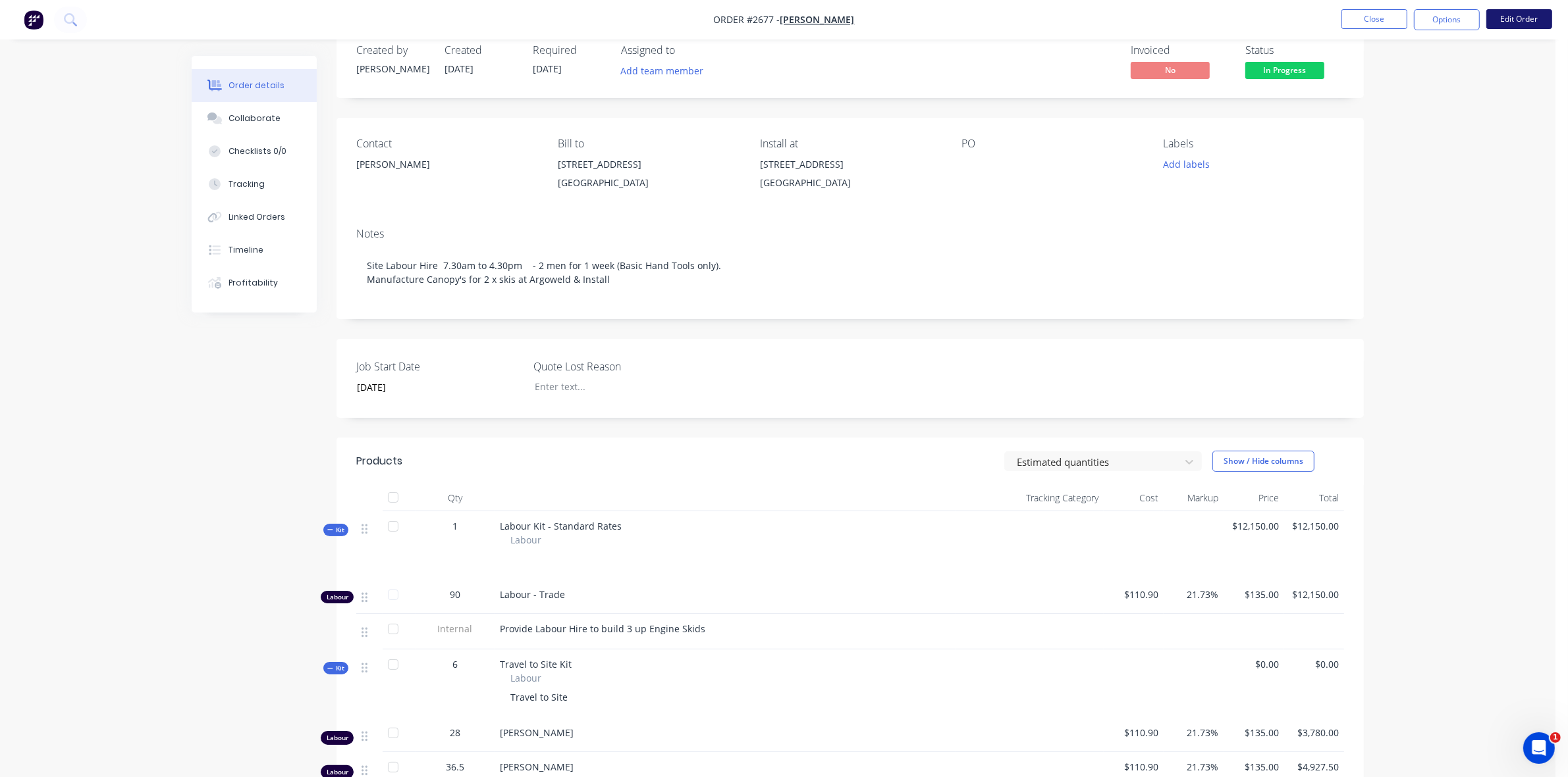
click at [1511, 16] on button "Edit Order" at bounding box center [1519, 19] width 66 height 20
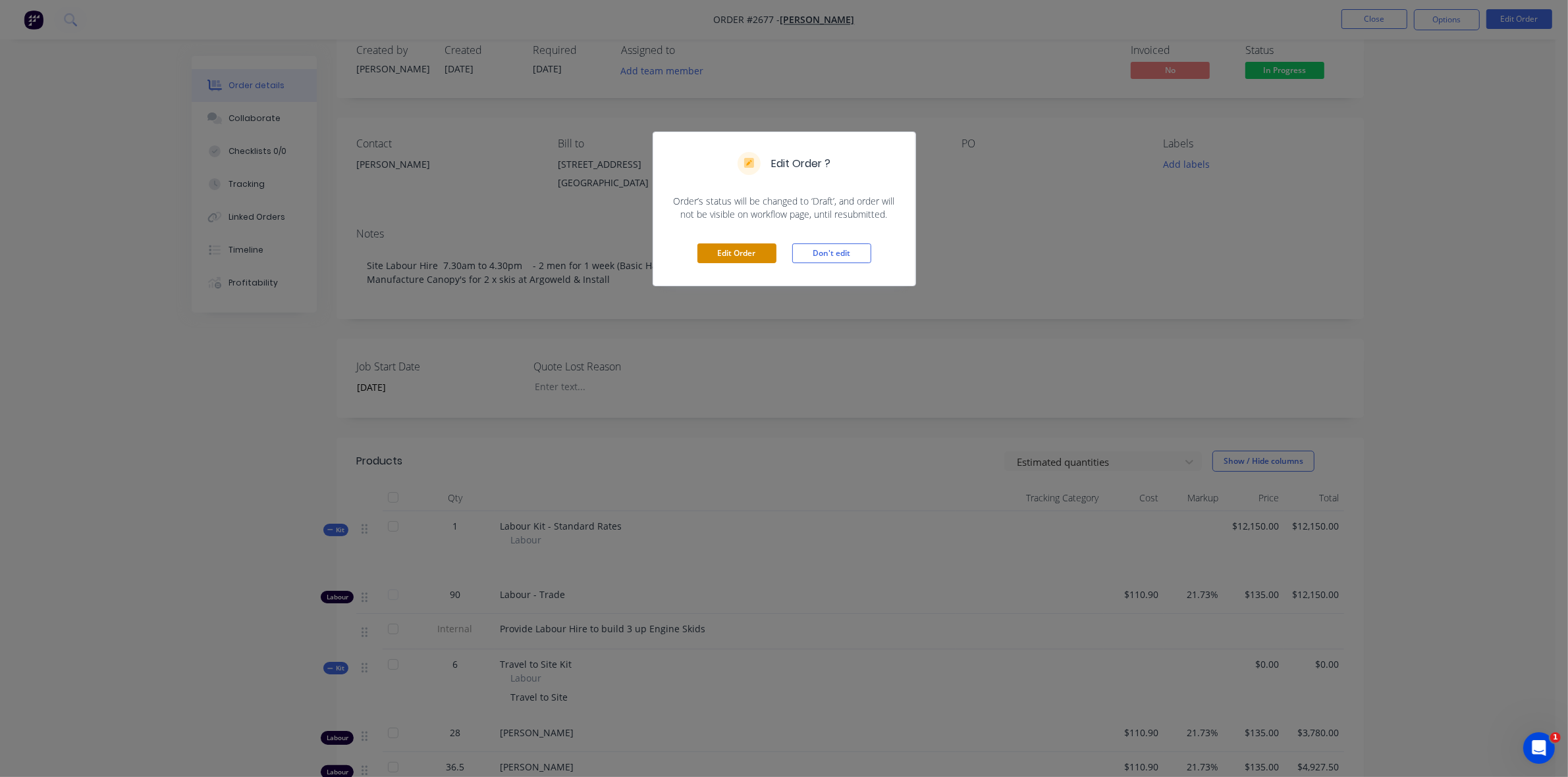
click at [748, 252] on button "Edit Order" at bounding box center [737, 253] width 79 height 20
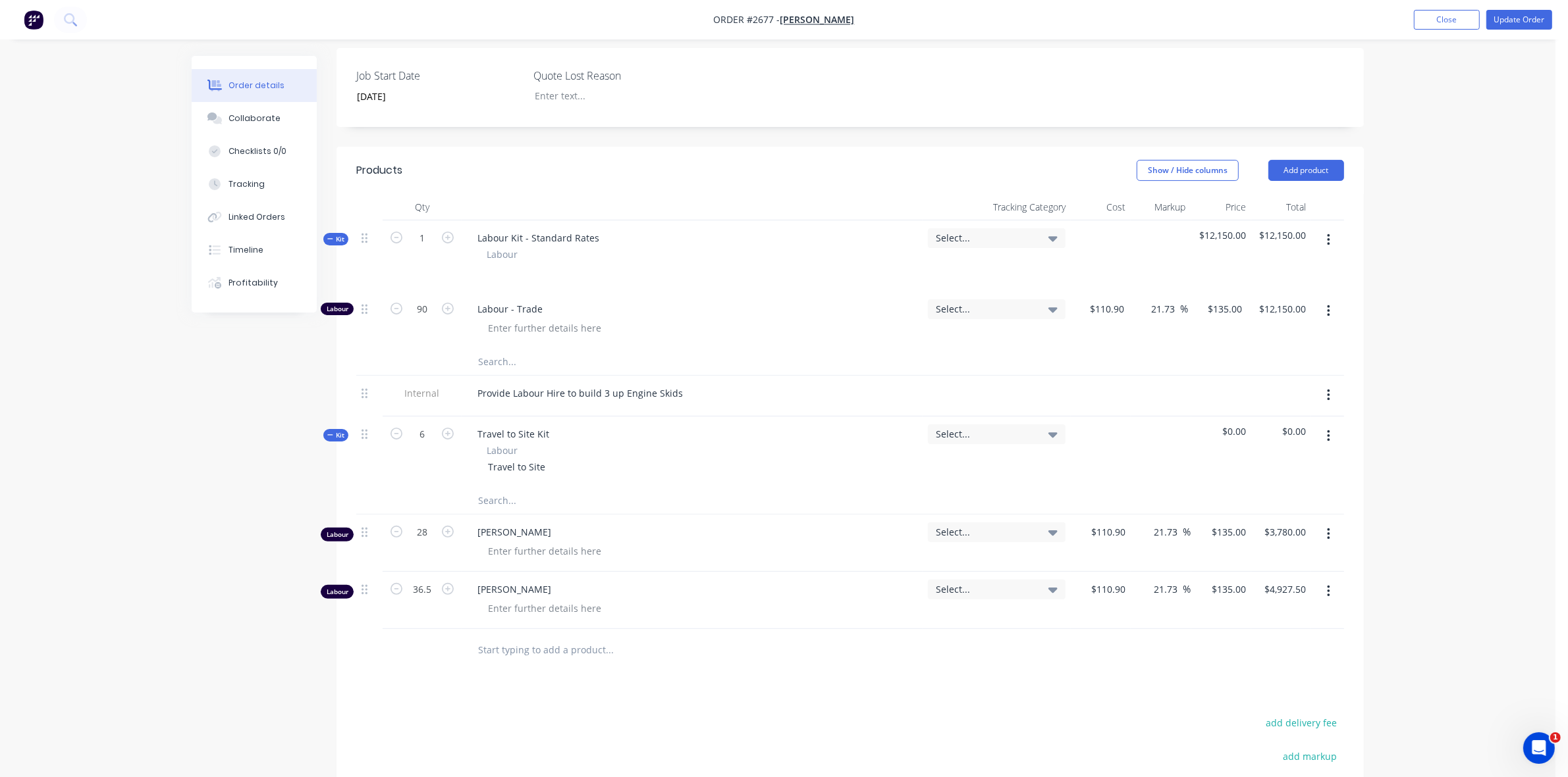
scroll to position [411, 0]
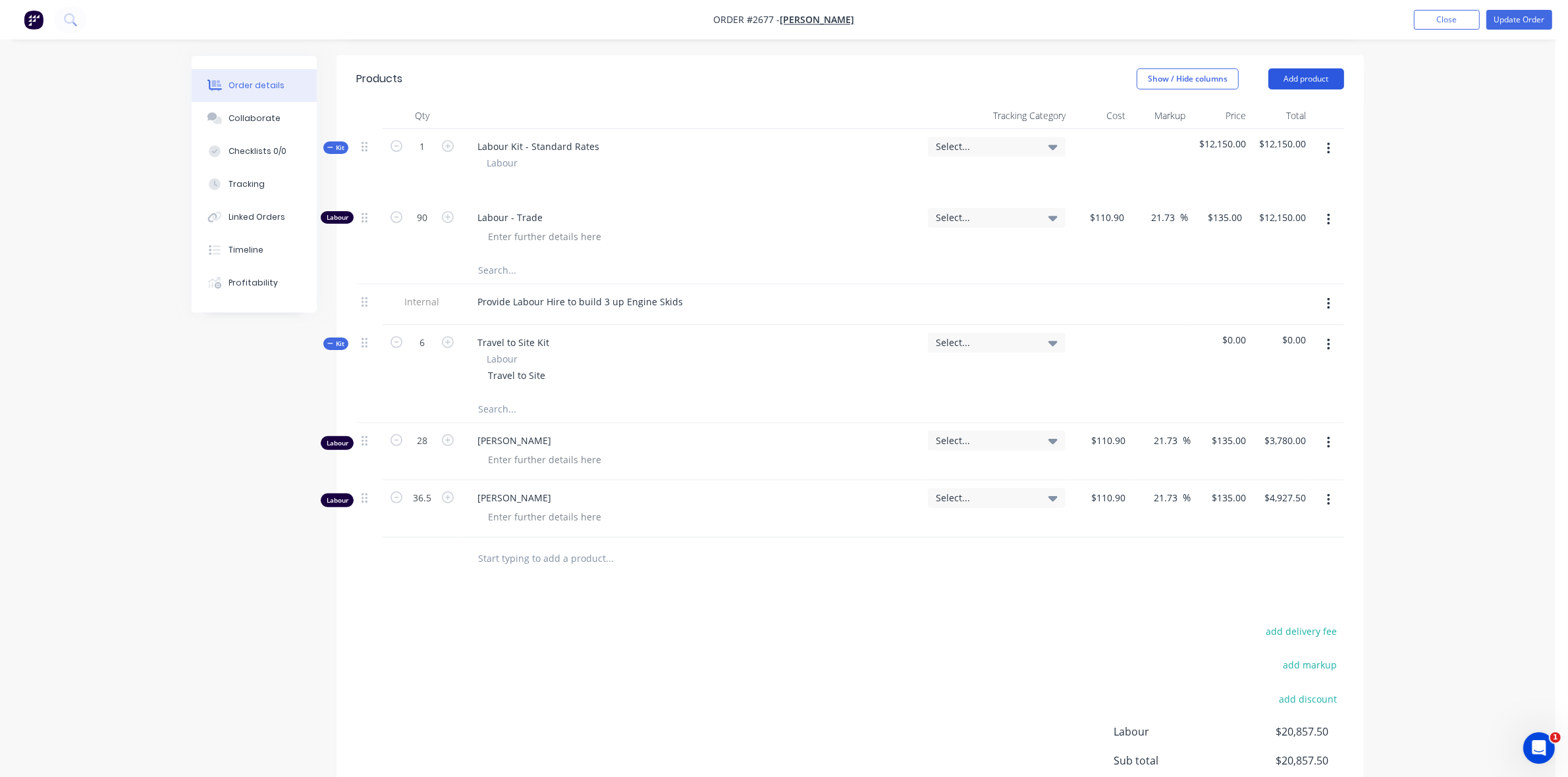
click at [1310, 90] on button "Add product" at bounding box center [1306, 79] width 75 height 21
click at [1261, 148] on div "Basic product" at bounding box center [1280, 139] width 101 height 19
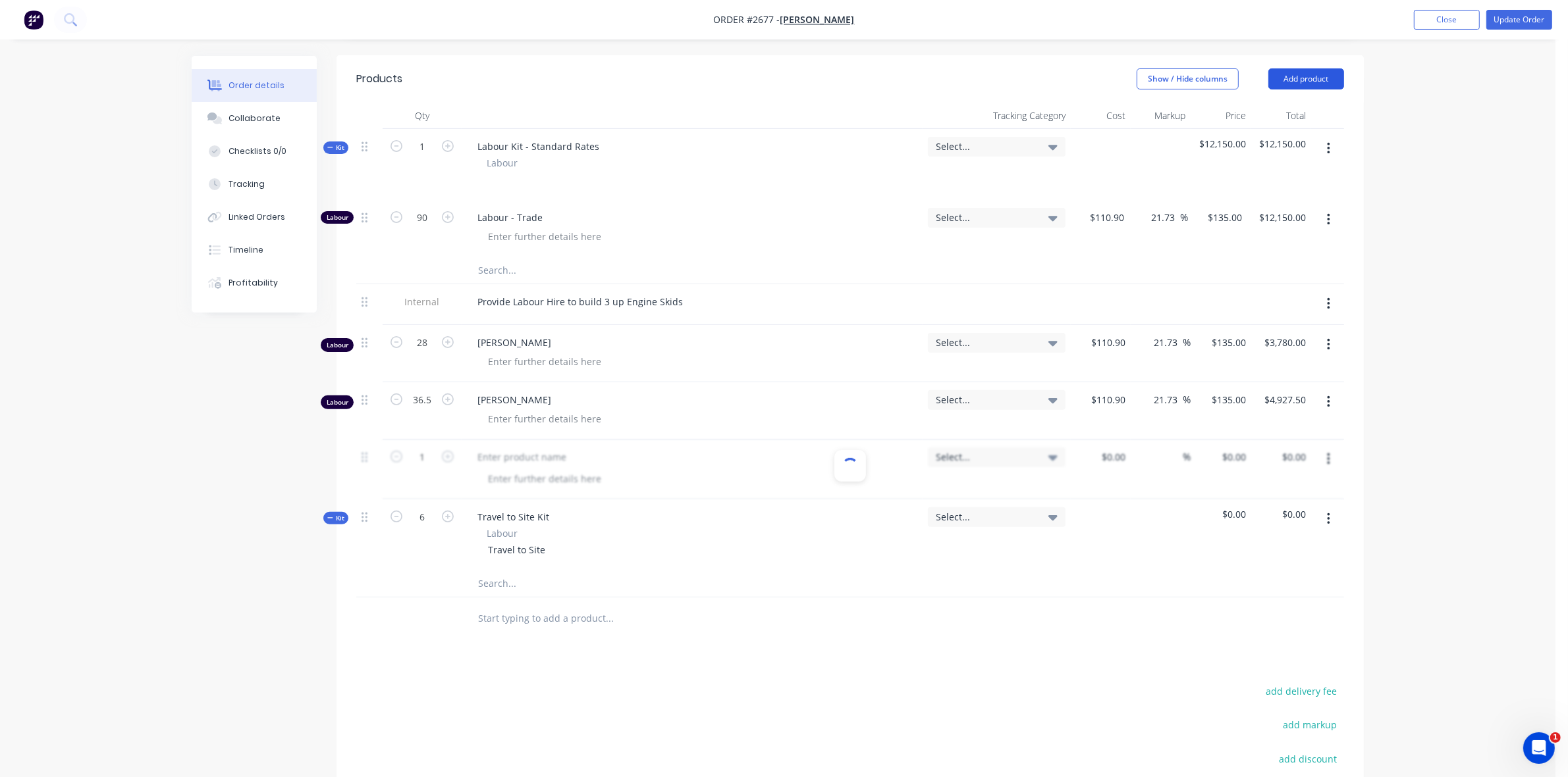
click at [1301, 90] on button "Add product" at bounding box center [1306, 79] width 75 height 21
click at [1272, 122] on div "Product catalogue" at bounding box center [1280, 112] width 101 height 19
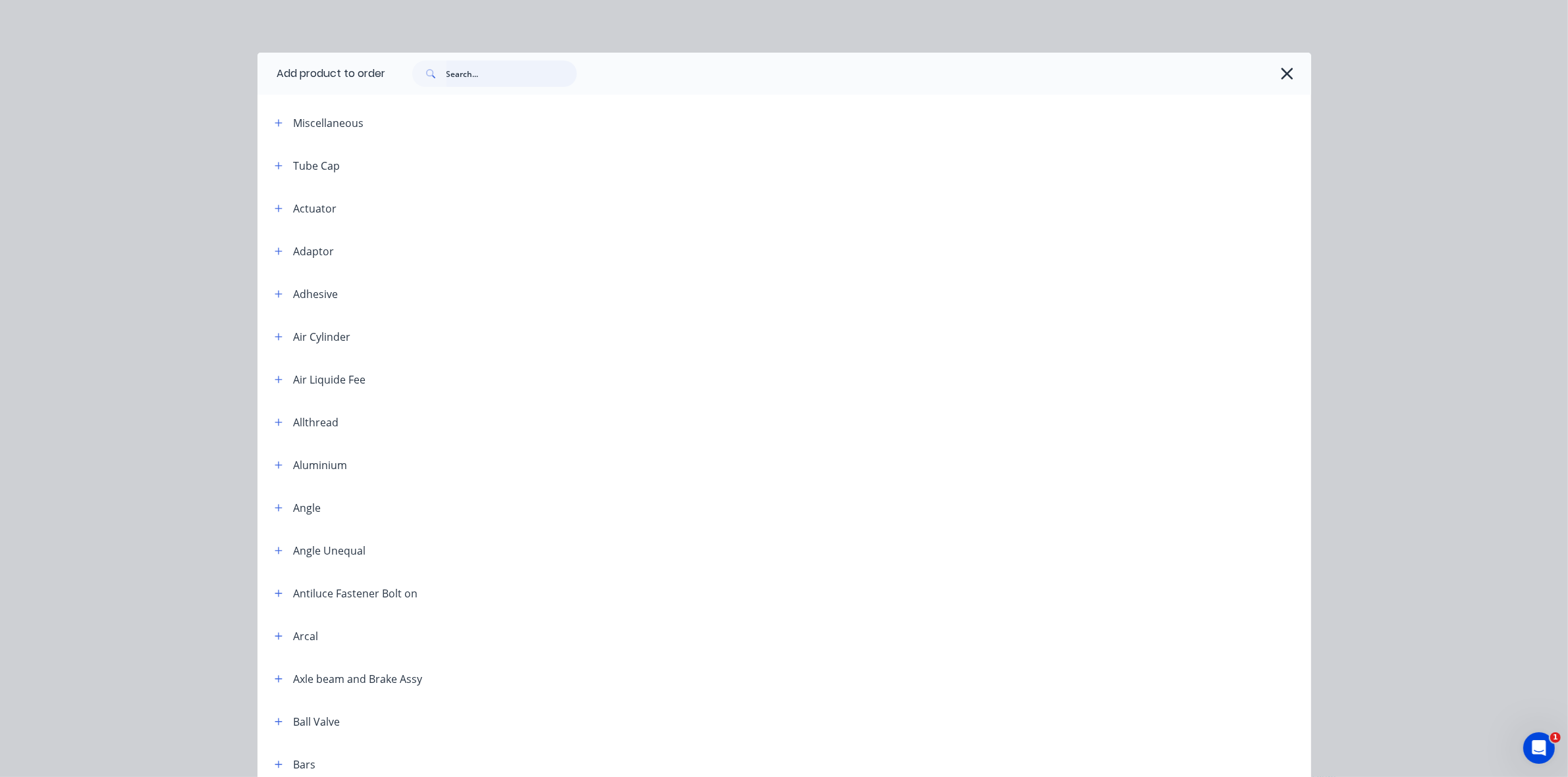
click at [455, 71] on input "text" at bounding box center [511, 74] width 130 height 26
type input "rhs"
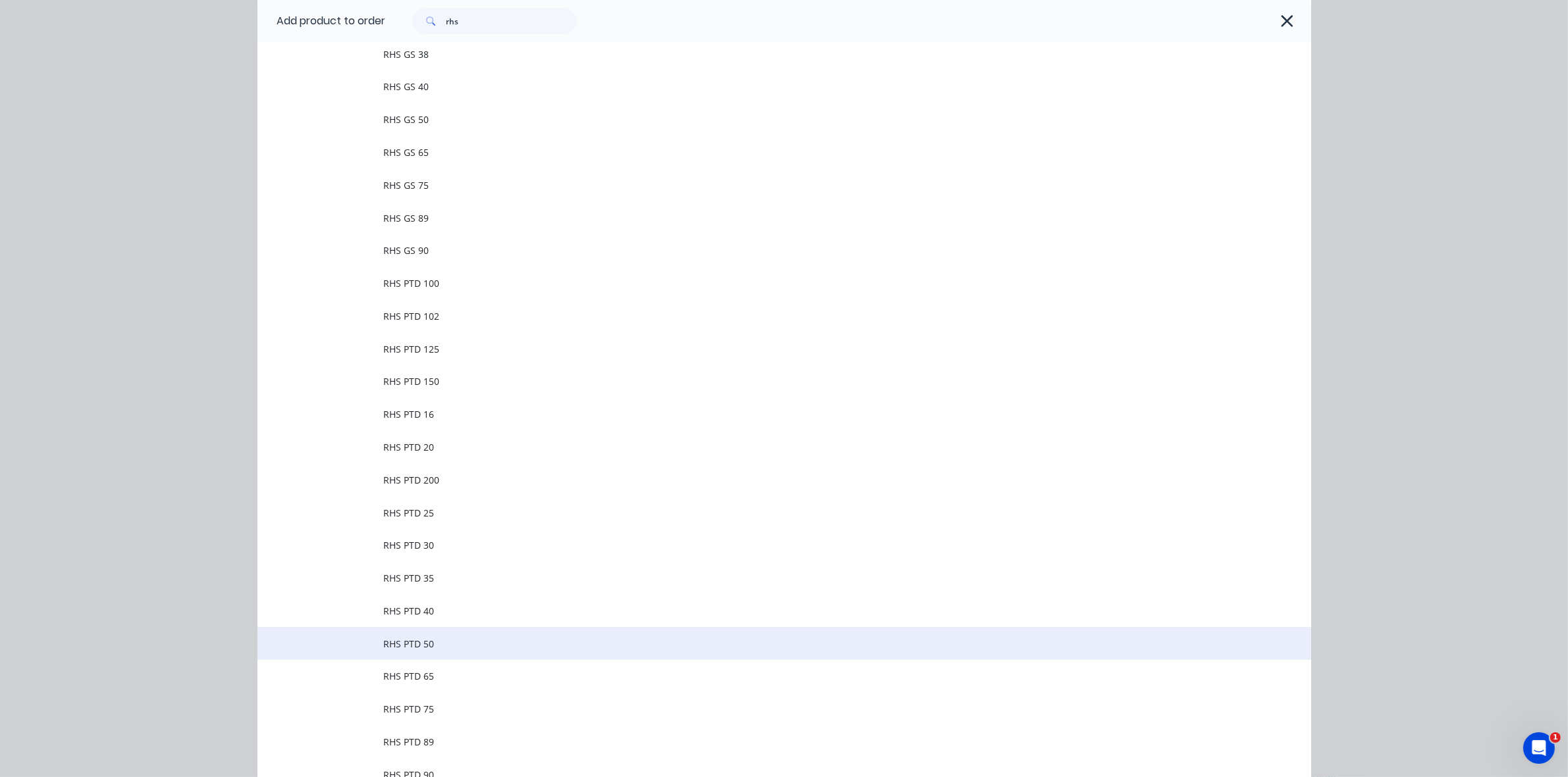
click at [425, 646] on span "RHS PTD 50" at bounding box center [755, 644] width 742 height 14
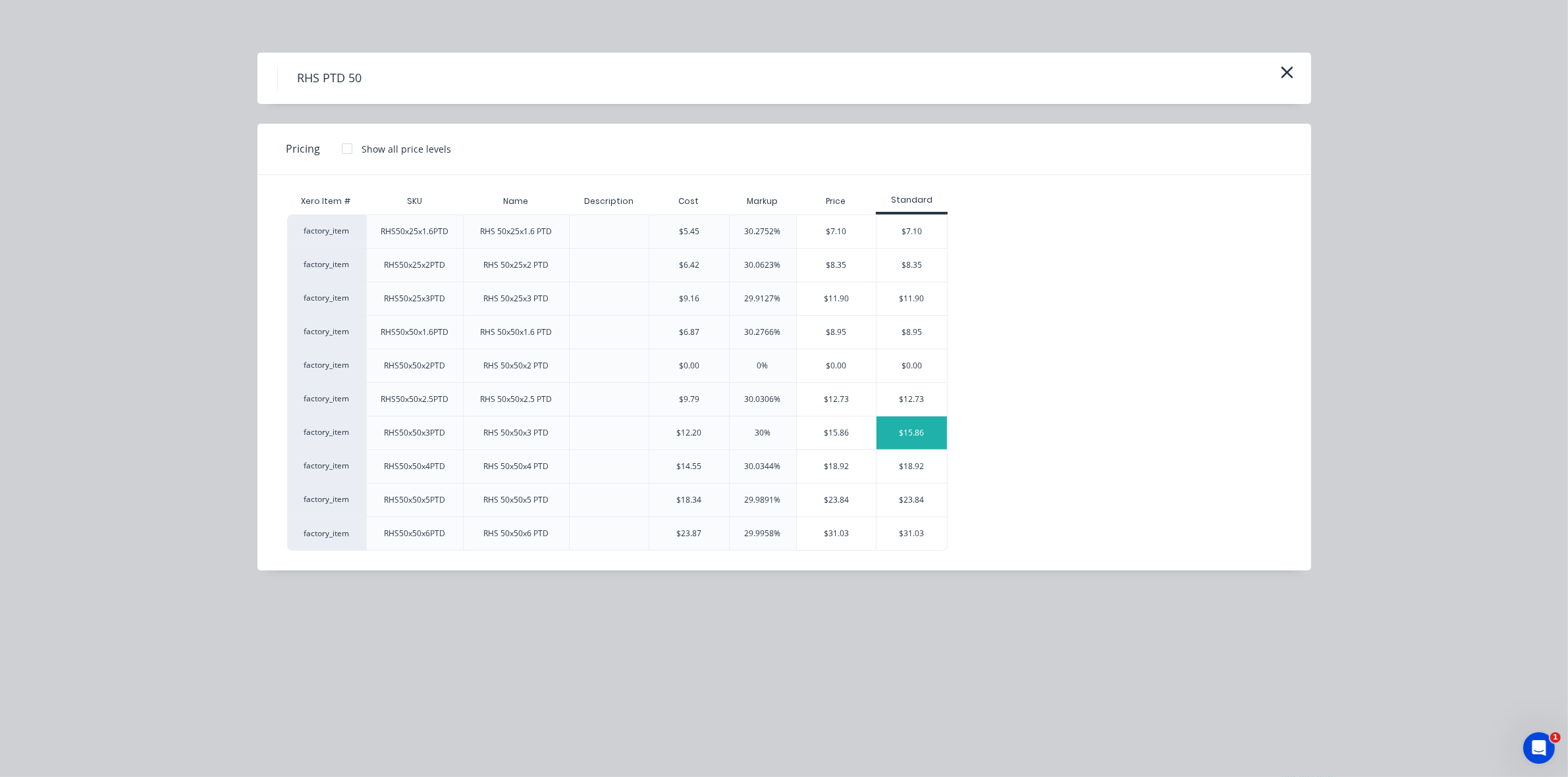
click at [896, 429] on div "$15.86" at bounding box center [911, 433] width 71 height 33
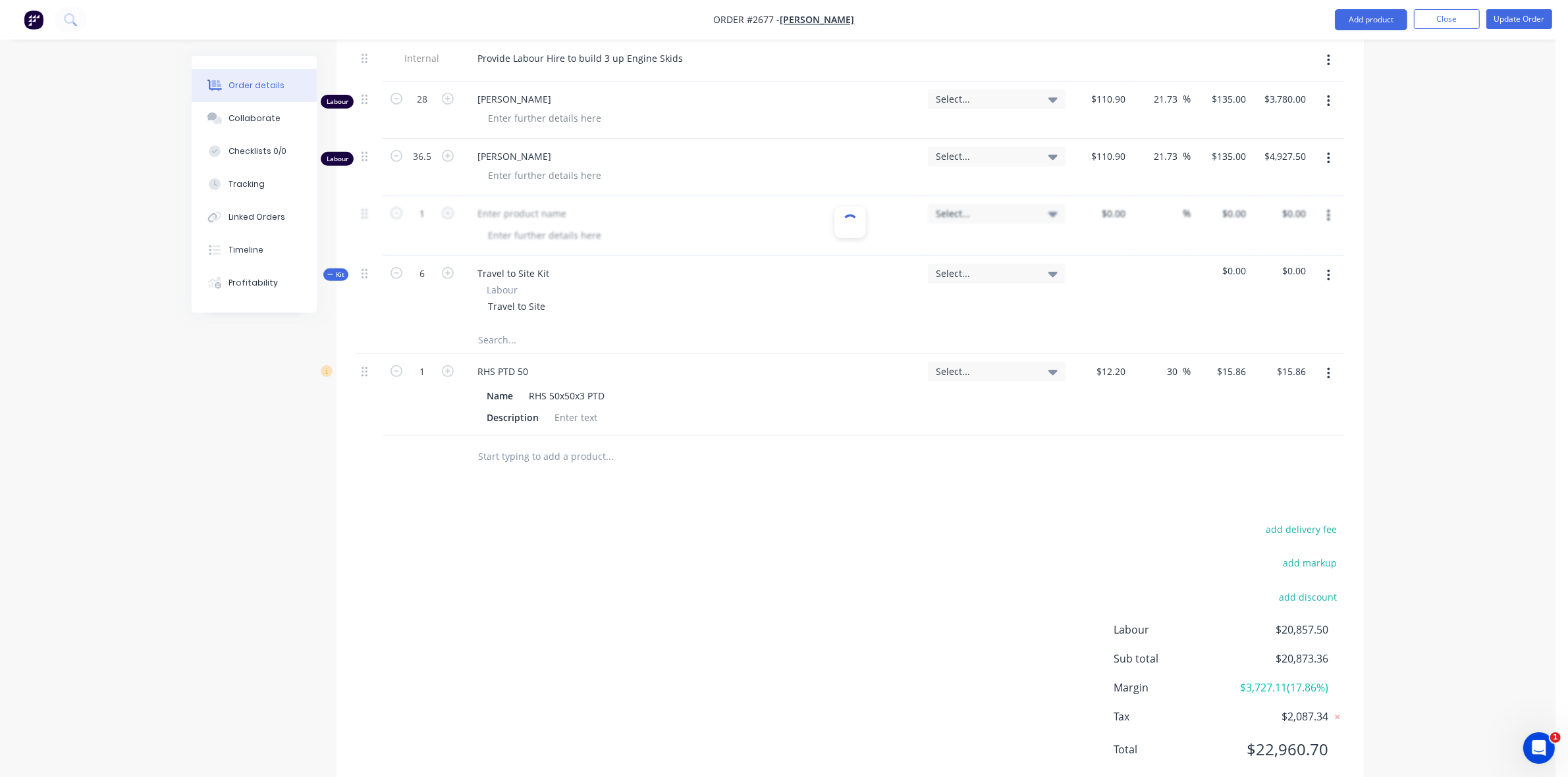
scroll to position [658, 0]
click at [445, 373] on icon "button" at bounding box center [447, 368] width 12 height 12
type input "2"
type input "$31.72"
click at [445, 373] on icon "button" at bounding box center [447, 368] width 12 height 12
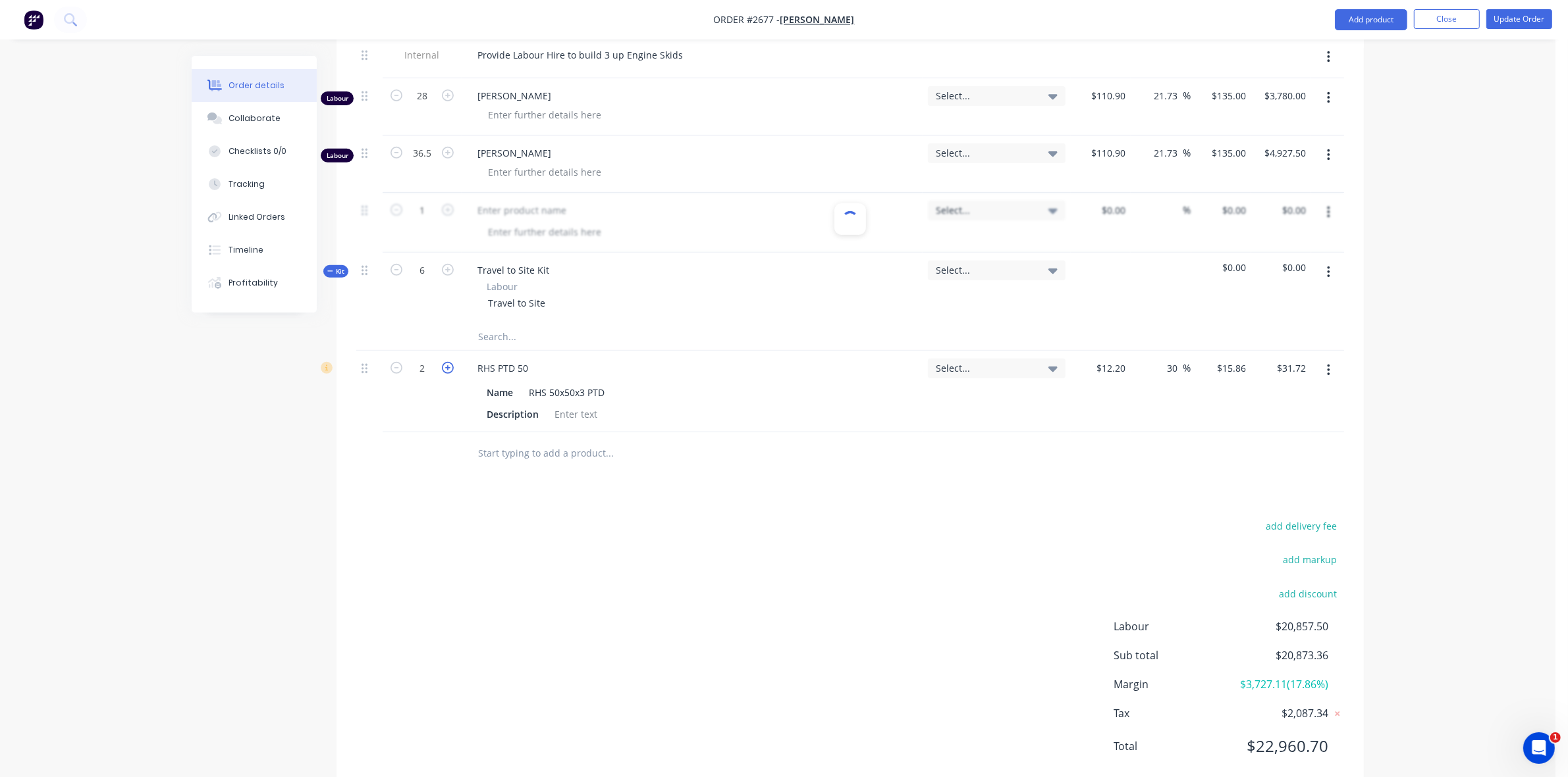
type input "3"
type input "$47.58"
click at [445, 373] on icon "button" at bounding box center [447, 368] width 12 height 12
type input "4"
type input "$63.44"
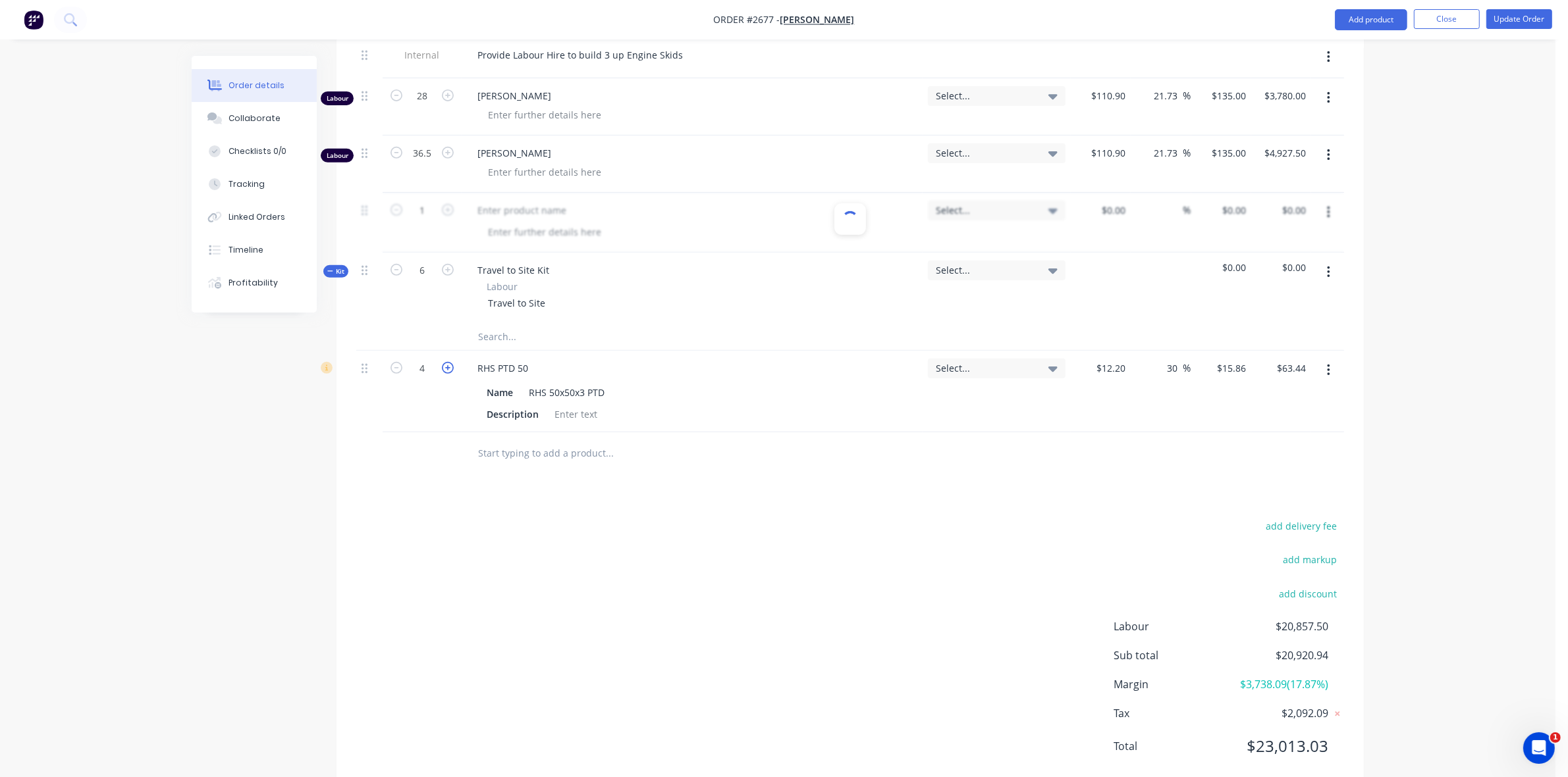
click at [445, 373] on icon "button" at bounding box center [447, 368] width 12 height 12
type input "5"
type input "$79.30"
click at [445, 373] on icon "button" at bounding box center [447, 368] width 12 height 12
type input "6"
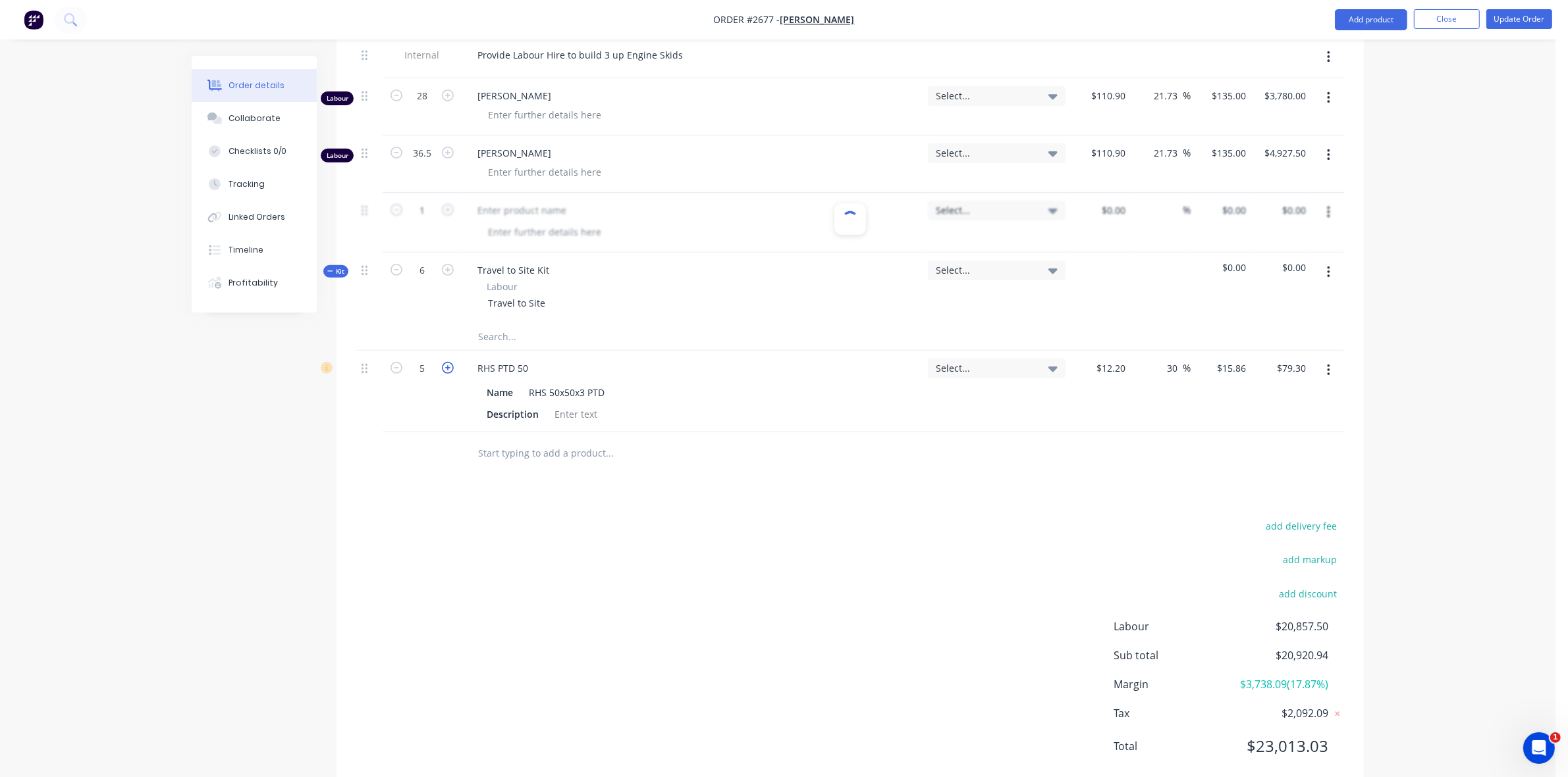
type input "$95.16"
click at [445, 373] on icon "button" at bounding box center [447, 368] width 12 height 12
type input "7"
type input "$111.02"
click at [445, 373] on icon "button" at bounding box center [447, 368] width 12 height 12
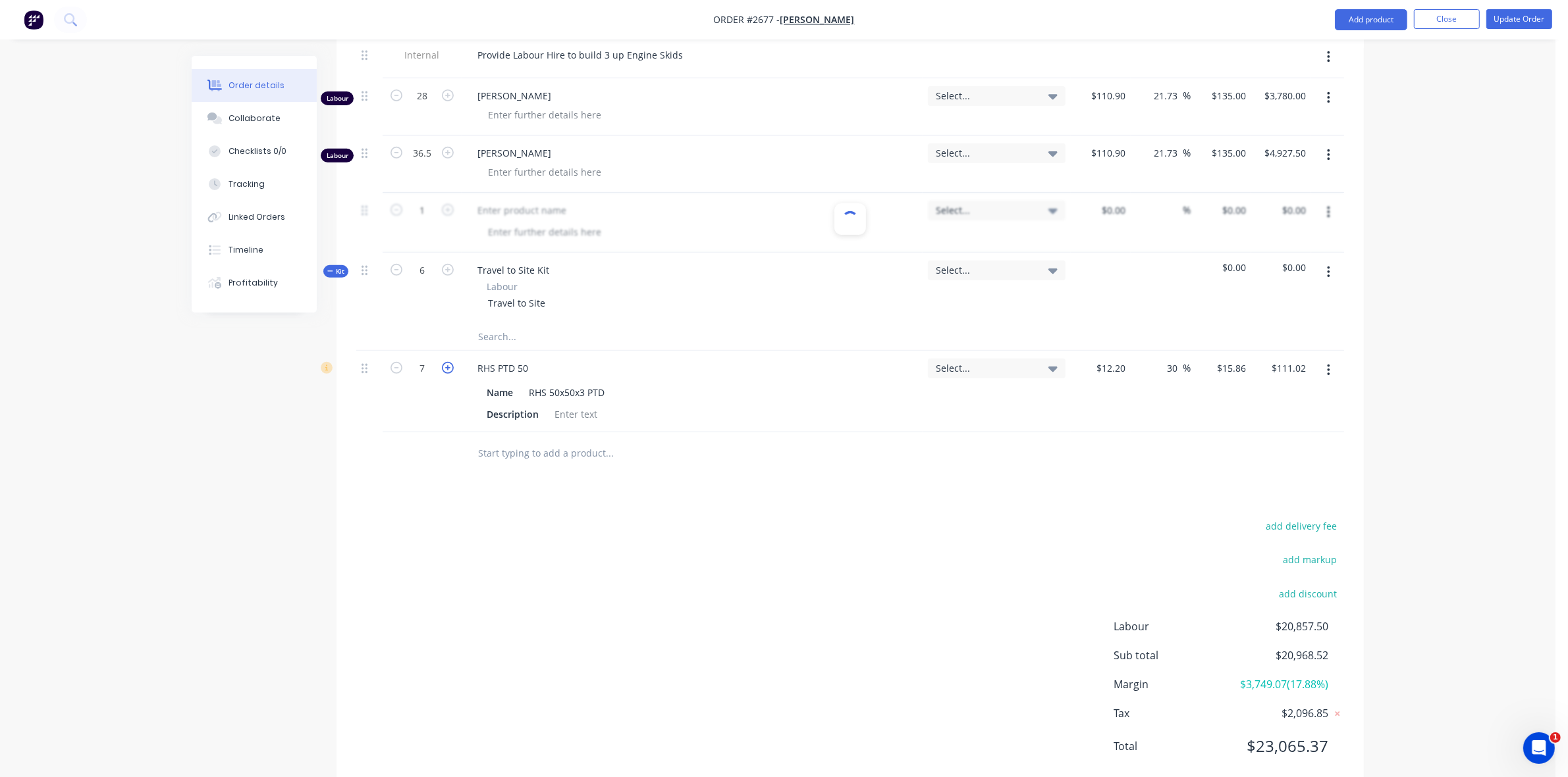
type input "8"
type input "$126.88"
click at [445, 373] on icon "button" at bounding box center [447, 368] width 12 height 12
type input "9"
type input "$142.74"
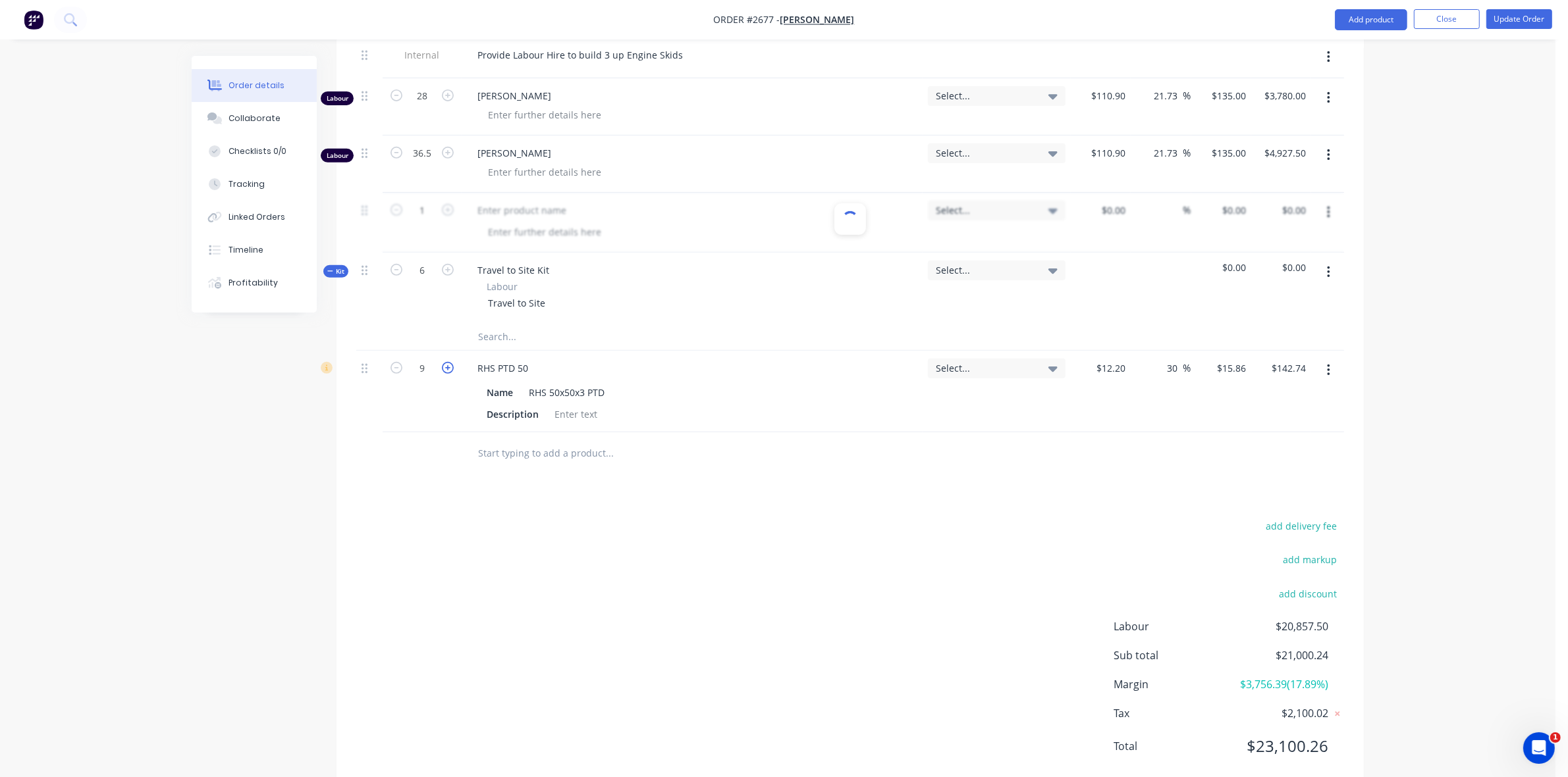
click at [445, 373] on icon "button" at bounding box center [447, 368] width 12 height 12
type input "10"
type input "$158.60"
click at [445, 373] on icon "button" at bounding box center [447, 368] width 12 height 12
type input "11"
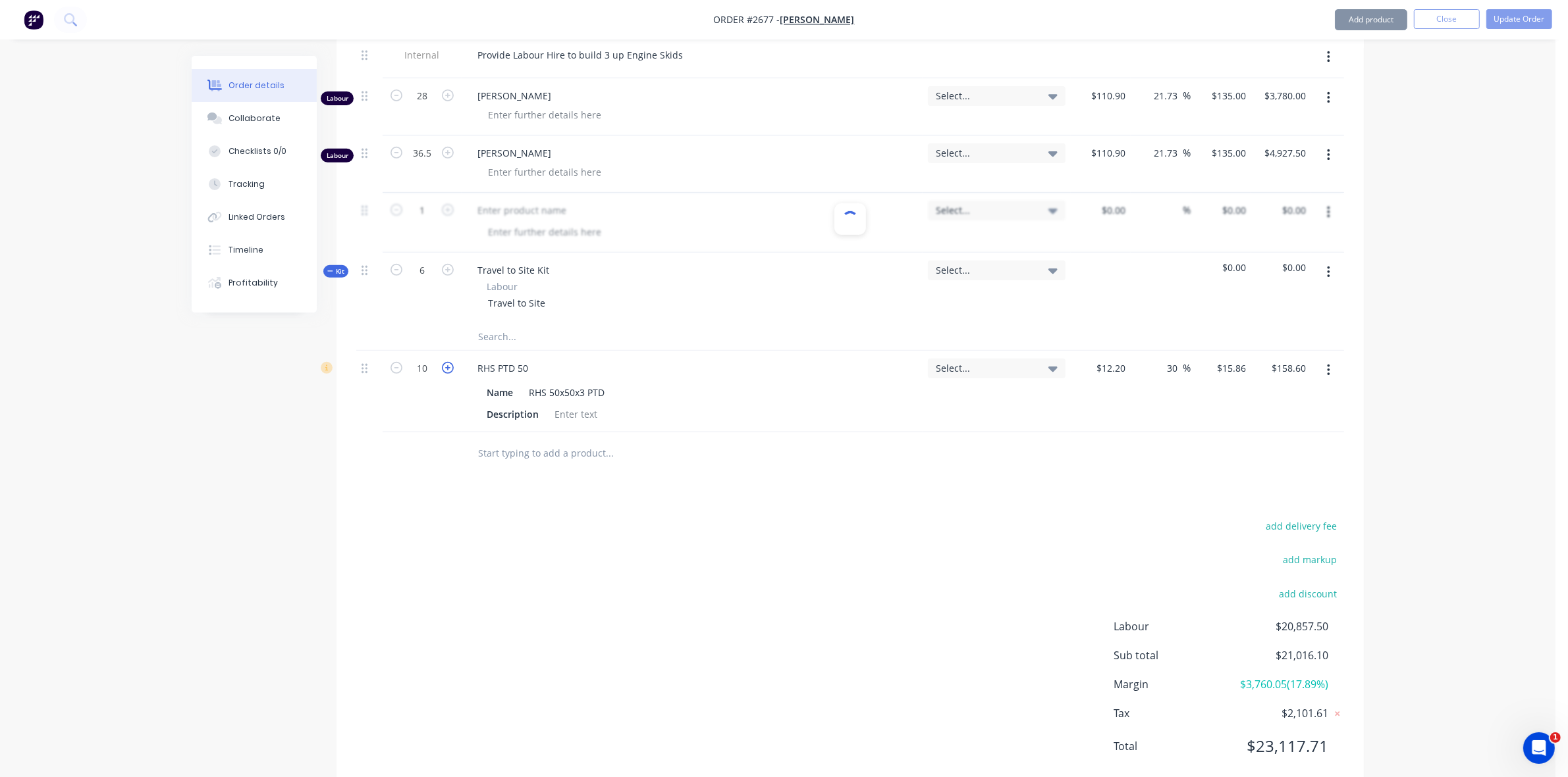
type input "$174.46"
click at [445, 373] on icon "button" at bounding box center [447, 368] width 12 height 12
type input "12"
type input "$190.32"
click at [445, 373] on icon "button" at bounding box center [447, 368] width 12 height 12
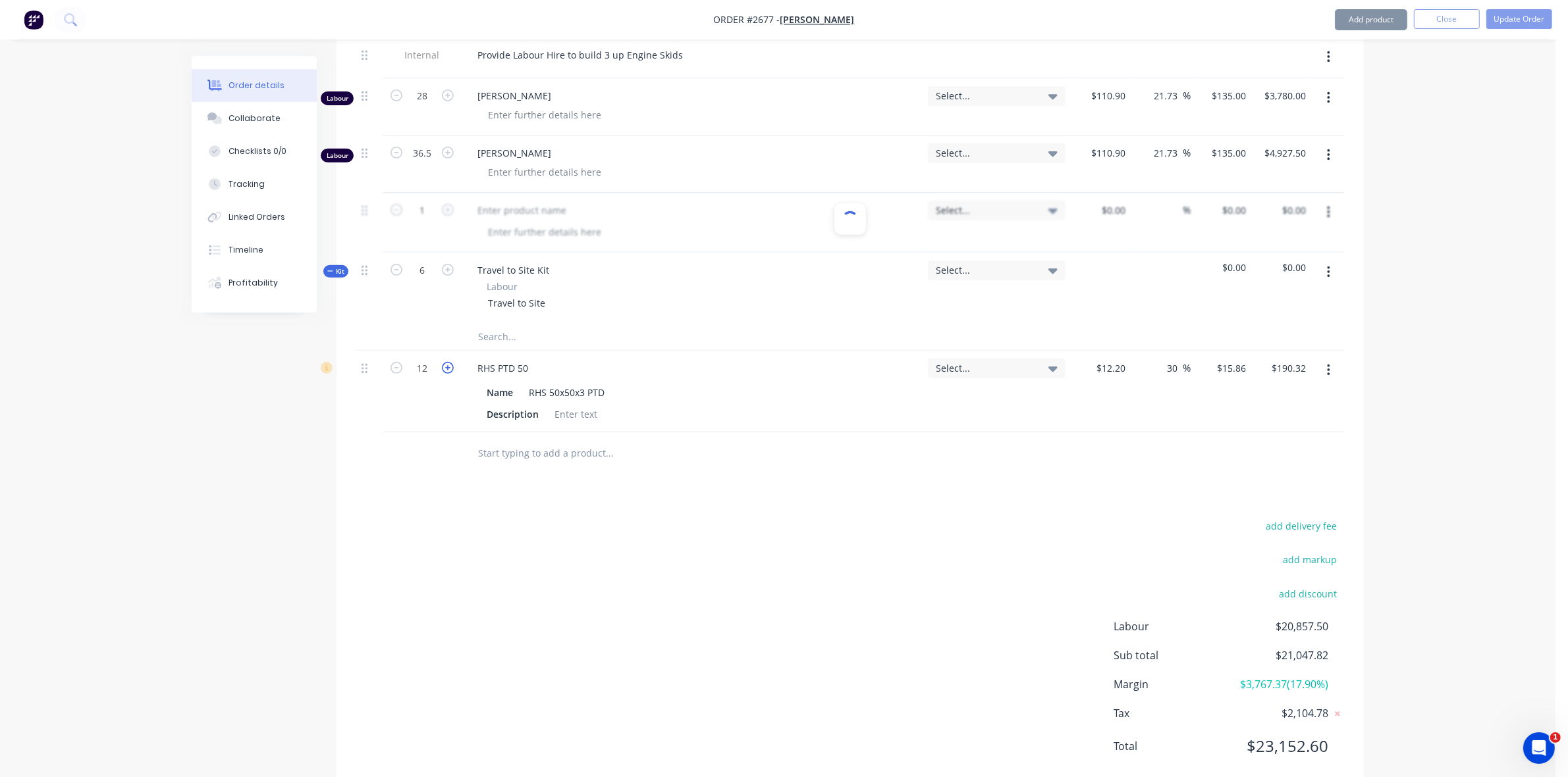
type input "13"
type input "$206.18"
click at [445, 373] on icon "button" at bounding box center [447, 368] width 12 height 12
type input "14"
type input "$222.04"
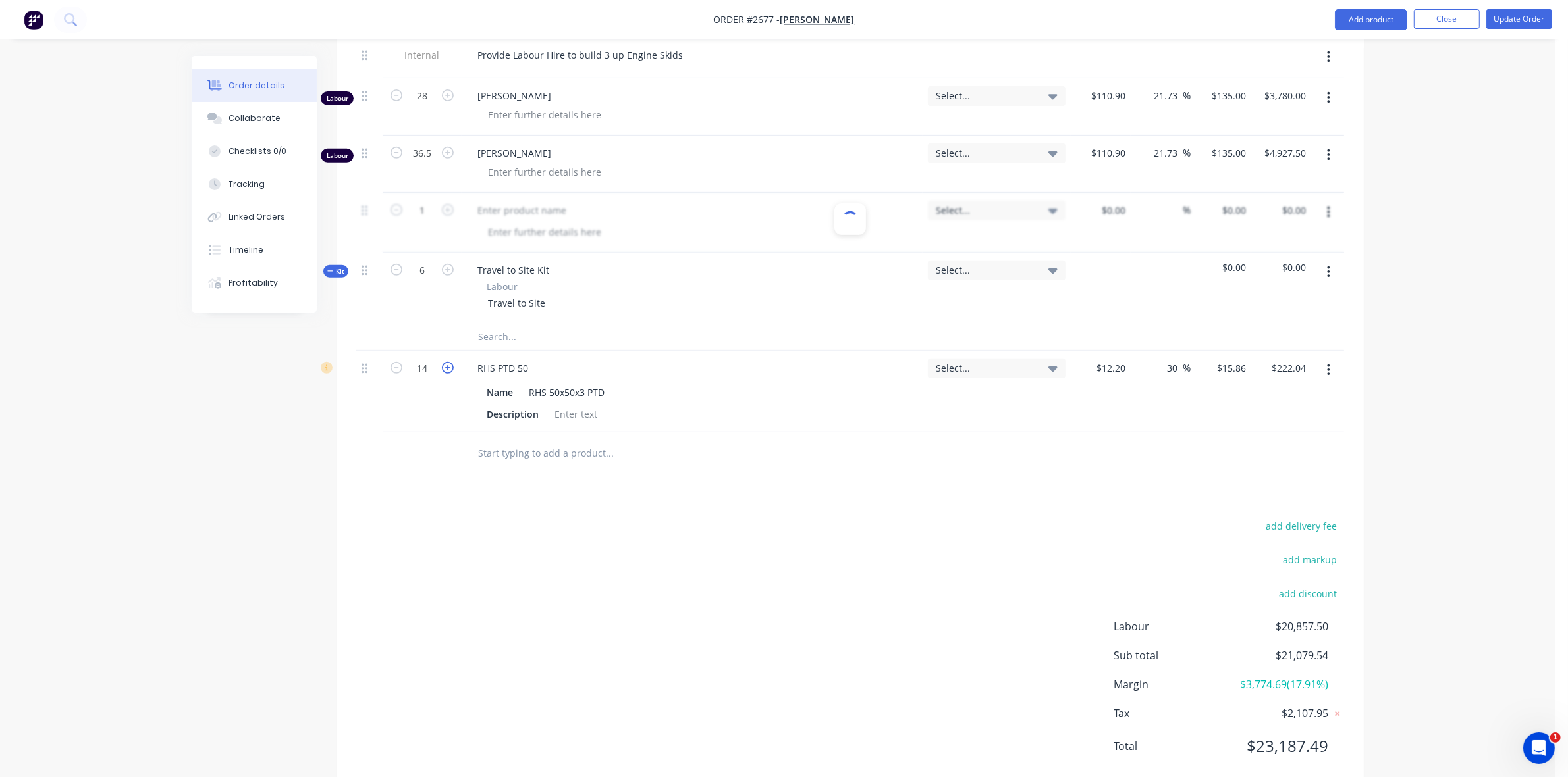
click at [445, 373] on icon "button" at bounding box center [447, 368] width 12 height 12
type input "15"
type input "$237.90"
click at [445, 373] on icon "button" at bounding box center [447, 368] width 12 height 12
type input "16"
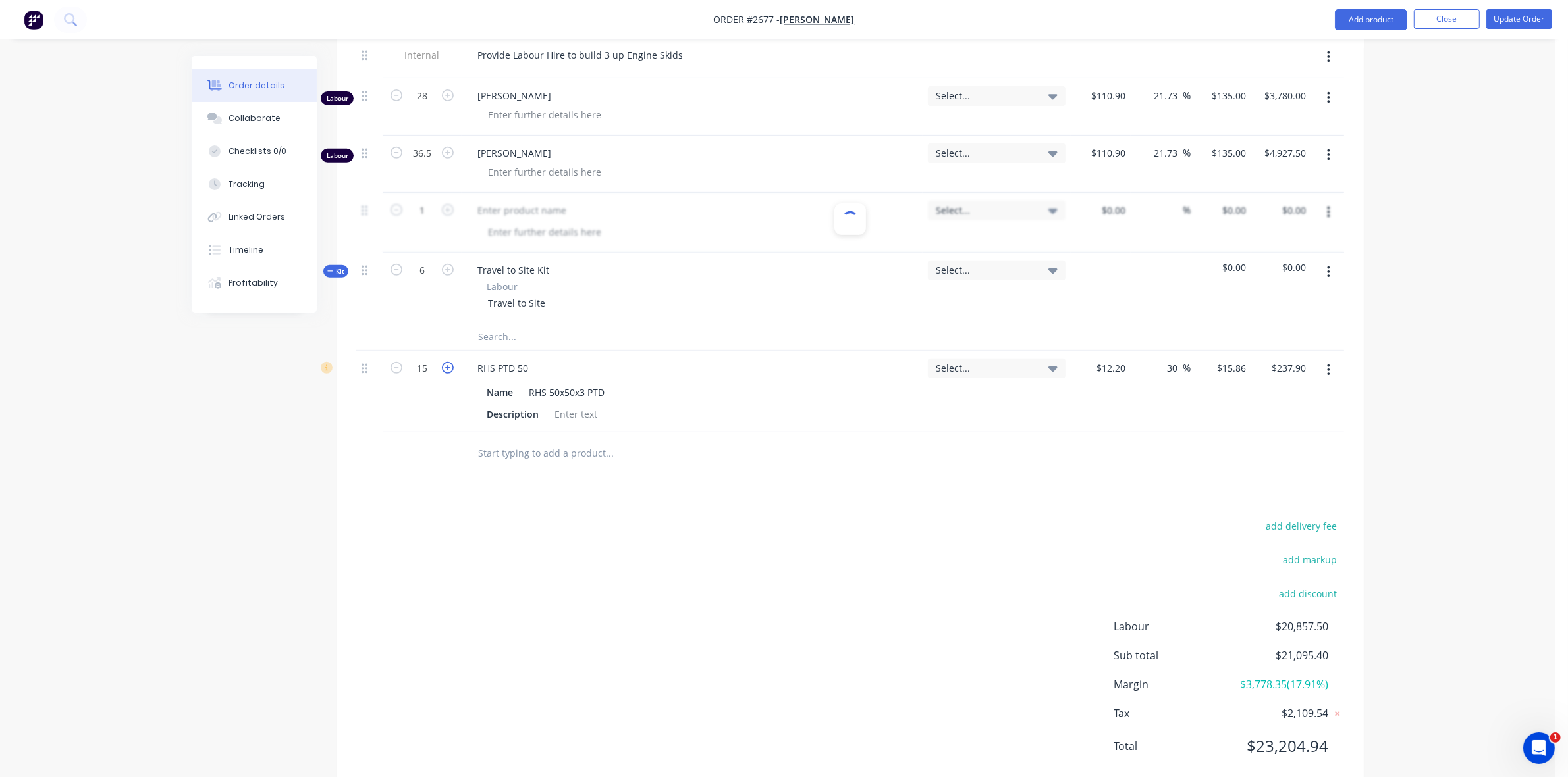
type input "$253.76"
drag, startPoint x: 1166, startPoint y: 382, endPoint x: 1176, endPoint y: 382, distance: 10.0
click at [1176, 378] on input "30" at bounding box center [1175, 368] width 17 height 19
type input "40"
type input "$17.08"
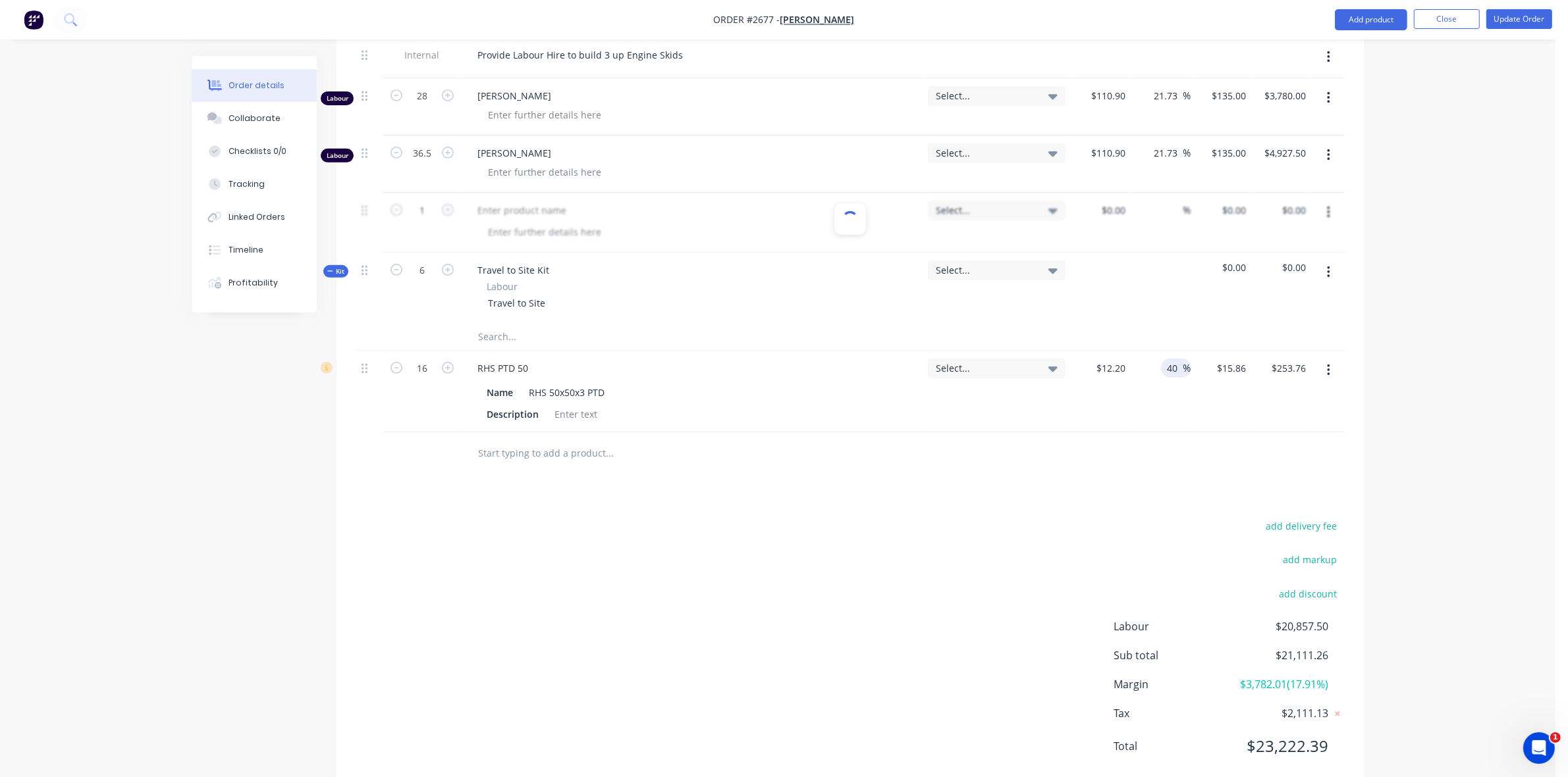
type input "$273.28"
click at [1096, 475] on div at bounding box center [850, 453] width 988 height 42
click at [1365, 21] on button "Add product" at bounding box center [1371, 20] width 73 height 21
click at [1320, 51] on div "Product catalogue" at bounding box center [1343, 54] width 101 height 19
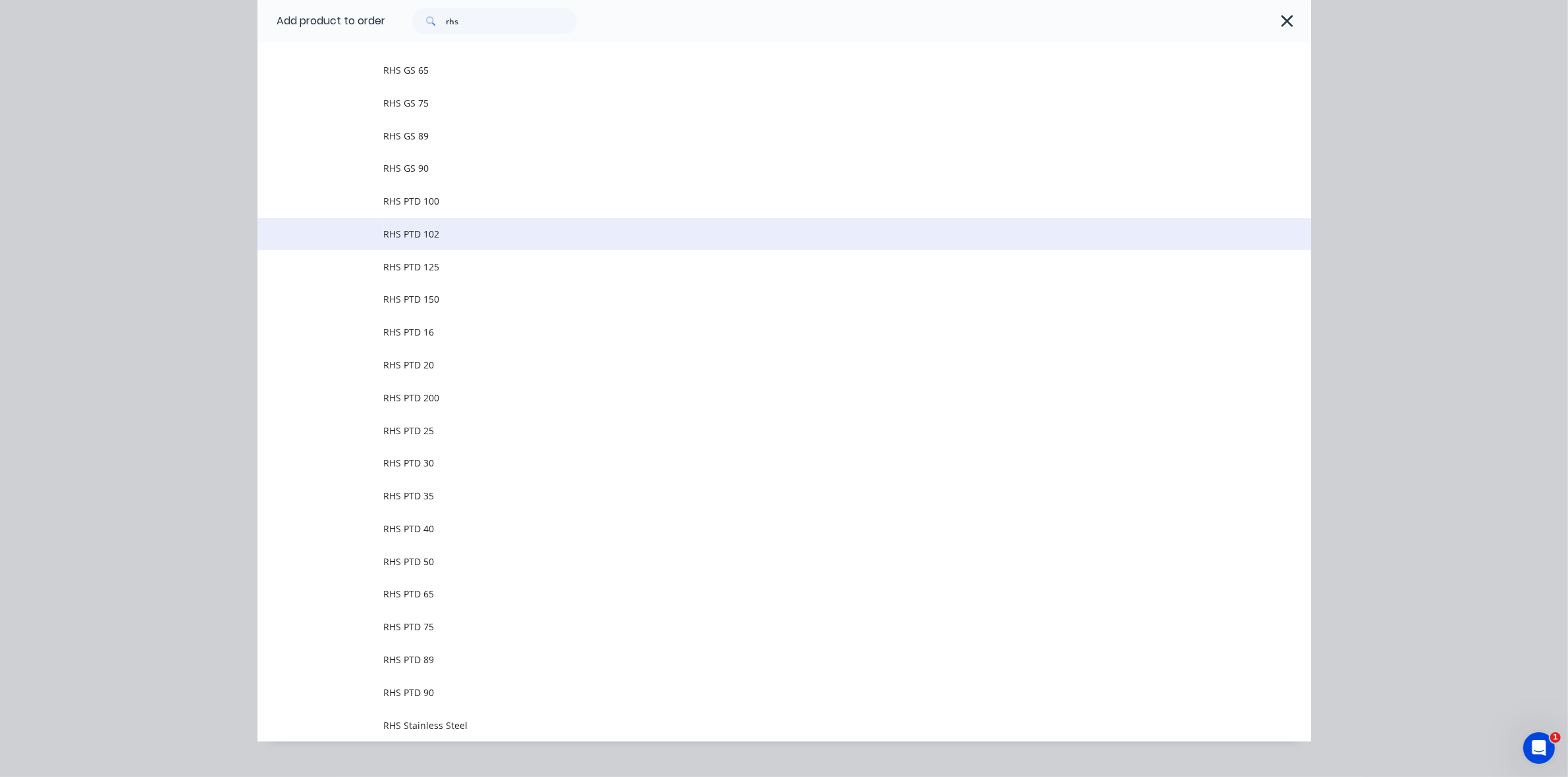
scroll to position [515, 0]
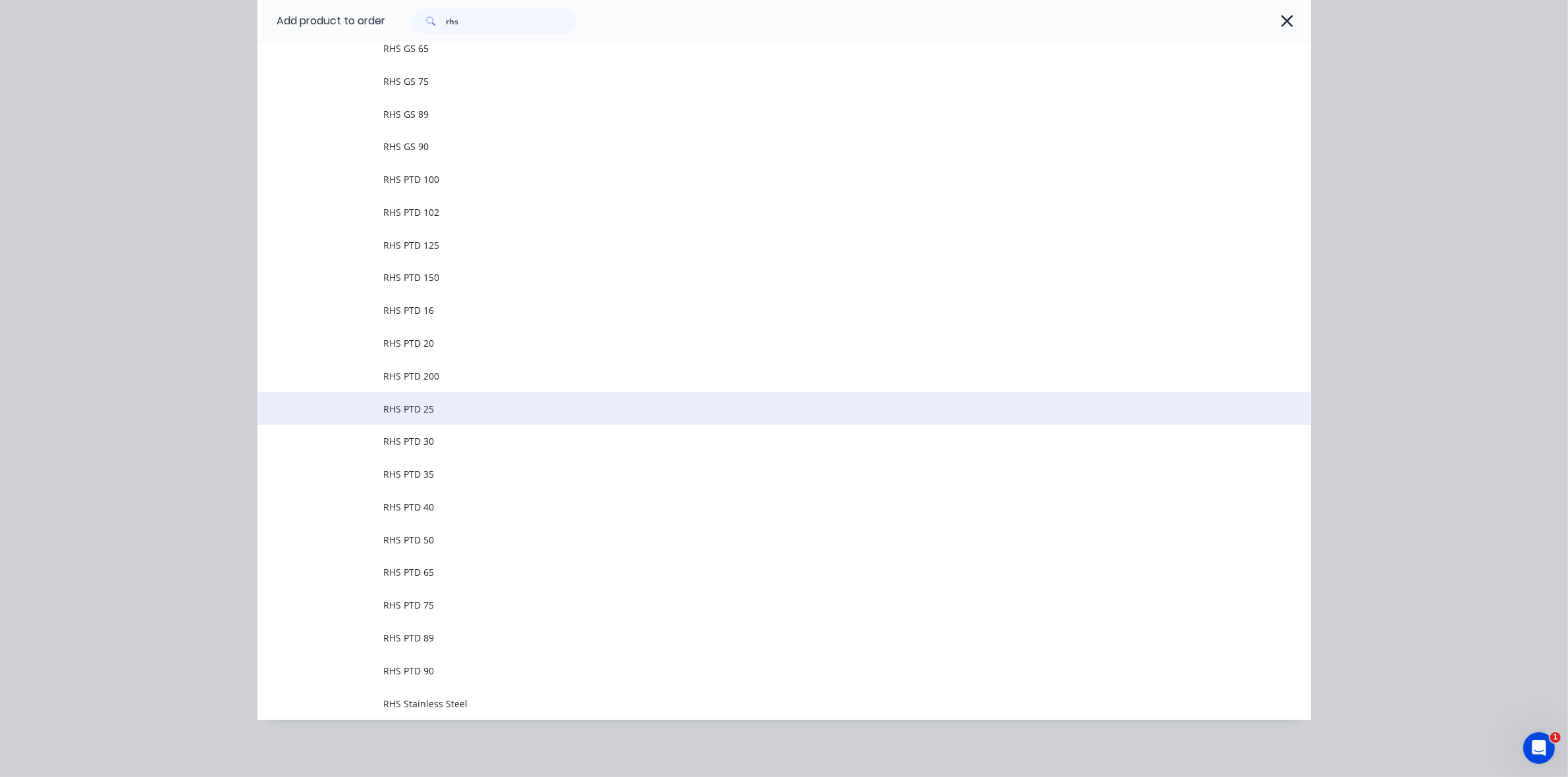
click at [409, 406] on span "RHS PTD 25" at bounding box center [755, 408] width 742 height 14
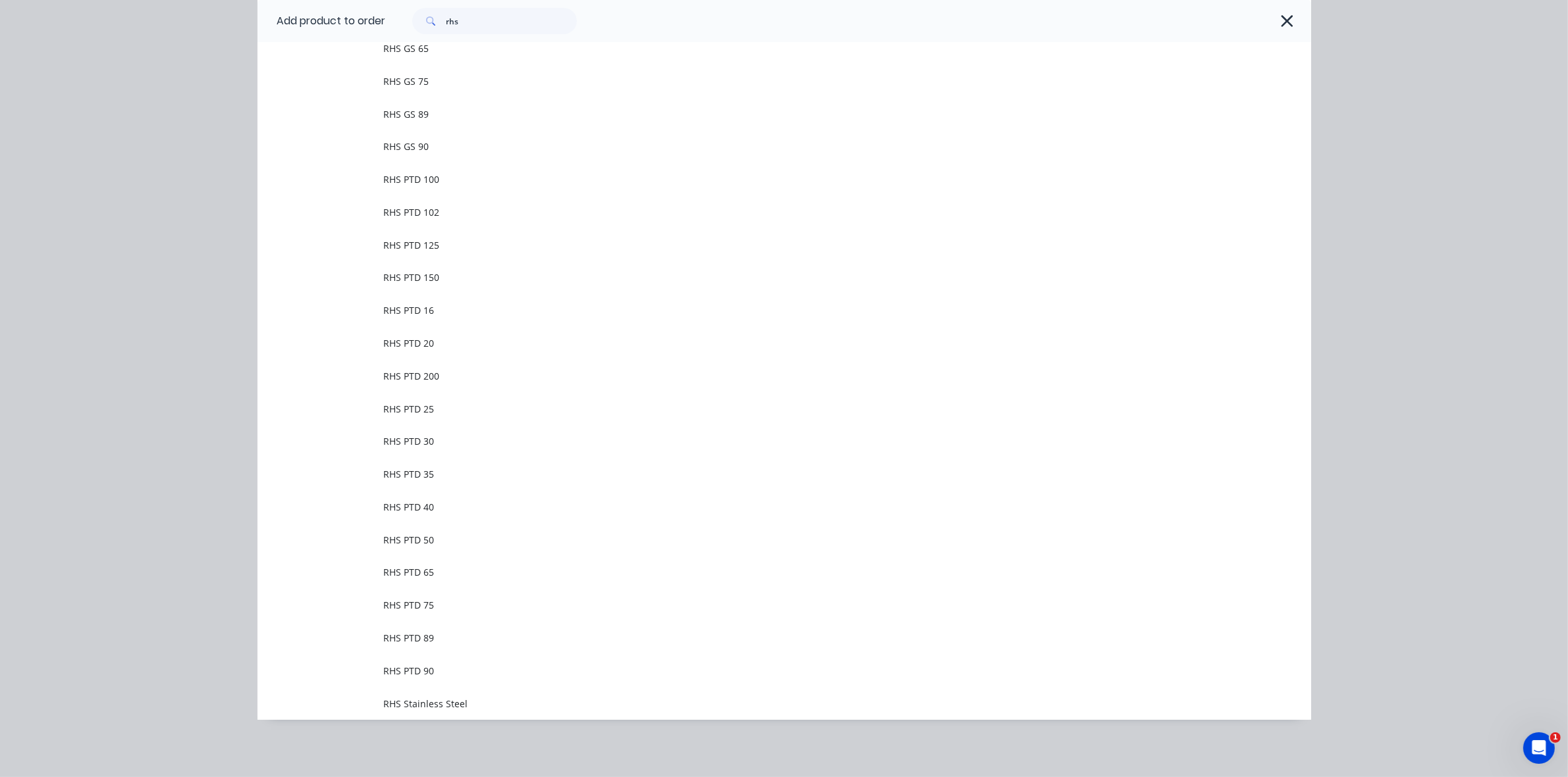
scroll to position [0, 0]
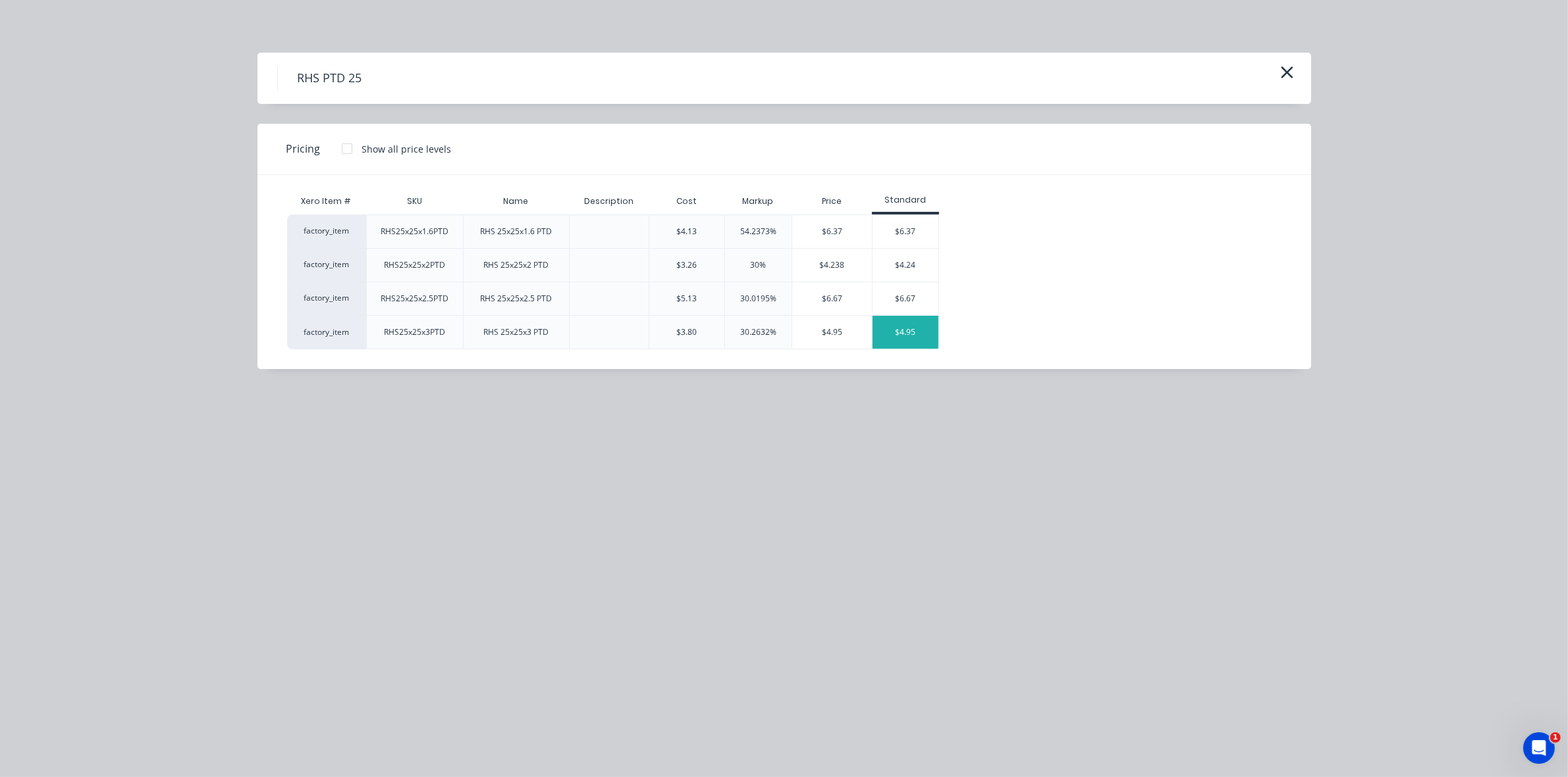
click at [904, 331] on div "$4.95" at bounding box center [906, 332] width 66 height 33
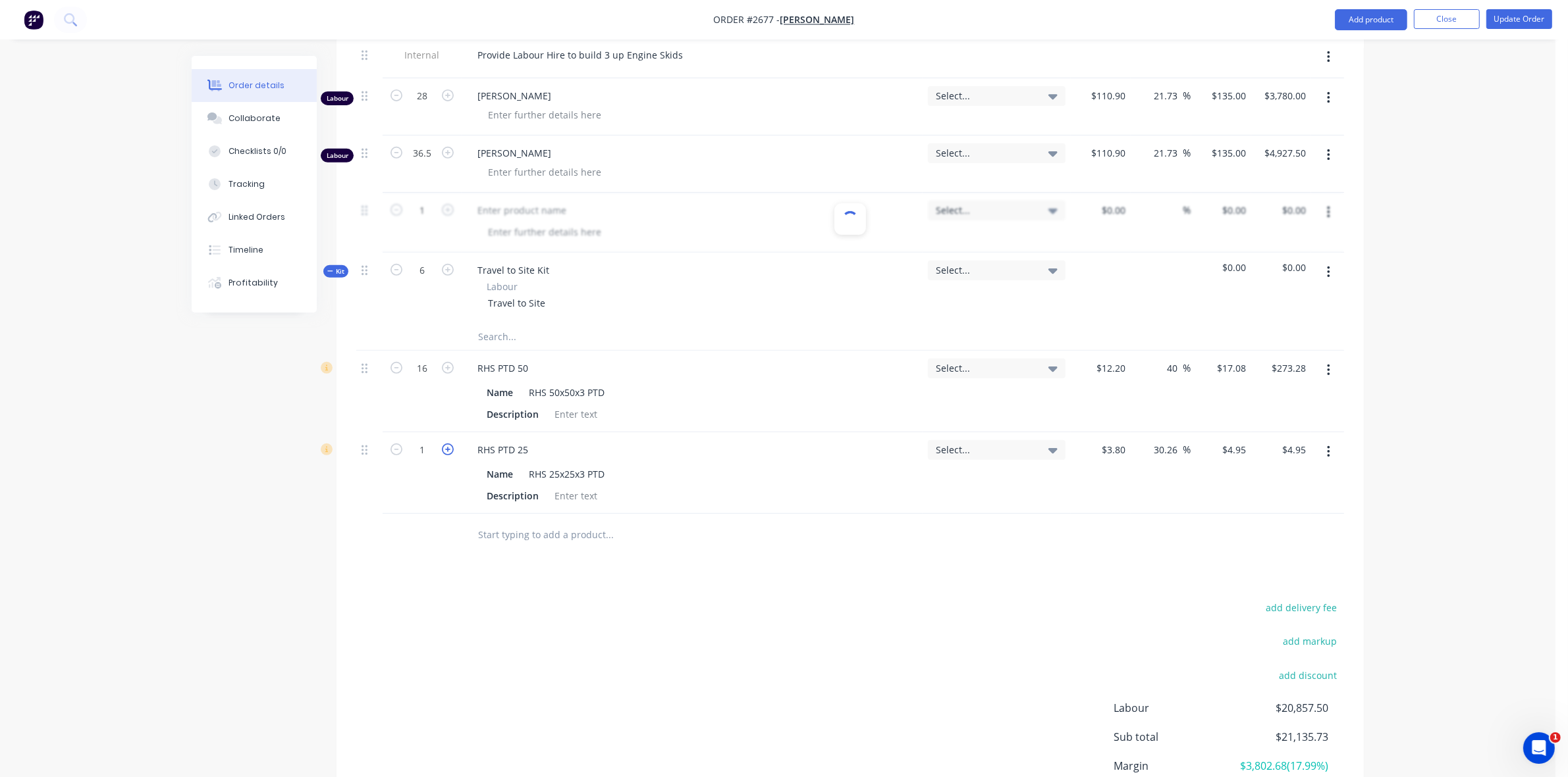
click at [445, 455] on icon "button" at bounding box center [447, 449] width 12 height 12
type input "2"
type input "$9.90"
click at [445, 455] on icon "button" at bounding box center [447, 449] width 12 height 12
type input "3"
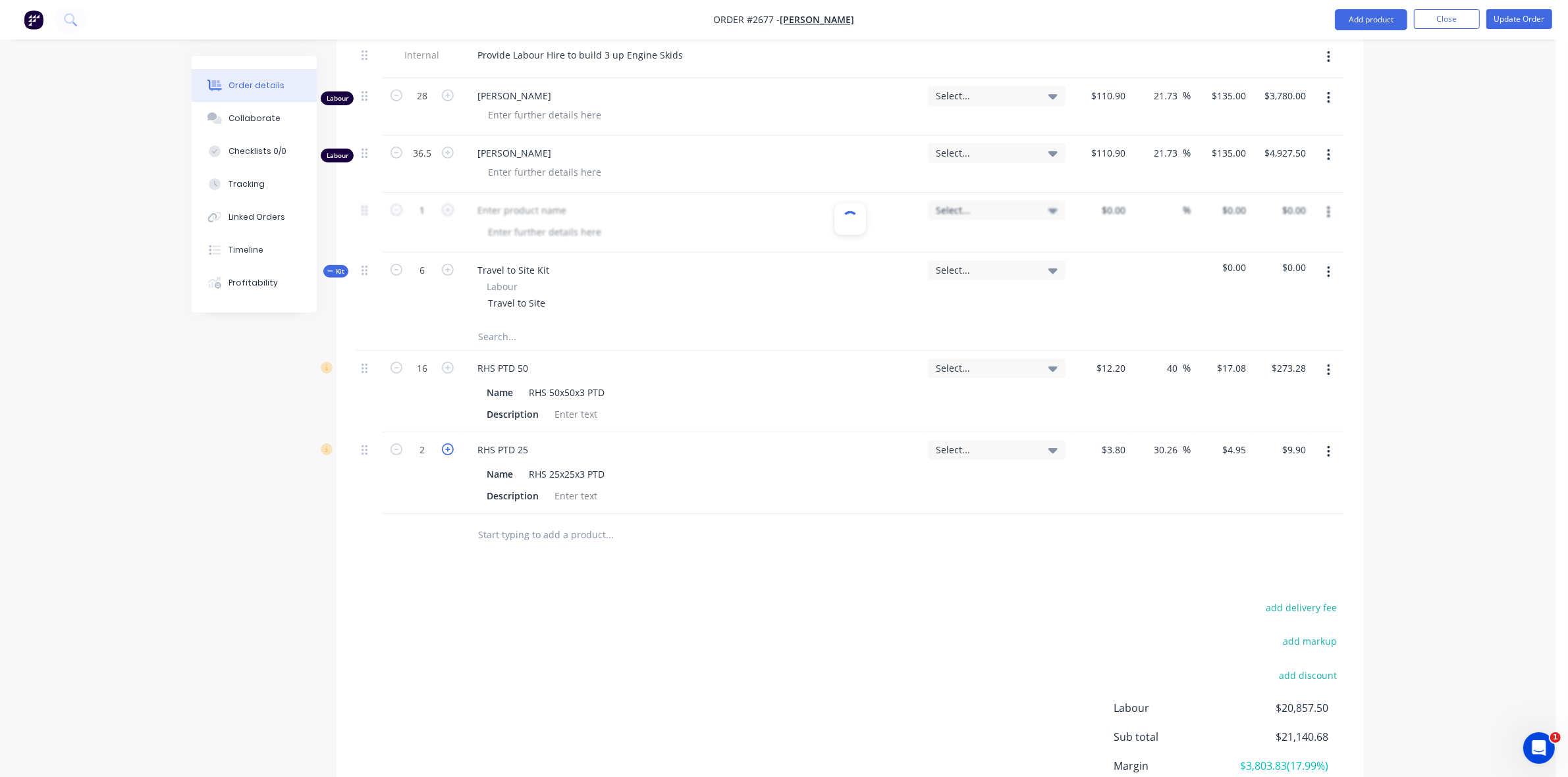
type input "$14.85"
click at [445, 455] on icon "button" at bounding box center [447, 449] width 12 height 12
type input "4"
type input "$19.80"
click at [445, 455] on icon "button" at bounding box center [447, 449] width 12 height 12
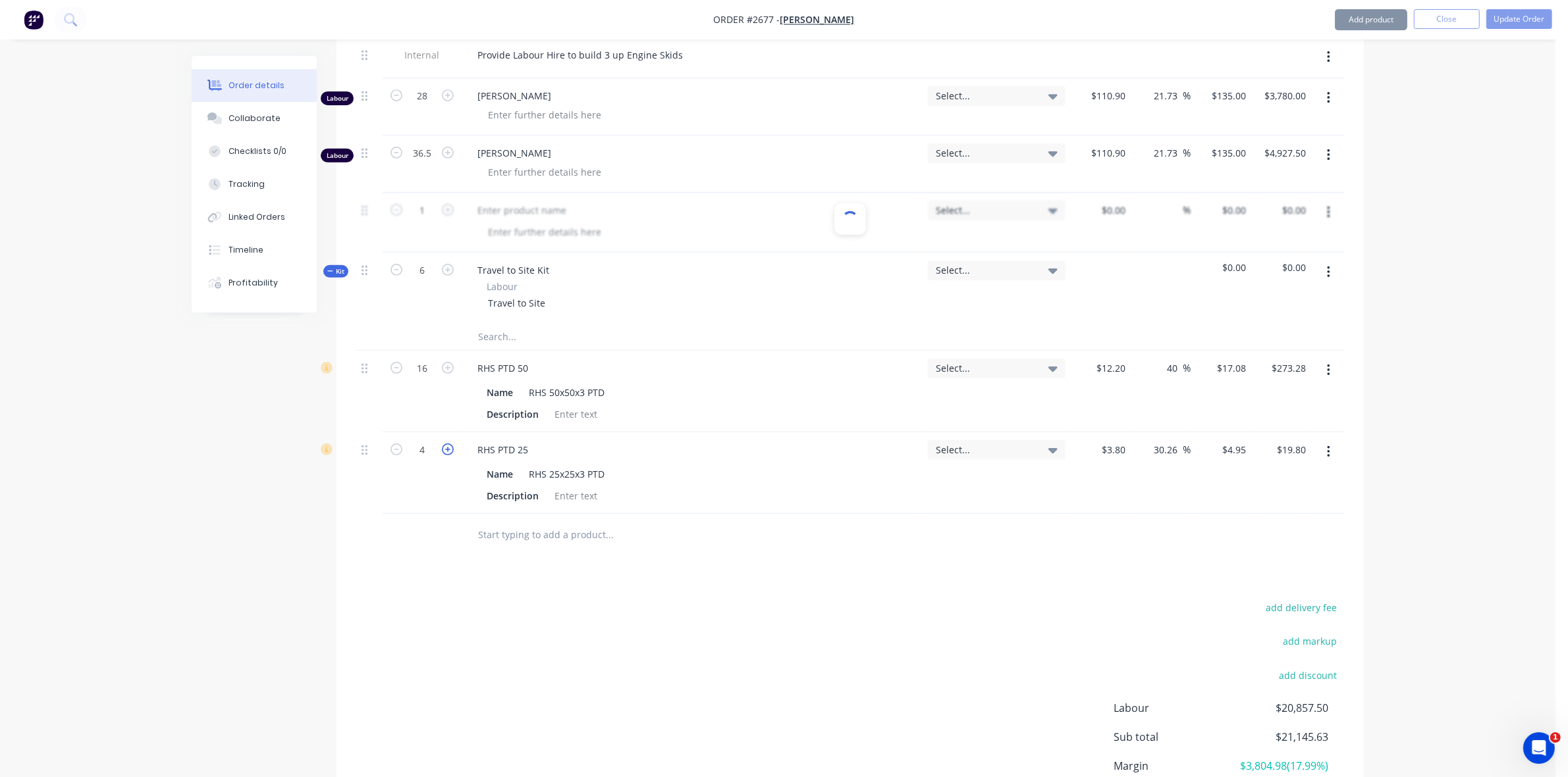
type input "5"
type input "$24.75"
click at [445, 455] on icon "button" at bounding box center [447, 449] width 12 height 12
type input "6"
type input "$29.70"
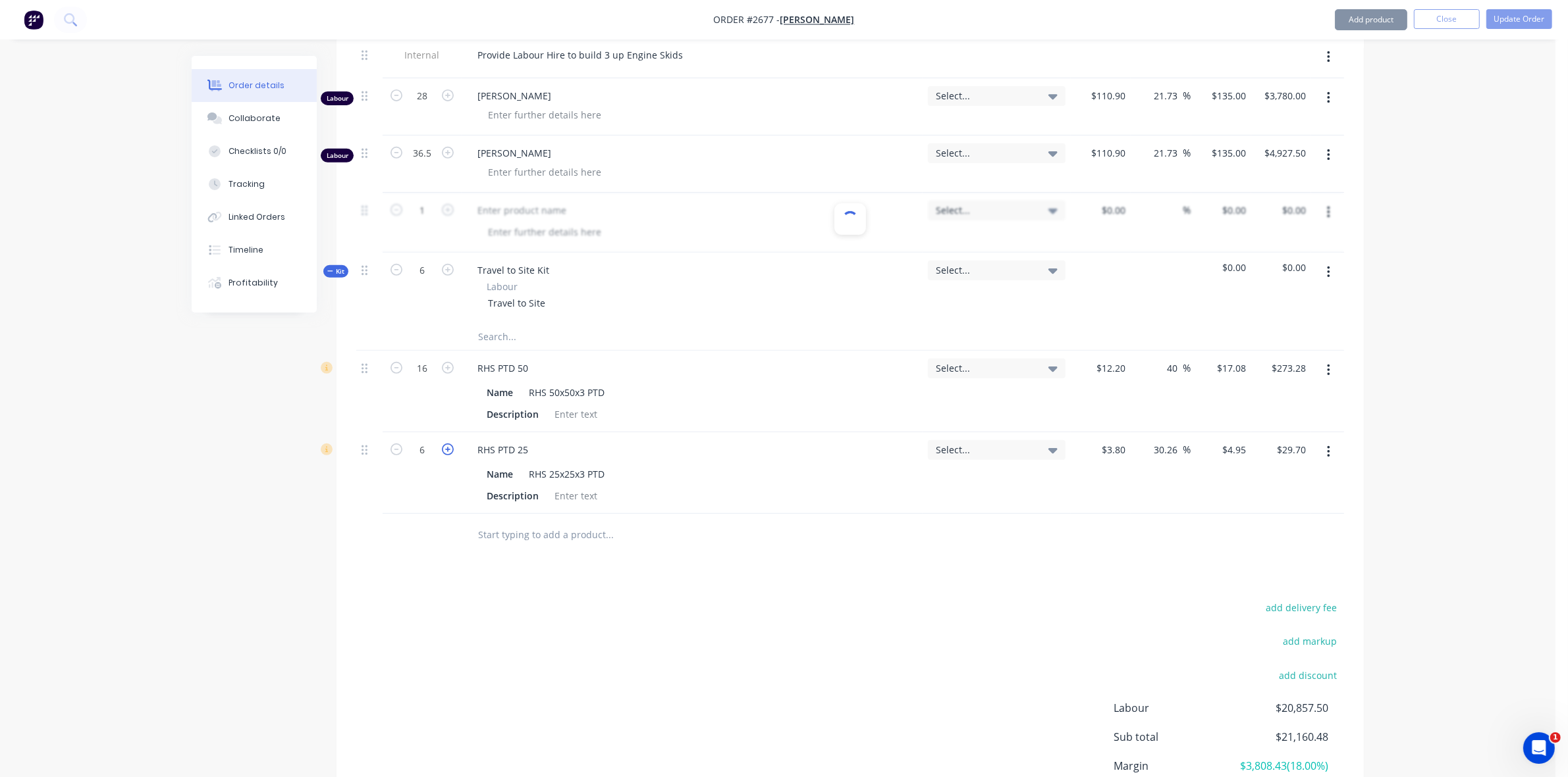
click at [445, 455] on icon "button" at bounding box center [447, 449] width 12 height 12
type input "7"
type input "$34.65"
click at [445, 455] on icon "button" at bounding box center [447, 449] width 12 height 12
type input "8"
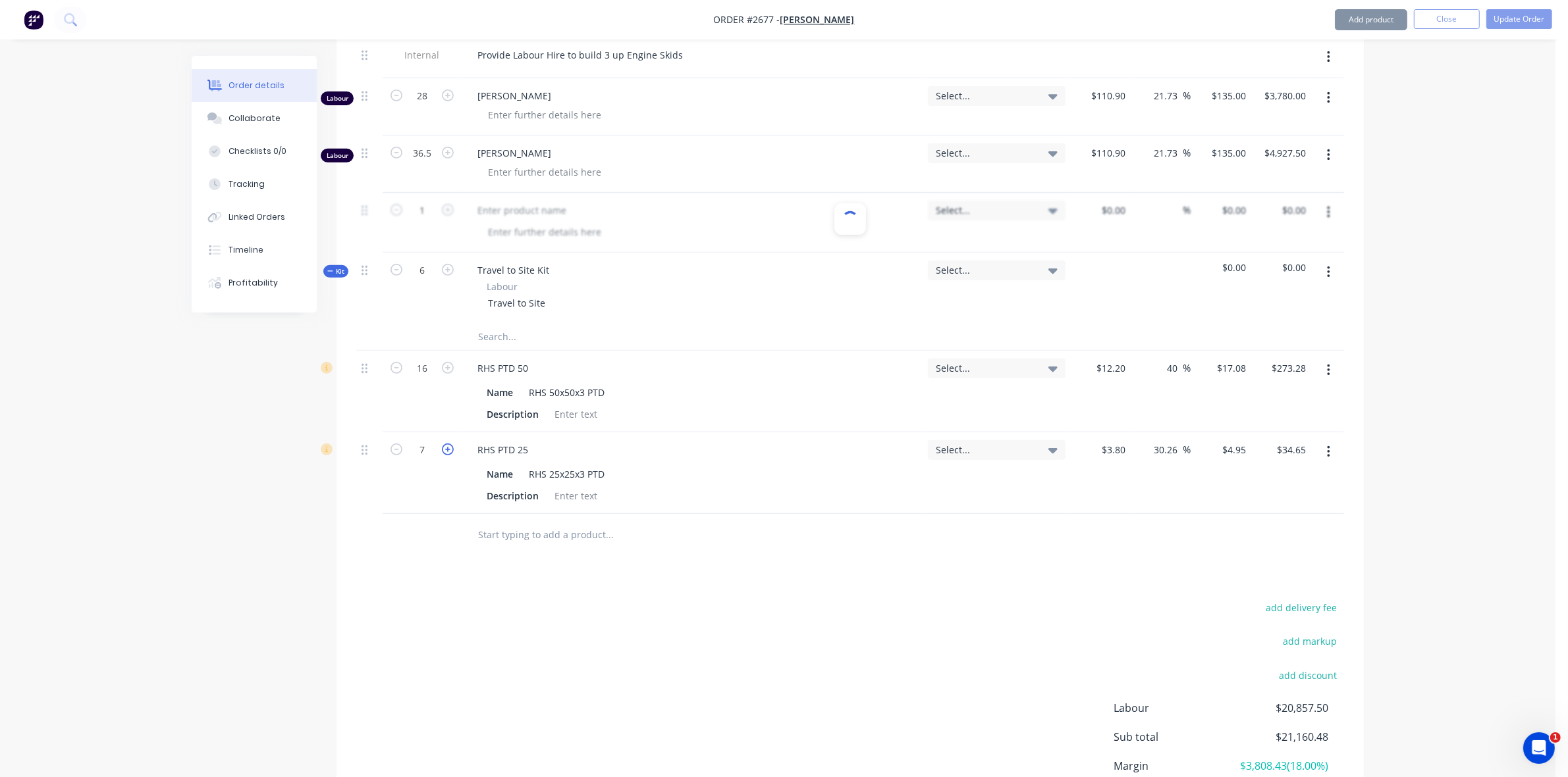
type input "$39.60"
click at [445, 455] on icon "button" at bounding box center [447, 449] width 12 height 12
type input "9"
type input "$44.55"
click at [445, 455] on icon "button" at bounding box center [447, 449] width 12 height 12
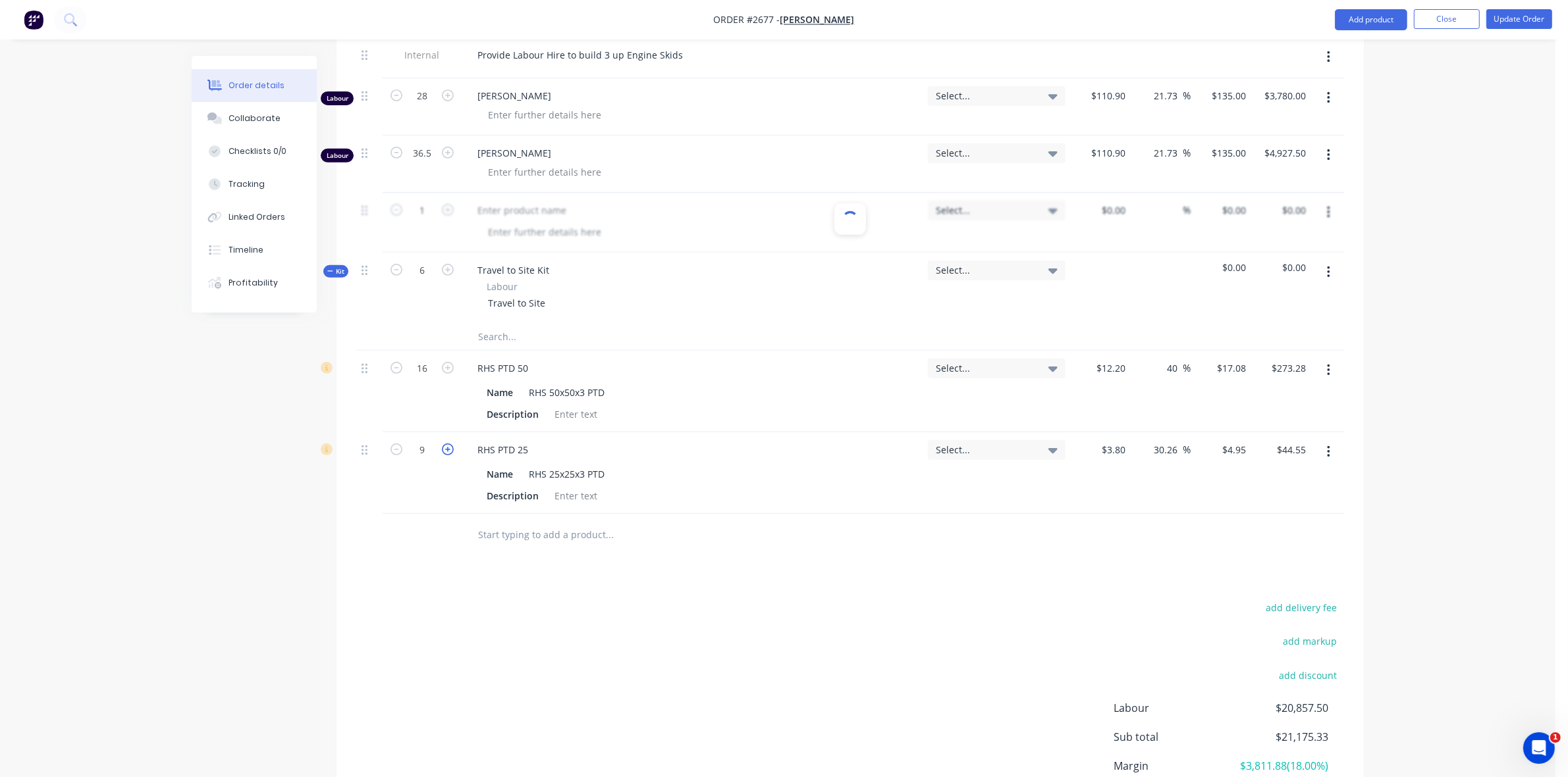
type input "10"
type input "$49.50"
click at [445, 455] on icon "button" at bounding box center [447, 449] width 12 height 12
type input "11"
type input "$54.45"
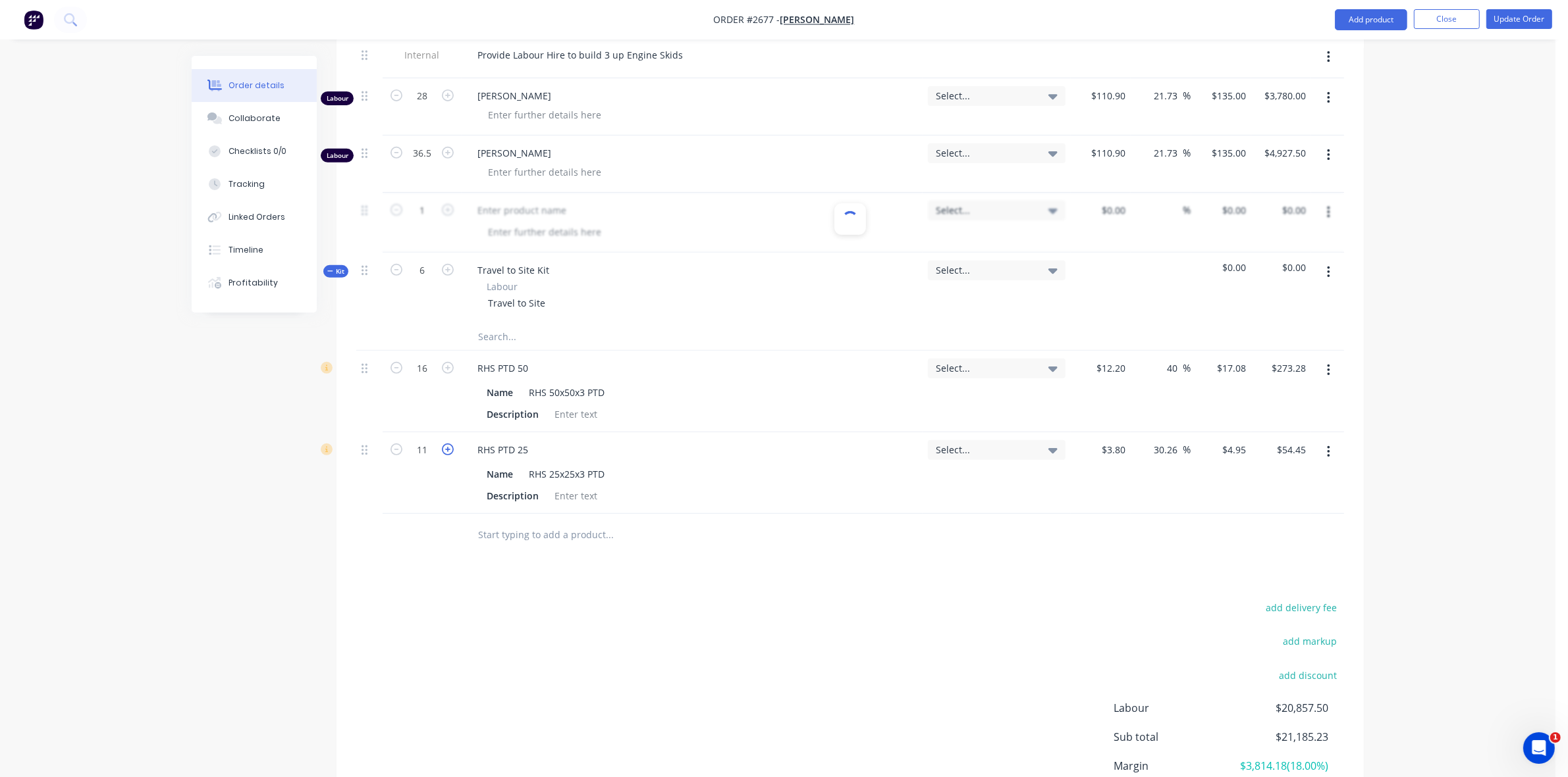
click at [445, 455] on icon "button" at bounding box center [447, 449] width 12 height 12
type input "12"
type input "$59.40"
click at [445, 455] on icon "button" at bounding box center [447, 449] width 12 height 12
type input "13"
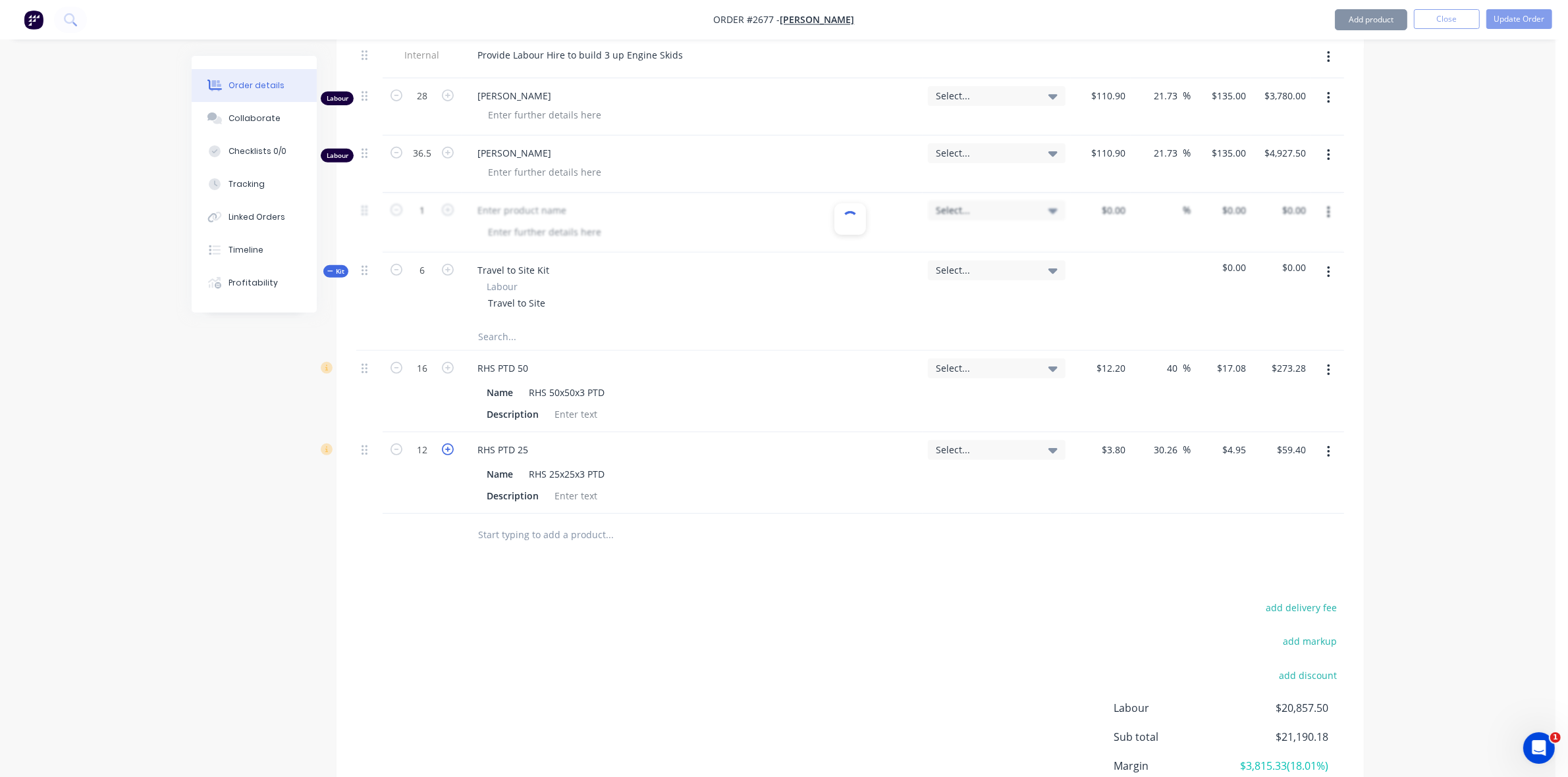
type input "$64.35"
drag, startPoint x: 1156, startPoint y: 468, endPoint x: 1176, endPoint y: 464, distance: 20.4
click at [1176, 459] on input "30.26" at bounding box center [1168, 450] width 30 height 19
type input "40"
type input "$5.32"
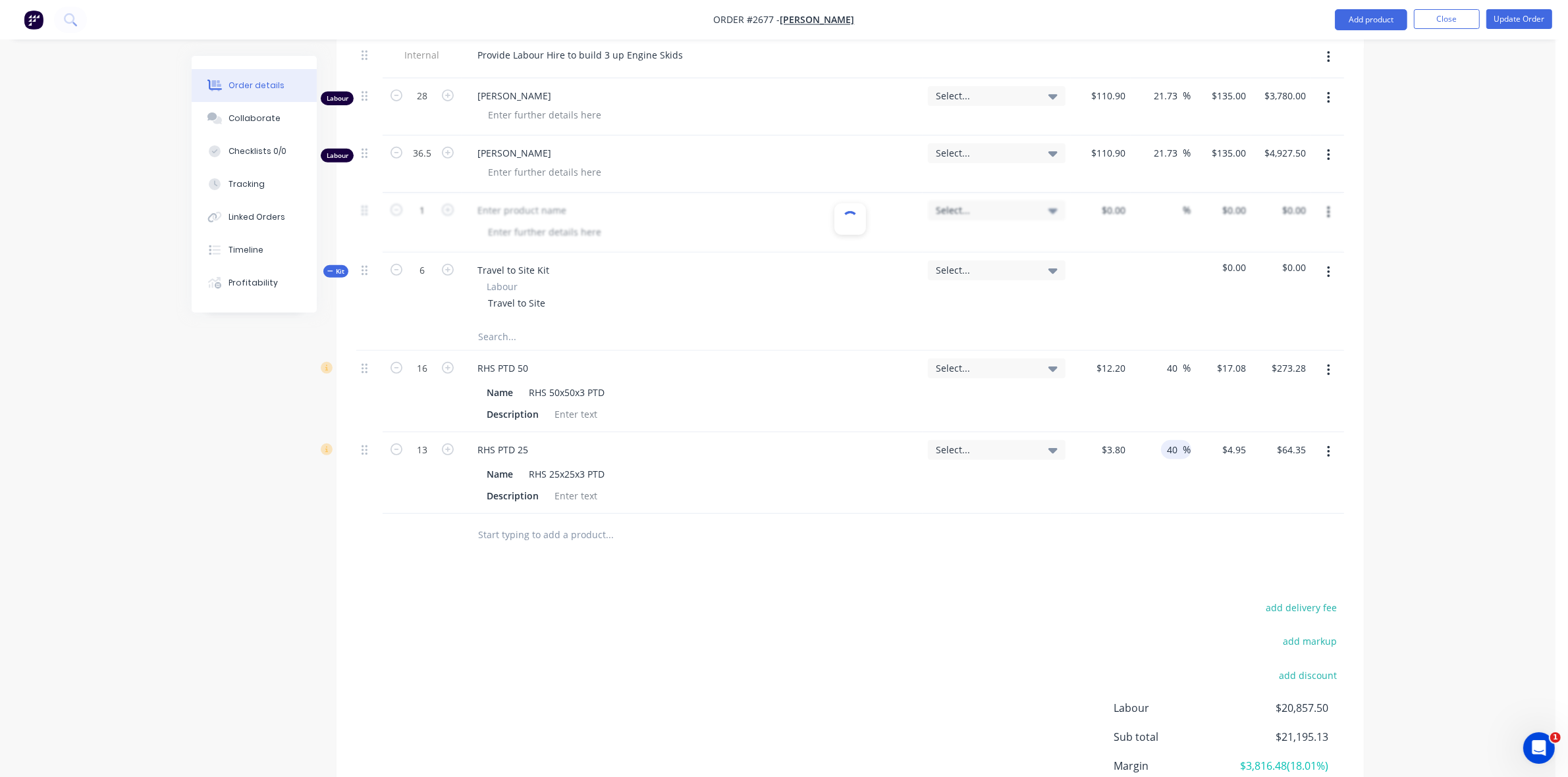
type input "$69.16"
click at [1144, 514] on div "40 40 %" at bounding box center [1160, 472] width 60 height 82
click at [1375, 23] on button "Add product" at bounding box center [1371, 20] width 73 height 21
click at [1334, 54] on div "Product catalogue" at bounding box center [1343, 54] width 101 height 19
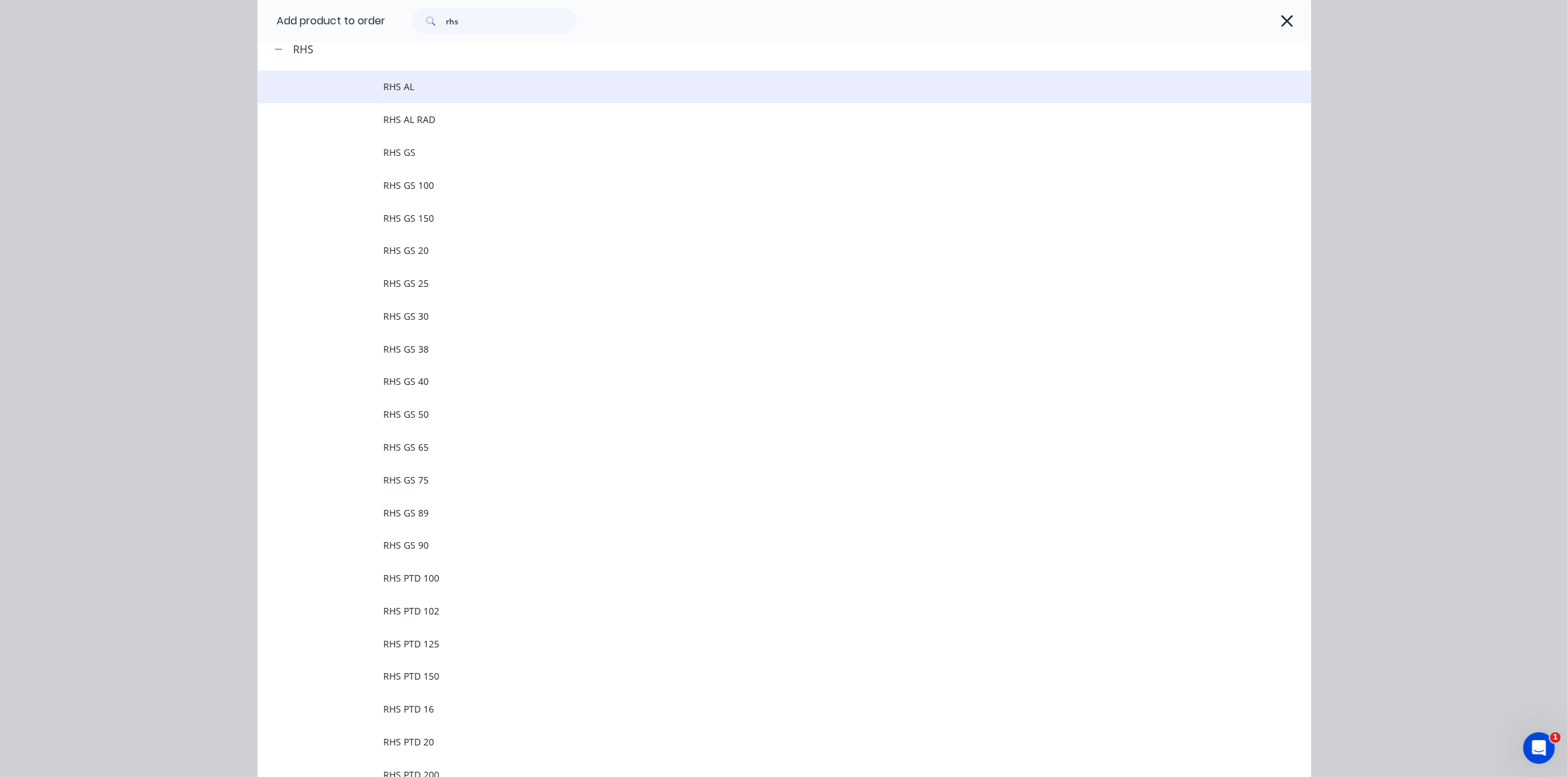
scroll to position [104, 0]
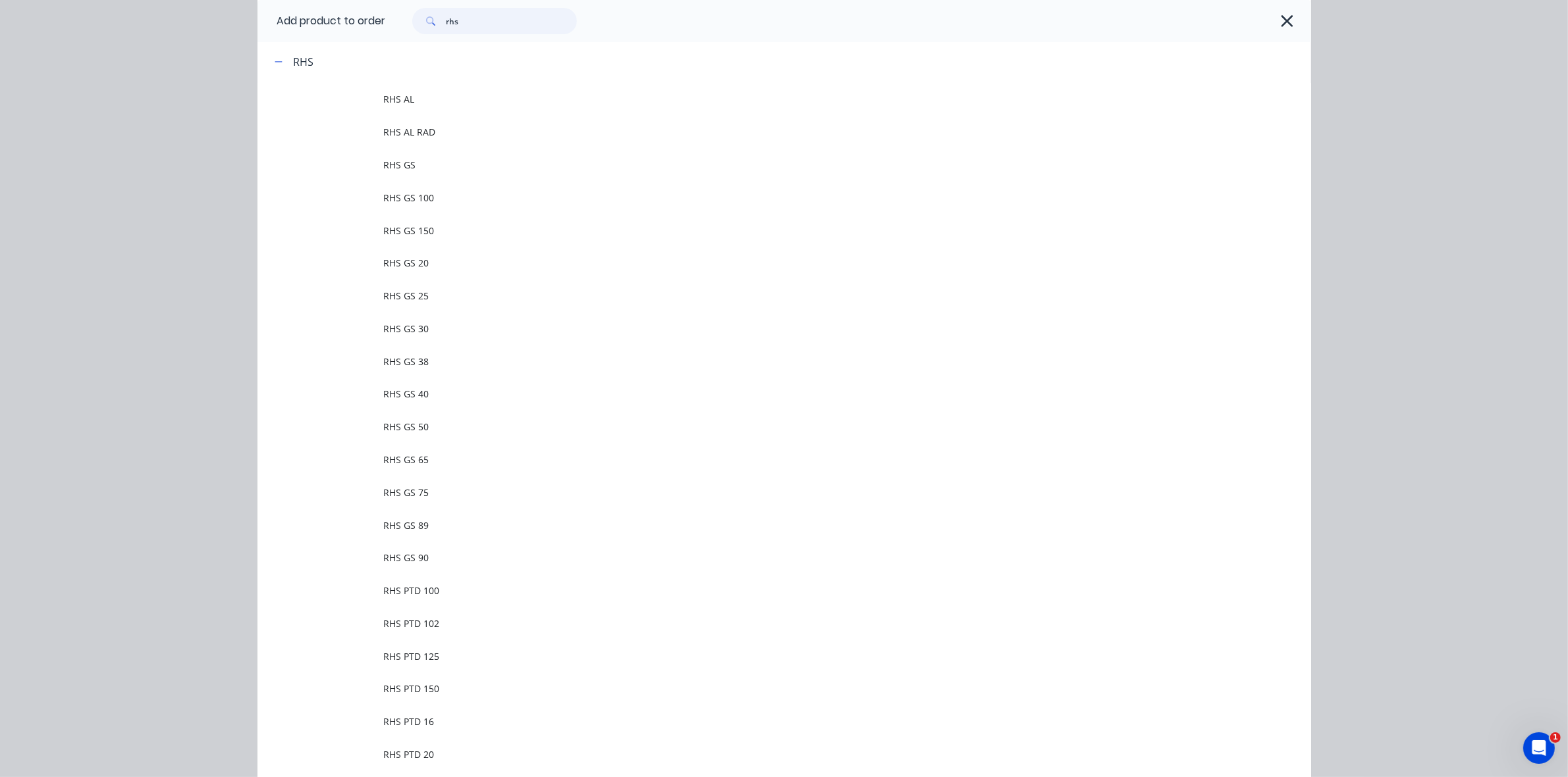
drag, startPoint x: 459, startPoint y: 17, endPoint x: 432, endPoint y: 17, distance: 27.0
click at [432, 17] on div "rhs" at bounding box center [494, 21] width 164 height 26
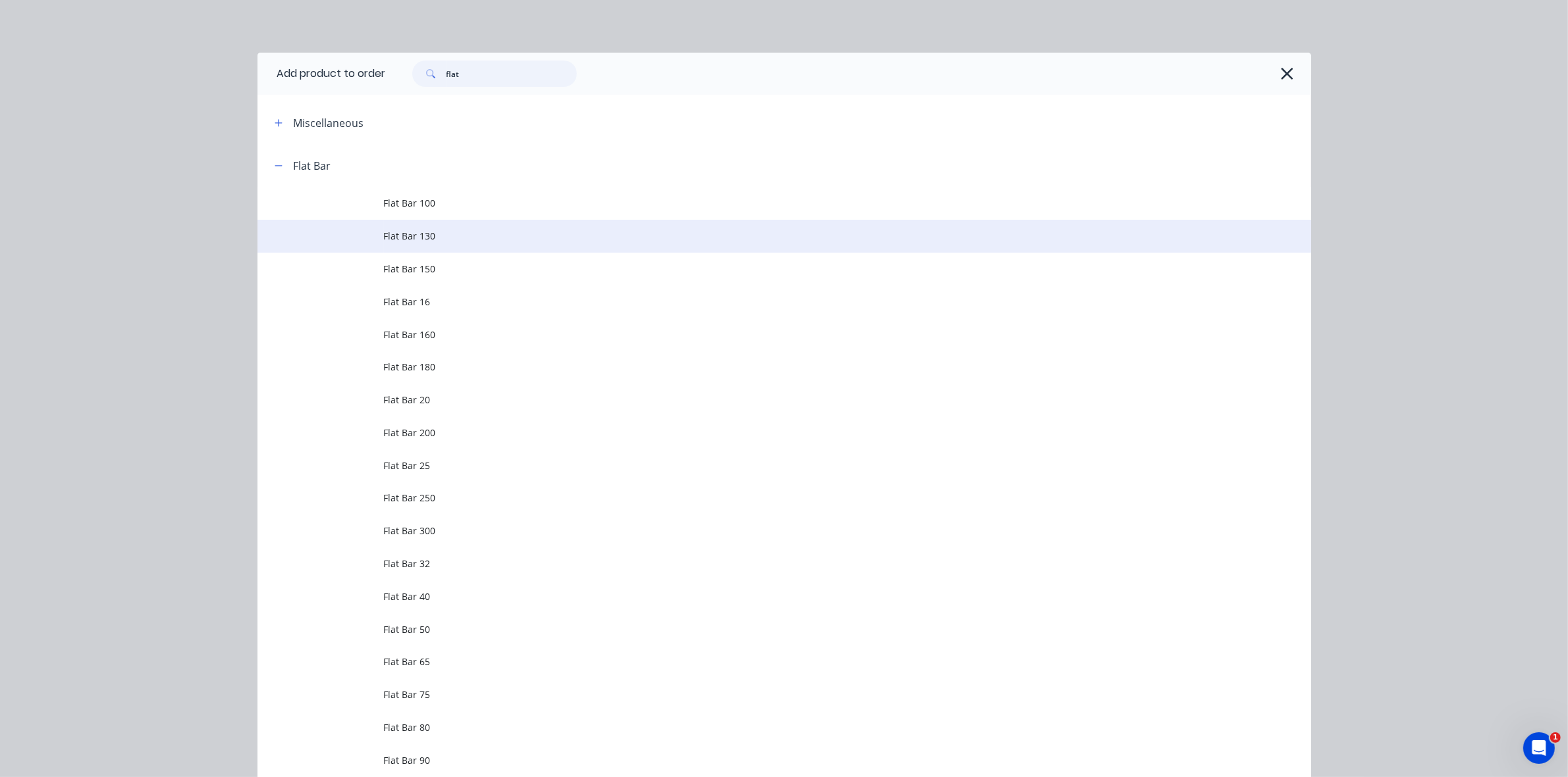
scroll to position [82, 0]
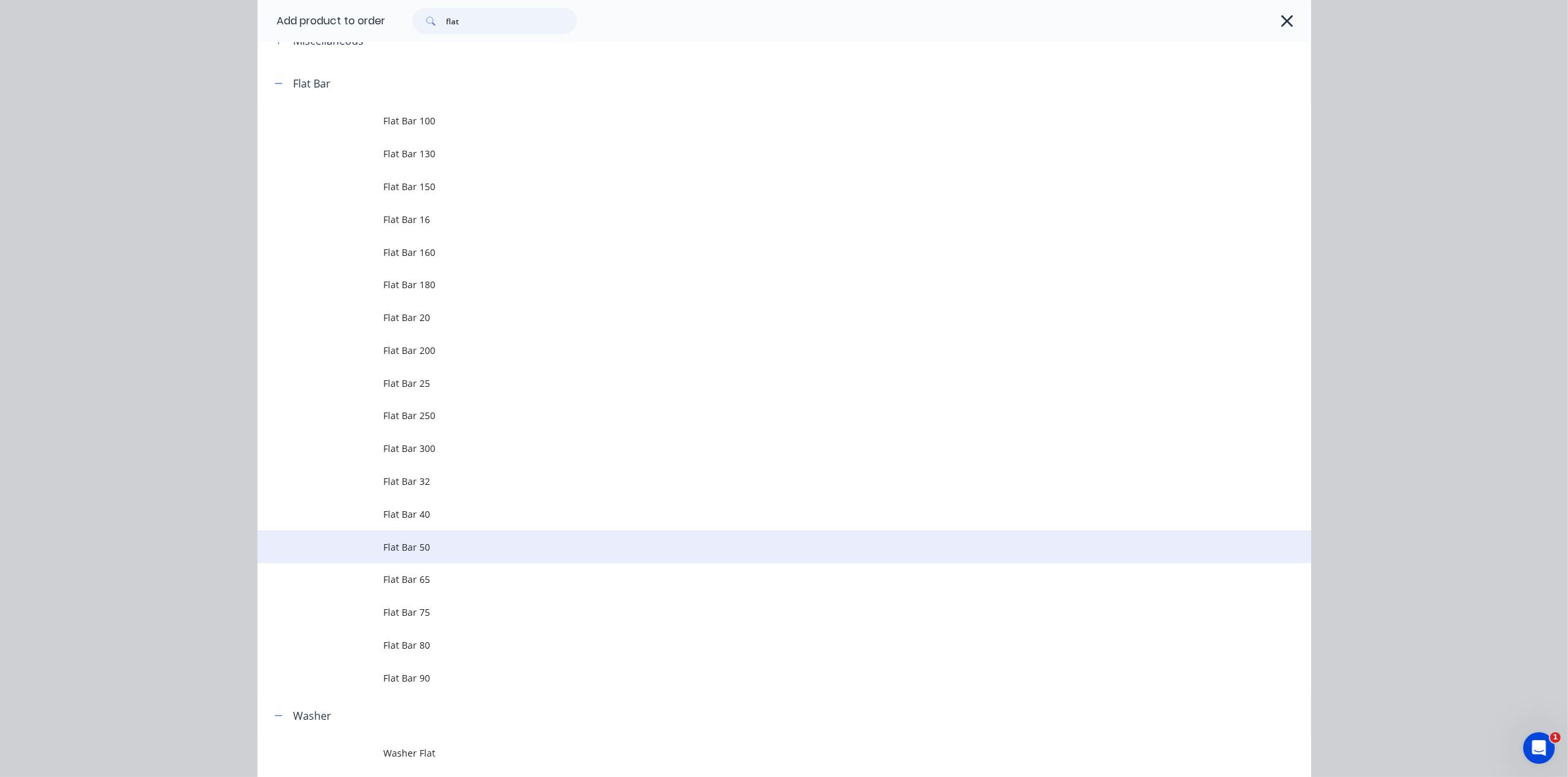
type input "flat"
click at [395, 545] on span "Flat Bar 50" at bounding box center [755, 547] width 742 height 14
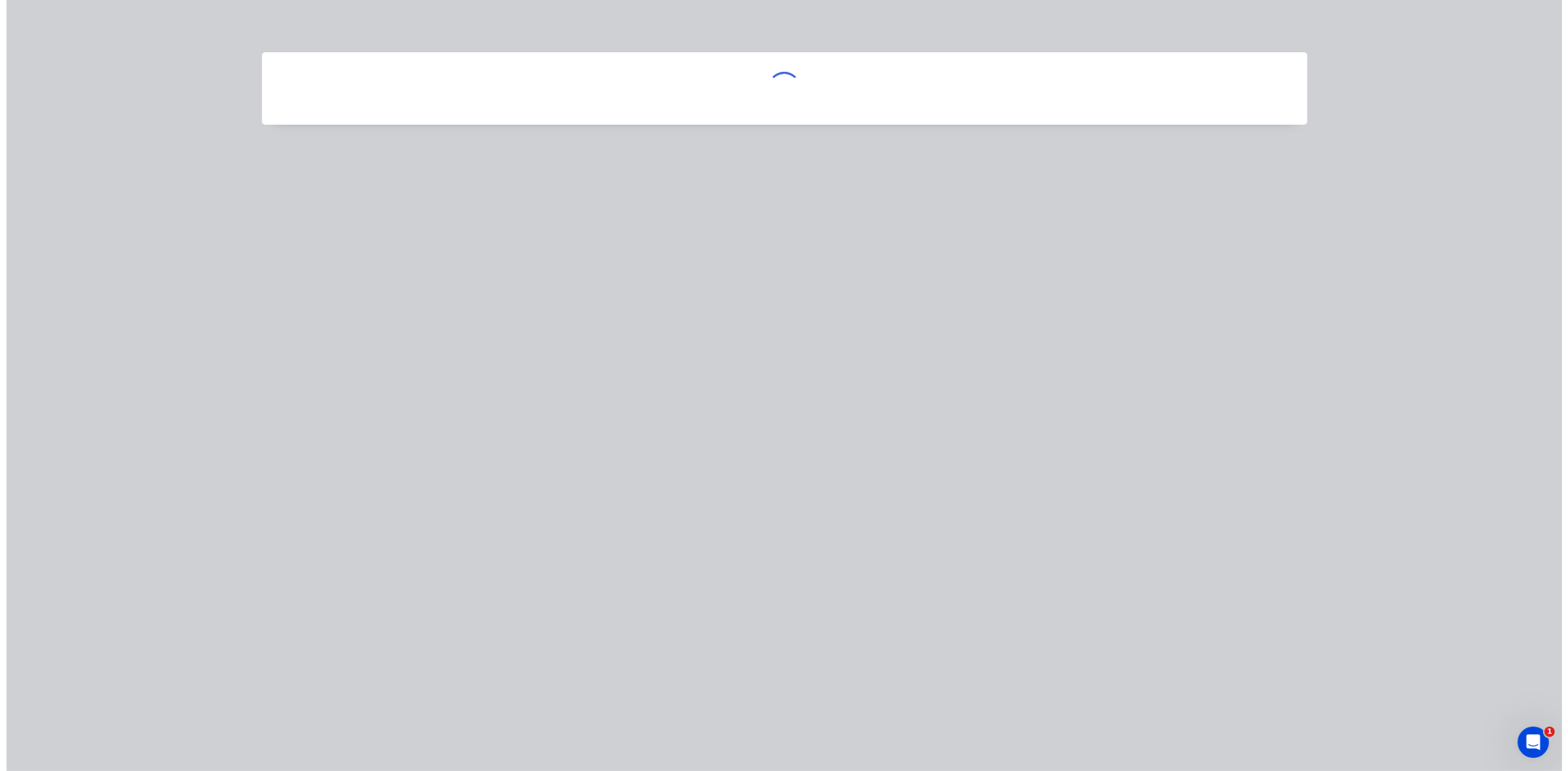
scroll to position [0, 0]
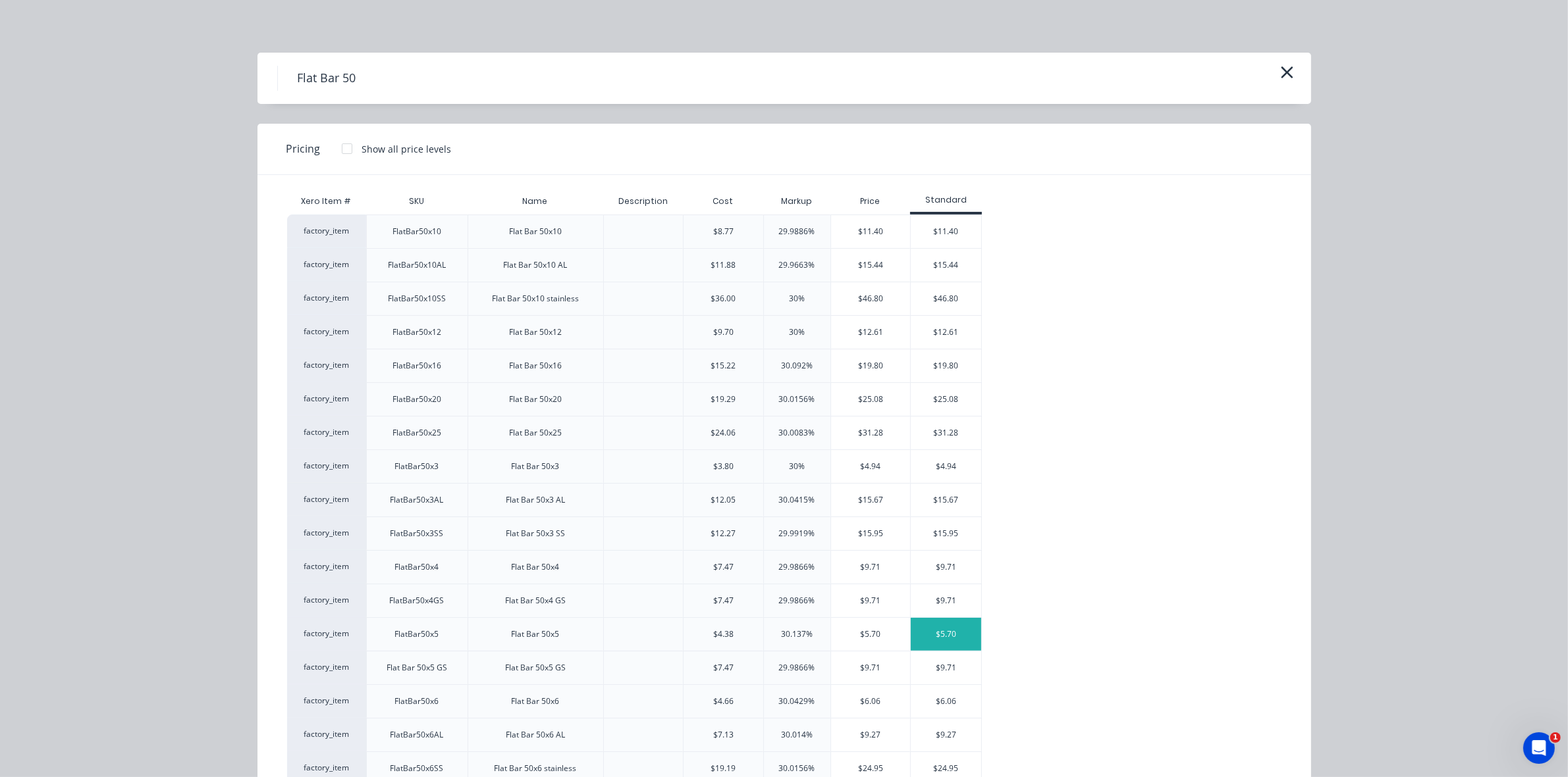
click at [923, 636] on div "$5.70" at bounding box center [945, 634] width 71 height 33
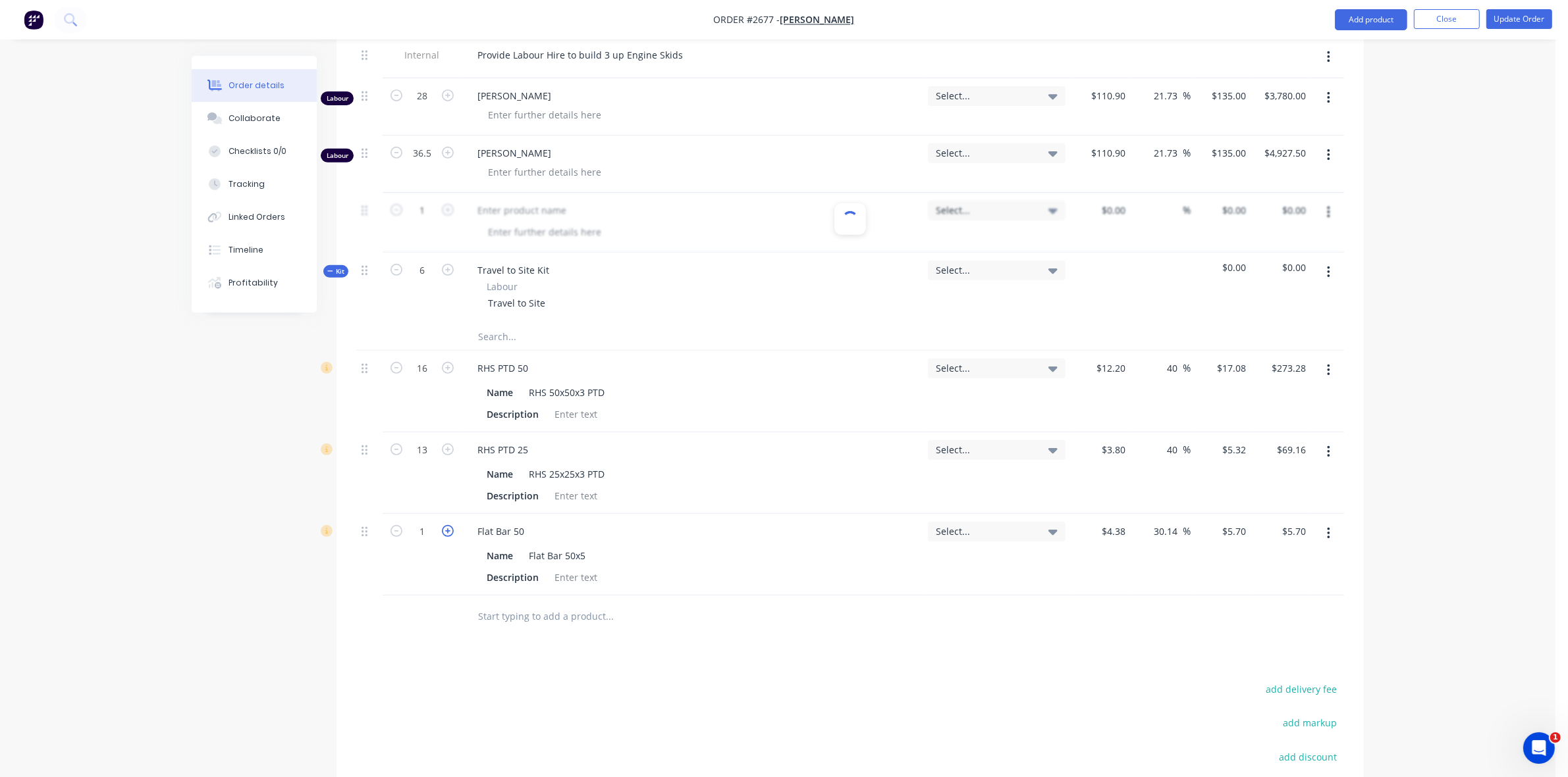
click at [450, 537] on icon "button" at bounding box center [447, 531] width 12 height 12
type input "2"
type input "$11.40"
click at [450, 537] on icon "button" at bounding box center [447, 531] width 12 height 12
type input "3"
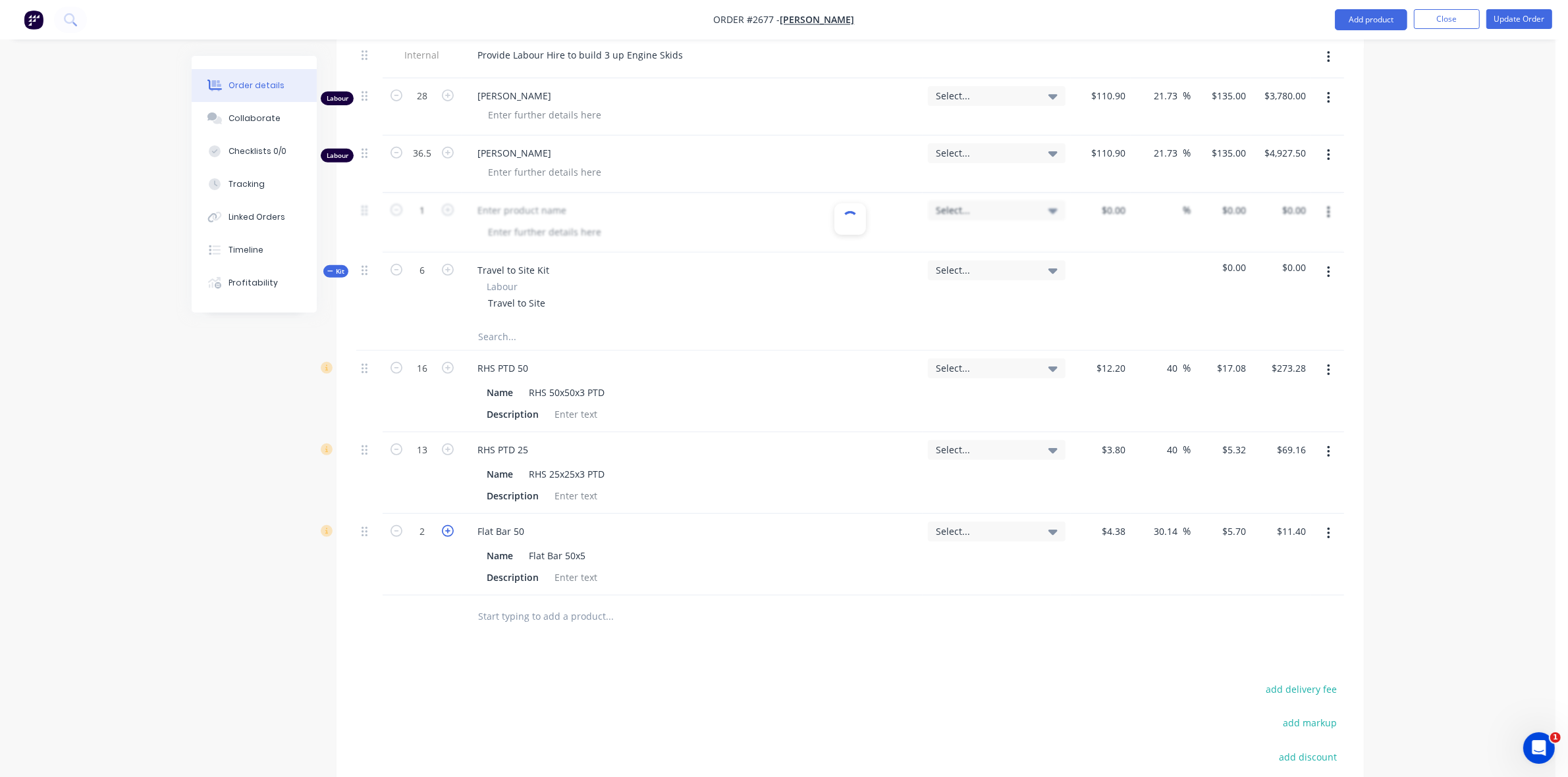
type input "$17.10"
click at [450, 537] on icon "button" at bounding box center [447, 531] width 12 height 12
type input "4"
type input "$22.80"
click at [450, 537] on icon "button" at bounding box center [447, 531] width 12 height 12
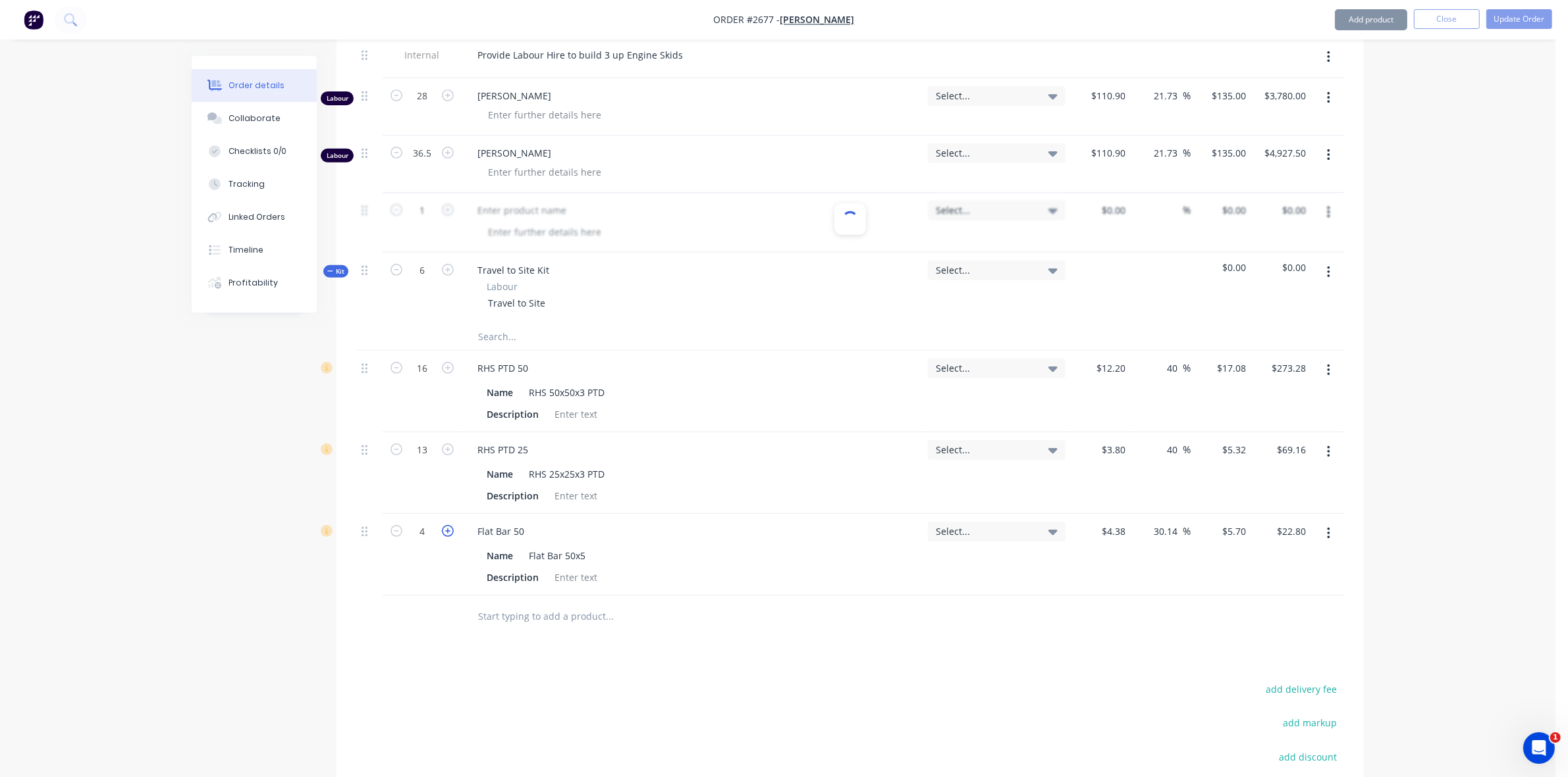
type input "5"
type input "$28.50"
click at [450, 537] on icon "button" at bounding box center [447, 531] width 12 height 12
type input "6"
type input "$34.20"
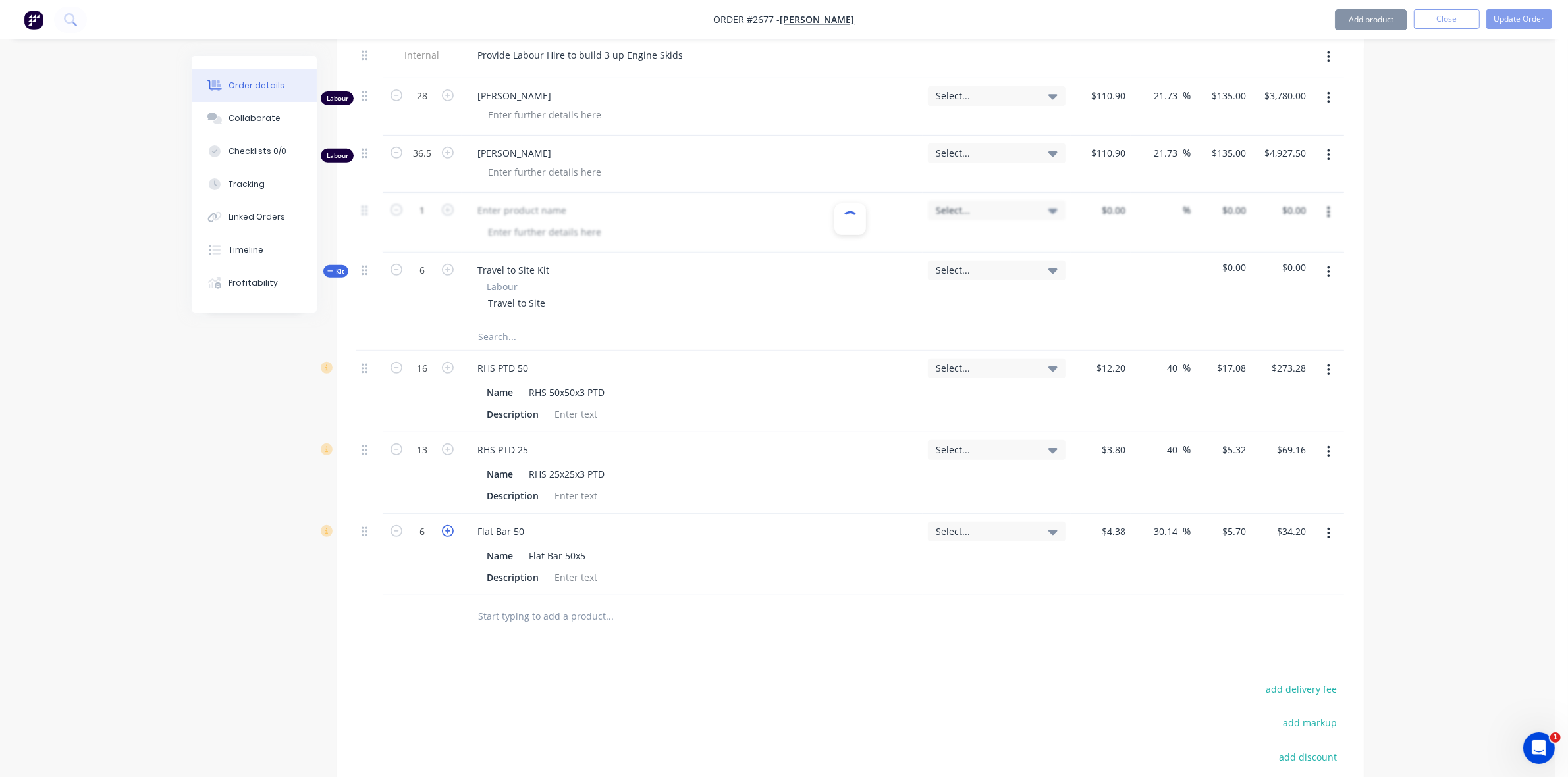
click at [450, 537] on icon "button" at bounding box center [447, 531] width 12 height 12
type input "7"
type input "$39.90"
click at [450, 537] on icon "button" at bounding box center [447, 531] width 12 height 12
type input "8"
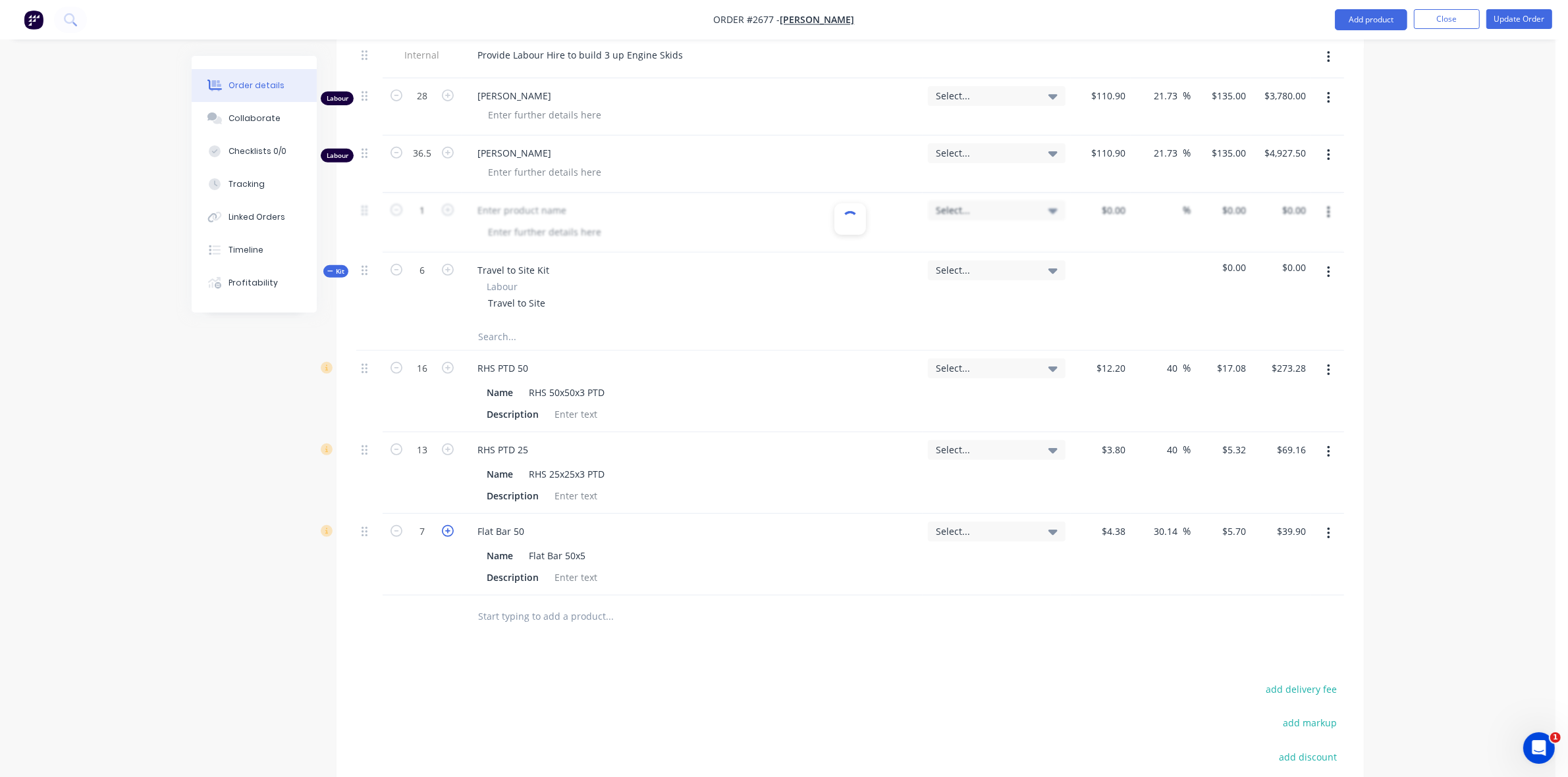
type input "$45.60"
click at [450, 537] on icon "button" at bounding box center [447, 531] width 12 height 12
type input "9"
type input "$51.30"
click at [450, 537] on icon "button" at bounding box center [447, 531] width 12 height 12
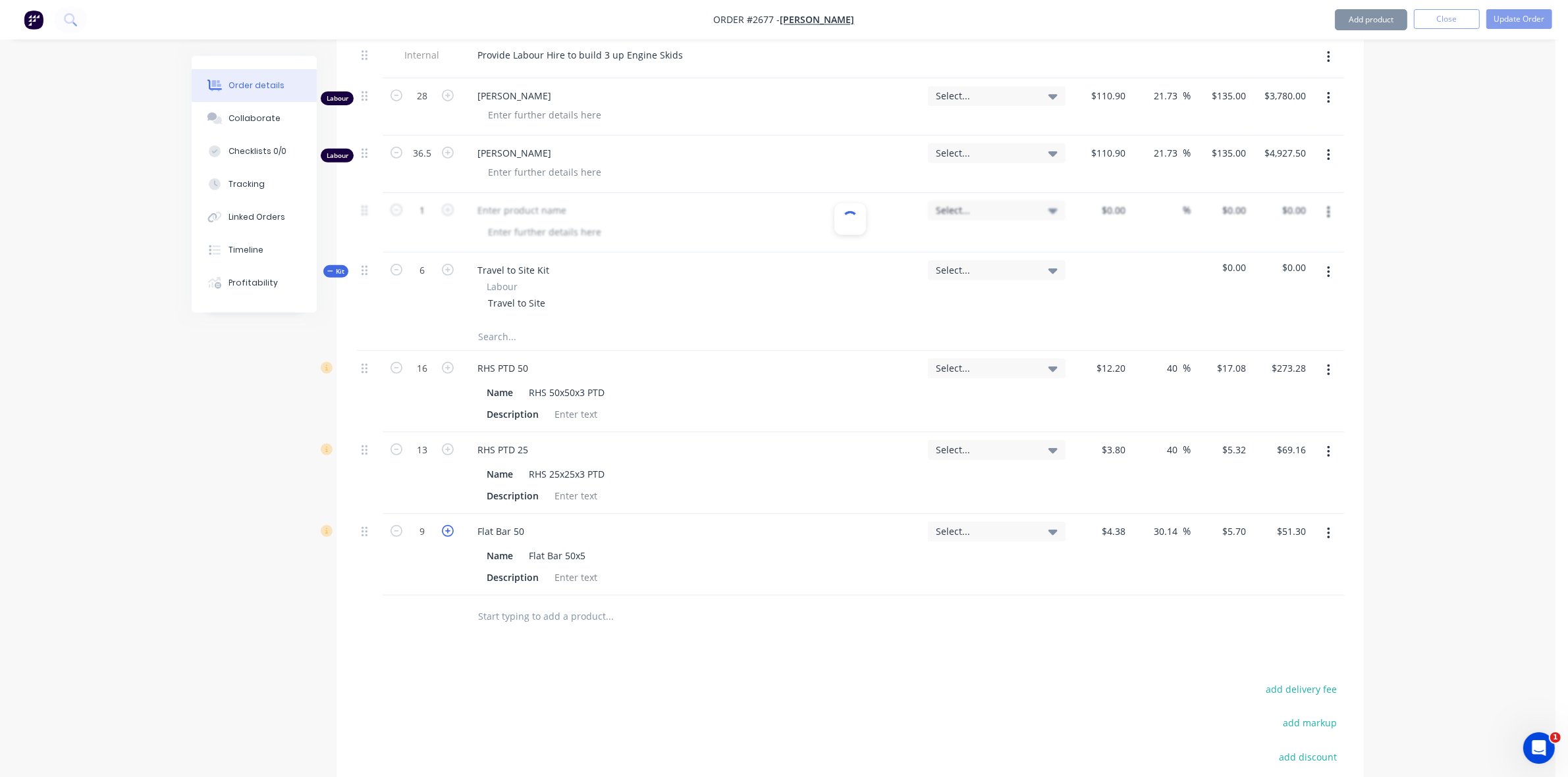
type input "10"
type input "$57.00"
click at [450, 537] on icon "button" at bounding box center [447, 531] width 12 height 12
type input "11"
type input "$62.70"
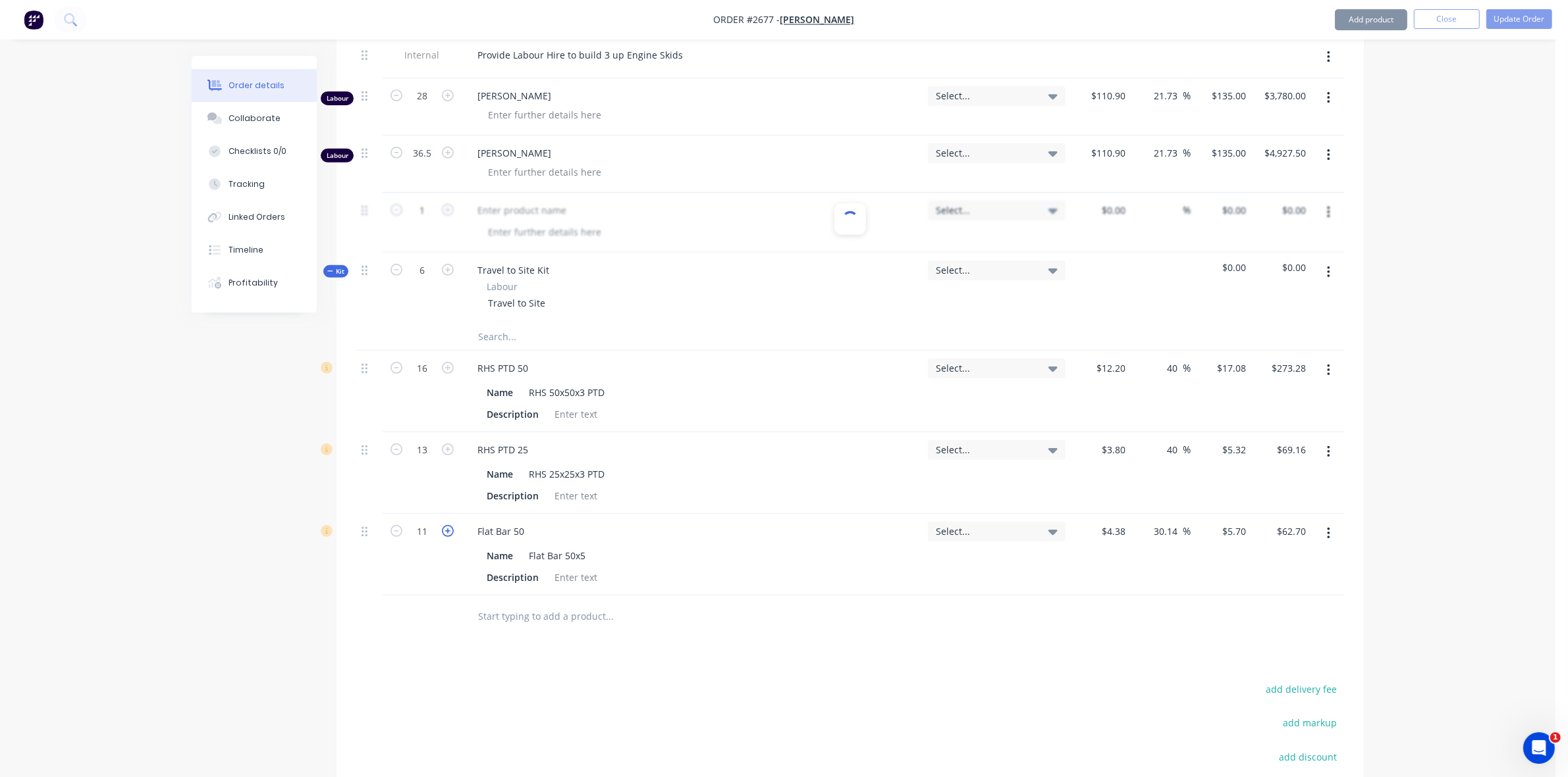
click at [450, 537] on icon "button" at bounding box center [447, 531] width 12 height 12
type input "12"
type input "$68.40"
click at [450, 537] on icon "button" at bounding box center [447, 531] width 12 height 12
type input "13"
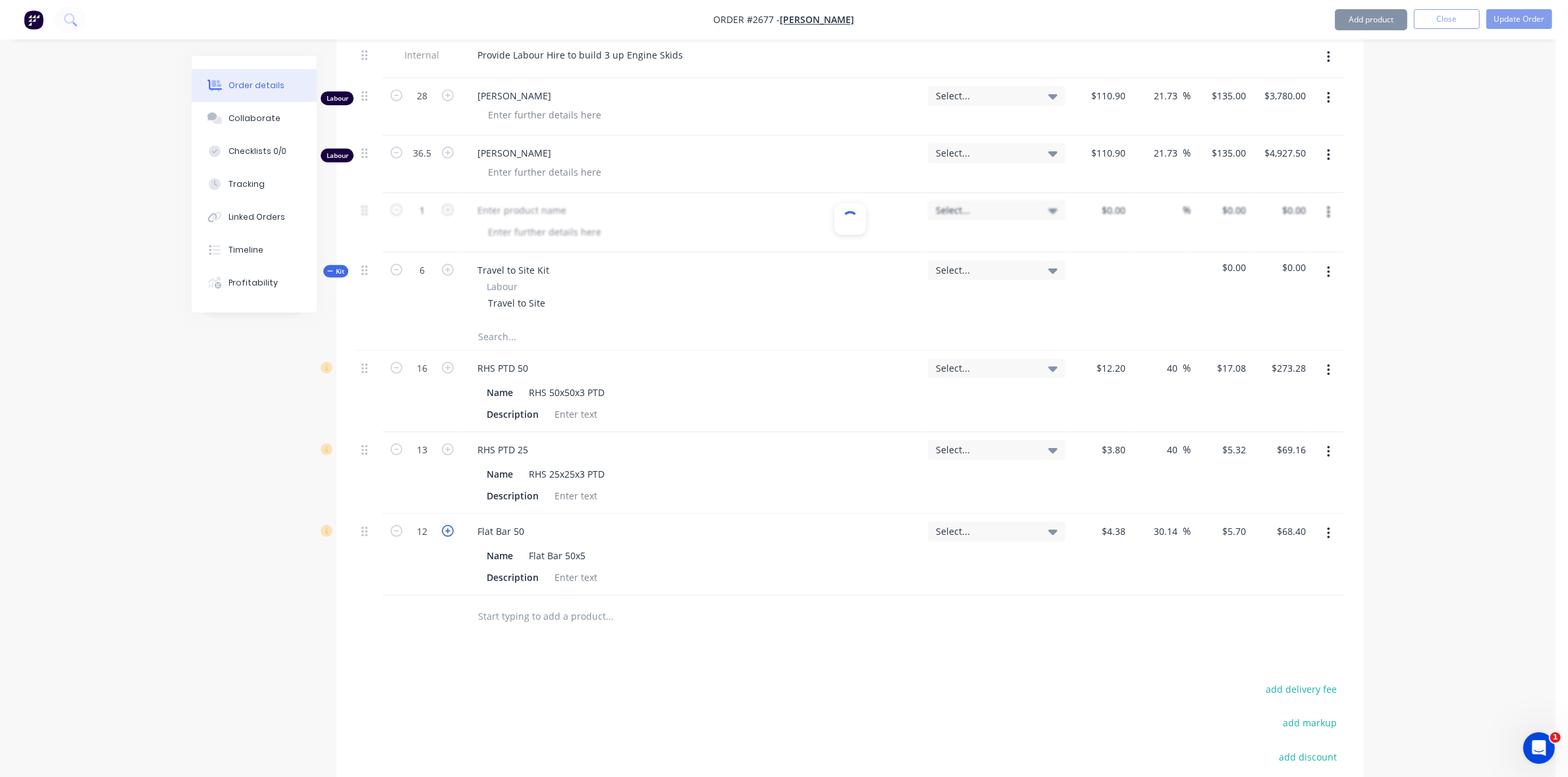
type input "$74.10"
drag, startPoint x: 1159, startPoint y: 548, endPoint x: 1177, endPoint y: 547, distance: 18.0
click at [1177, 541] on input "30.14" at bounding box center [1168, 531] width 30 height 19
drag, startPoint x: 1154, startPoint y: 548, endPoint x: 1176, endPoint y: 546, distance: 22.1
click at [1176, 541] on input "30.14" at bounding box center [1168, 531] width 30 height 19
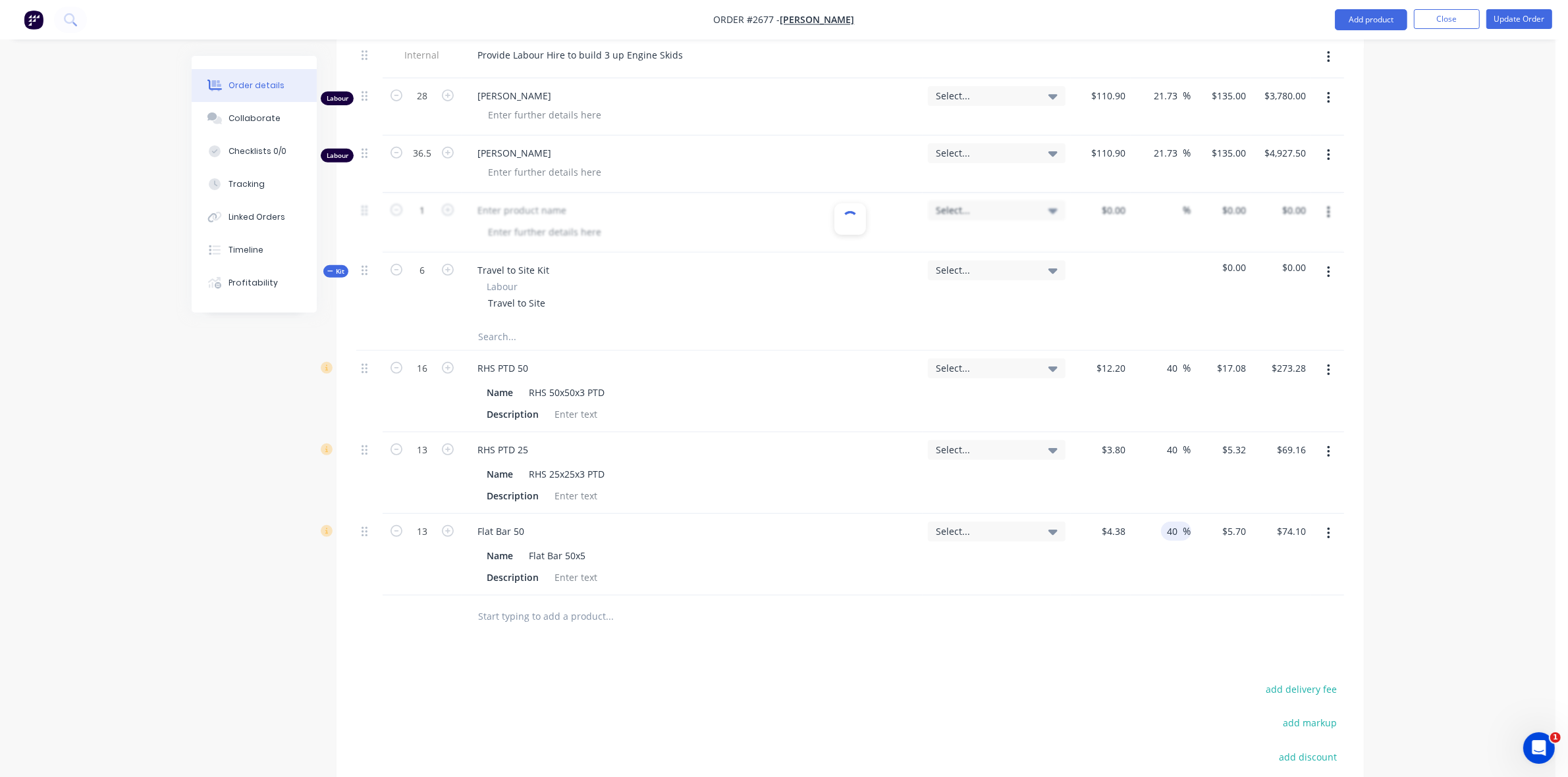
type input "40"
type input "$6.132"
type input "$79.72"
click at [1095, 620] on div at bounding box center [850, 617] width 988 height 42
click at [1511, 15] on button "Update Order" at bounding box center [1519, 19] width 66 height 20
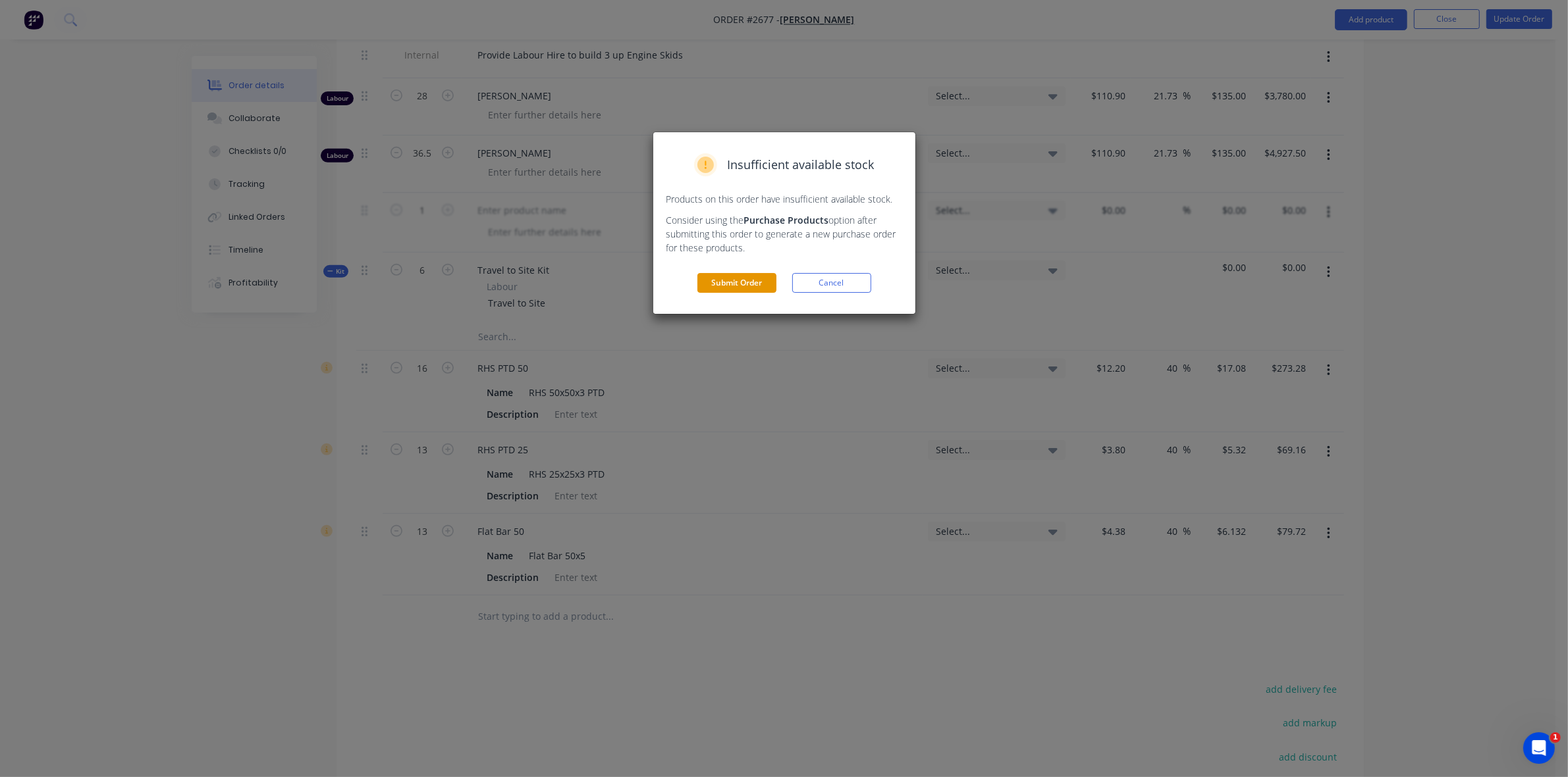
click at [751, 282] on button "Submit Order" at bounding box center [737, 283] width 79 height 20
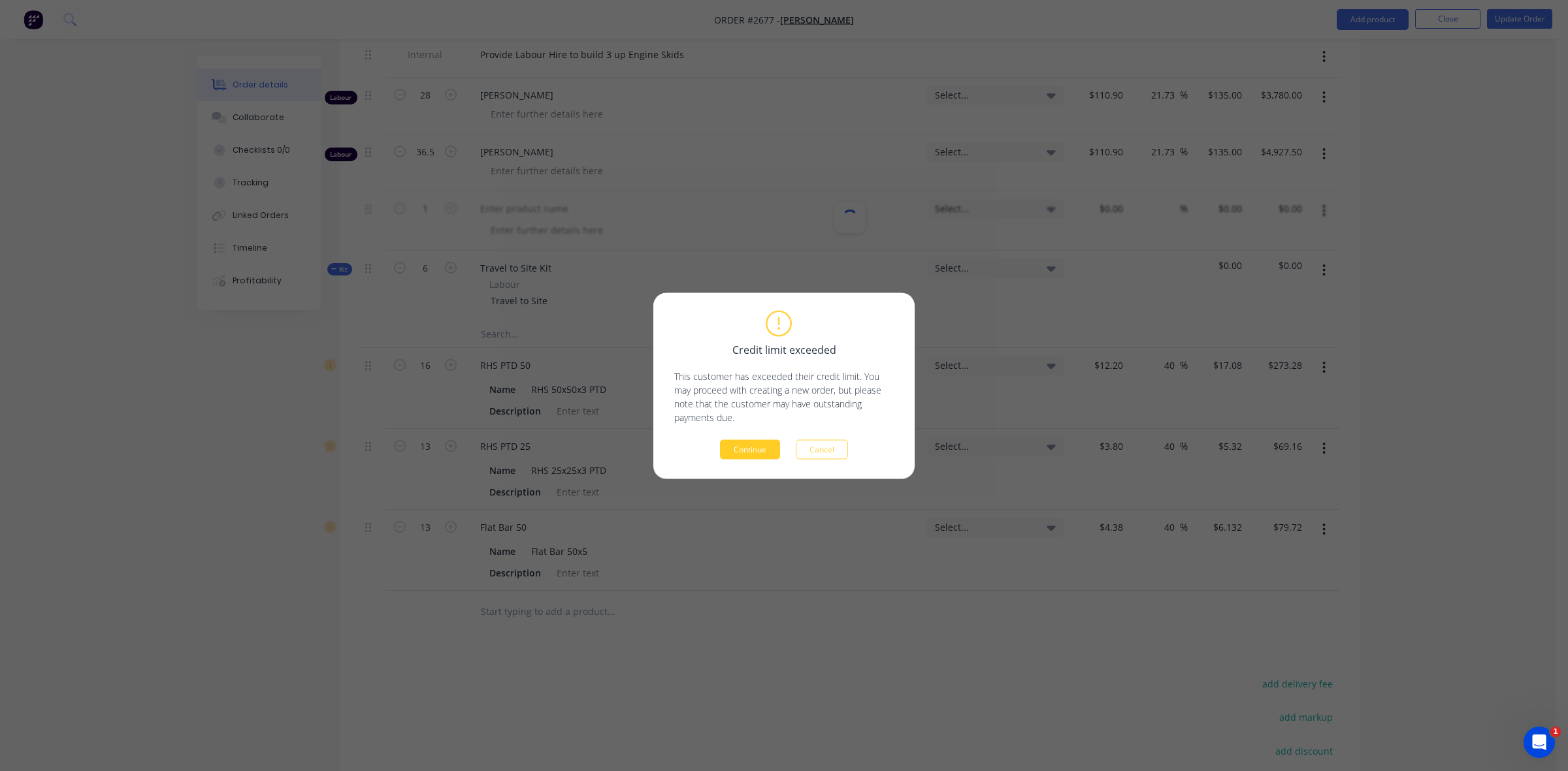
click at [740, 446] on button "Continue" at bounding box center [750, 449] width 60 height 20
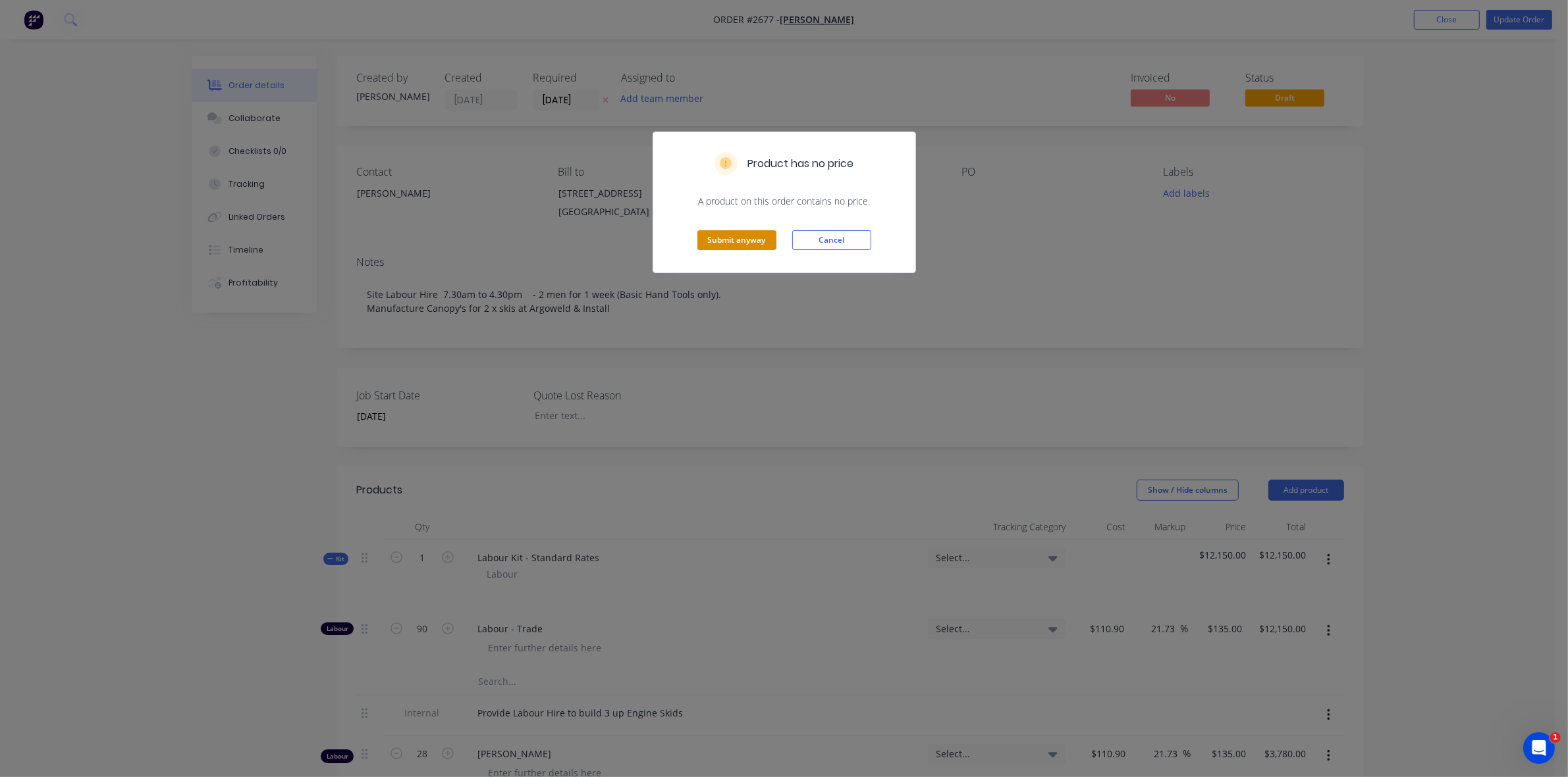
click at [732, 240] on button "Submit anyway" at bounding box center [737, 240] width 79 height 20
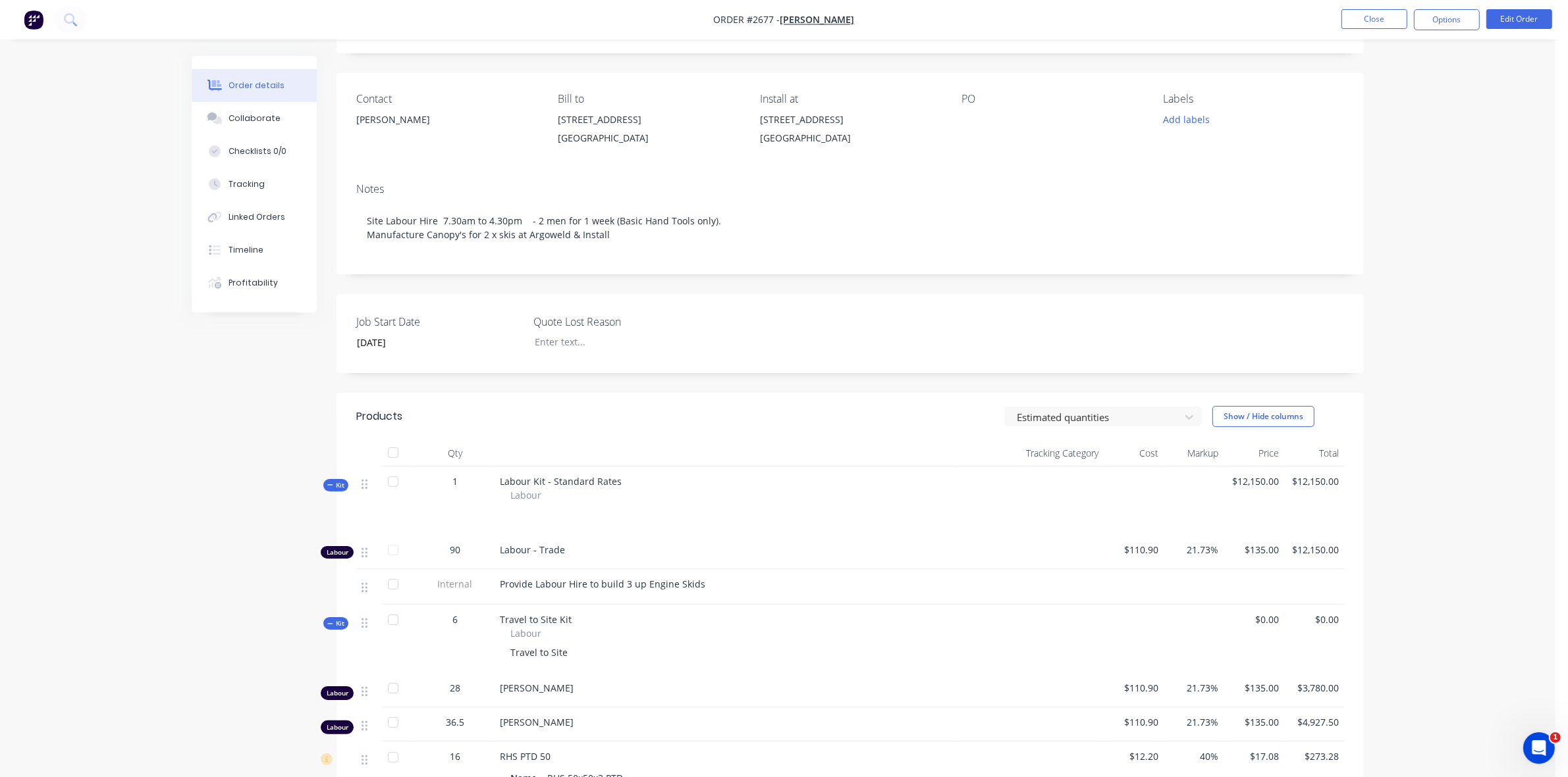
scroll to position [10, 0]
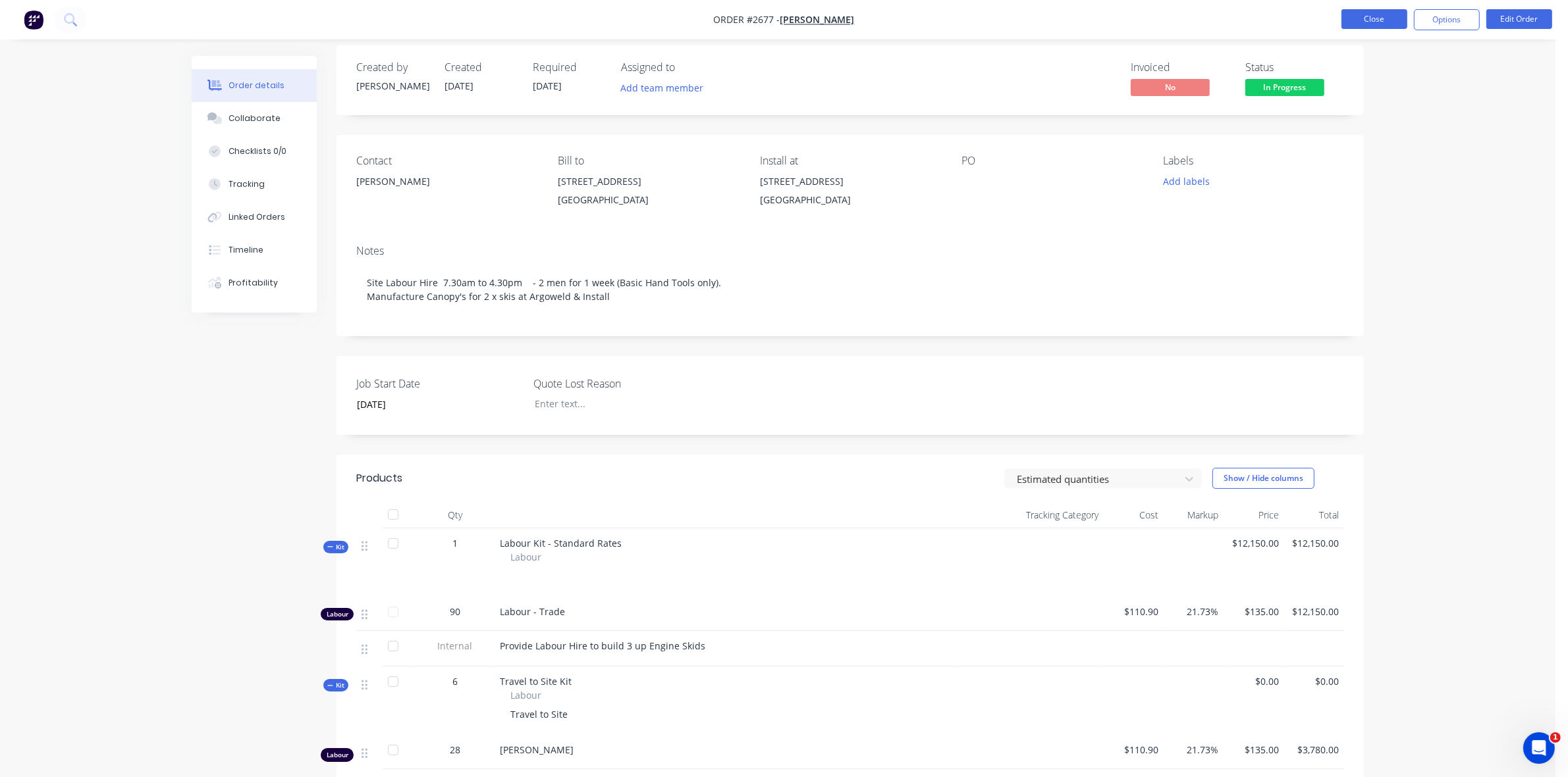
click at [1371, 23] on button "Close" at bounding box center [1375, 19] width 66 height 20
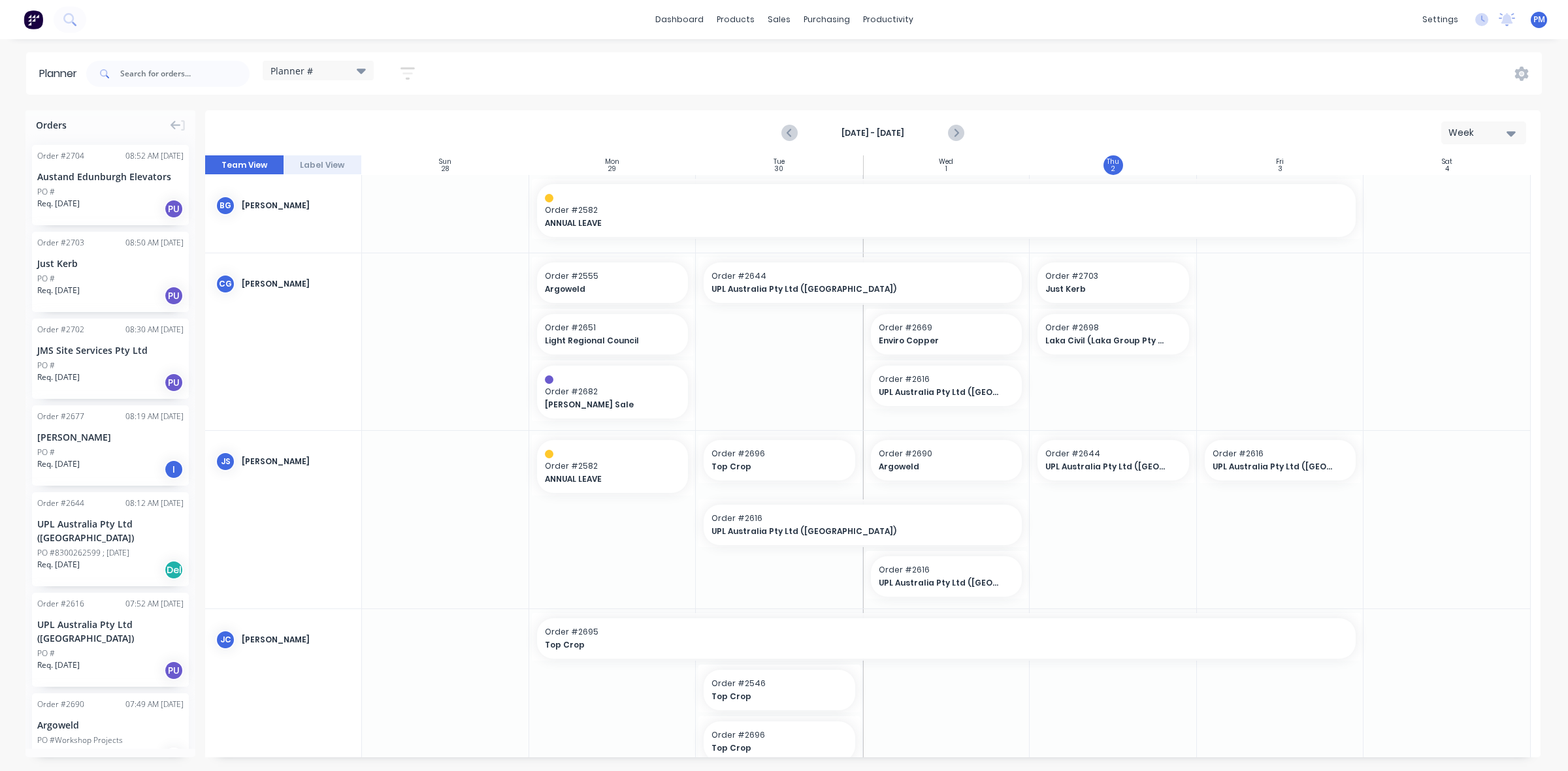
click at [79, 262] on div "Just Kerb" at bounding box center [110, 263] width 146 height 14
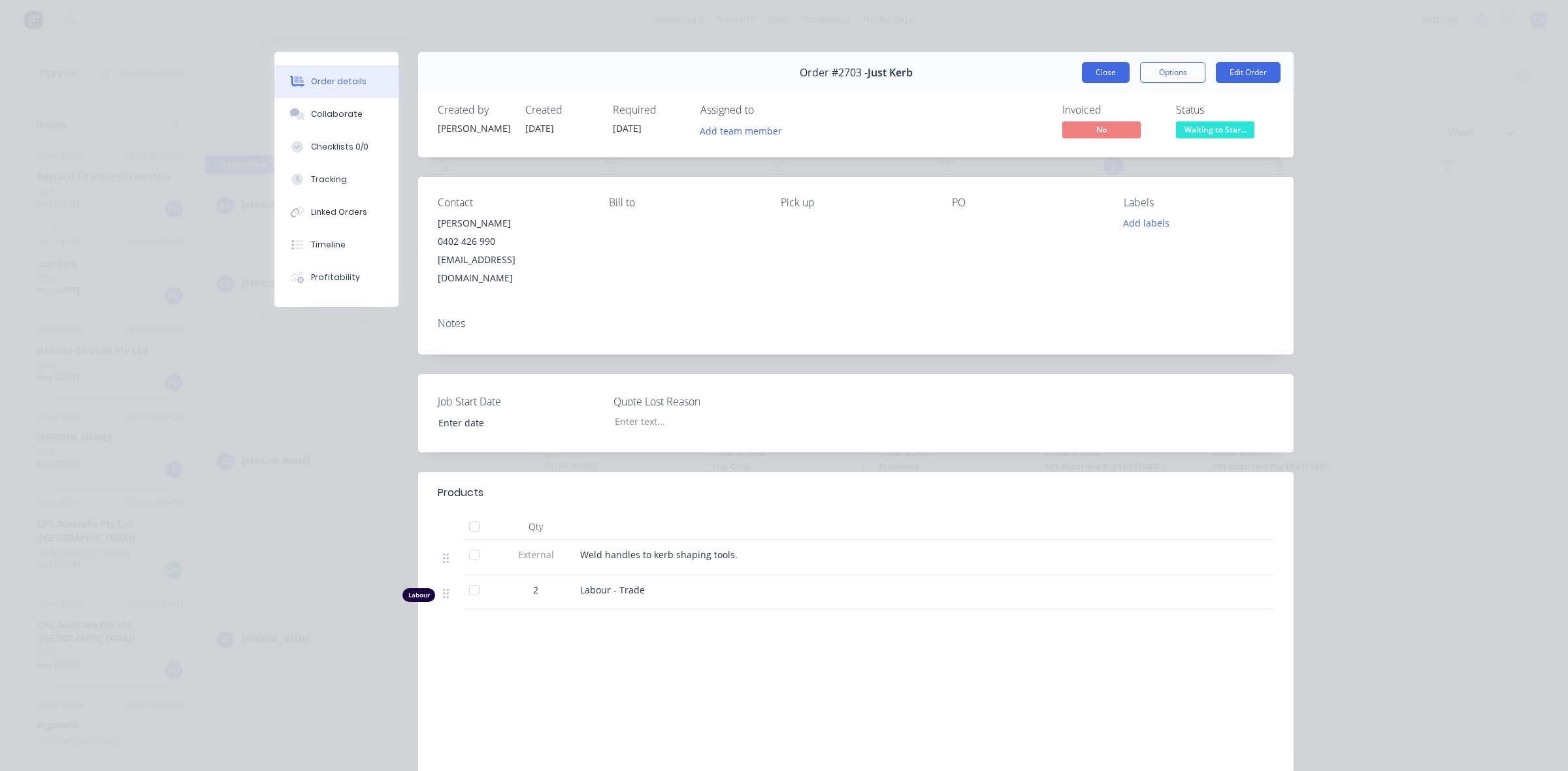
click at [1085, 77] on button "Close" at bounding box center [1106, 72] width 48 height 21
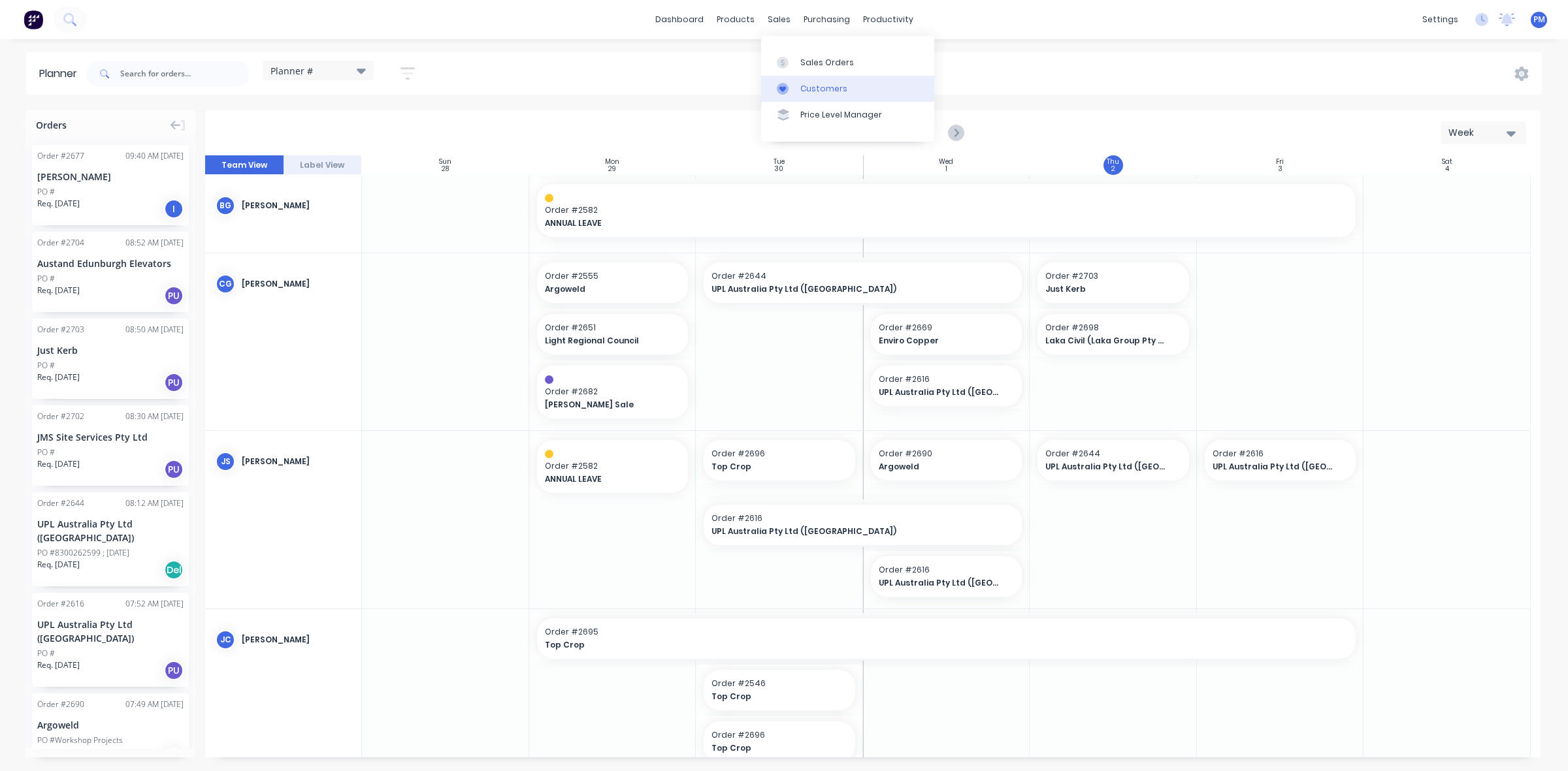
click at [812, 83] on div "Customers" at bounding box center [824, 89] width 47 height 12
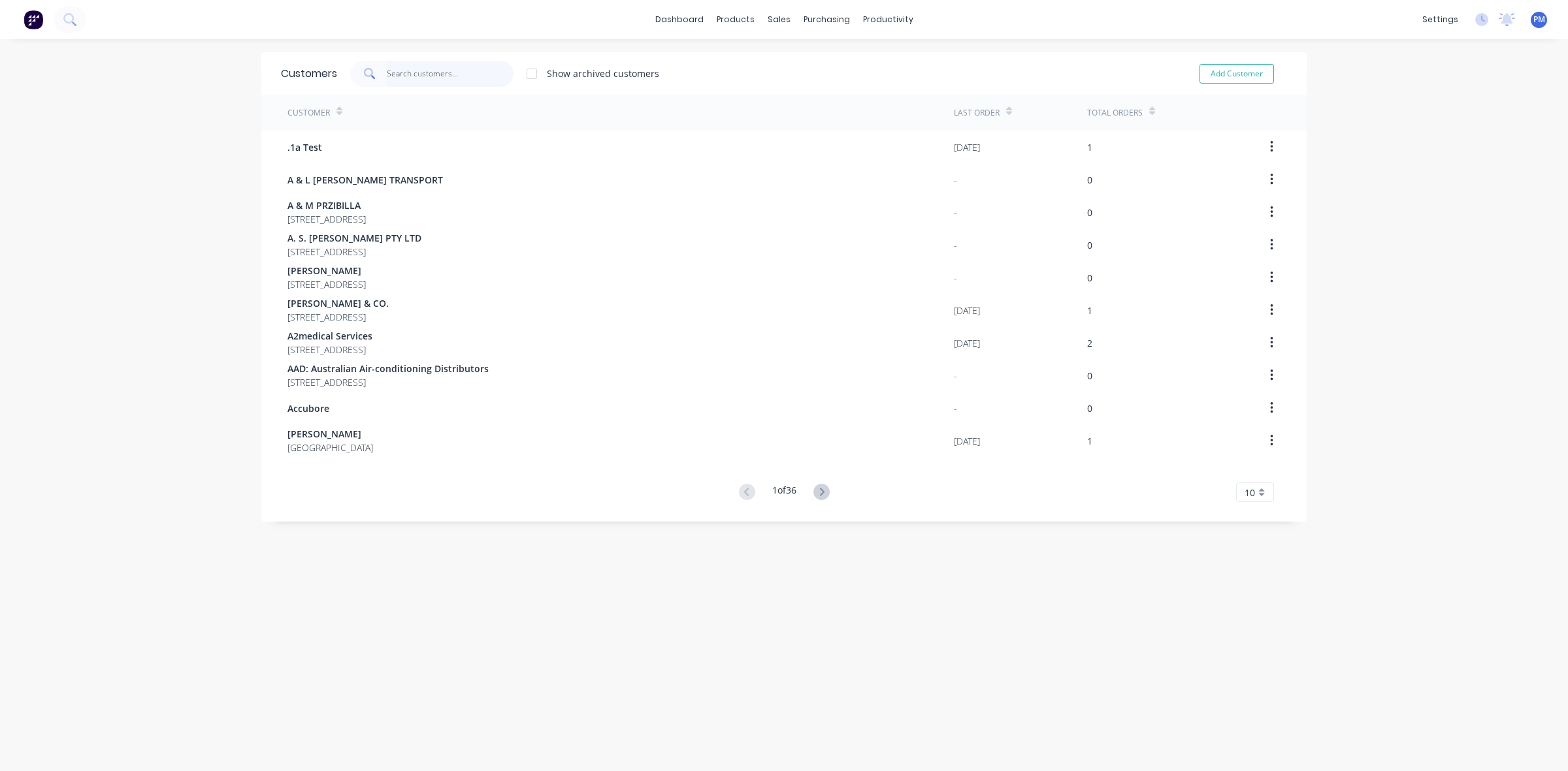
click at [399, 77] on input "text" at bounding box center [450, 74] width 127 height 26
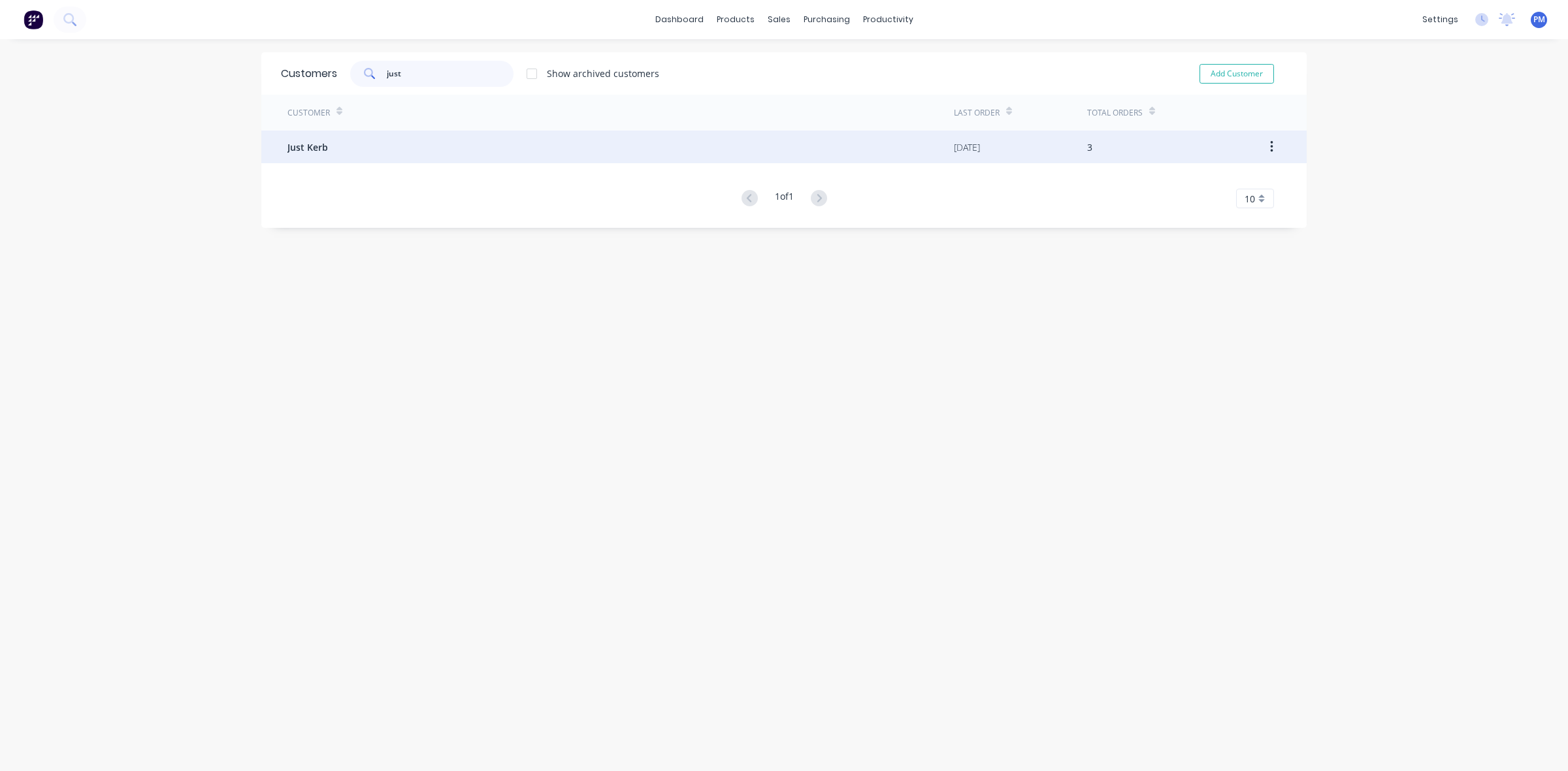
type input "just"
click at [288, 148] on span "Just Kerb" at bounding box center [307, 147] width 40 height 14
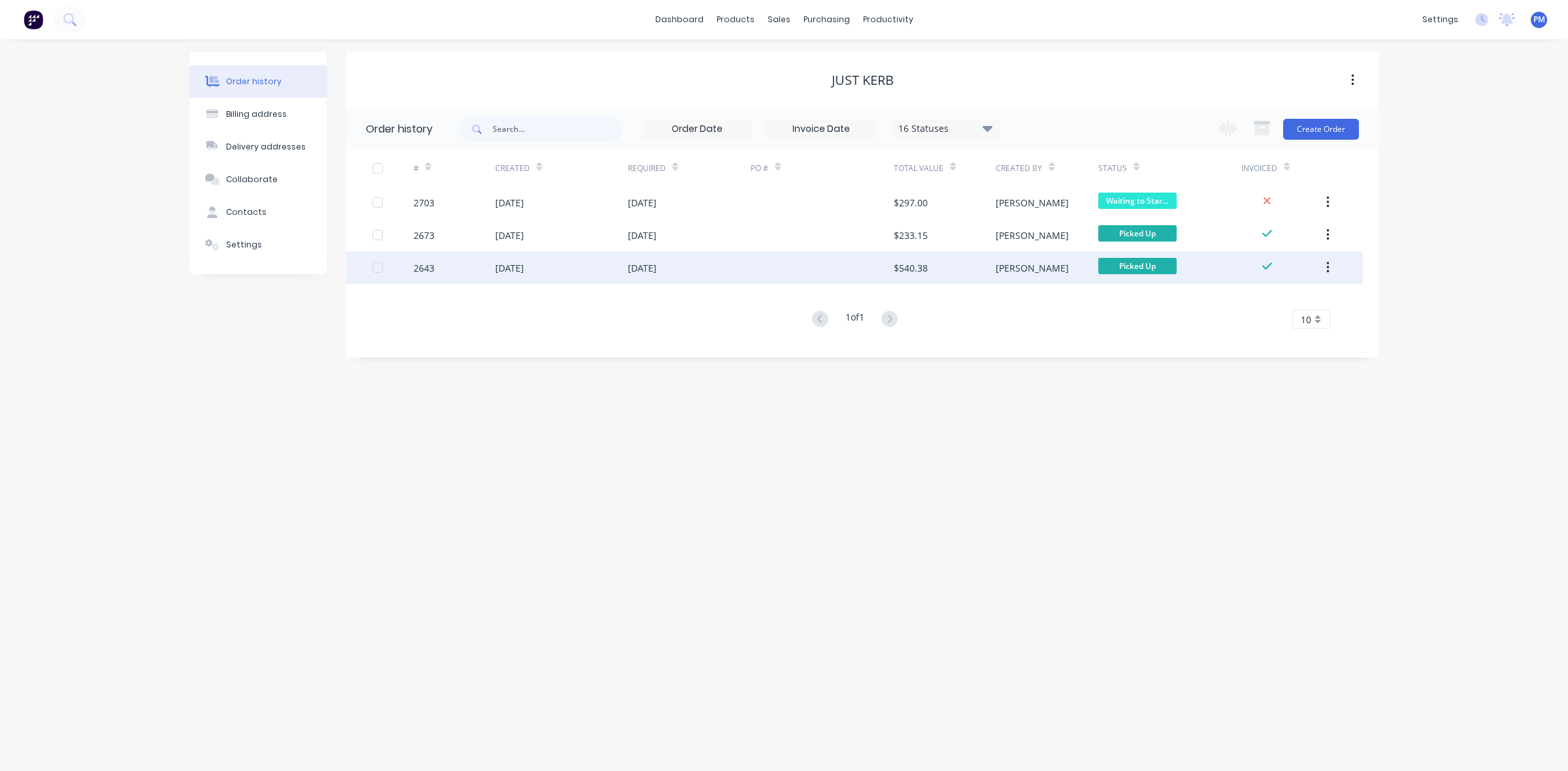
click at [577, 273] on div "09 Sep 2025" at bounding box center [562, 268] width 133 height 33
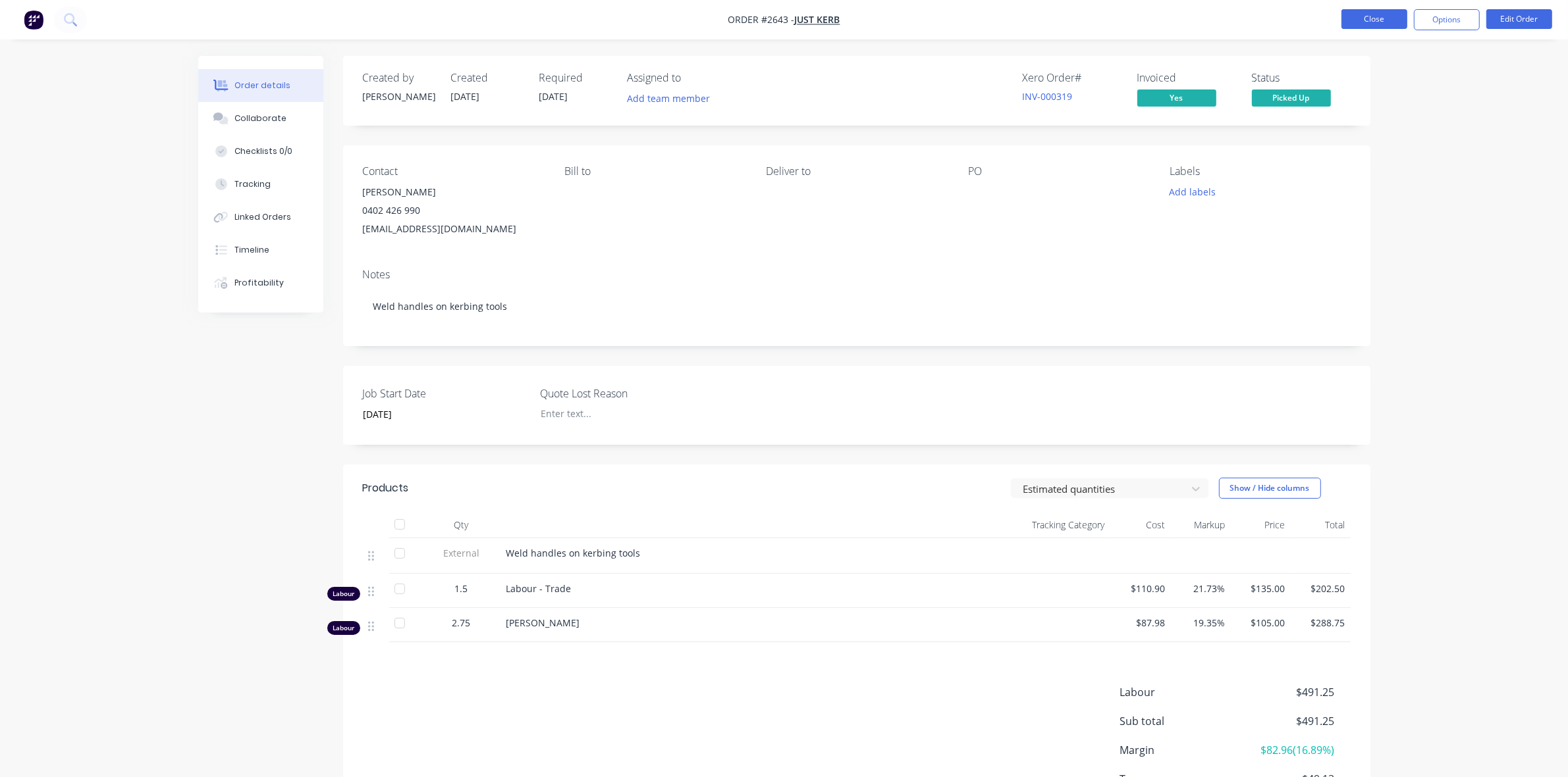
click at [1367, 14] on button "Close" at bounding box center [1375, 19] width 66 height 20
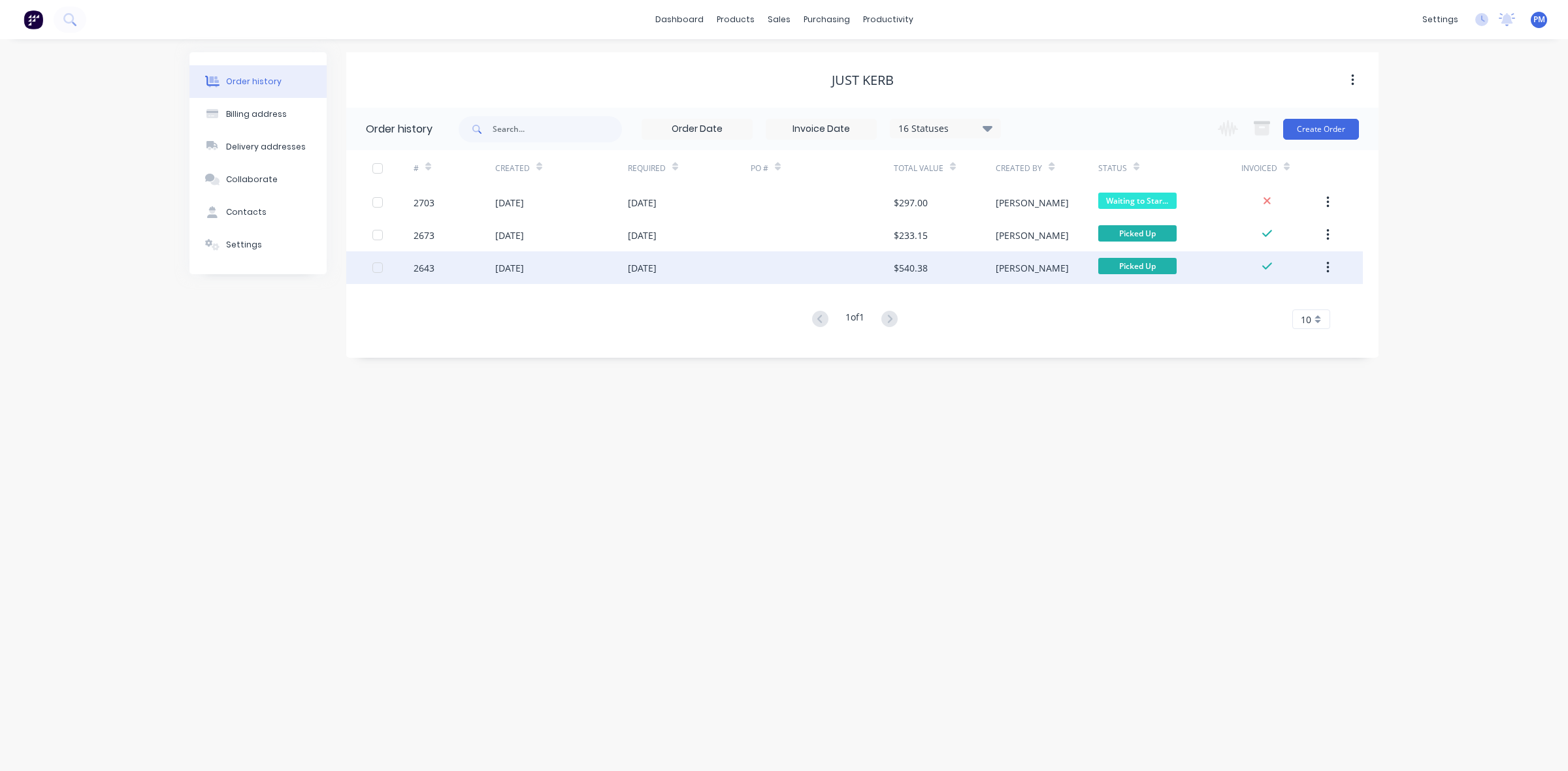
click at [592, 271] on div "09 Sep 2025" at bounding box center [562, 268] width 133 height 33
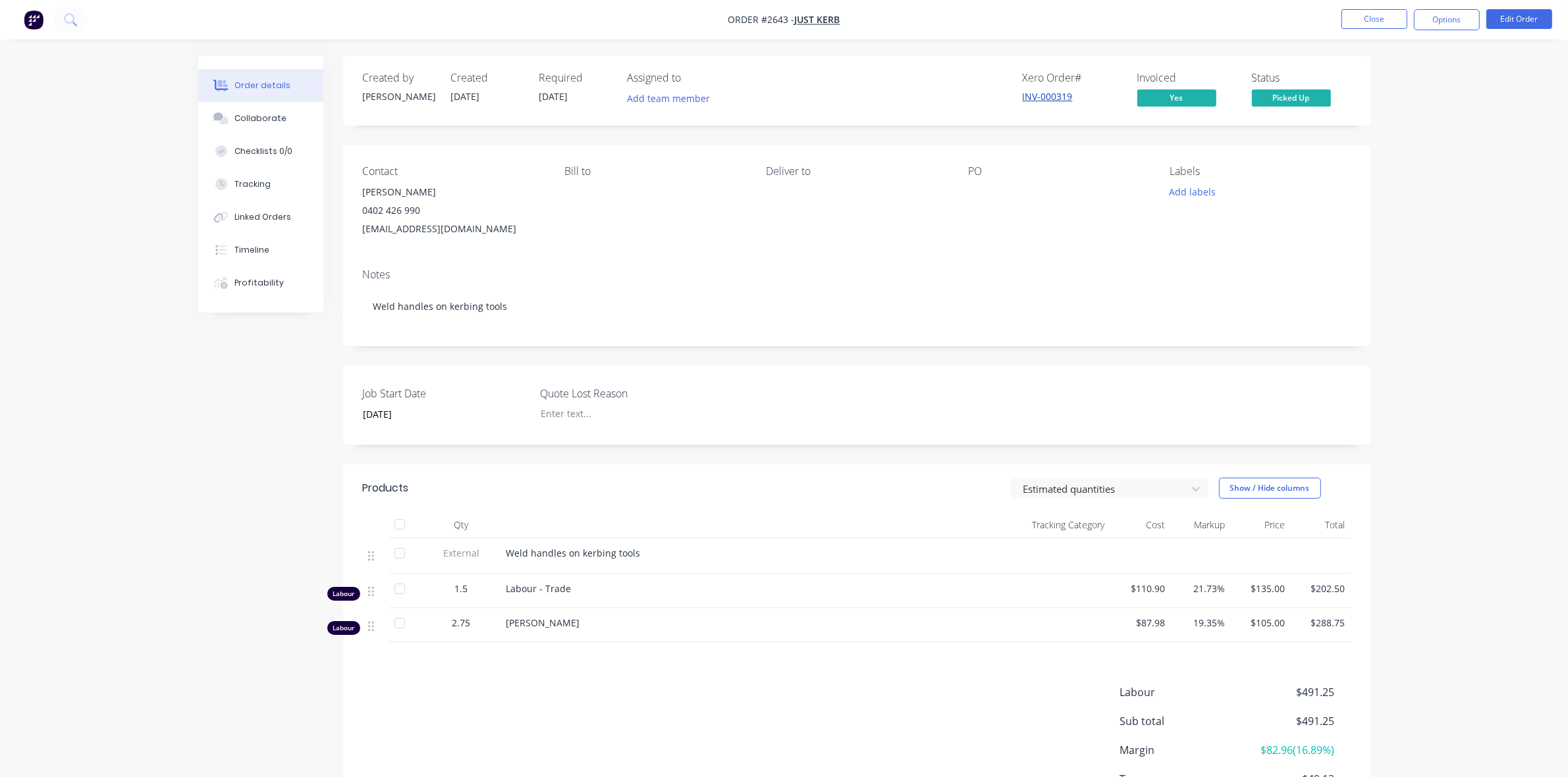
click at [1041, 92] on link "INV-000319" at bounding box center [1047, 96] width 50 height 12
click at [1380, 14] on button "Close" at bounding box center [1375, 19] width 66 height 20
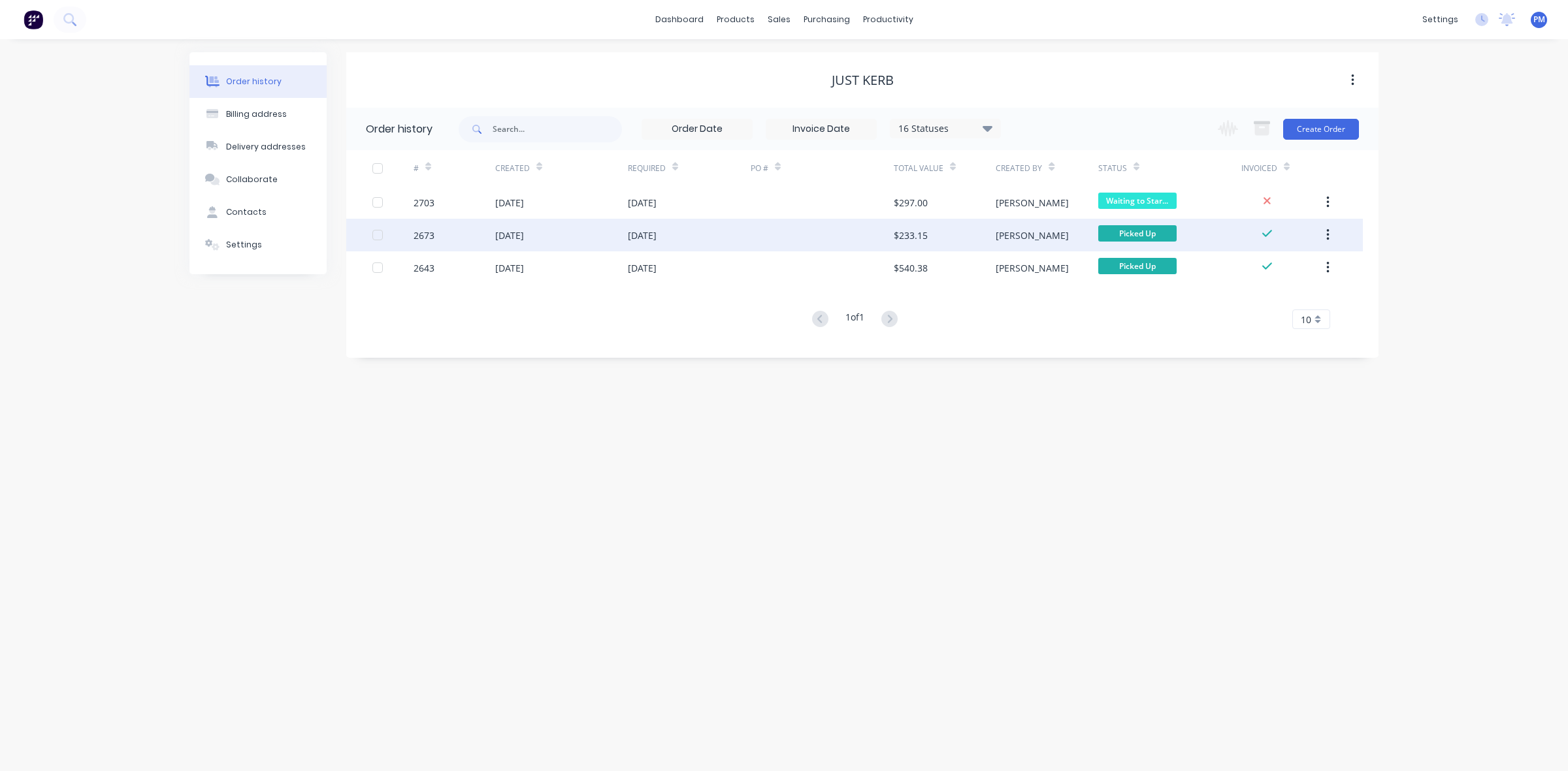
click at [582, 239] on div "[DATE]" at bounding box center [562, 235] width 133 height 33
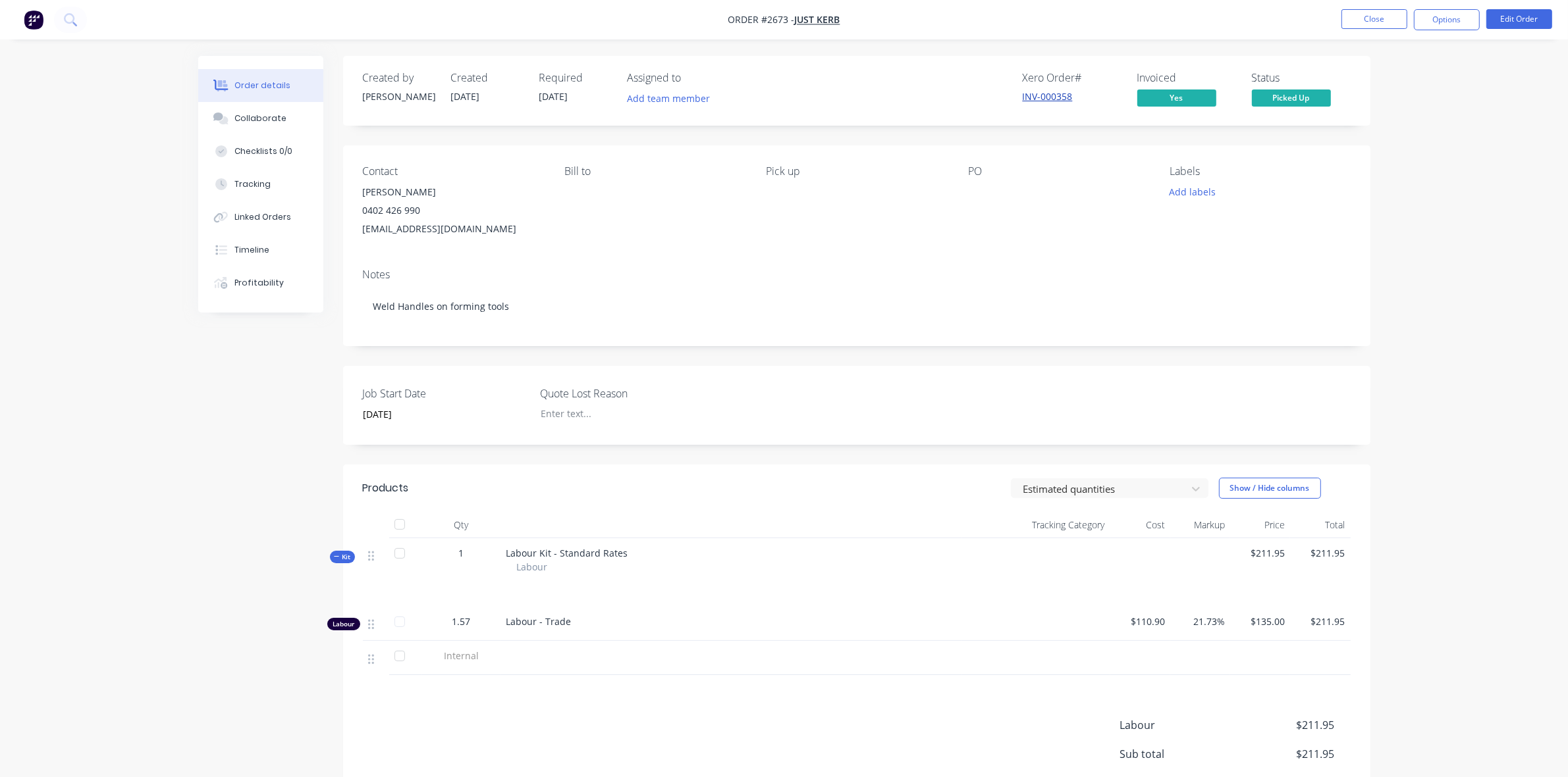
click at [1044, 93] on link "INV-000358" at bounding box center [1047, 96] width 50 height 12
click at [1367, 19] on button "Close" at bounding box center [1375, 19] width 66 height 20
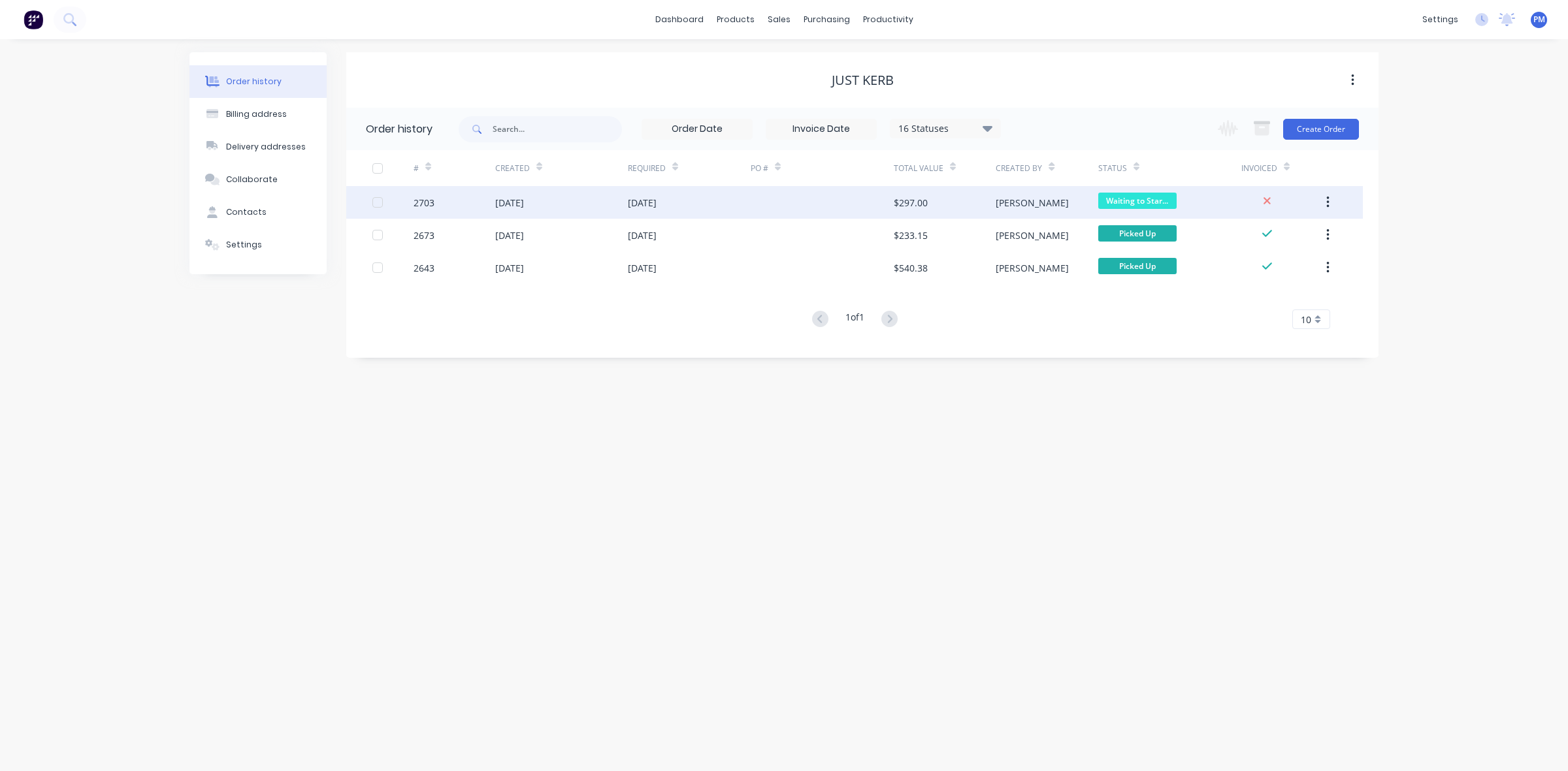
click at [561, 201] on div "[DATE]" at bounding box center [562, 202] width 133 height 33
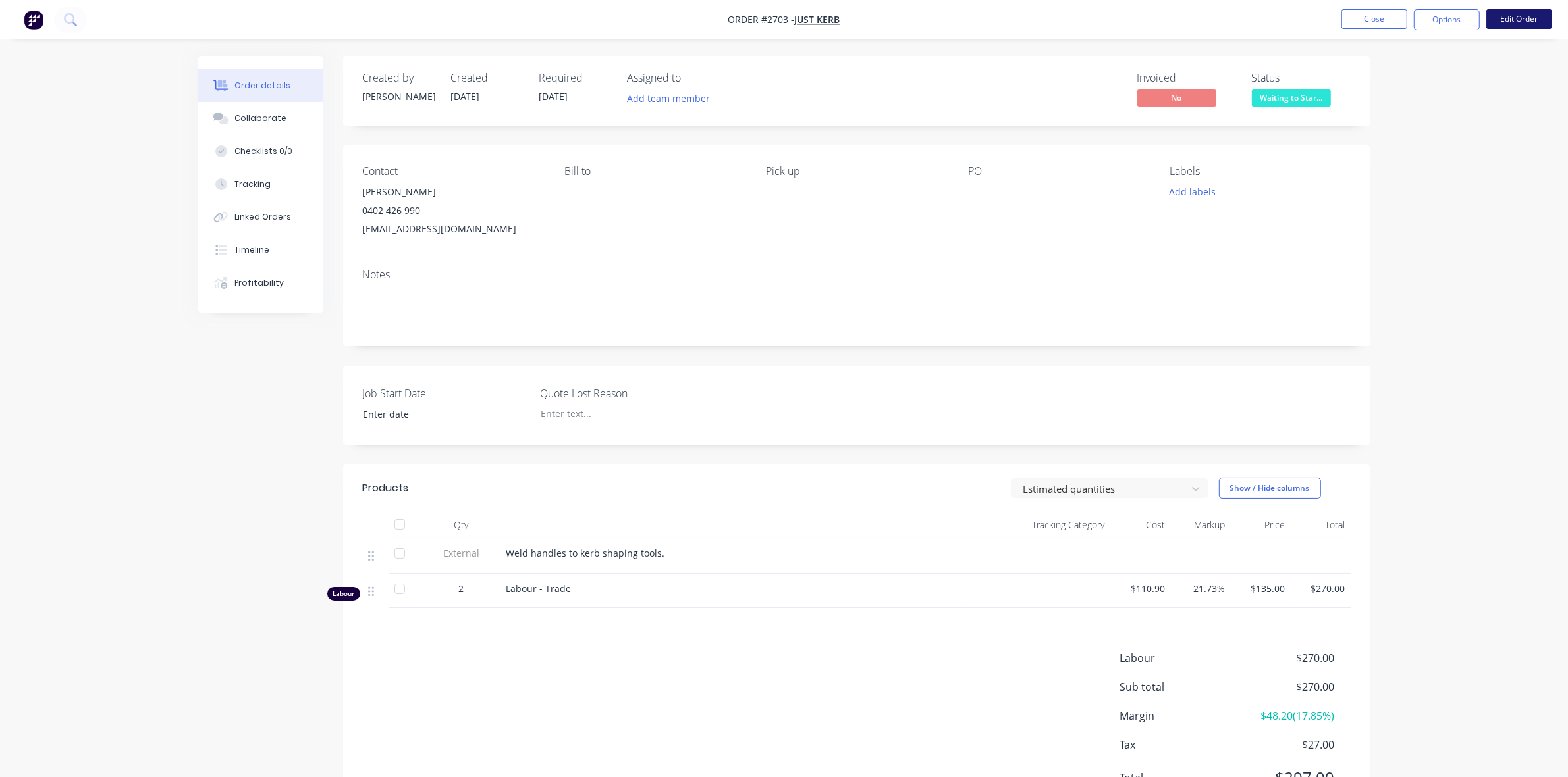
click at [1528, 14] on button "Edit Order" at bounding box center [1519, 19] width 66 height 20
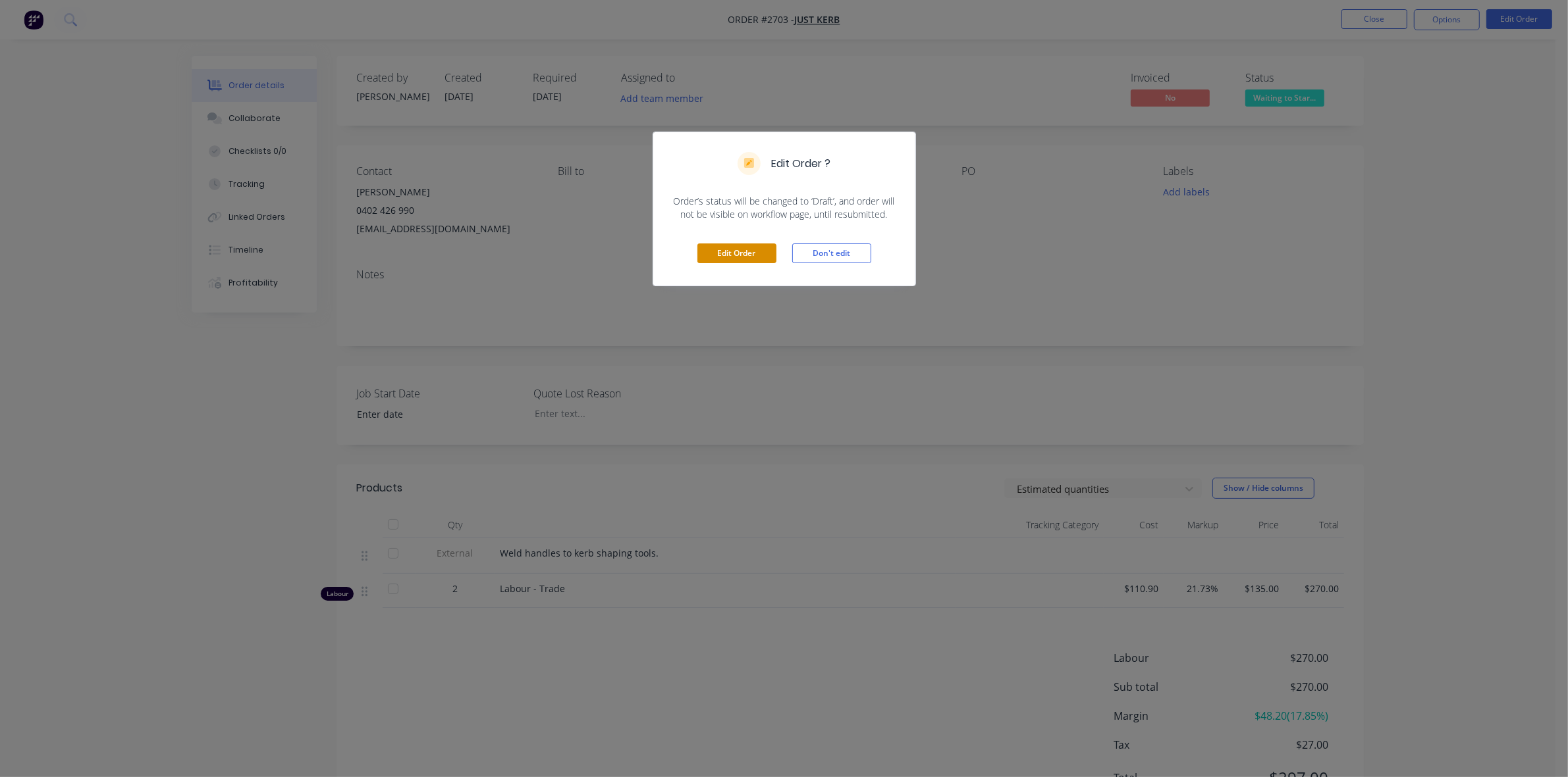
click at [720, 254] on button "Edit Order" at bounding box center [737, 253] width 79 height 20
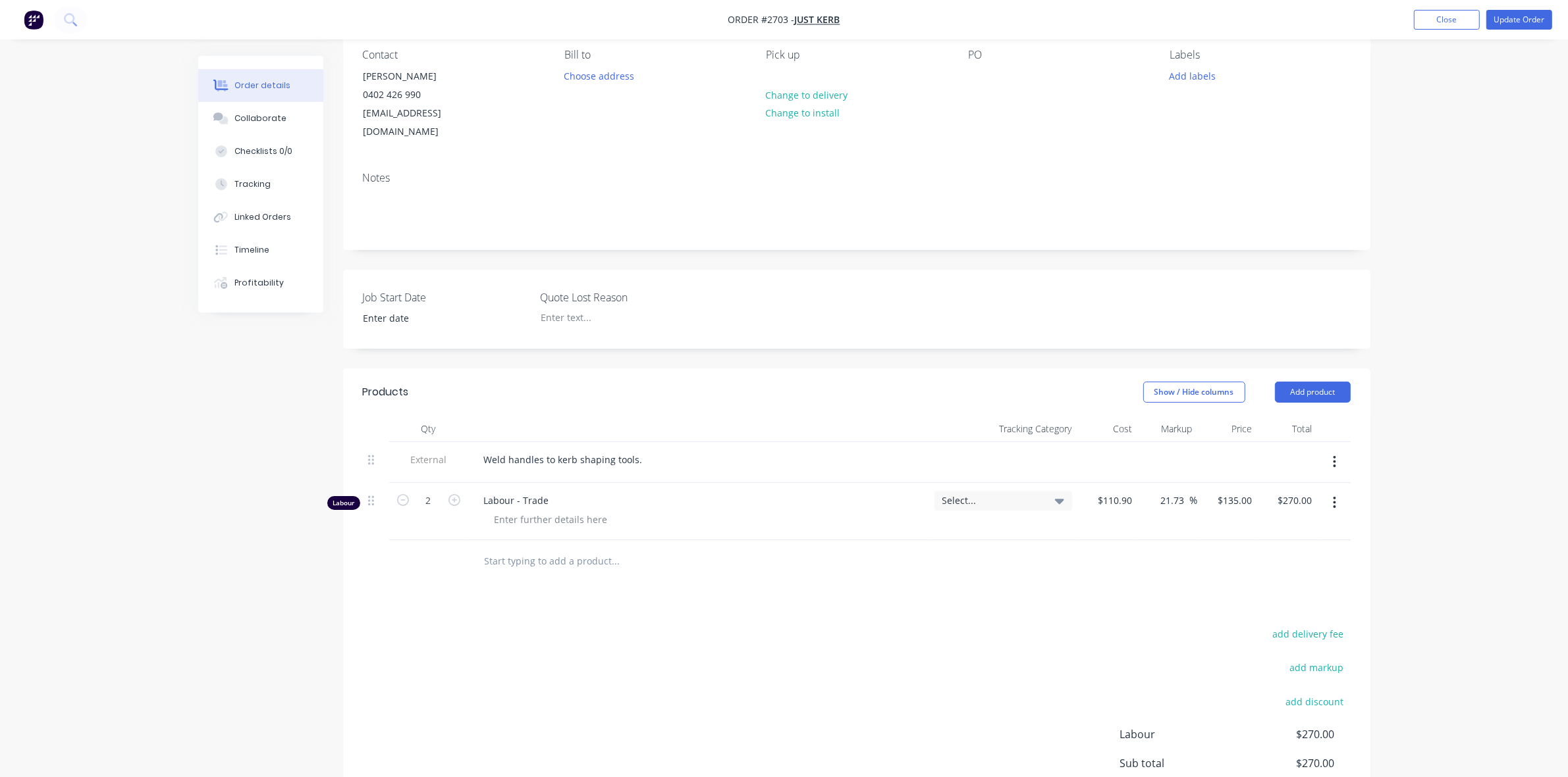
scroll to position [164, 0]
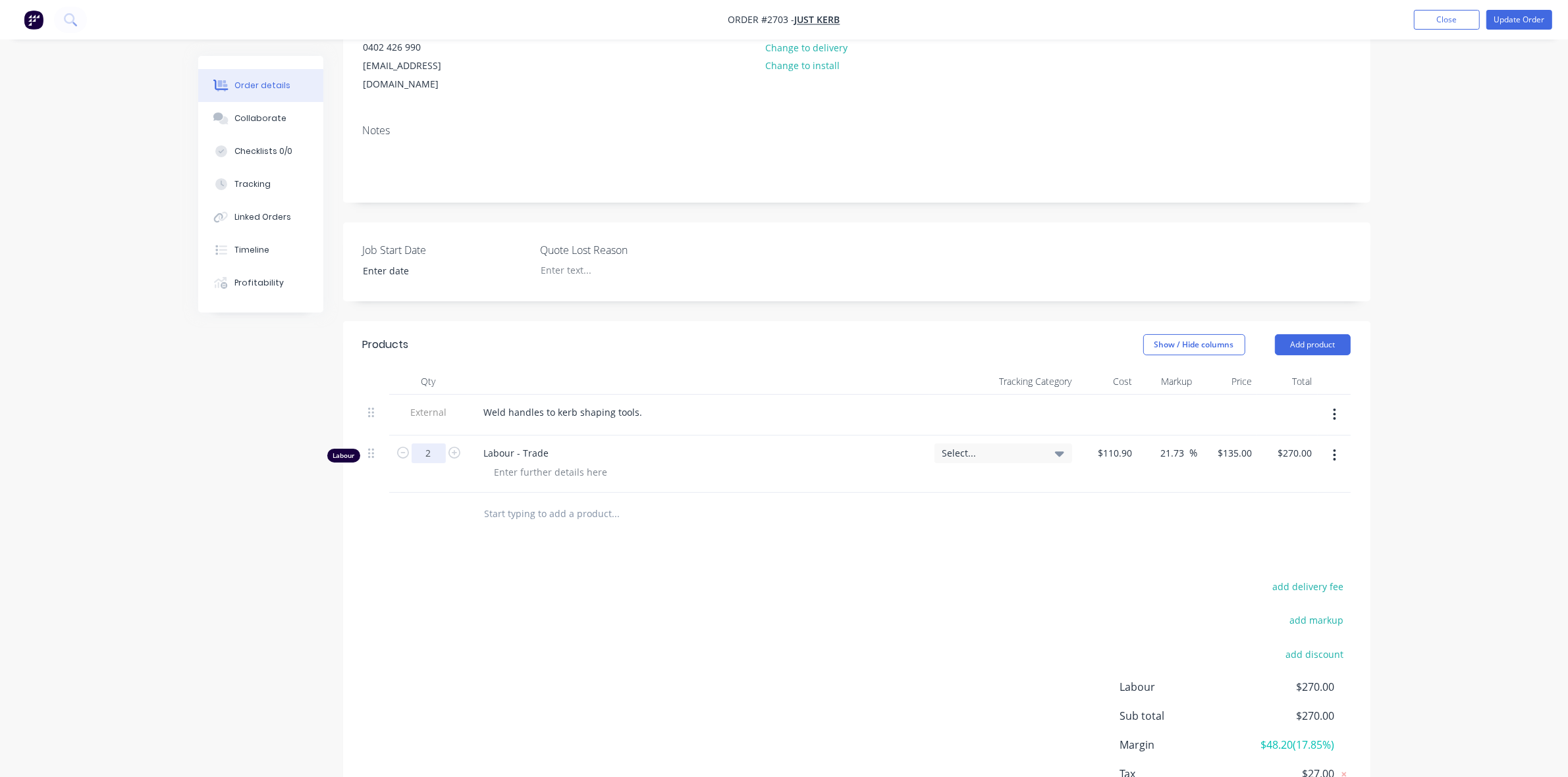
click at [431, 443] on input "2" at bounding box center [428, 453] width 34 height 20
type input "1.5"
type input "$202.50"
click at [439, 461] on div "1.5" at bounding box center [428, 464] width 79 height 58
click at [1535, 21] on button "Update Order" at bounding box center [1519, 19] width 66 height 20
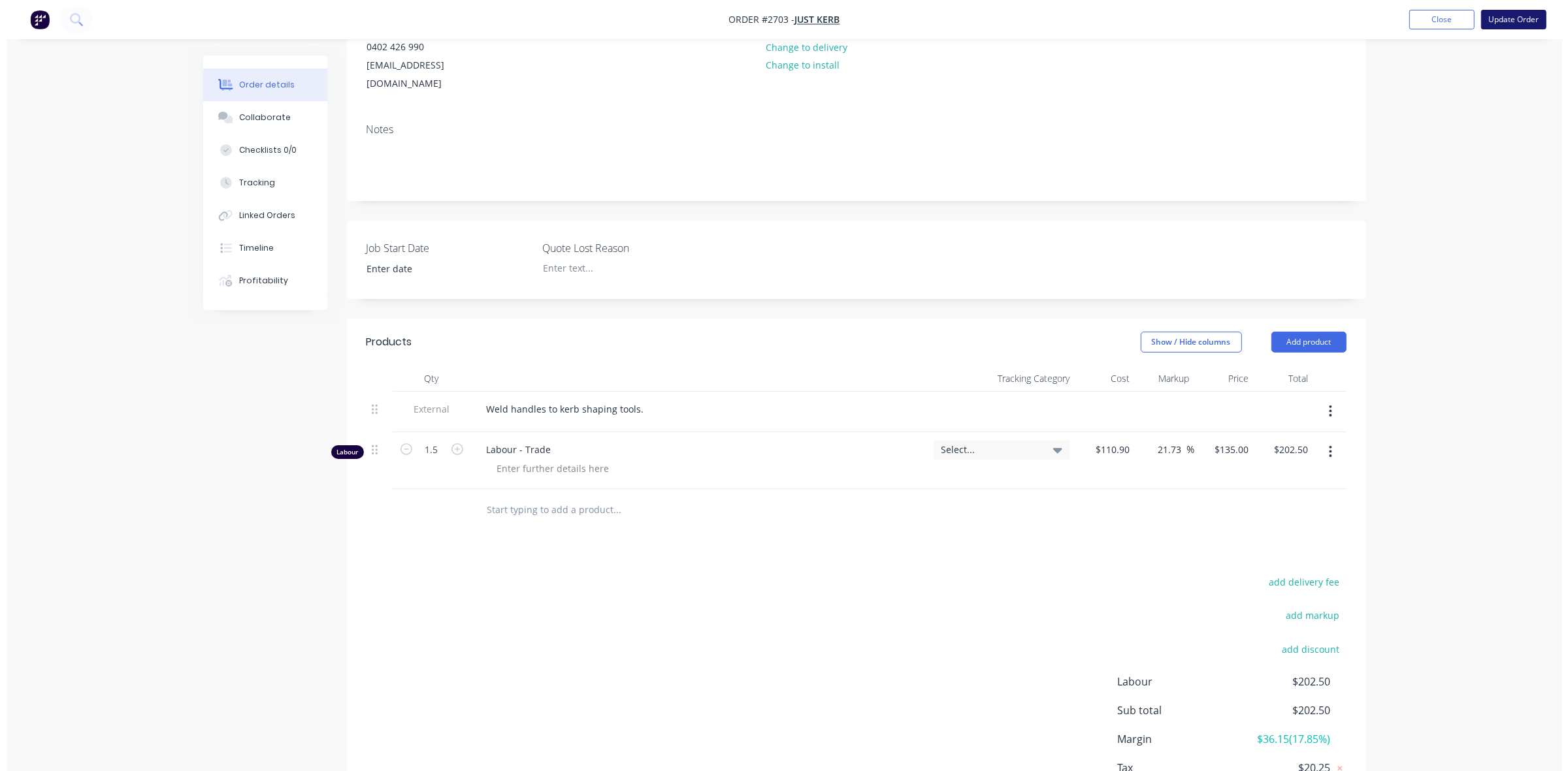
scroll to position [0, 0]
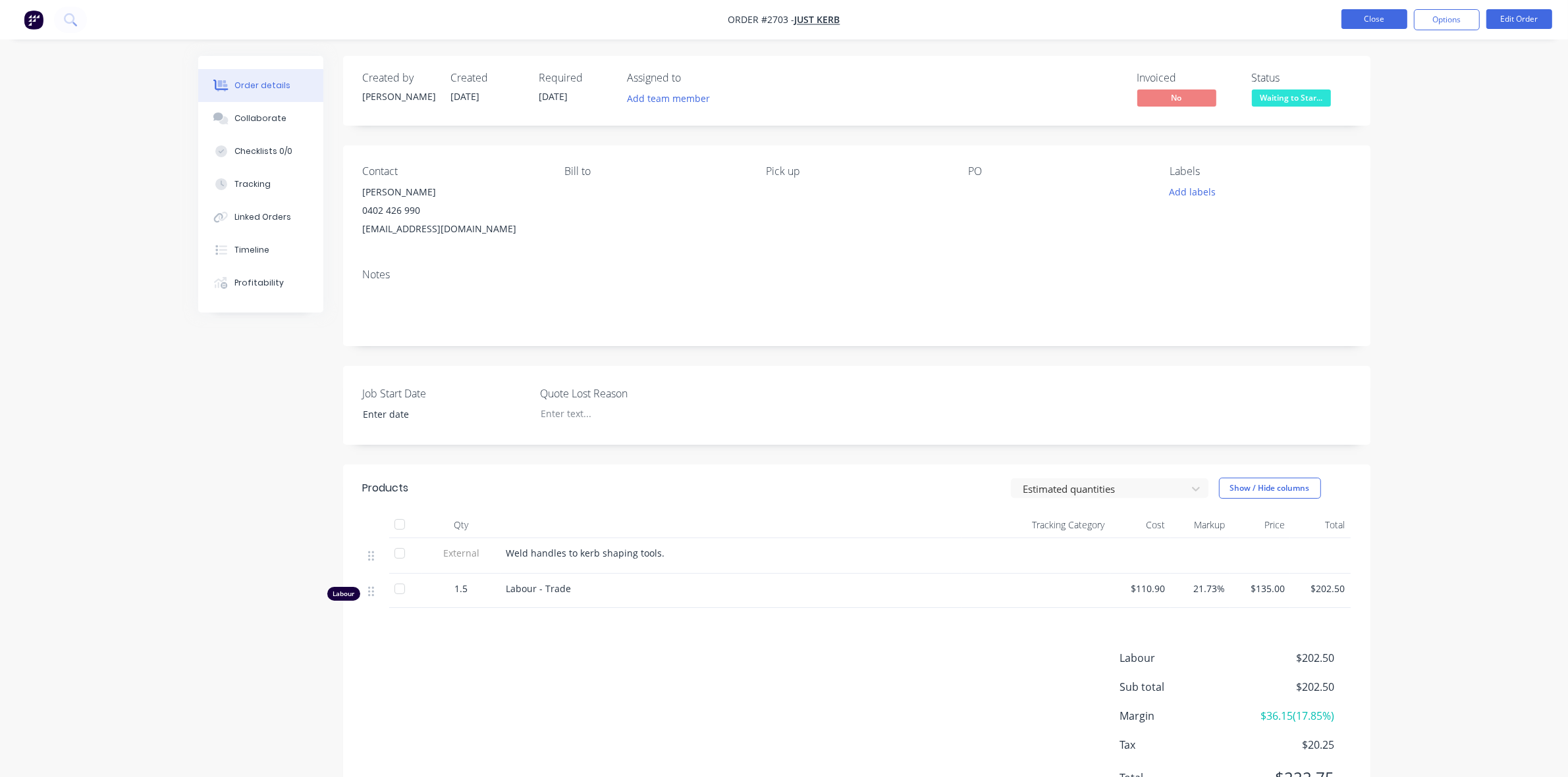
click at [1393, 13] on button "Close" at bounding box center [1375, 19] width 66 height 20
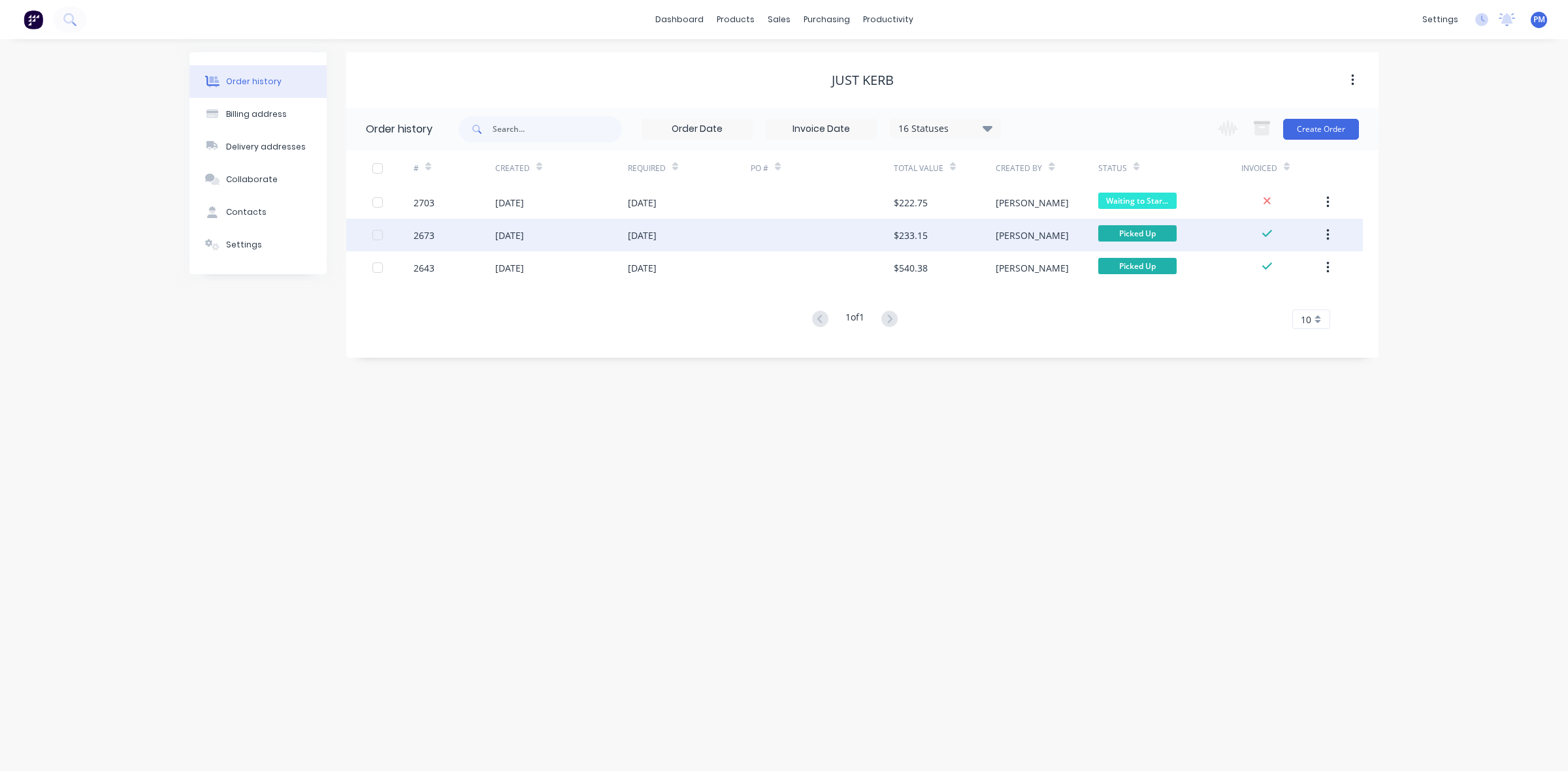
click at [600, 240] on div "[DATE]" at bounding box center [562, 235] width 133 height 33
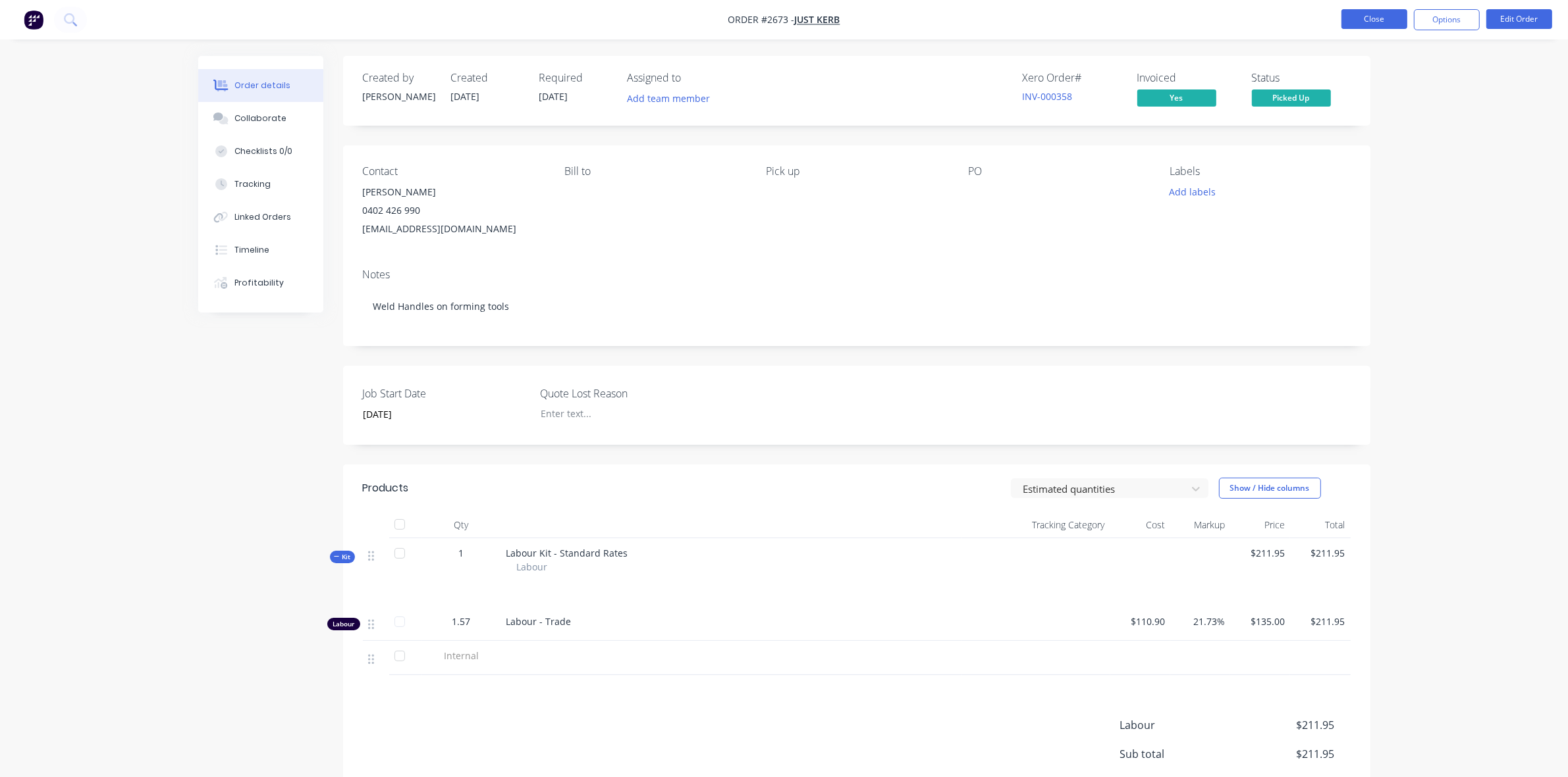
click at [1373, 14] on button "Close" at bounding box center [1375, 19] width 66 height 20
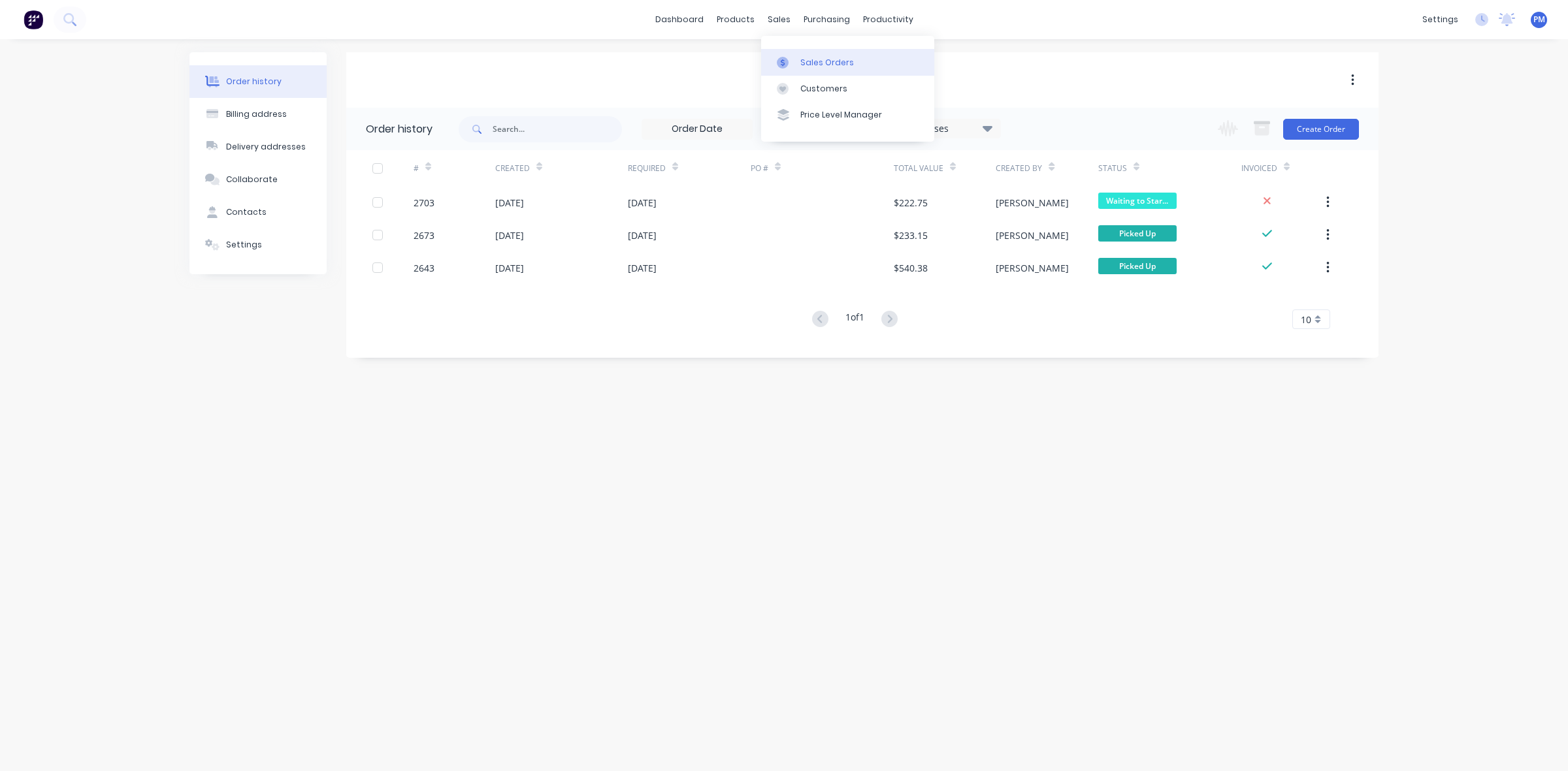
click at [812, 60] on div "Sales Orders" at bounding box center [827, 63] width 53 height 12
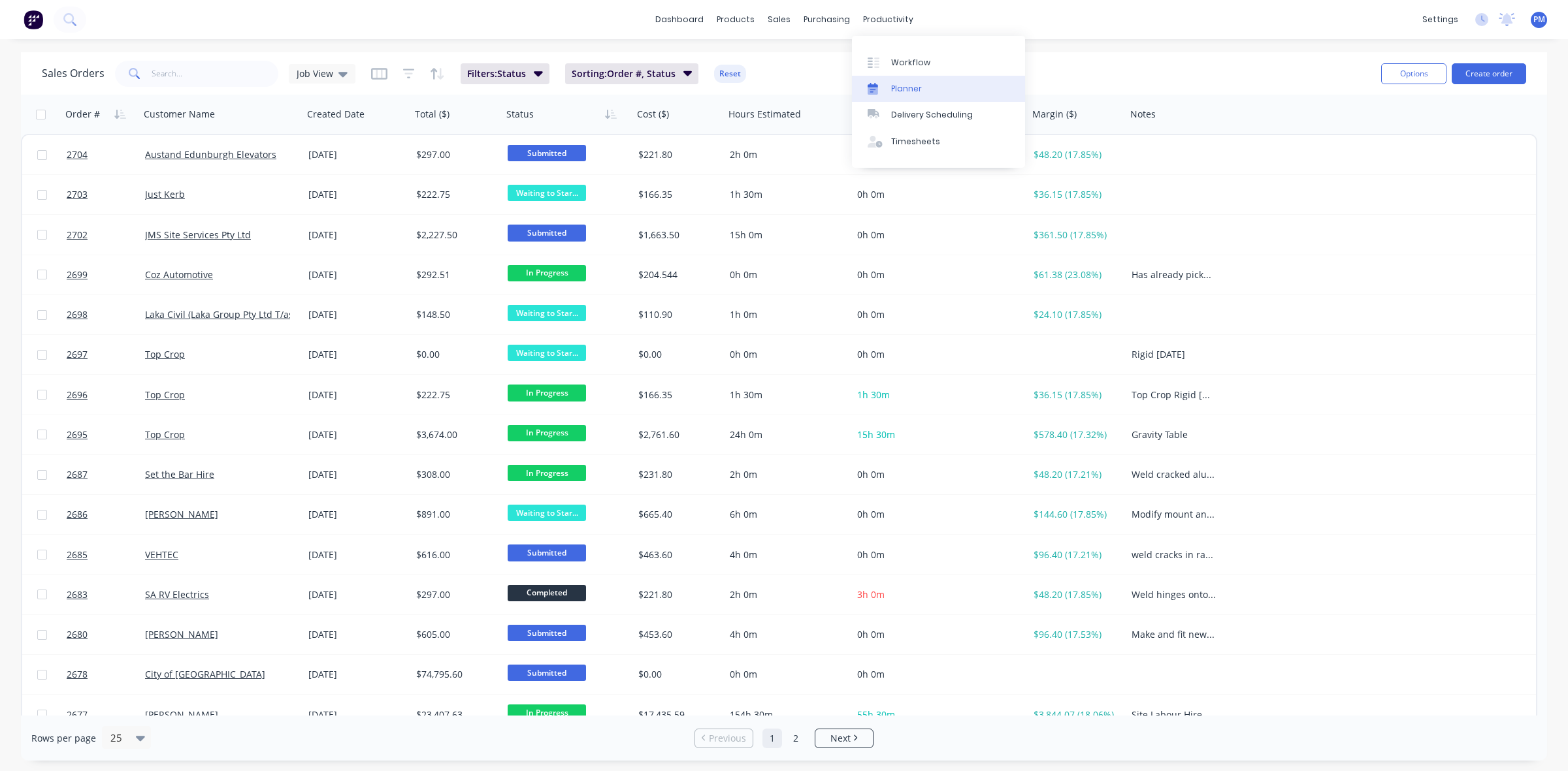
click at [899, 86] on div "Planner" at bounding box center [906, 89] width 31 height 12
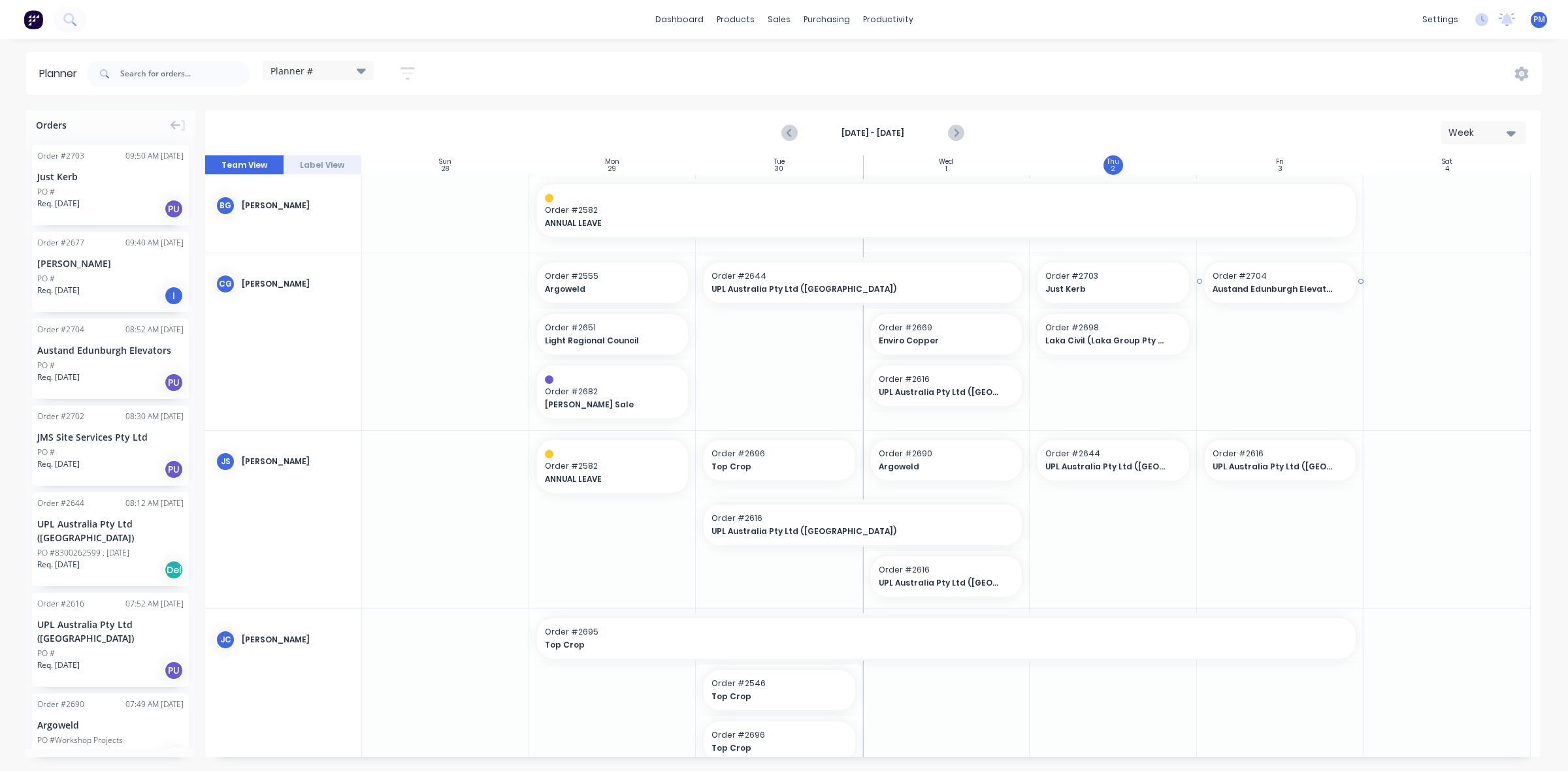
drag, startPoint x: 100, startPoint y: 371, endPoint x: 1289, endPoint y: 318, distance: 1190.2
click at [801, 64] on div "Sales Orders" at bounding box center [827, 63] width 53 height 12
